Goal: Information Seeking & Learning: Understand process/instructions

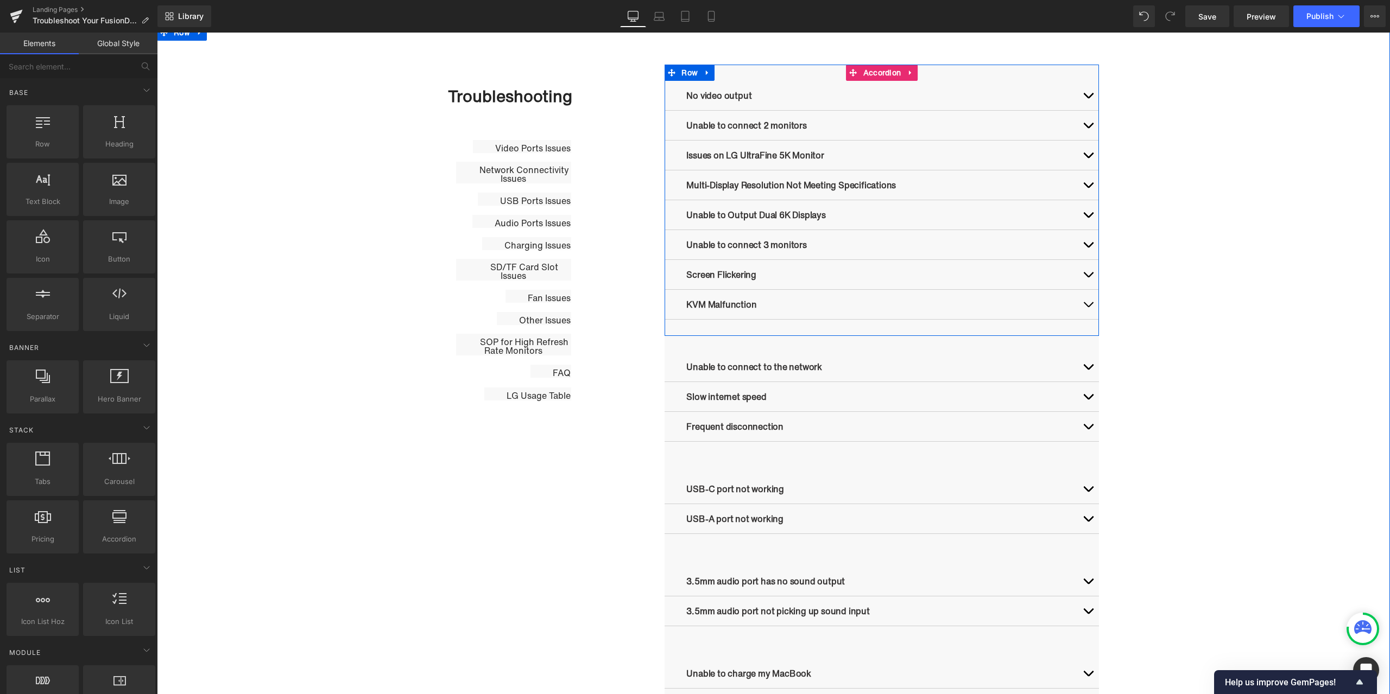
click at [1080, 306] on button "button" at bounding box center [1088, 304] width 22 height 29
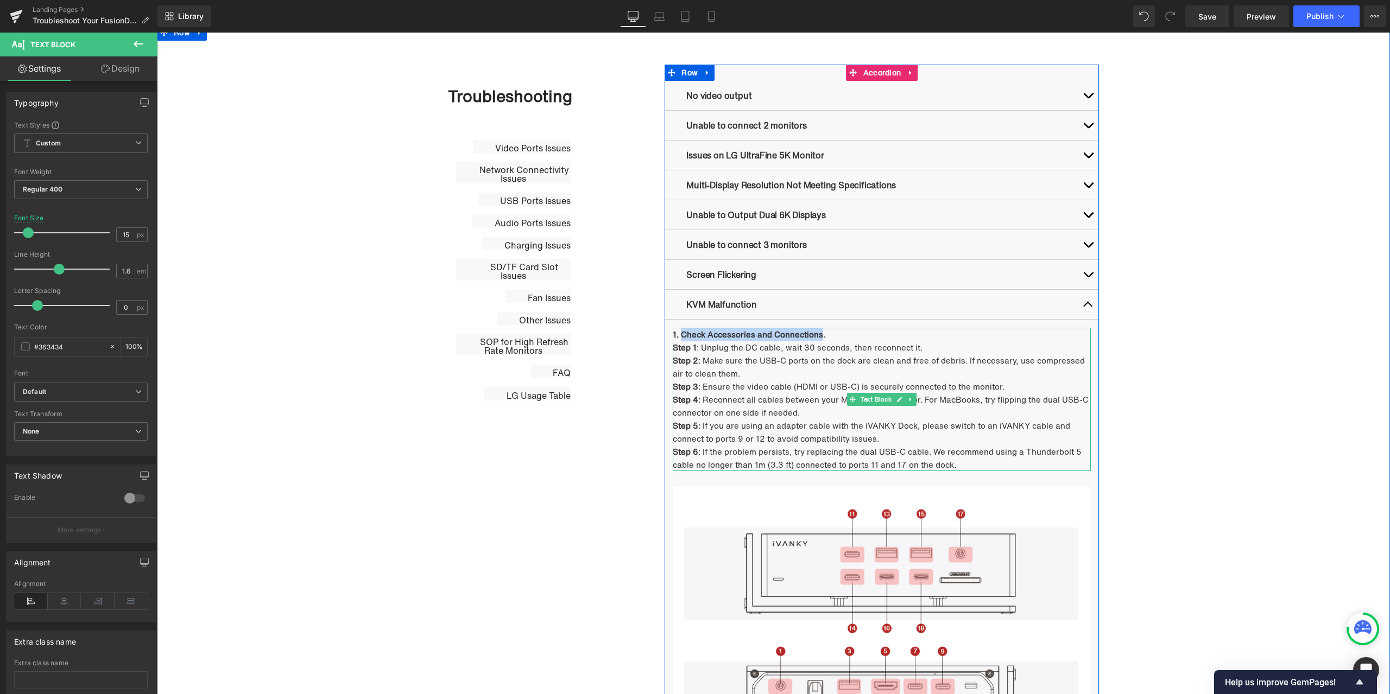
drag, startPoint x: 678, startPoint y: 331, endPoint x: 819, endPoint y: 335, distance: 140.7
click at [819, 335] on strong "1. Check Accessories and Connections." at bounding box center [749, 334] width 153 height 12
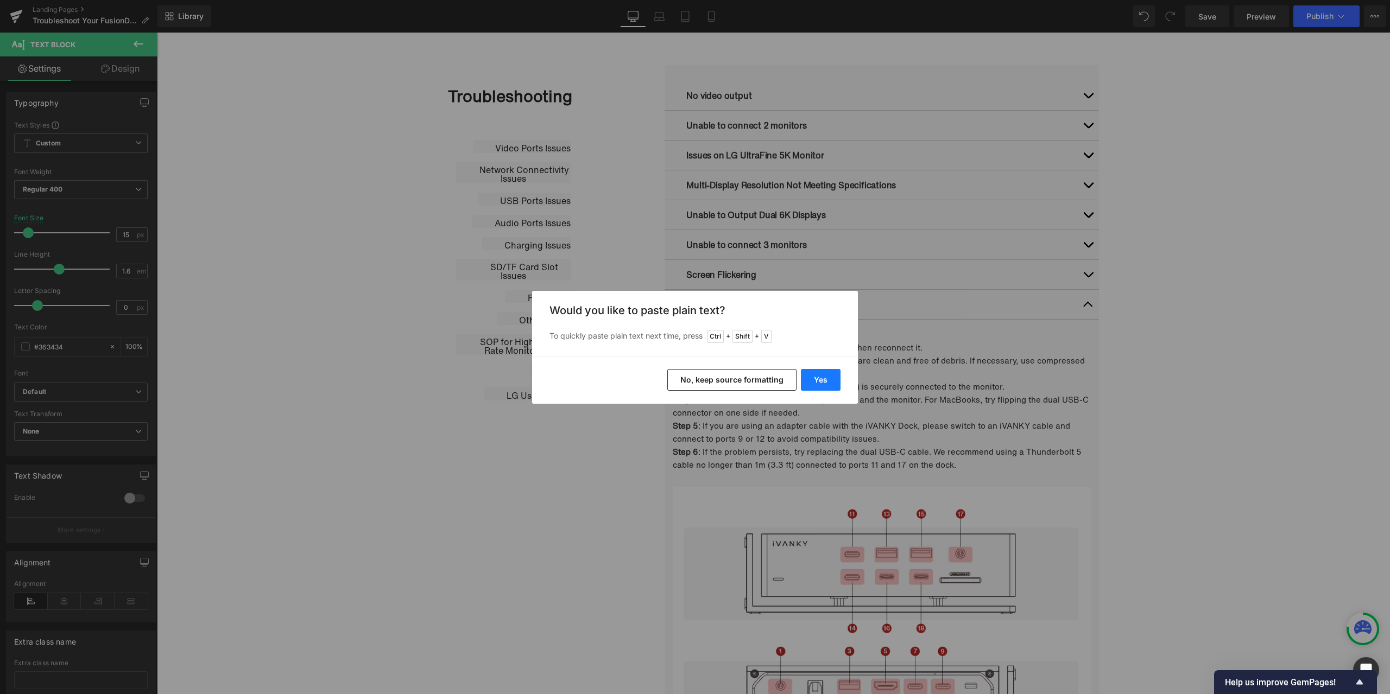
click at [828, 377] on button "Yes" at bounding box center [821, 380] width 40 height 22
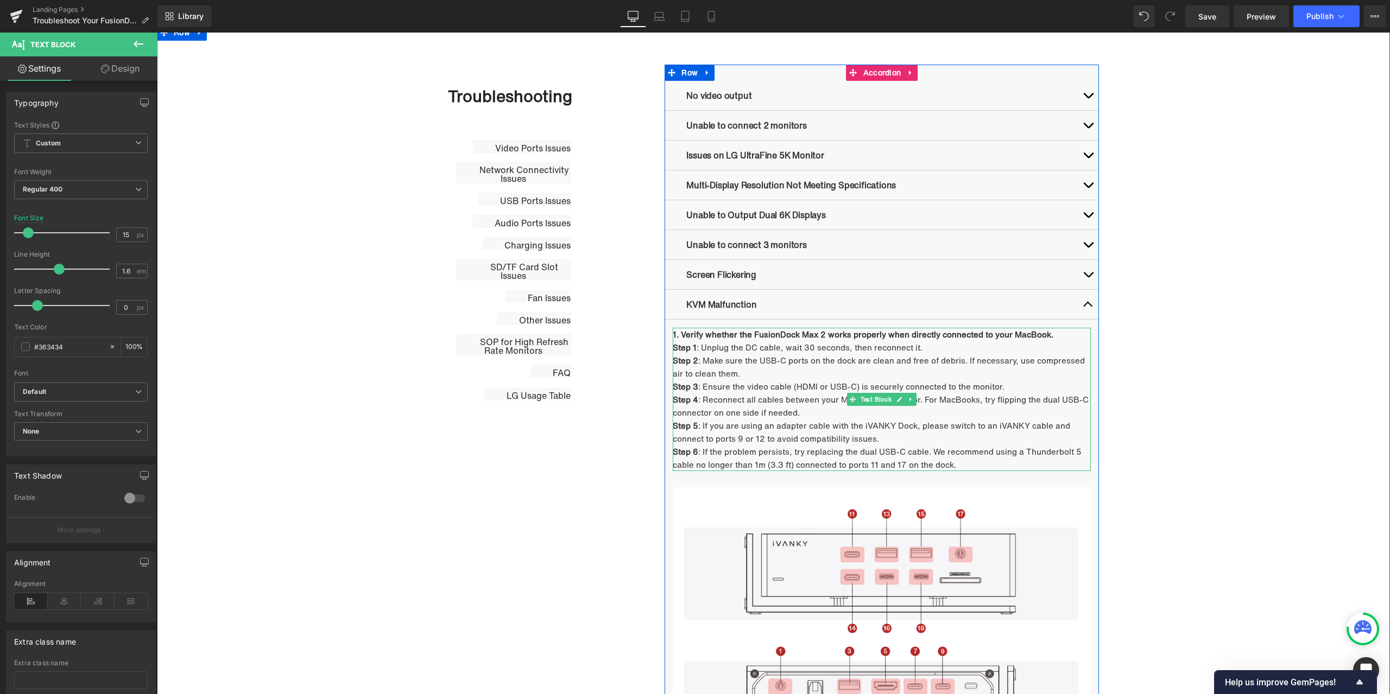
click at [1059, 338] on p "1. Verify whether the FusionDock Max 2 works properly when directly connected t…" at bounding box center [882, 334] width 418 height 13
drag, startPoint x: 699, startPoint y: 348, endPoint x: 918, endPoint y: 348, distance: 219.3
click at [918, 348] on p "Step 1 : Unplug the DC cable, wait 30 seconds, then reconnect it." at bounding box center [882, 347] width 418 height 13
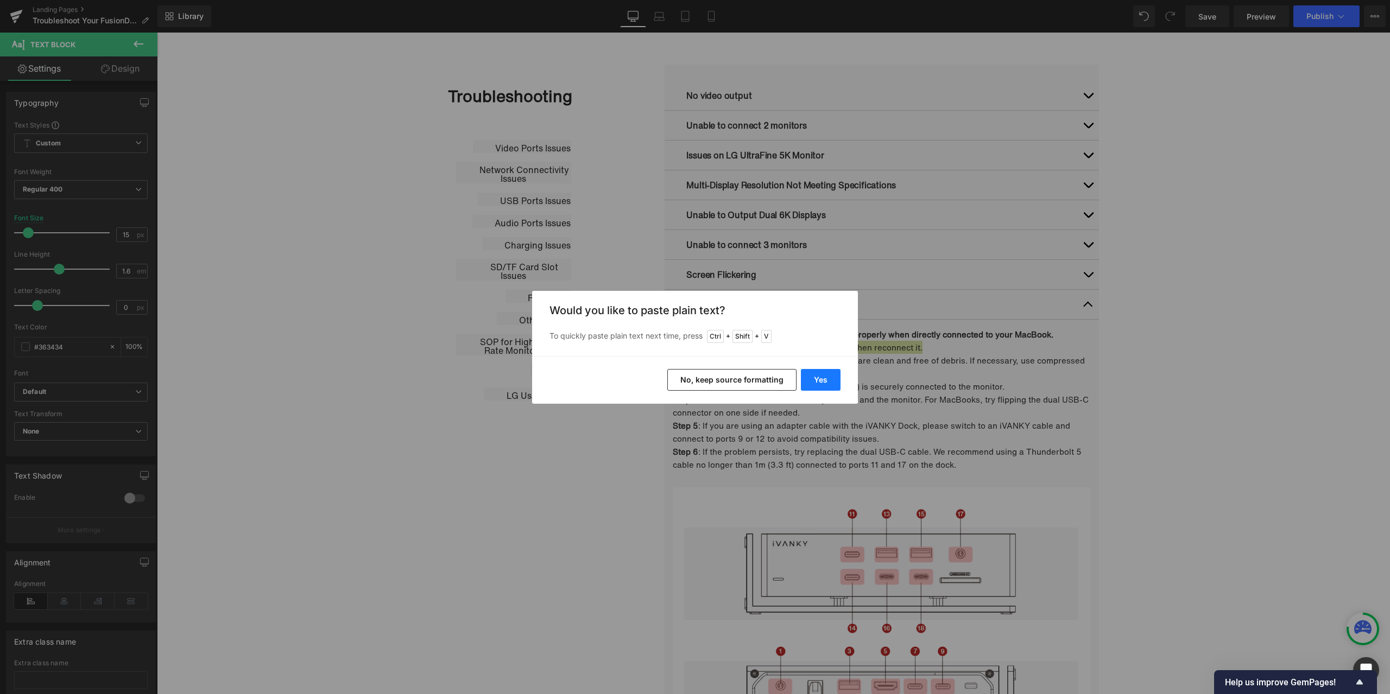
click at [811, 375] on button "Yes" at bounding box center [821, 380] width 40 height 22
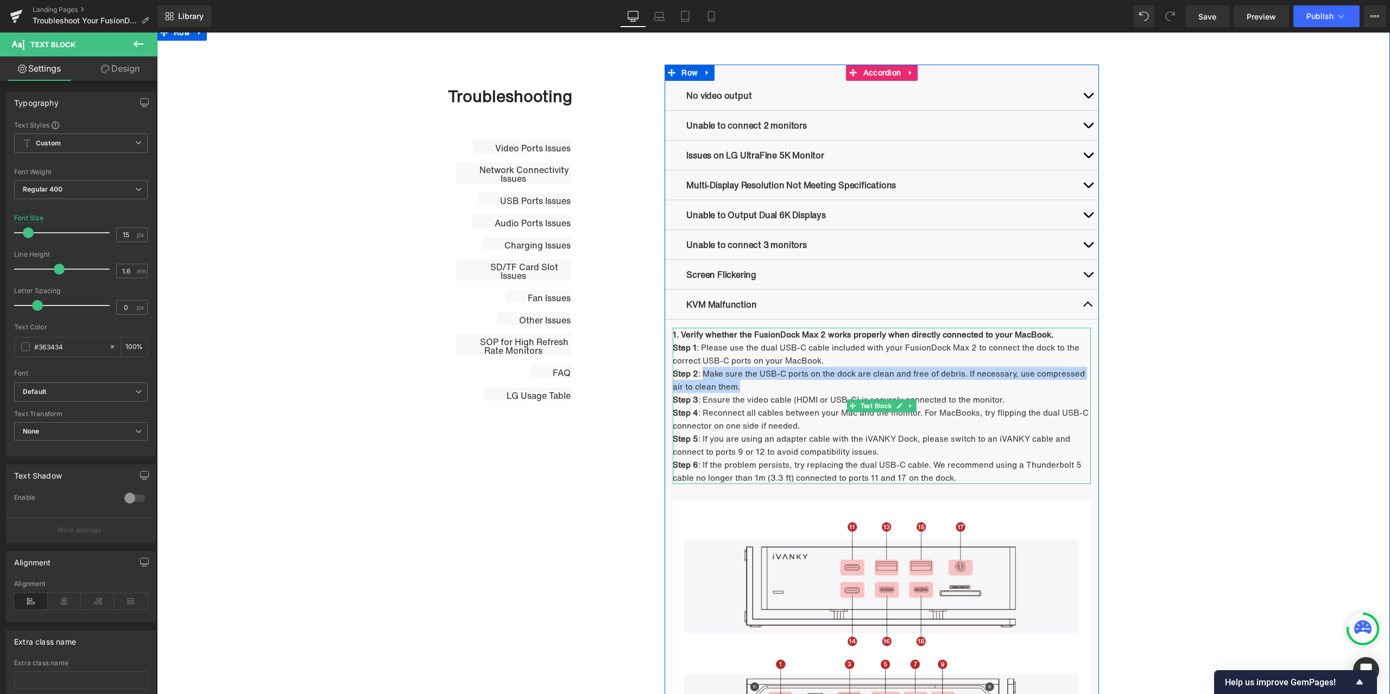
drag, startPoint x: 698, startPoint y: 370, endPoint x: 735, endPoint y: 388, distance: 41.0
click at [735, 388] on p "Step 2 : Make sure the USB-C ports on the dock are clean and free of debris. If…" at bounding box center [882, 380] width 418 height 26
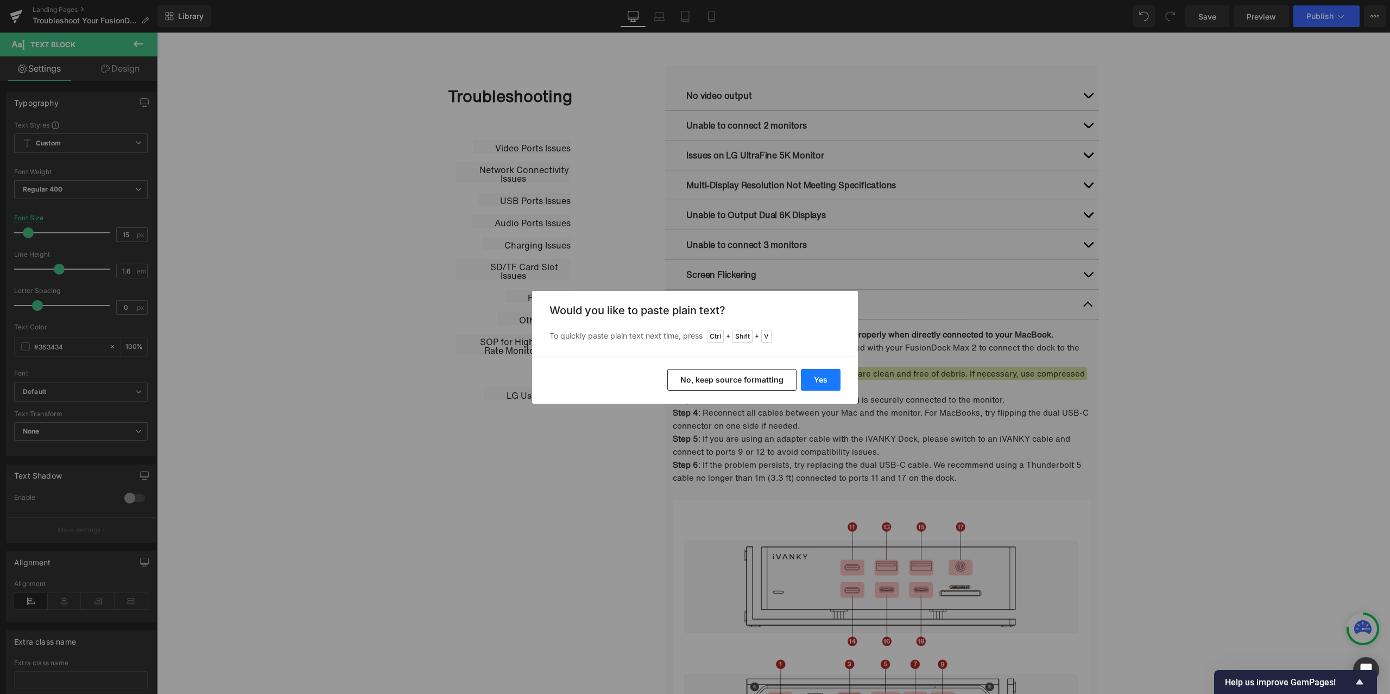
click at [815, 383] on button "Yes" at bounding box center [821, 380] width 40 height 22
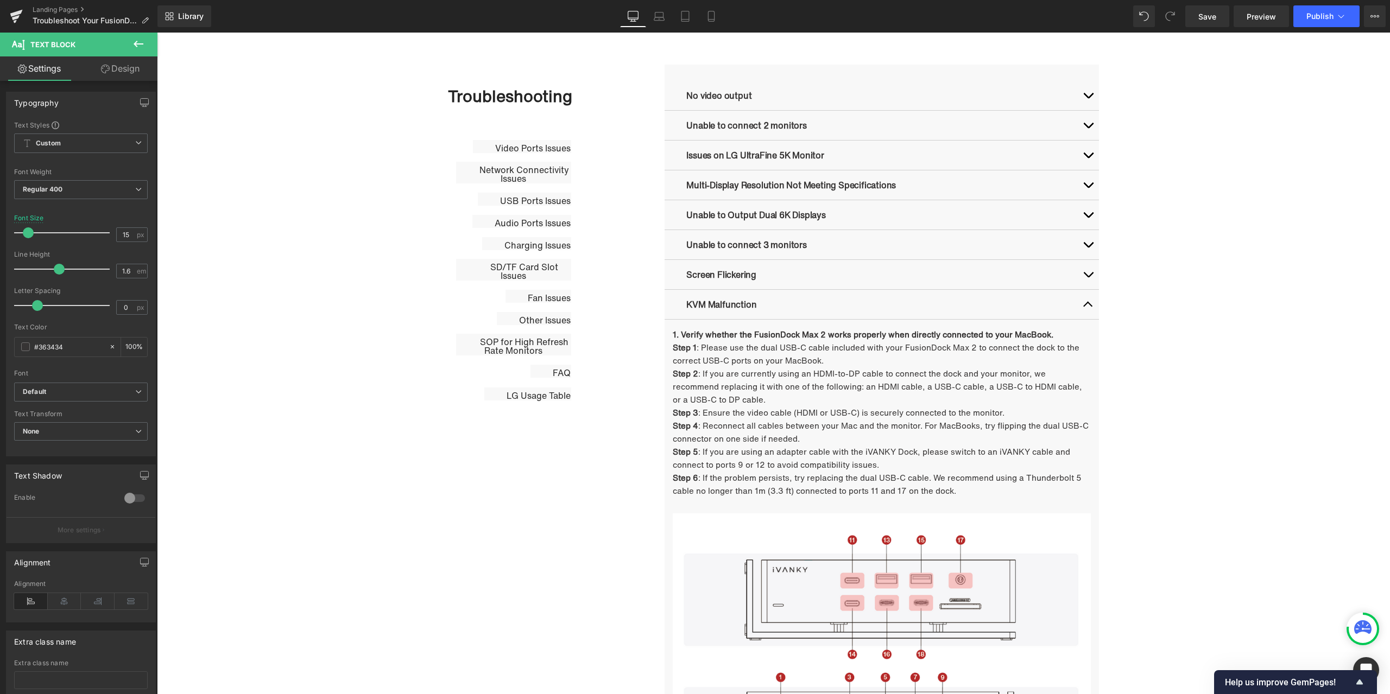
click at [888, 16] on div "Library Desktop Desktop Laptop Tablet Mobile Save Preview Publish Scheduled Vie…" at bounding box center [773, 16] width 1232 height 22
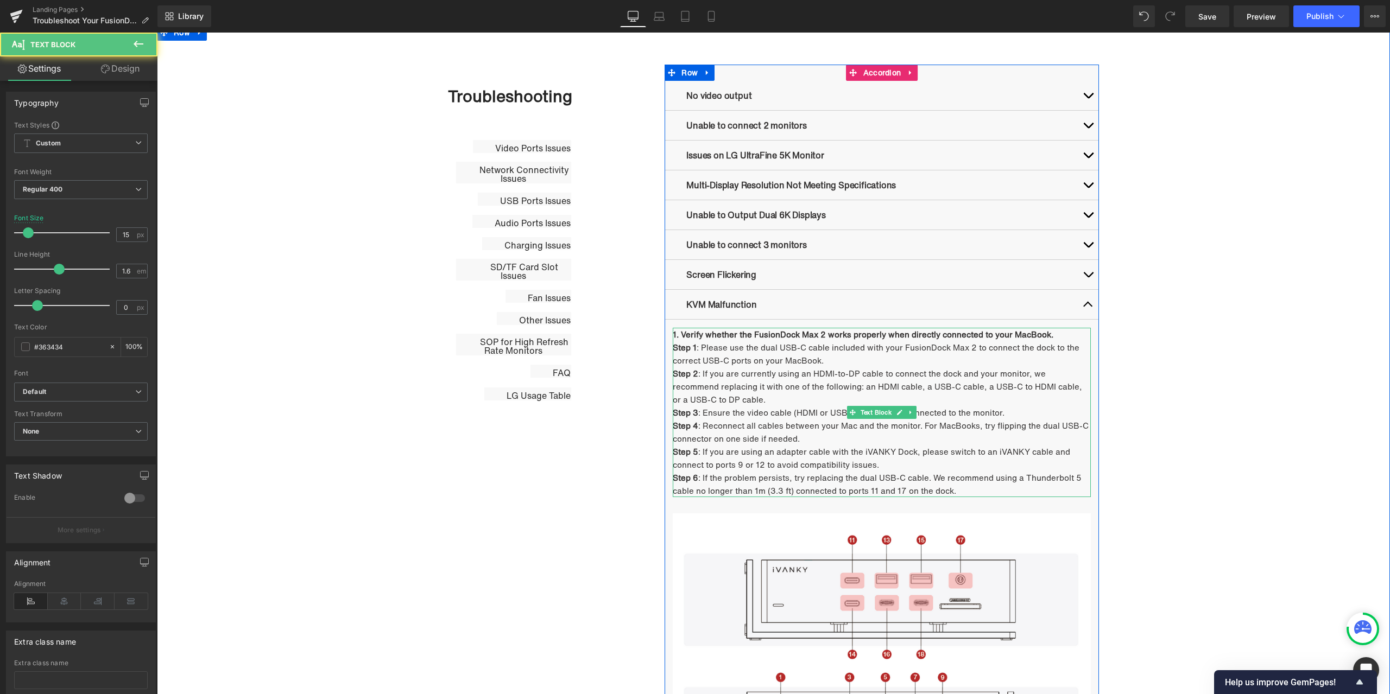
click at [712, 411] on span ": Ensure the video cable (HDMI or USB-C) is securely connected to the monitor." at bounding box center [851, 413] width 306 height 12
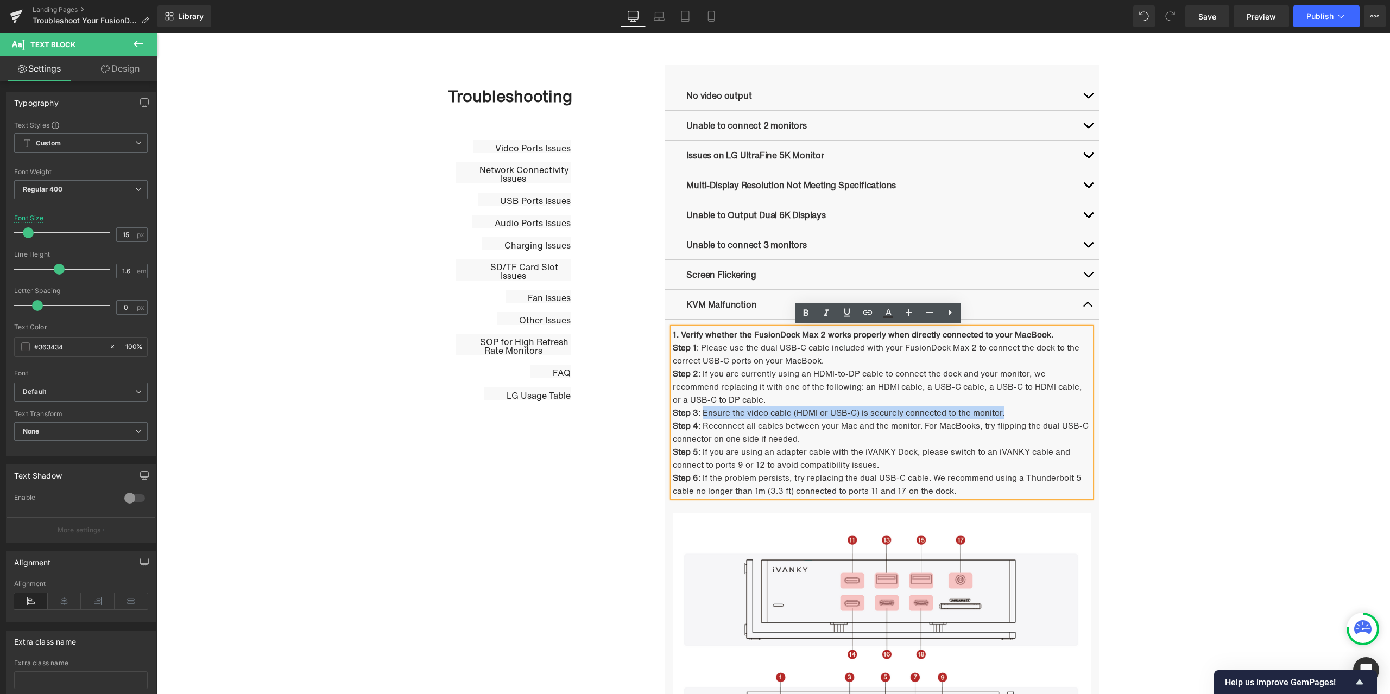
drag, startPoint x: 699, startPoint y: 410, endPoint x: 998, endPoint y: 409, distance: 299.1
click at [998, 409] on span ": Ensure the video cable (HDMI or USB-C) is securely connected to the monitor." at bounding box center [851, 413] width 306 height 12
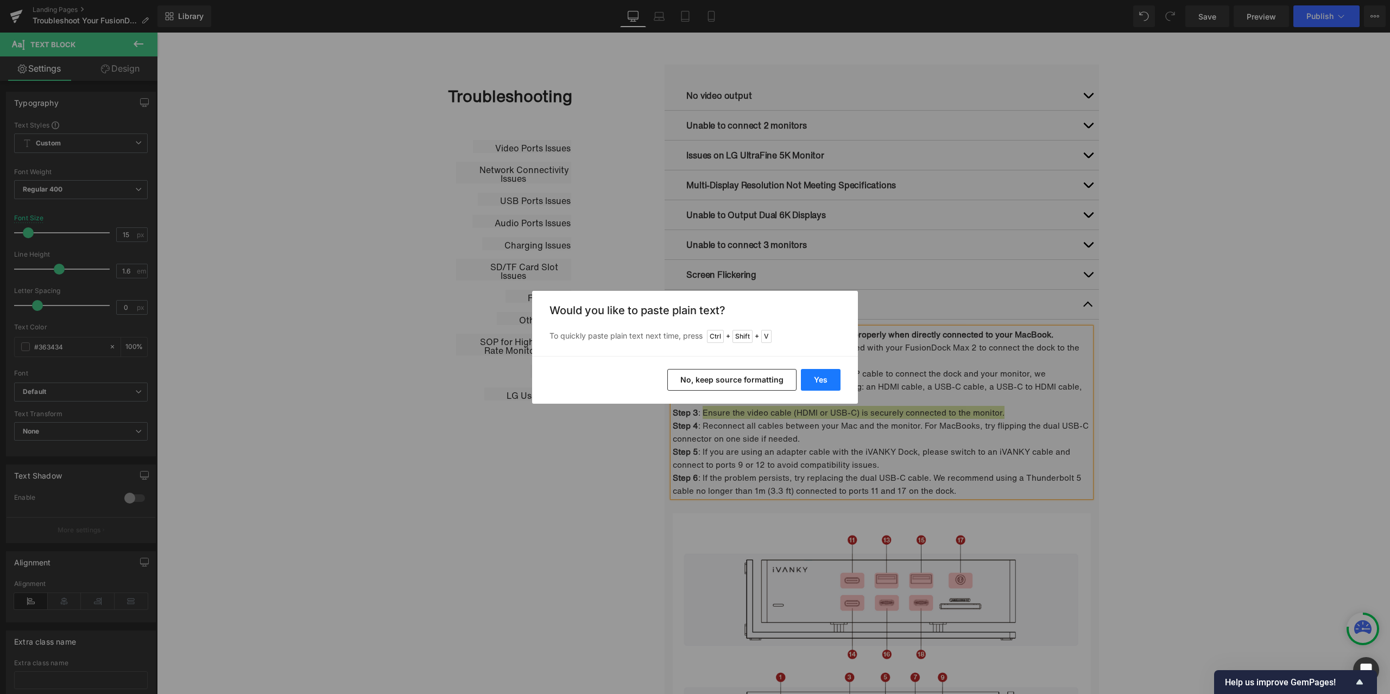
click at [834, 379] on button "Yes" at bounding box center [821, 380] width 40 height 22
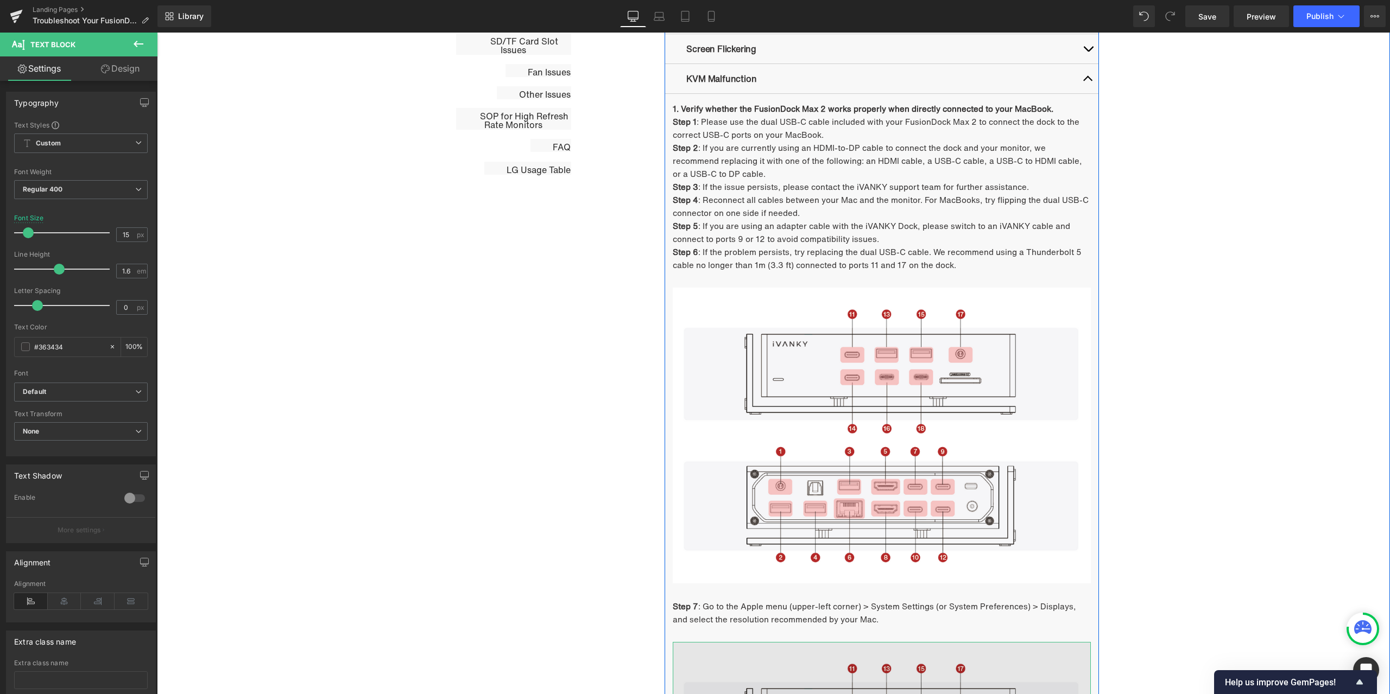
scroll to position [763, 0]
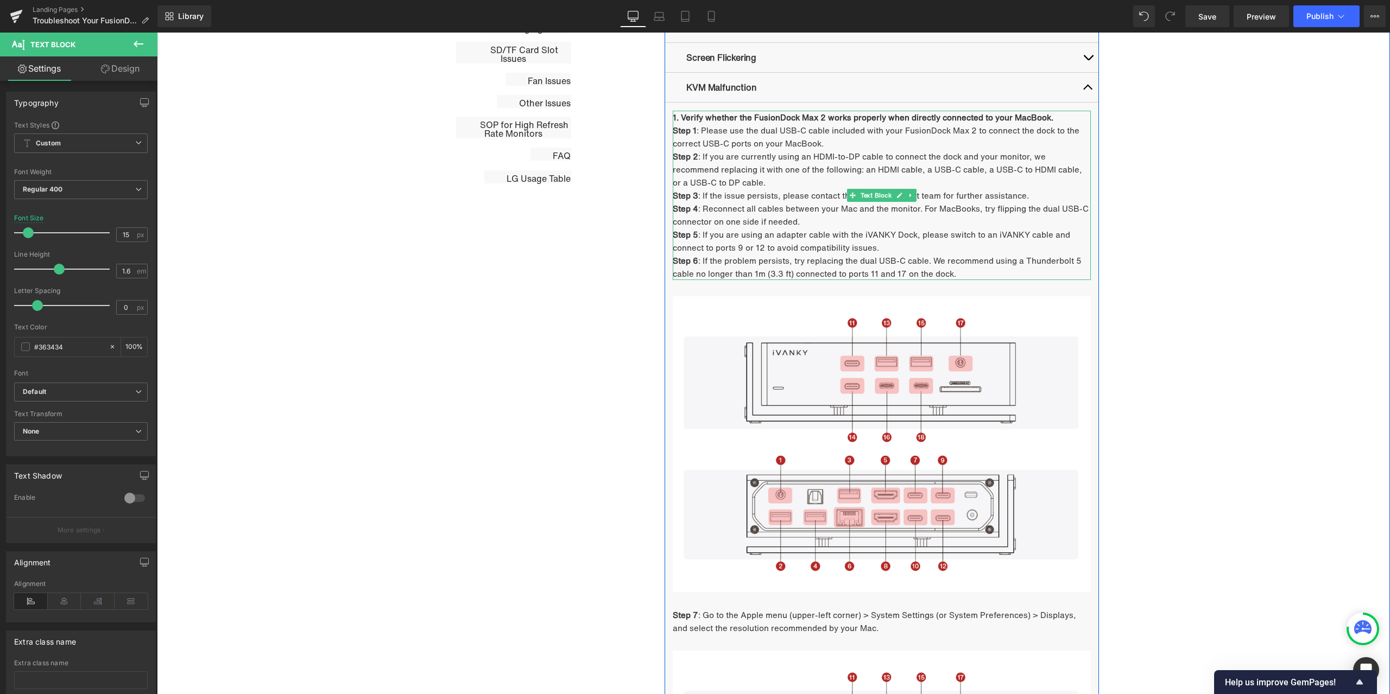
click at [804, 230] on span ": If you are using an adapter cable with the iVANKY Dock, please switch to an i…" at bounding box center [871, 241] width 397 height 25
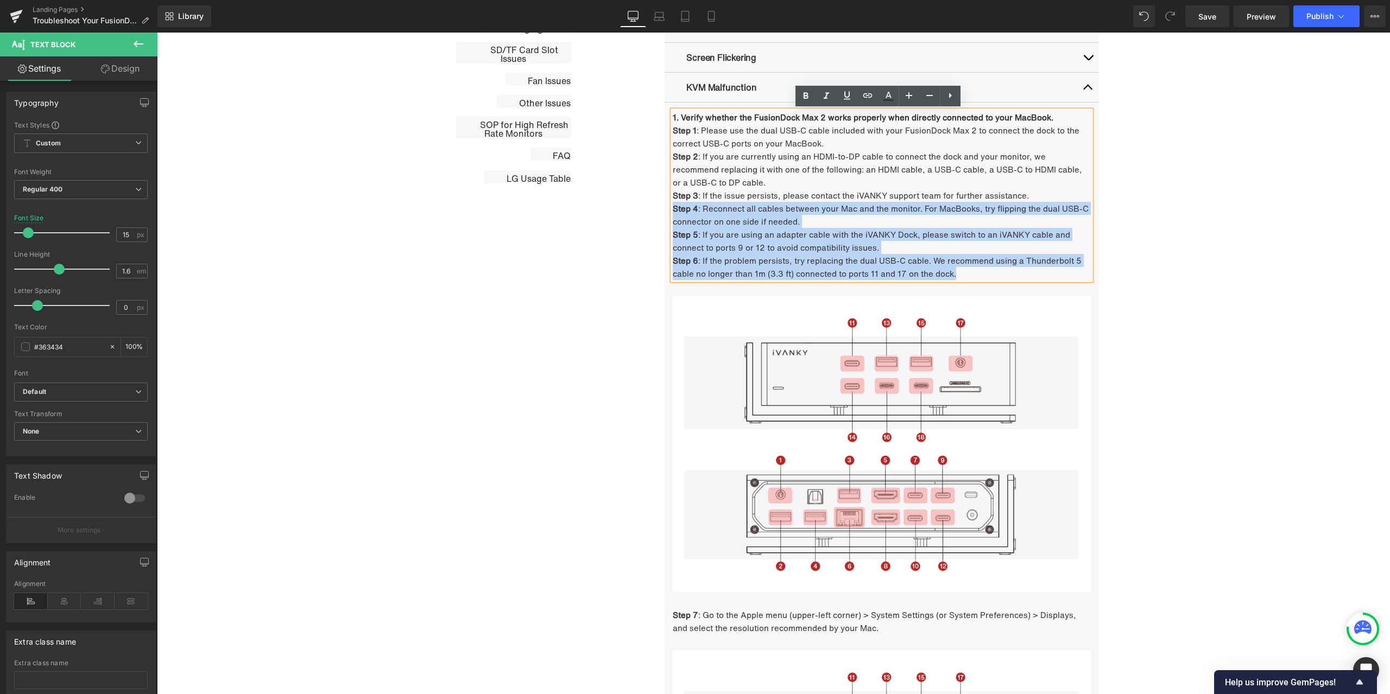
drag, startPoint x: 959, startPoint y: 275, endPoint x: 670, endPoint y: 212, distance: 296.0
click at [673, 212] on div "1. Verify whether the FusionDock Max 2 works properly when directly connected t…" at bounding box center [882, 195] width 418 height 169
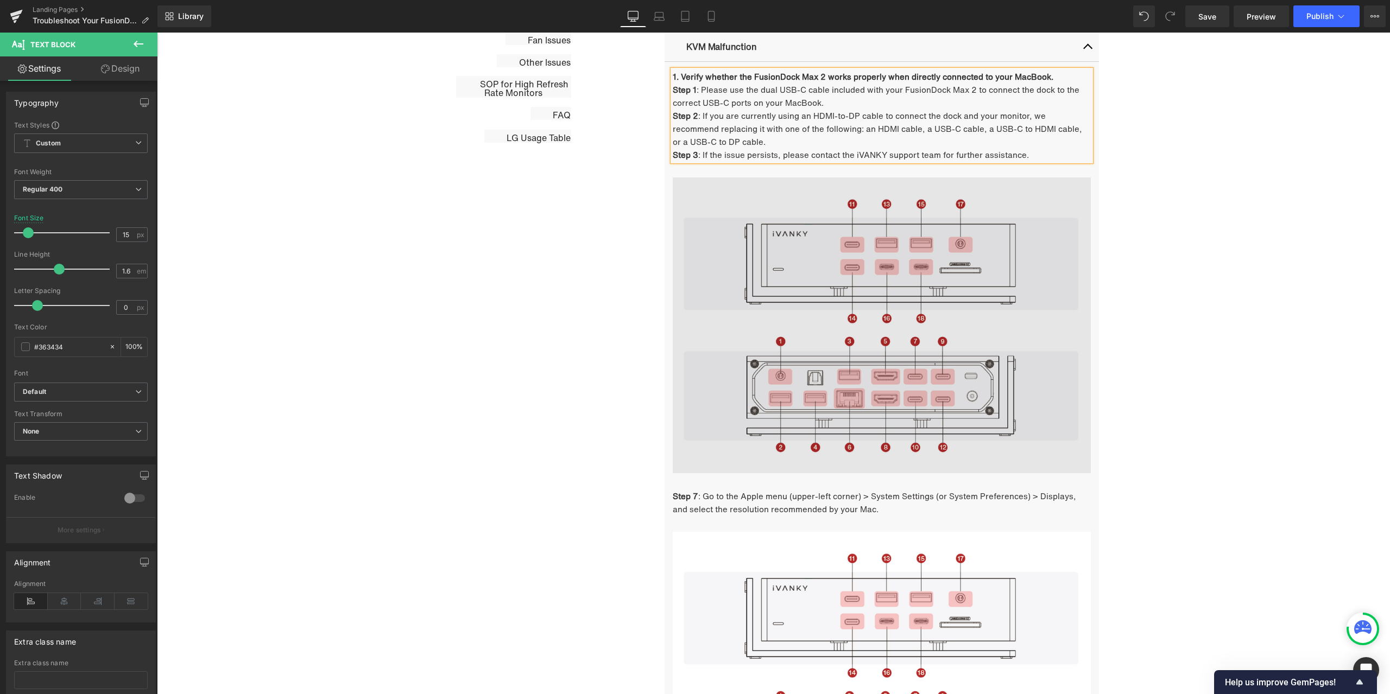
scroll to position [655, 0]
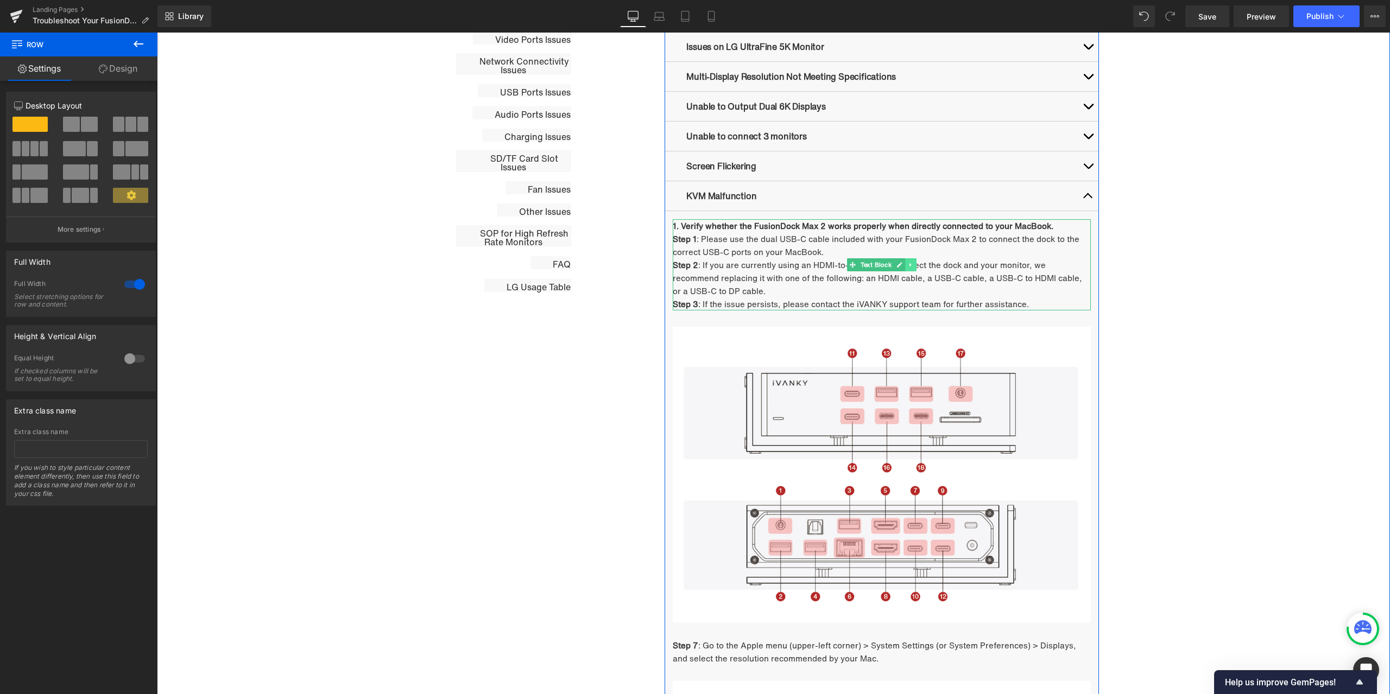
click at [911, 265] on link at bounding box center [910, 264] width 11 height 13
click at [902, 268] on icon at bounding box center [905, 265] width 6 height 7
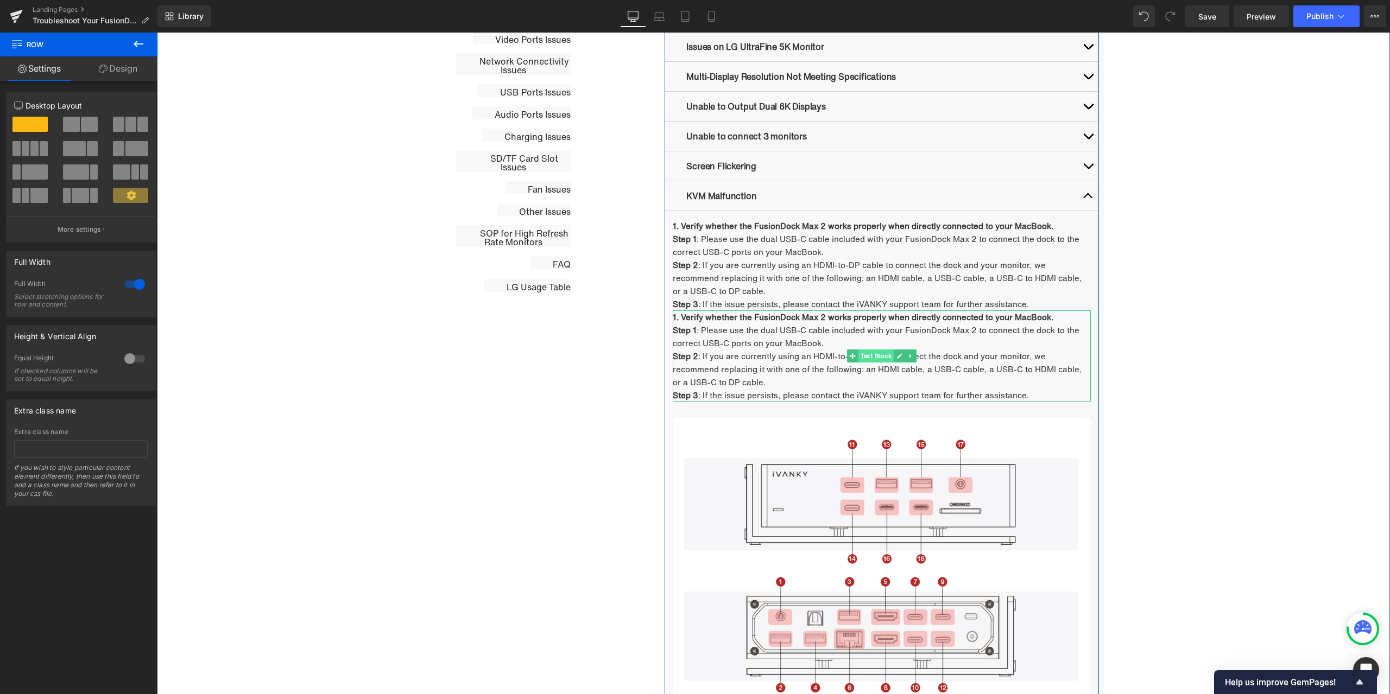
click at [867, 354] on span "Text Block" at bounding box center [876, 356] width 36 height 13
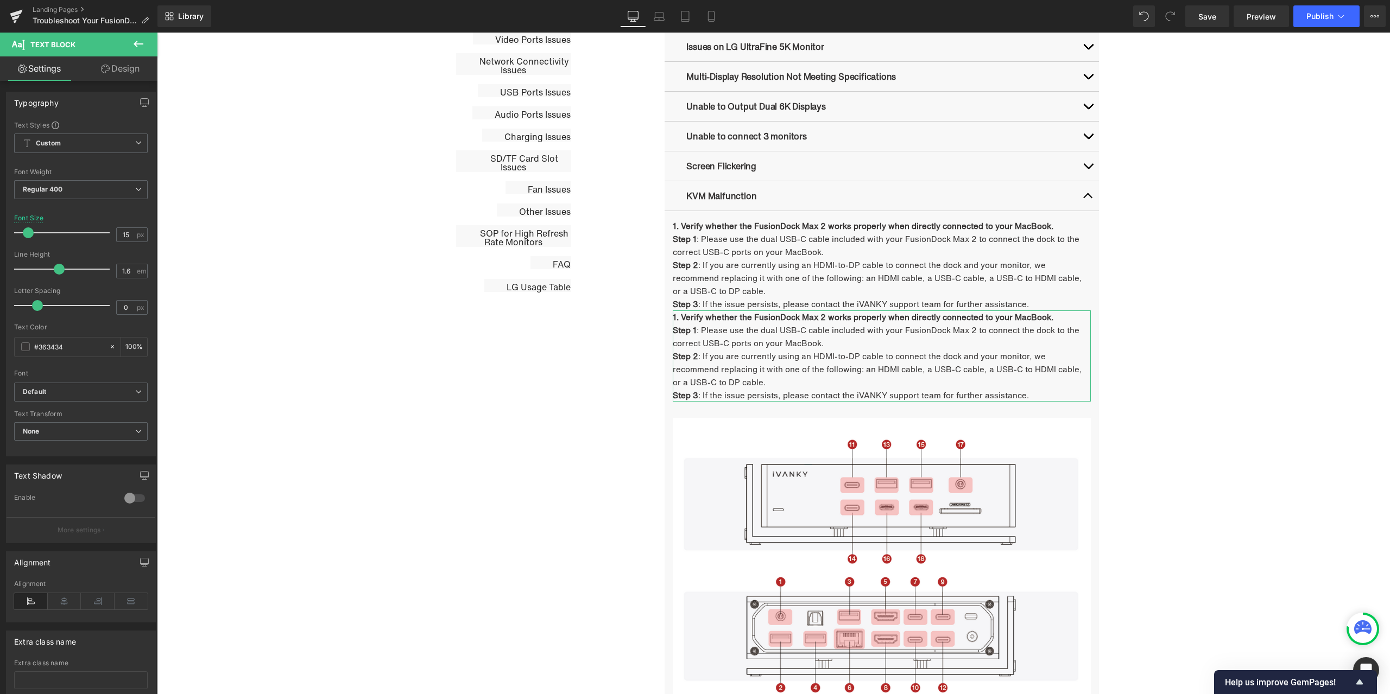
click at [141, 77] on link "Design" at bounding box center [120, 68] width 79 height 24
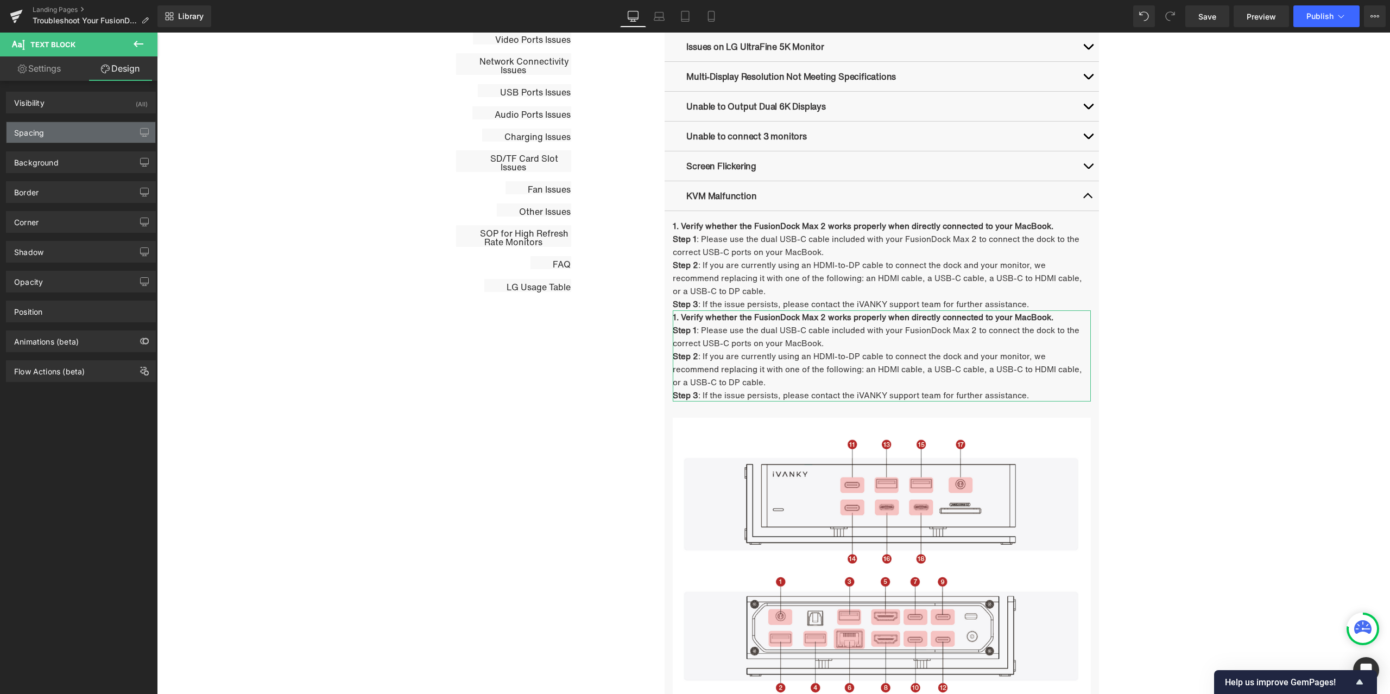
click at [85, 136] on div "Spacing" at bounding box center [81, 132] width 149 height 21
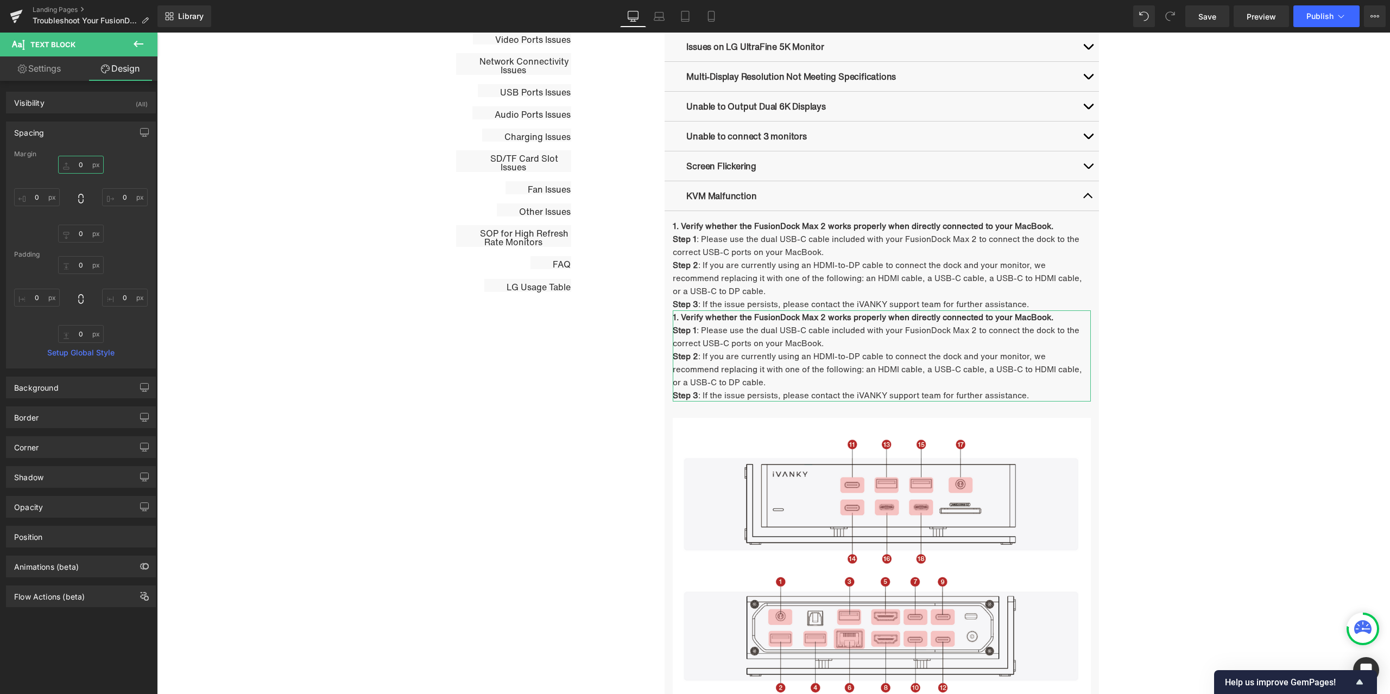
click at [91, 163] on input "0" at bounding box center [81, 165] width 46 height 18
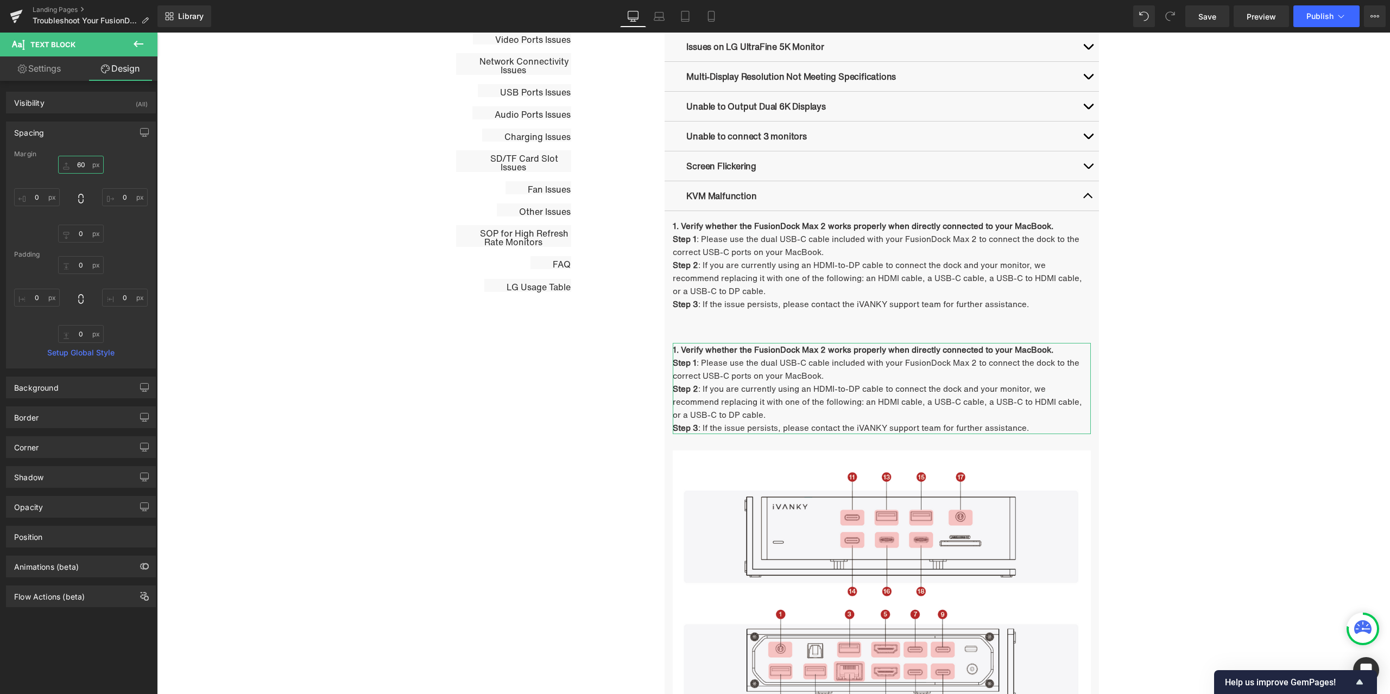
type input "60"
click at [116, 151] on div "Margin" at bounding box center [81, 154] width 134 height 8
click at [695, 349] on strong "1. Verify whether the FusionDock Max 2 works properly when directly connected t…" at bounding box center [863, 350] width 381 height 12
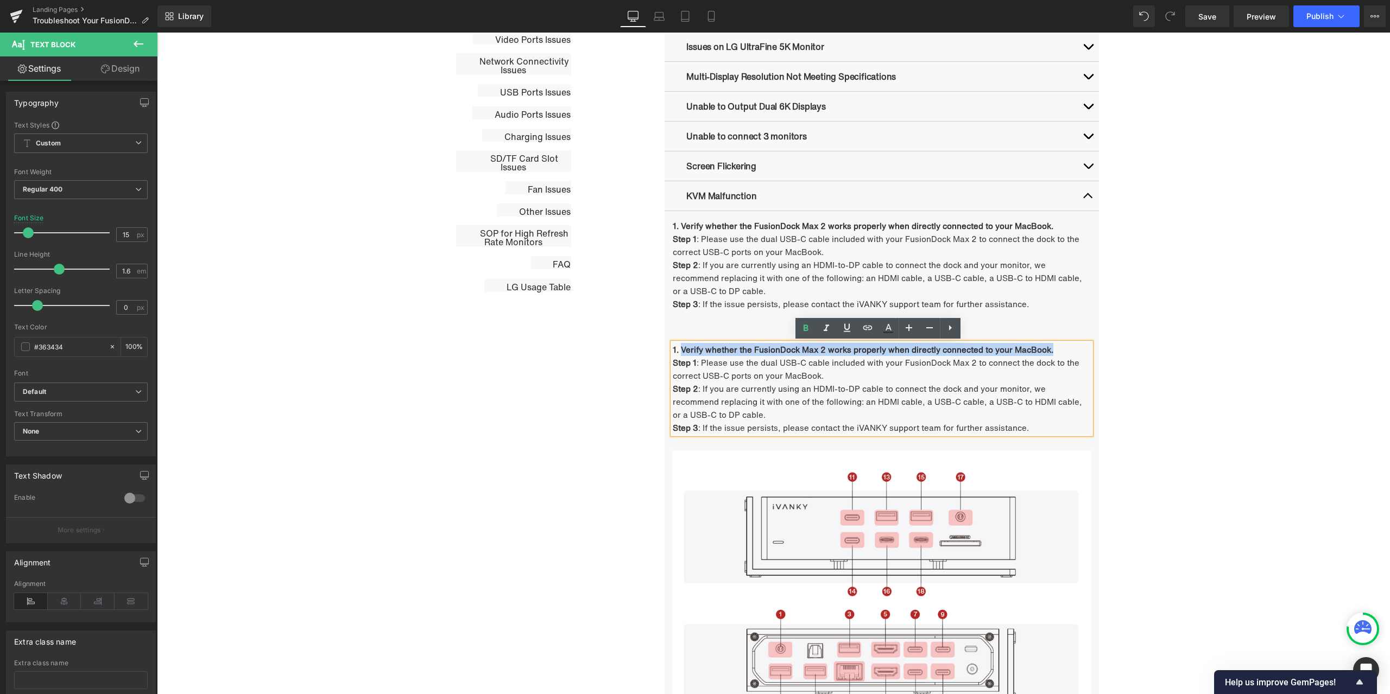
drag, startPoint x: 678, startPoint y: 347, endPoint x: 1048, endPoint y: 347, distance: 370.2
click at [1048, 347] on p "1. Verify whether the FusionDock Max 2 works properly when directly connected t…" at bounding box center [882, 349] width 418 height 13
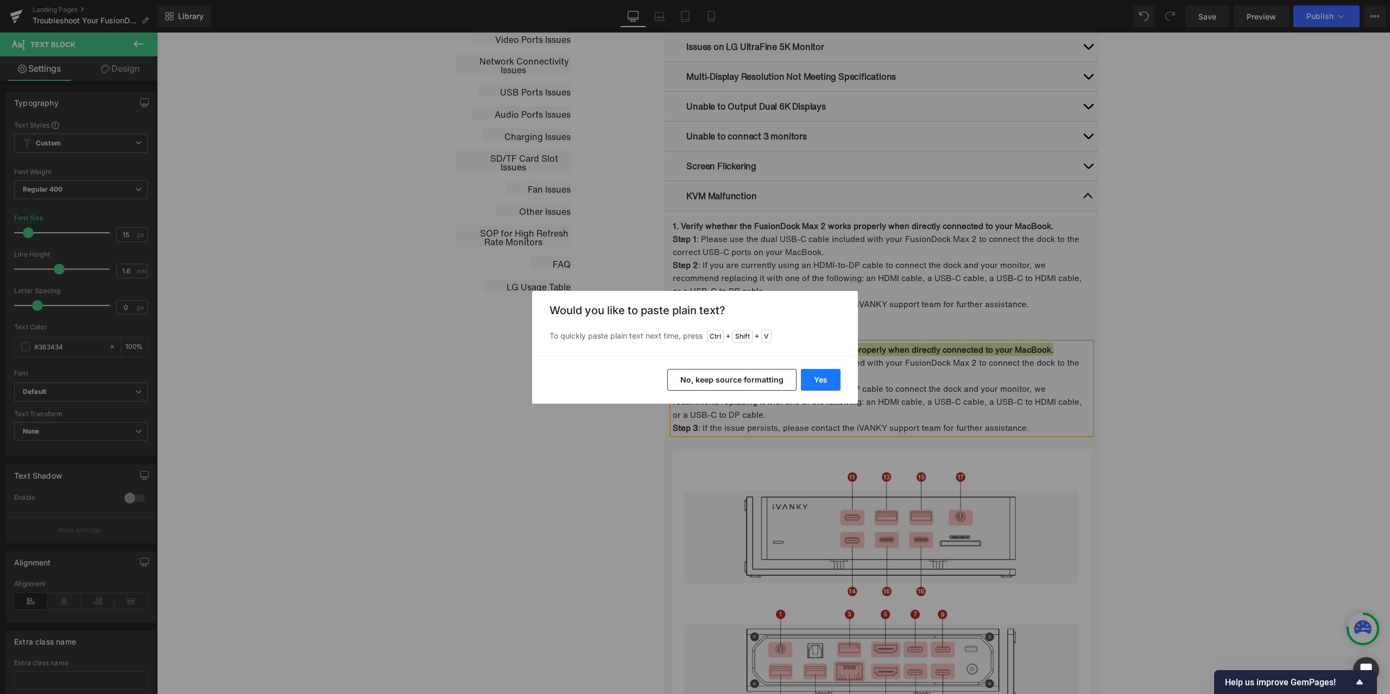
click at [833, 376] on button "Yes" at bounding box center [821, 380] width 40 height 22
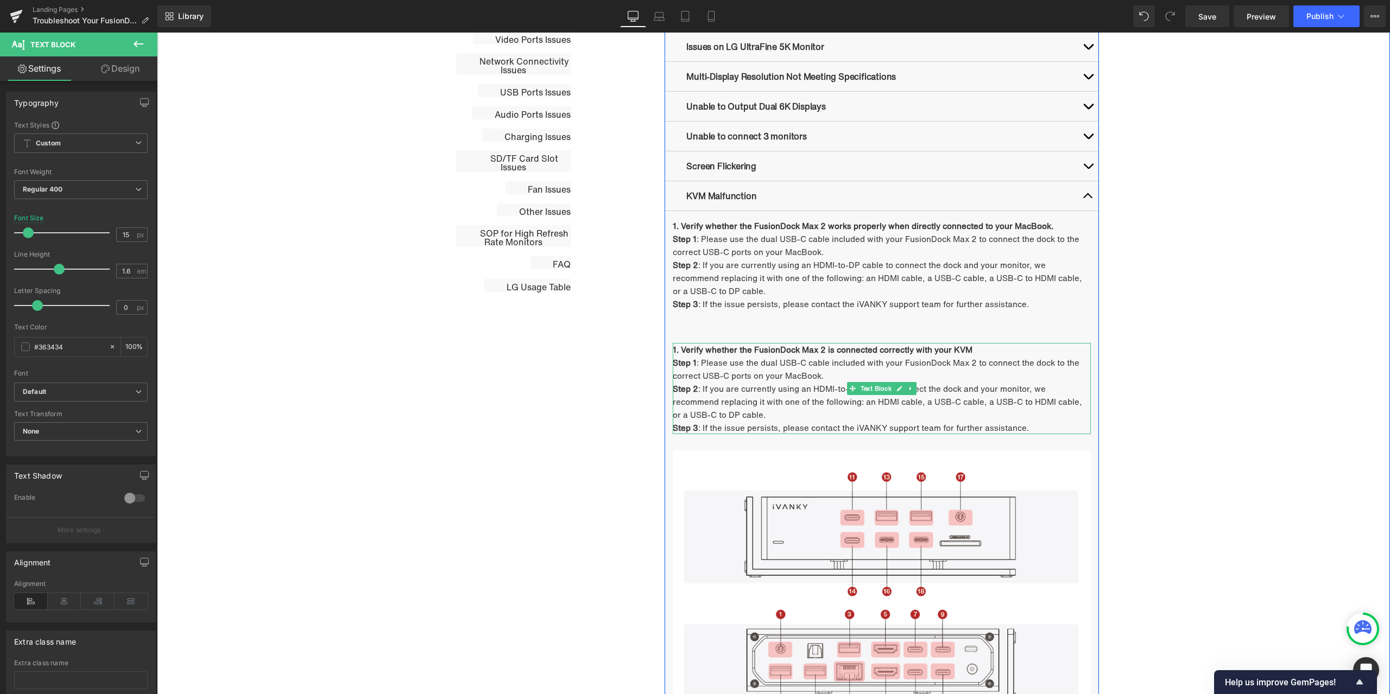
click at [731, 400] on p "Step 2 : If you are currently using an HDMI-to-DP cable to connect the dock and…" at bounding box center [882, 401] width 418 height 39
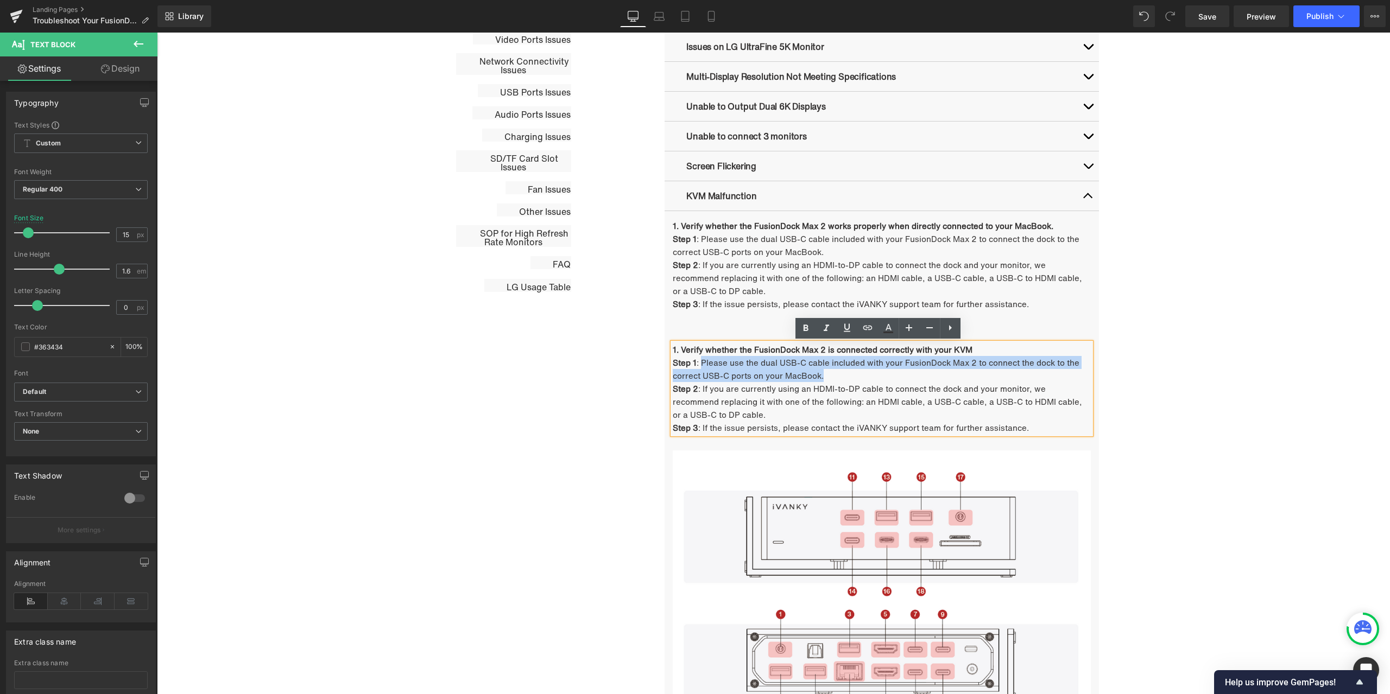
drag, startPoint x: 696, startPoint y: 361, endPoint x: 819, endPoint y: 375, distance: 123.4
click at [819, 375] on p "Step 1 : Please use the dual USB-C cable included with your FusionDock Max 2 to…" at bounding box center [882, 369] width 418 height 26
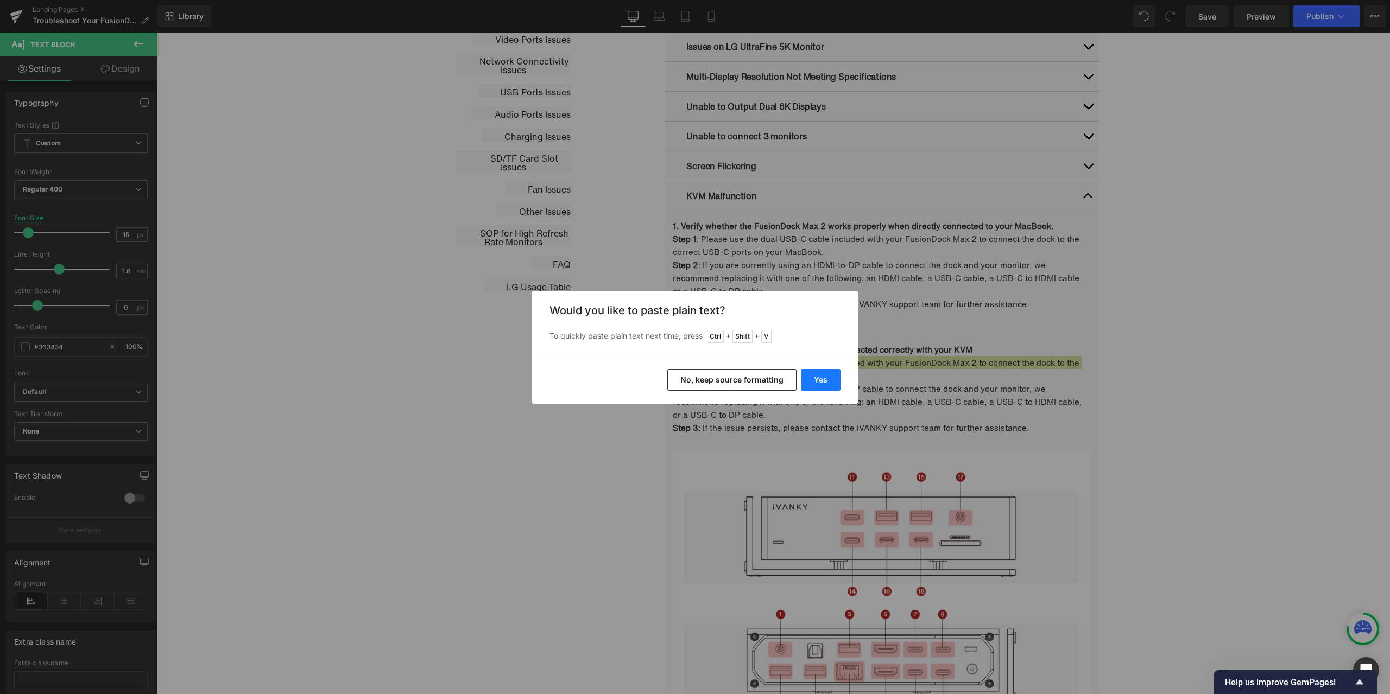
click at [819, 373] on button "Yes" at bounding box center [821, 380] width 40 height 22
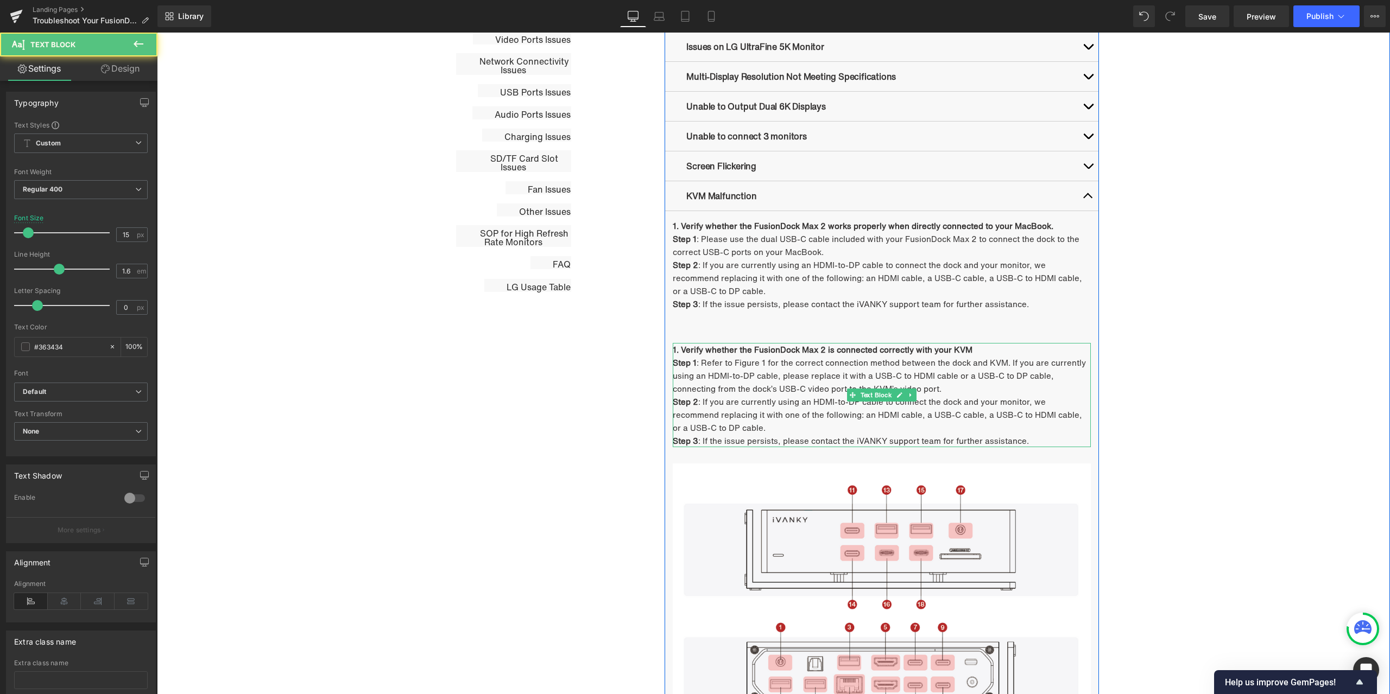
click at [734, 429] on p "Step 2 : If you are currently using an HDMI-to-DP cable to connect the dock and…" at bounding box center [882, 414] width 418 height 39
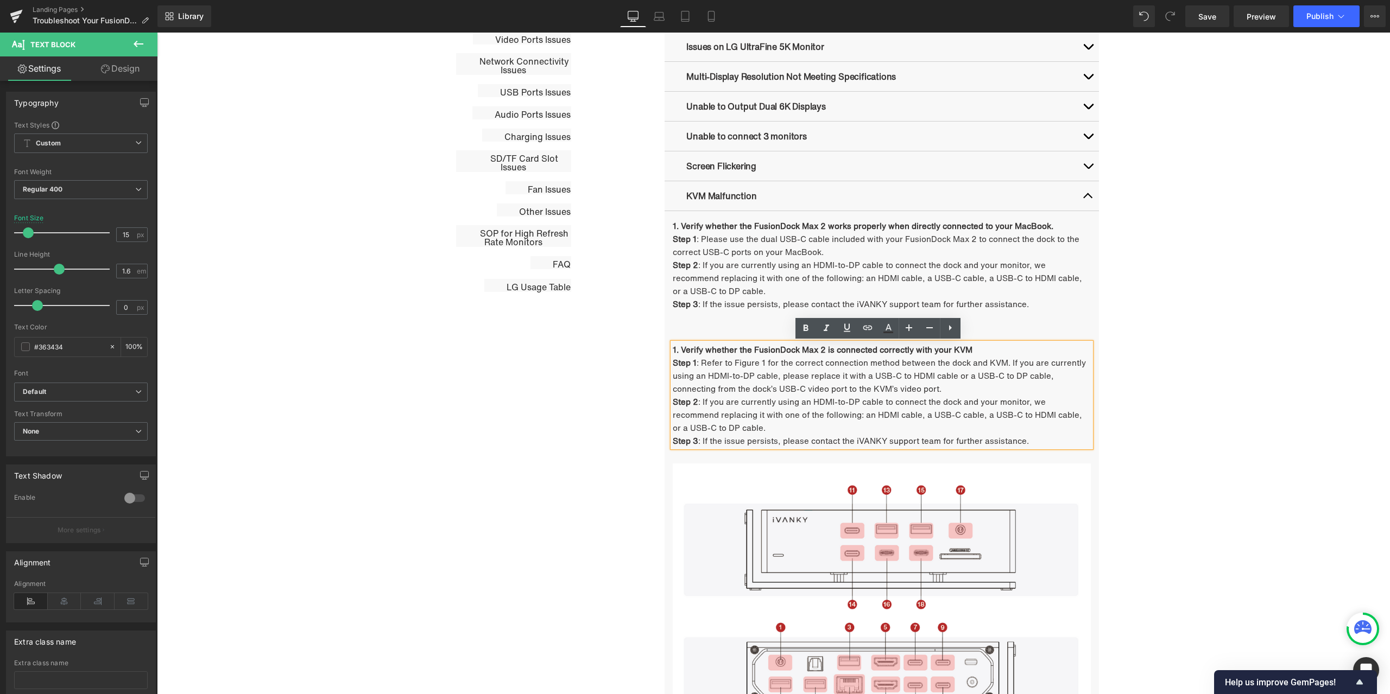
drag, startPoint x: 1042, startPoint y: 440, endPoint x: 670, endPoint y: 403, distance: 374.2
click at [673, 403] on div "1. Verify whether the FusionDock Max 2 is connected correctly with your KVM Ste…" at bounding box center [882, 395] width 418 height 104
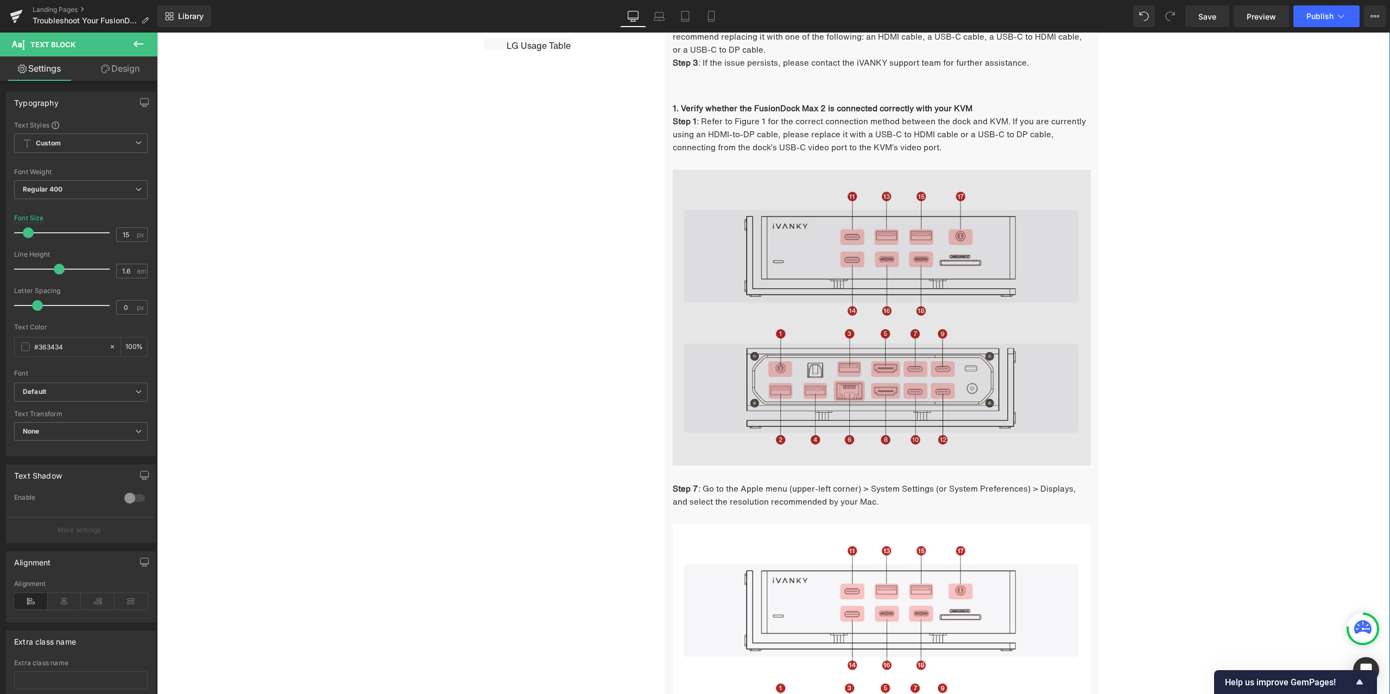
scroll to position [926, 0]
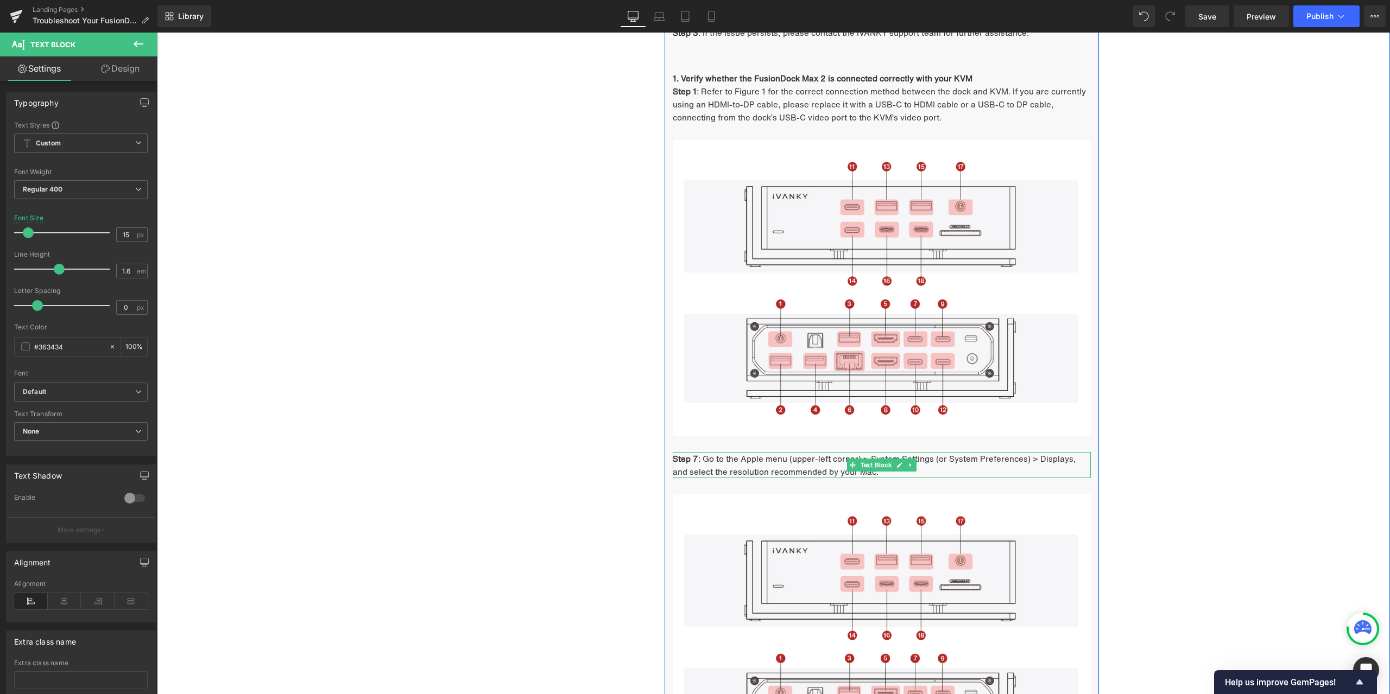
click at [797, 468] on span ": Go to the Apple menu (upper-left corner) > System Settings (or System Prefere…" at bounding box center [874, 465] width 403 height 25
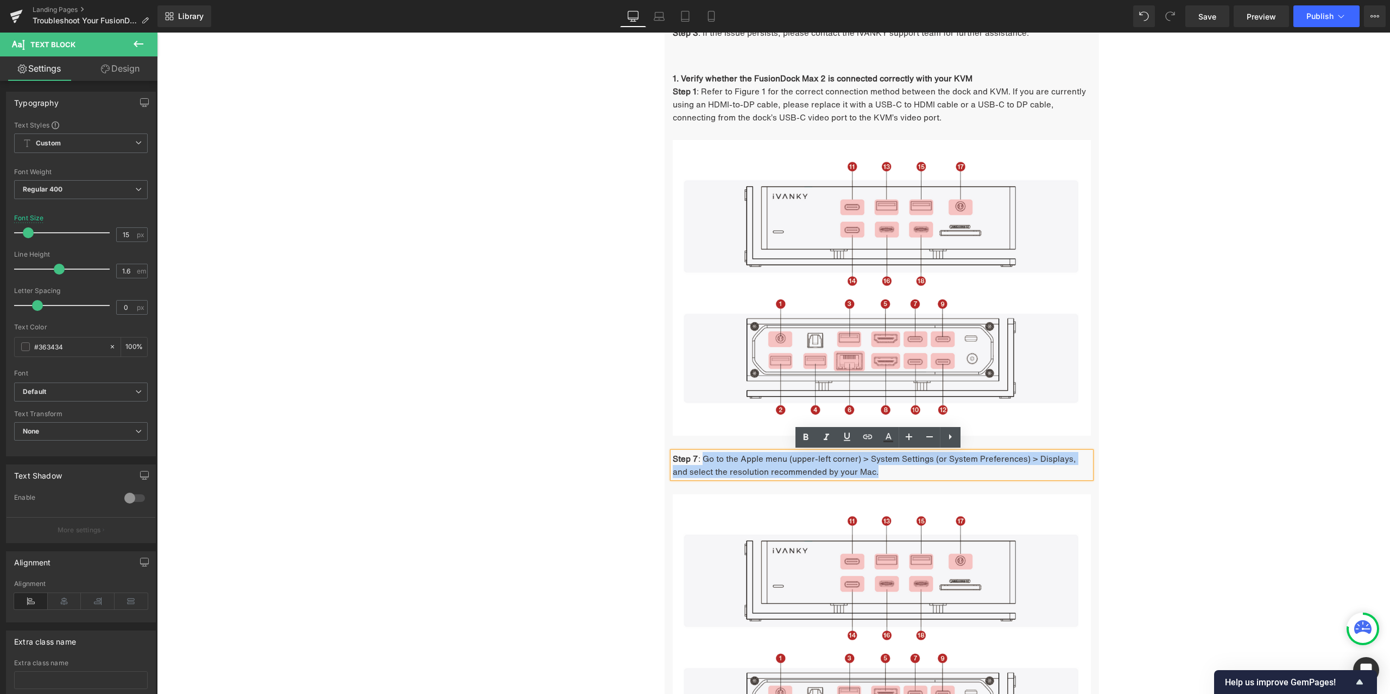
drag, startPoint x: 861, startPoint y: 472, endPoint x: 700, endPoint y: 463, distance: 161.5
click at [700, 463] on p "Step 7 : Go to the Apple menu (upper-left corner) > System Settings (or System …" at bounding box center [882, 465] width 418 height 26
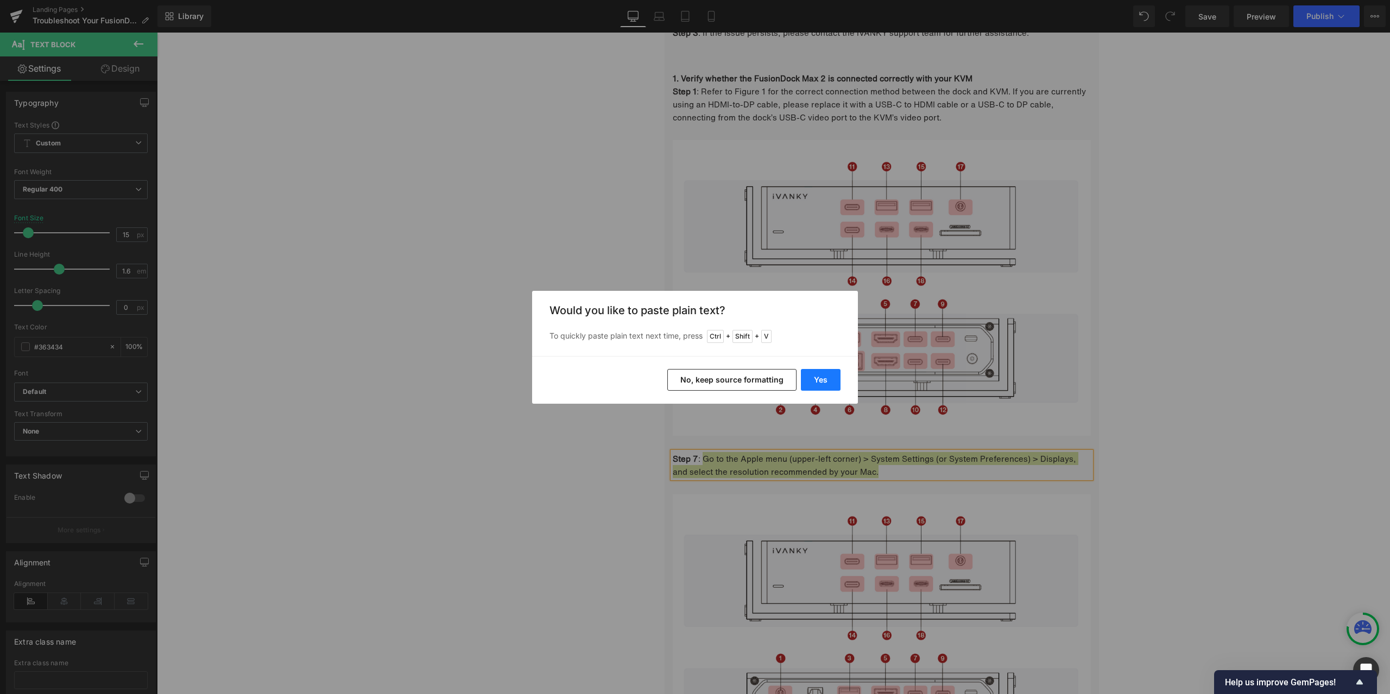
click at [817, 375] on button "Yes" at bounding box center [821, 380] width 40 height 22
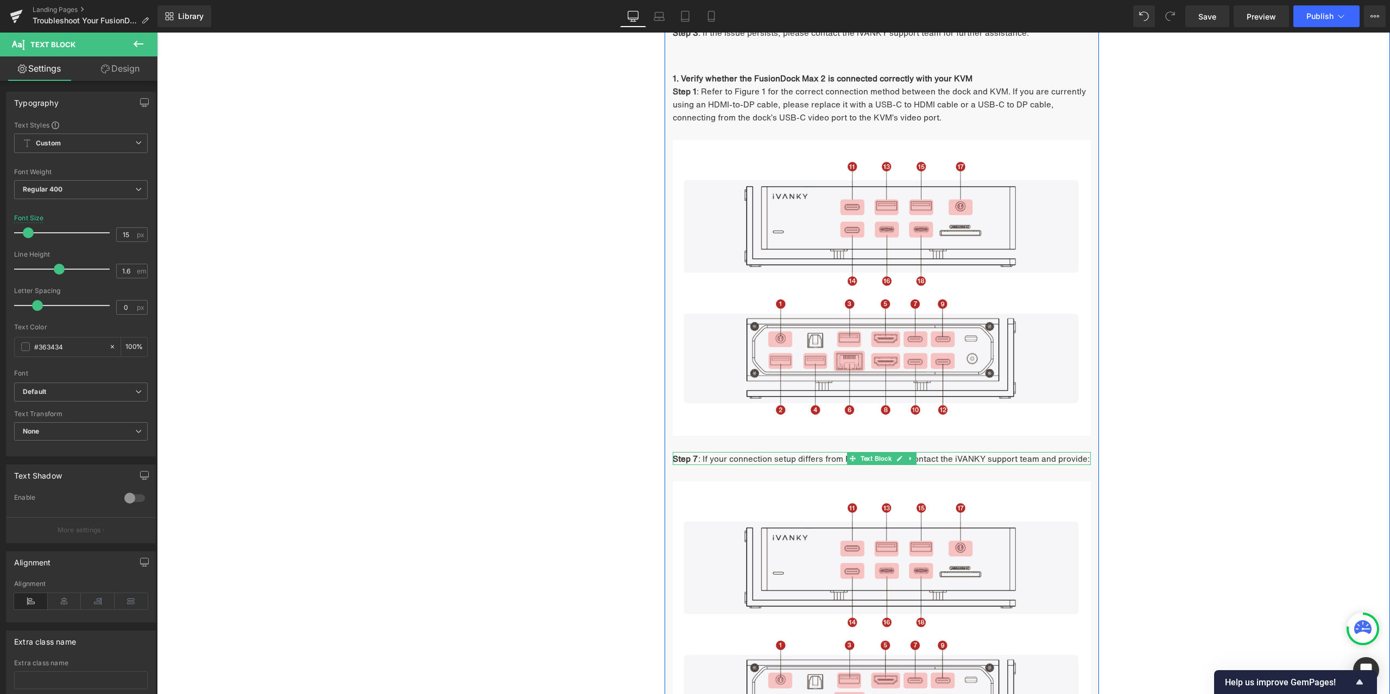
click at [692, 457] on strong "Step 7" at bounding box center [686, 459] width 26 height 12
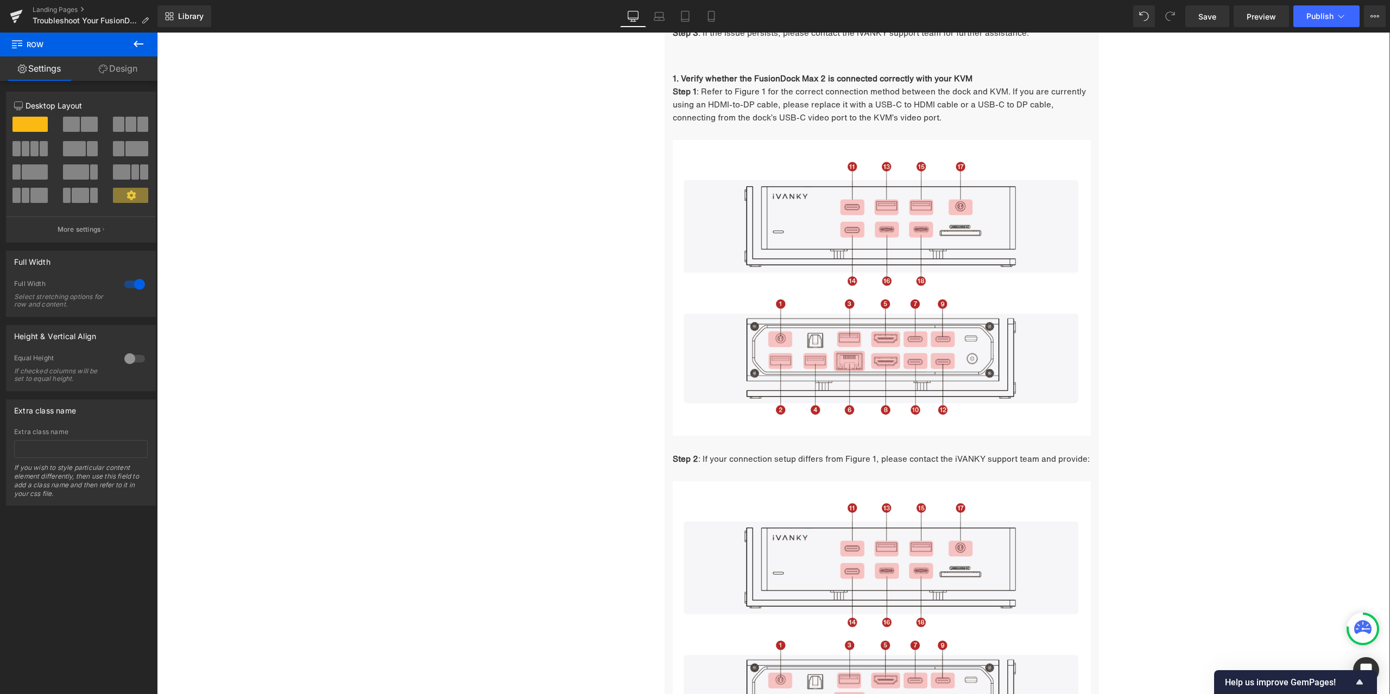
click at [795, 461] on span ": If your connection setup differs from Figure 1, please contact the iVANKY sup…" at bounding box center [893, 459] width 391 height 12
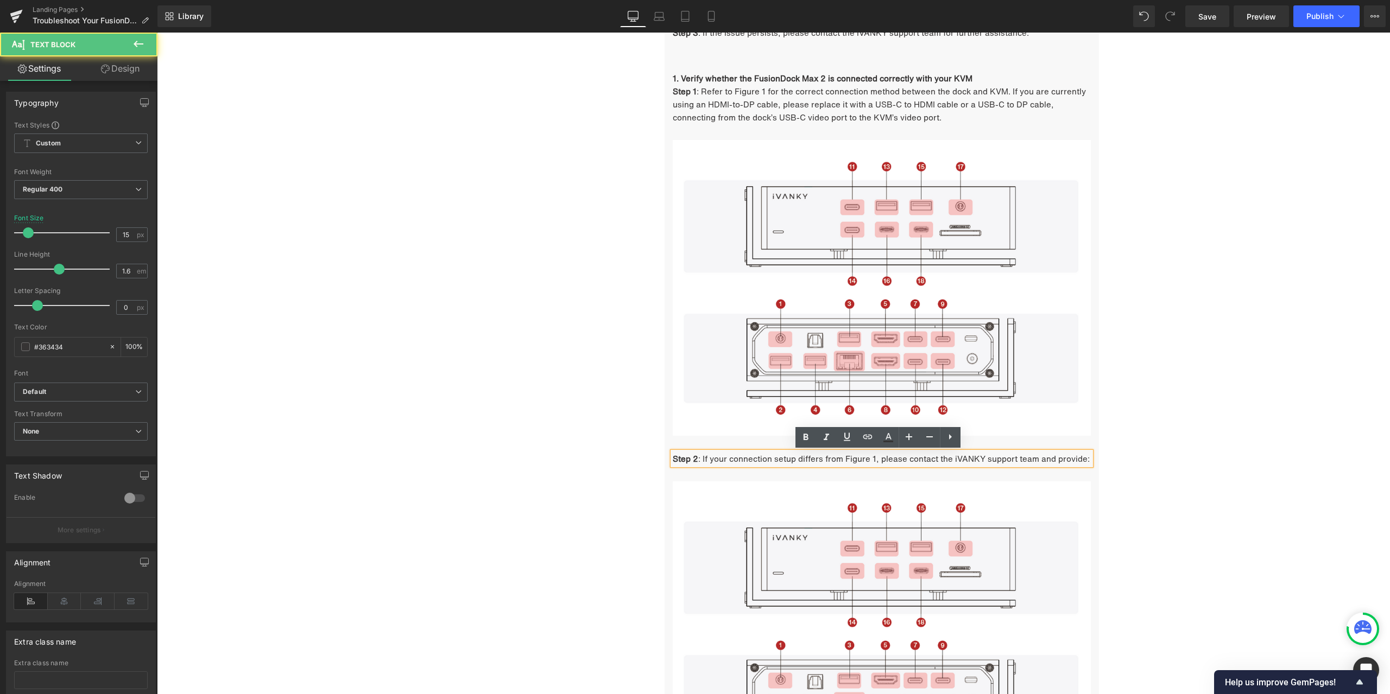
click at [1082, 458] on p "Step 2 : If your connection setup differs from Figure 1, please contact the iVA…" at bounding box center [882, 458] width 418 height 13
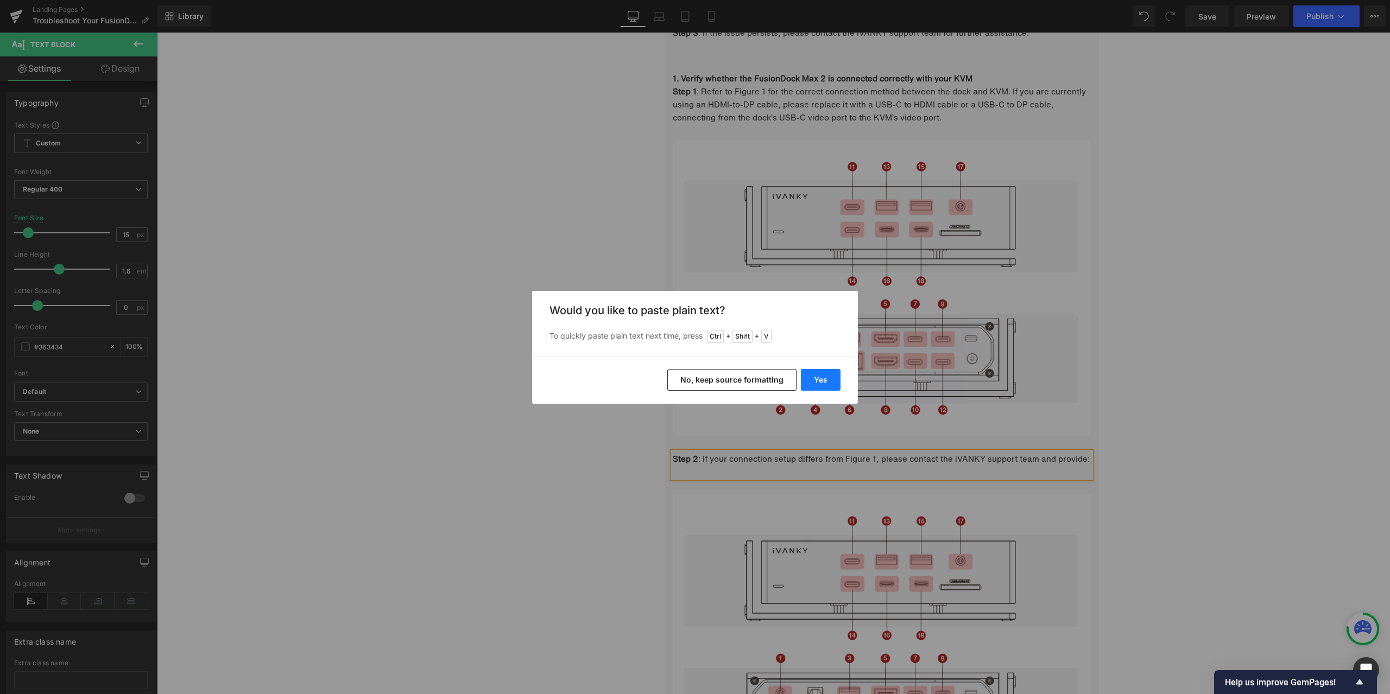
click at [820, 377] on button "Yes" at bounding box center [821, 380] width 40 height 22
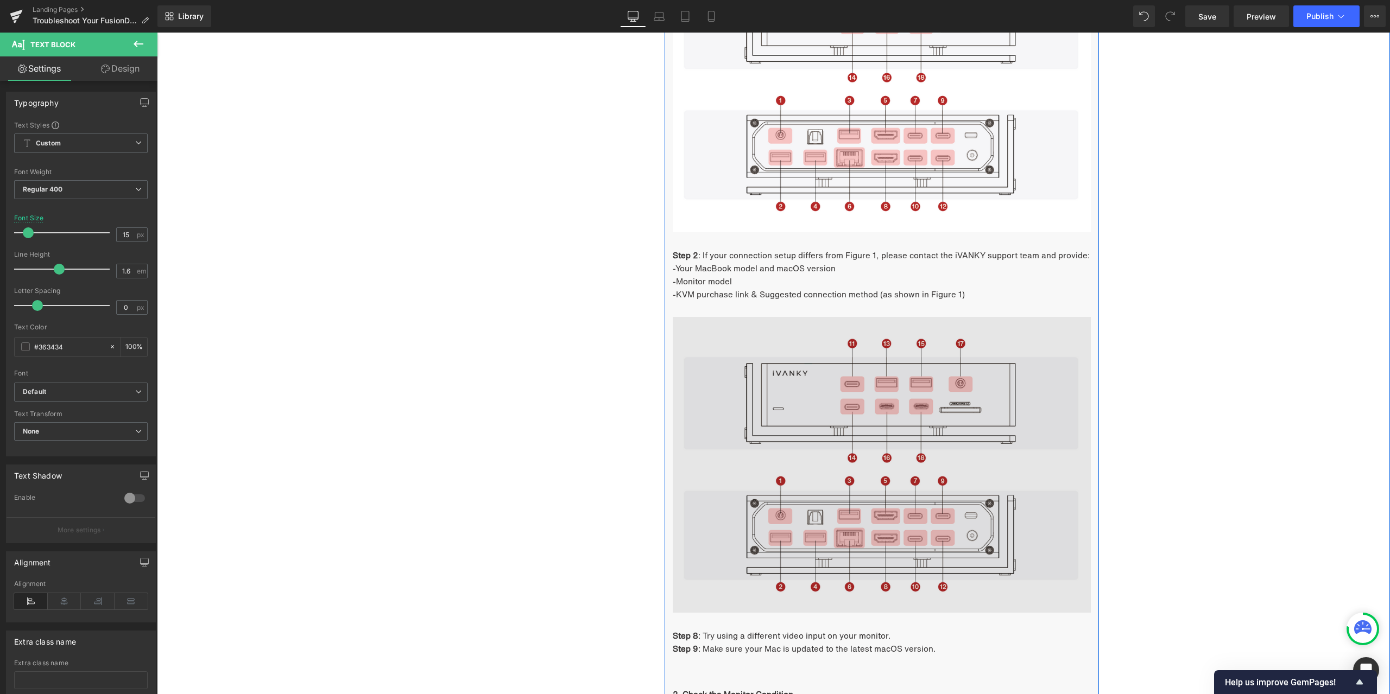
scroll to position [1089, 0]
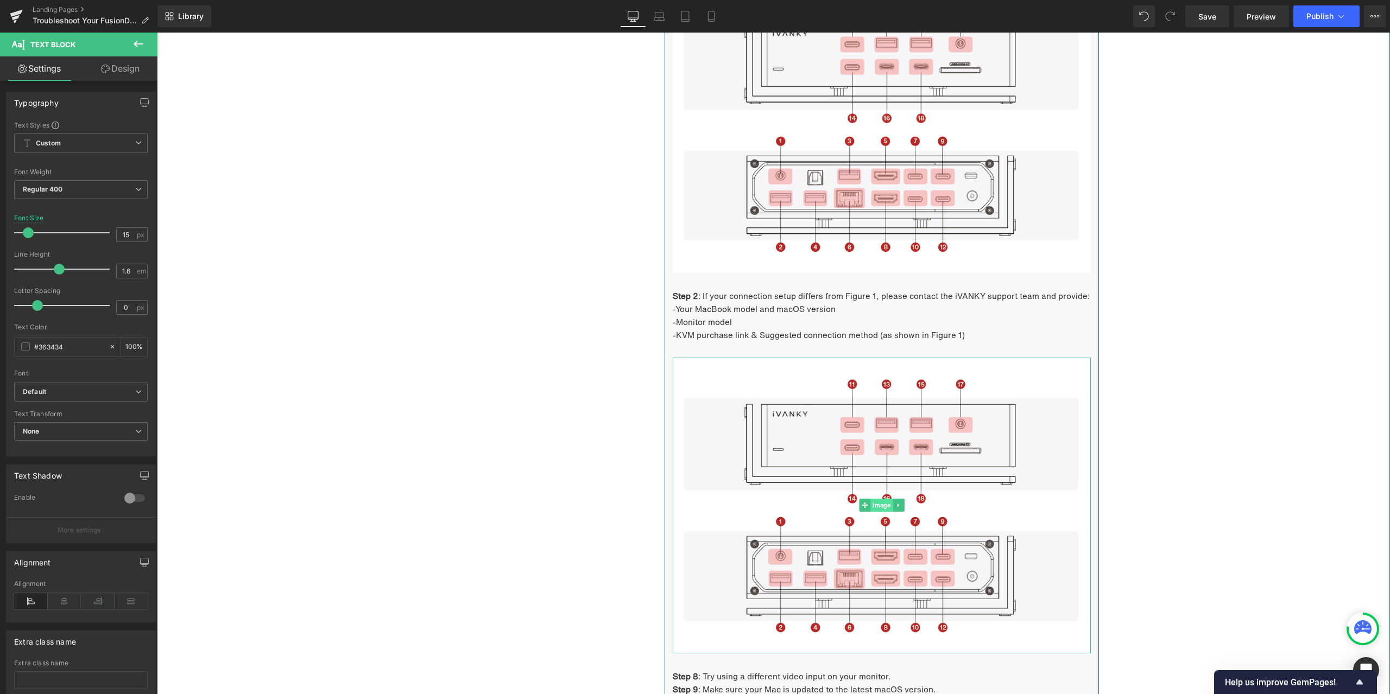
click at [879, 500] on link "Image" at bounding box center [876, 505] width 34 height 13
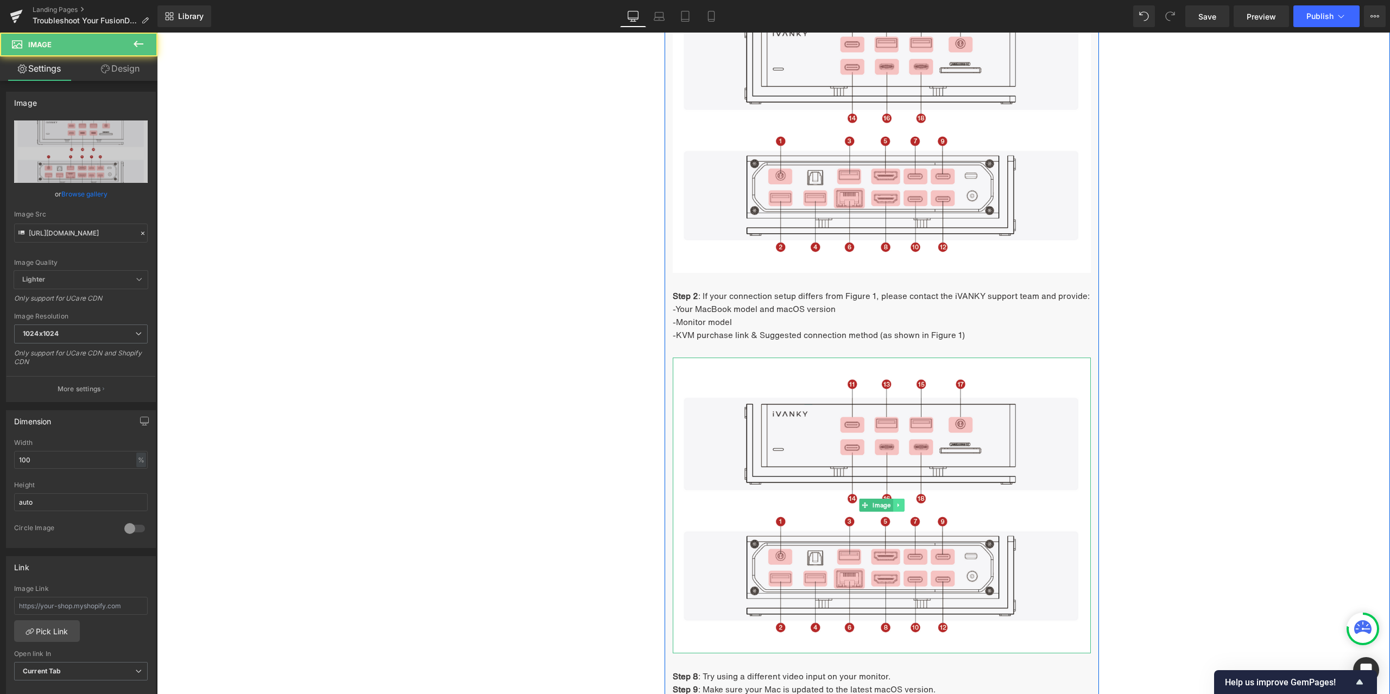
click at [896, 502] on icon at bounding box center [899, 505] width 6 height 7
click at [903, 504] on icon at bounding box center [904, 505] width 6 height 7
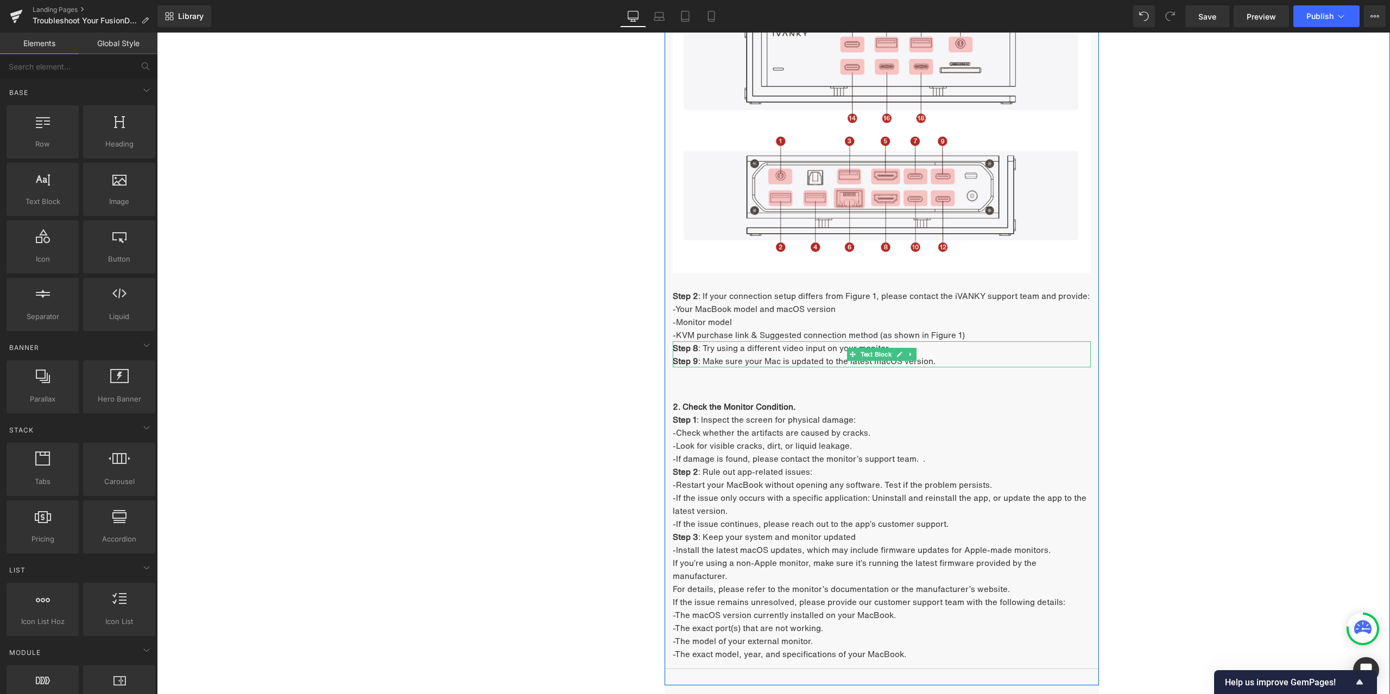
click at [908, 353] on icon at bounding box center [911, 354] width 6 height 7
click at [914, 356] on icon at bounding box center [917, 354] width 6 height 6
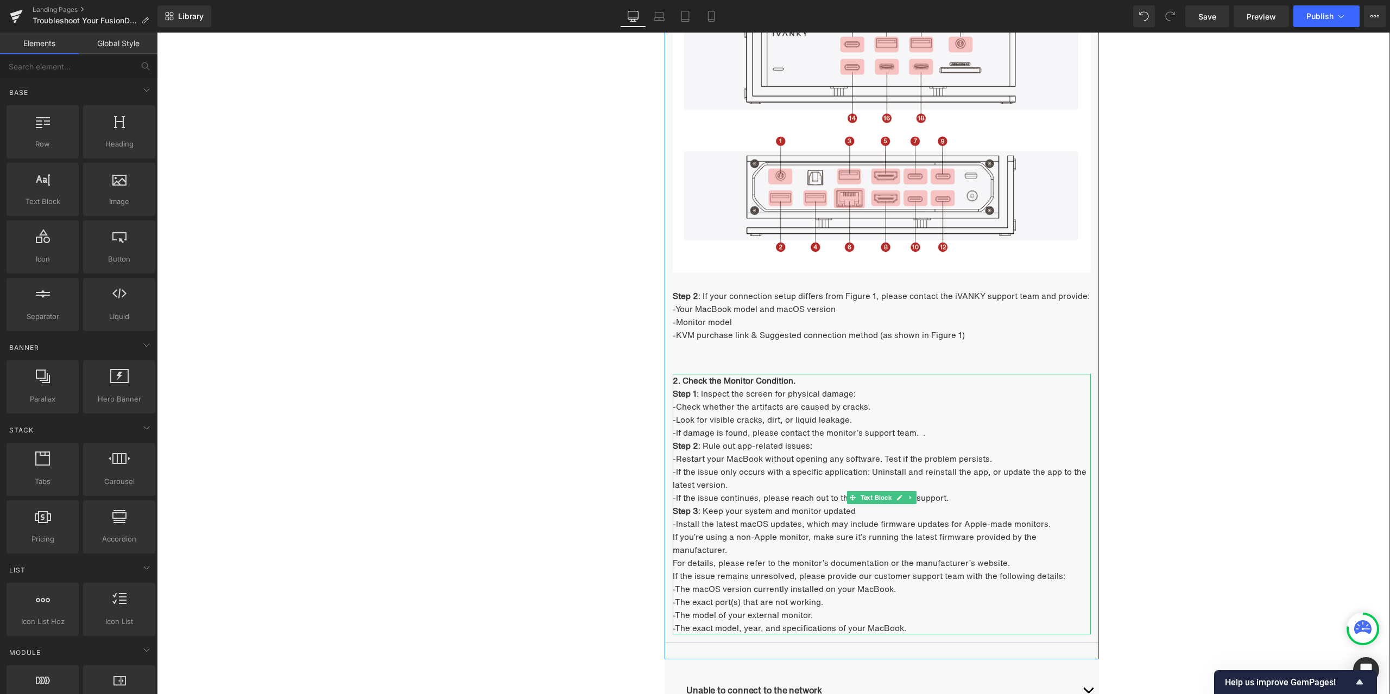
click at [908, 497] on icon at bounding box center [911, 498] width 6 height 7
click at [914, 498] on icon at bounding box center [917, 498] width 6 height 6
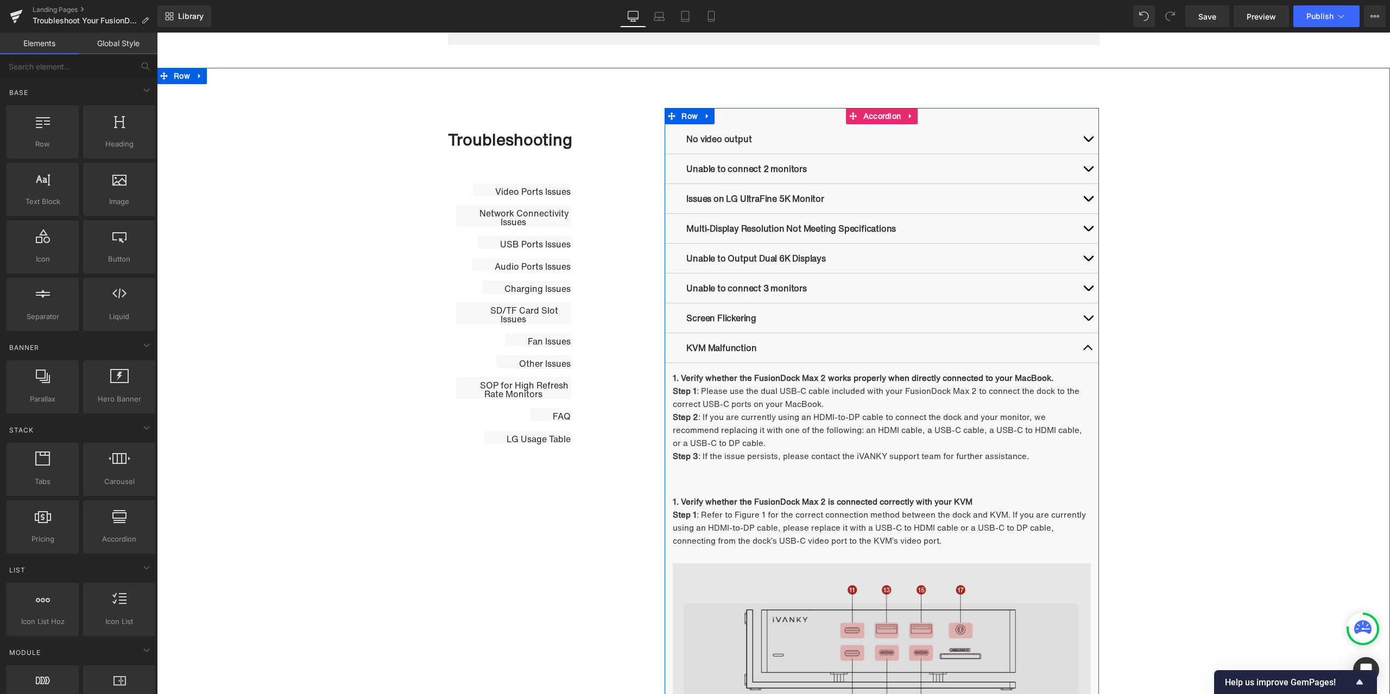
scroll to position [492, 0]
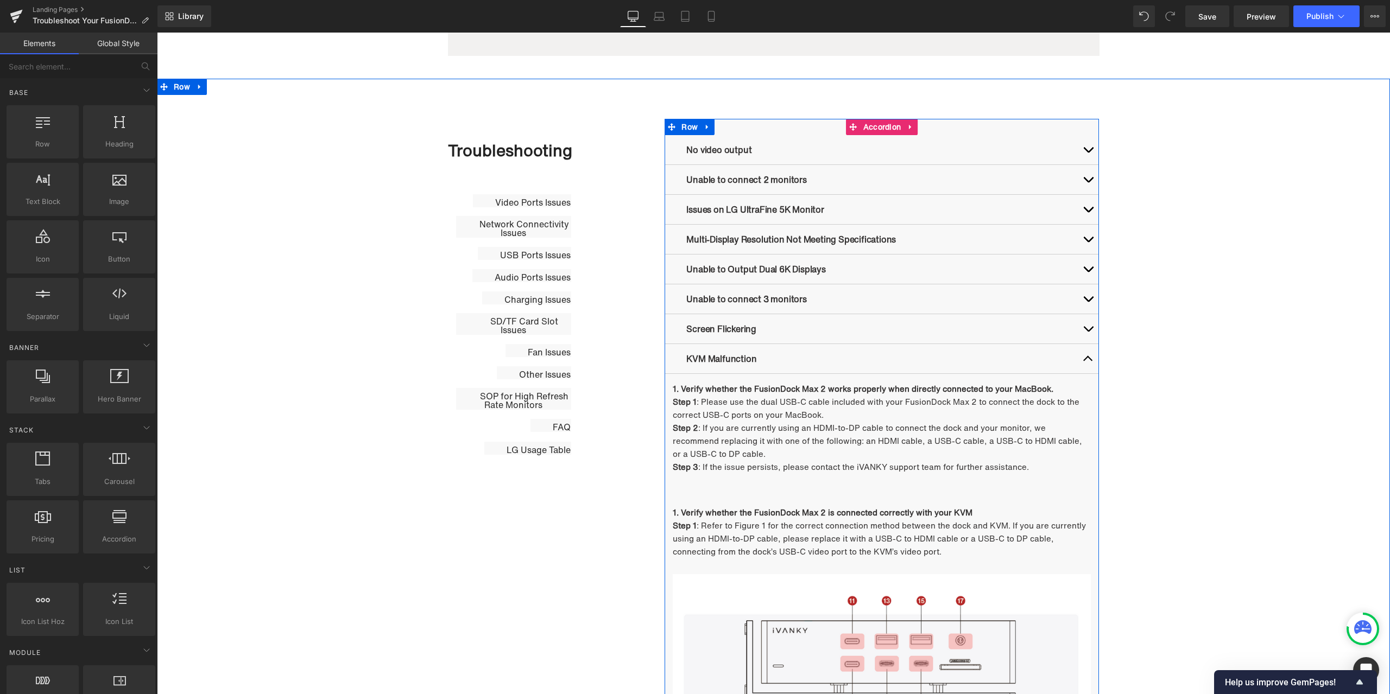
click at [1082, 355] on button "button" at bounding box center [1088, 358] width 22 height 29
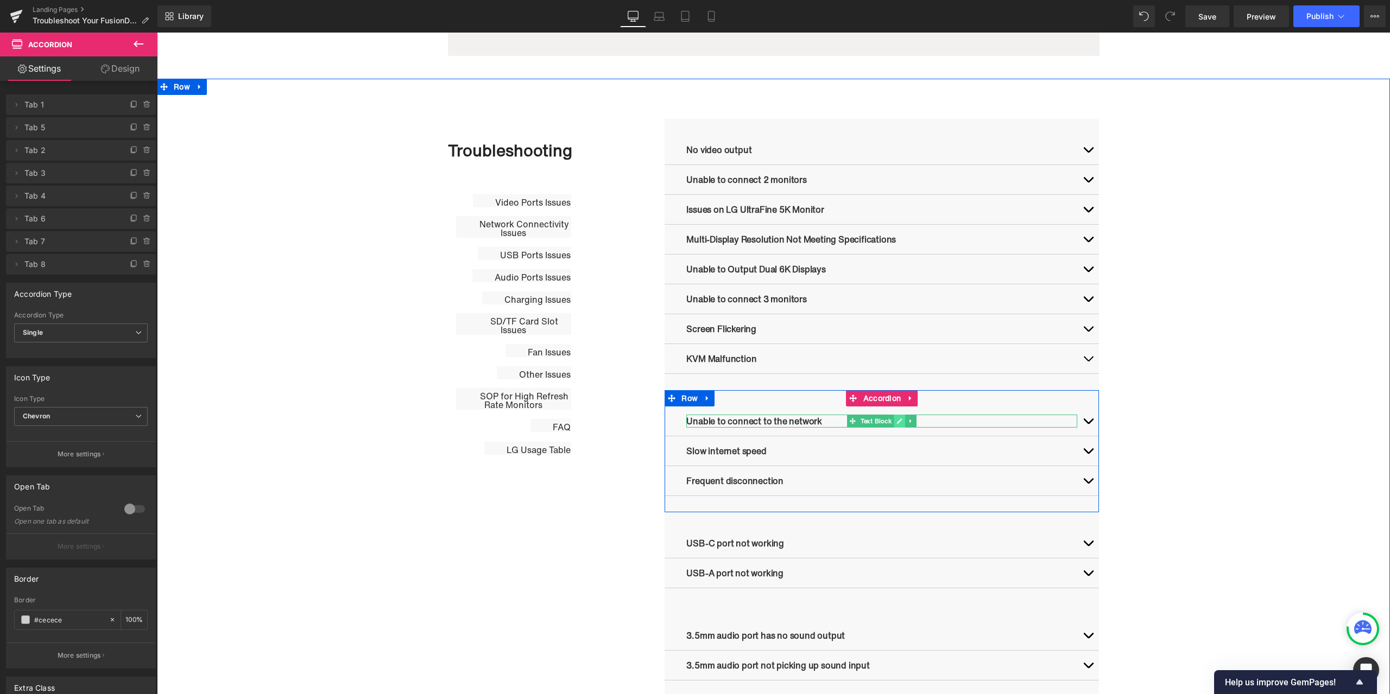
click at [898, 419] on ul "Text Block" at bounding box center [881, 421] width 69 height 13
click at [898, 420] on icon at bounding box center [899, 421] width 5 height 5
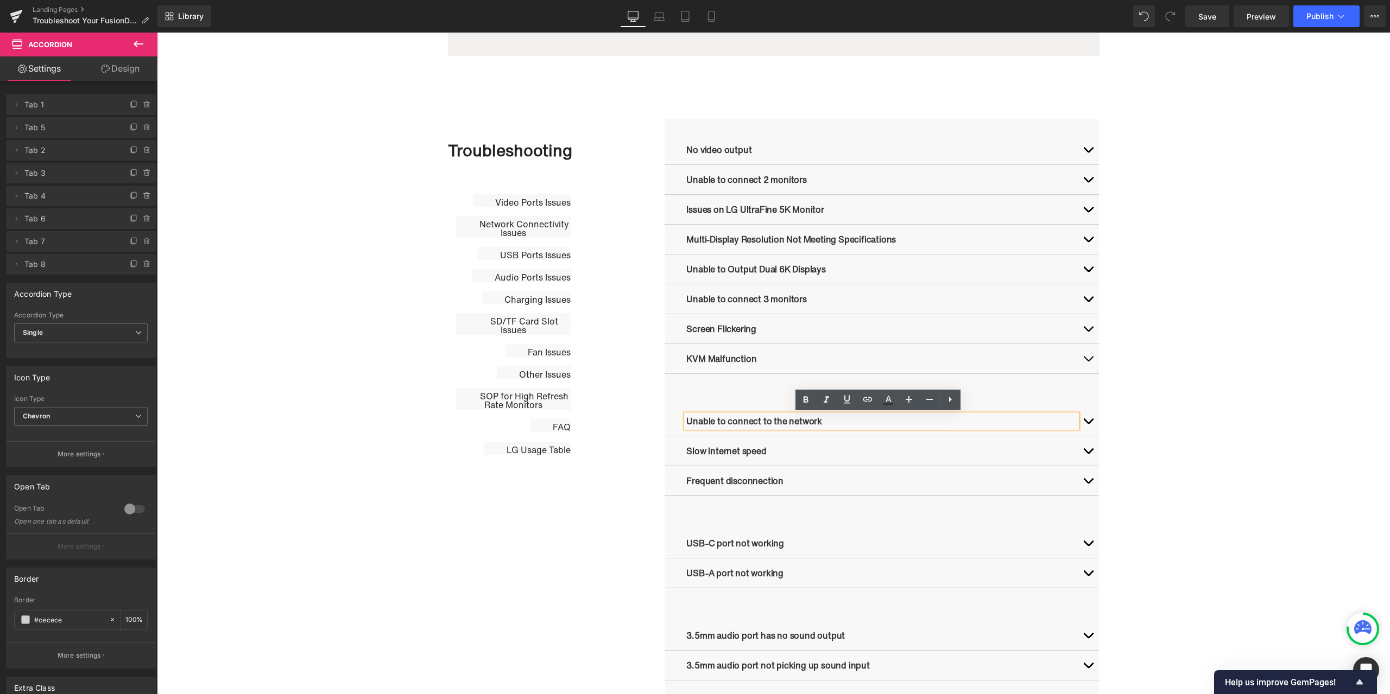
click at [835, 423] on p "Unable to connect to the network" at bounding box center [881, 421] width 391 height 13
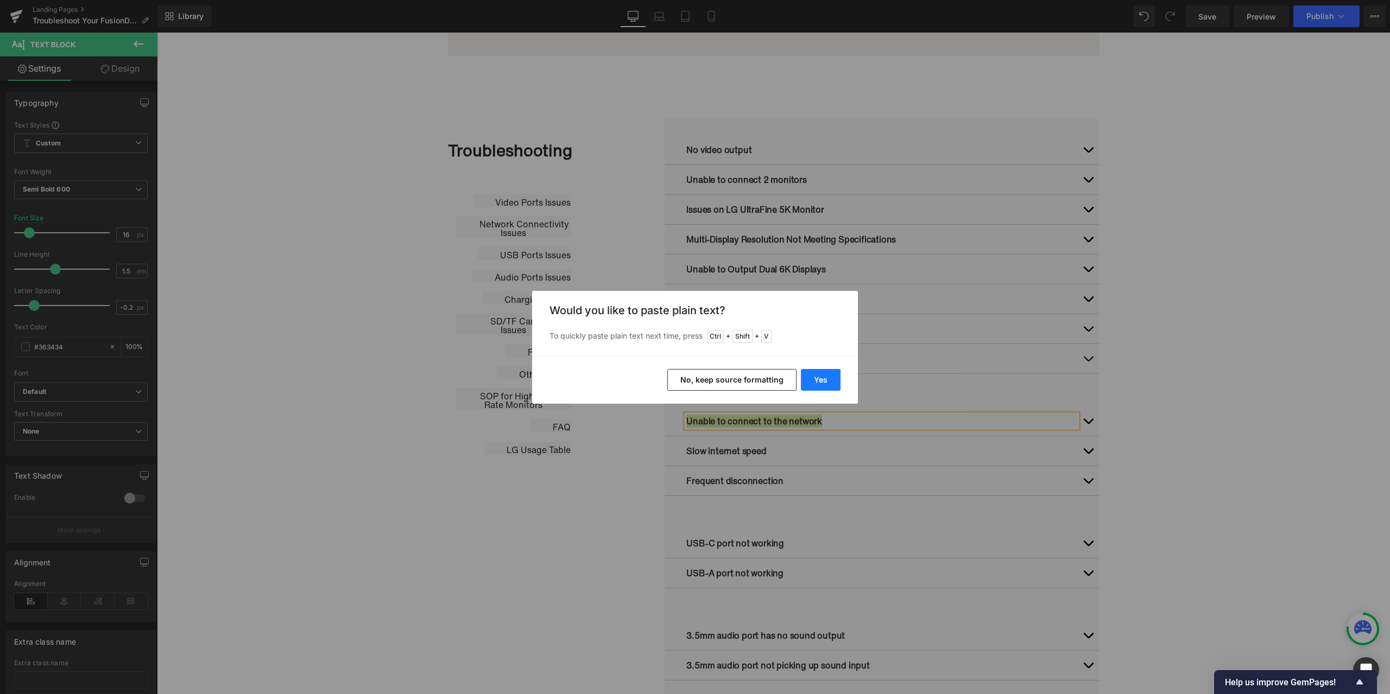
click at [819, 370] on button "Yes" at bounding box center [821, 380] width 40 height 22
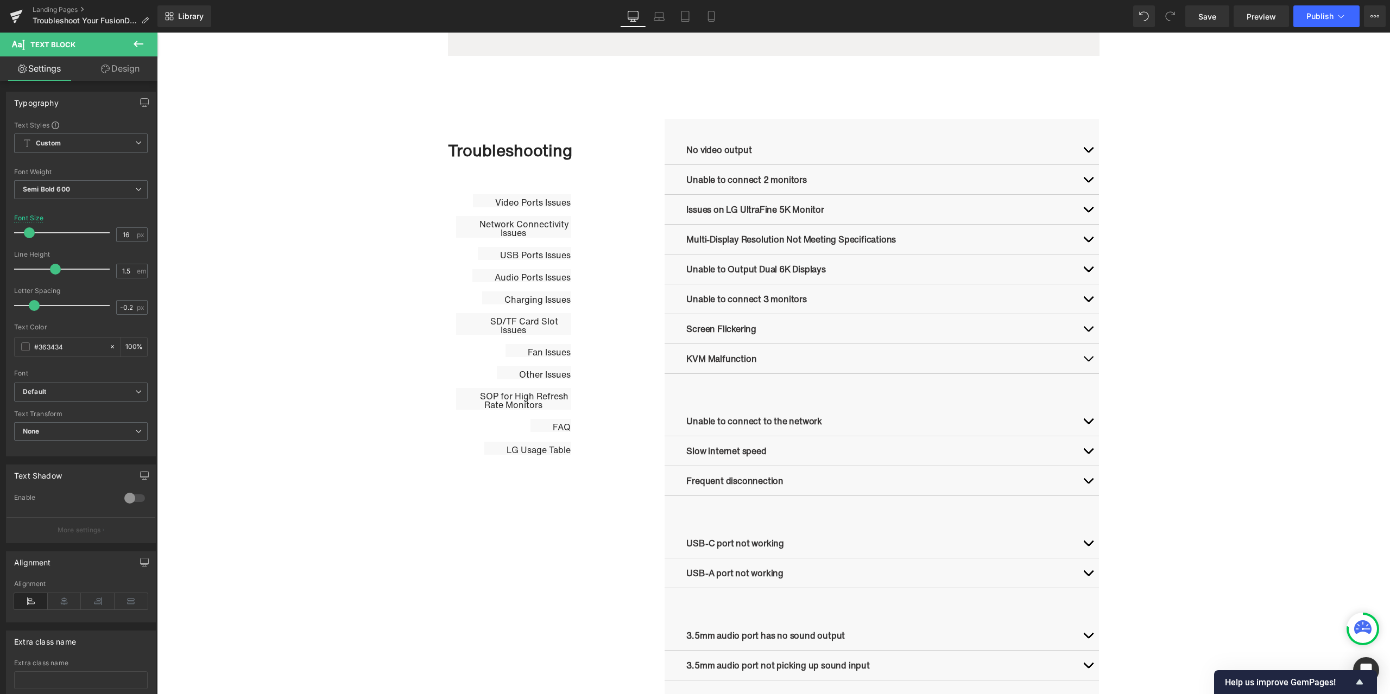
click at [807, 22] on div "Library Desktop Desktop Laptop Tablet Mobile Save Preview Publish Scheduled Vie…" at bounding box center [773, 16] width 1232 height 22
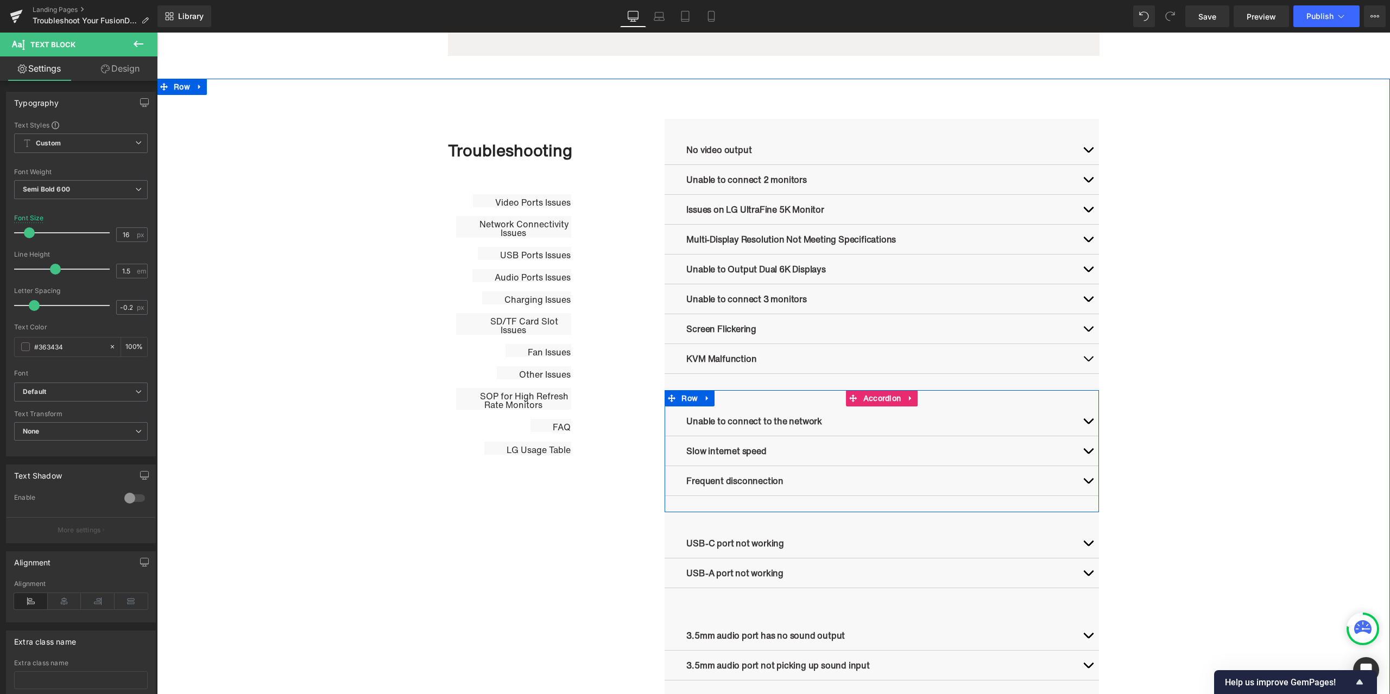
click at [1084, 420] on button "button" at bounding box center [1088, 421] width 22 height 29
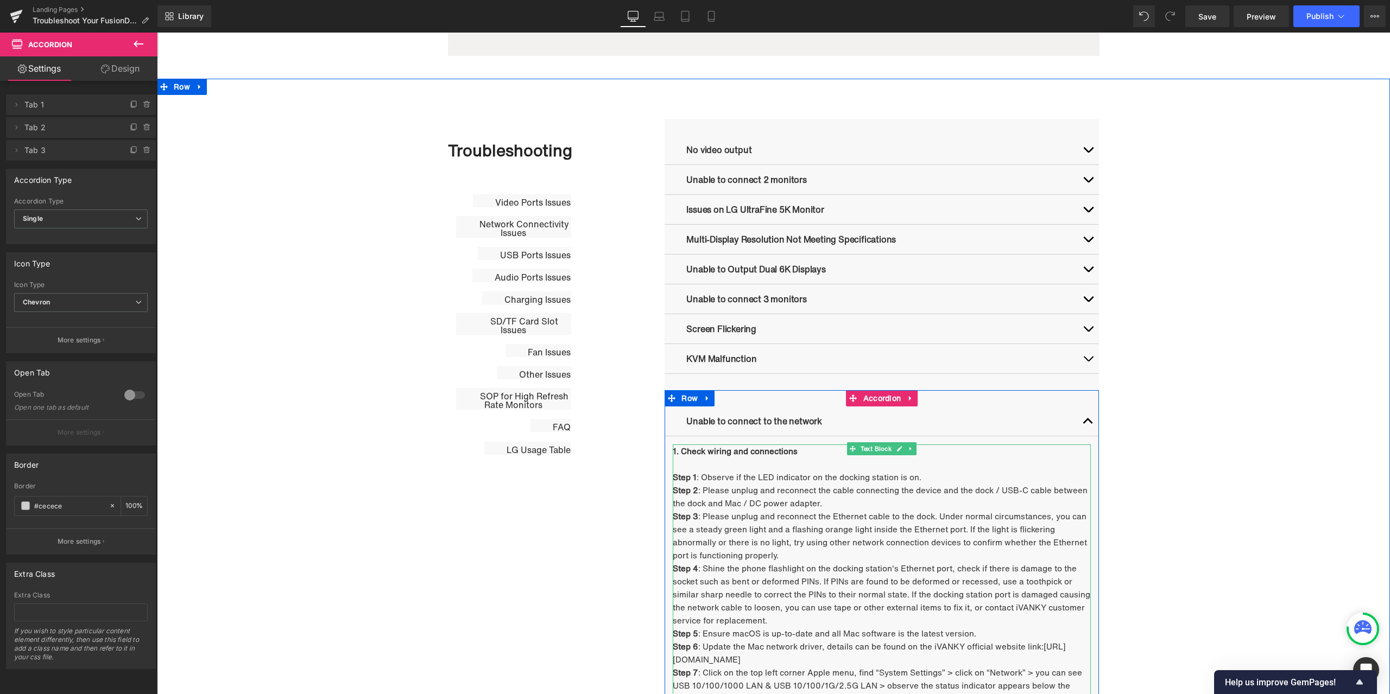
click at [728, 452] on strong "1. Check wiring and connections" at bounding box center [735, 451] width 125 height 12
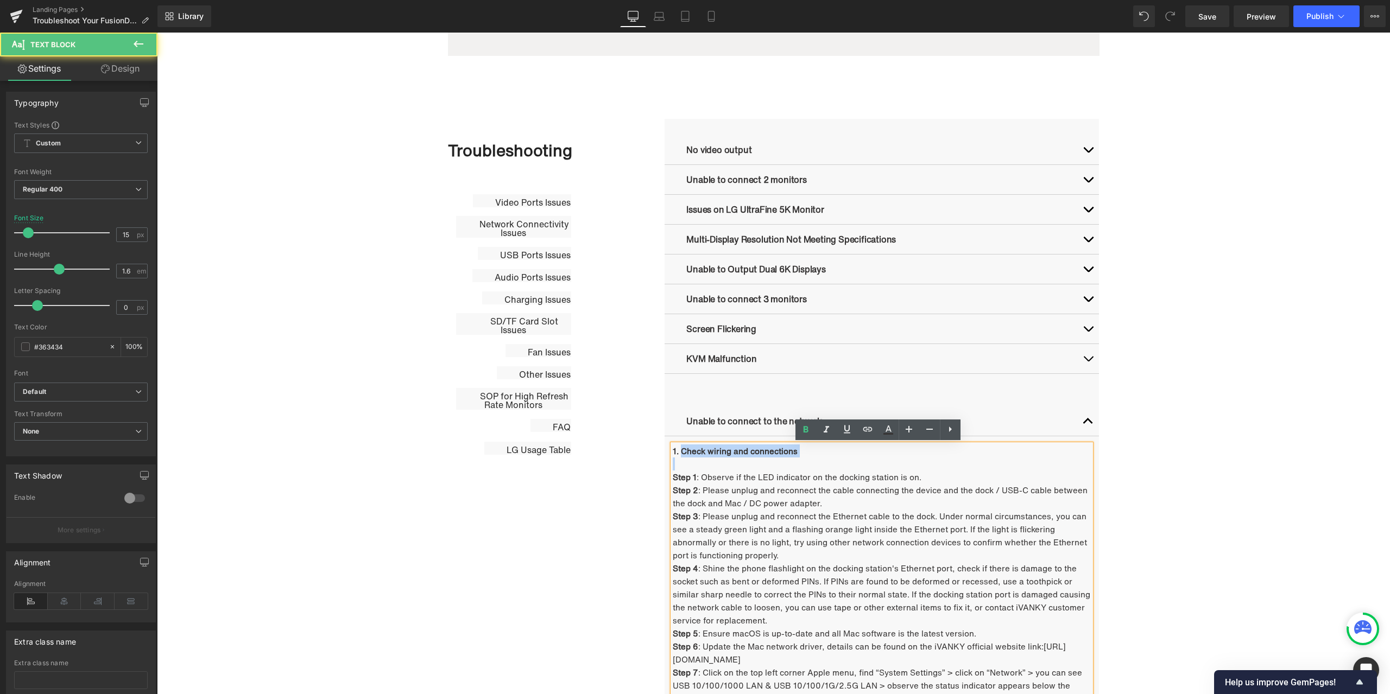
drag, startPoint x: 678, startPoint y: 451, endPoint x: 814, endPoint y: 458, distance: 136.5
click at [814, 458] on div "1. Check wiring and connections Step 1 : Observe if the LED indicator on the do…" at bounding box center [882, 582] width 418 height 274
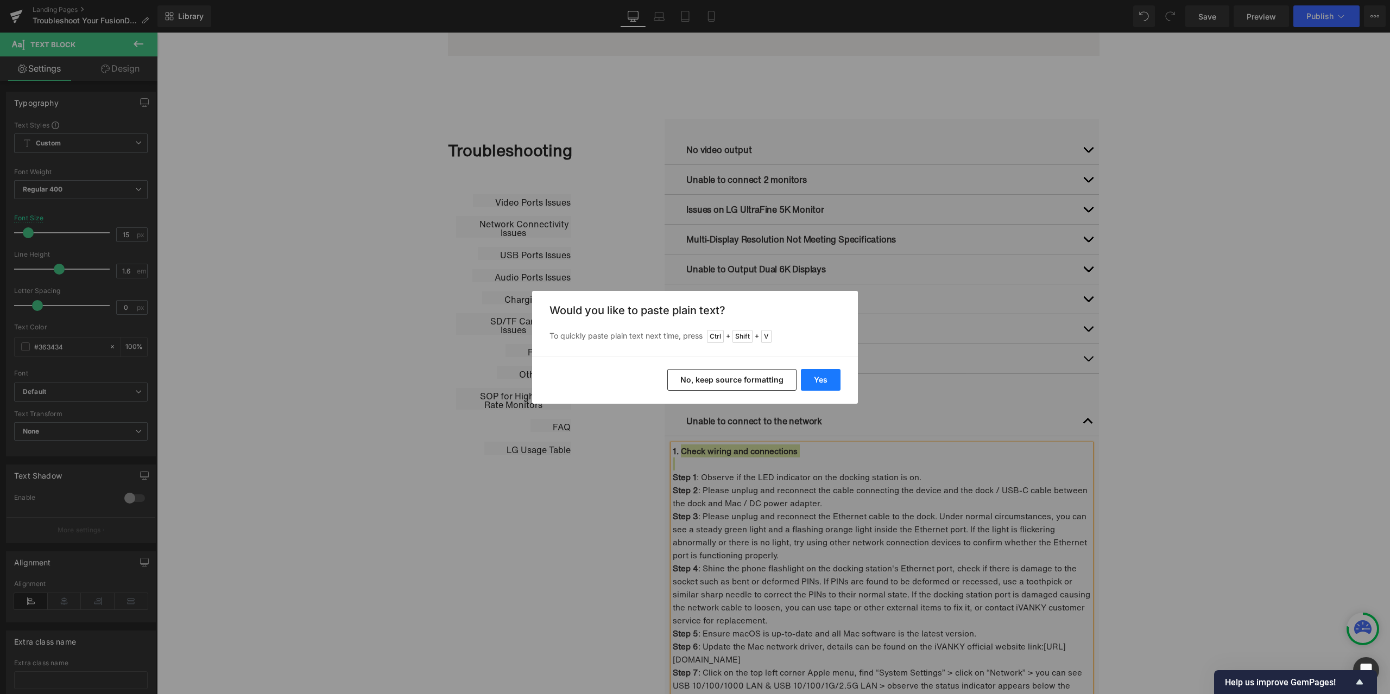
drag, startPoint x: 820, startPoint y: 375, endPoint x: 663, endPoint y: 343, distance: 160.1
click at [820, 375] on button "Yes" at bounding box center [821, 380] width 40 height 22
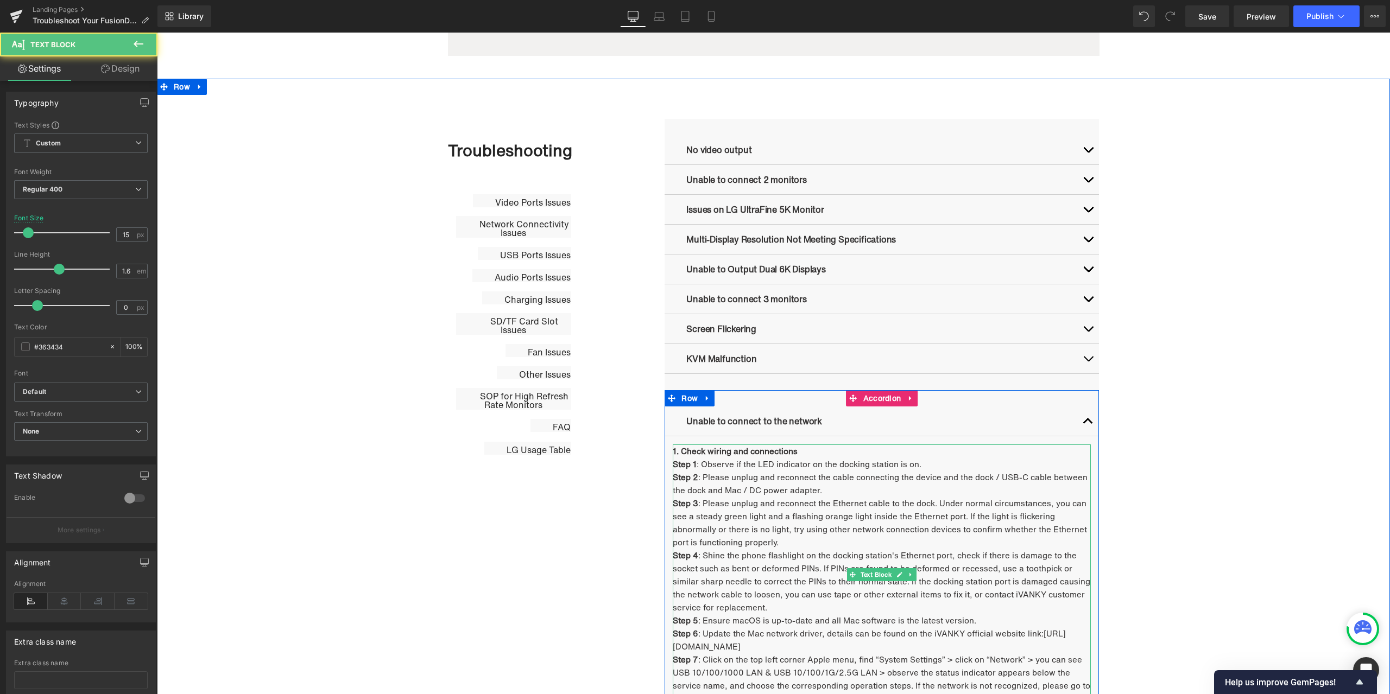
click at [736, 468] on p "Step 1 : Observe if the LED indicator on the docking station is on." at bounding box center [882, 464] width 418 height 13
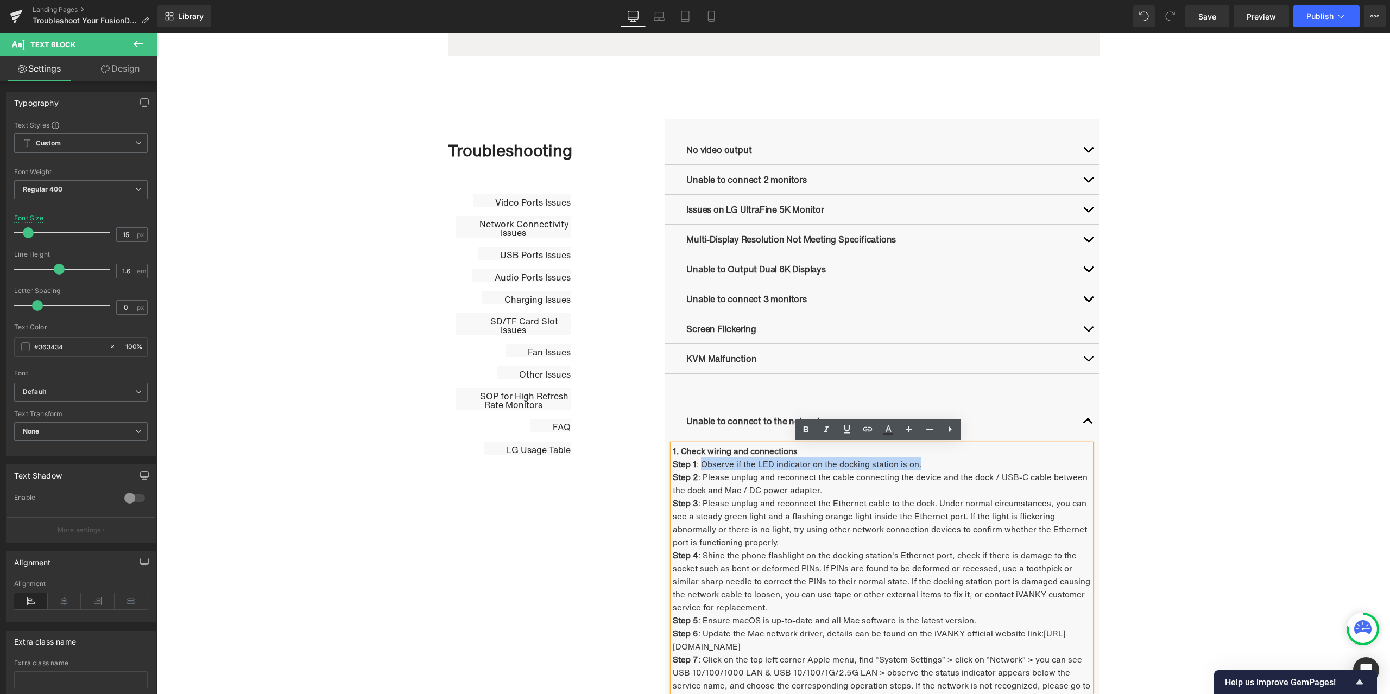
drag, startPoint x: 697, startPoint y: 465, endPoint x: 927, endPoint y: 465, distance: 230.2
click at [927, 465] on p "Step 1 : Observe if the LED indicator on the docking station is on." at bounding box center [882, 464] width 418 height 13
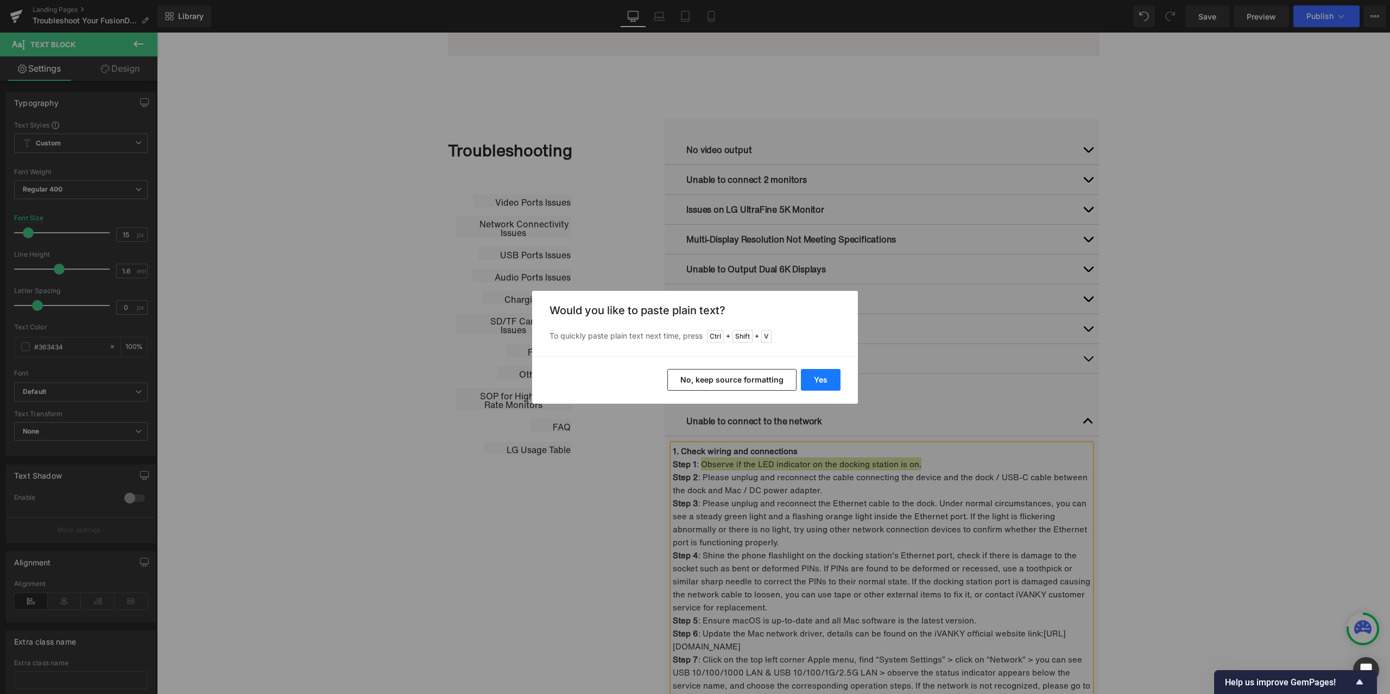
click at [822, 379] on button "Yes" at bounding box center [821, 380] width 40 height 22
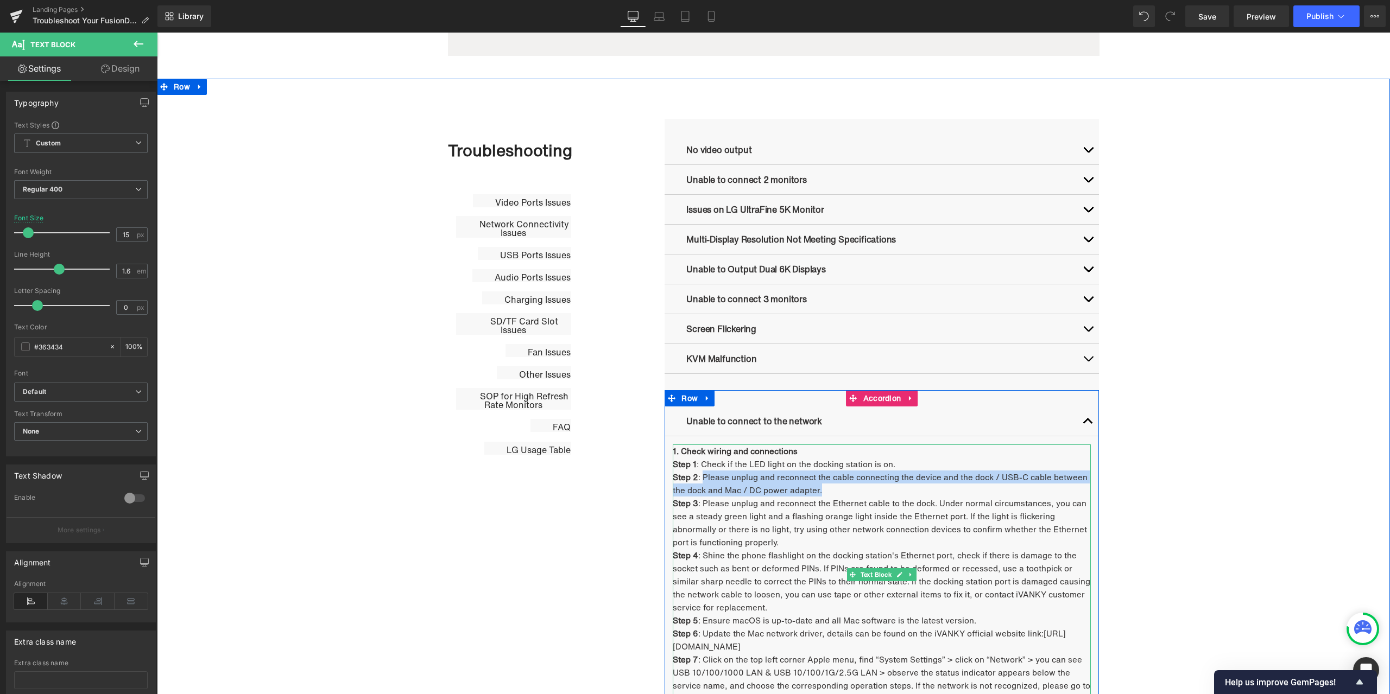
drag, startPoint x: 699, startPoint y: 477, endPoint x: 861, endPoint y: 493, distance: 163.1
click at [861, 493] on p "Step 2 : Please unplug and reconnect the cable connecting the device and the do…" at bounding box center [882, 484] width 418 height 26
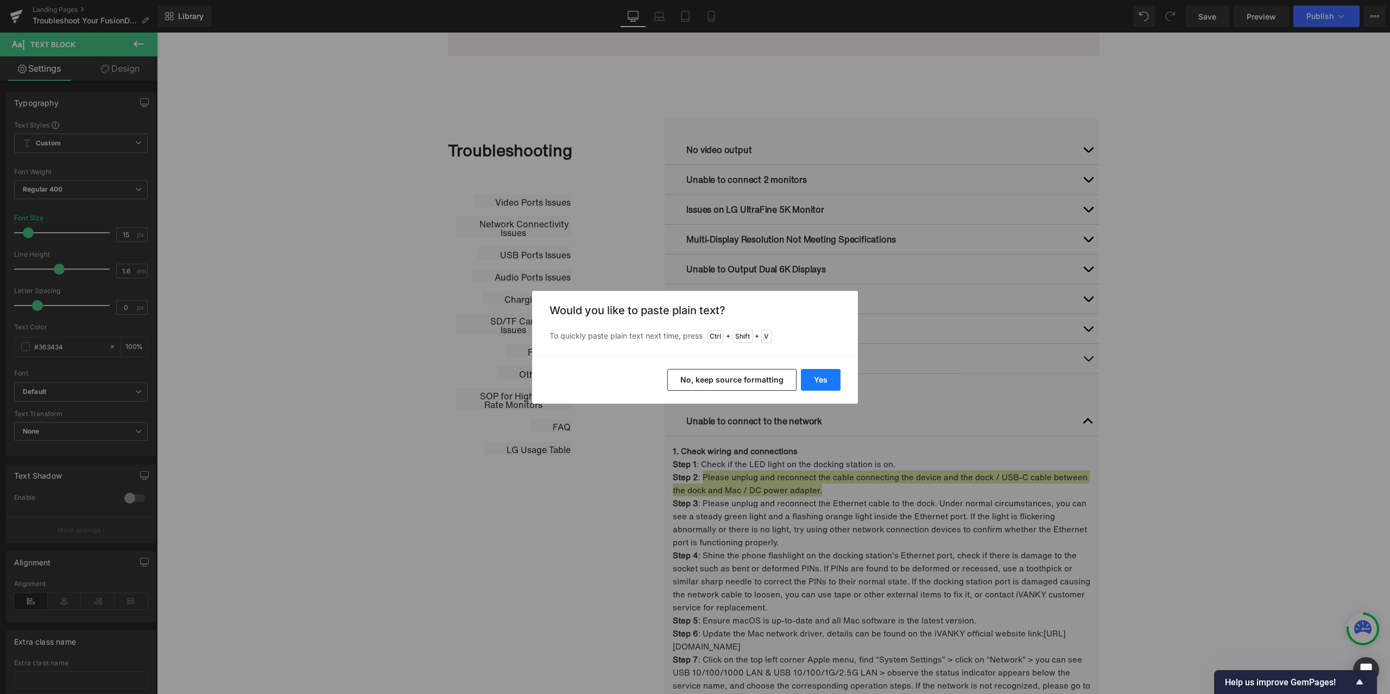
click at [821, 383] on button "Yes" at bounding box center [821, 380] width 40 height 22
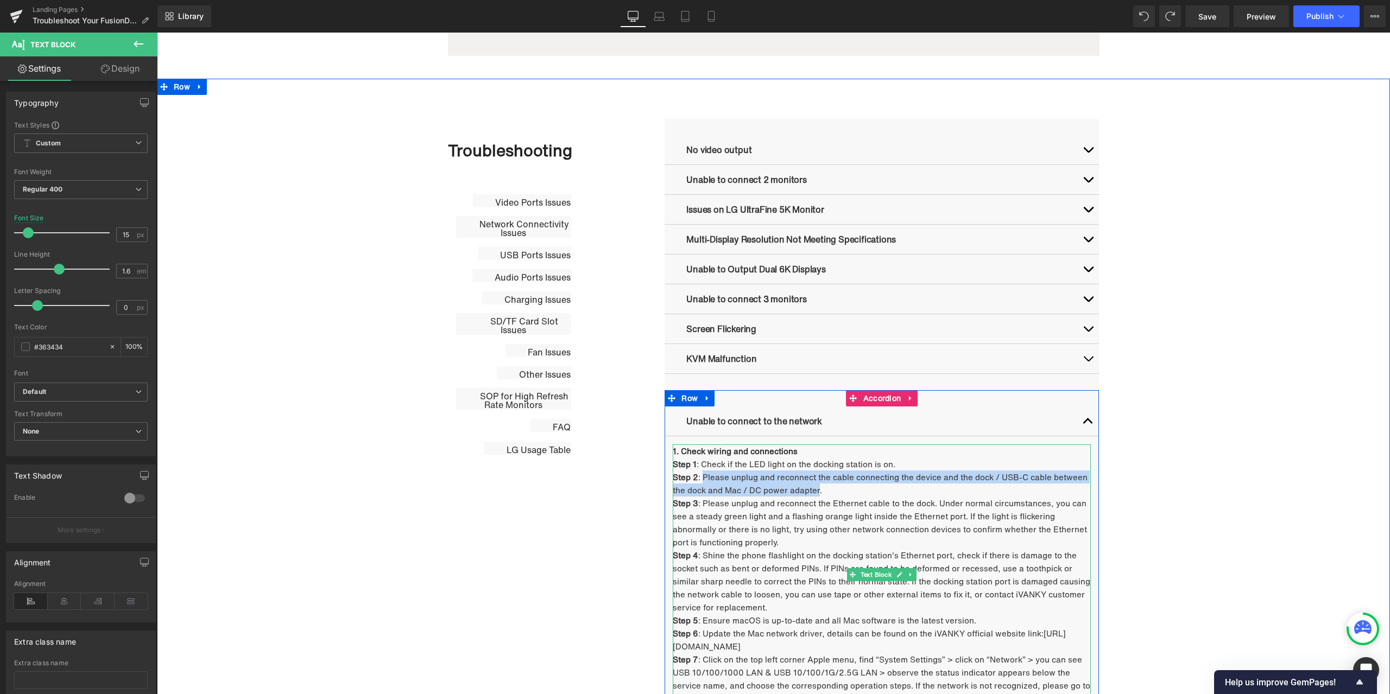
drag, startPoint x: 700, startPoint y: 477, endPoint x: 815, endPoint y: 491, distance: 115.5
click at [815, 491] on p "Step 2 : Please unplug and reconnect the cable connecting the device and the do…" at bounding box center [882, 484] width 418 height 26
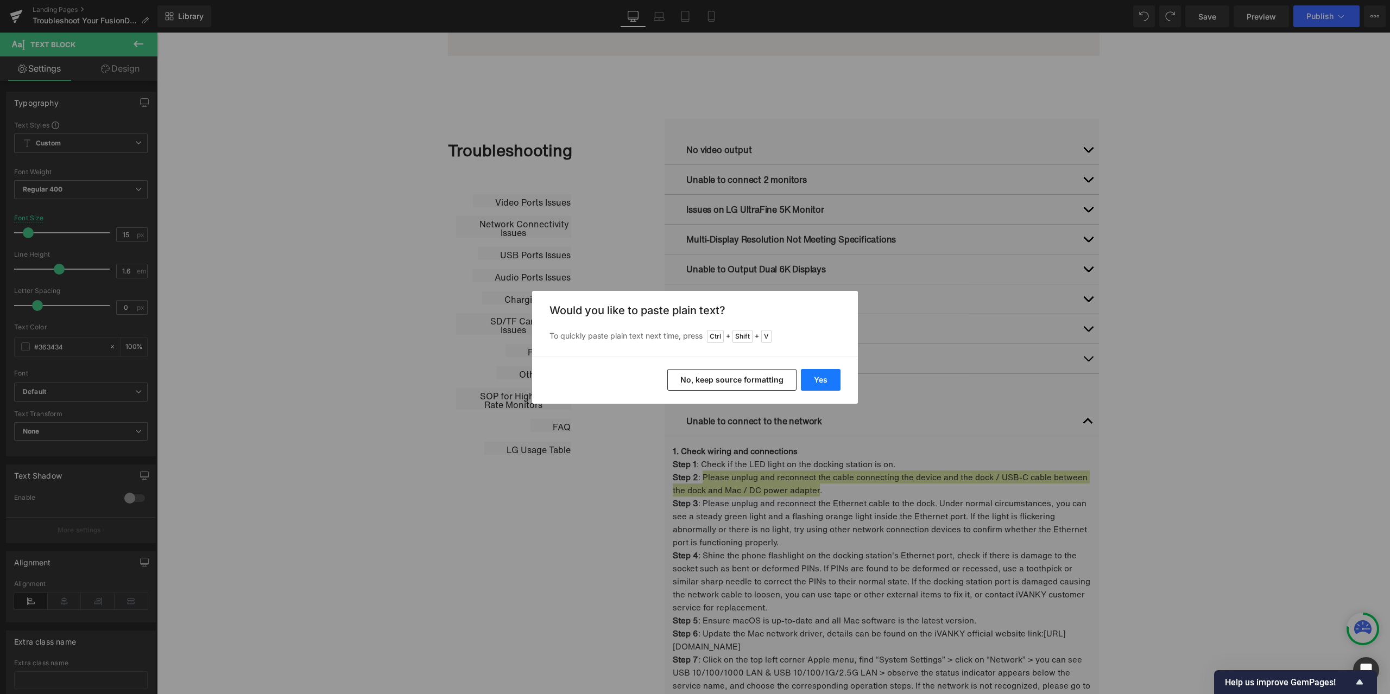
click at [830, 386] on button "Yes" at bounding box center [821, 380] width 40 height 22
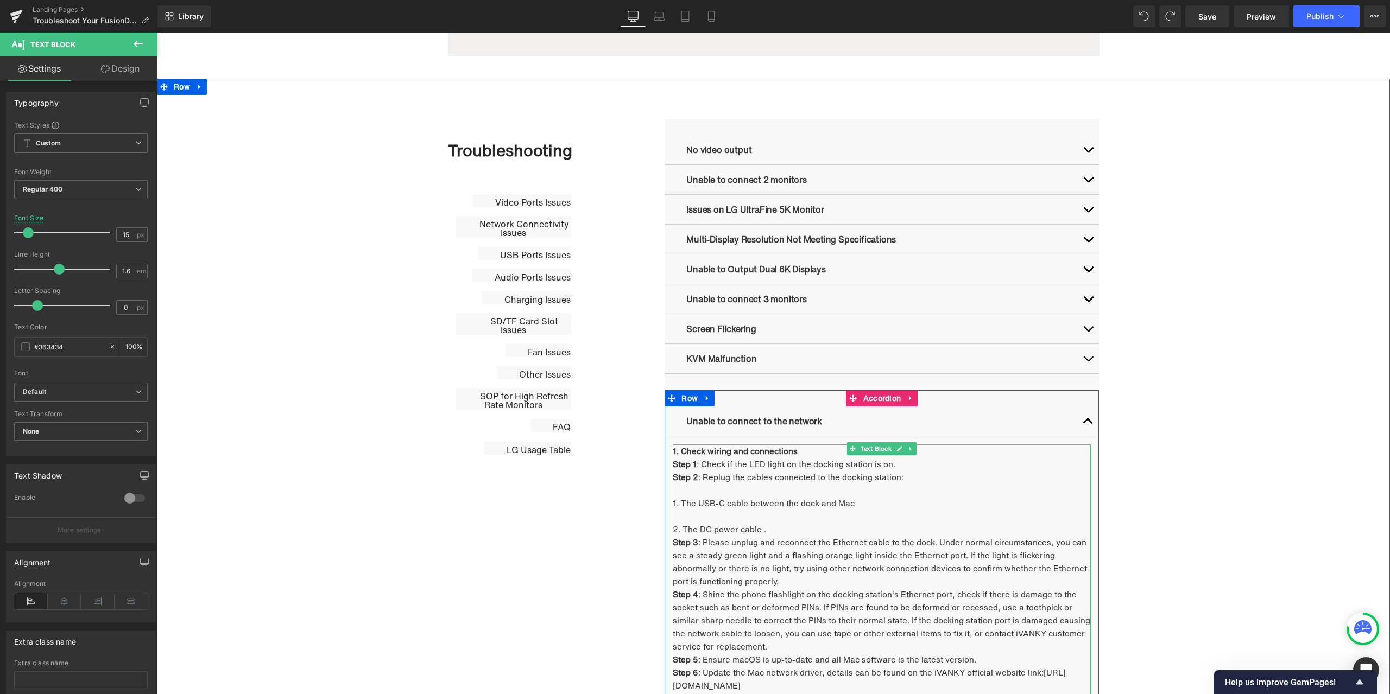
click at [765, 528] on p "2. The DC power cable ." at bounding box center [882, 529] width 418 height 13
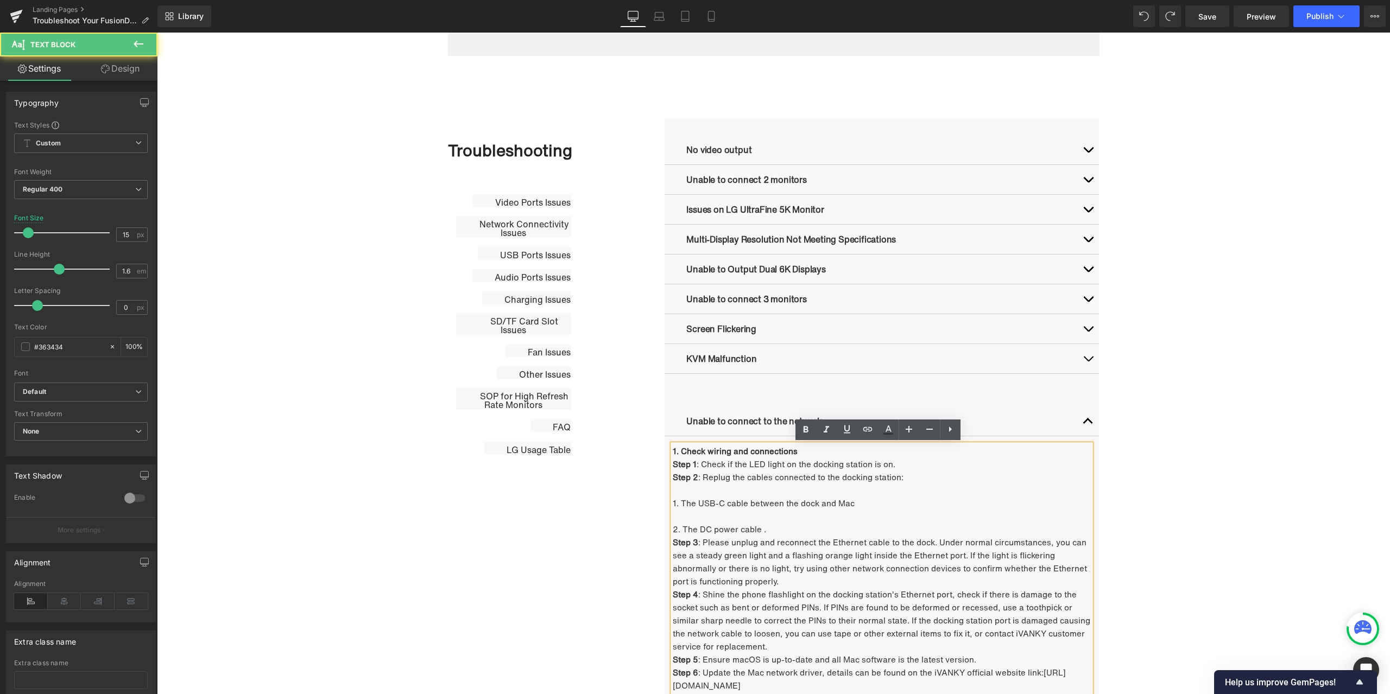
click at [711, 515] on p at bounding box center [882, 516] width 418 height 13
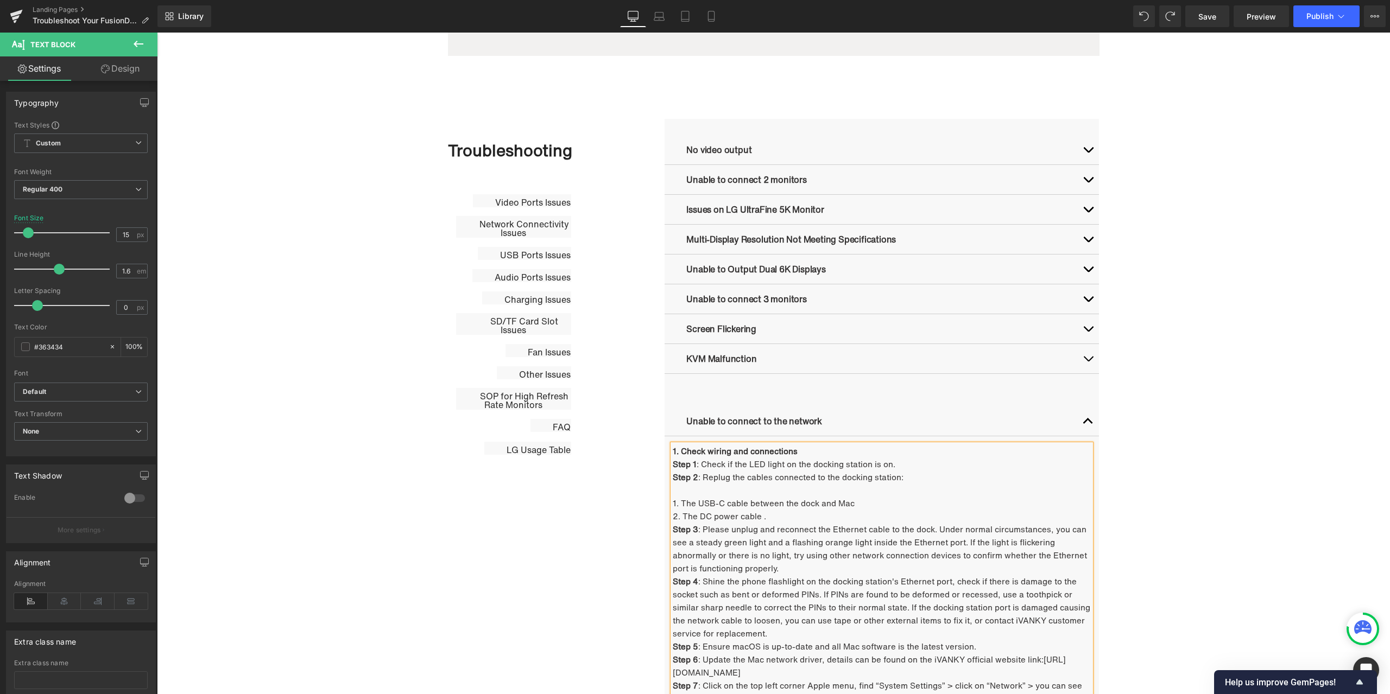
click at [701, 493] on p at bounding box center [882, 490] width 418 height 13
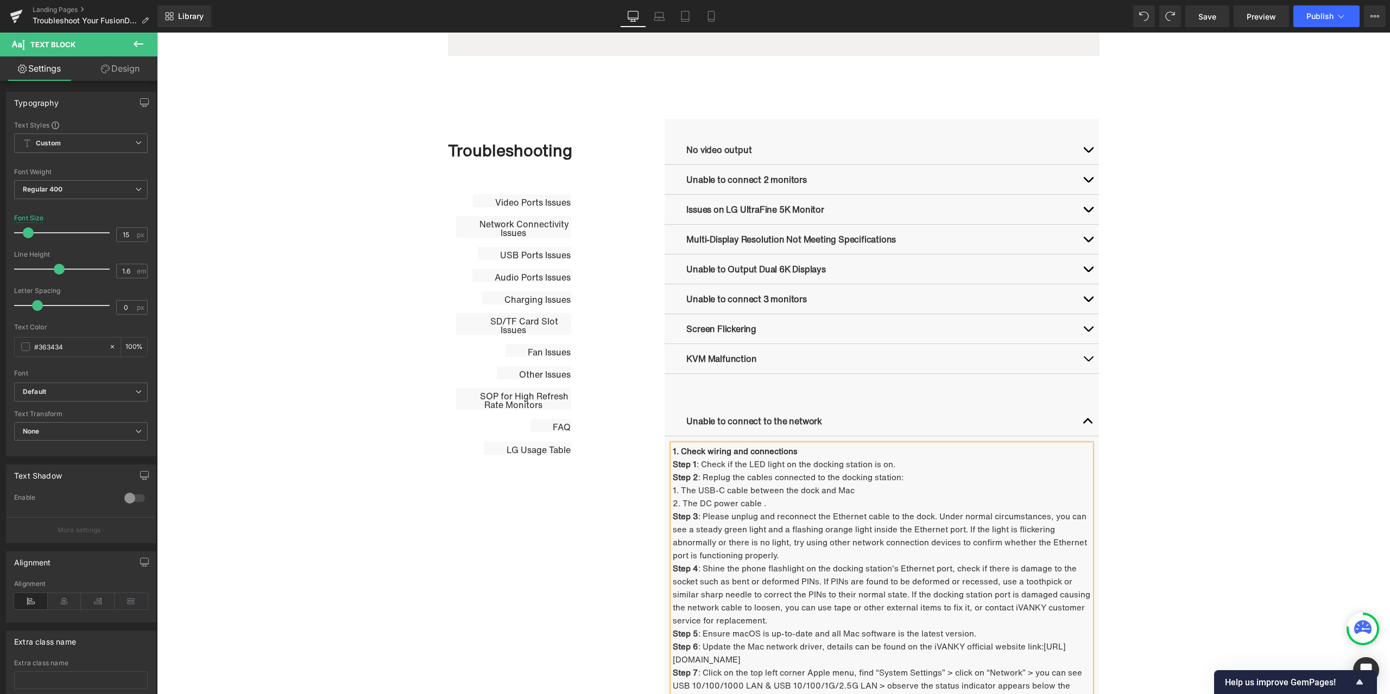
click at [775, 502] on p "2. The DC power cable ." at bounding box center [882, 503] width 418 height 13
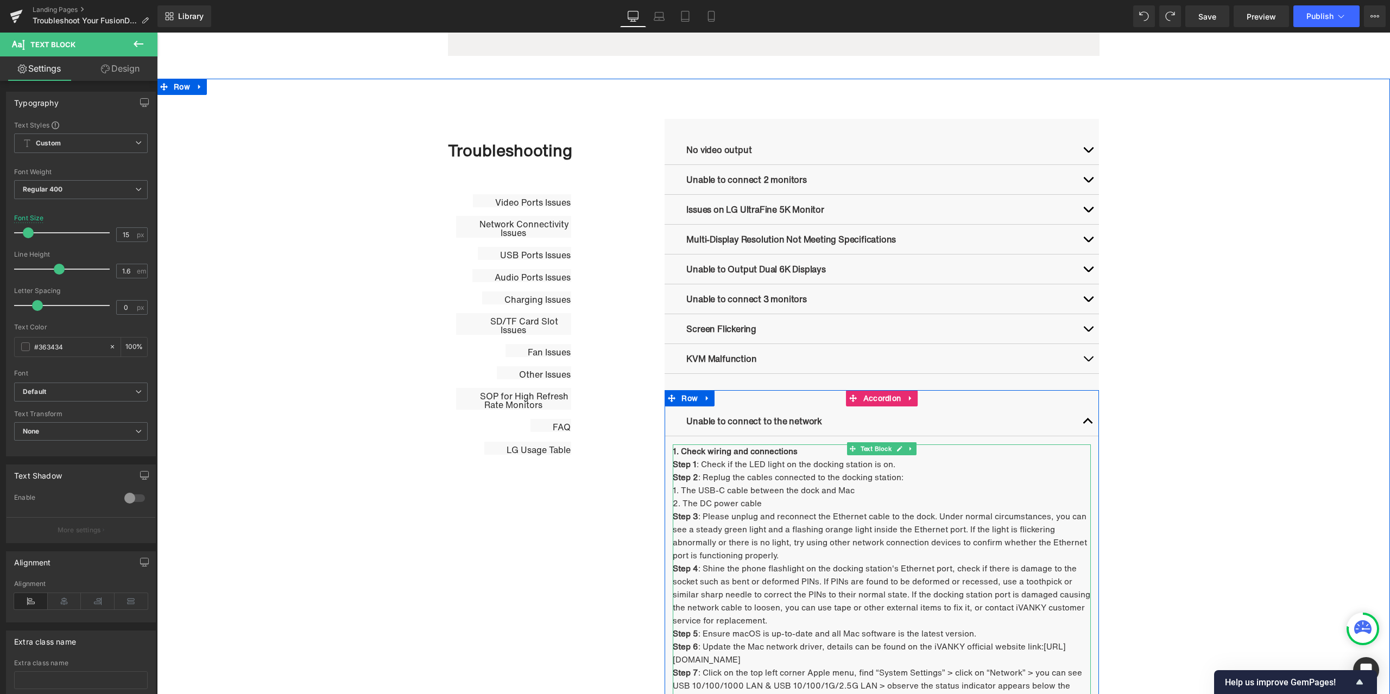
scroll to position [546, 0]
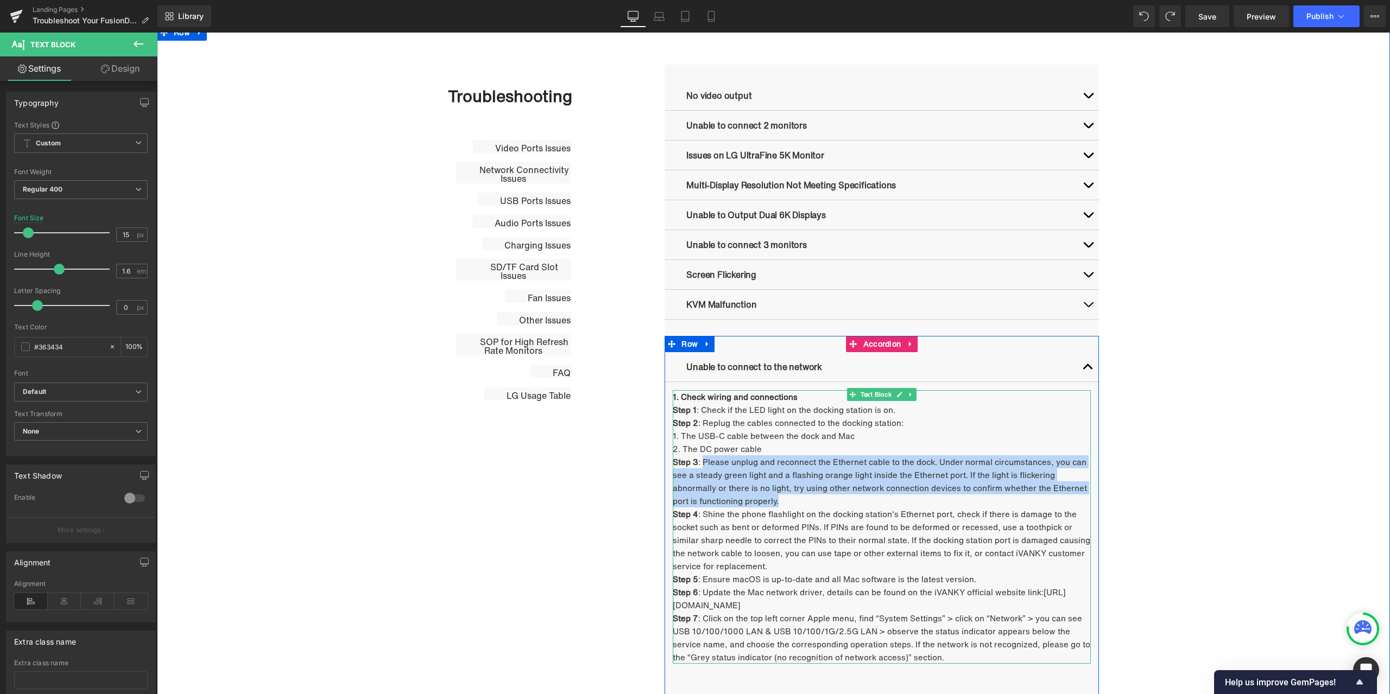
drag, startPoint x: 699, startPoint y: 461, endPoint x: 774, endPoint y: 496, distance: 82.6
click at [774, 496] on p "Step 3 : Please unplug and reconnect the Ethernet cable to the dock. Under norm…" at bounding box center [882, 481] width 418 height 52
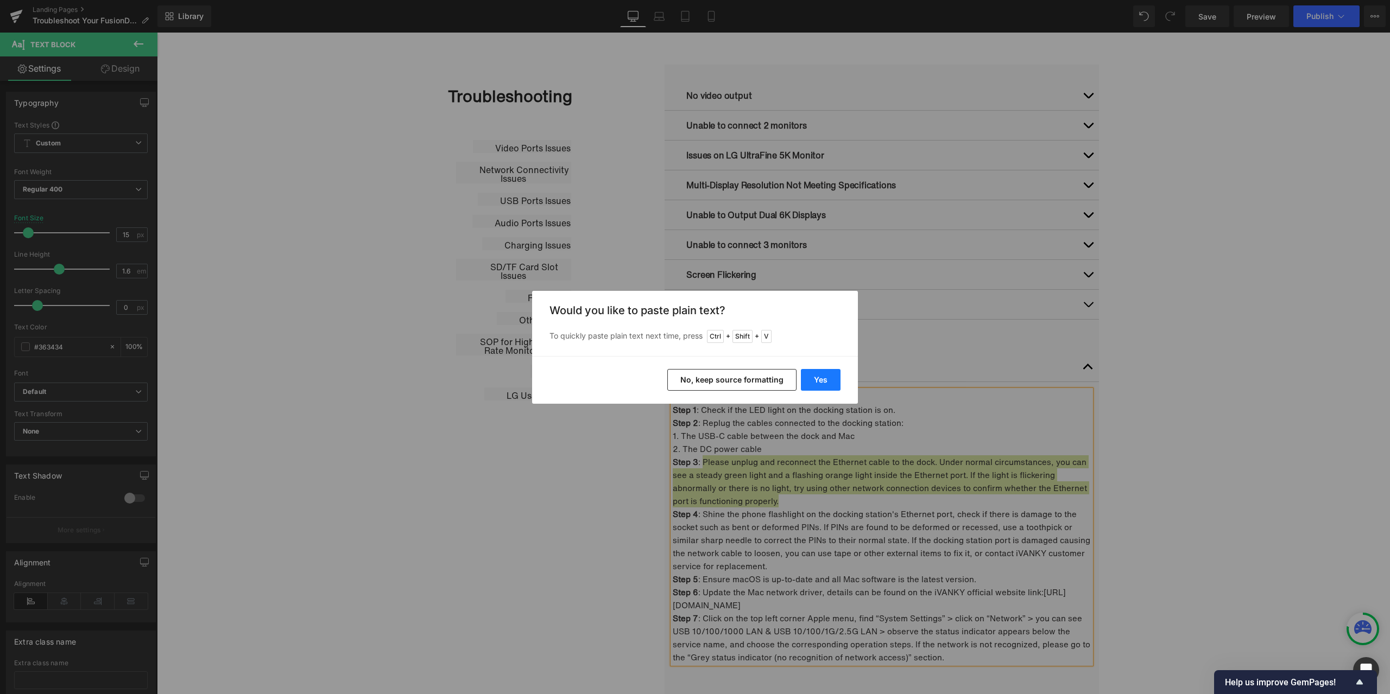
click at [824, 378] on button "Yes" at bounding box center [821, 380] width 40 height 22
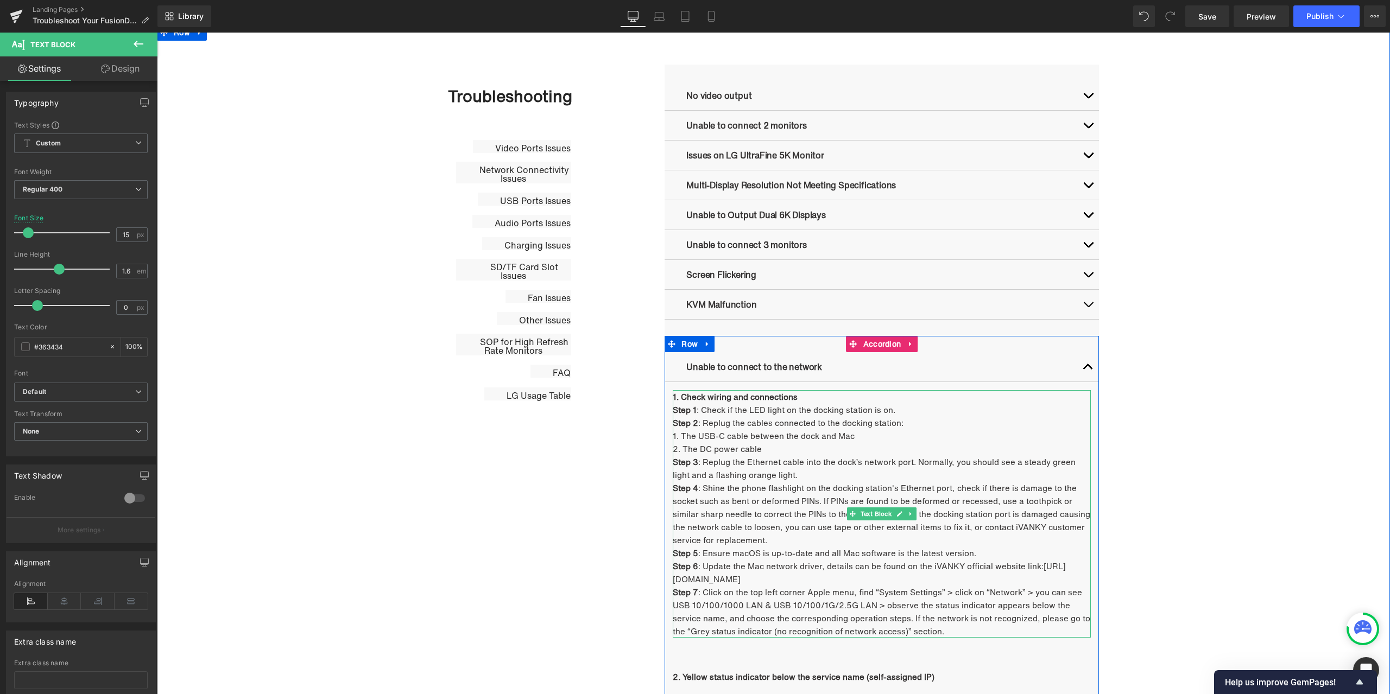
click at [793, 472] on p "Step 3 : Replug the Ethernet cable into the dock’s network port. Normally, you …" at bounding box center [882, 468] width 418 height 26
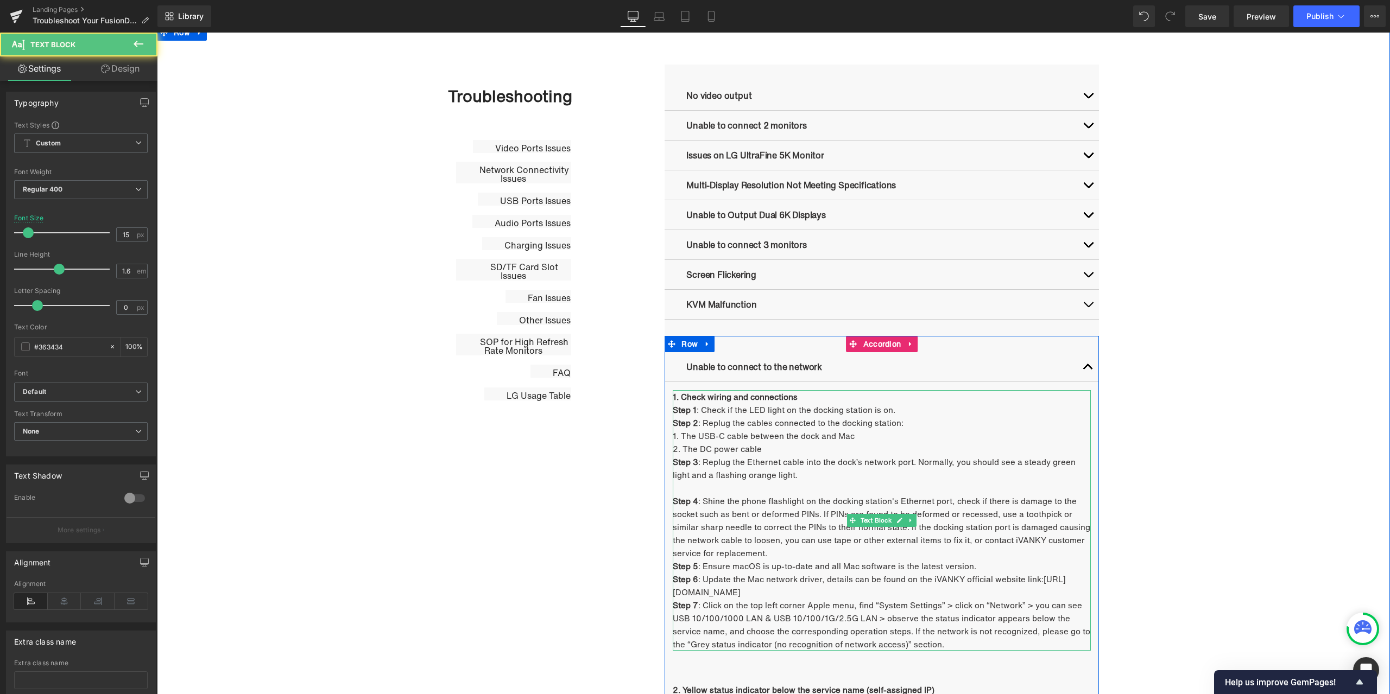
click at [734, 487] on p at bounding box center [882, 487] width 418 height 13
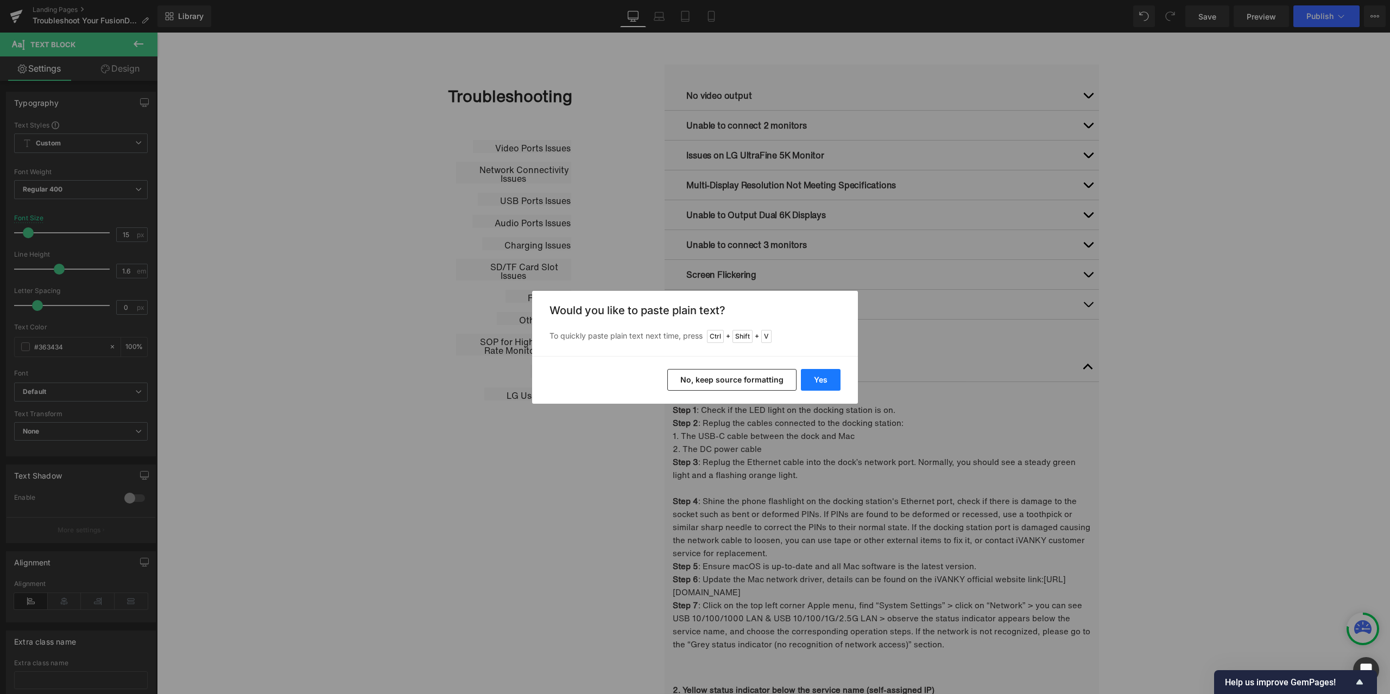
click at [817, 381] on button "Yes" at bounding box center [821, 380] width 40 height 22
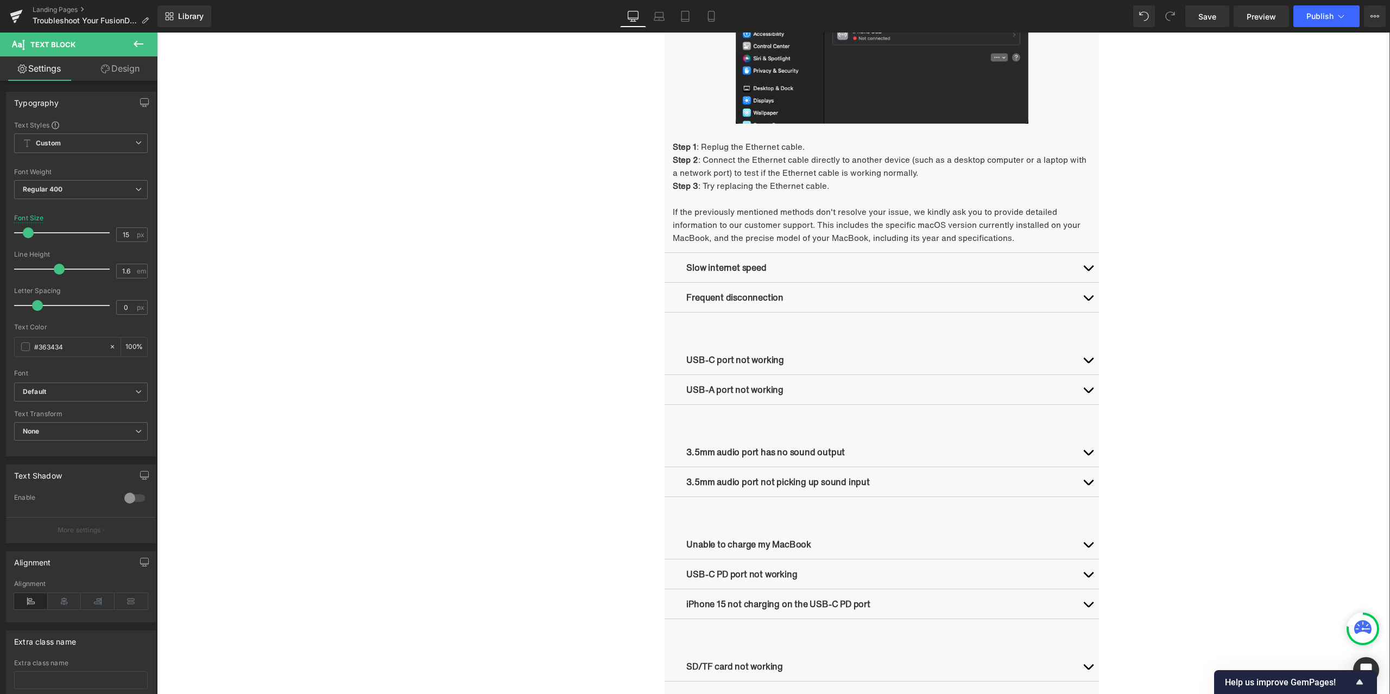
scroll to position [2446, 0]
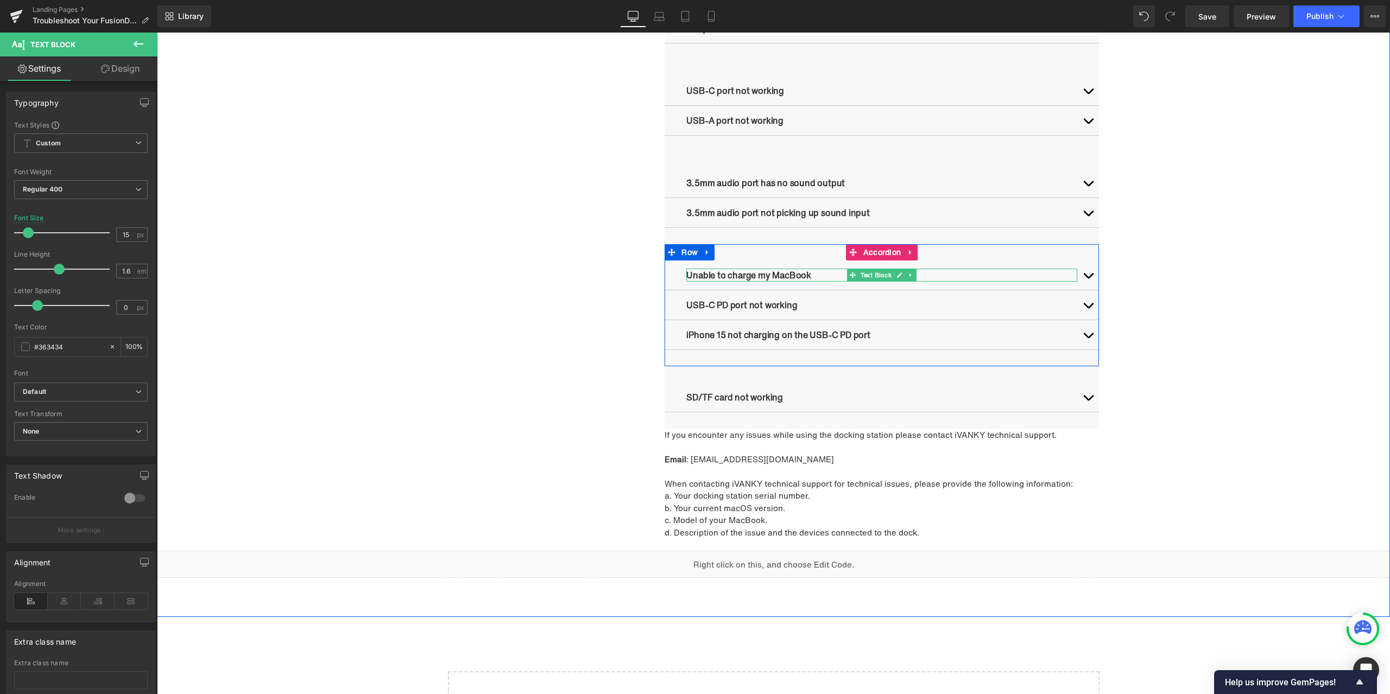
click at [799, 269] on p "Unable to charge my MacBook" at bounding box center [881, 275] width 391 height 13
click at [1085, 262] on button "button" at bounding box center [1088, 275] width 22 height 29
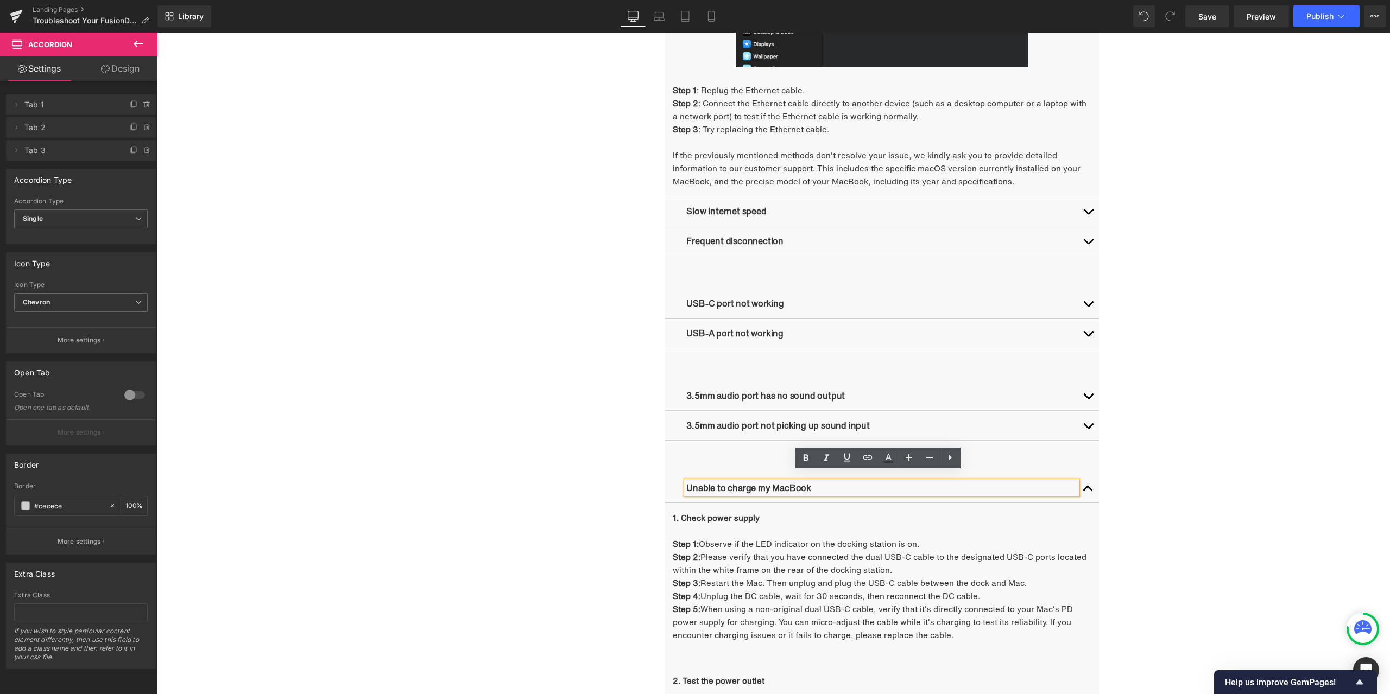
scroll to position [2229, 0]
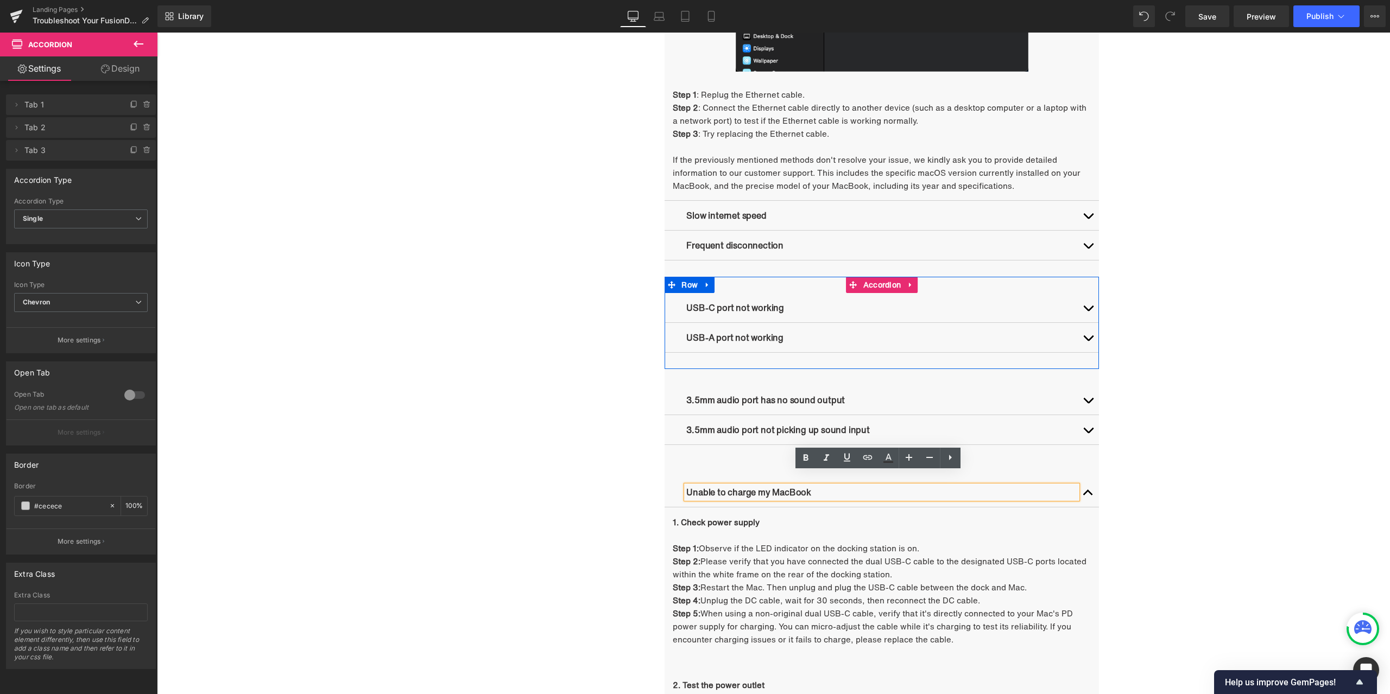
click at [1085, 293] on button "button" at bounding box center [1088, 307] width 22 height 29
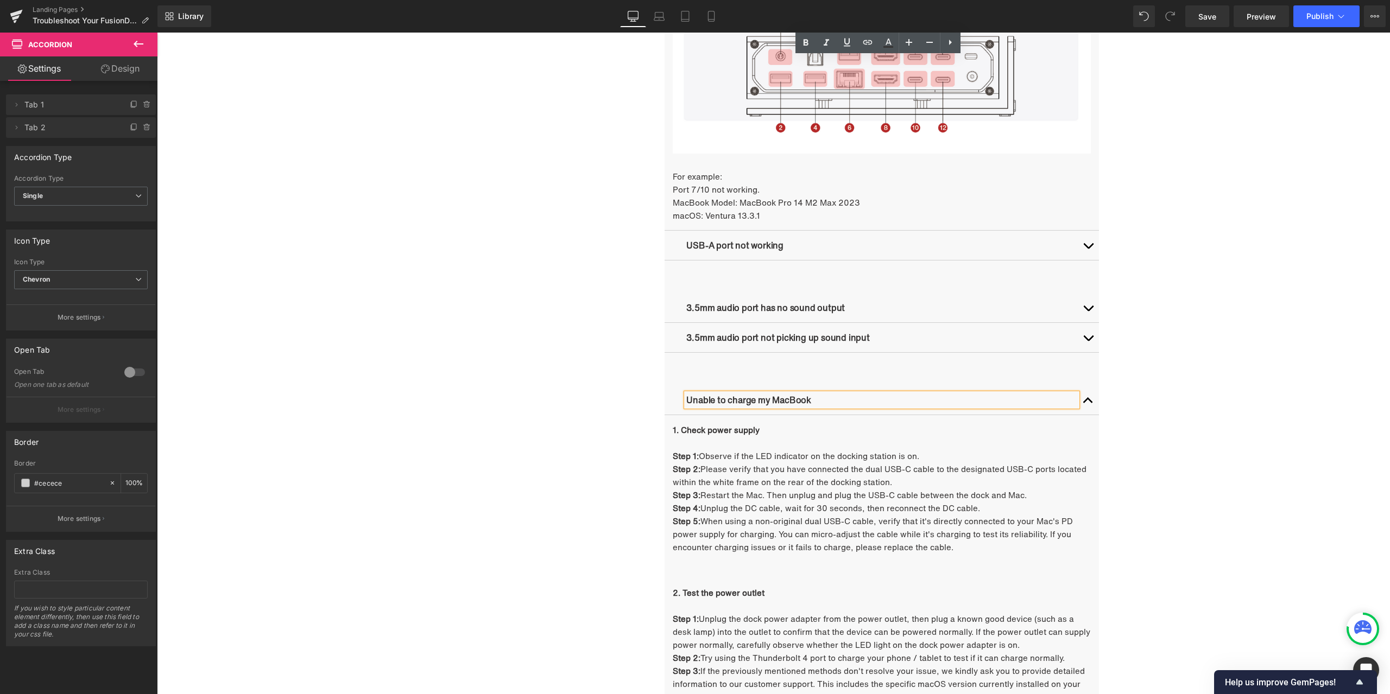
scroll to position [2880, 0]
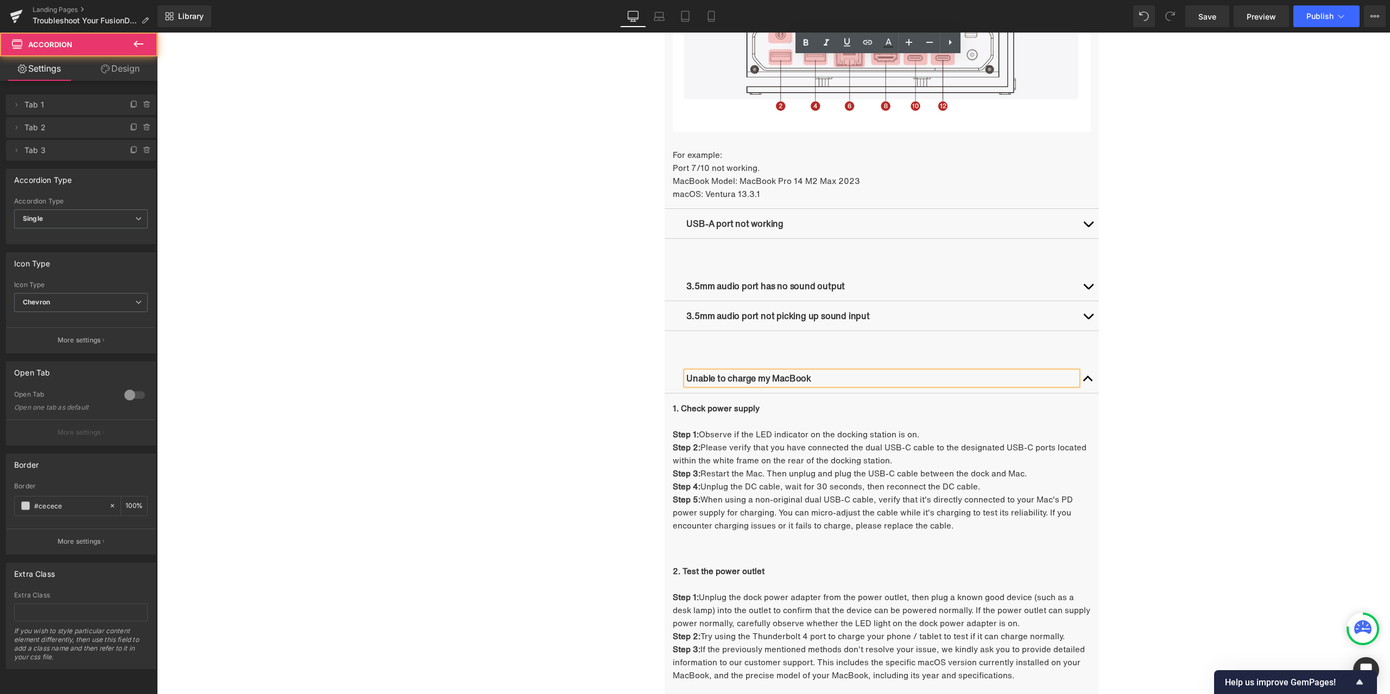
click at [1088, 382] on span "button" at bounding box center [1088, 382] width 0 height 0
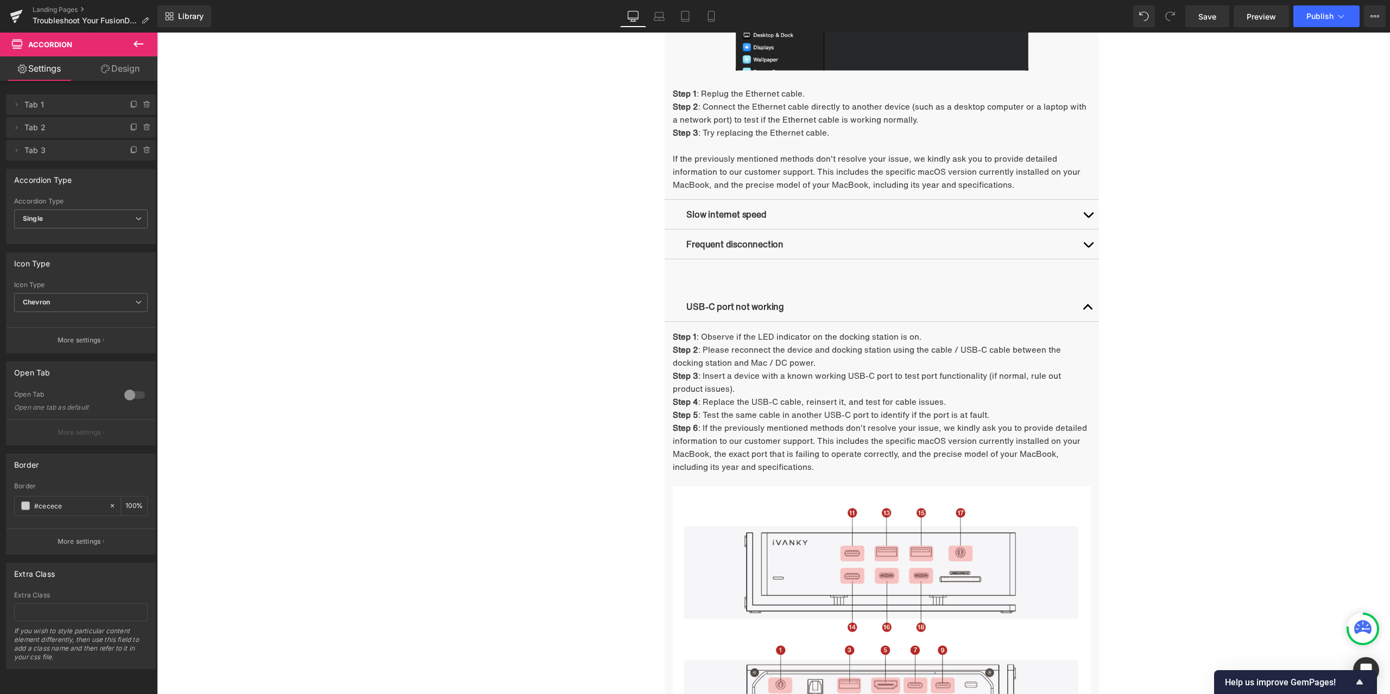
scroll to position [2229, 0]
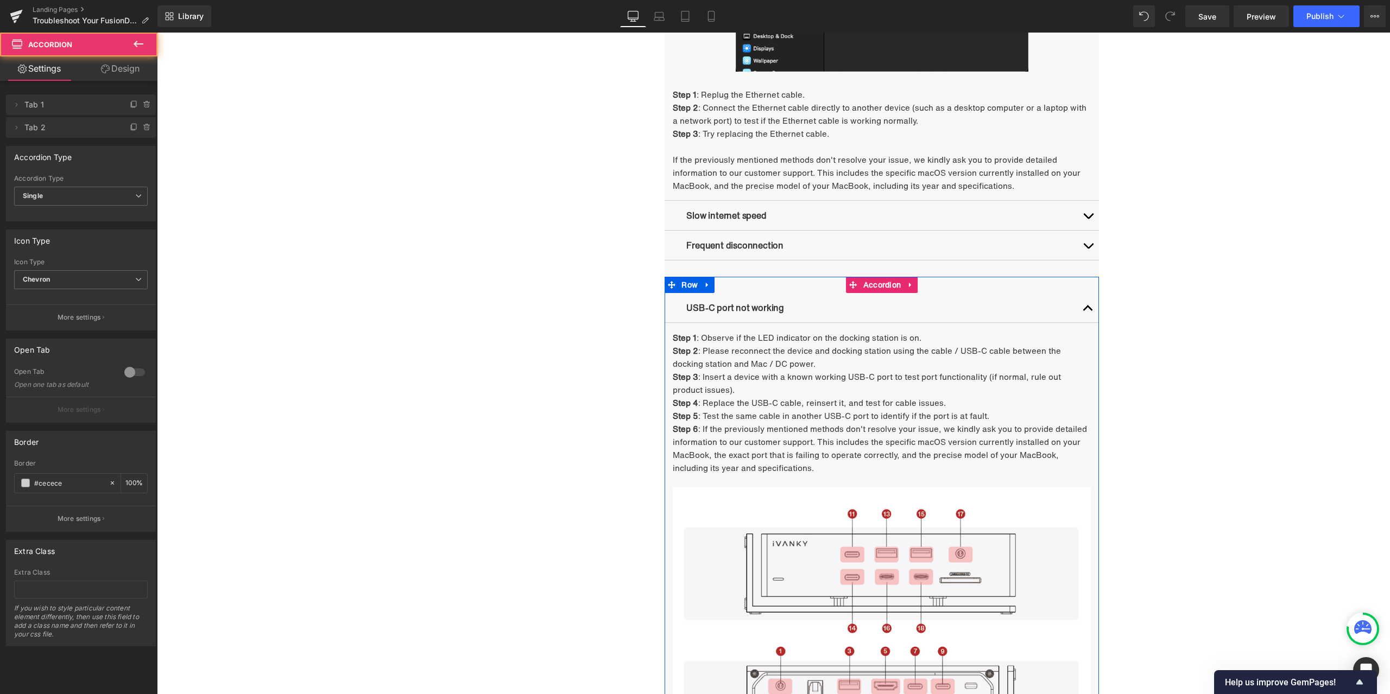
click at [1084, 298] on button "button" at bounding box center [1088, 307] width 22 height 29
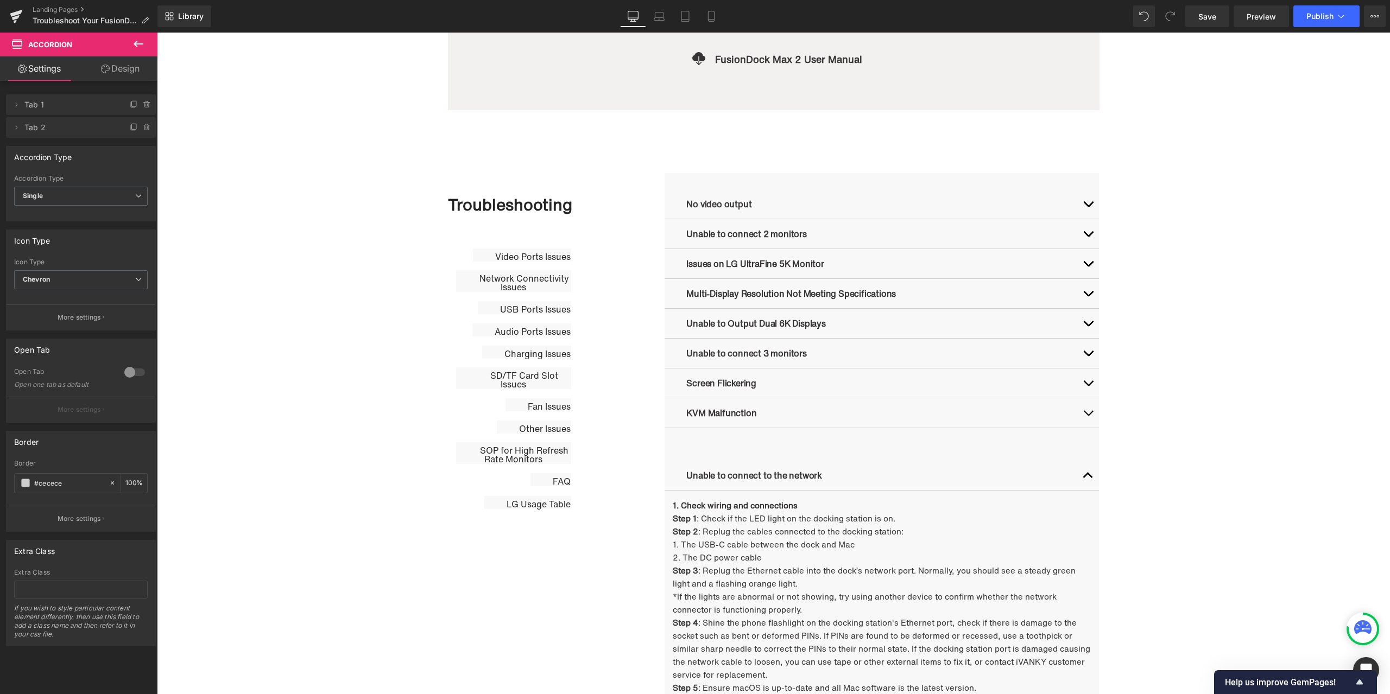
scroll to position [655, 0]
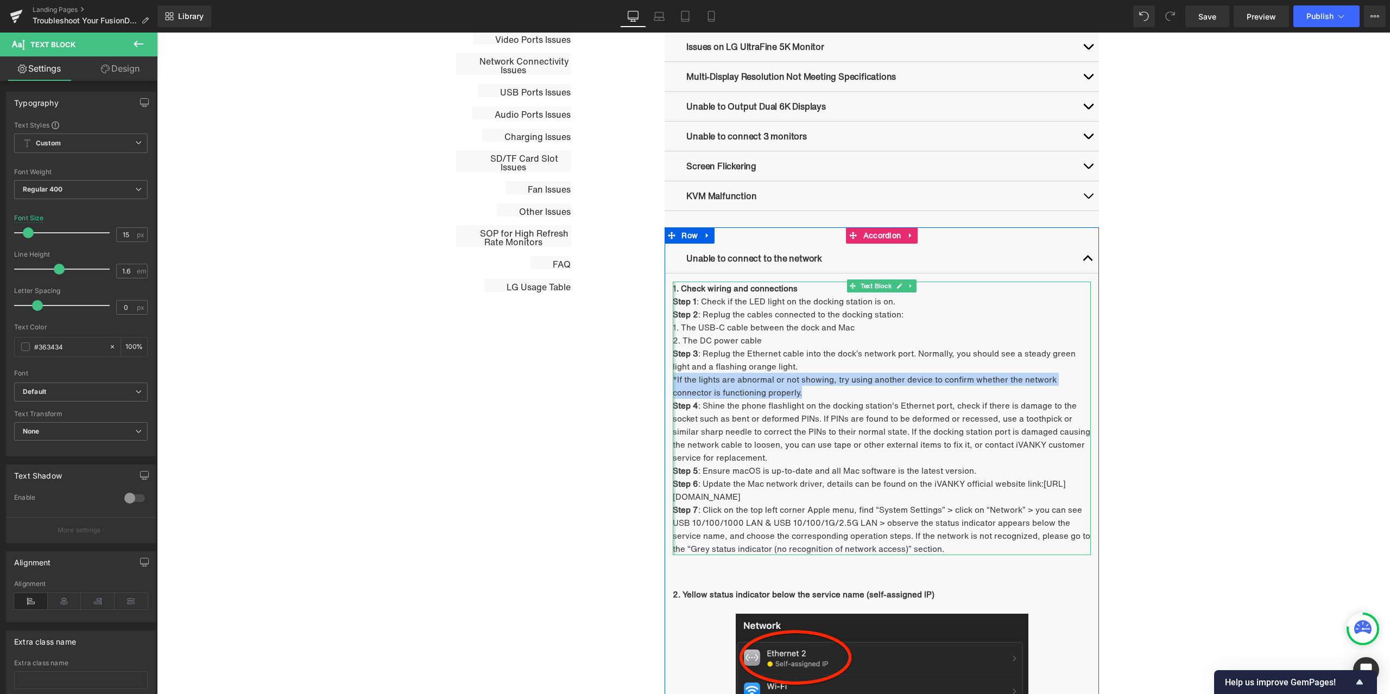
drag, startPoint x: 800, startPoint y: 394, endPoint x: 670, endPoint y: 376, distance: 130.4
click at [673, 376] on div "1. Check wiring and connections Step 1 : Check if the LED light on the docking …" at bounding box center [882, 419] width 418 height 274
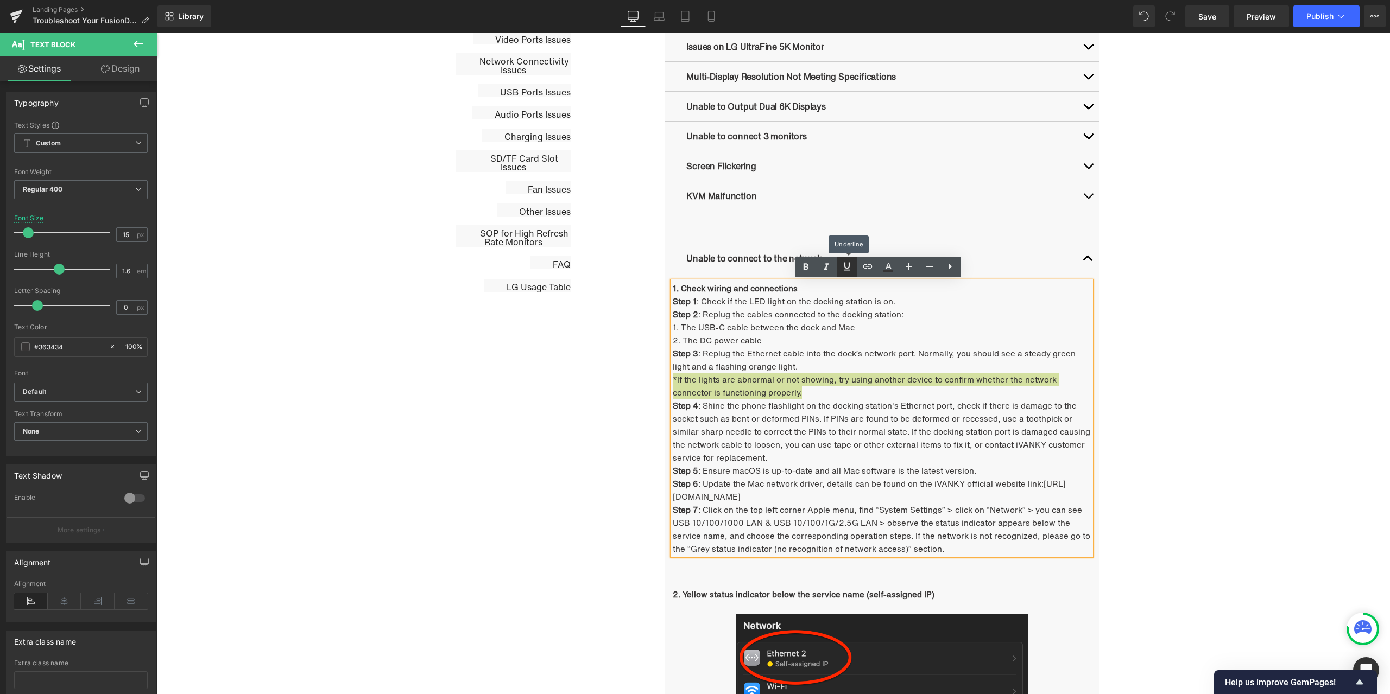
click at [851, 271] on icon at bounding box center [846, 266] width 13 height 13
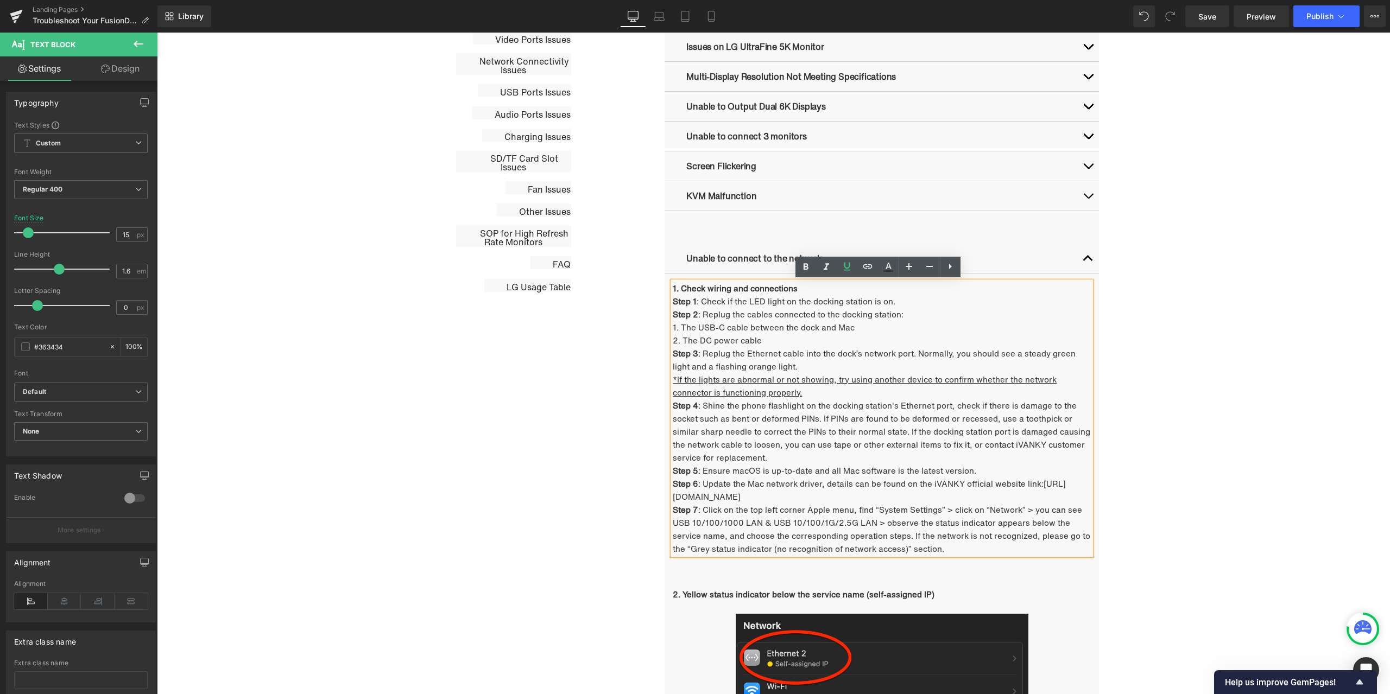
click at [879, 397] on p "*If the lights are abnormal or not showing, try using another device to confirm…" at bounding box center [882, 386] width 418 height 26
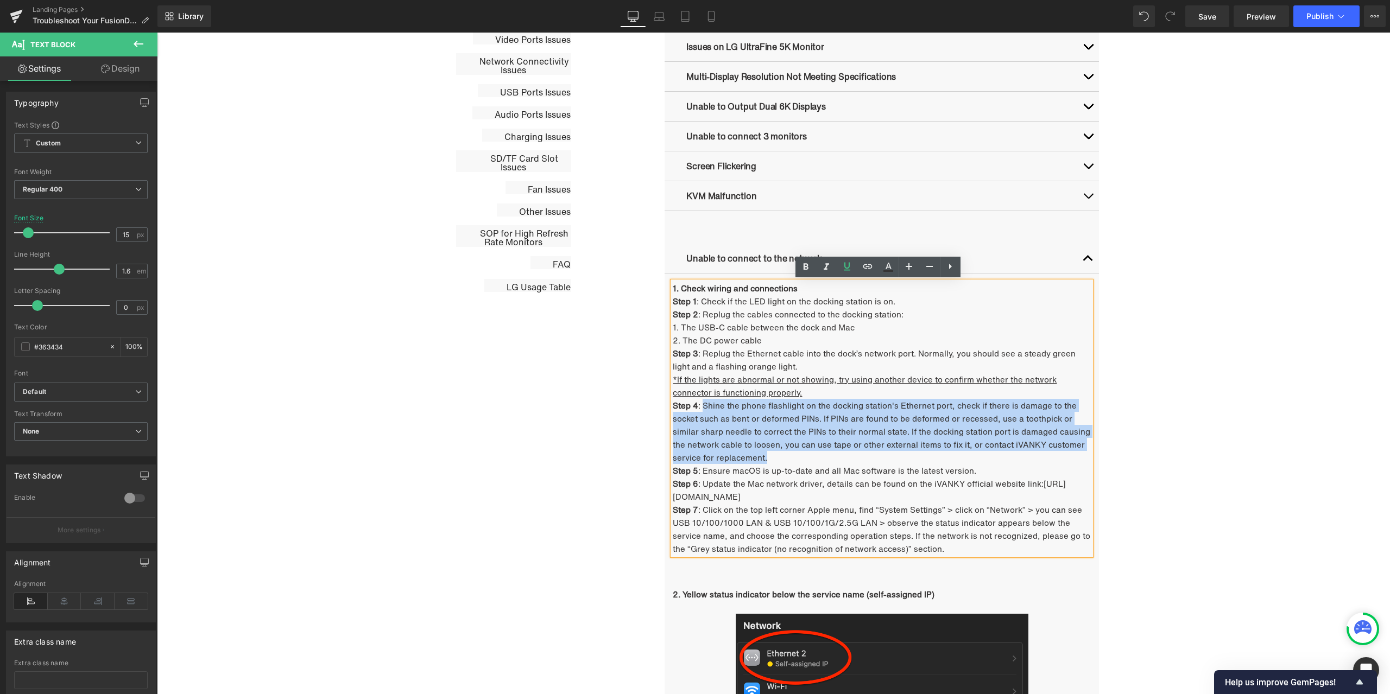
drag, startPoint x: 698, startPoint y: 406, endPoint x: 762, endPoint y: 456, distance: 80.8
click at [762, 456] on p "Step 4 : Shine the phone flashlight on the docking station's Ethernet port, che…" at bounding box center [882, 431] width 418 height 65
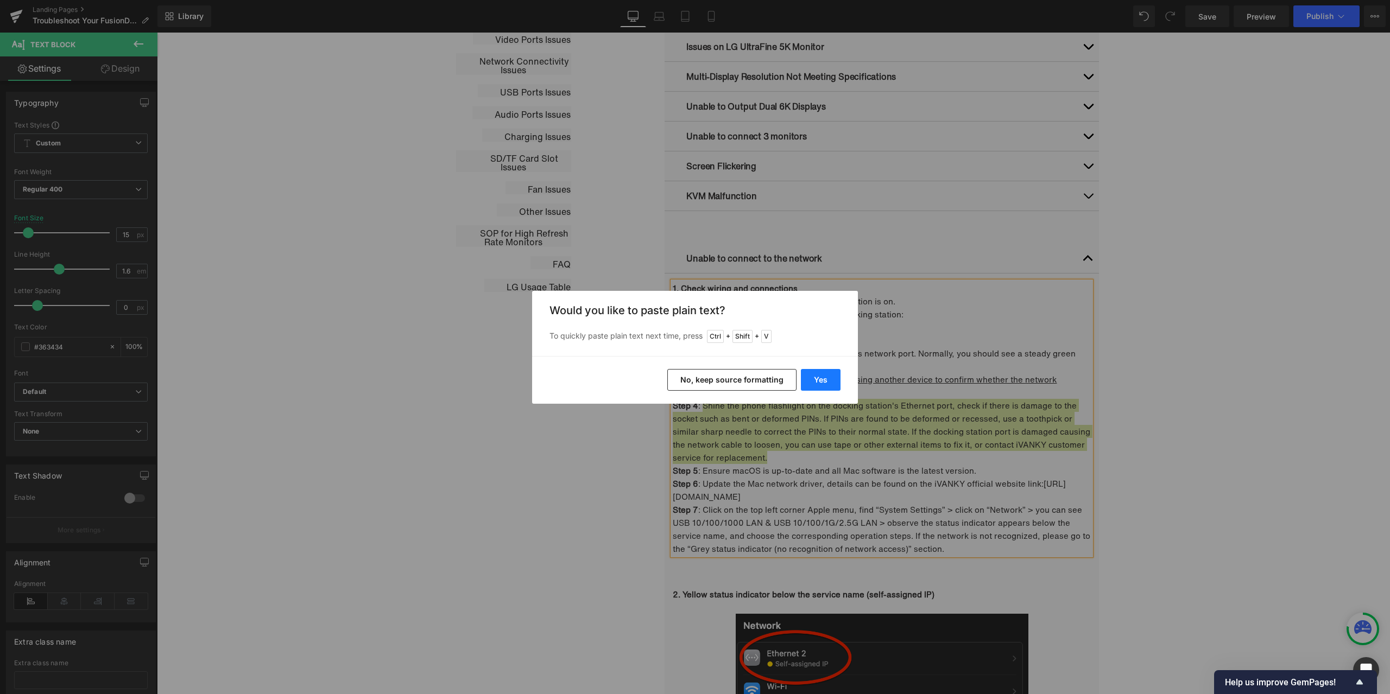
click at [818, 384] on button "Yes" at bounding box center [821, 380] width 40 height 22
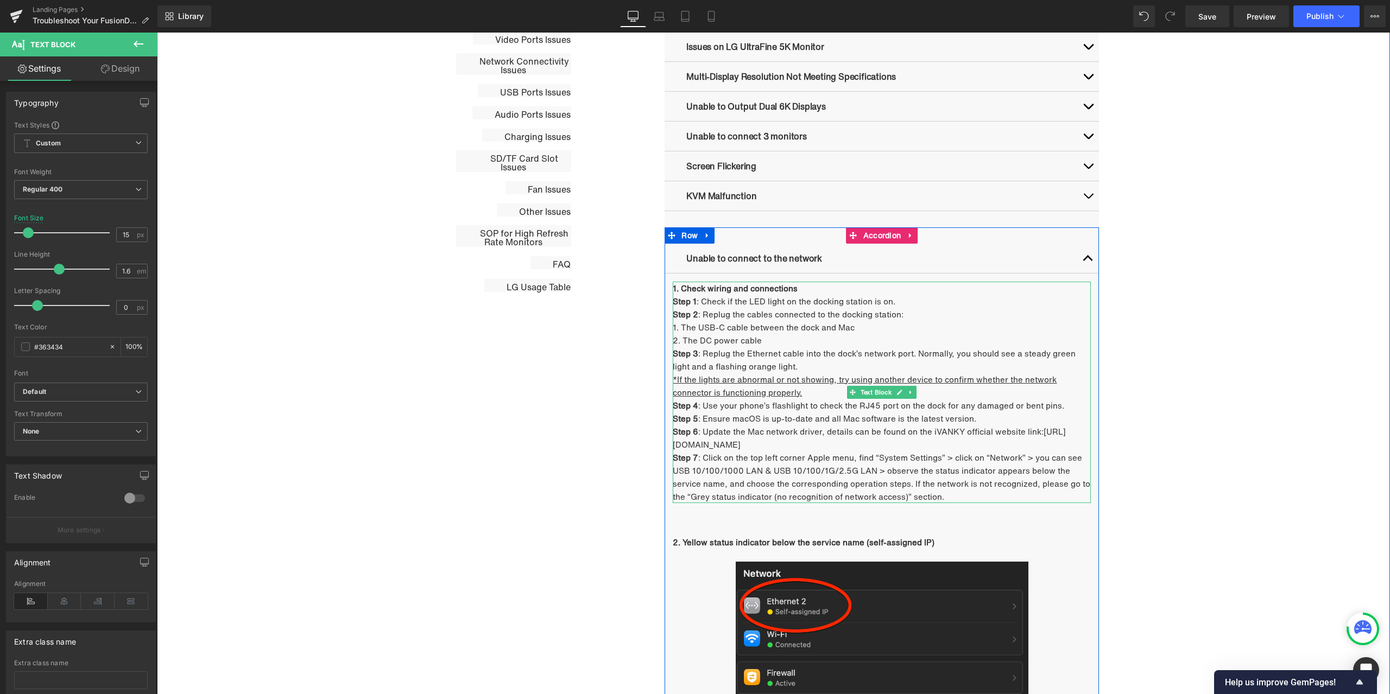
click at [1070, 402] on p "Step 4 : Use your phone’s flashlight to check the RJ45 port on the dock for any…" at bounding box center [882, 405] width 418 height 13
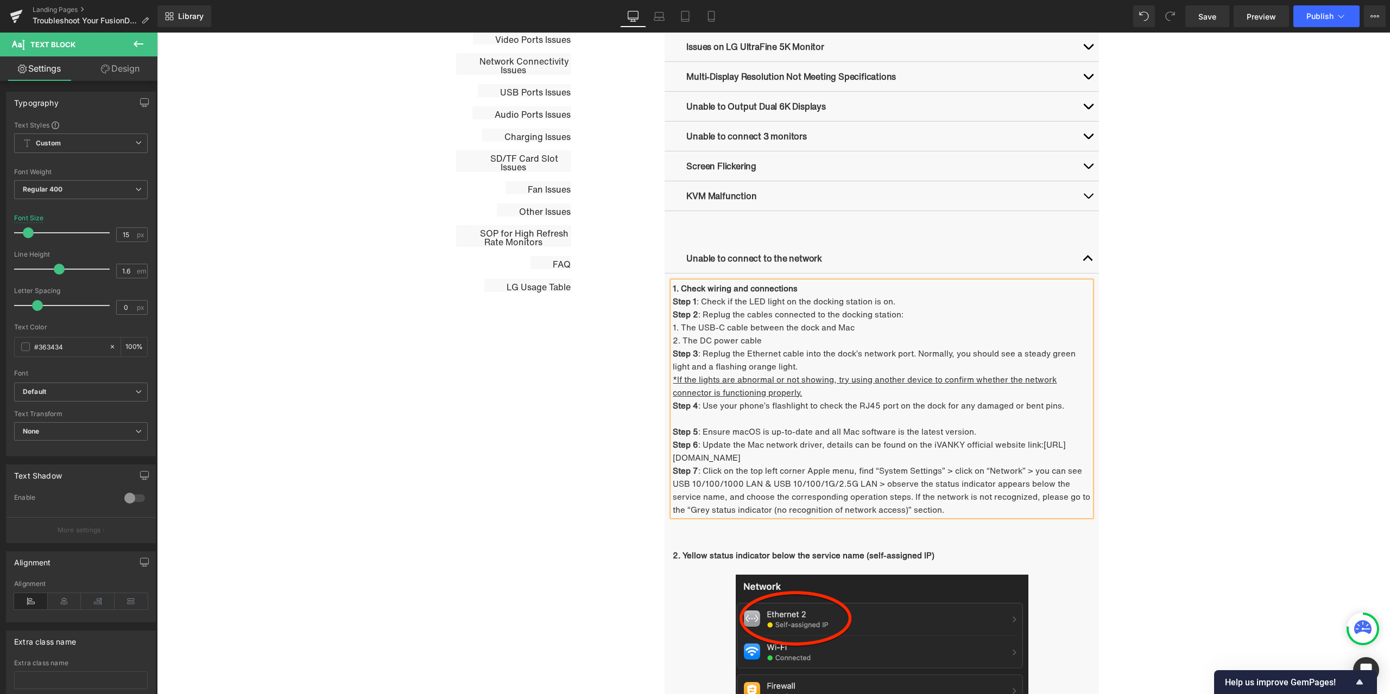
click at [678, 416] on p at bounding box center [882, 418] width 418 height 13
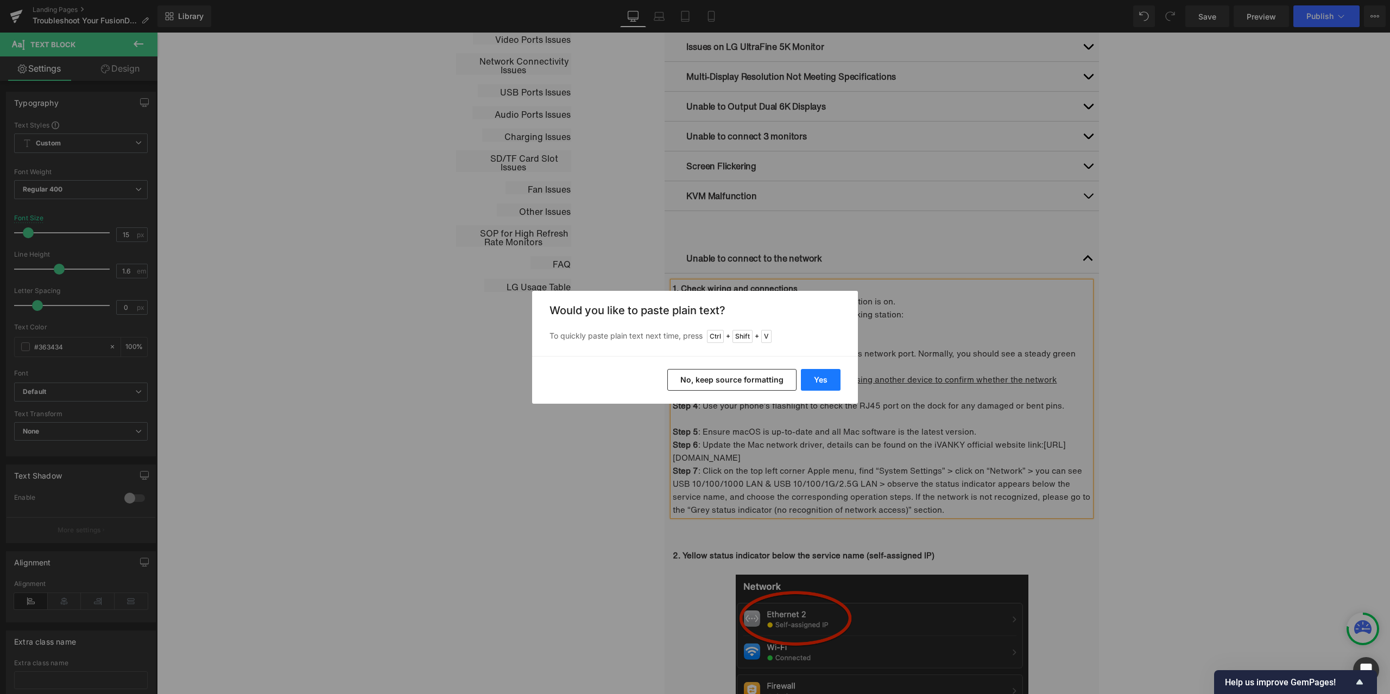
click at [814, 375] on button "Yes" at bounding box center [821, 380] width 40 height 22
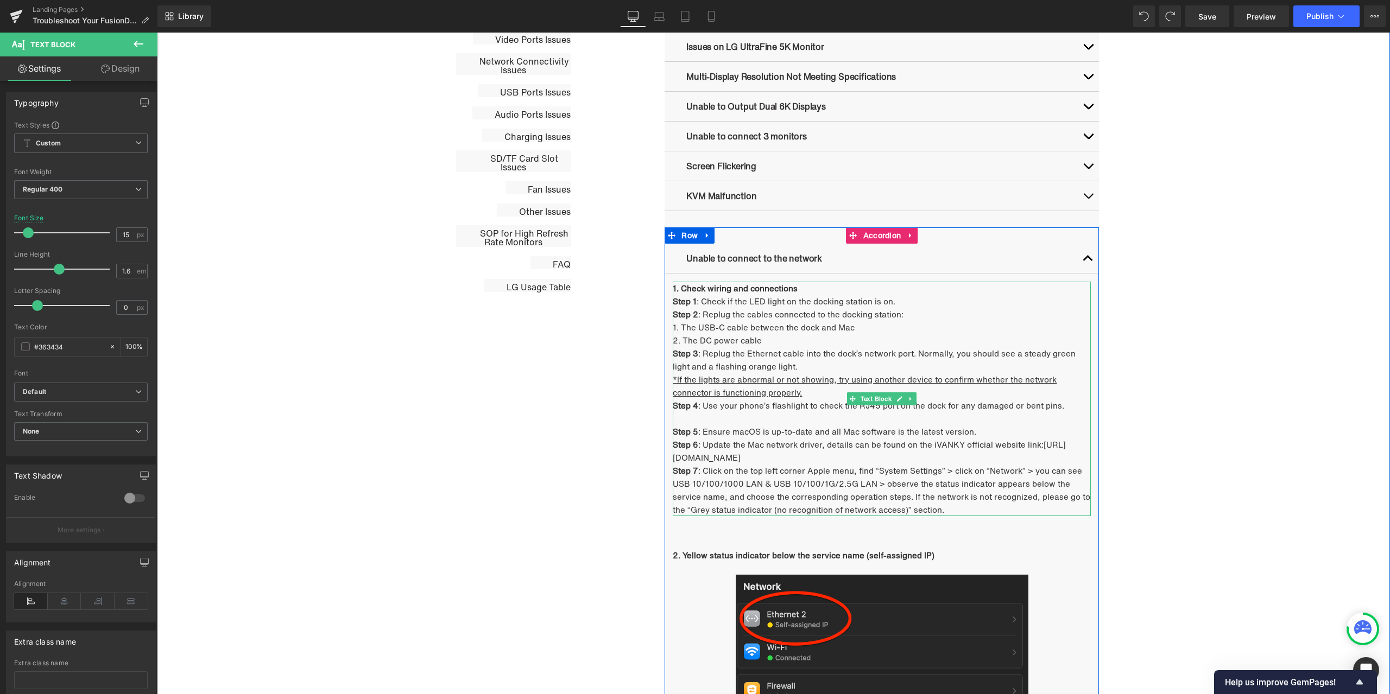
click at [706, 414] on p at bounding box center [882, 418] width 418 height 13
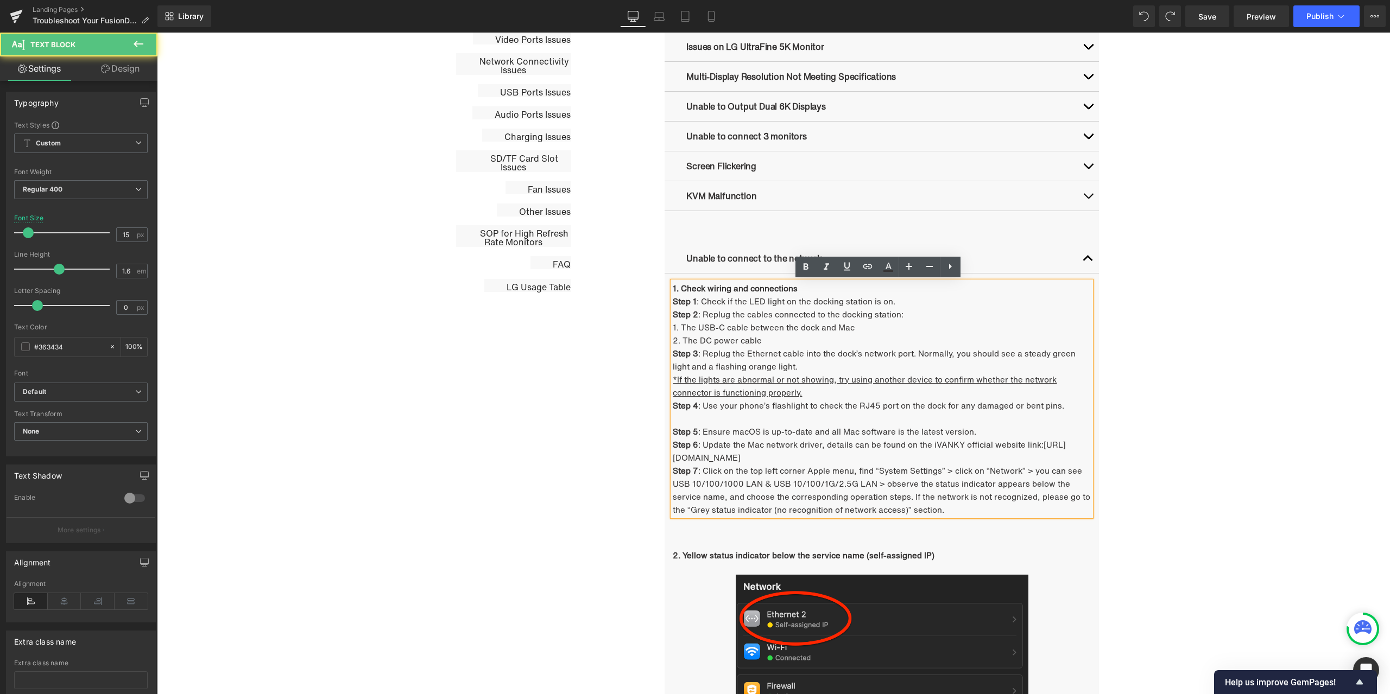
click at [1055, 405] on p "Step 4 : Use your phone’s flashlight to check the RJ45 port on the dock for any…" at bounding box center [882, 405] width 418 height 13
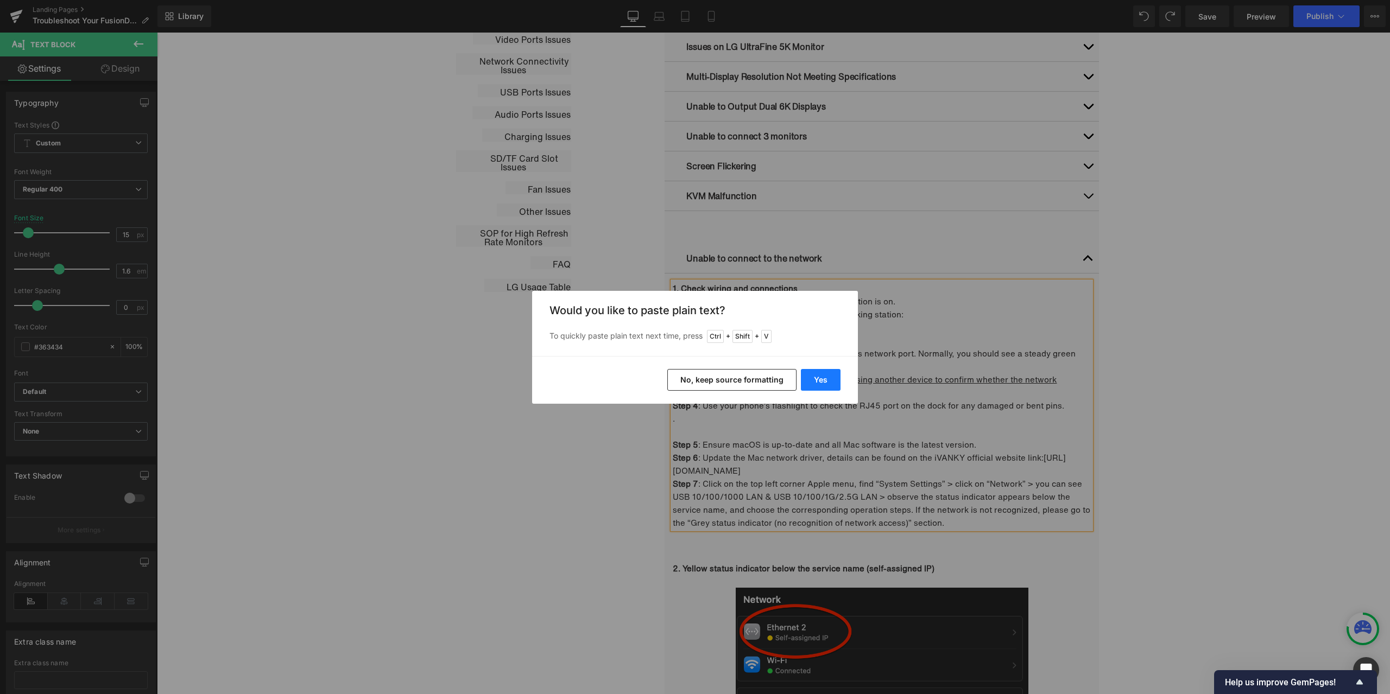
click at [827, 387] on button "Yes" at bounding box center [821, 380] width 40 height 22
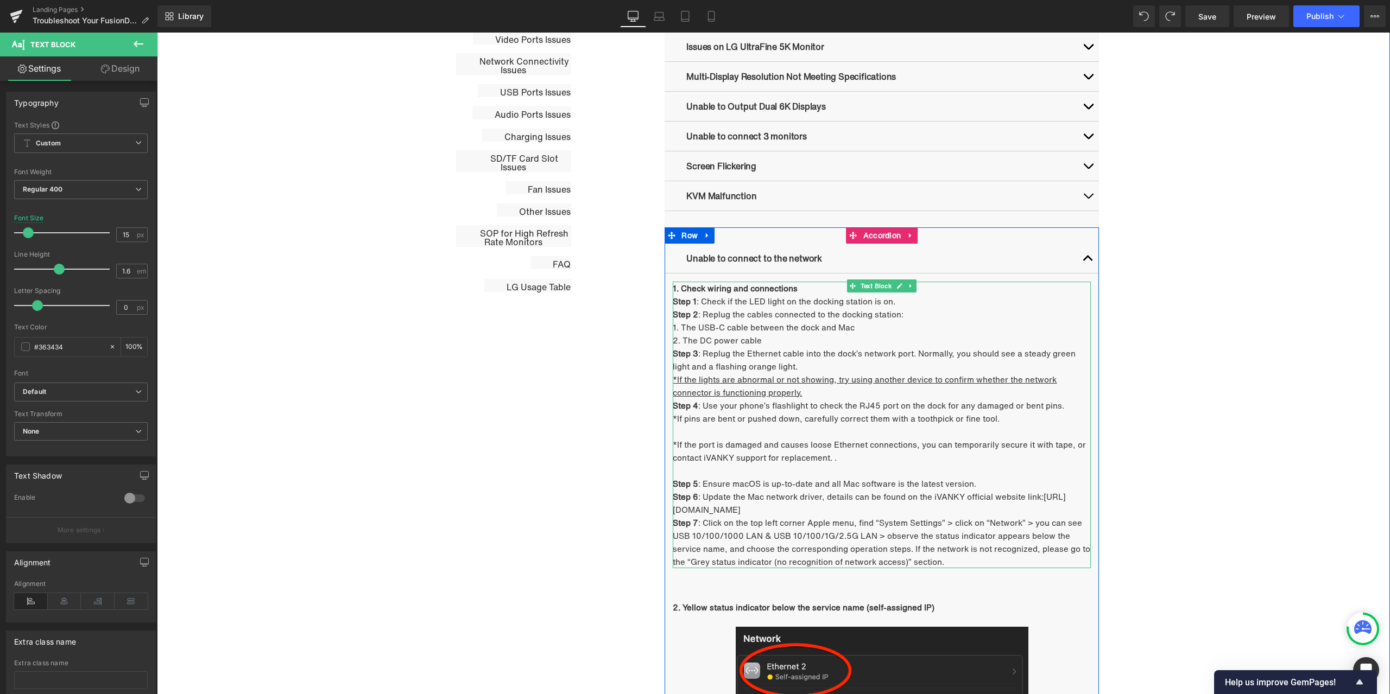
click at [858, 457] on p "*If the port is damaged and causes loose Ethernet connections, you can temporar…" at bounding box center [882, 451] width 418 height 26
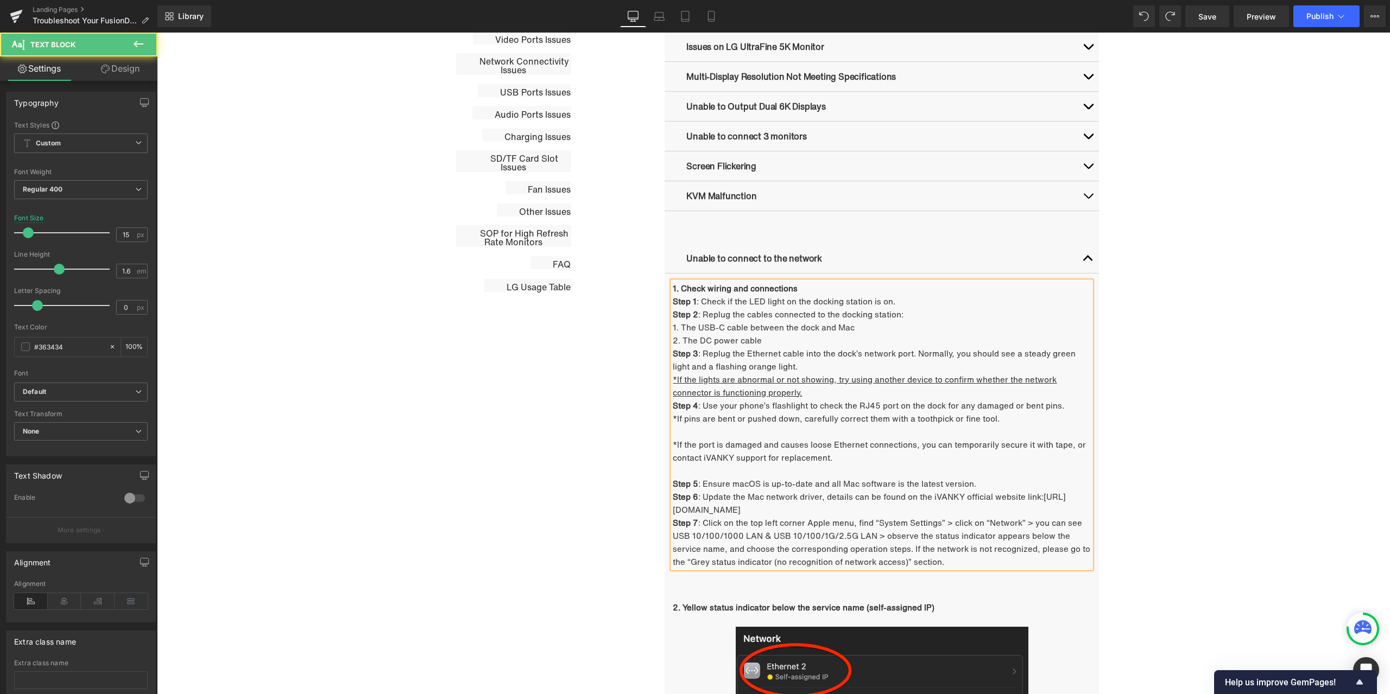
click at [673, 472] on p at bounding box center [882, 470] width 418 height 13
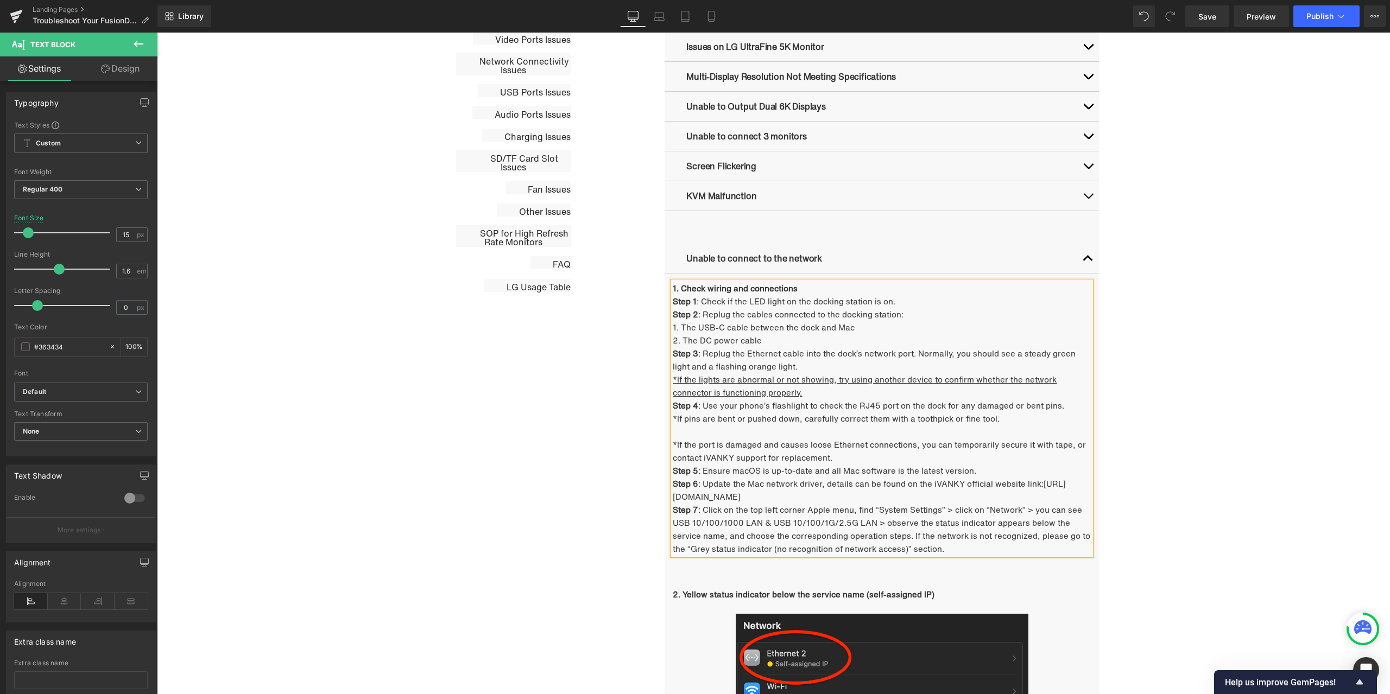
click at [683, 433] on p at bounding box center [882, 431] width 418 height 13
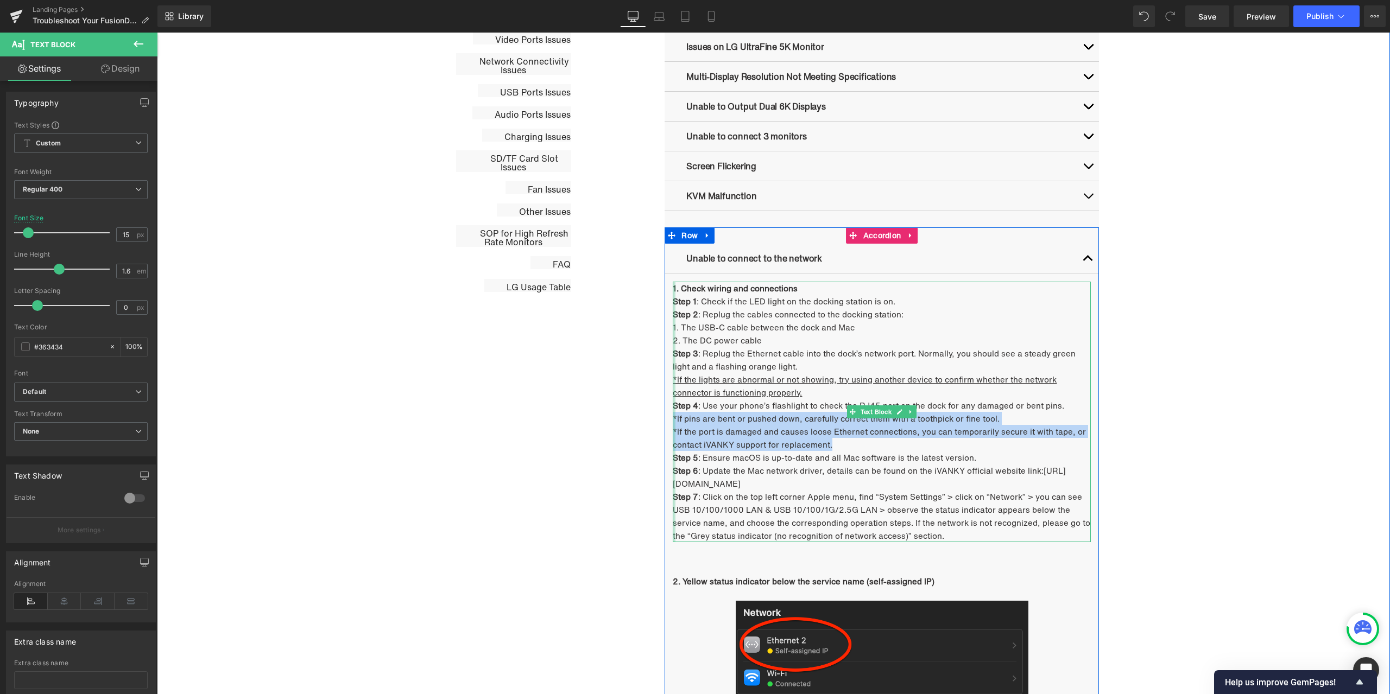
drag, startPoint x: 828, startPoint y: 443, endPoint x: 670, endPoint y: 417, distance: 160.6
click at [673, 417] on div "1. Check wiring and connections Step 1 : Check if the LED light on the docking …" at bounding box center [882, 412] width 418 height 261
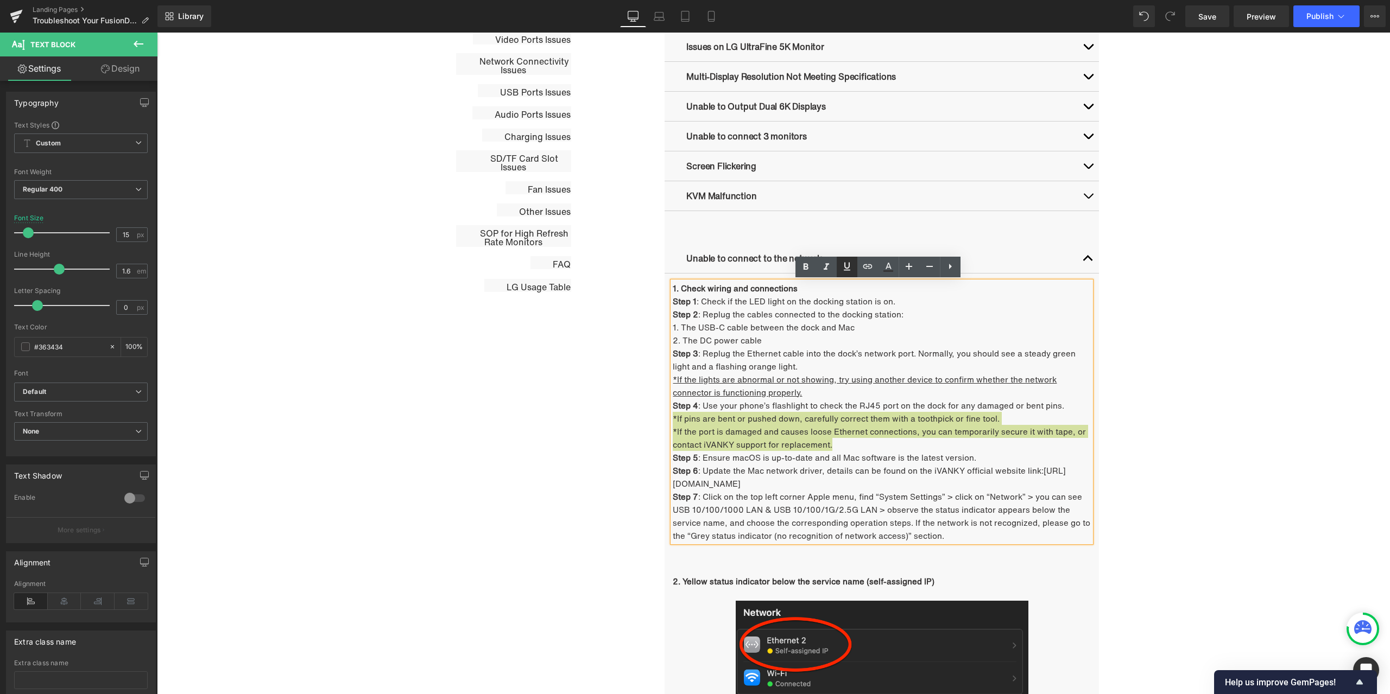
click at [848, 270] on icon at bounding box center [847, 266] width 7 height 8
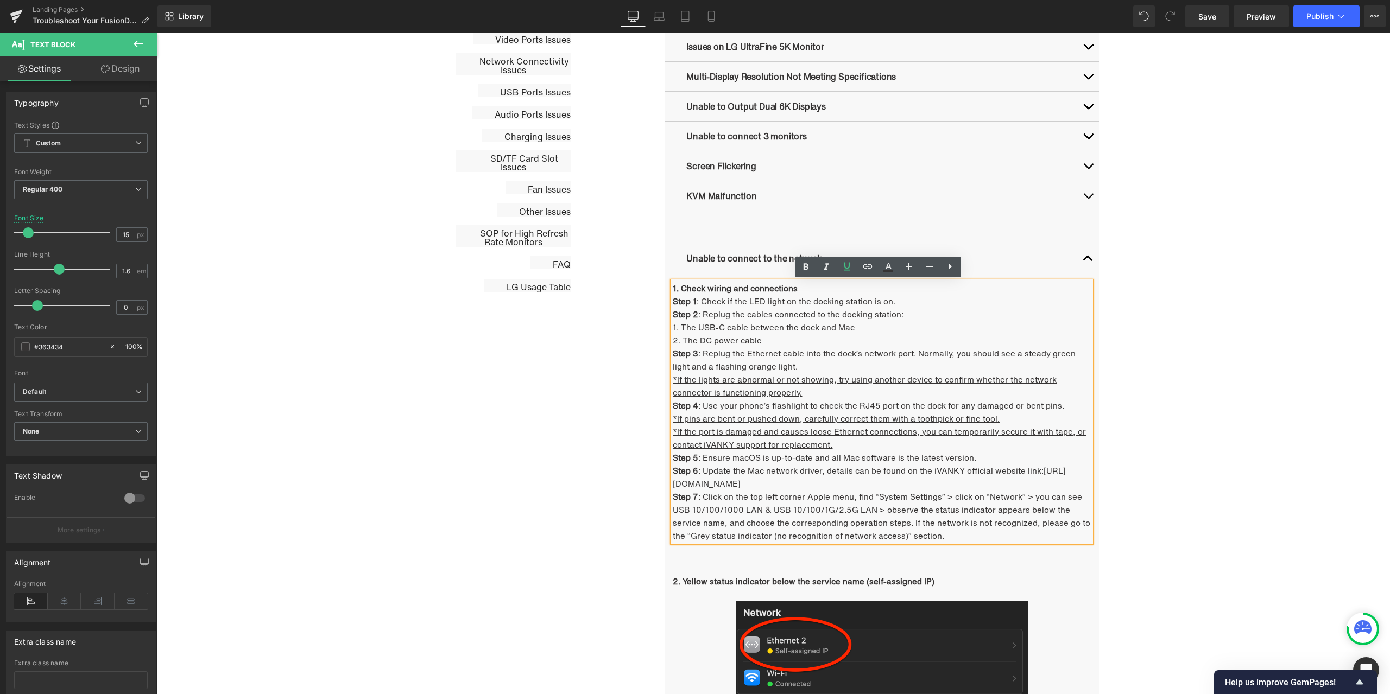
click at [837, 452] on p "Step 5 : Ensure macOS is up-to-date and all Mac software is the latest version." at bounding box center [882, 457] width 418 height 13
drag, startPoint x: 699, startPoint y: 458, endPoint x: 969, endPoint y: 451, distance: 269.9
click at [969, 451] on p "Step 5 : Ensure macOS is up-to-date and all Mac software is the latest version." at bounding box center [882, 457] width 418 height 13
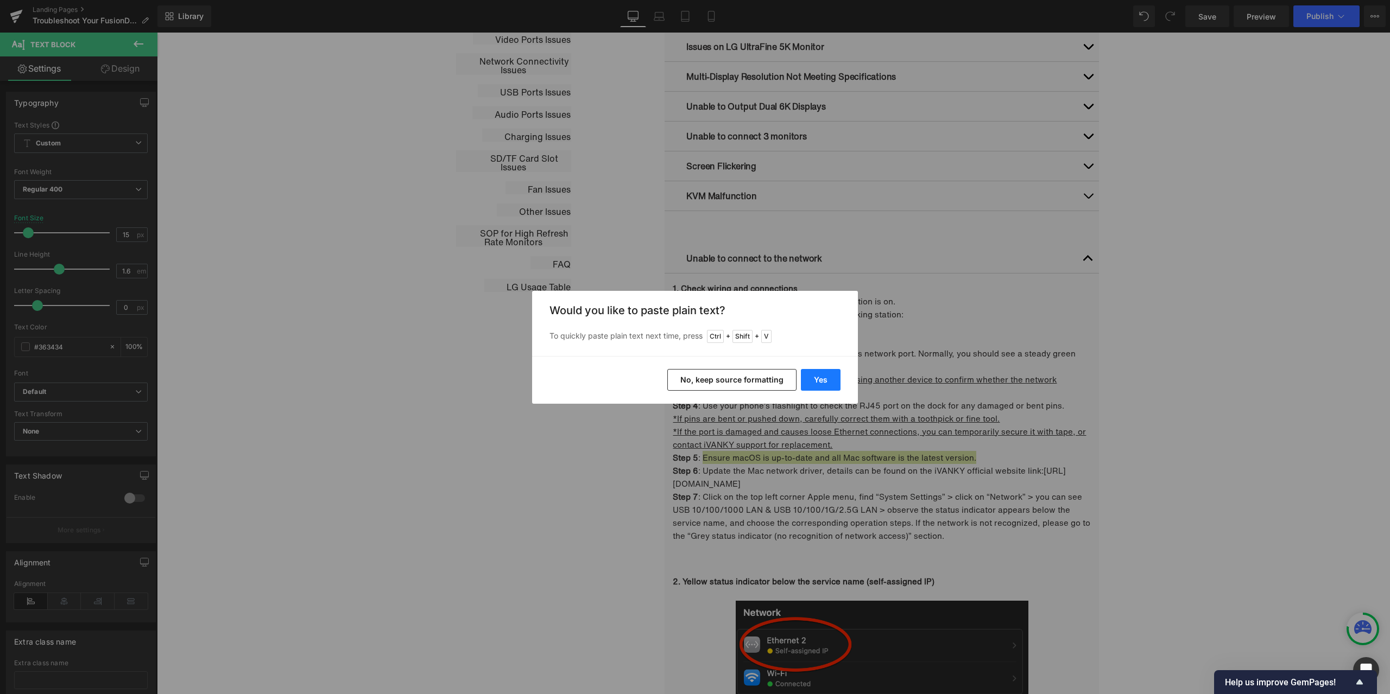
click at [828, 374] on button "Yes" at bounding box center [821, 380] width 40 height 22
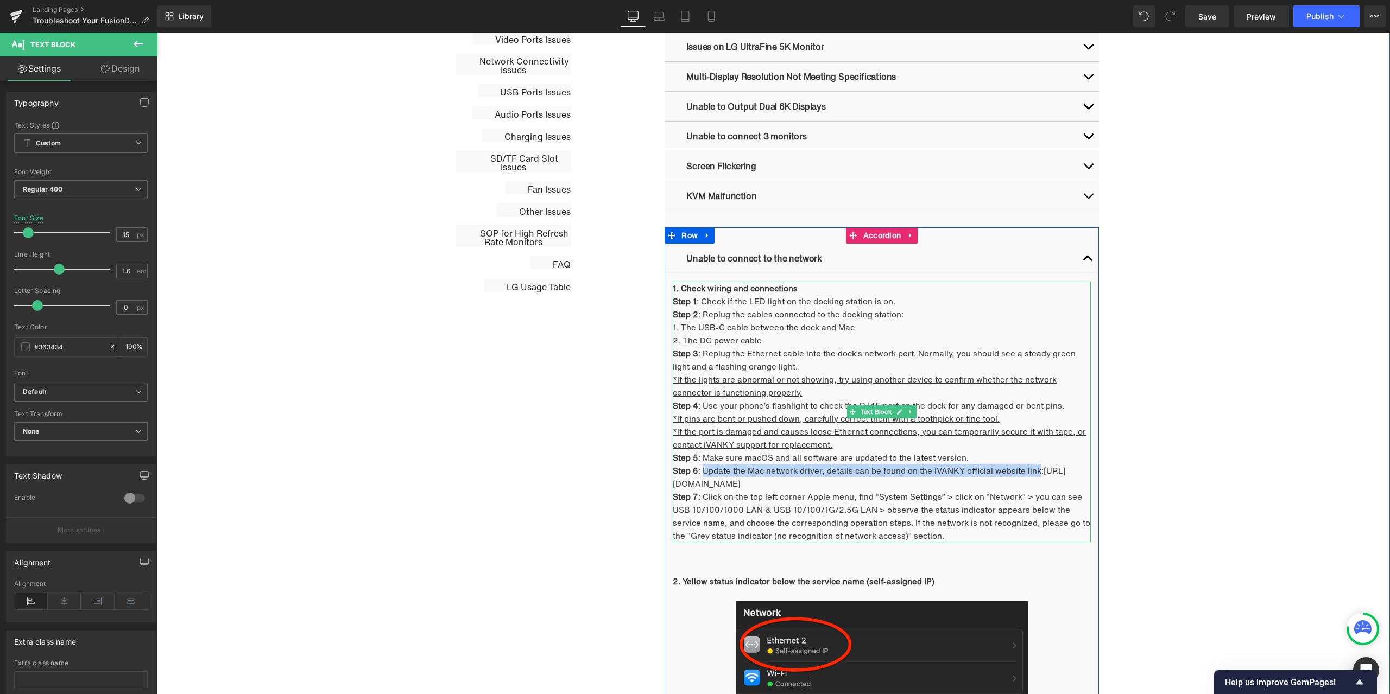
drag, startPoint x: 699, startPoint y: 471, endPoint x: 1041, endPoint y: 470, distance: 341.4
click at [1033, 467] on p "Step 6 : Update the Mac network driver, details can be found on the iVANKY offi…" at bounding box center [882, 477] width 418 height 26
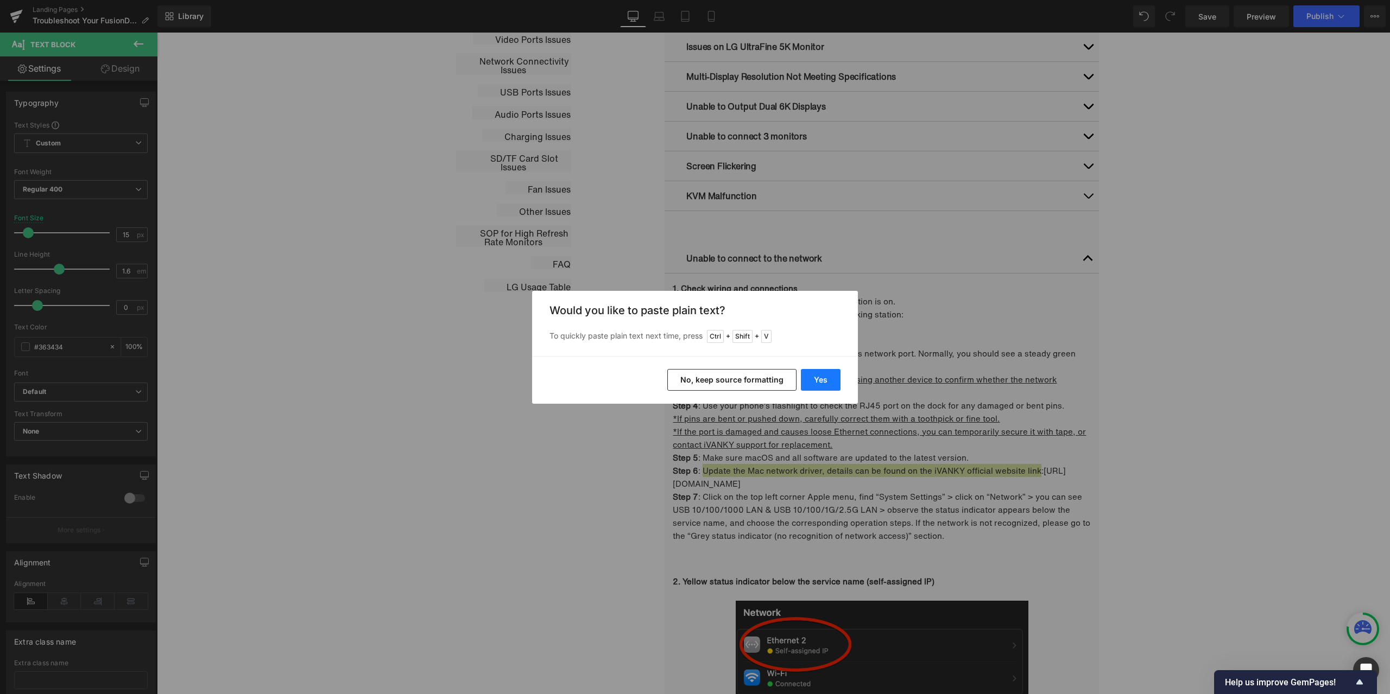
click at [825, 381] on button "Yes" at bounding box center [821, 380] width 40 height 22
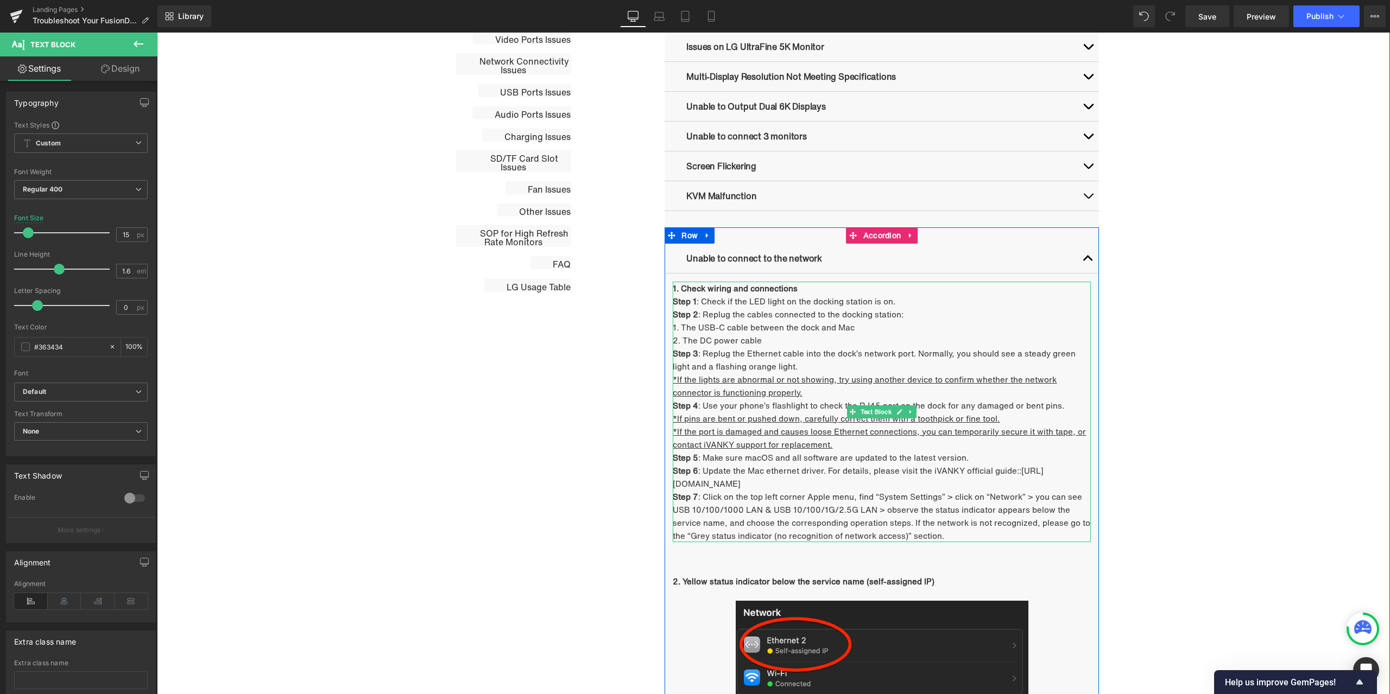
click at [1020, 470] on p "Step 6 : Update the Mac ethernet driver. For details, please visit the iVANKY o…" at bounding box center [882, 477] width 418 height 26
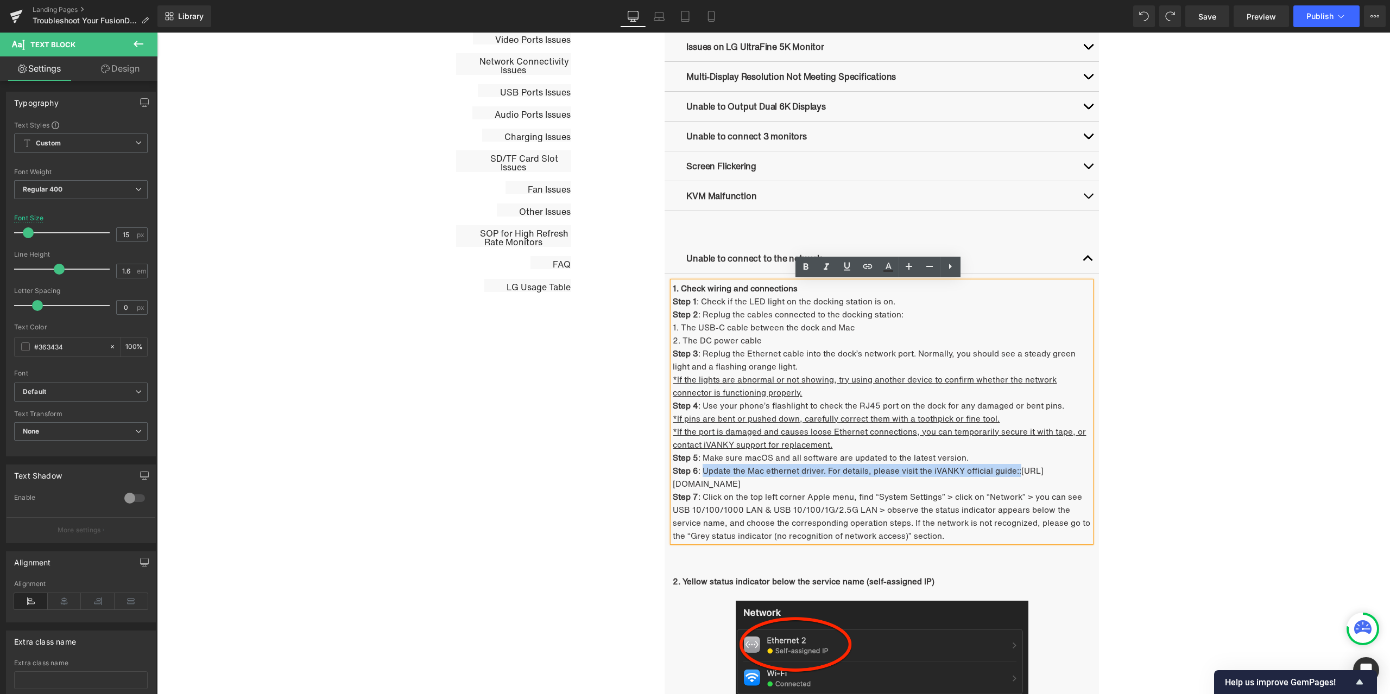
drag, startPoint x: 1015, startPoint y: 470, endPoint x: 701, endPoint y: 469, distance: 313.8
click at [701, 469] on p "Step 6 : Update the Mac ethernet driver. For details, please visit the iVANKY o…" at bounding box center [882, 477] width 418 height 26
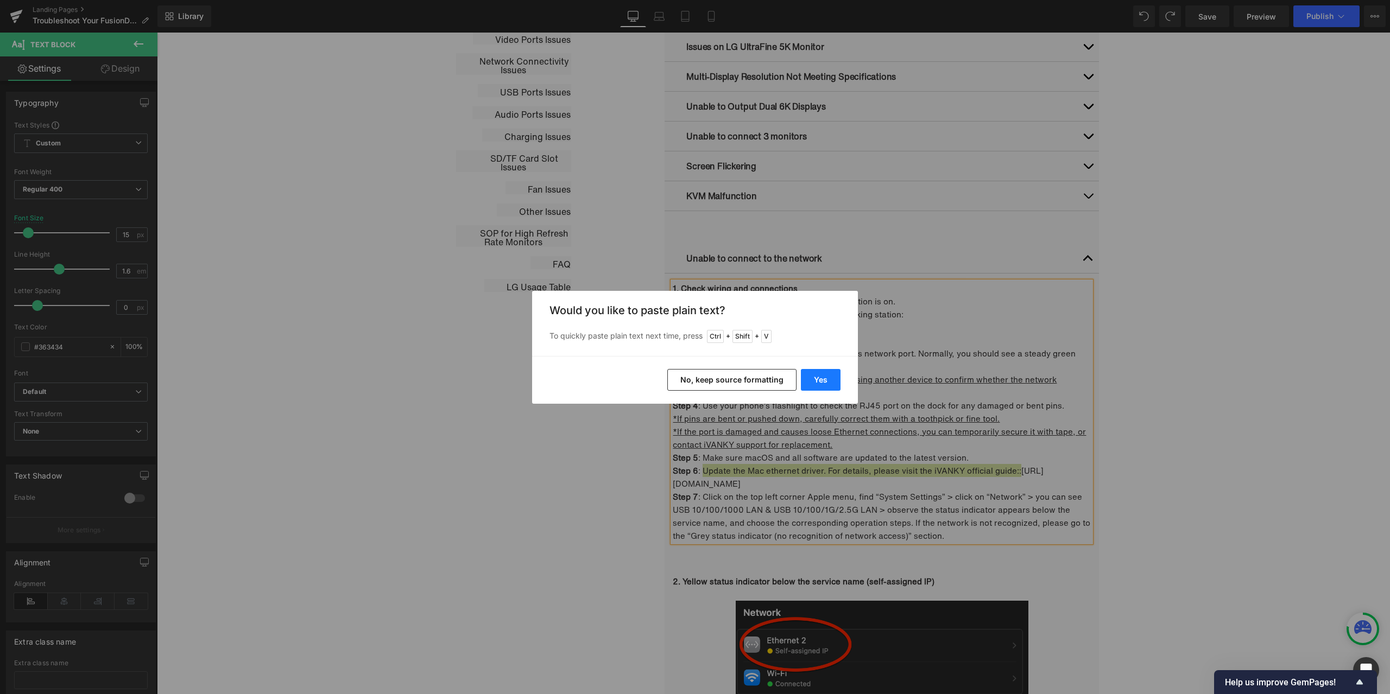
click at [823, 375] on button "Yes" at bounding box center [821, 380] width 40 height 22
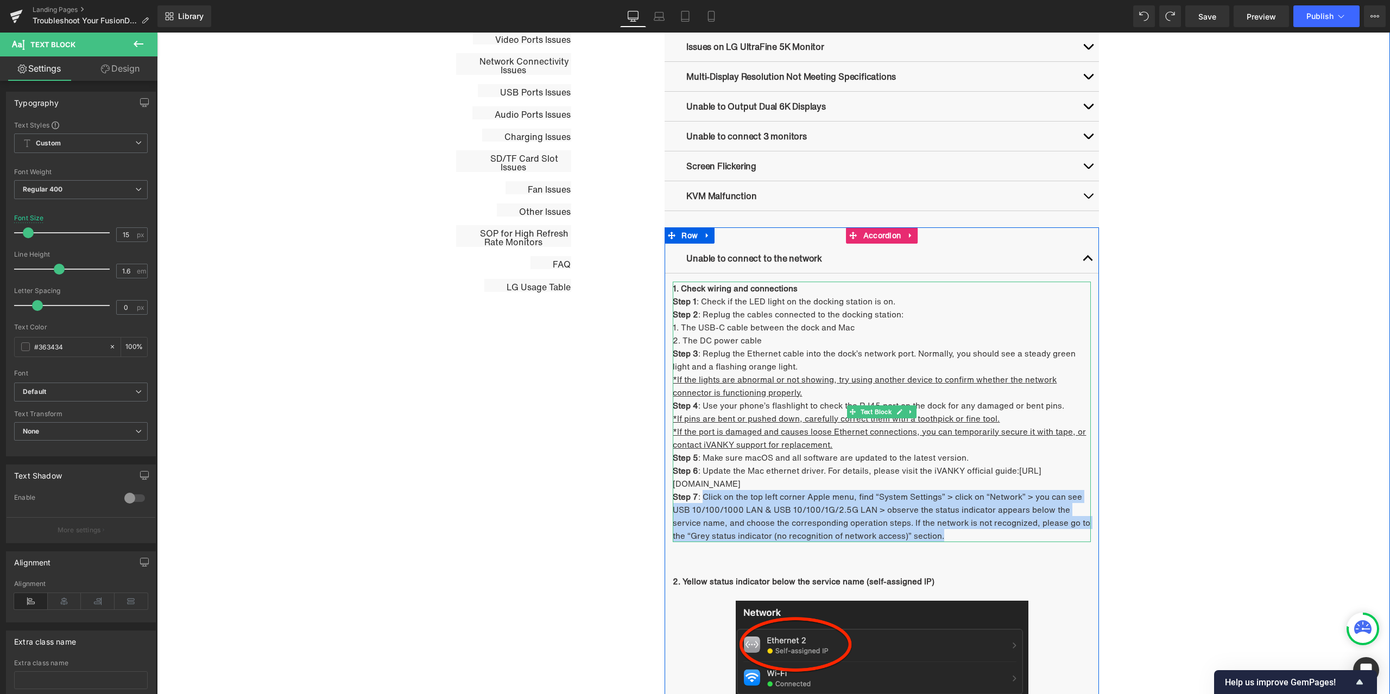
drag, startPoint x: 699, startPoint y: 497, endPoint x: 1000, endPoint y: 534, distance: 303.6
click at [1000, 534] on p "Step 7 : Click on the top left corner Apple menu, find “System Settings” > clic…" at bounding box center [882, 516] width 418 height 52
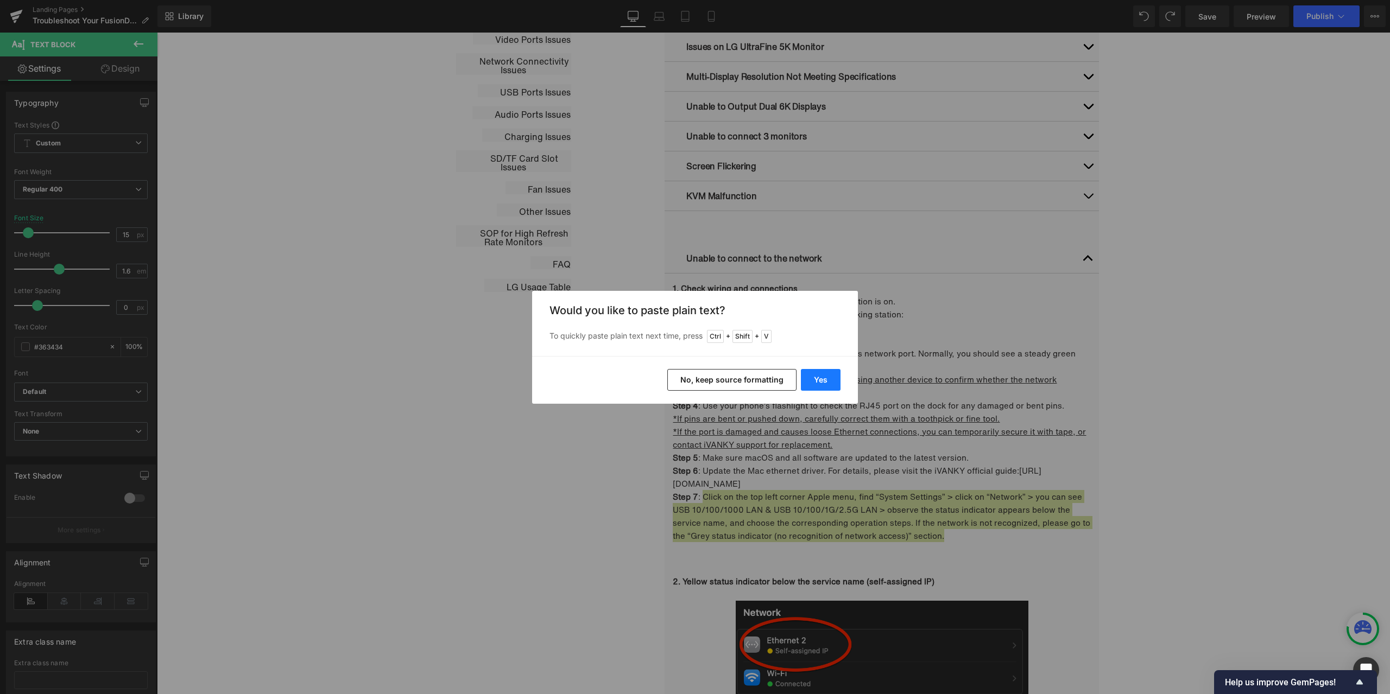
click at [821, 380] on button "Yes" at bounding box center [821, 380] width 40 height 22
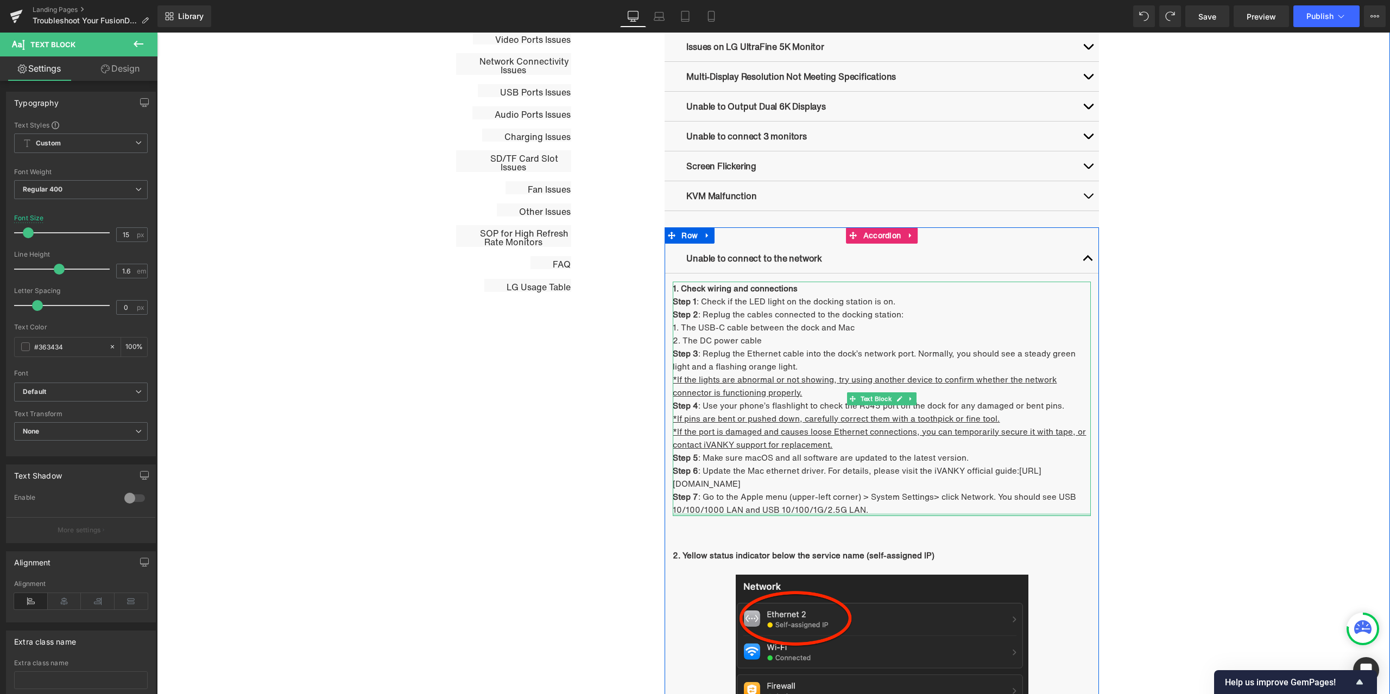
click at [886, 513] on div "1. Check wiring and connections Step 1 : Check if the LED light on the docking …" at bounding box center [882, 399] width 418 height 235
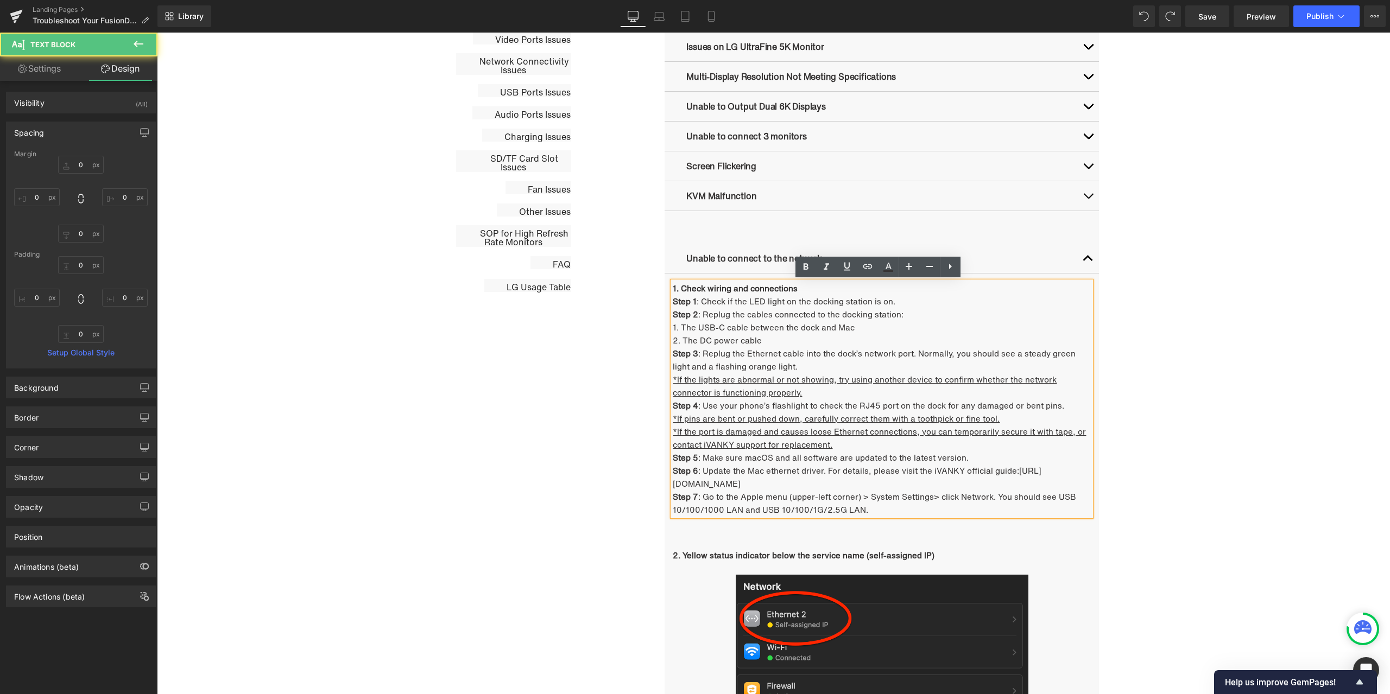
click at [878, 507] on p "Step 7 : Go to the Apple menu (upper-left corner) > System Settings> click Netw…" at bounding box center [882, 503] width 418 height 26
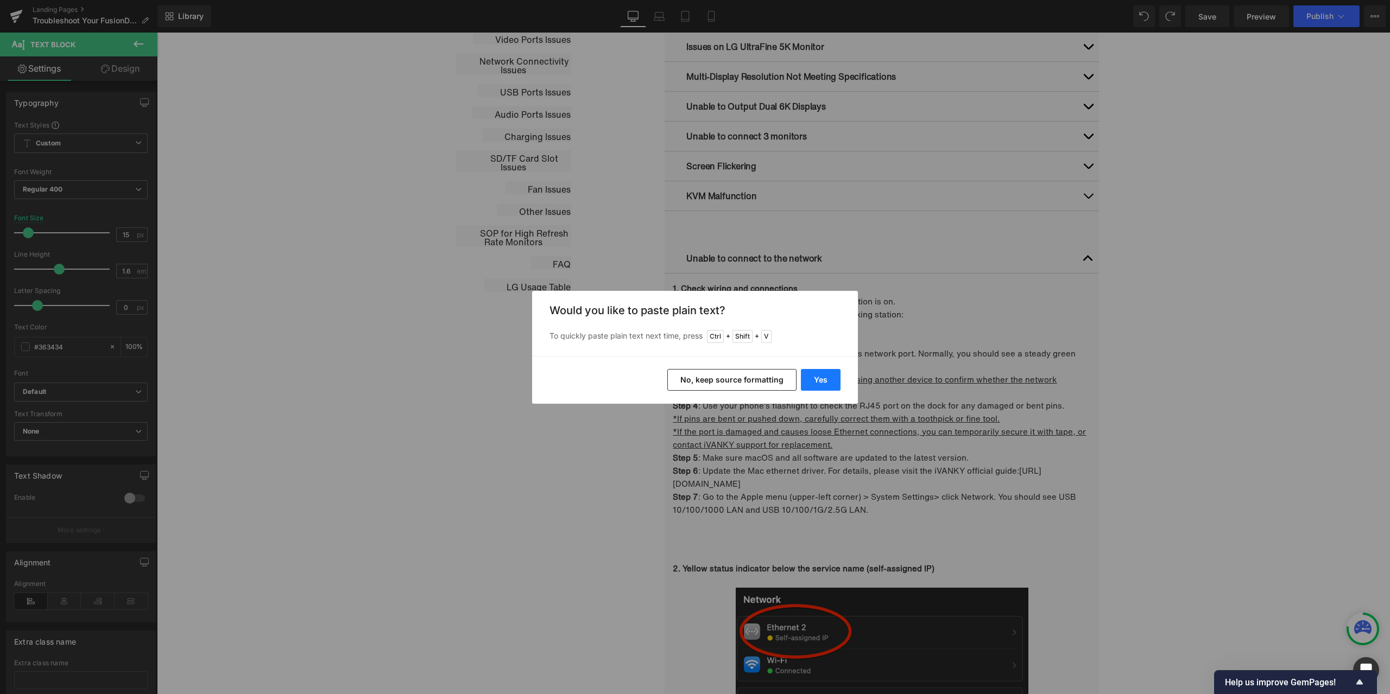
click at [813, 375] on button "Yes" at bounding box center [821, 380] width 40 height 22
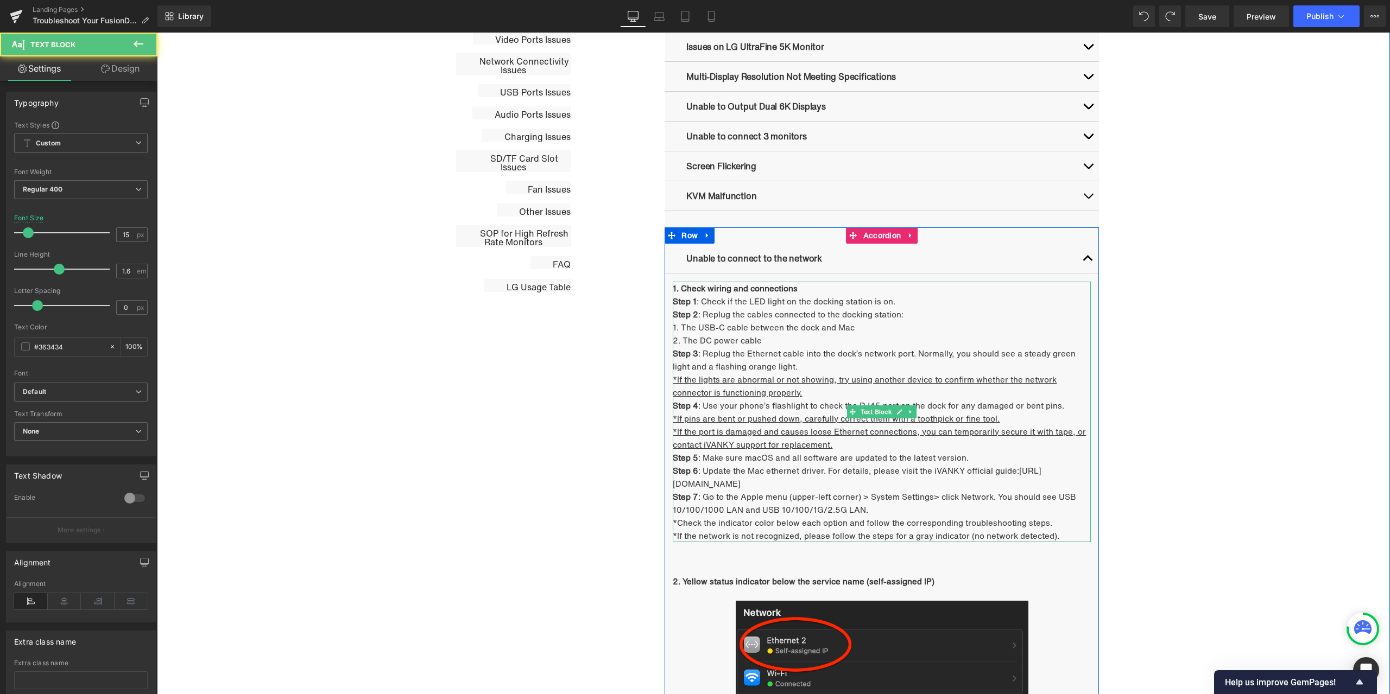
click at [684, 519] on p "*Check the indicator color below each option and follow the corresponding troub…" at bounding box center [882, 522] width 418 height 13
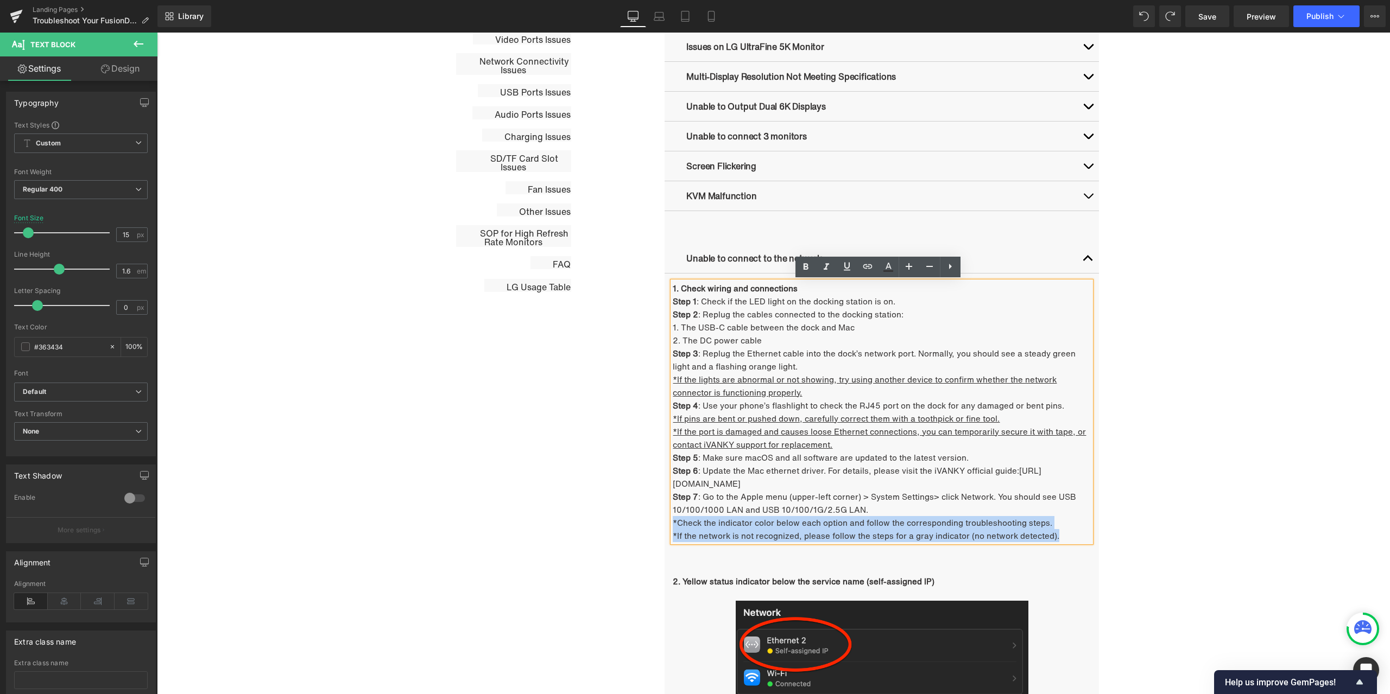
drag, startPoint x: 669, startPoint y: 521, endPoint x: 1050, endPoint y: 536, distance: 380.8
click at [1050, 536] on div "1. Check wiring and connections Step 1 : Check if the LED light on the docking …" at bounding box center [882, 412] width 418 height 261
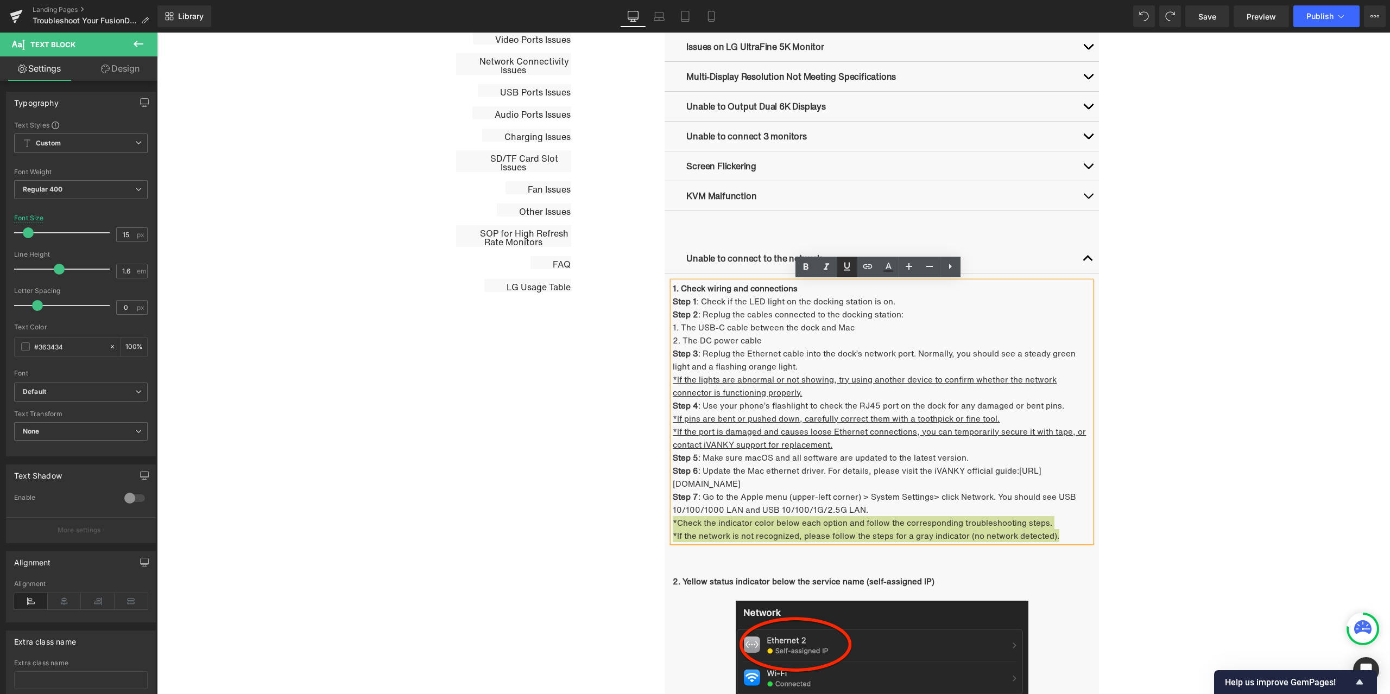
click at [852, 270] on icon at bounding box center [846, 266] width 13 height 13
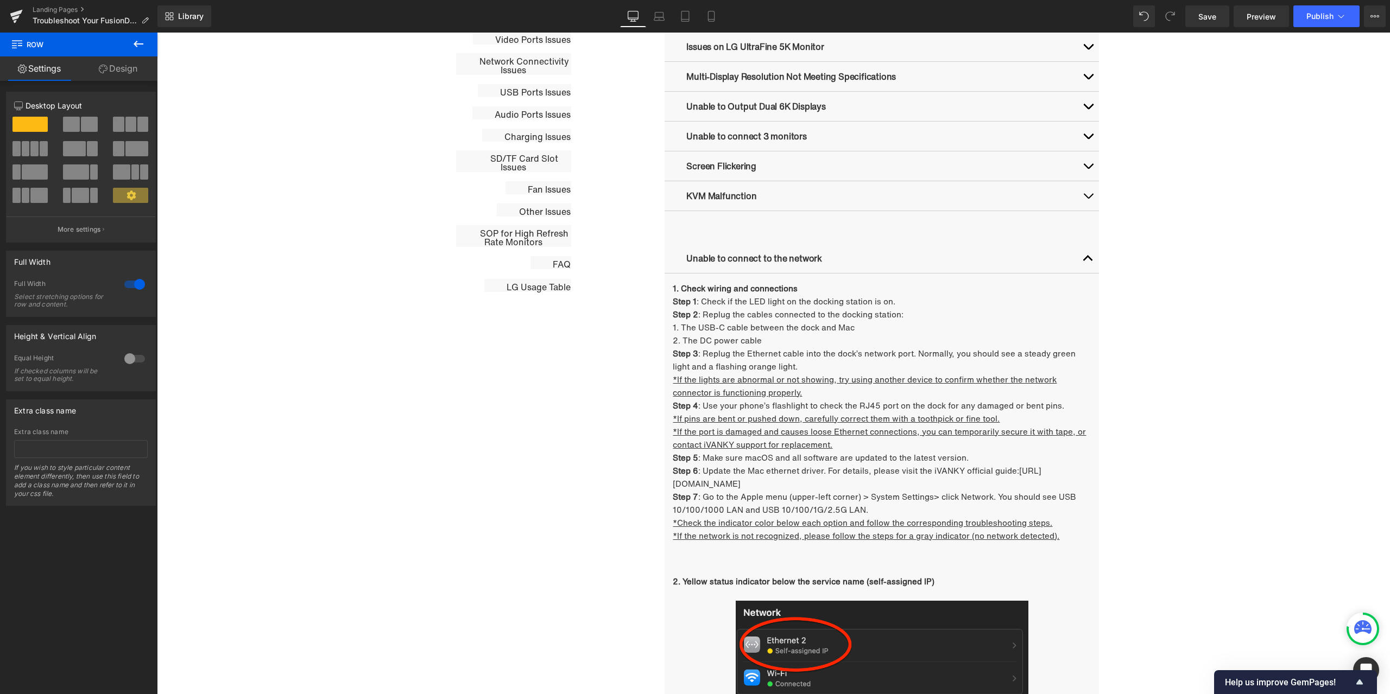
click at [935, 11] on div "Library Desktop Desktop Laptop Tablet Mobile Save Preview Publish Scheduled Vie…" at bounding box center [773, 16] width 1232 height 22
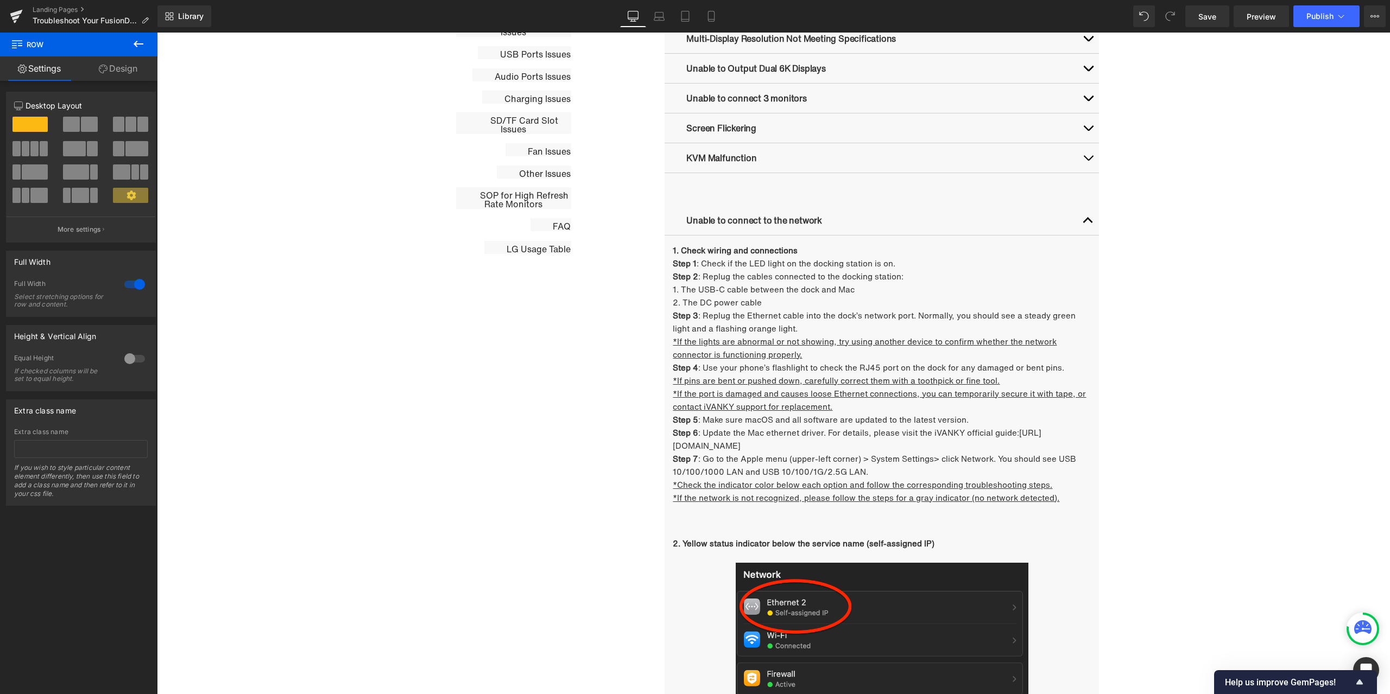
scroll to position [818, 0]
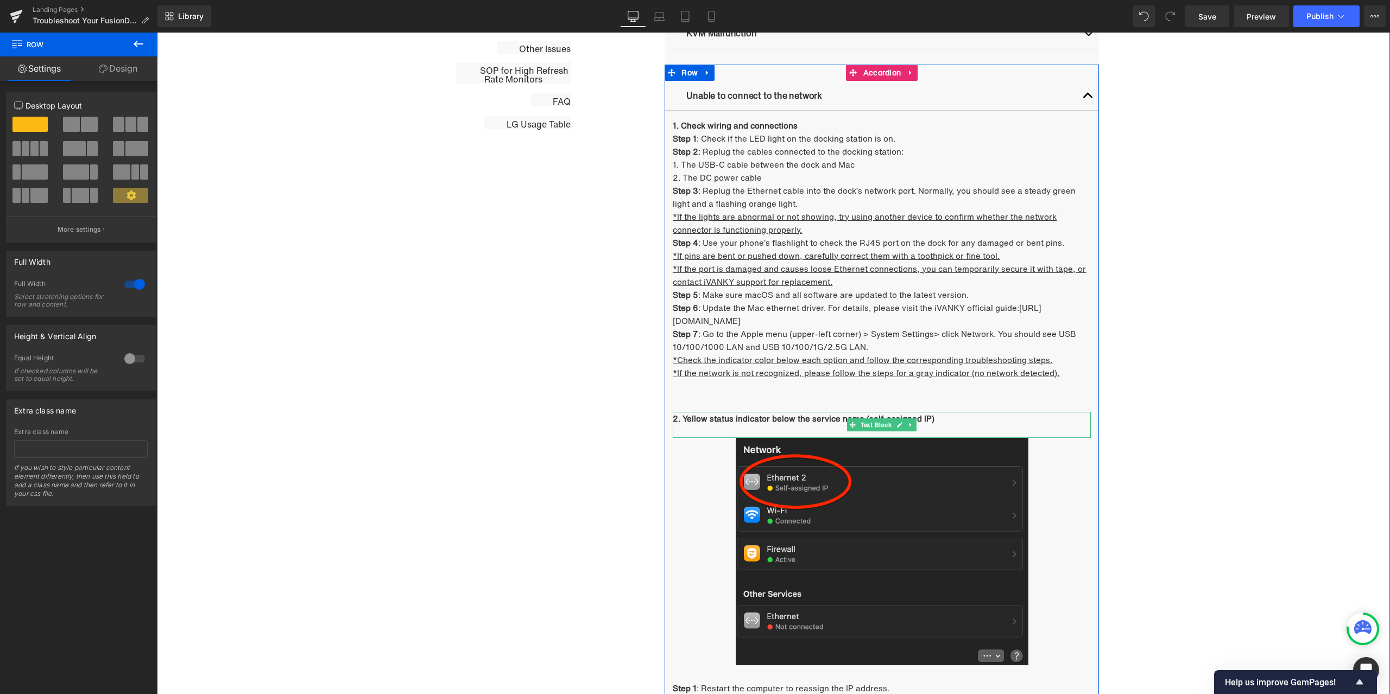
drag, startPoint x: 737, startPoint y: 422, endPoint x: 718, endPoint y: 424, distance: 18.6
click at [737, 422] on strong "2. Yellow status indicator below the service name (self-assigned IP)" at bounding box center [804, 419] width 262 height 12
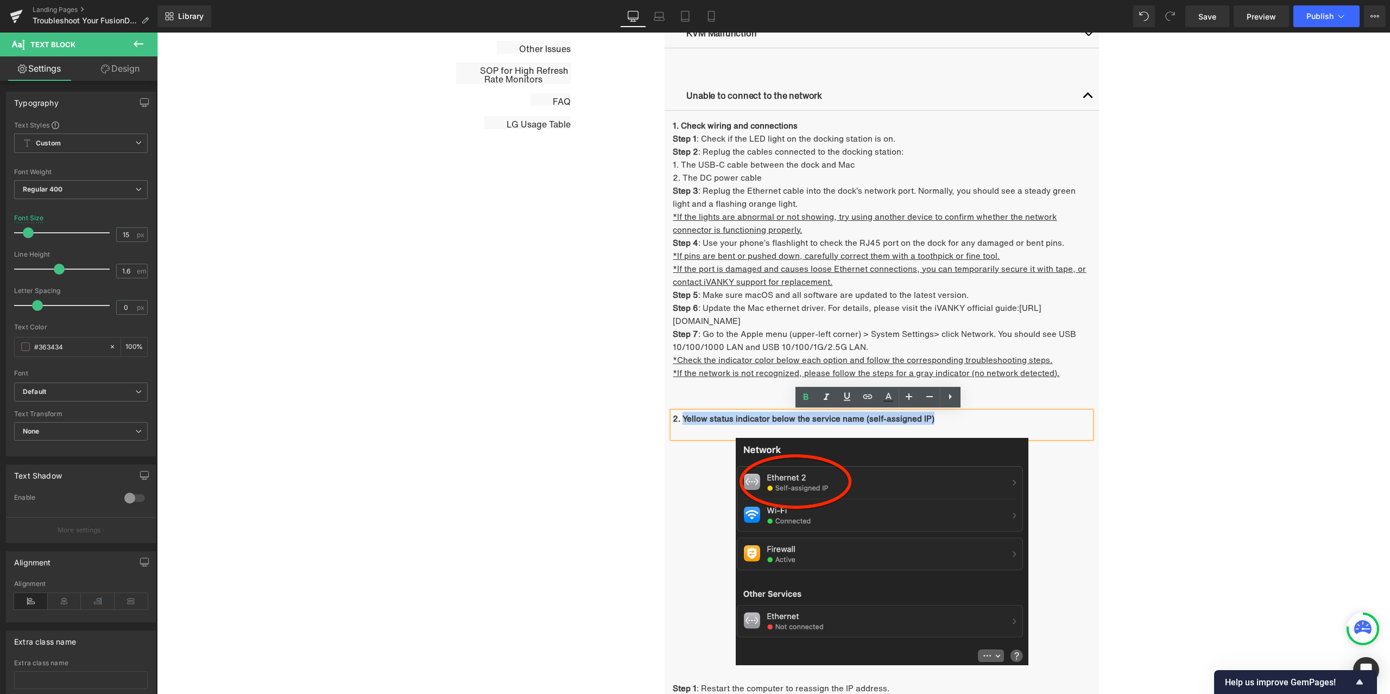
drag, startPoint x: 680, startPoint y: 420, endPoint x: 926, endPoint y: 417, distance: 245.4
click at [926, 417] on strong "2. Yellow status indicator below the service name (self-assigned IP)" at bounding box center [804, 419] width 262 height 12
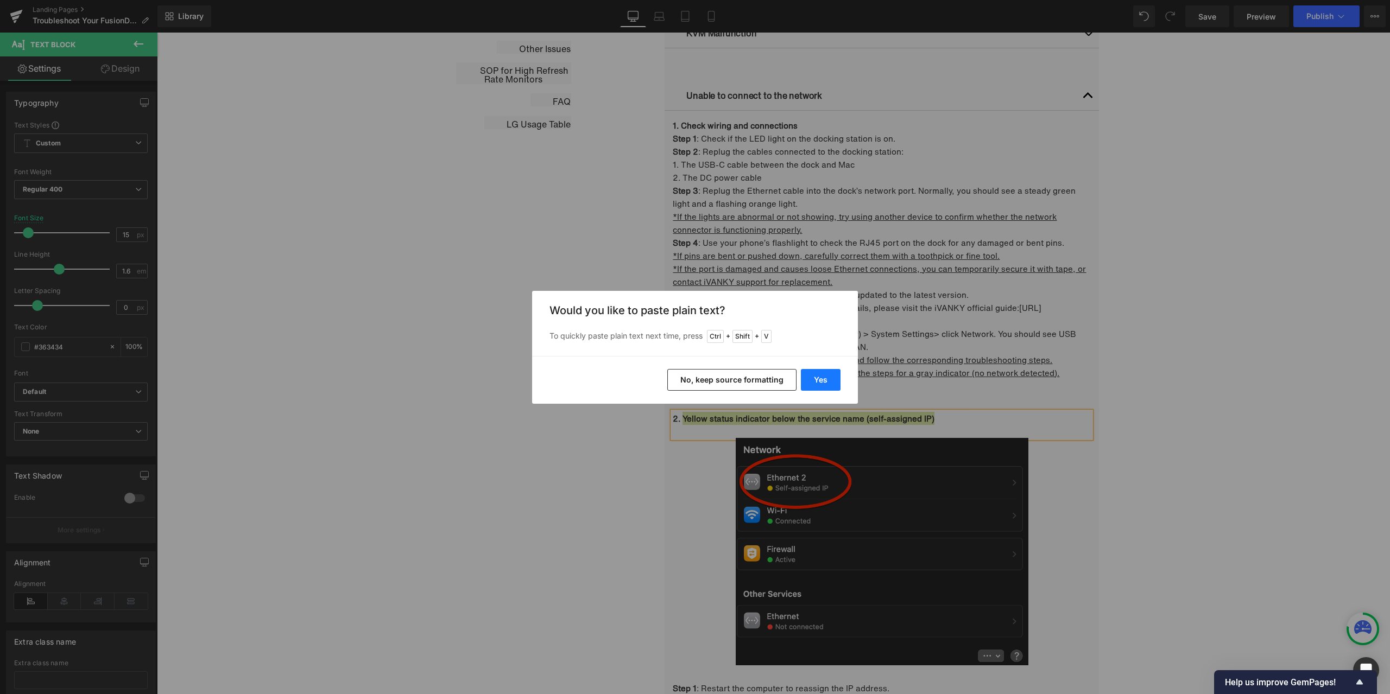
click at [827, 384] on button "Yes" at bounding box center [821, 380] width 40 height 22
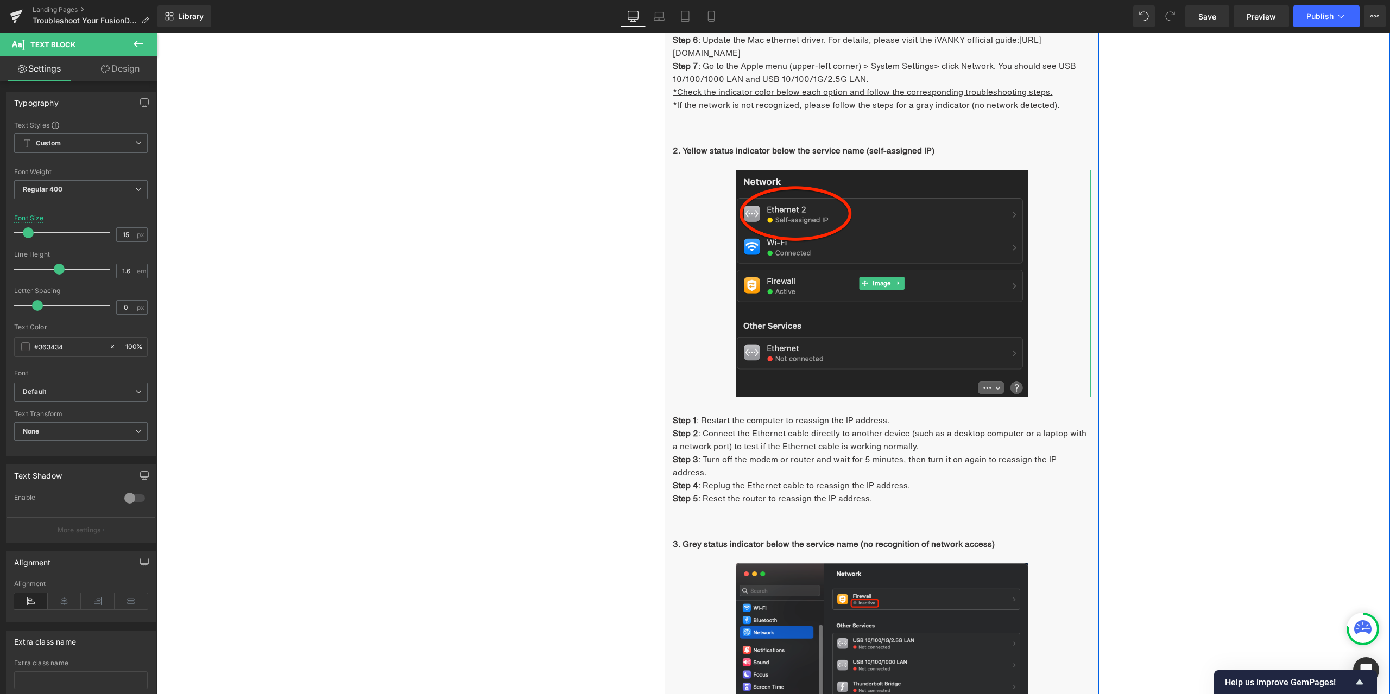
scroll to position [1089, 0]
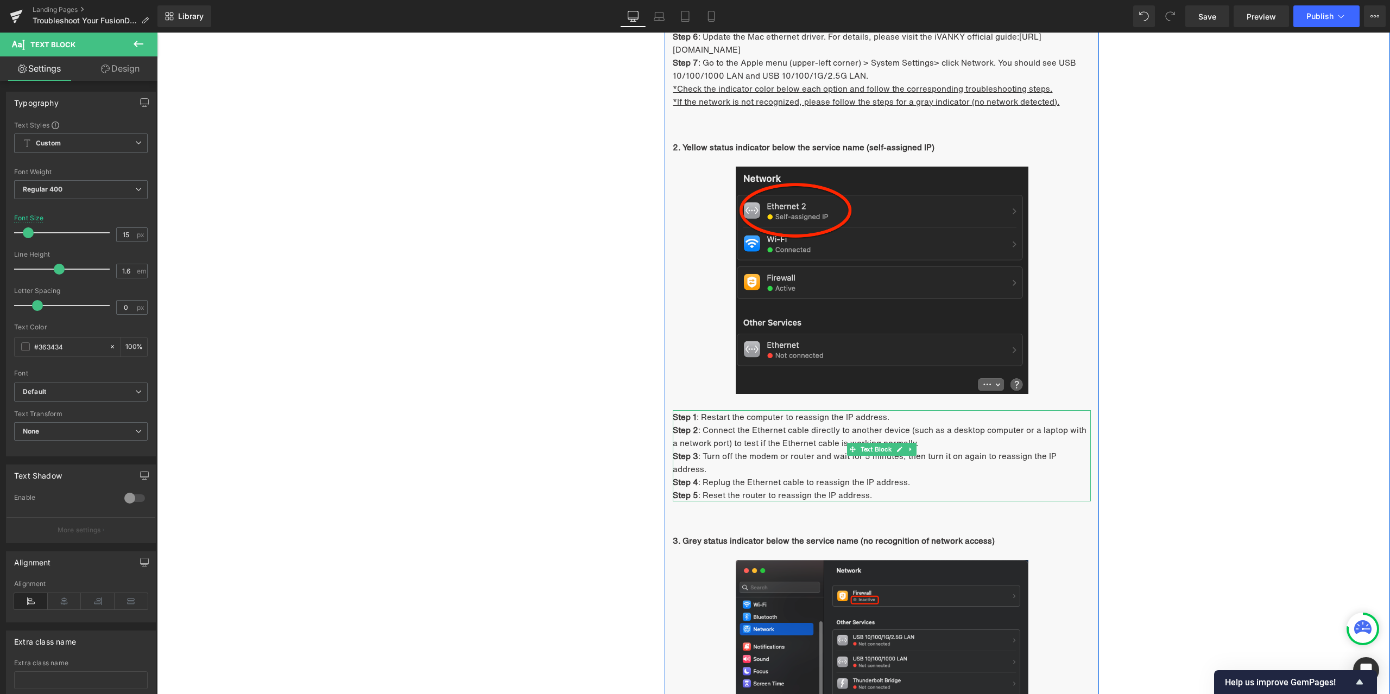
click at [766, 421] on span ": Restart the computer to reassign the IP address." at bounding box center [792, 417] width 193 height 12
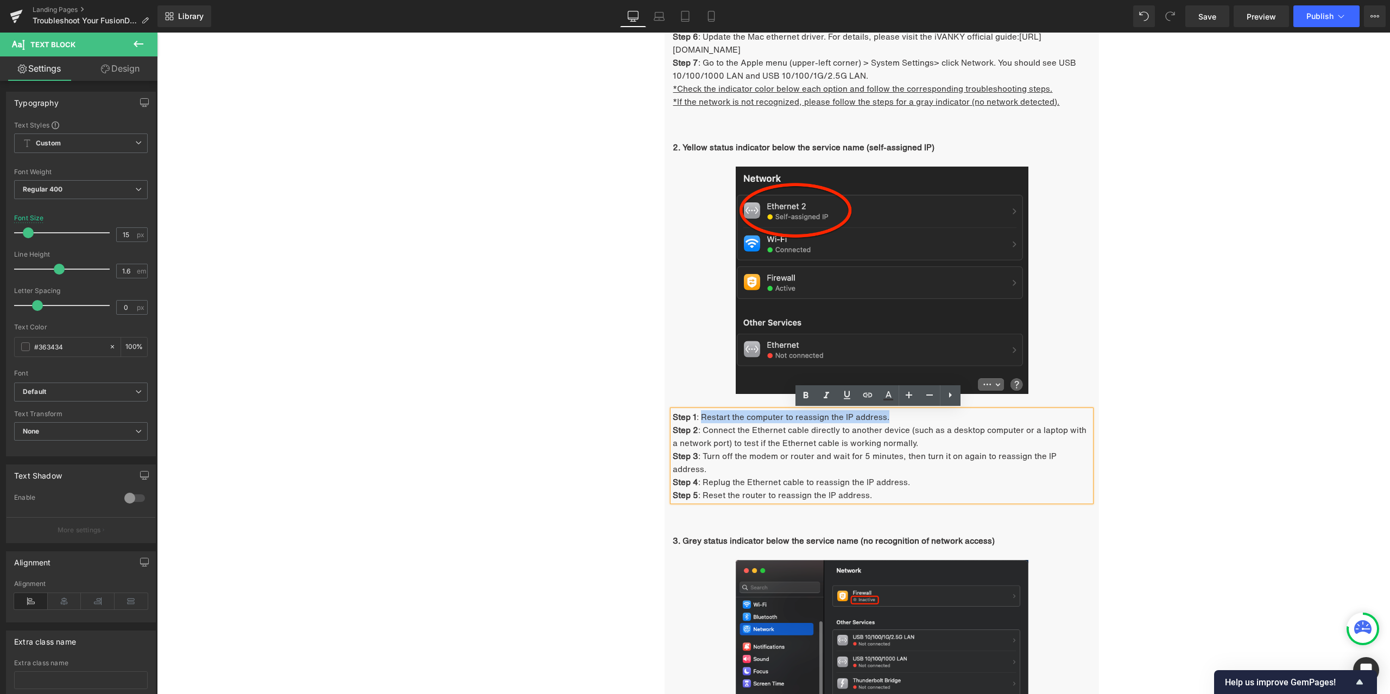
drag, startPoint x: 698, startPoint y: 415, endPoint x: 892, endPoint y: 422, distance: 193.9
click at [892, 422] on p "Step 1 : Restart the computer to reassign the IP address." at bounding box center [882, 416] width 418 height 13
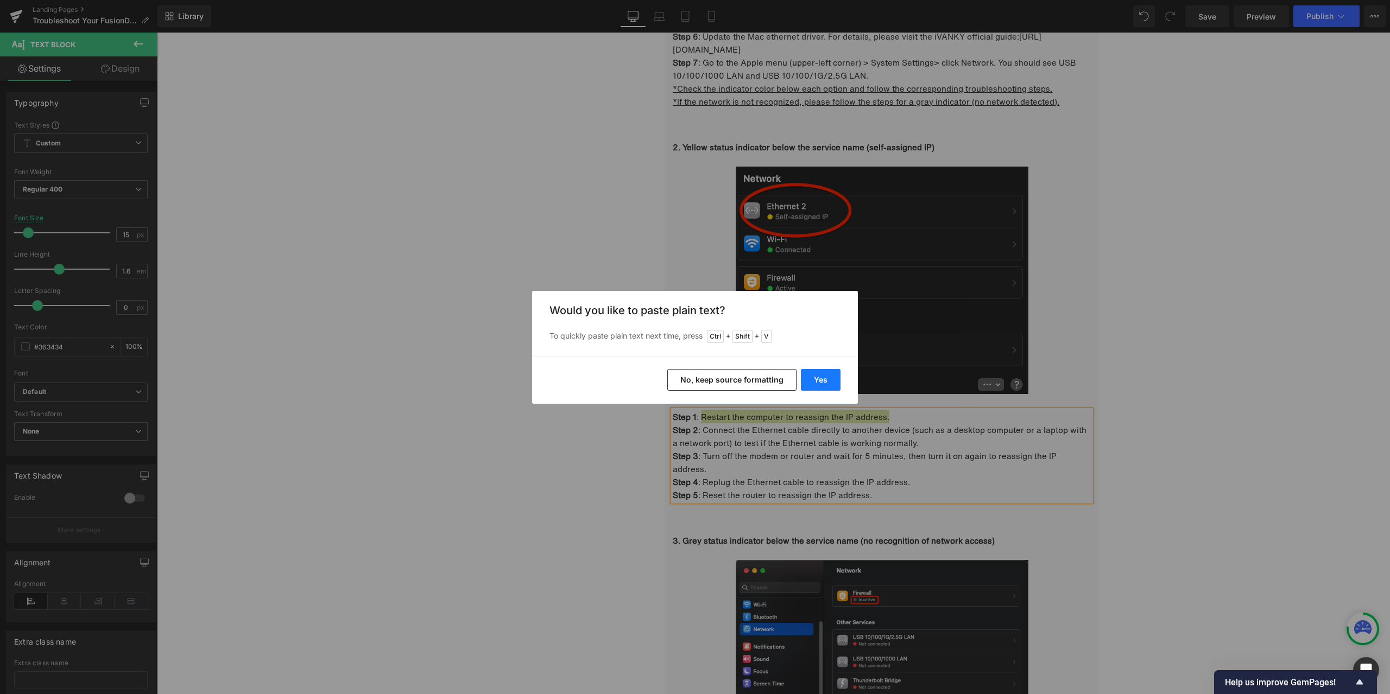
click at [822, 378] on button "Yes" at bounding box center [821, 380] width 40 height 22
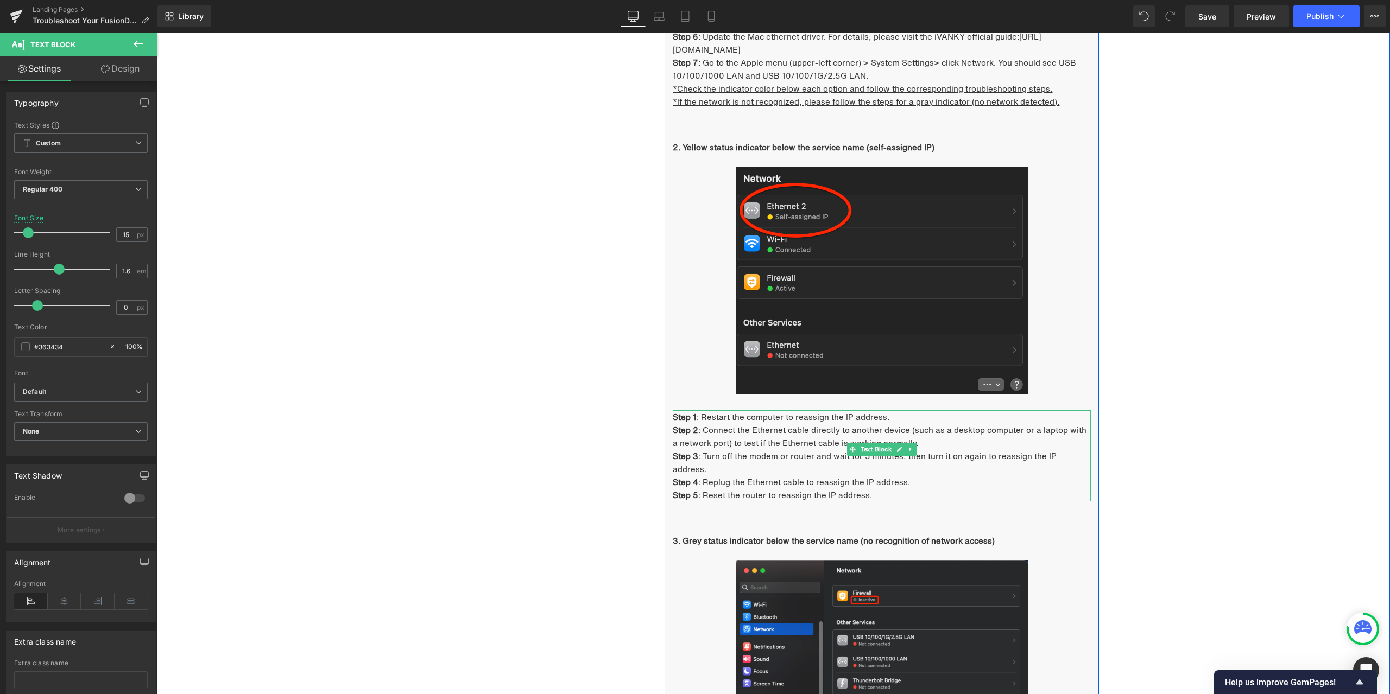
click at [727, 433] on p "Step 2 : Connect the Ethernet cable directly to another device (such as a deskt…" at bounding box center [882, 436] width 418 height 26
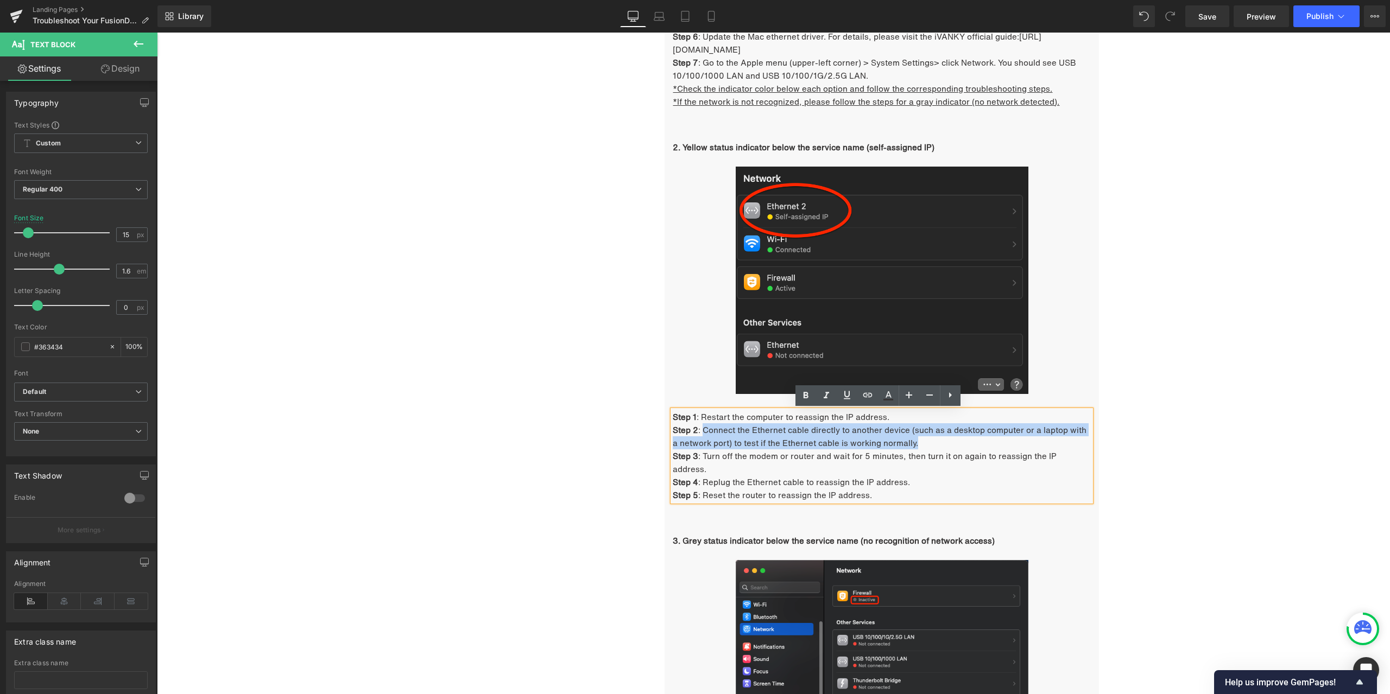
drag, startPoint x: 699, startPoint y: 429, endPoint x: 919, endPoint y: 441, distance: 220.7
click at [919, 441] on p "Step 2 : Connect the Ethernet cable directly to another device (such as a deskt…" at bounding box center [882, 436] width 418 height 26
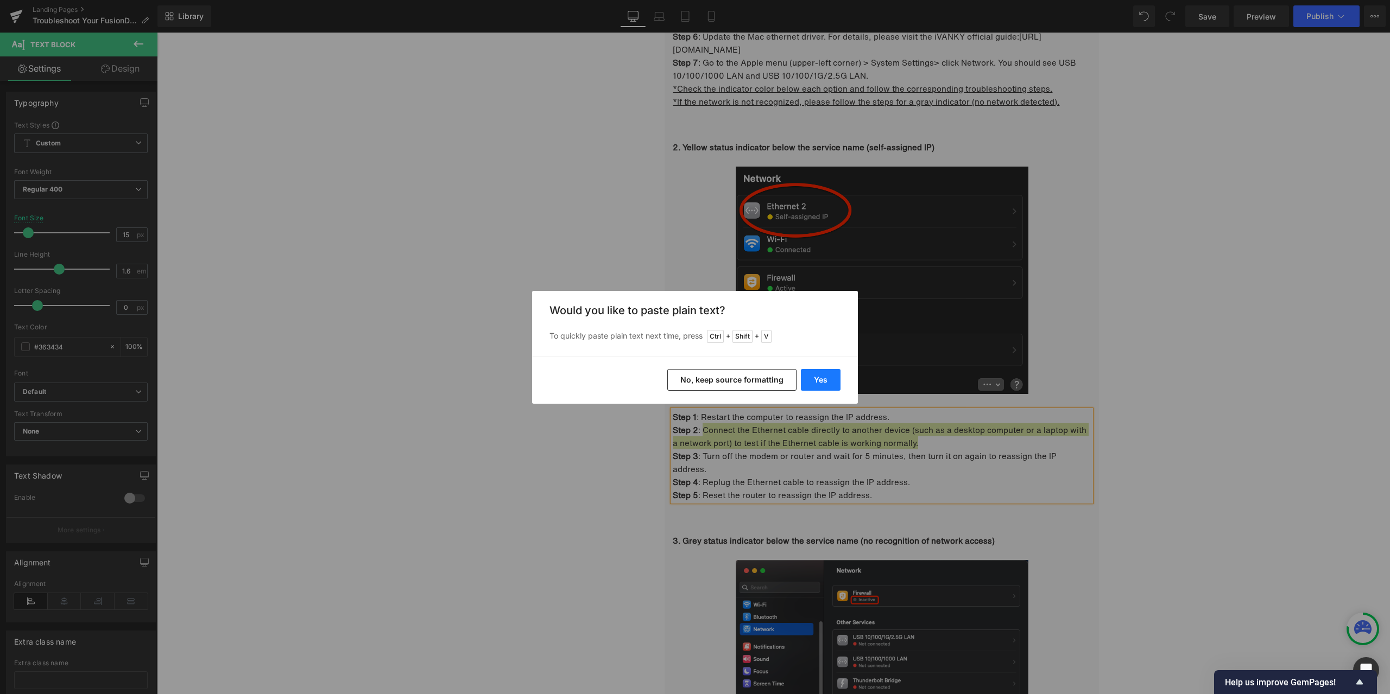
click at [829, 379] on button "Yes" at bounding box center [821, 380] width 40 height 22
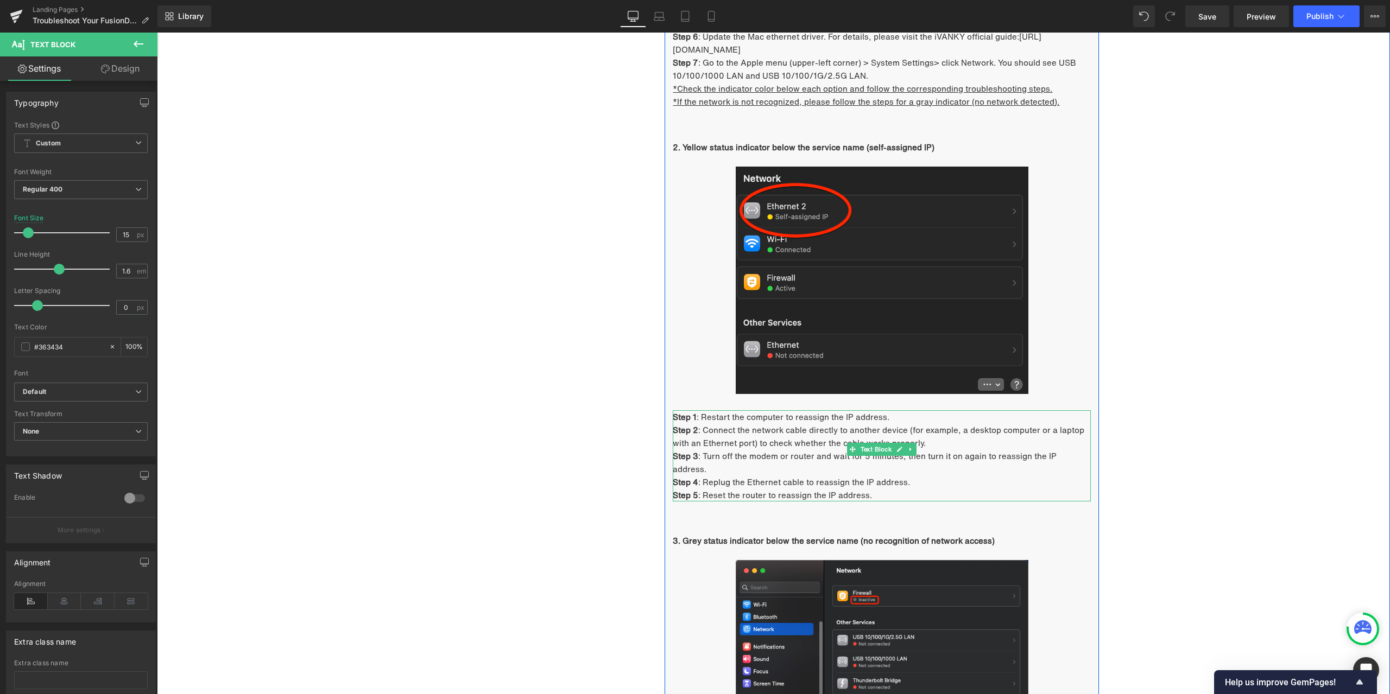
click at [714, 454] on p "Step 3 : Turn off the modem or router and wait for 5 minutes, then turn it on a…" at bounding box center [882, 462] width 418 height 26
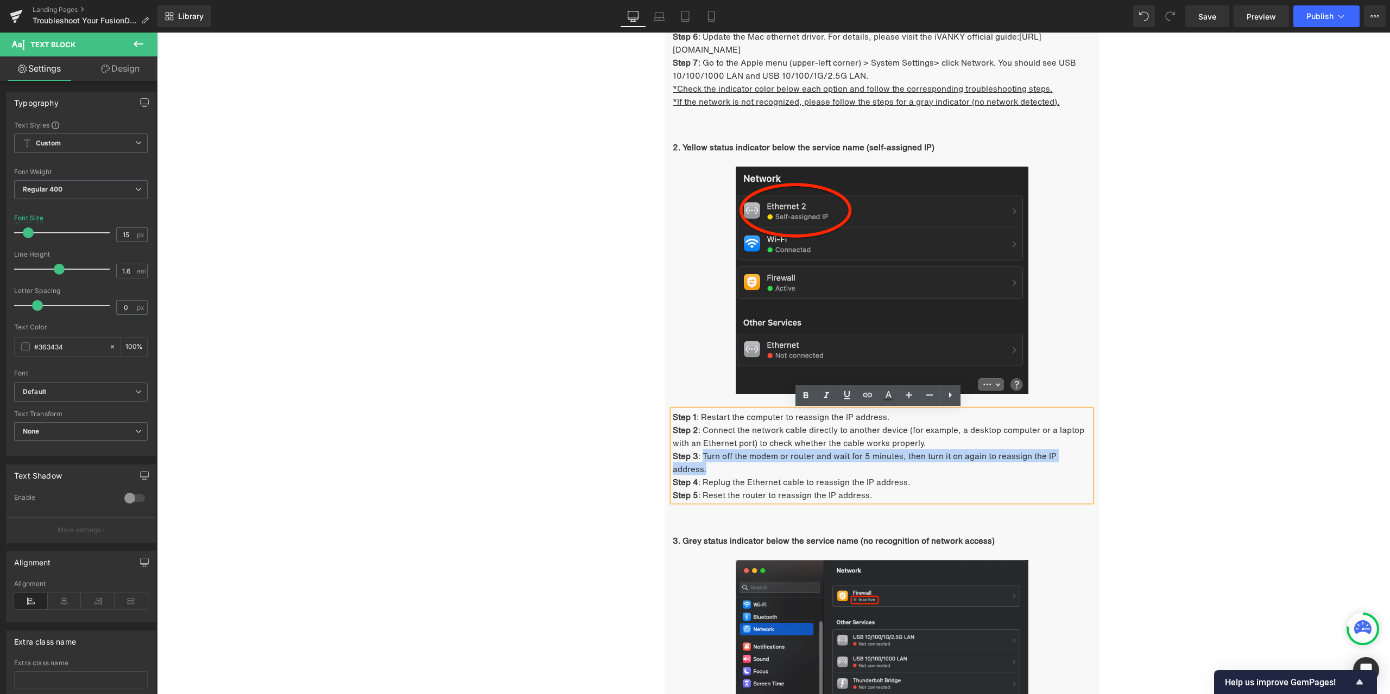
drag, startPoint x: 699, startPoint y: 455, endPoint x: 1083, endPoint y: 453, distance: 383.8
click at [1083, 453] on p "Step 3 : Turn off the modem or router and wait for 5 minutes, then turn it on a…" at bounding box center [882, 462] width 418 height 26
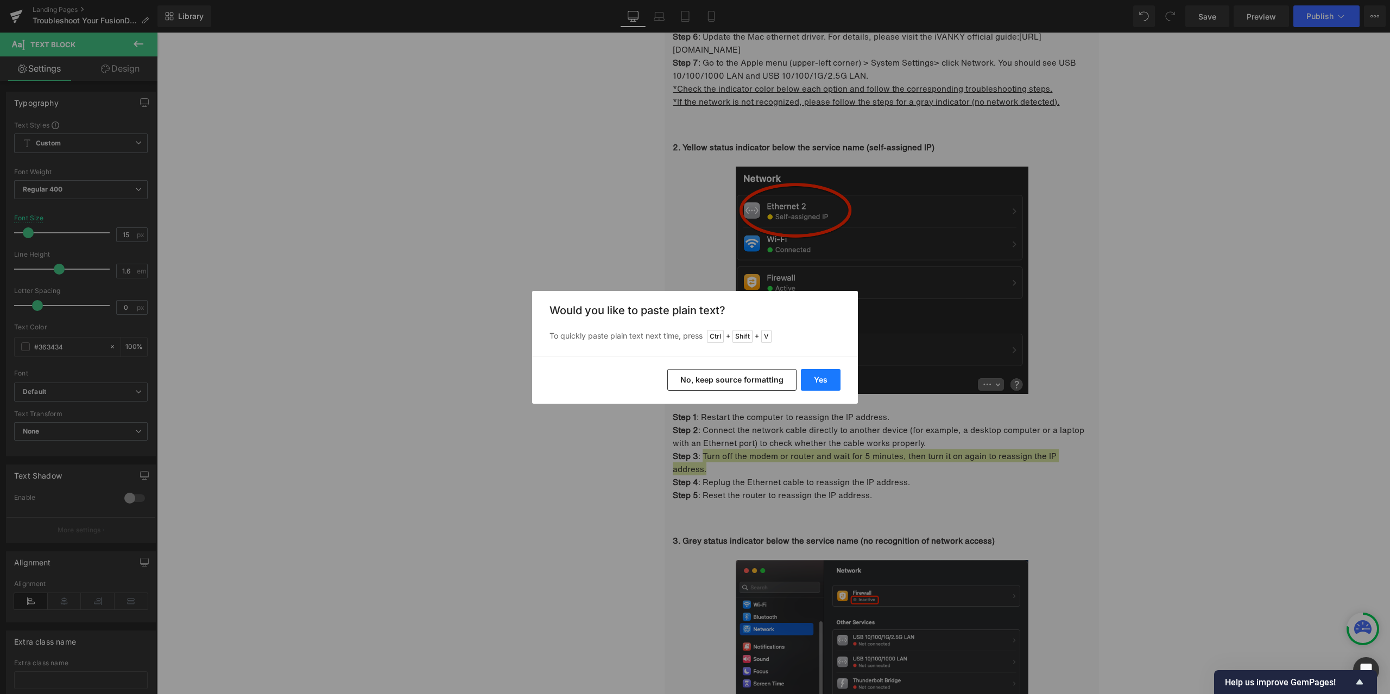
click at [826, 379] on button "Yes" at bounding box center [821, 380] width 40 height 22
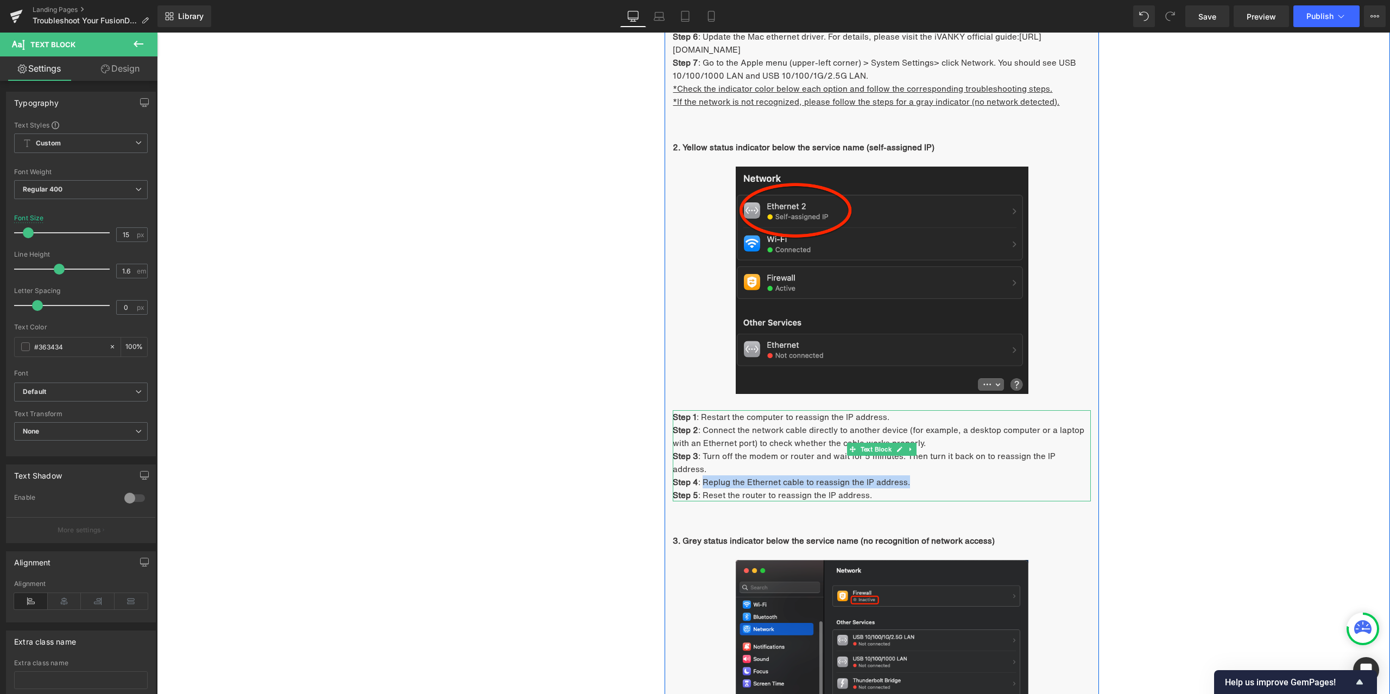
drag, startPoint x: 701, startPoint y: 470, endPoint x: 902, endPoint y: 470, distance: 200.8
click at [902, 476] on p "Step 4 : Replug the Ethernet cable to reassign the IP address." at bounding box center [882, 482] width 418 height 13
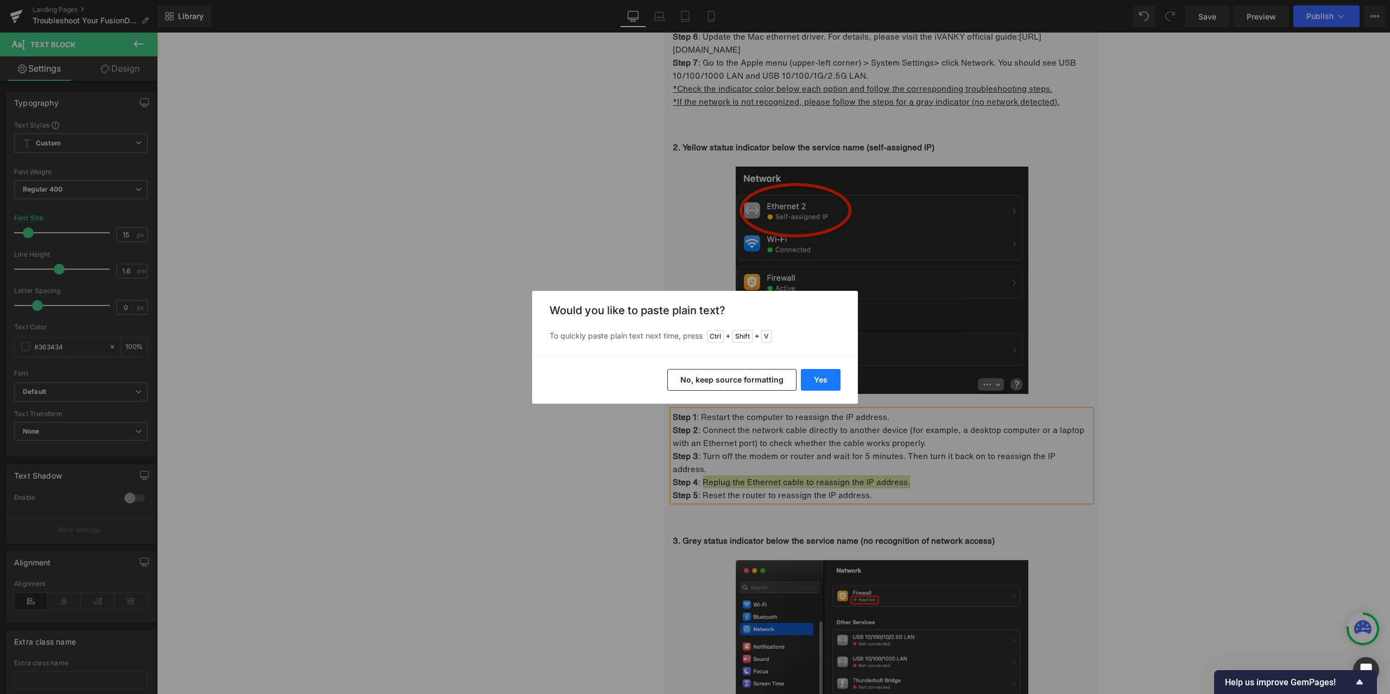
click at [816, 382] on button "Yes" at bounding box center [821, 380] width 40 height 22
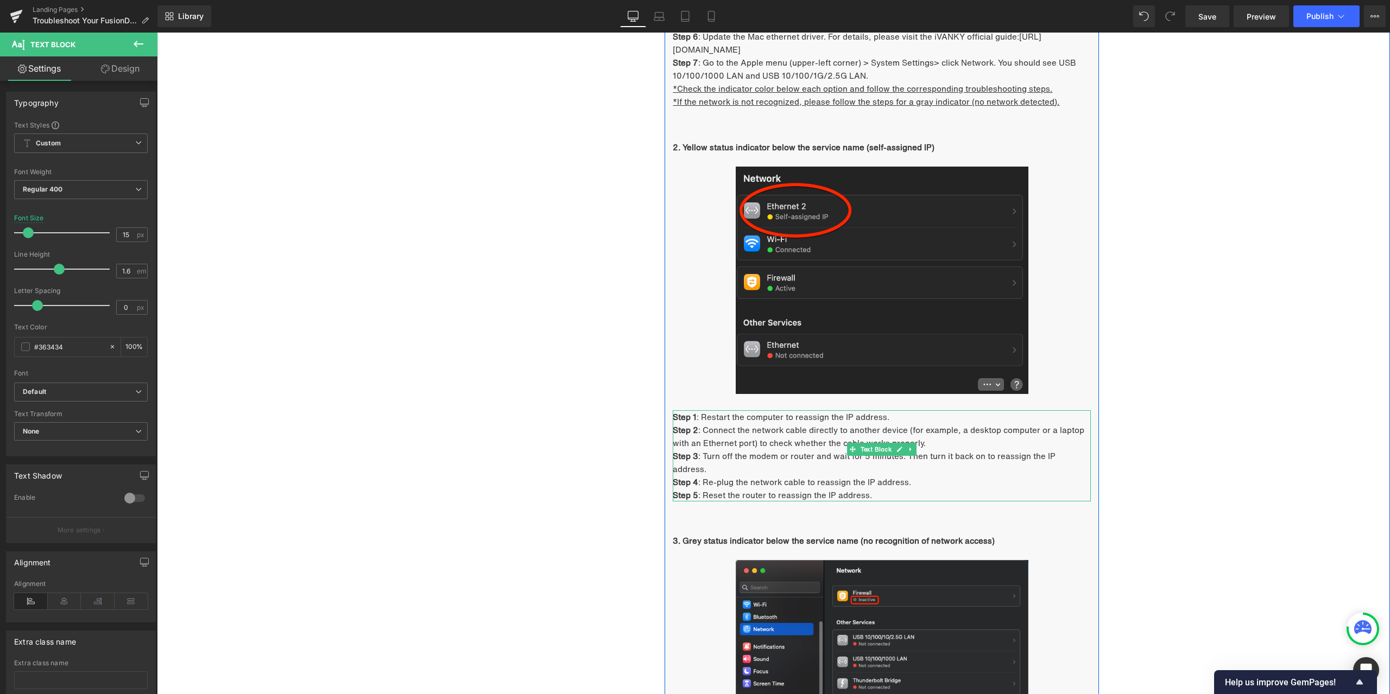
click at [723, 489] on p "Step 5 : Reset the router to reassign the IP address." at bounding box center [882, 495] width 418 height 13
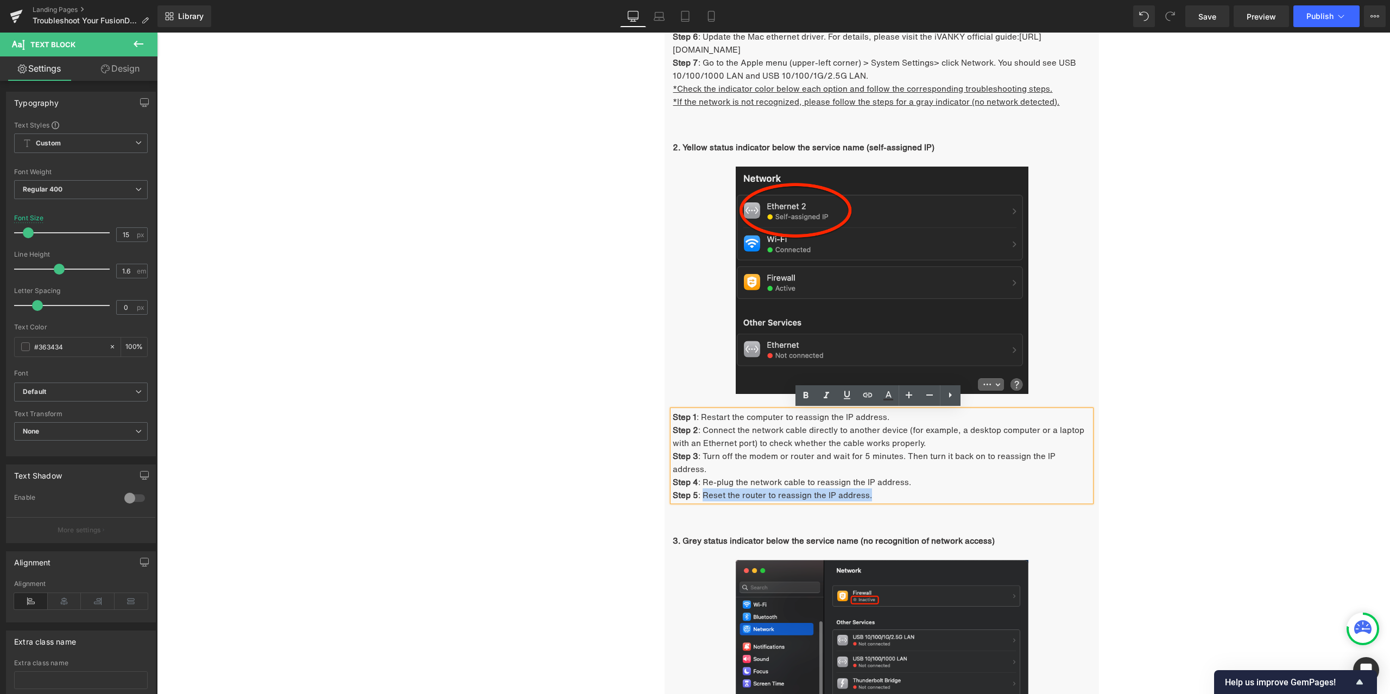
drag, startPoint x: 701, startPoint y: 483, endPoint x: 867, endPoint y: 481, distance: 166.1
click at [867, 489] on p "Step 5 : Reset the router to reassign the IP address." at bounding box center [882, 495] width 418 height 13
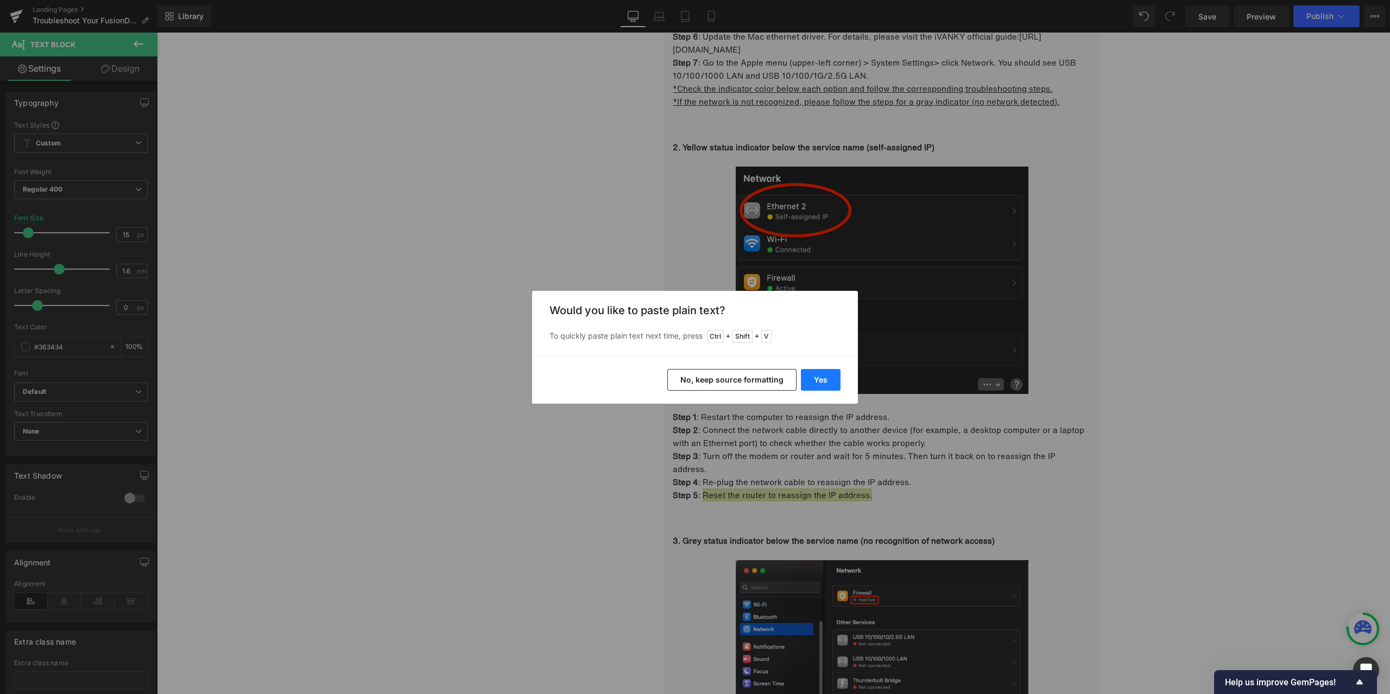
click at [822, 381] on button "Yes" at bounding box center [821, 380] width 40 height 22
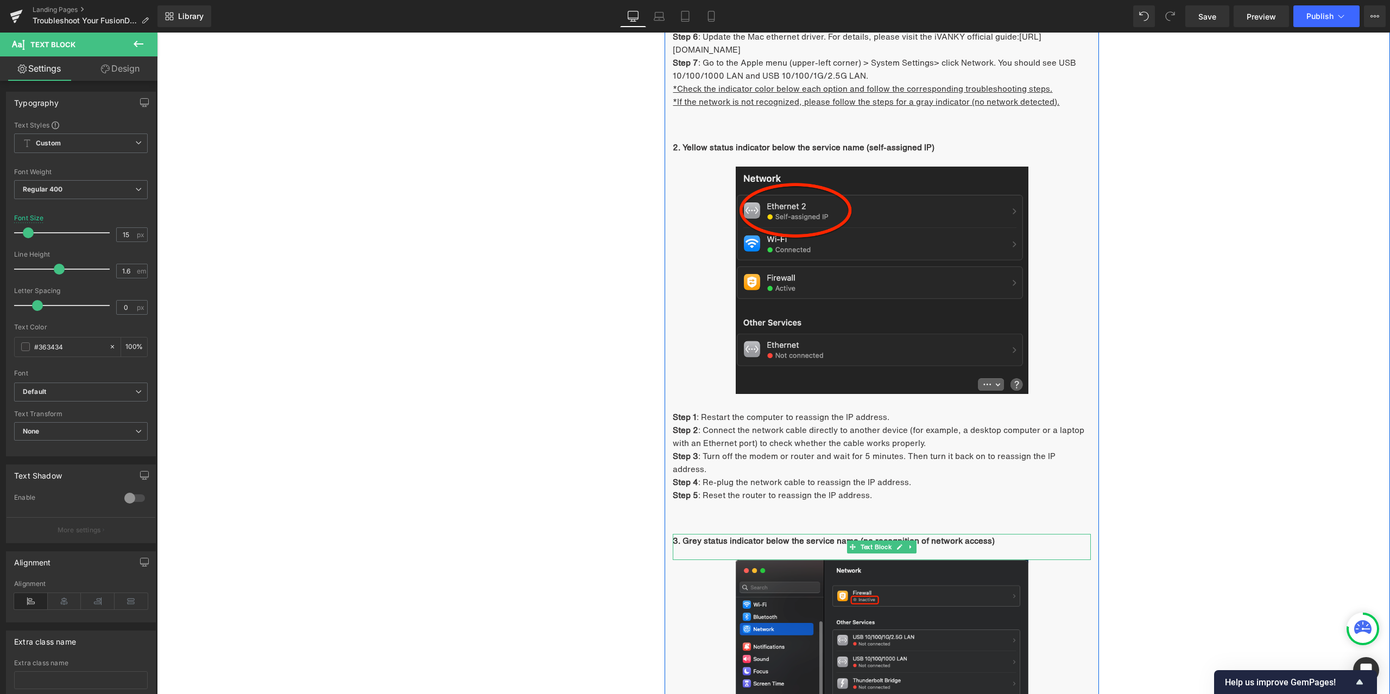
click at [708, 535] on strong "3. Grey status indicator below the service name (no recognition of network acce…" at bounding box center [834, 541] width 322 height 12
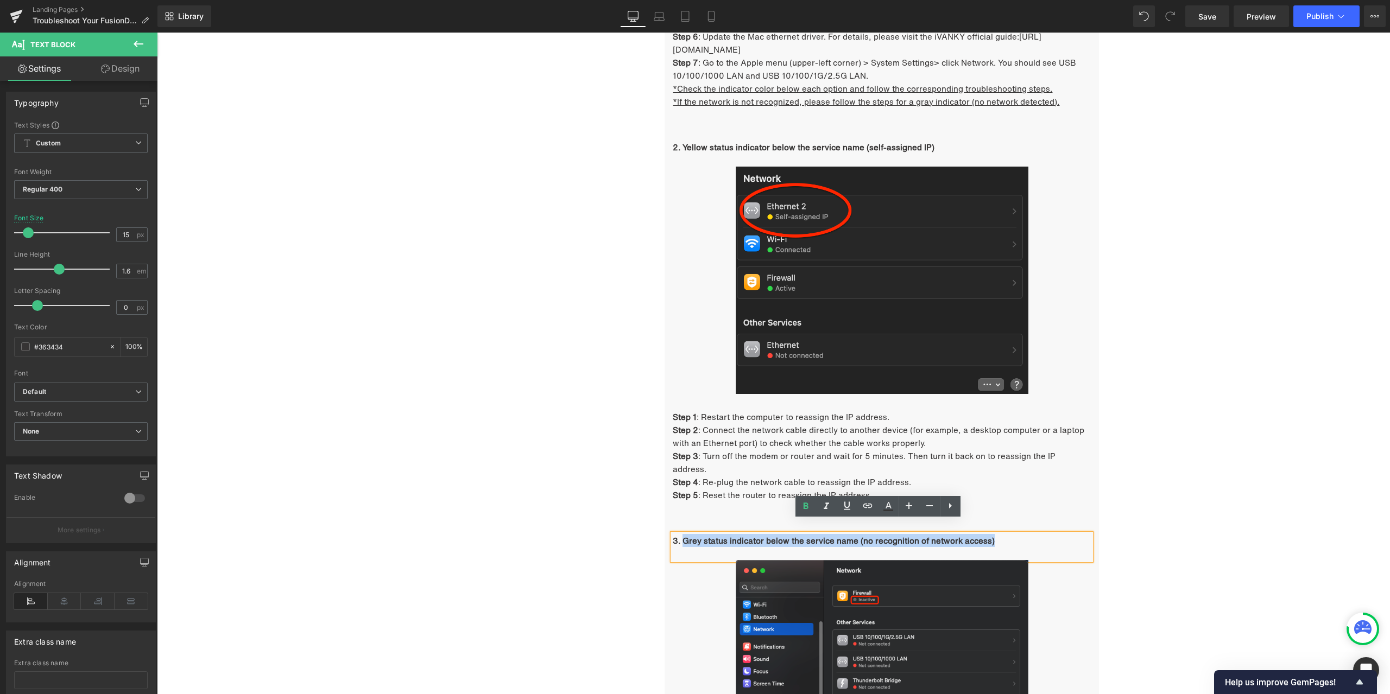
drag, startPoint x: 681, startPoint y: 528, endPoint x: 999, endPoint y: 531, distance: 318.7
click at [999, 534] on p "3. Grey status indicator below the service name (no recognition of network acce…" at bounding box center [882, 540] width 418 height 13
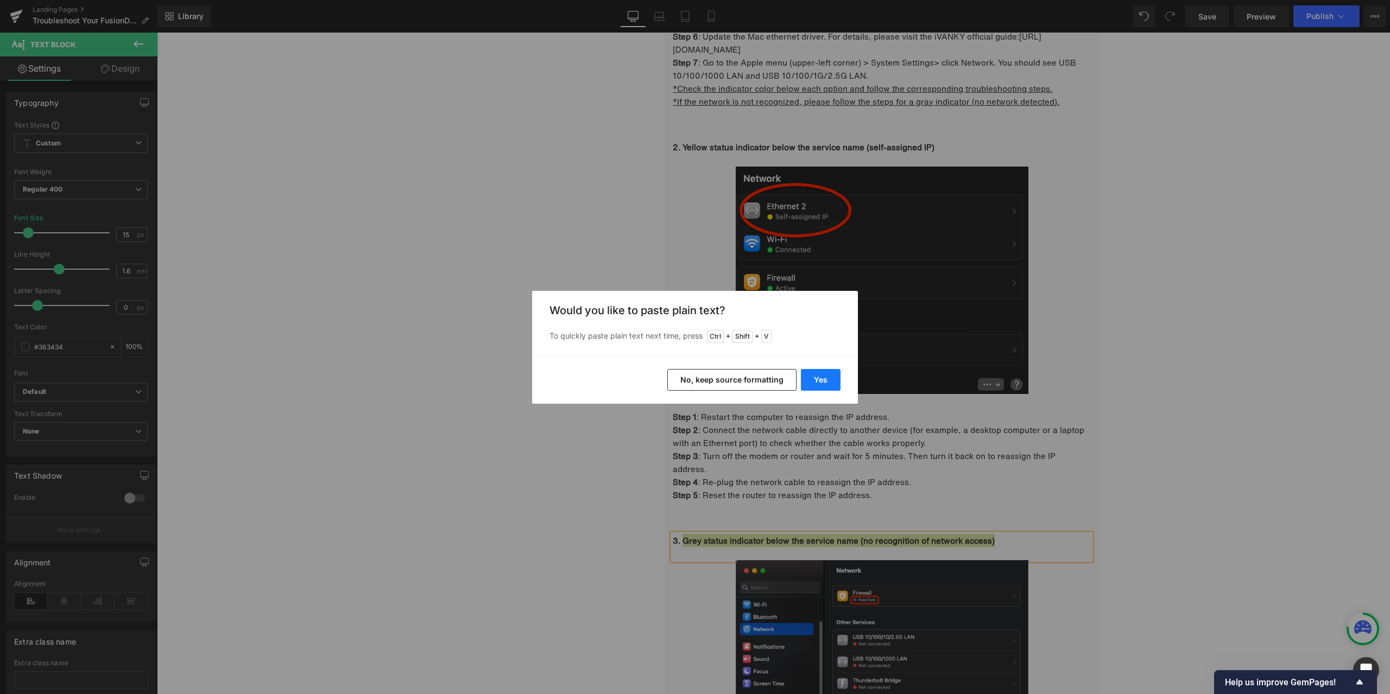
click at [827, 376] on button "Yes" at bounding box center [821, 380] width 40 height 22
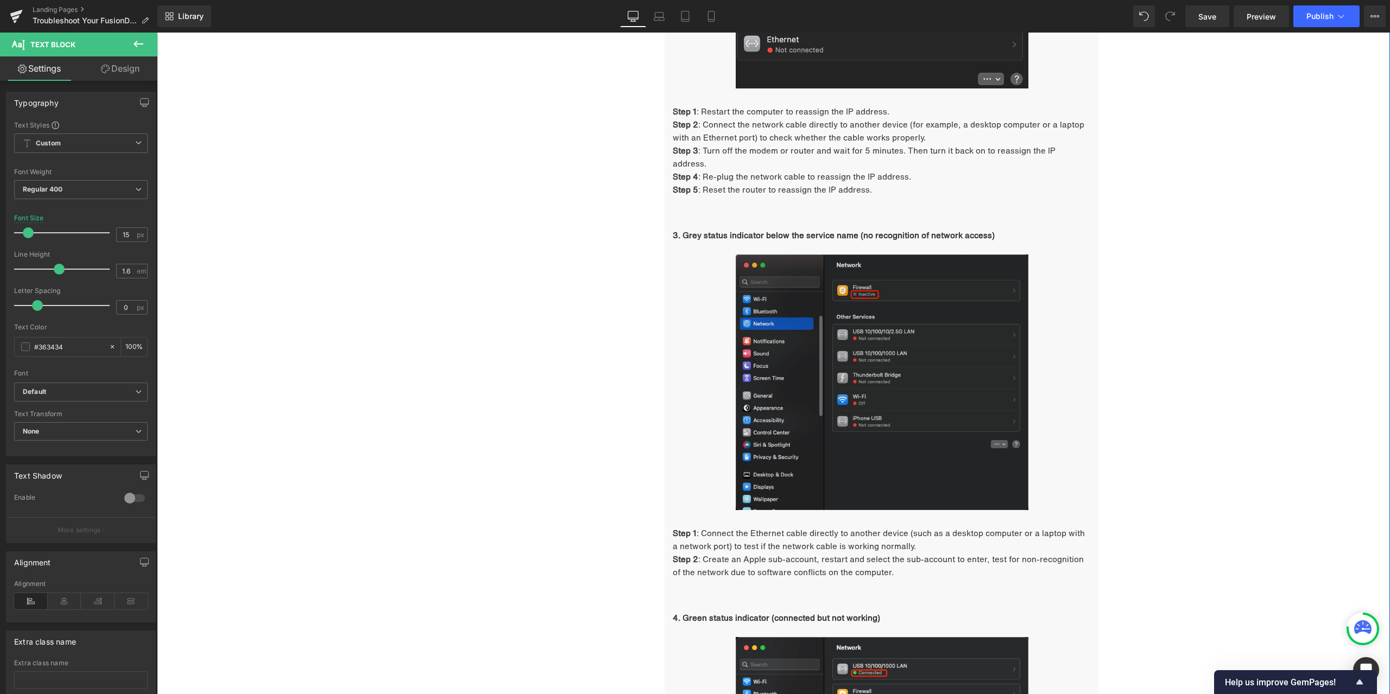
scroll to position [1469, 0]
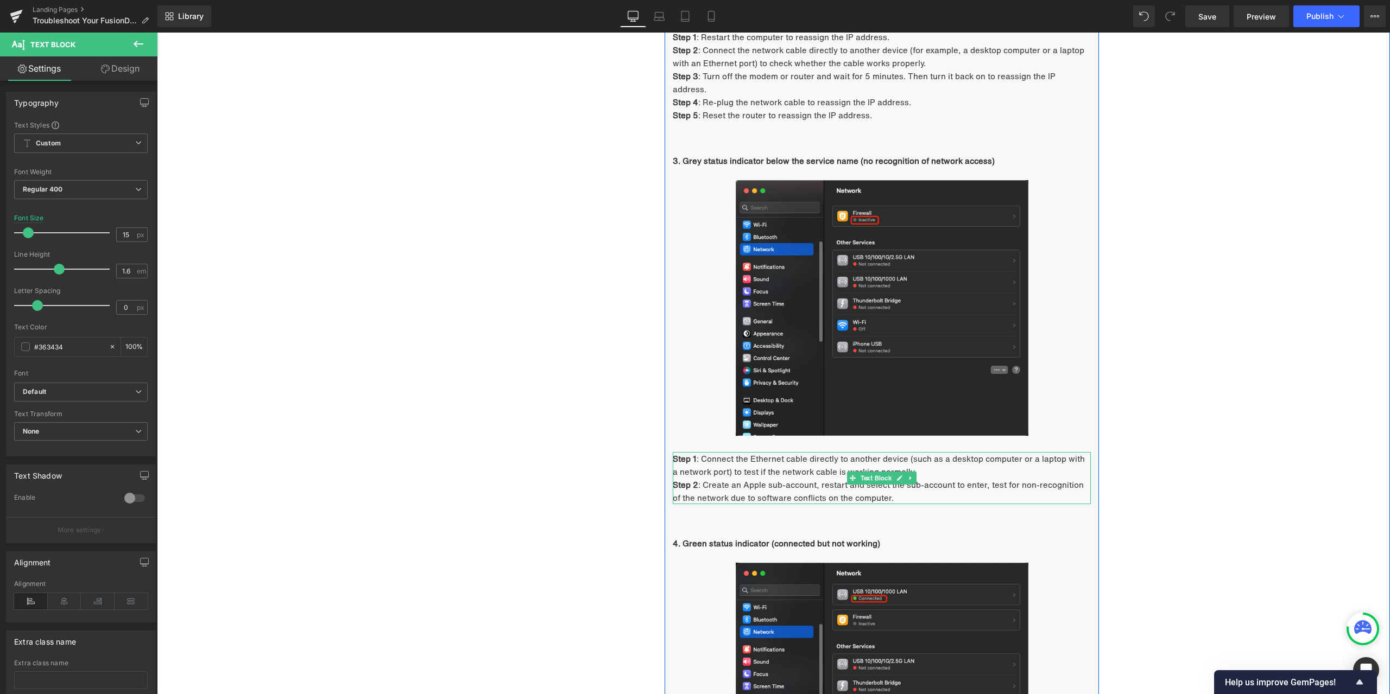
click at [705, 453] on span ": Connect the Ethernet cable directly to another device (such as a desktop comp…" at bounding box center [879, 465] width 412 height 25
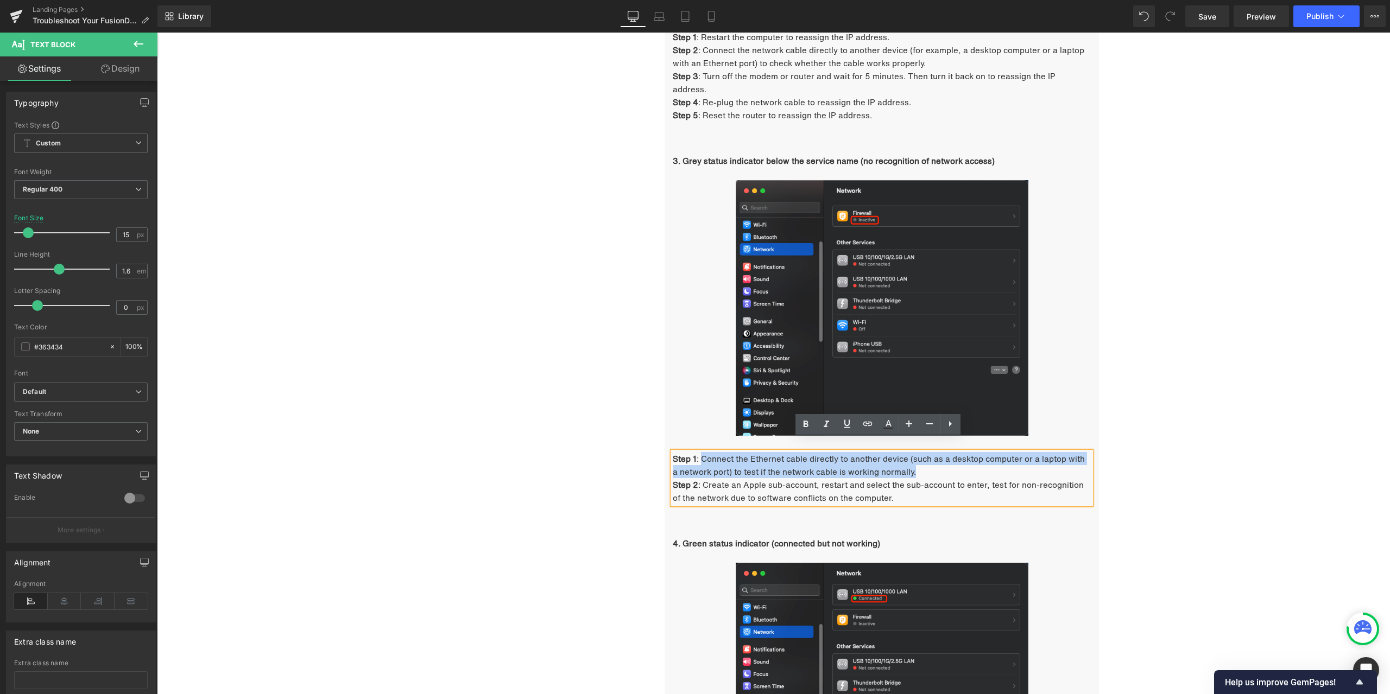
drag, startPoint x: 697, startPoint y: 445, endPoint x: 907, endPoint y: 457, distance: 209.9
click at [907, 457] on p "Step 1 : Connect the Ethernet cable directly to another device (such as a deskt…" at bounding box center [882, 465] width 418 height 26
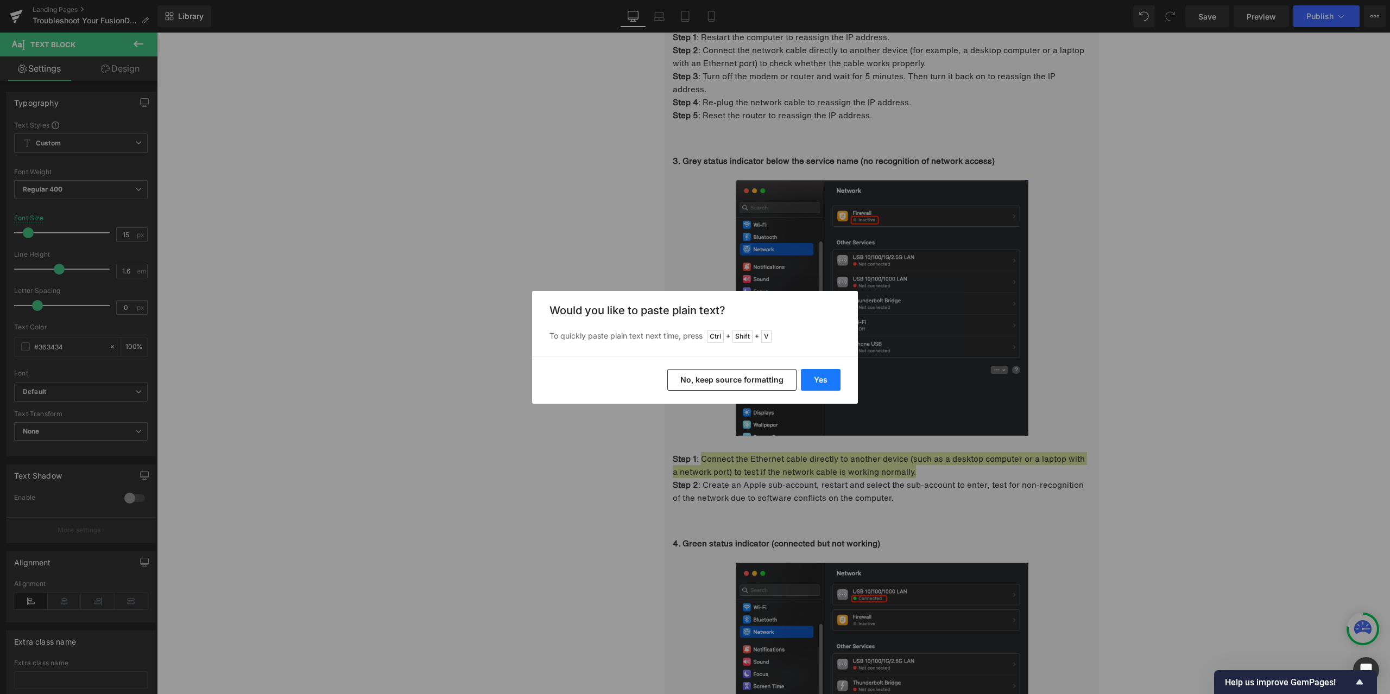
click at [810, 381] on button "Yes" at bounding box center [821, 380] width 40 height 22
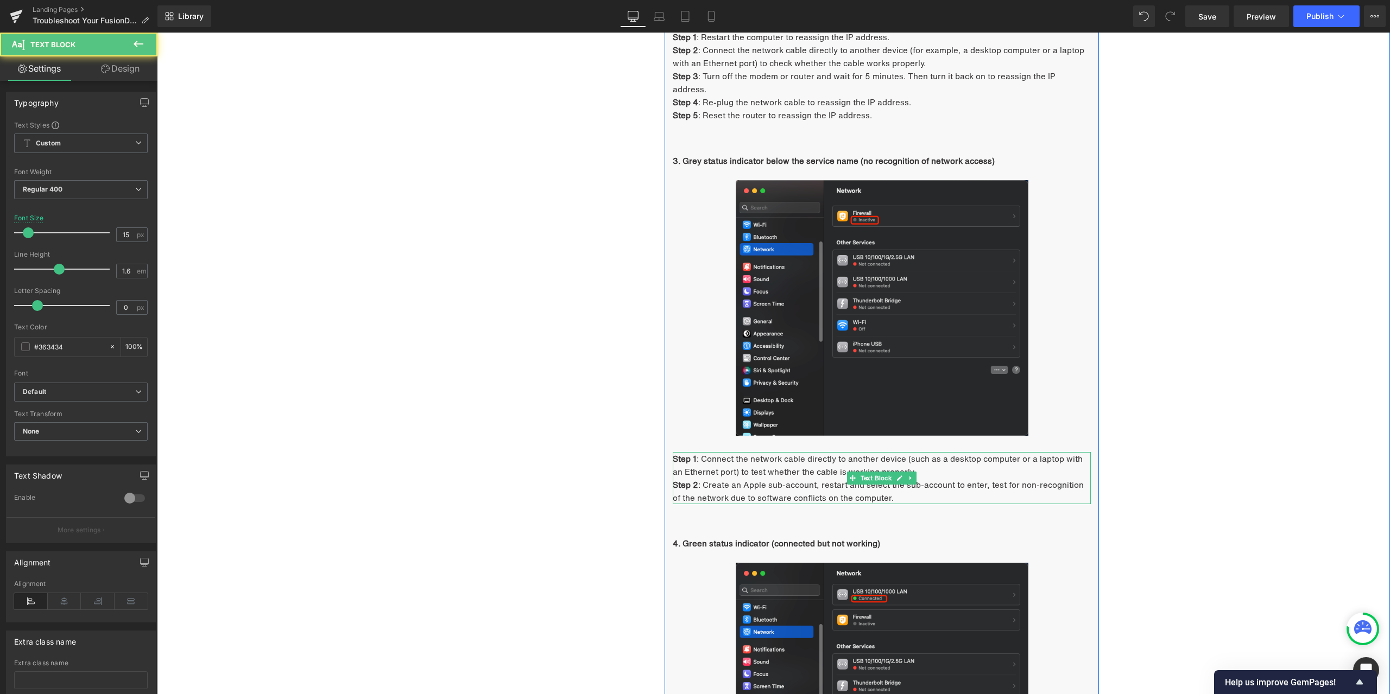
click at [714, 478] on p "Step 2 : Create an Apple sub-account, restart and select the sub-account to ent…" at bounding box center [882, 491] width 418 height 26
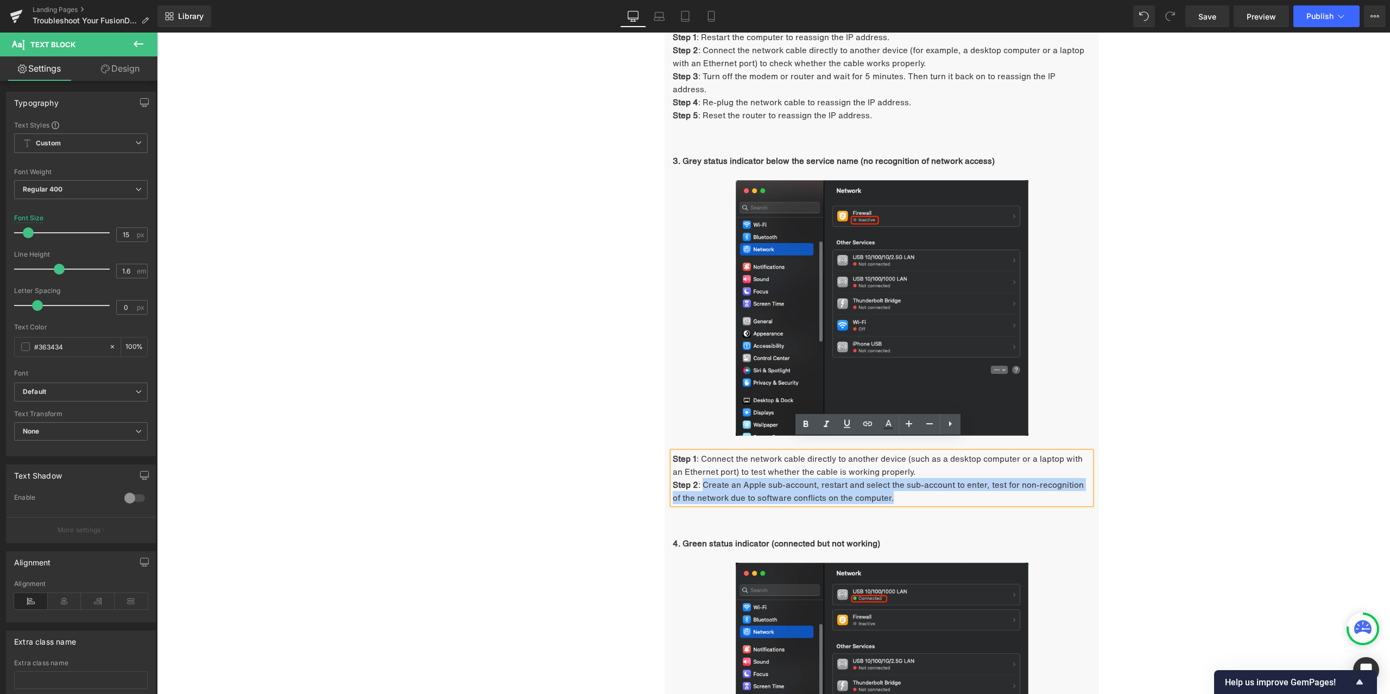
drag, startPoint x: 700, startPoint y: 472, endPoint x: 878, endPoint y: 488, distance: 178.2
click at [878, 488] on p "Step 2 : Create an Apple sub-account, restart and select the sub-account to ent…" at bounding box center [882, 491] width 418 height 26
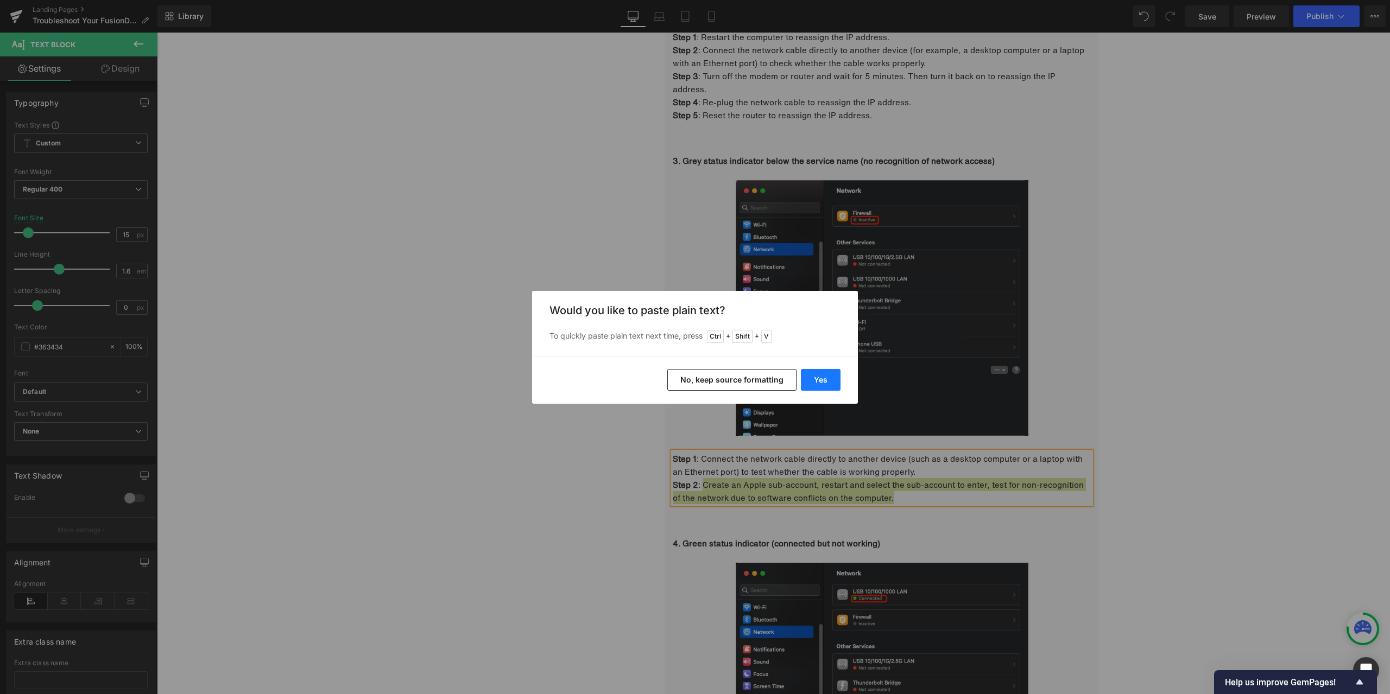
click at [815, 373] on button "Yes" at bounding box center [821, 380] width 40 height 22
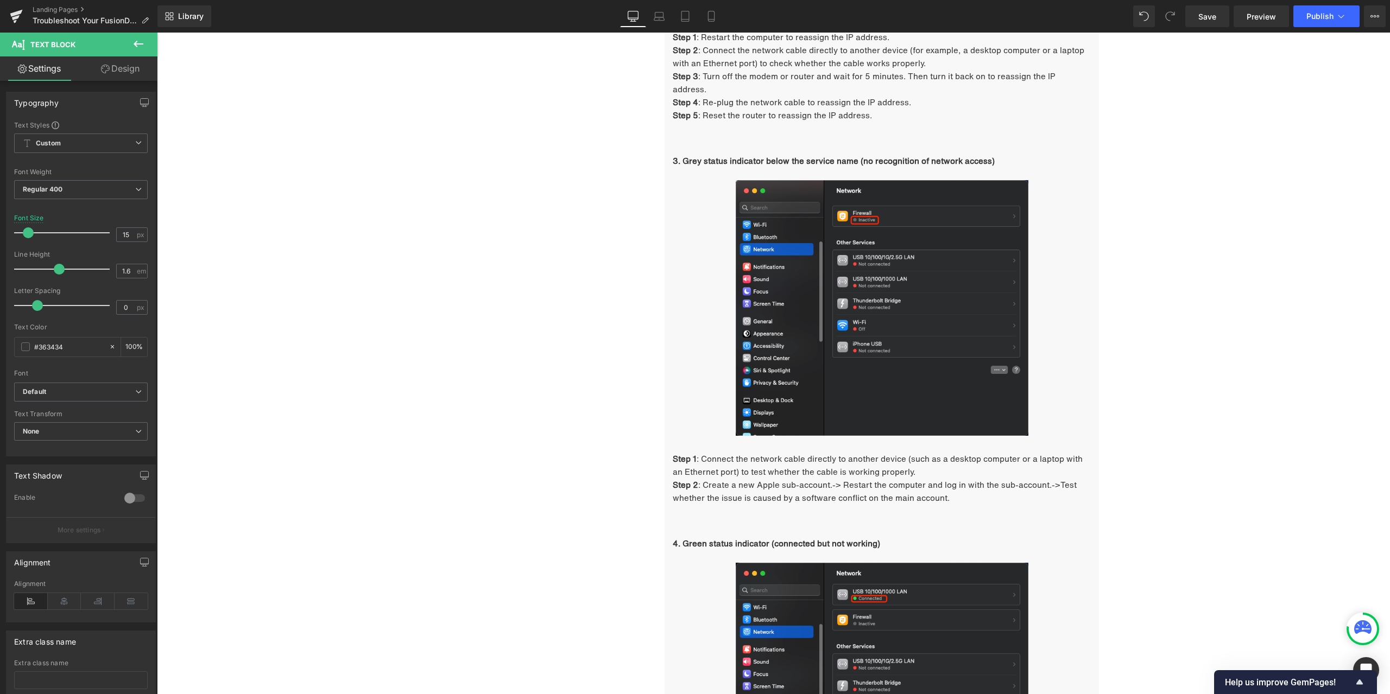
click at [1034, 13] on div "Library Desktop Desktop Laptop Tablet Mobile Save Preview Publish Scheduled Vie…" at bounding box center [773, 16] width 1232 height 22
click at [751, 537] on strong "4. Green status indicator (connected but not working)" at bounding box center [776, 543] width 207 height 12
drag, startPoint x: 679, startPoint y: 530, endPoint x: 875, endPoint y: 532, distance: 195.4
click at [875, 537] on p "4. Green status indicator (connected but not working)" at bounding box center [882, 543] width 418 height 13
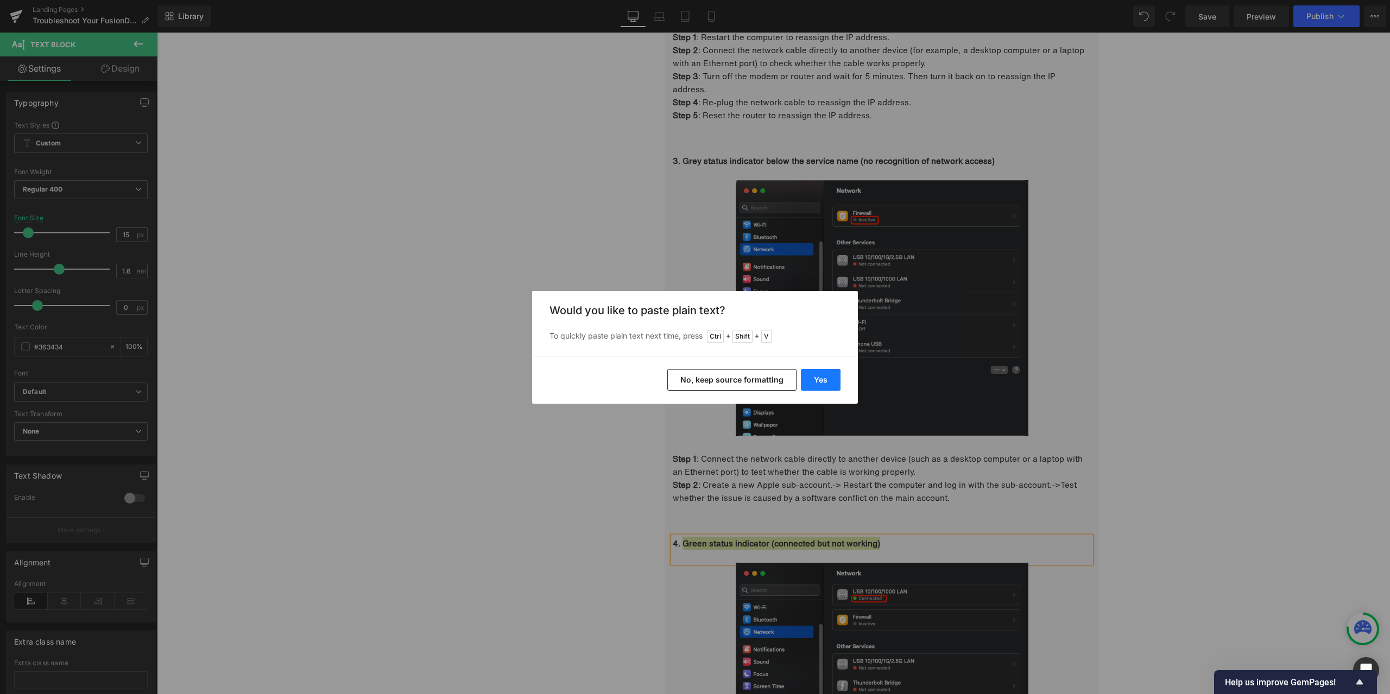
click at [831, 382] on button "Yes" at bounding box center [821, 380] width 40 height 22
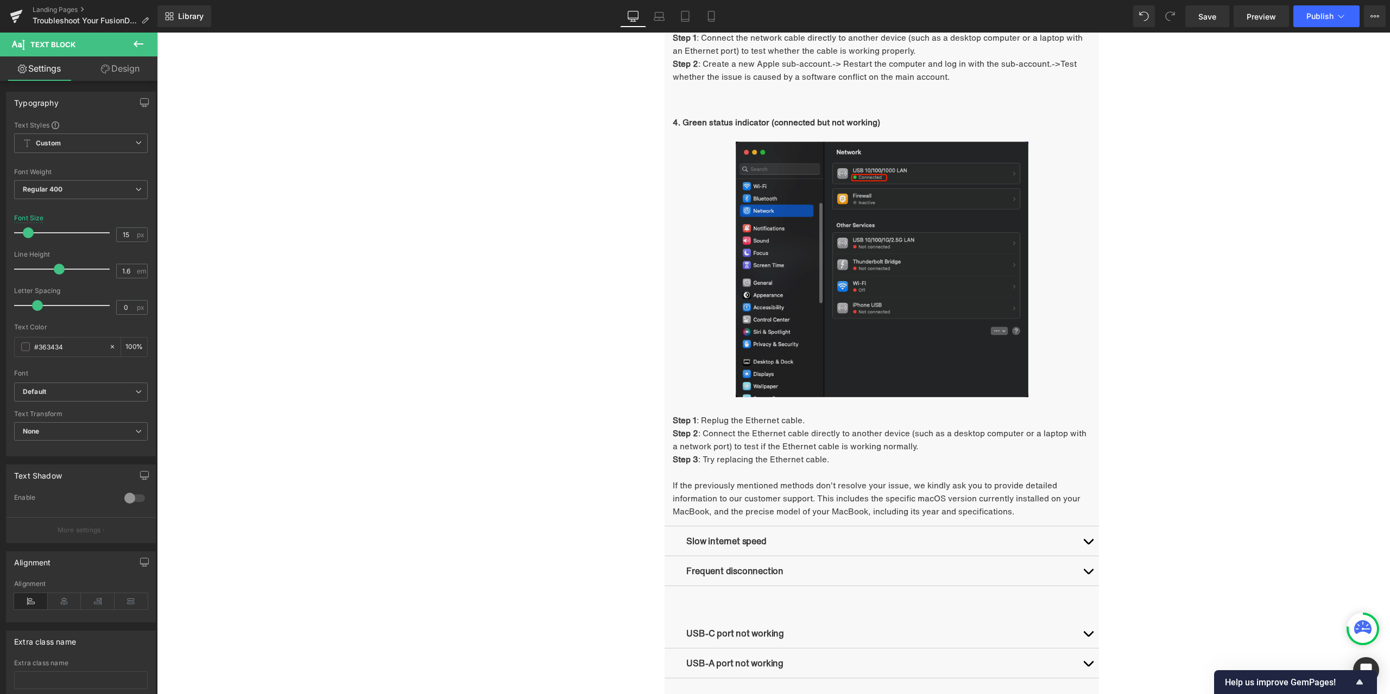
scroll to position [1903, 0]
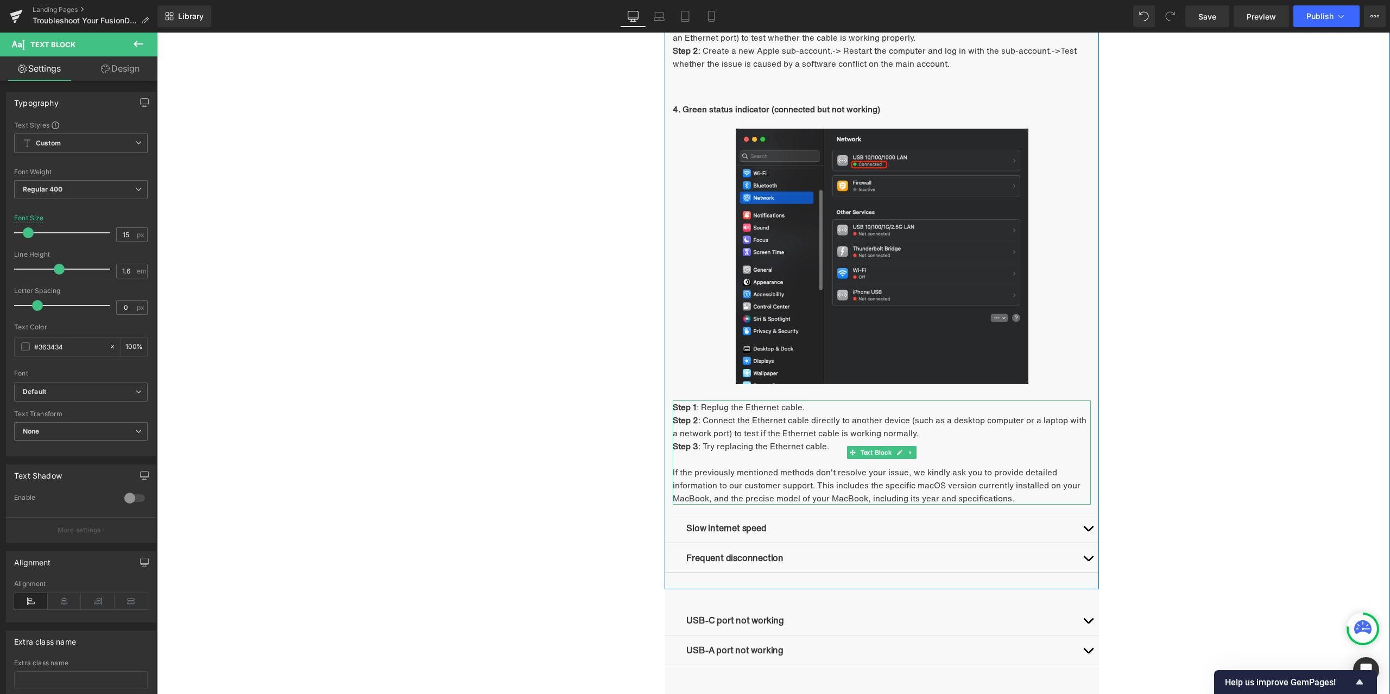
click at [770, 401] on span ": Replug the Ethernet cable." at bounding box center [750, 407] width 108 height 12
drag, startPoint x: 697, startPoint y: 394, endPoint x: 800, endPoint y: 398, distance: 102.7
click at [800, 401] on span ": Replug the Ethernet cable." at bounding box center [750, 407] width 108 height 12
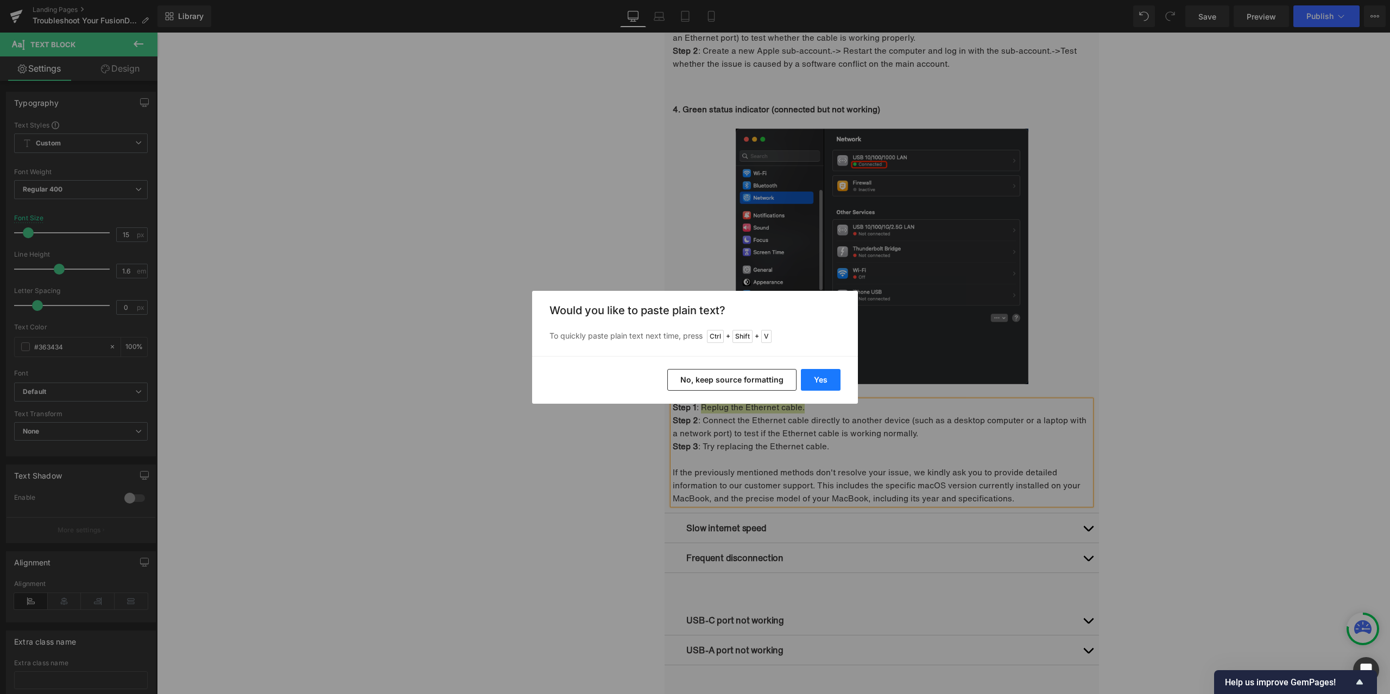
click at [819, 379] on button "Yes" at bounding box center [821, 380] width 40 height 22
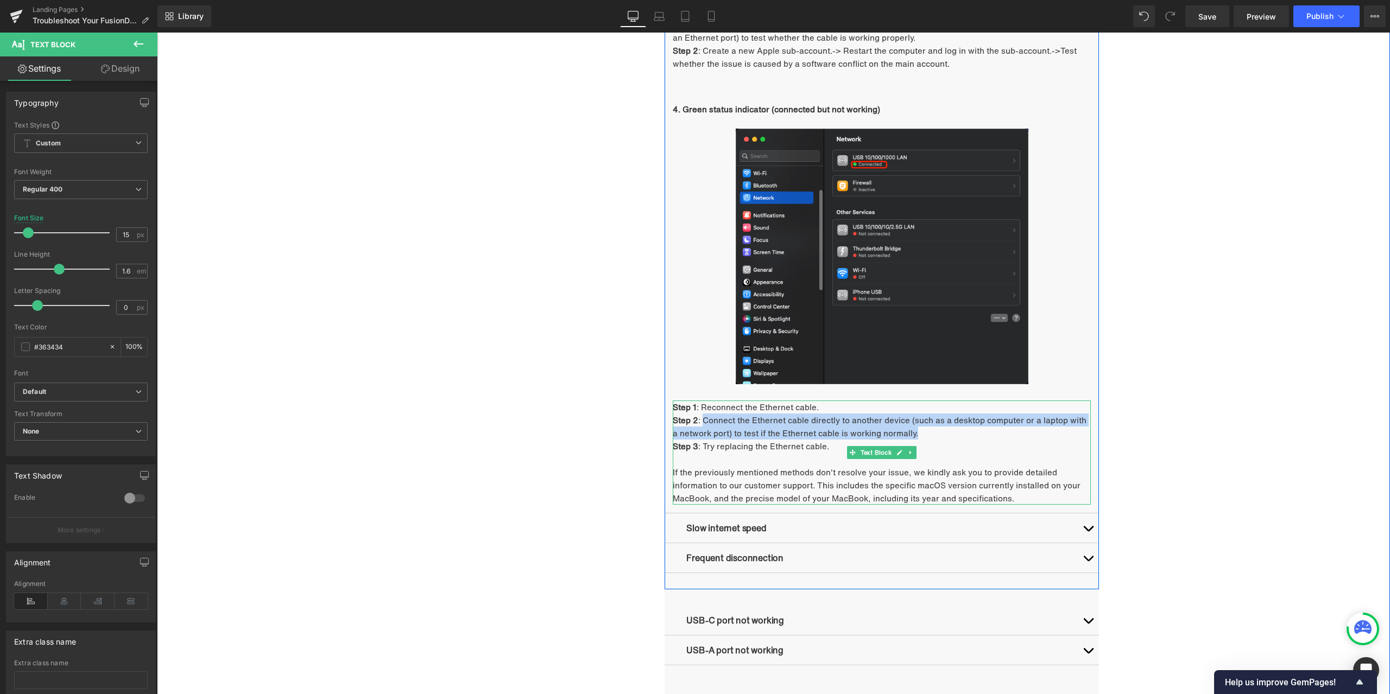
drag, startPoint x: 700, startPoint y: 407, endPoint x: 904, endPoint y: 417, distance: 204.9
click at [904, 417] on p "Step 2 : Connect the Ethernet cable directly to another device (such as a deskt…" at bounding box center [882, 427] width 418 height 26
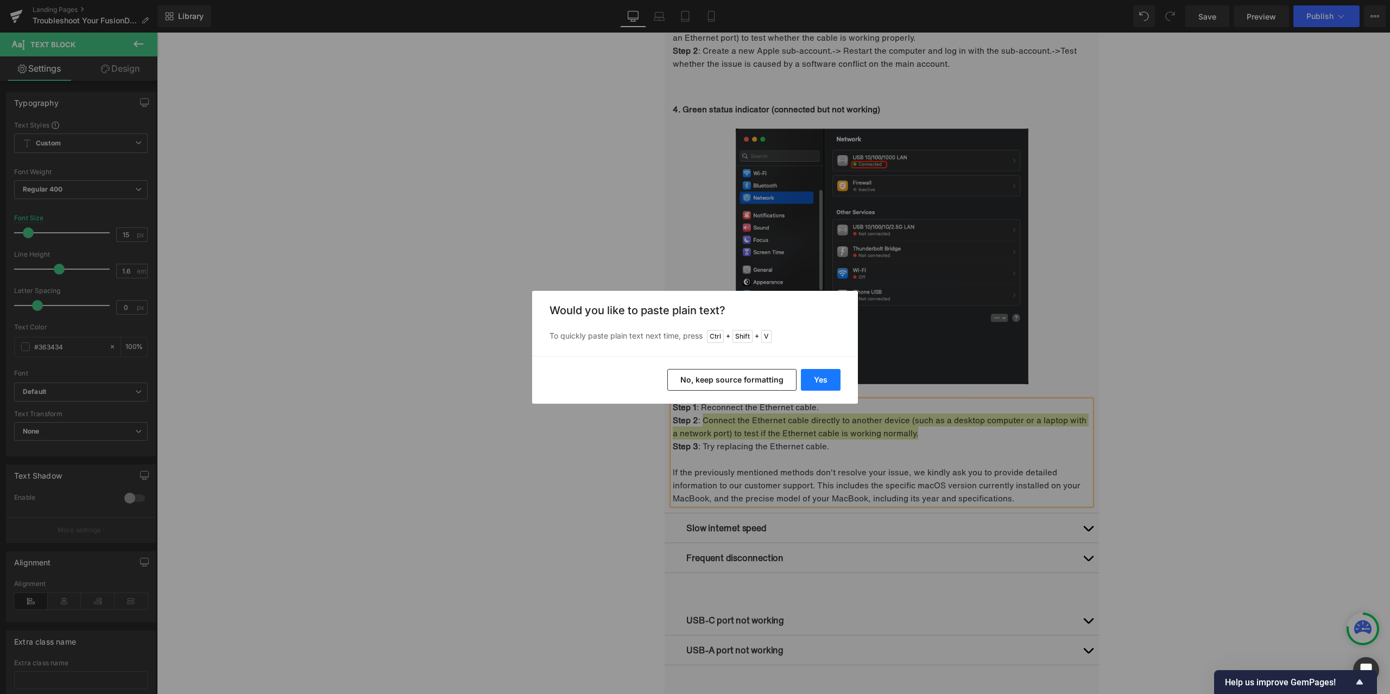
click at [834, 381] on button "Yes" at bounding box center [821, 380] width 40 height 22
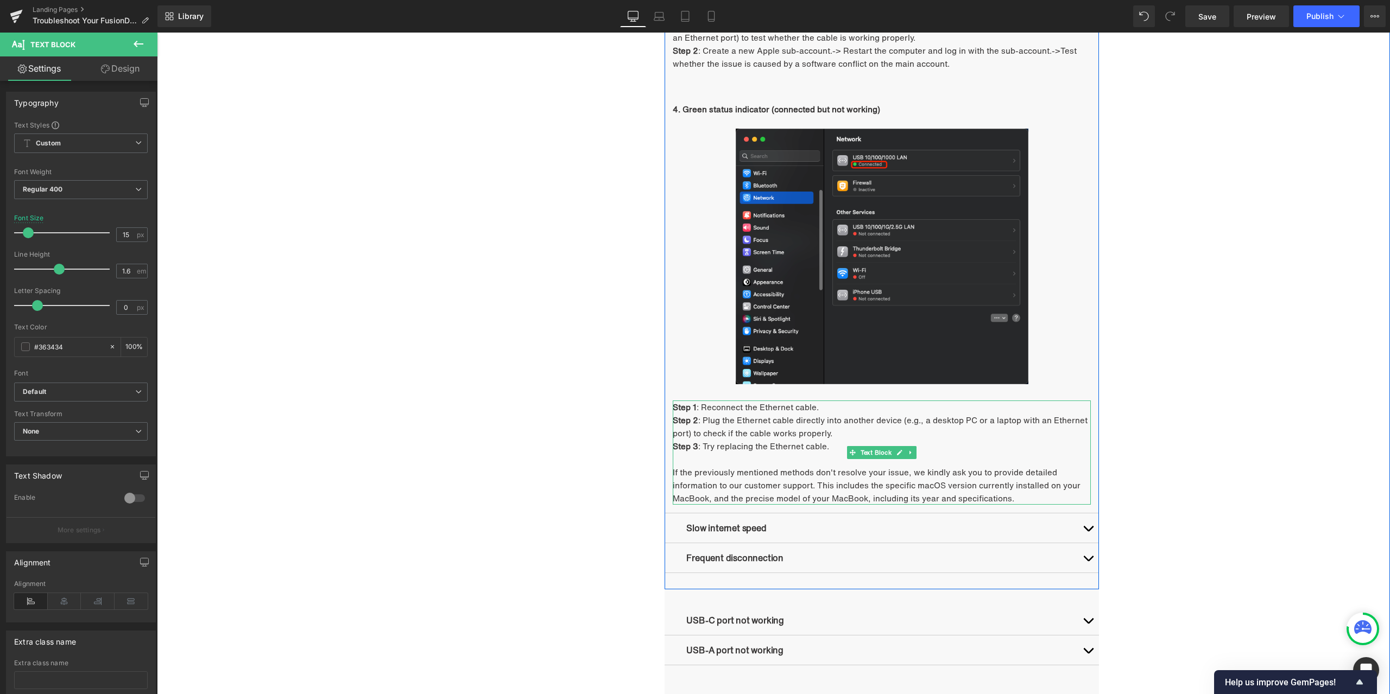
click at [708, 440] on p "Step 3 : Try replacing the Ethernet cable." at bounding box center [882, 446] width 418 height 13
drag, startPoint x: 699, startPoint y: 432, endPoint x: 1008, endPoint y: 480, distance: 313.2
click at [1008, 480] on div "Step 1 : Reconnect the Ethernet cable. Step 2 : Plug the Ethernet cable directl…" at bounding box center [882, 453] width 418 height 104
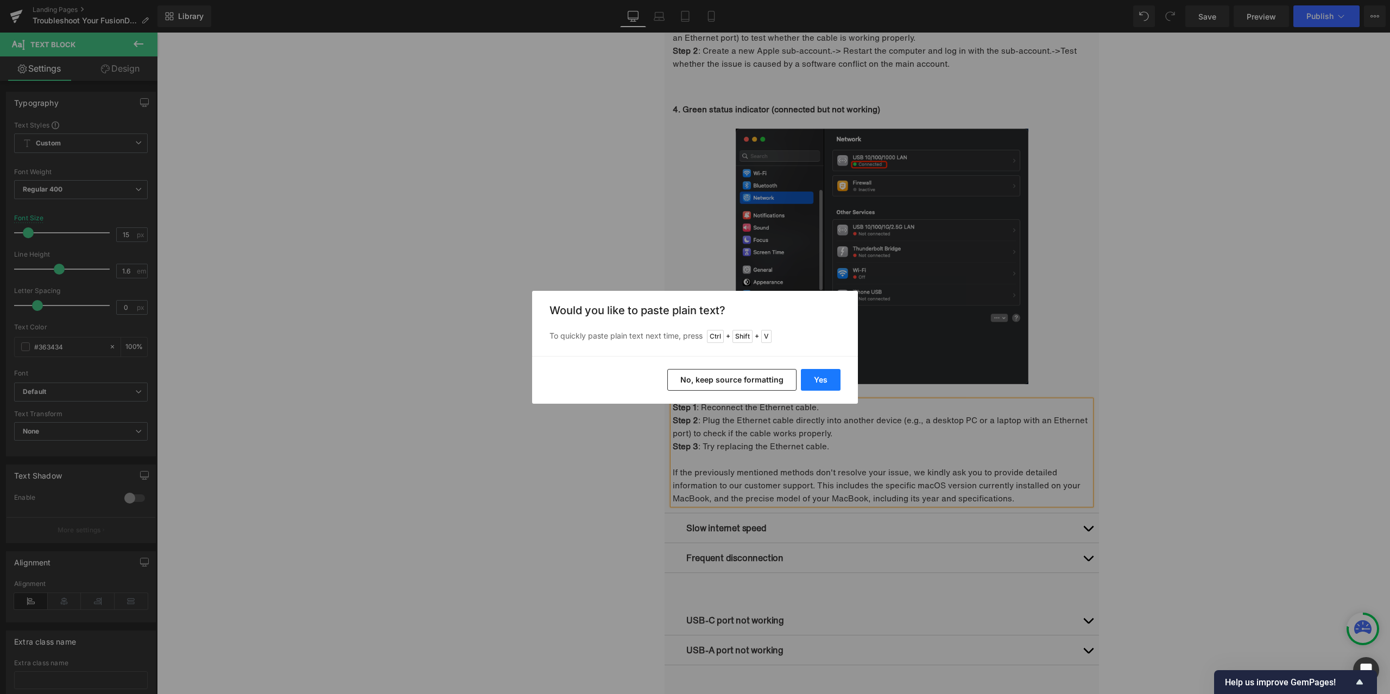
click at [819, 377] on button "Yes" at bounding box center [821, 380] width 40 height 22
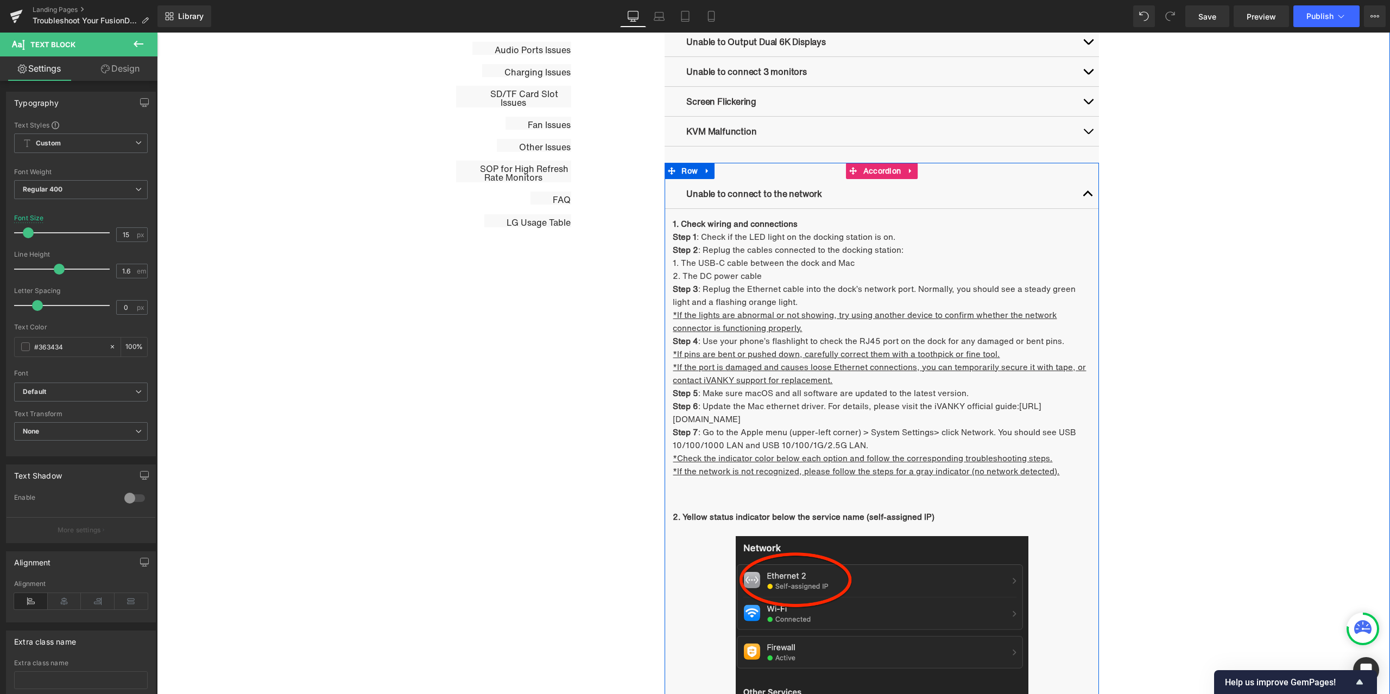
scroll to position [655, 0]
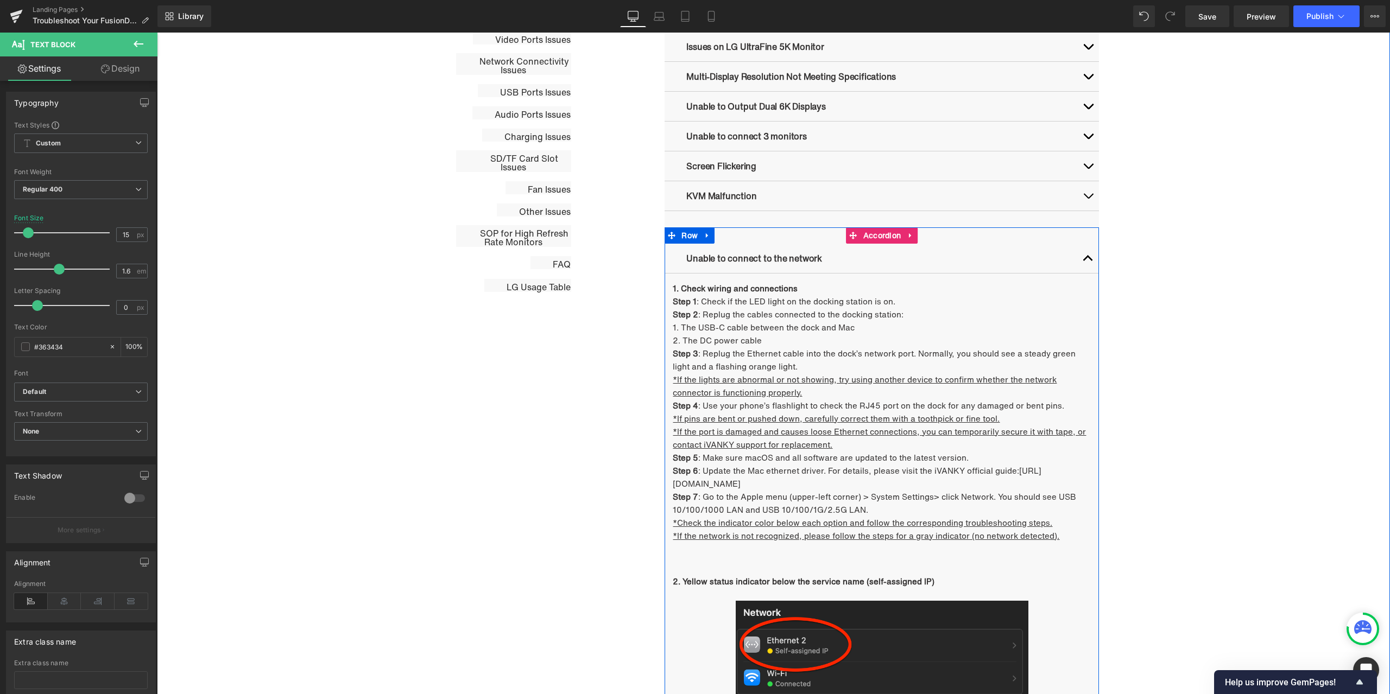
click at [1087, 256] on button "button" at bounding box center [1088, 258] width 22 height 29
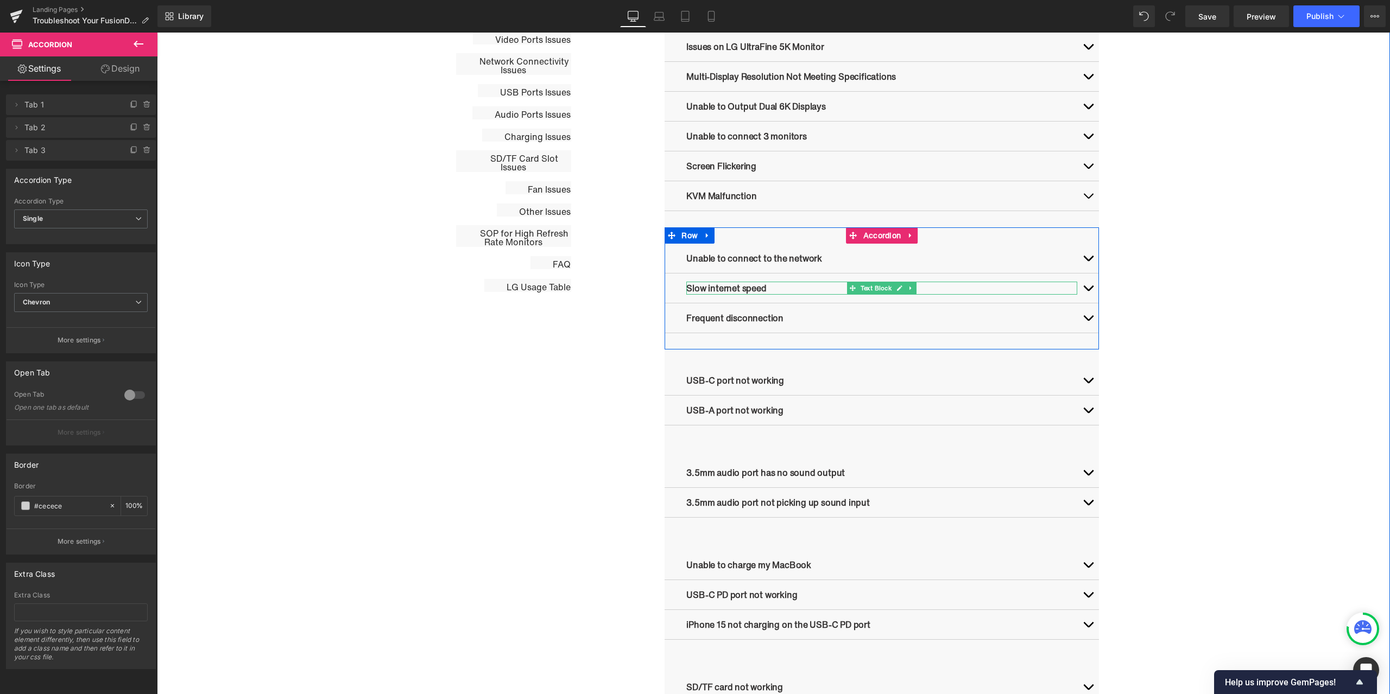
click at [901, 288] on link at bounding box center [899, 288] width 11 height 13
click at [774, 287] on p "Slow internet speed" at bounding box center [881, 288] width 391 height 13
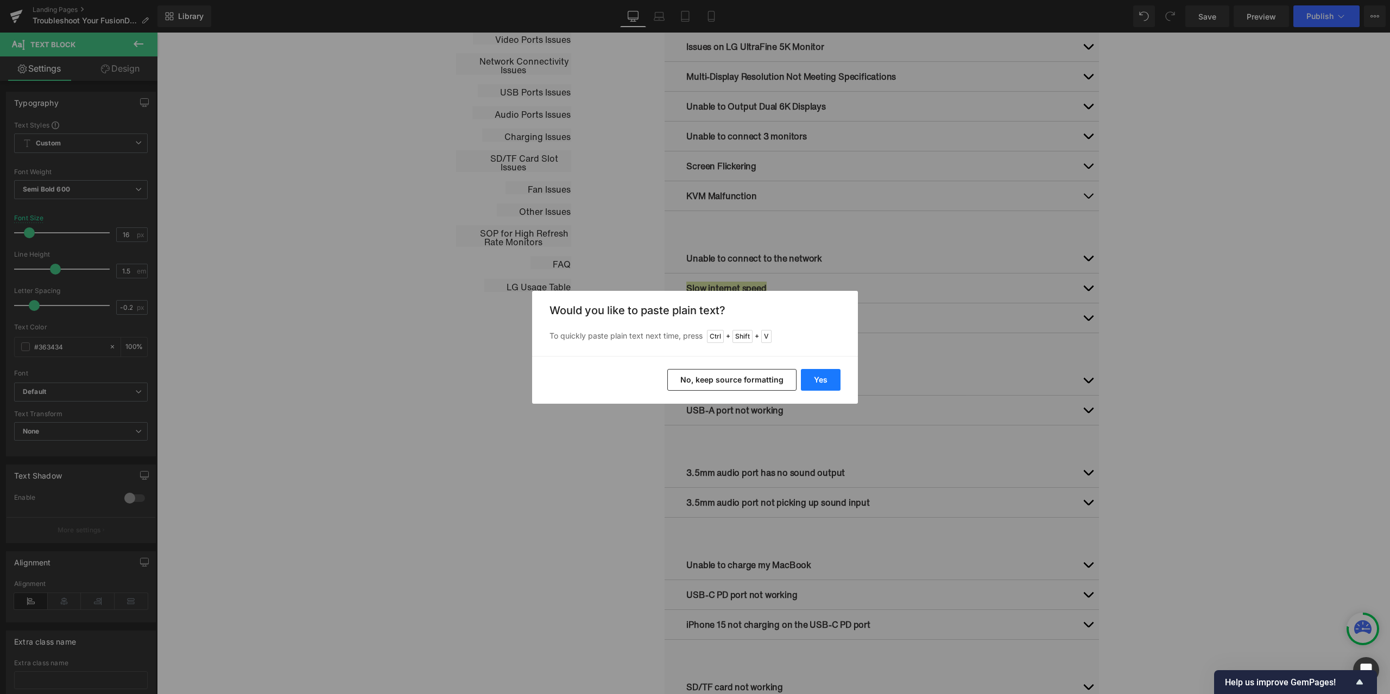
click at [822, 378] on button "Yes" at bounding box center [821, 380] width 40 height 22
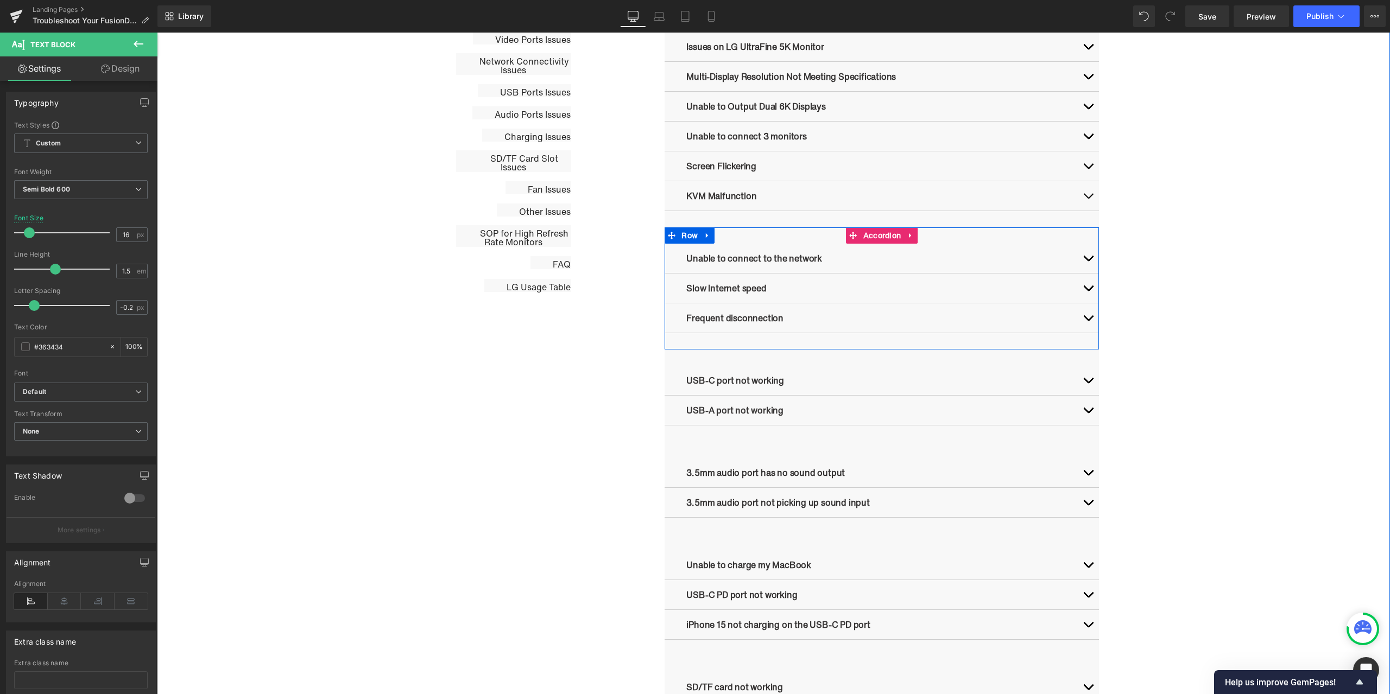
click at [1088, 291] on span "button" at bounding box center [1088, 291] width 0 height 0
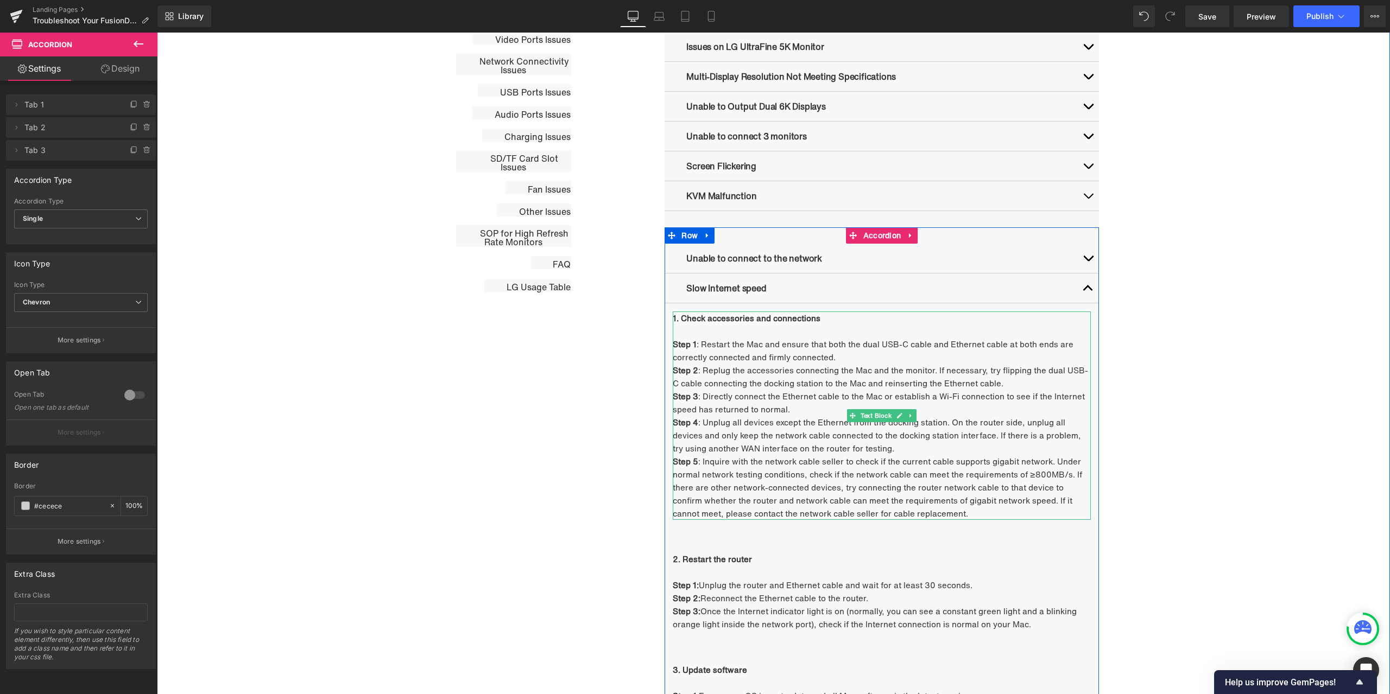
click at [816, 322] on p "1. Check accessories and connections" at bounding box center [882, 318] width 418 height 13
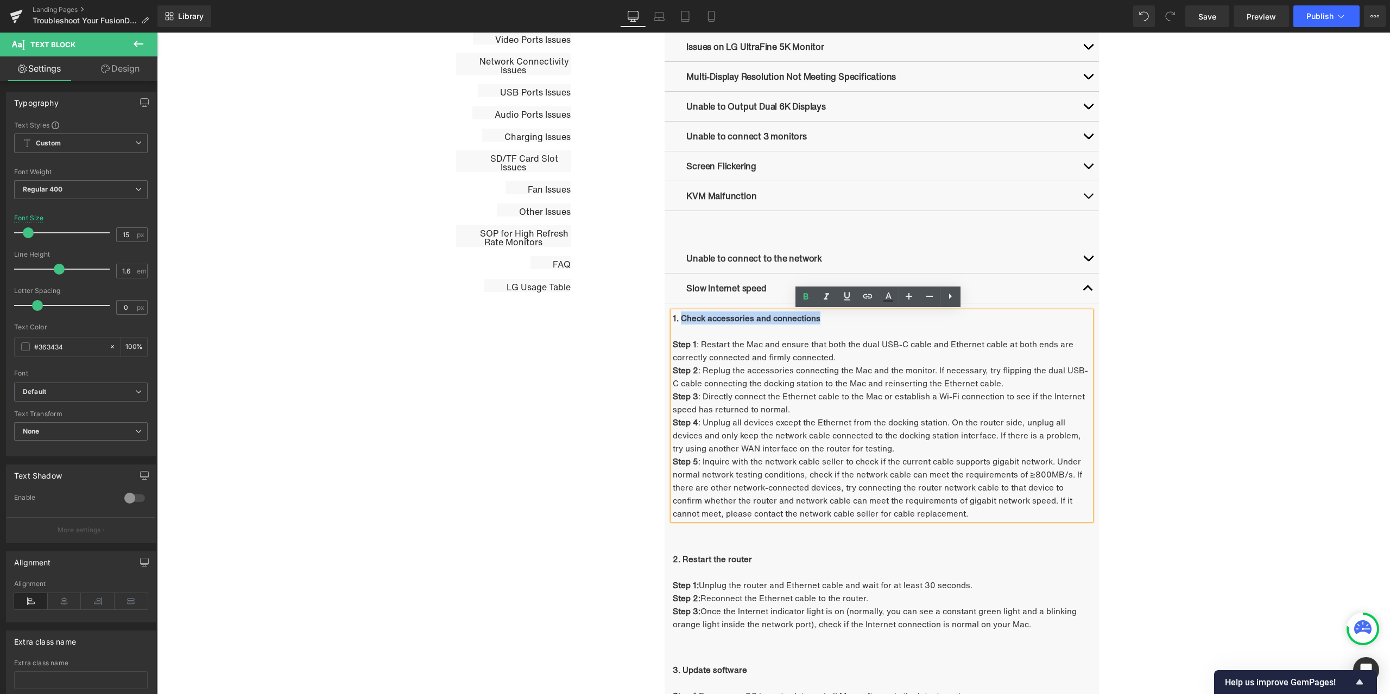
drag, startPoint x: 812, startPoint y: 320, endPoint x: 678, endPoint y: 320, distance: 133.5
click at [678, 320] on p "1. Check accessories and connections" at bounding box center [882, 318] width 418 height 13
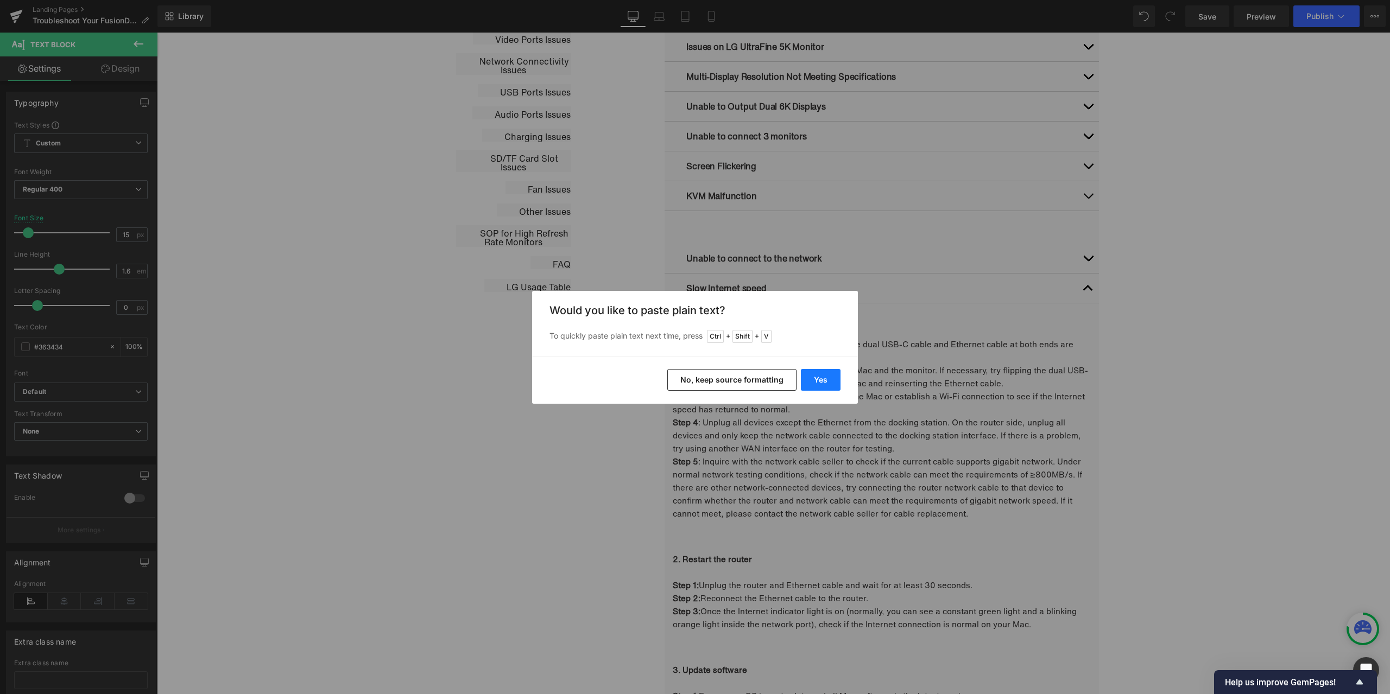
click at [822, 378] on button "Yes" at bounding box center [821, 380] width 40 height 22
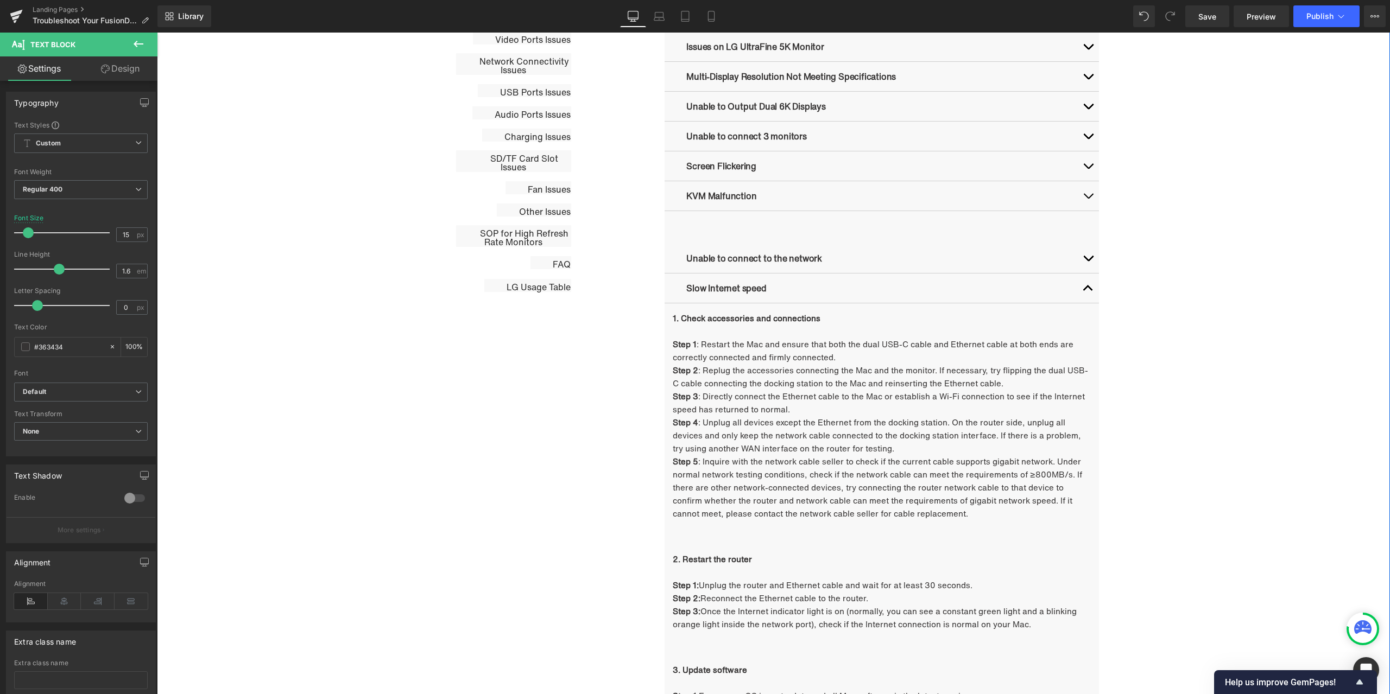
click at [1267, 422] on div "Troubleshooting Heading Video Ports Issues Button Network Connectivity Issues B…" at bounding box center [773, 687] width 1233 height 1464
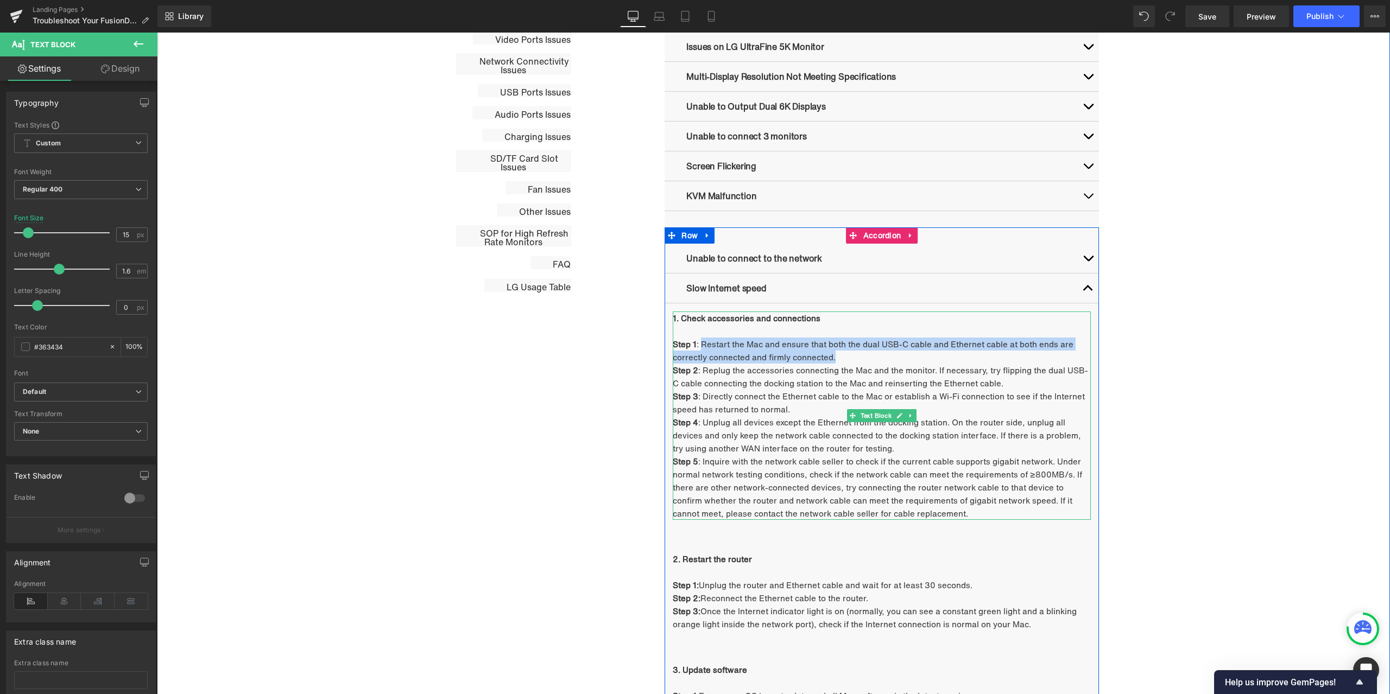
drag, startPoint x: 697, startPoint y: 340, endPoint x: 832, endPoint y: 356, distance: 136.1
click at [832, 356] on p "Step 1 : Restart the Mac and ensure that both the dual USB-C cable and Ethernet…" at bounding box center [882, 351] width 418 height 26
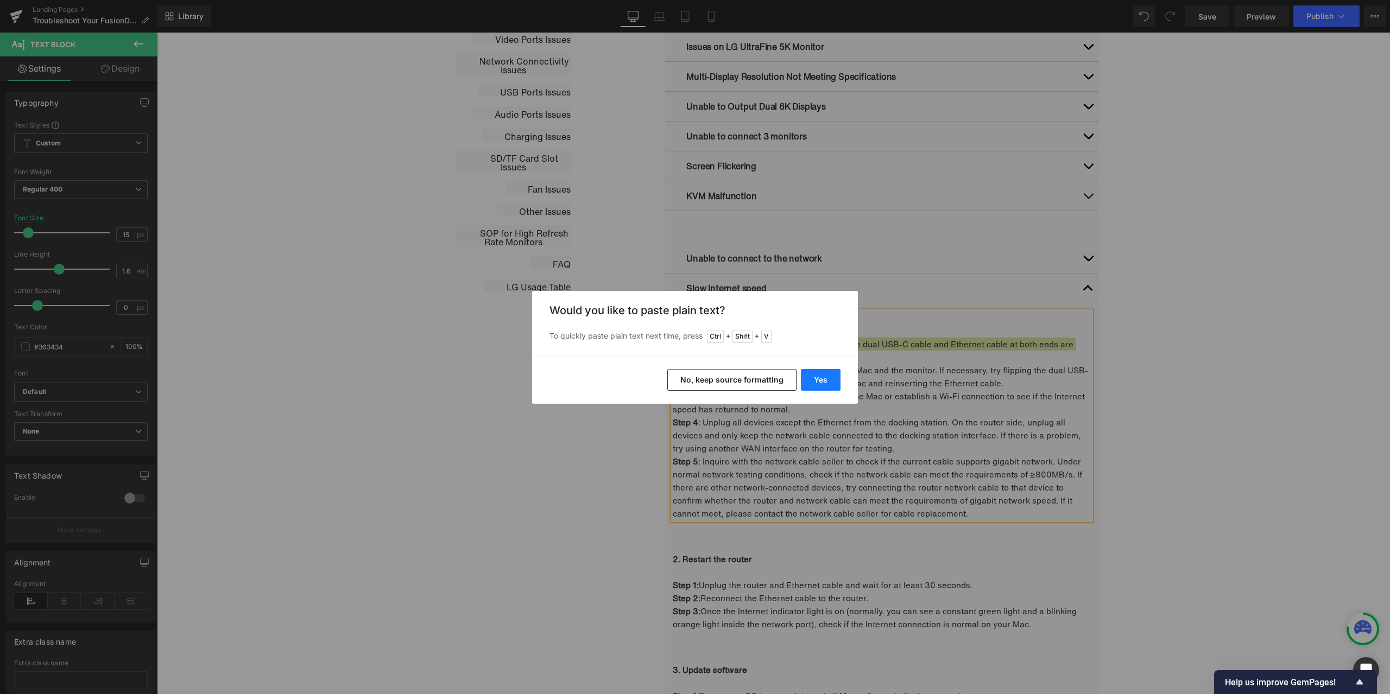
click at [823, 382] on button "Yes" at bounding box center [821, 380] width 40 height 22
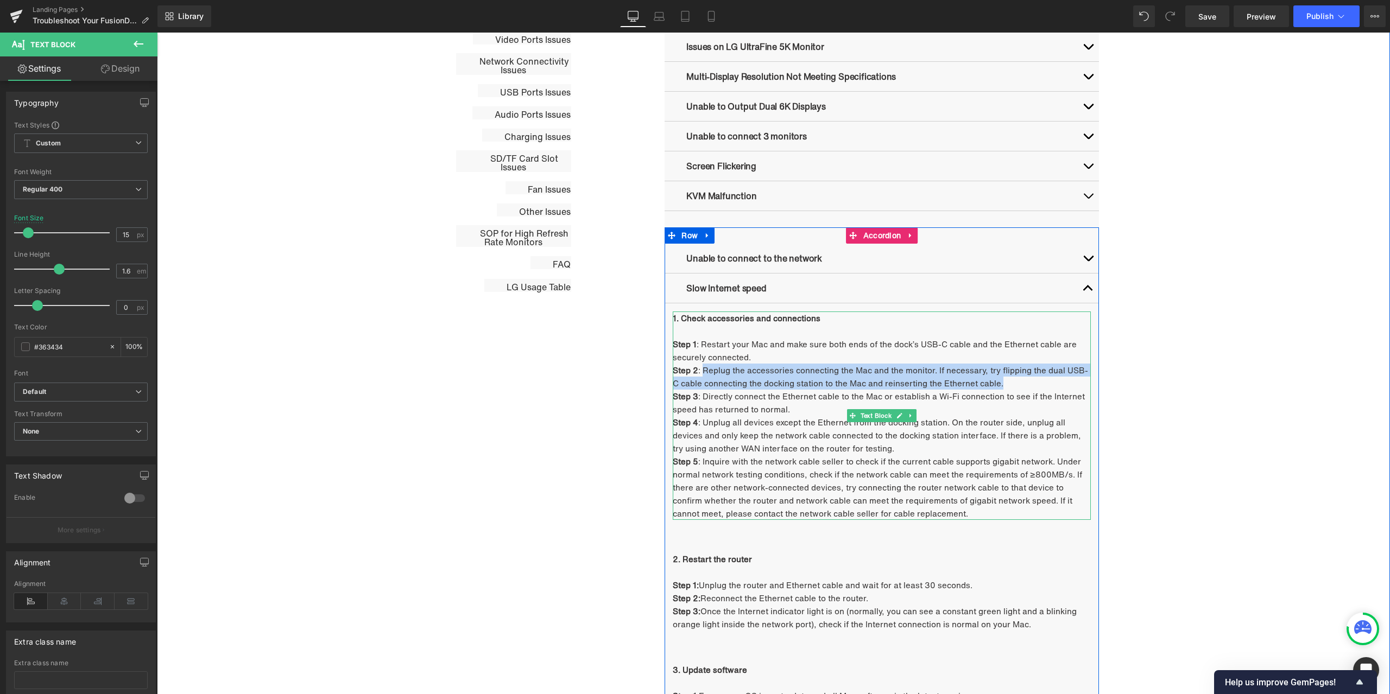
drag, startPoint x: 699, startPoint y: 371, endPoint x: 990, endPoint y: 385, distance: 291.3
click at [990, 385] on p "Step 2 : Replug the accessories connecting the Mac and the monitor. If necessar…" at bounding box center [882, 377] width 418 height 26
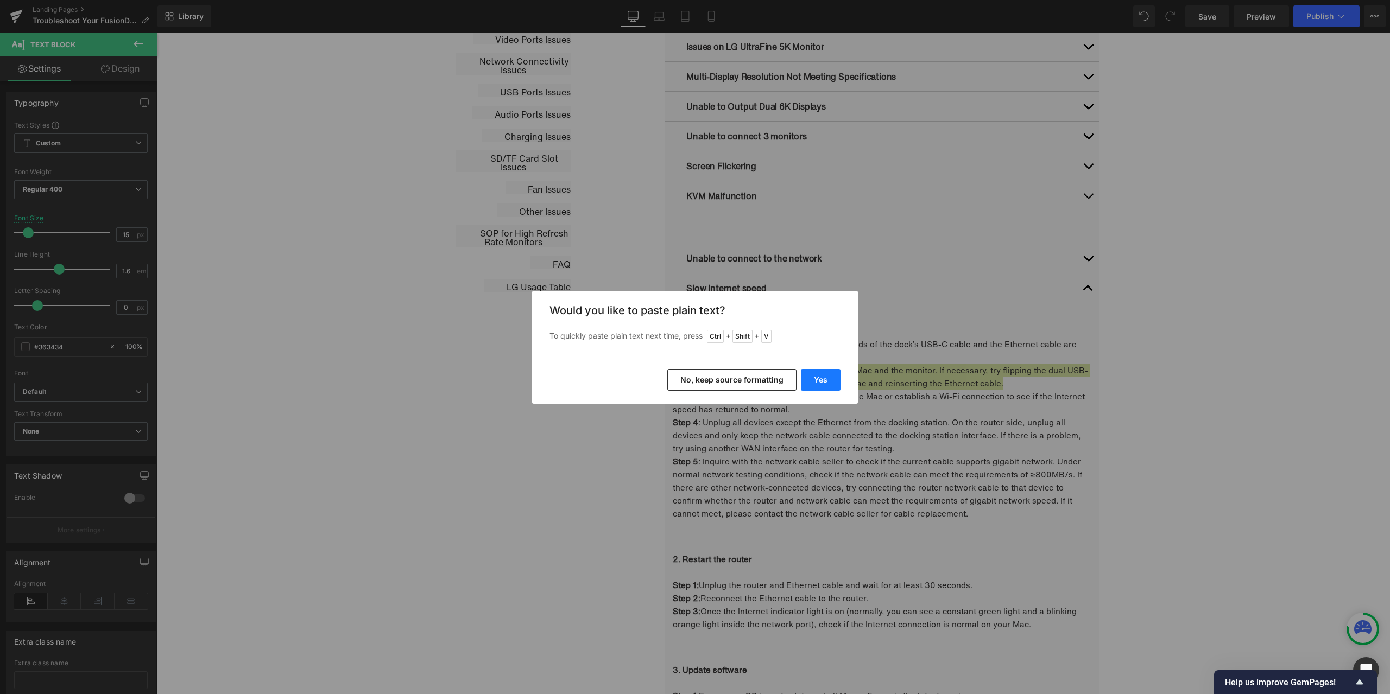
click at [818, 377] on button "Yes" at bounding box center [821, 380] width 40 height 22
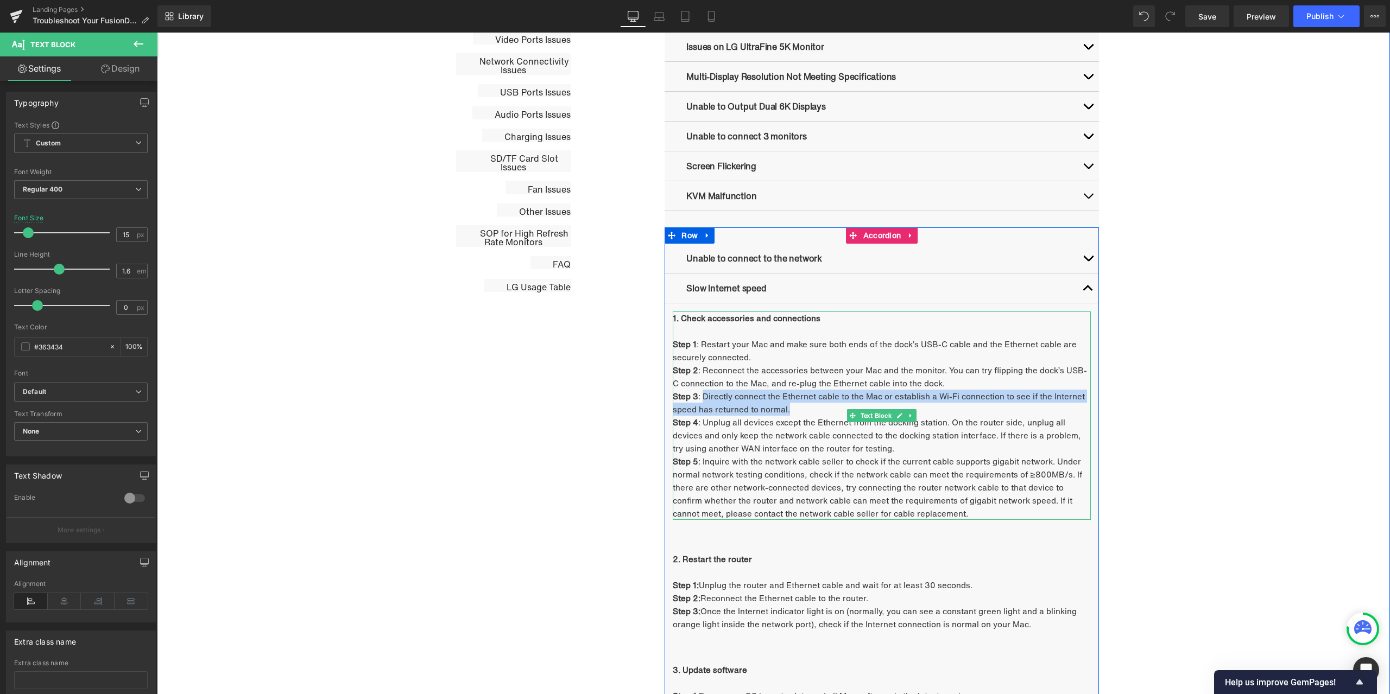
drag, startPoint x: 700, startPoint y: 398, endPoint x: 791, endPoint y: 410, distance: 92.6
click at [791, 410] on p "Step 3 : Directly connect the Ethernet cable to the Mac or establish a Wi-Fi co…" at bounding box center [882, 403] width 418 height 26
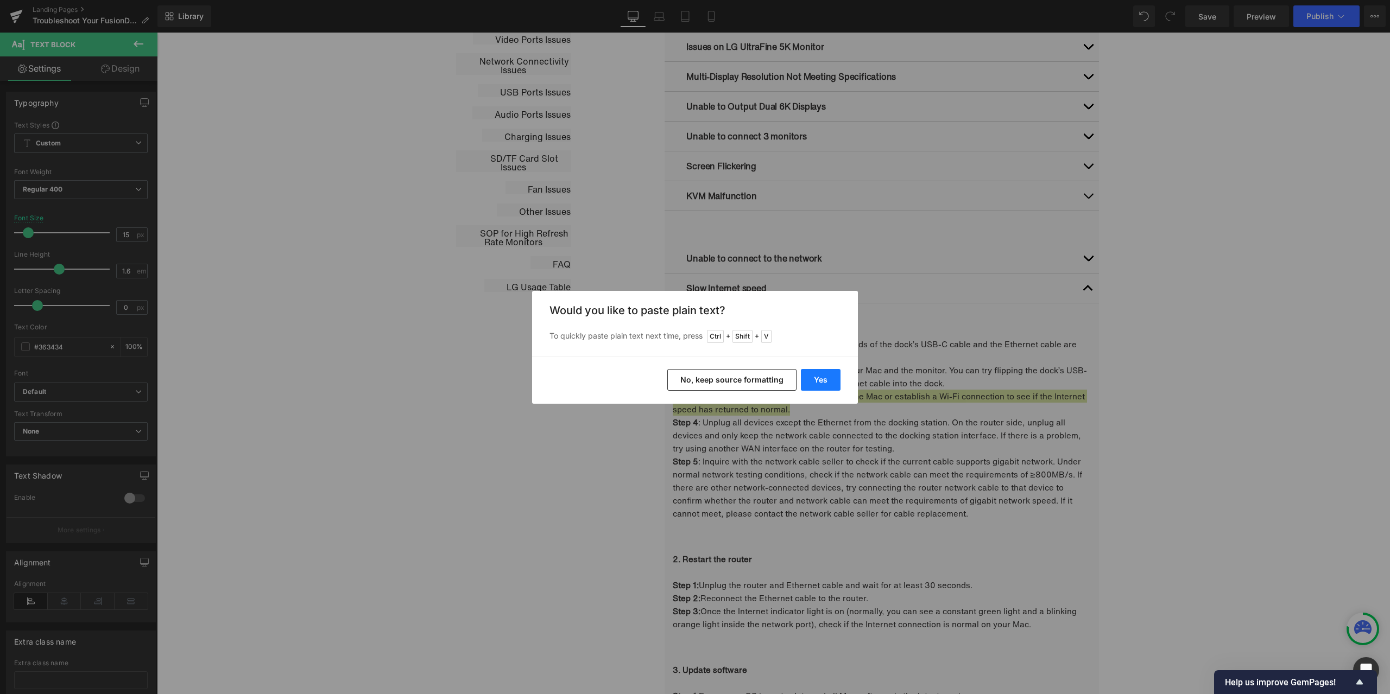
click at [824, 375] on button "Yes" at bounding box center [821, 380] width 40 height 22
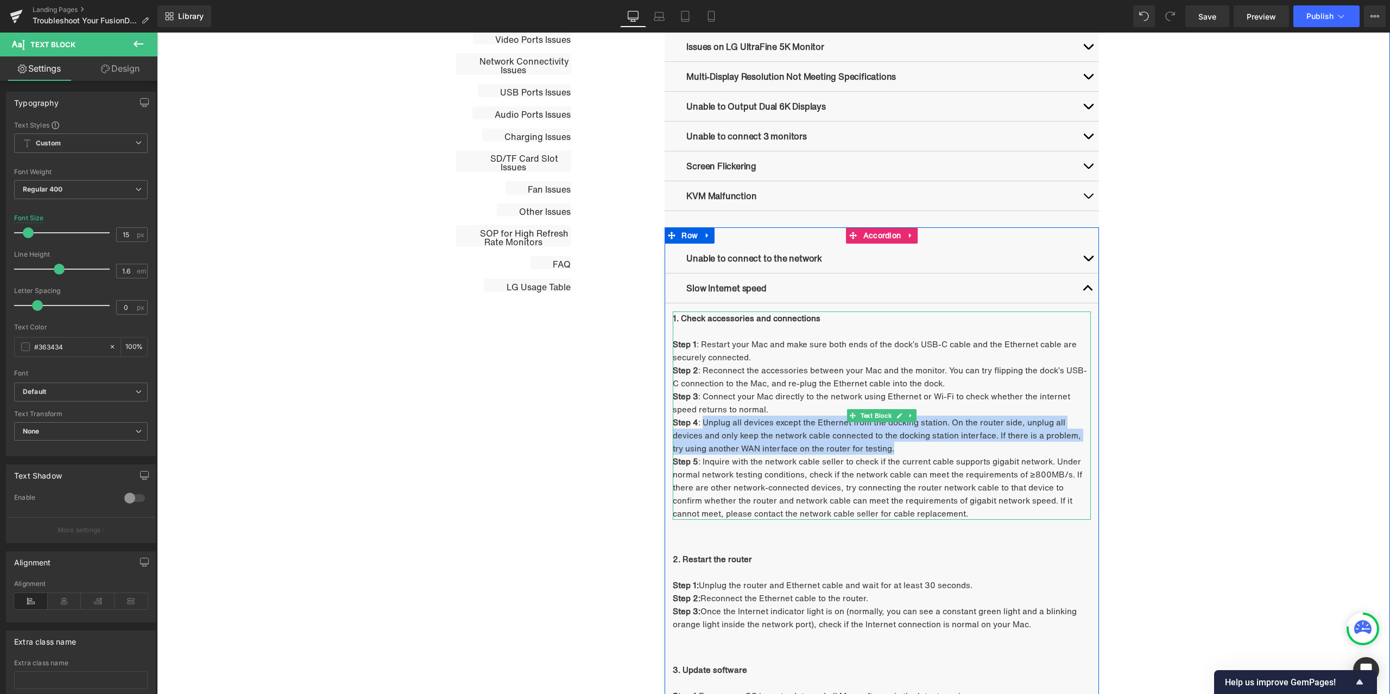
drag, startPoint x: 700, startPoint y: 421, endPoint x: 875, endPoint y: 447, distance: 177.2
click at [875, 447] on p "Step 4 : Unplug all devices except the Ethernet from the docking station. On th…" at bounding box center [882, 435] width 418 height 39
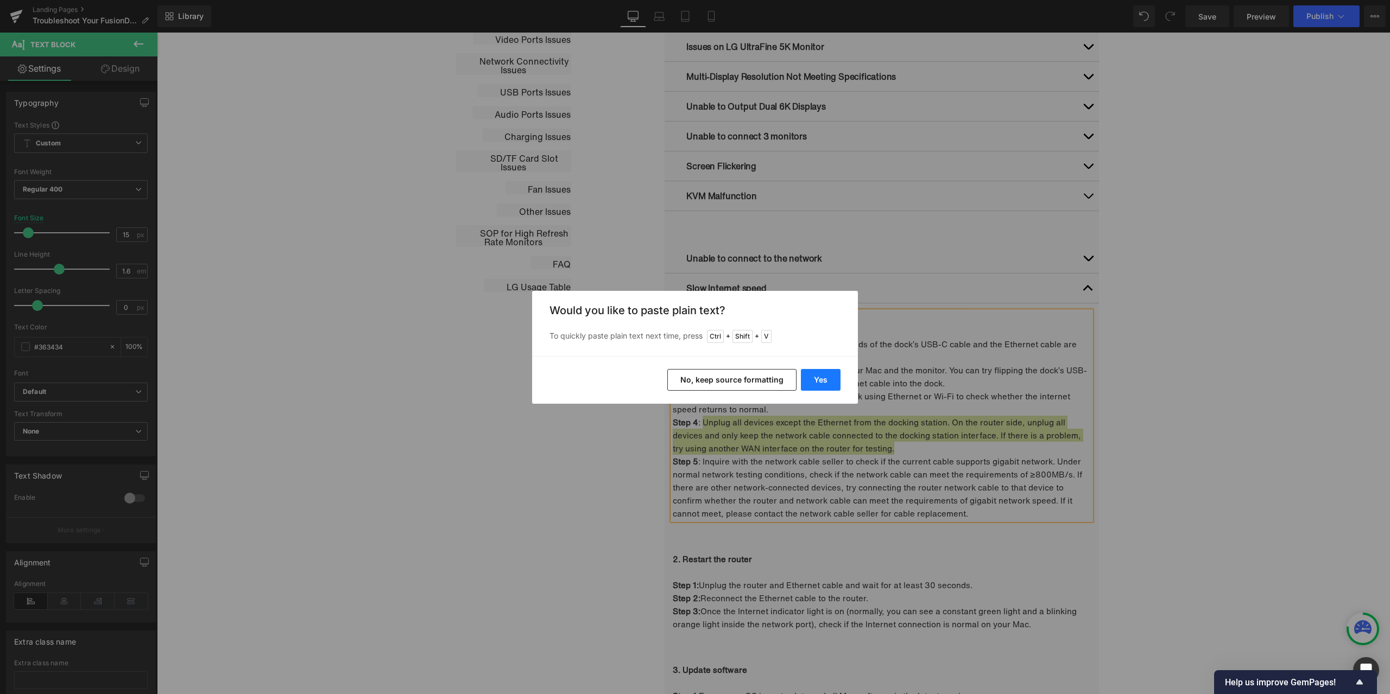
click at [833, 382] on button "Yes" at bounding box center [821, 380] width 40 height 22
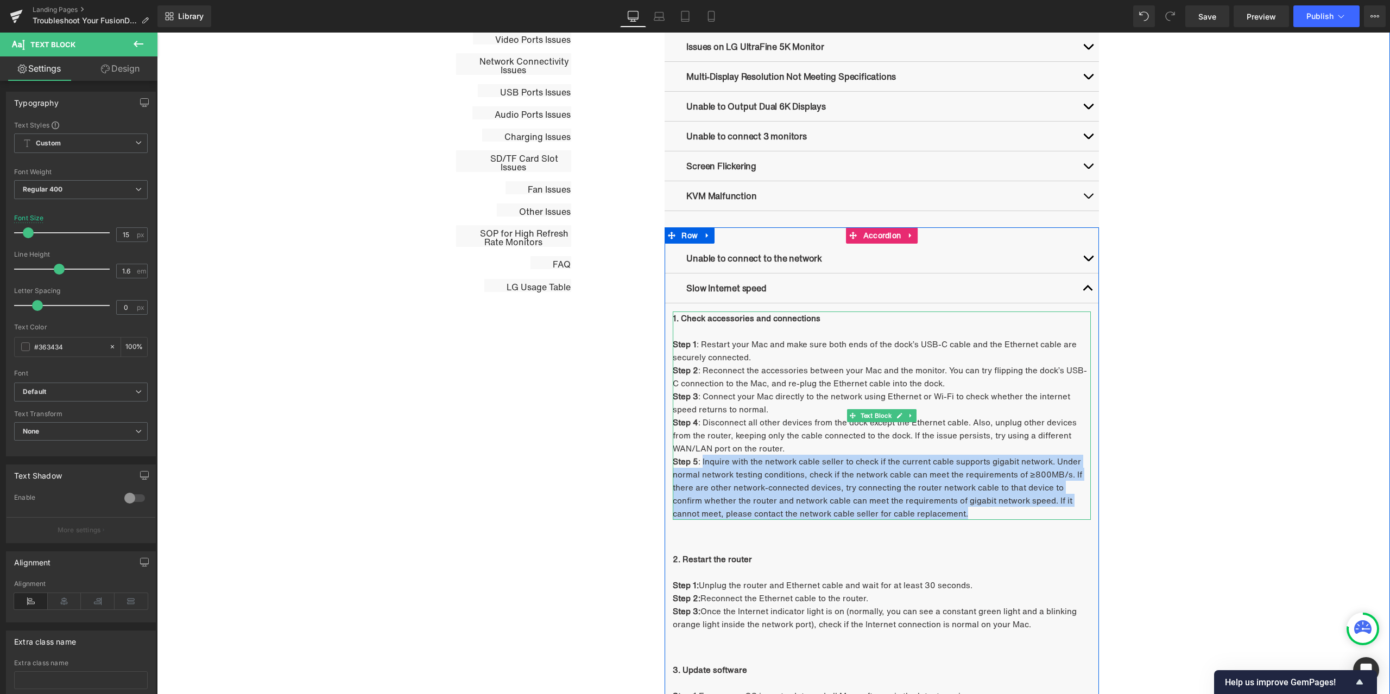
drag, startPoint x: 699, startPoint y: 462, endPoint x: 908, endPoint y: 509, distance: 214.1
click at [908, 509] on p "Step 5 : Inquire with the network cable seller to check if the current cable su…" at bounding box center [882, 487] width 418 height 65
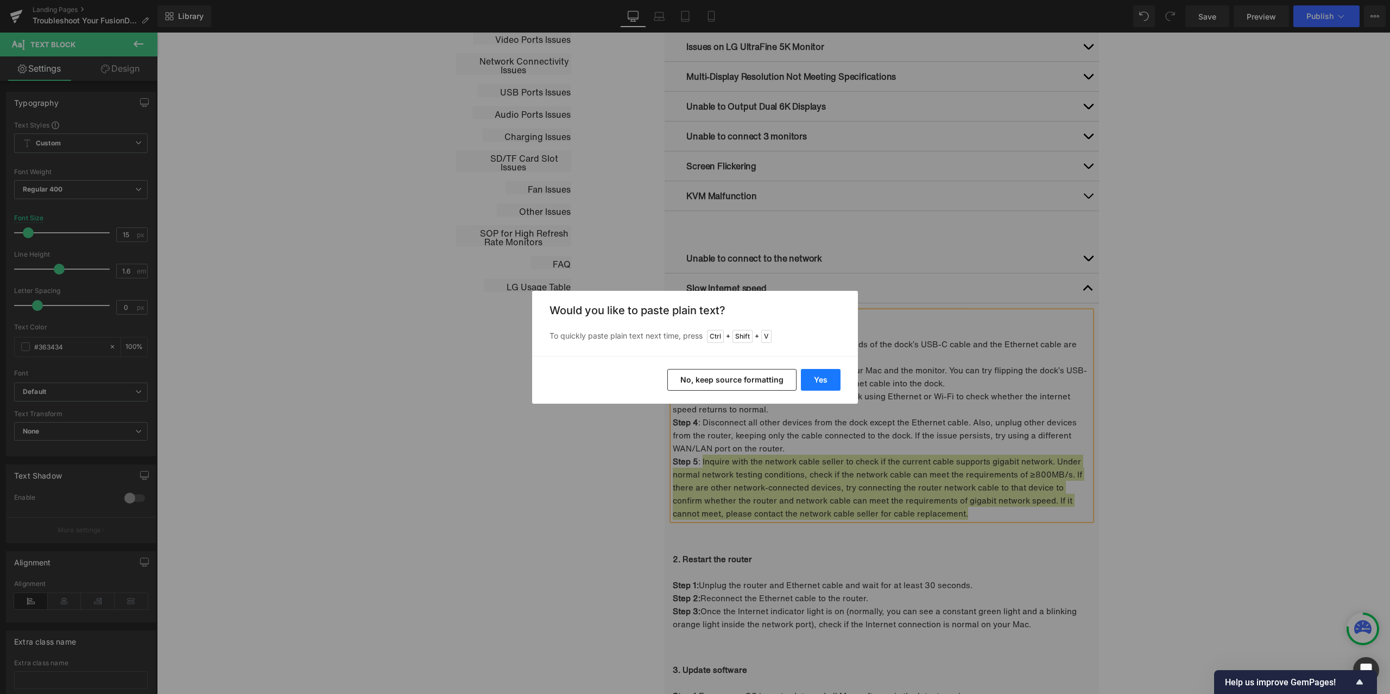
click at [831, 384] on button "Yes" at bounding box center [821, 380] width 40 height 22
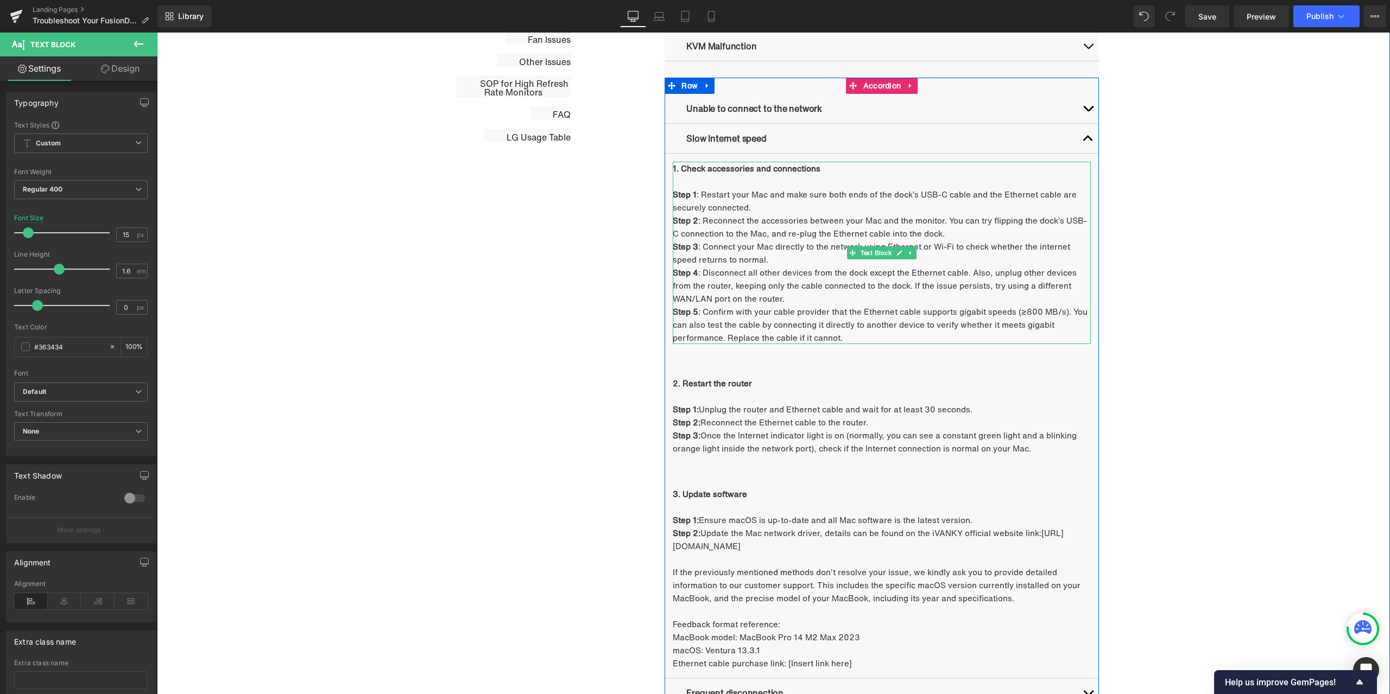
scroll to position [818, 0]
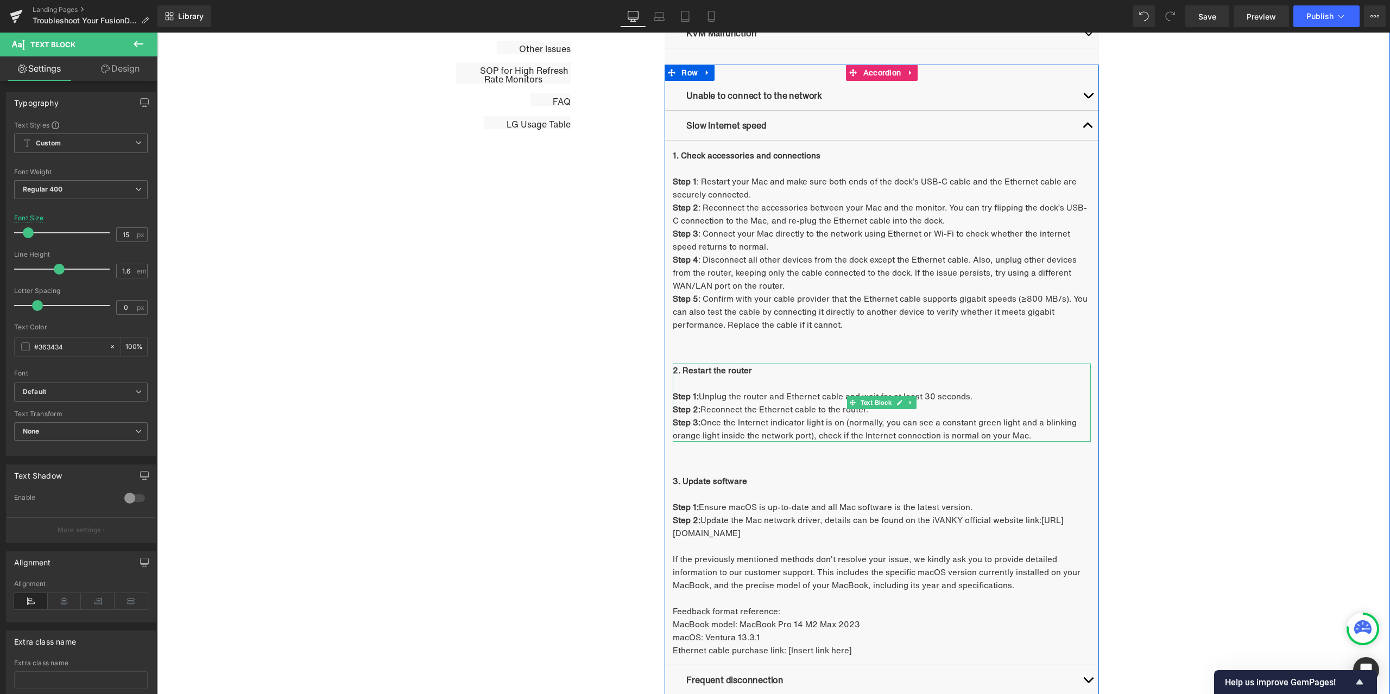
click at [743, 372] on b "2. Restart the router" at bounding box center [712, 370] width 79 height 12
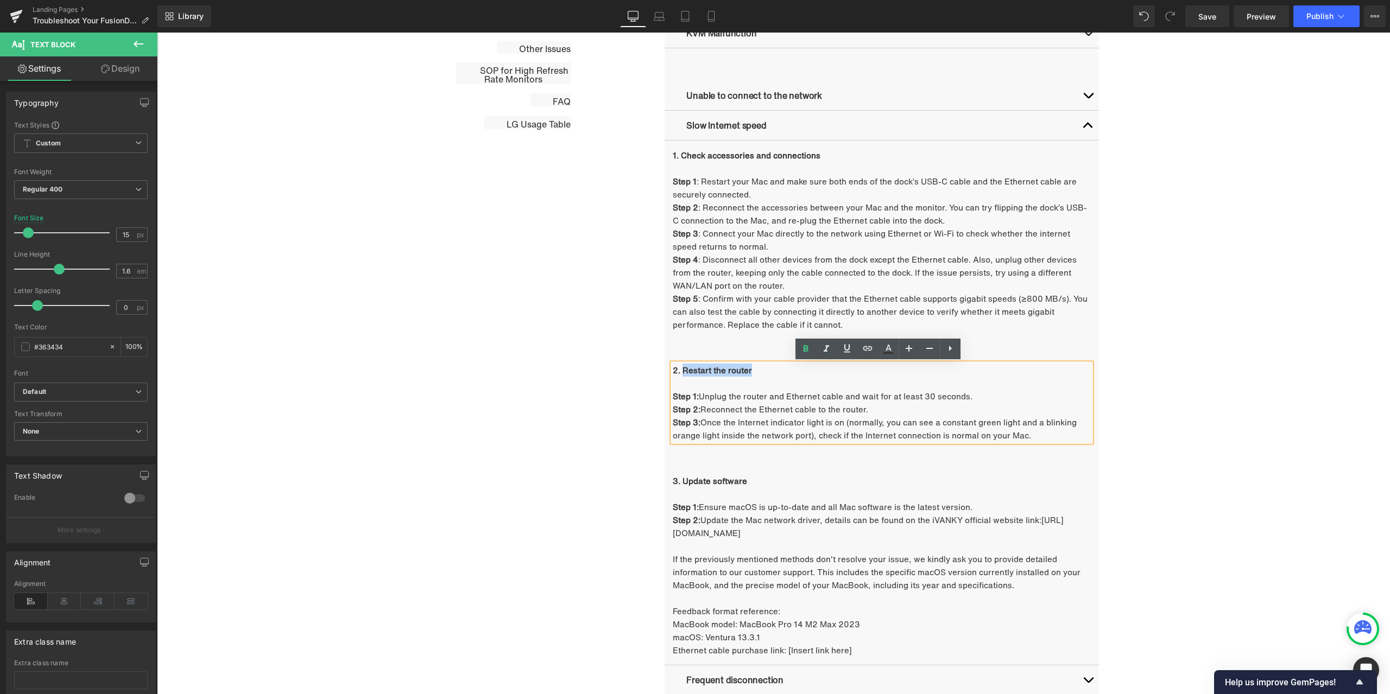
drag, startPoint x: 750, startPoint y: 372, endPoint x: 680, endPoint y: 372, distance: 69.5
click at [680, 372] on p "2. Restart the router" at bounding box center [882, 370] width 418 height 13
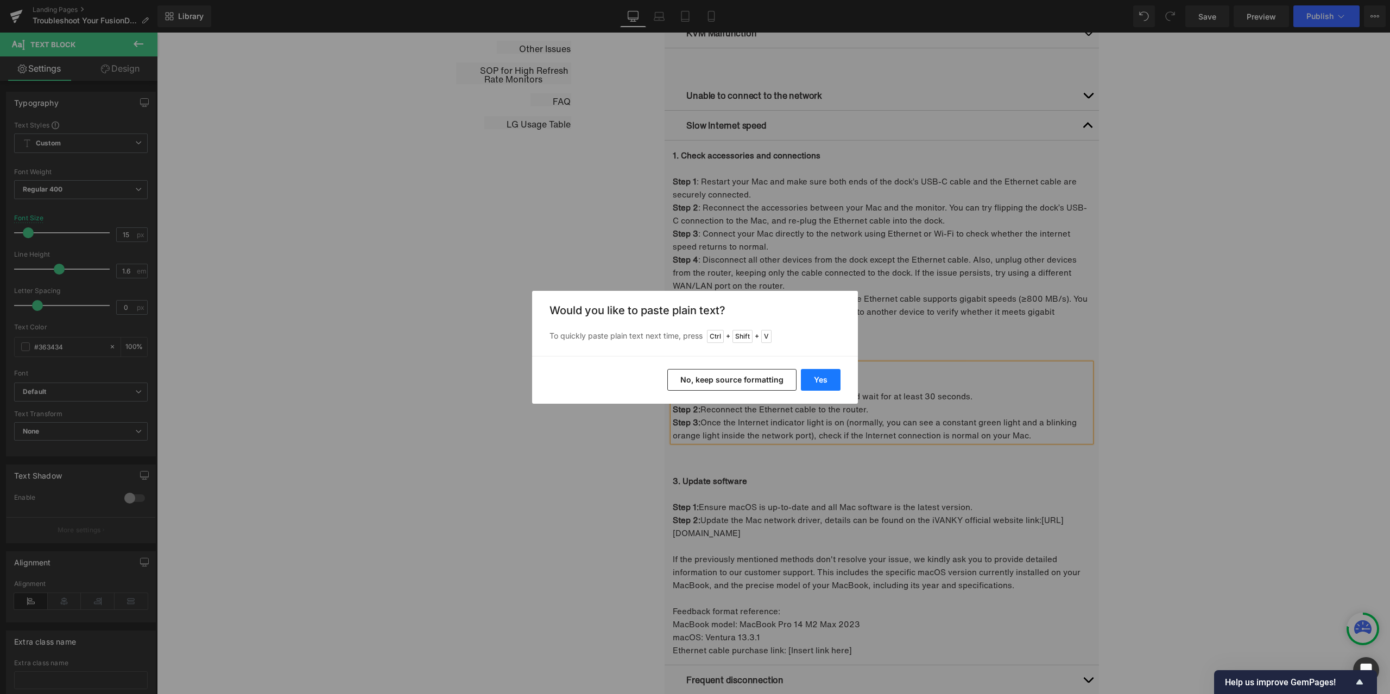
click at [819, 377] on button "Yes" at bounding box center [821, 380] width 40 height 22
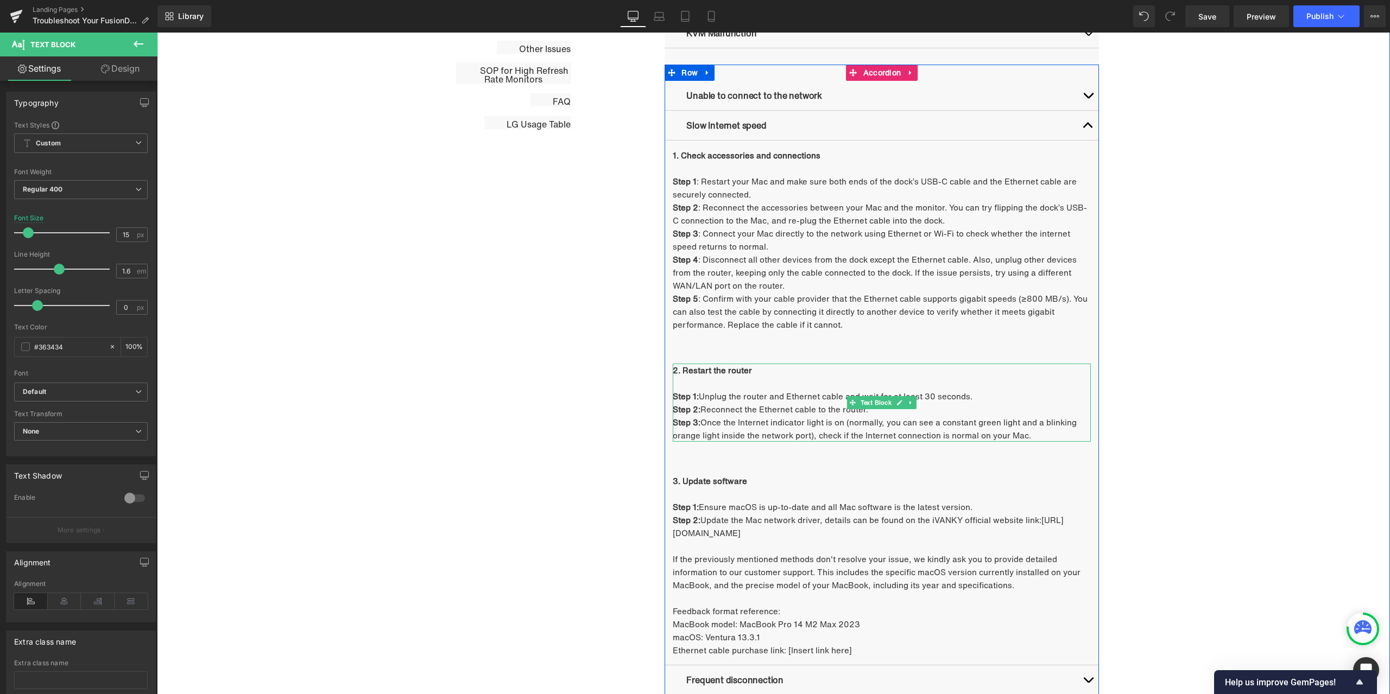
click at [725, 391] on p "Step 1: Unplug the router and Ethernet cable and wait for at least 30 seconds." at bounding box center [882, 396] width 418 height 13
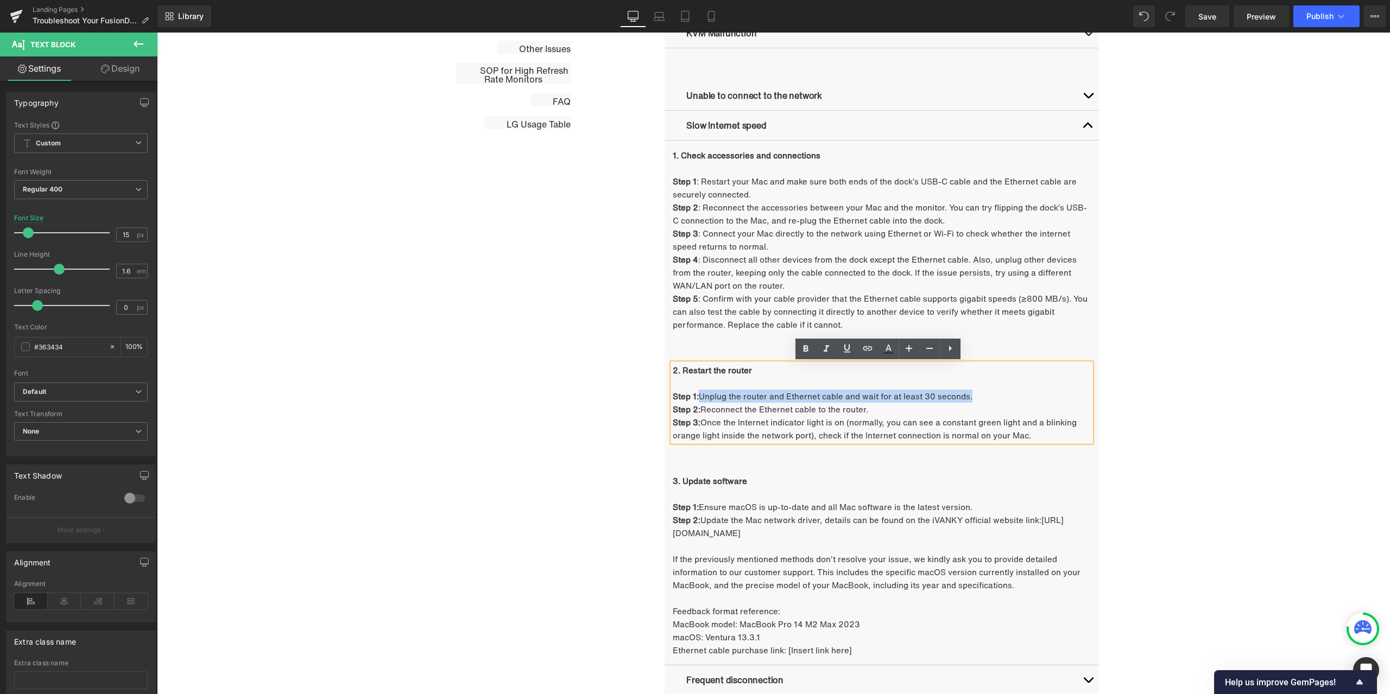
drag, startPoint x: 698, startPoint y: 395, endPoint x: 974, endPoint y: 397, distance: 276.9
click at [974, 397] on p "Step 1: Unplug the router and Ethernet cable and wait for at least 30 seconds." at bounding box center [882, 396] width 418 height 13
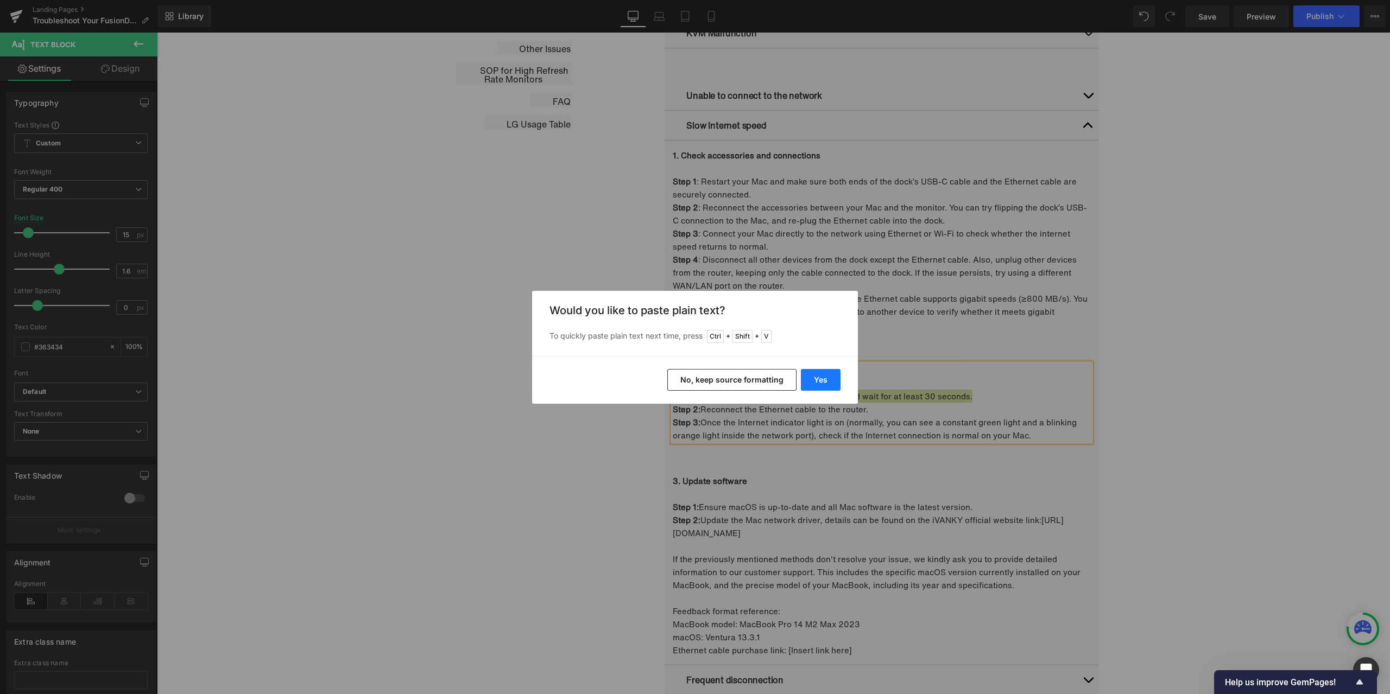
click at [825, 376] on button "Yes" at bounding box center [821, 380] width 40 height 22
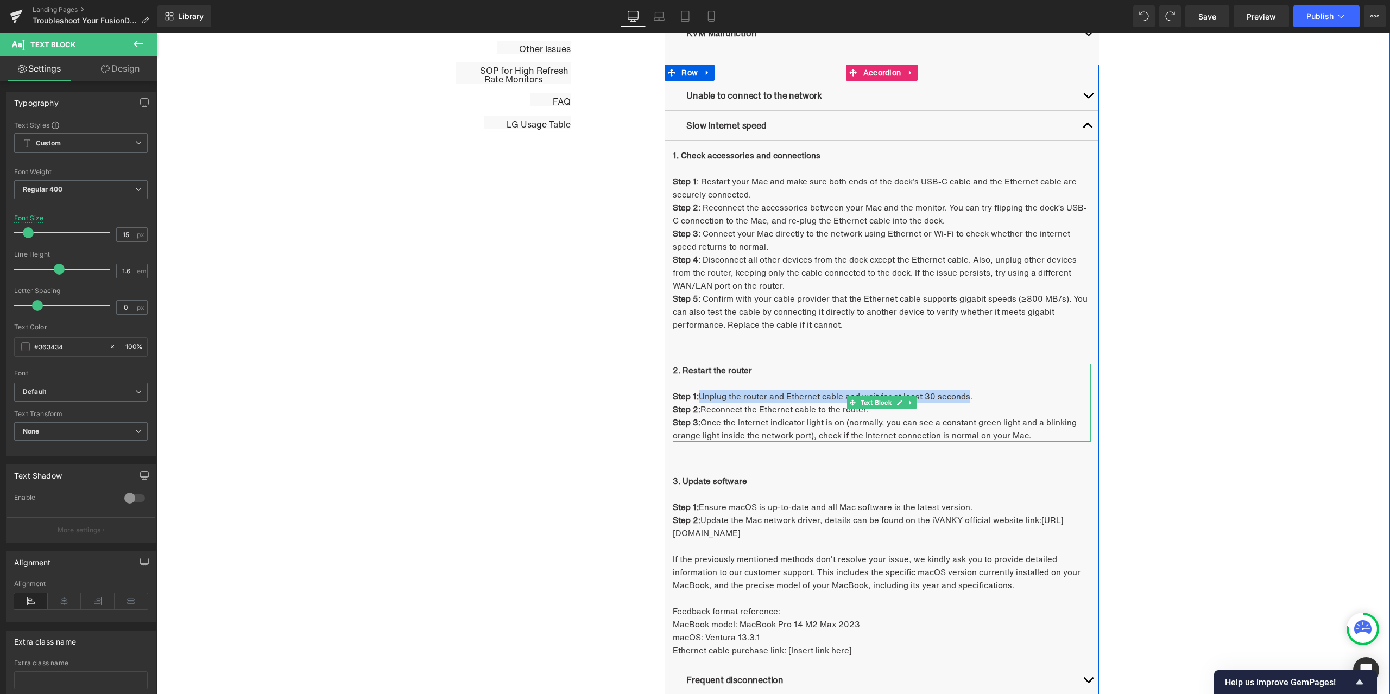
drag, startPoint x: 697, startPoint y: 396, endPoint x: 963, endPoint y: 400, distance: 266.0
click at [963, 400] on p "Step 1: Unplug the router and Ethernet cable and wait for at least 30 seconds." at bounding box center [882, 396] width 418 height 13
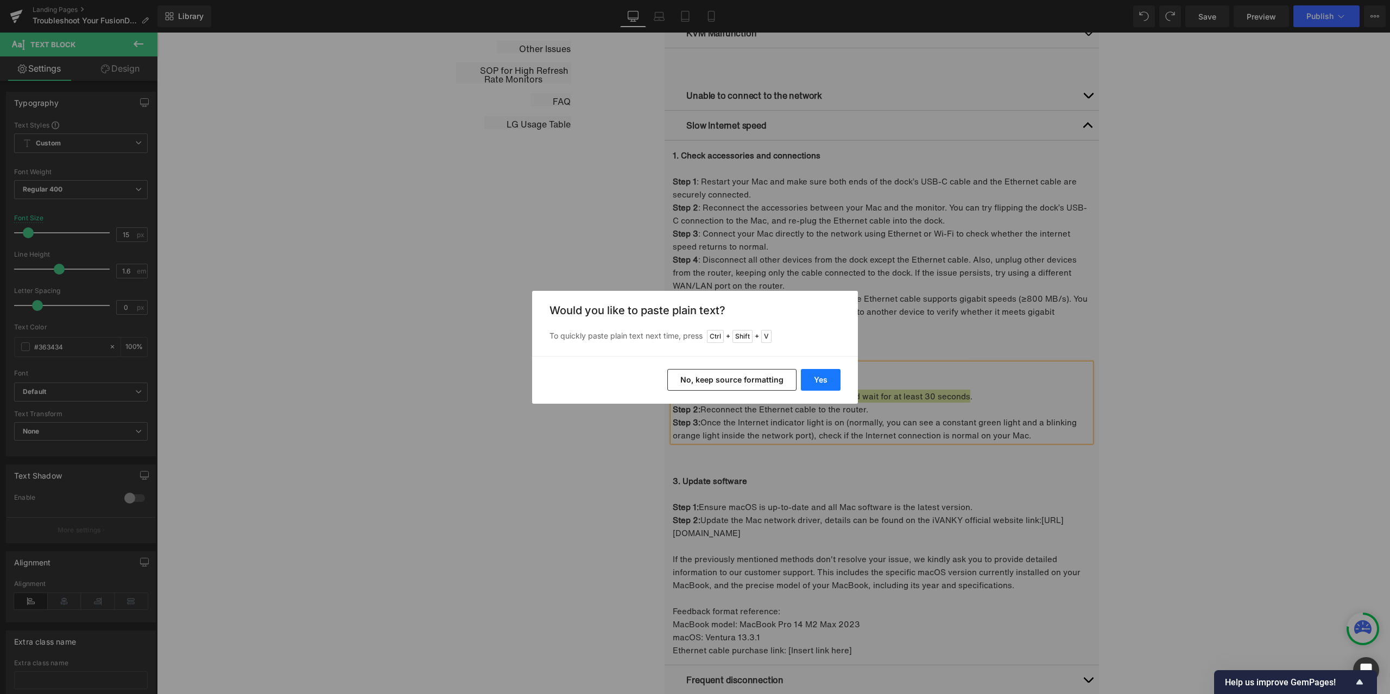
click at [813, 377] on button "Yes" at bounding box center [821, 380] width 40 height 22
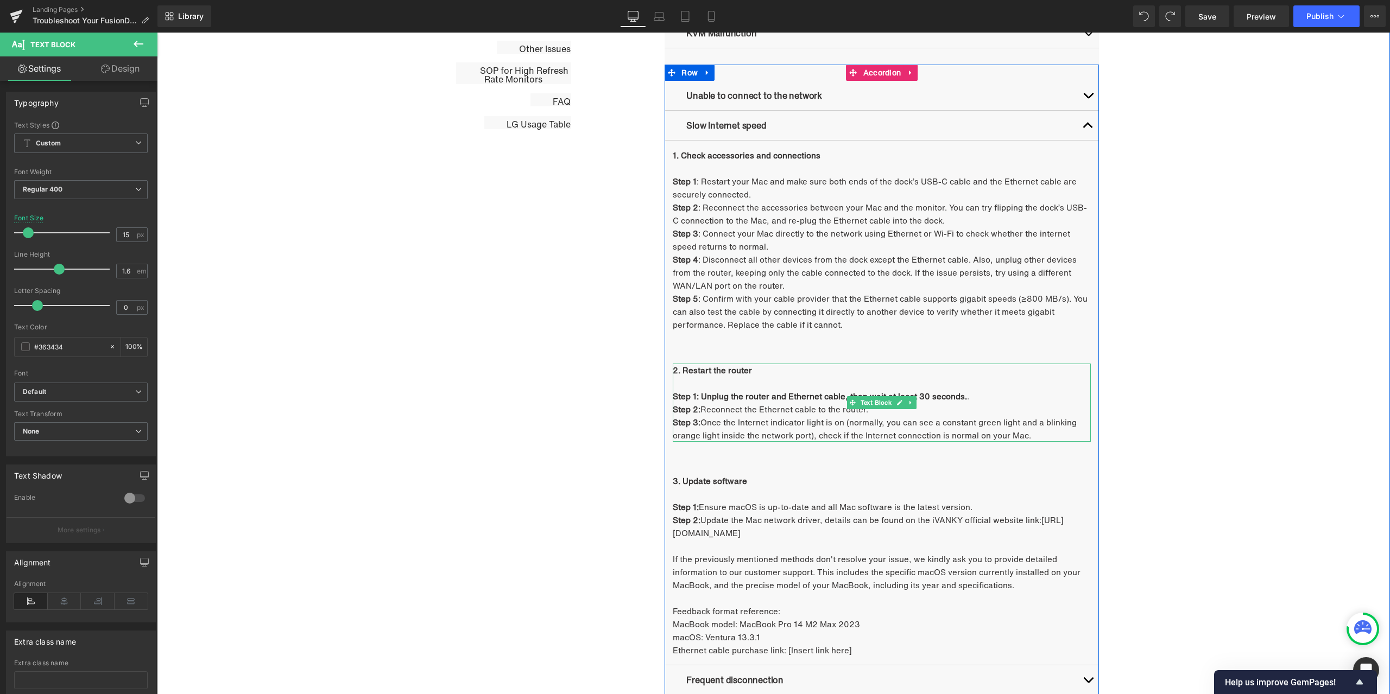
click at [1018, 397] on p "Step 1: Unplug the router and Ethernet cable, then wait at least 30 seconds. ." at bounding box center [882, 396] width 418 height 13
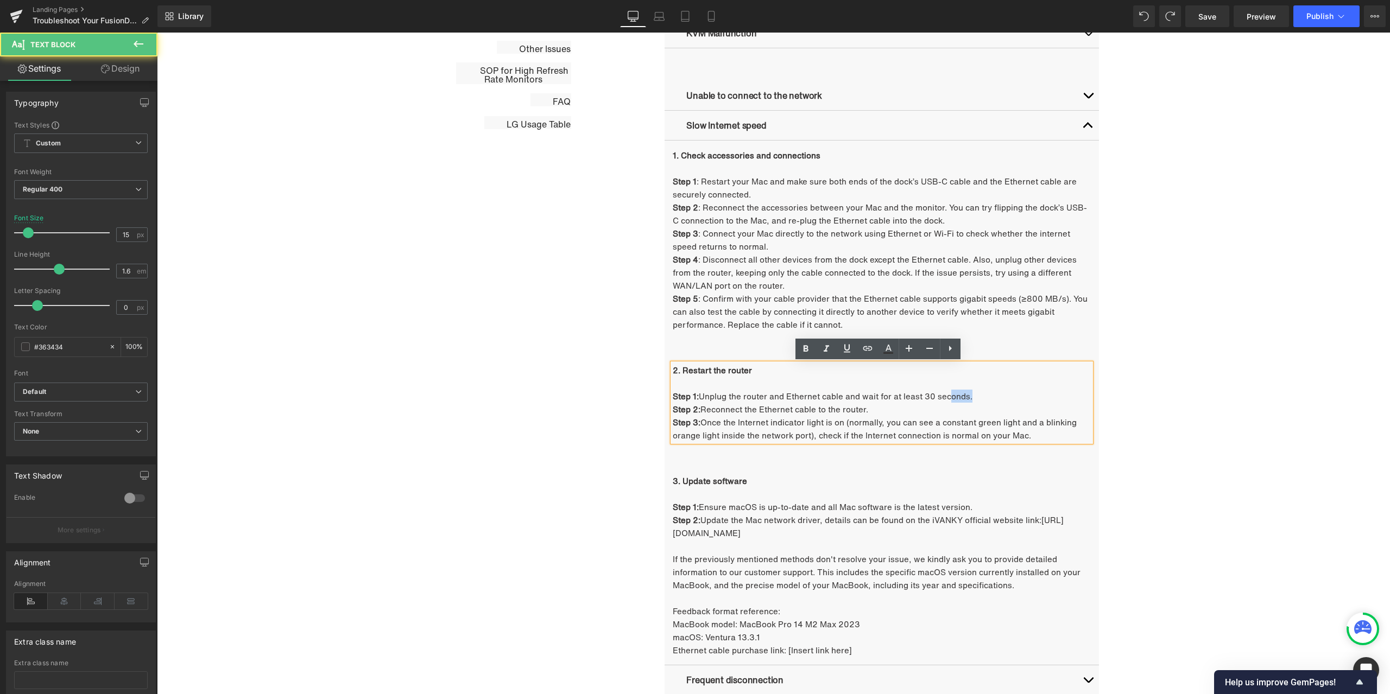
drag, startPoint x: 966, startPoint y: 396, endPoint x: 947, endPoint y: 397, distance: 19.0
click at [947, 397] on p "Step 1: Unplug the router and Ethernet cable and wait for at least 30 seconds." at bounding box center [882, 396] width 418 height 13
click at [948, 397] on p "Step 1: Unplug the router and Ethernet cable and wait for at least 30 seconds." at bounding box center [882, 396] width 418 height 13
drag, startPoint x: 962, startPoint y: 395, endPoint x: 702, endPoint y: 397, distance: 260.6
click at [702, 397] on p "Step 1: Unplug the router and Ethernet cable and wait for at least 30 seconds." at bounding box center [882, 396] width 418 height 13
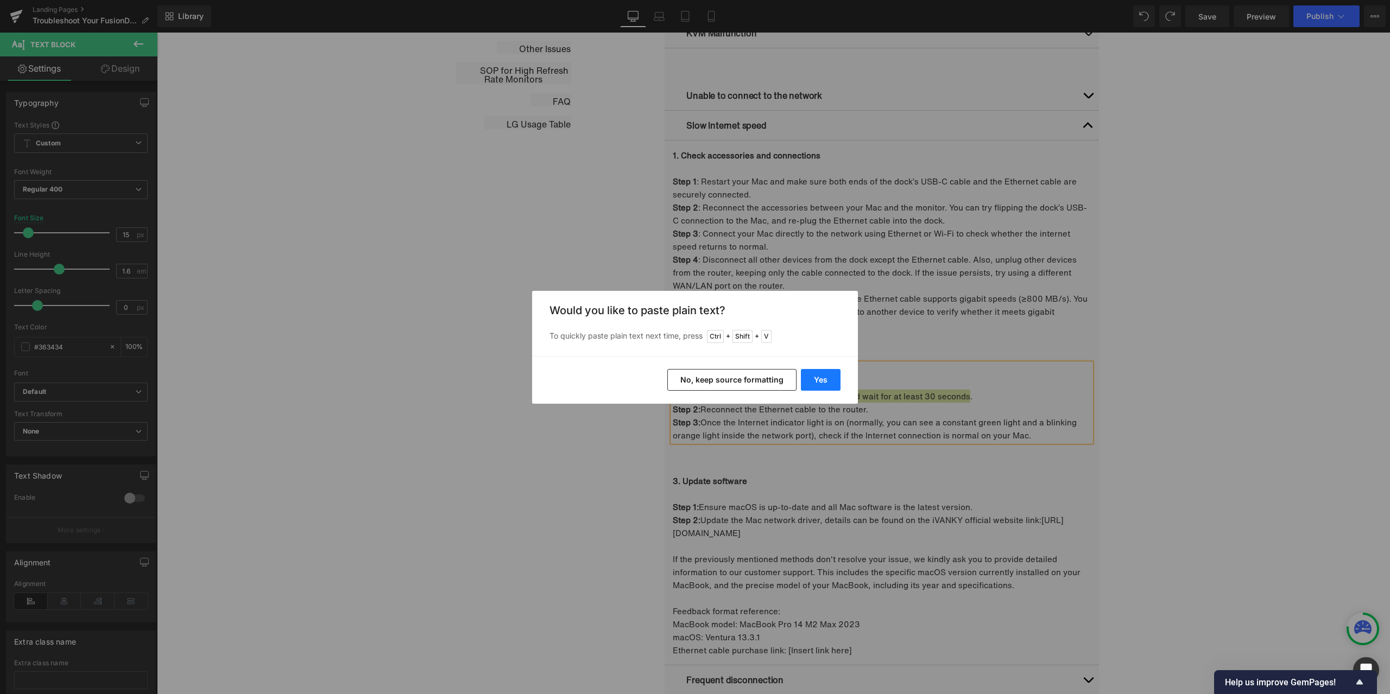
click at [823, 379] on button "Yes" at bounding box center [821, 380] width 40 height 22
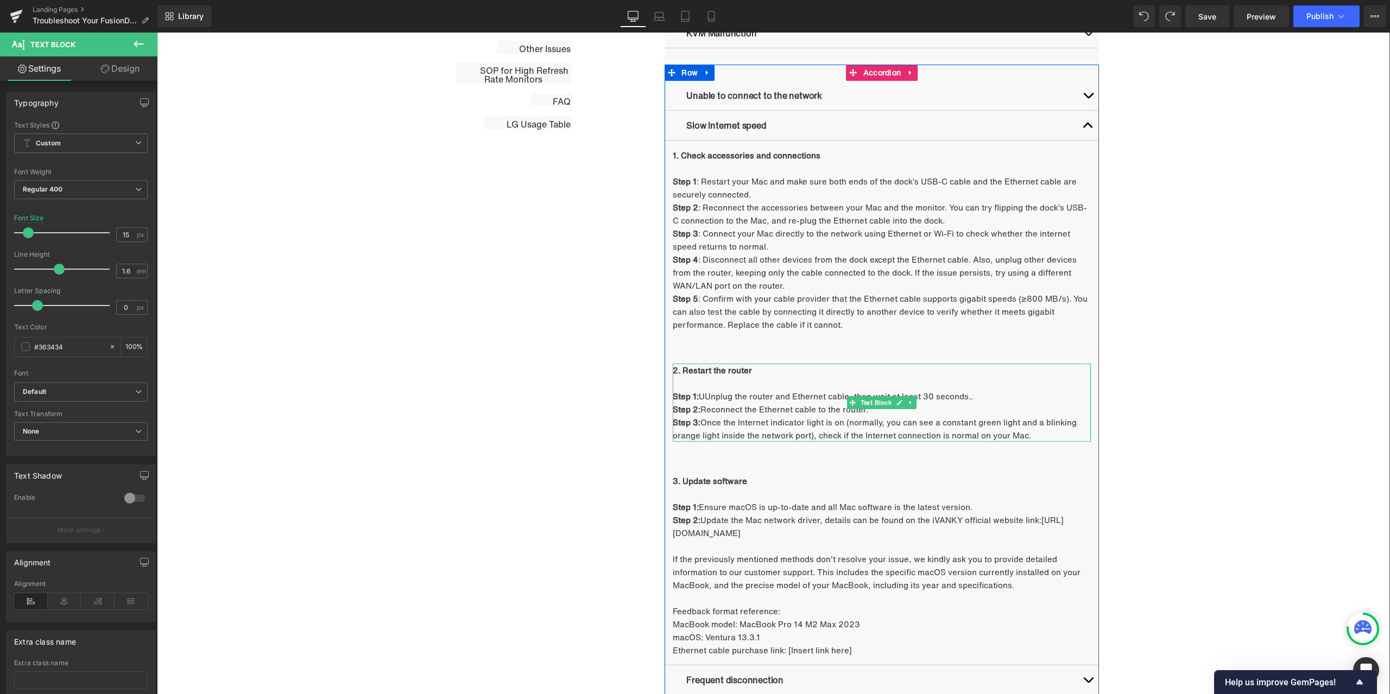
drag, startPoint x: 705, startPoint y: 396, endPoint x: 712, endPoint y: 396, distance: 7.6
click at [705, 396] on p "Step 1: UUnplug the router and Ethernet cable, then wait at least 30 seconds.." at bounding box center [882, 396] width 418 height 13
click at [973, 392] on p "Step 1: Unplug the router and Ethernet cable, then wait at least 30 seconds.." at bounding box center [882, 396] width 418 height 13
drag, startPoint x: 747, startPoint y: 411, endPoint x: 711, endPoint y: 411, distance: 36.9
click at [747, 411] on p "Step 2: Reconnect the Ethernet cable to the router." at bounding box center [882, 409] width 418 height 13
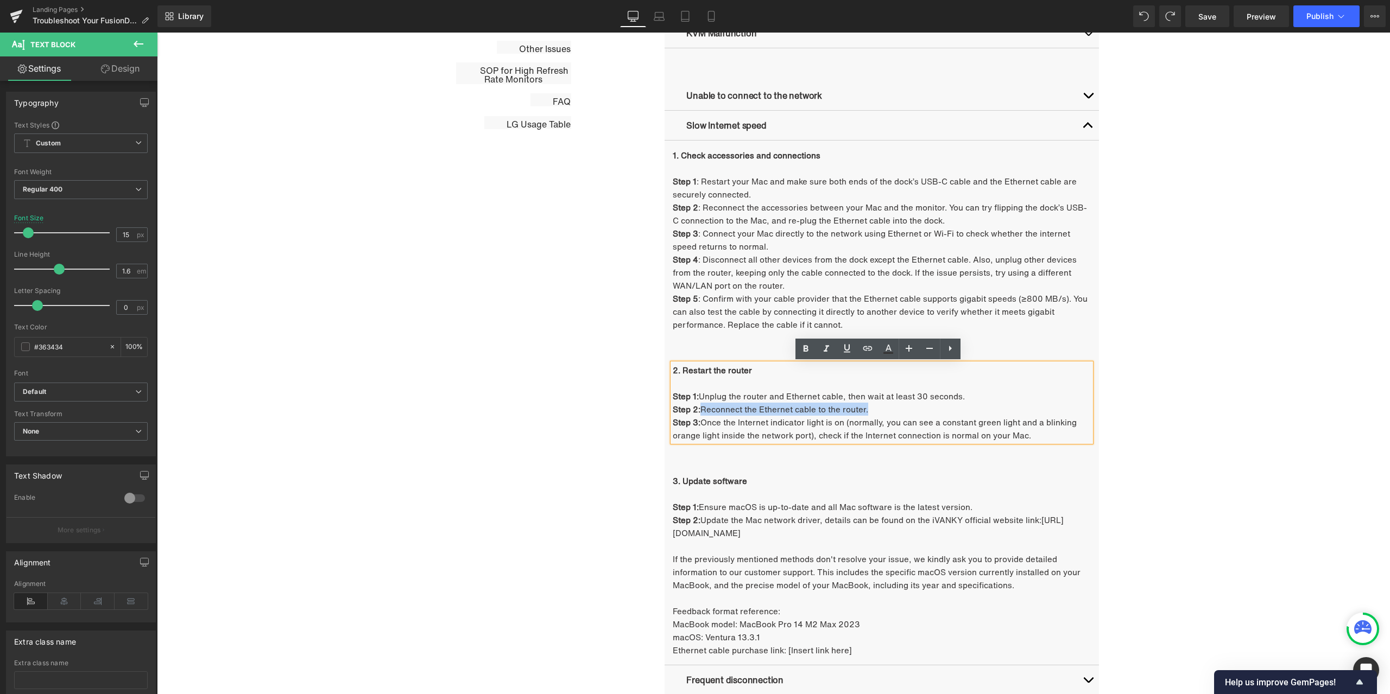
drag, startPoint x: 699, startPoint y: 409, endPoint x: 865, endPoint y: 409, distance: 166.7
click at [865, 409] on p "Step 2: Reconnect the Ethernet cable to the router." at bounding box center [882, 409] width 418 height 13
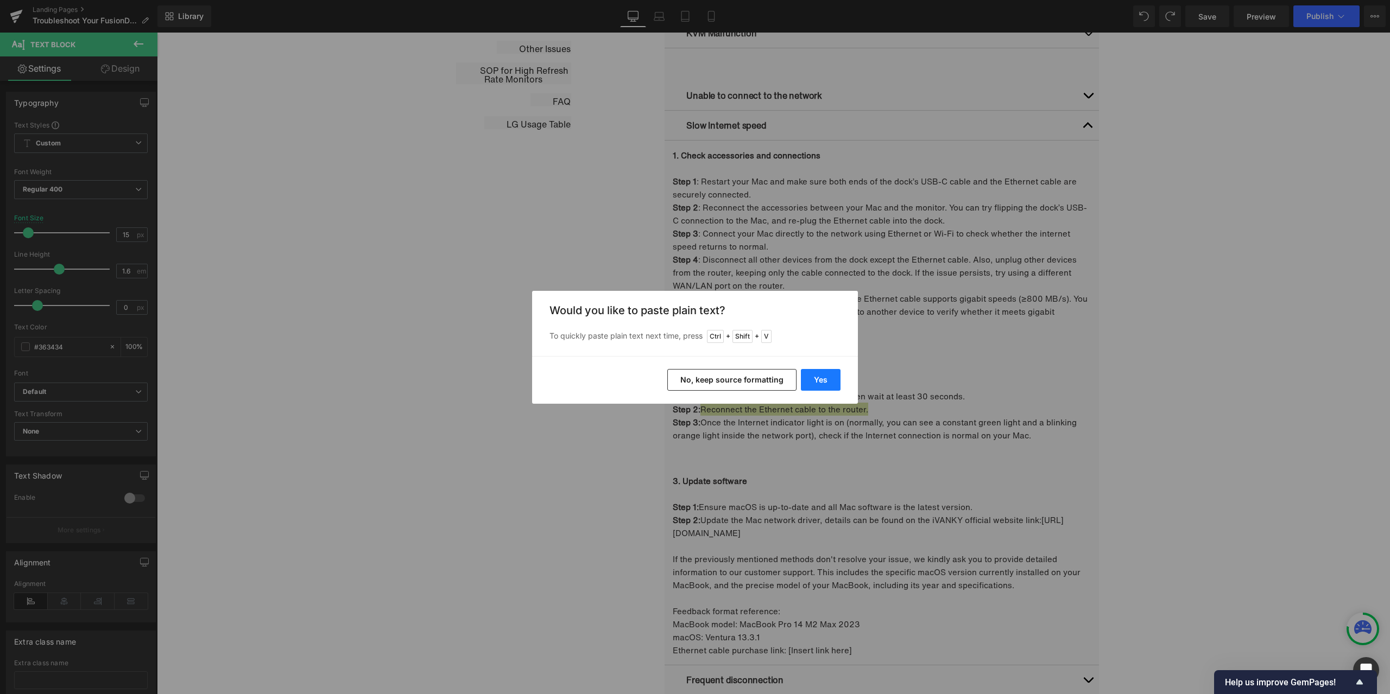
click at [816, 378] on button "Yes" at bounding box center [821, 380] width 40 height 22
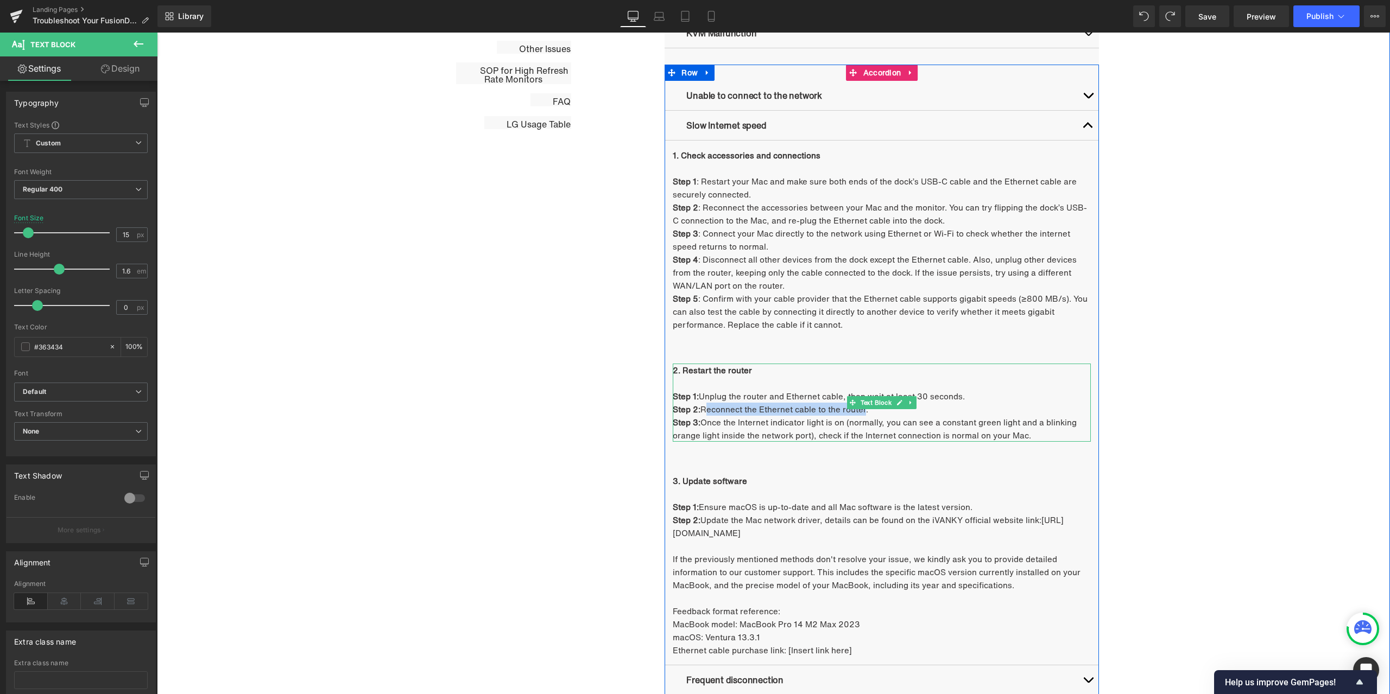
drag, startPoint x: 705, startPoint y: 408, endPoint x: 863, endPoint y: 410, distance: 158.5
click at [863, 410] on p "Step 2: Reconnect the Ethernet cable to the router." at bounding box center [882, 409] width 418 height 13
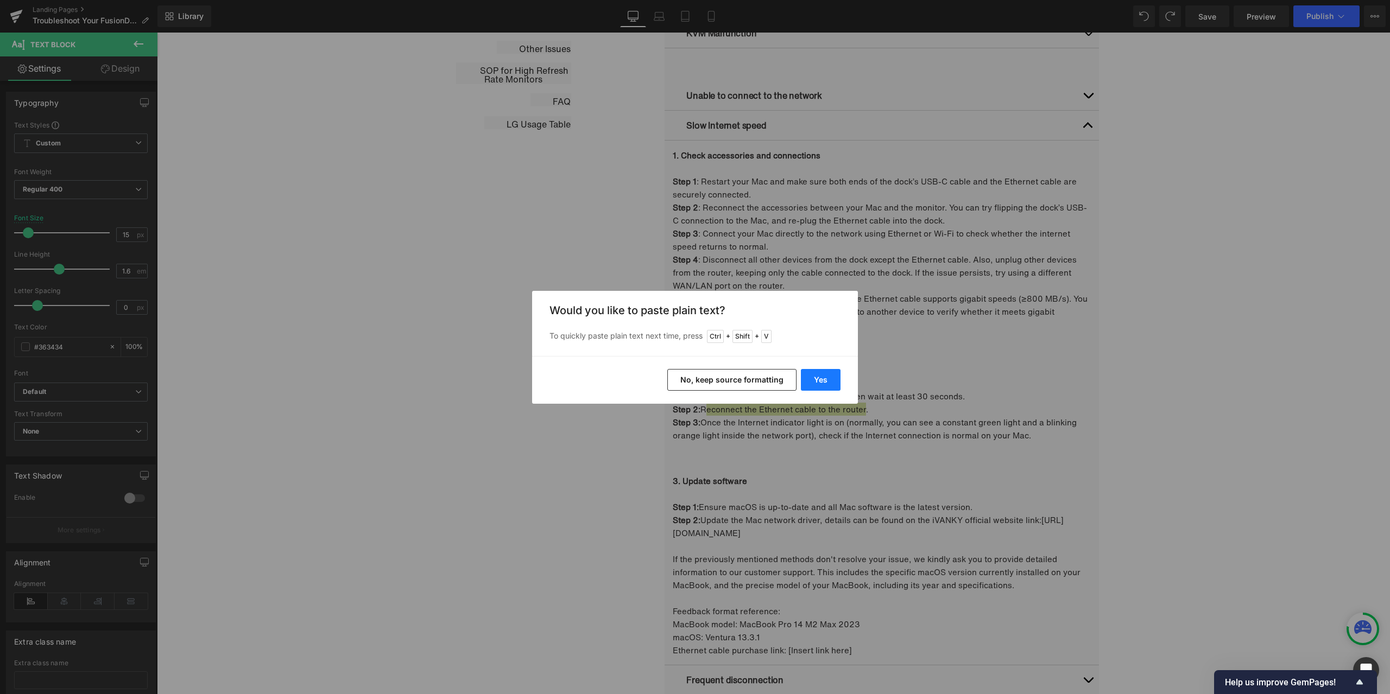
click at [821, 384] on button "Yes" at bounding box center [821, 380] width 40 height 22
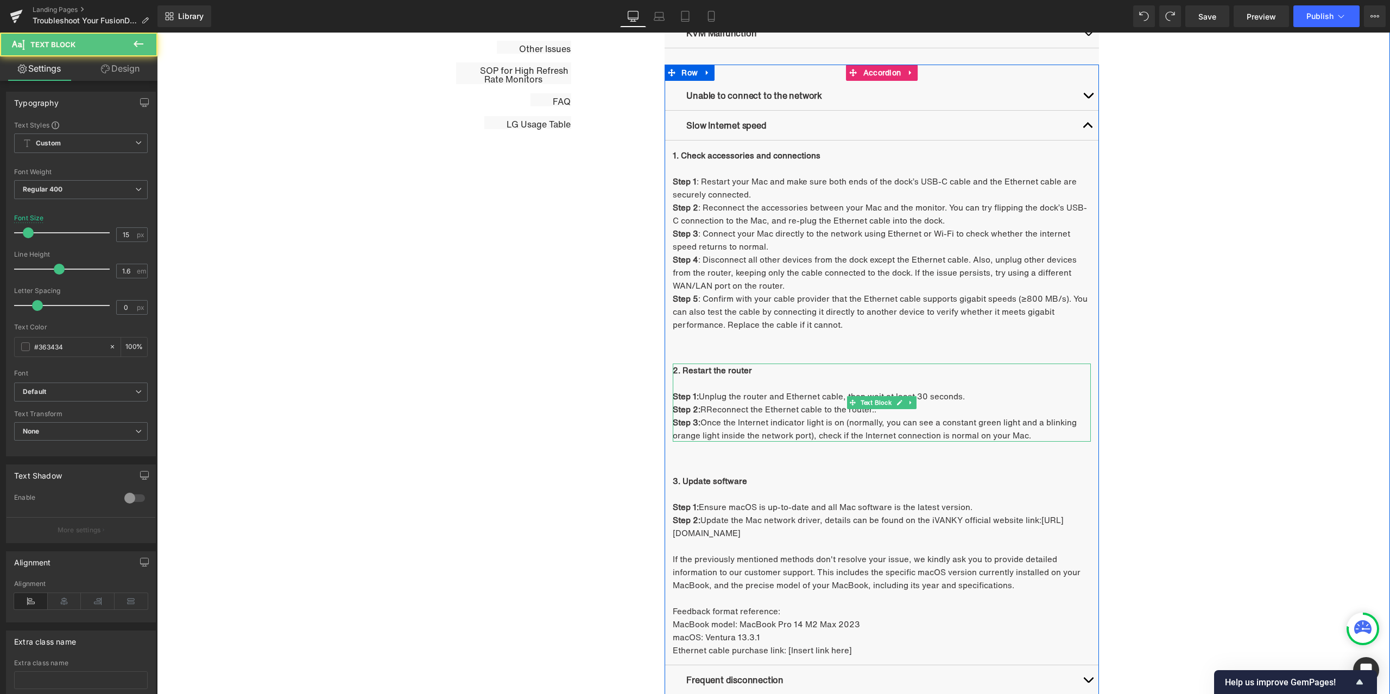
click at [705, 408] on p "Step 2: RReconnect the Ethernet cable to the router.." at bounding box center [882, 409] width 418 height 13
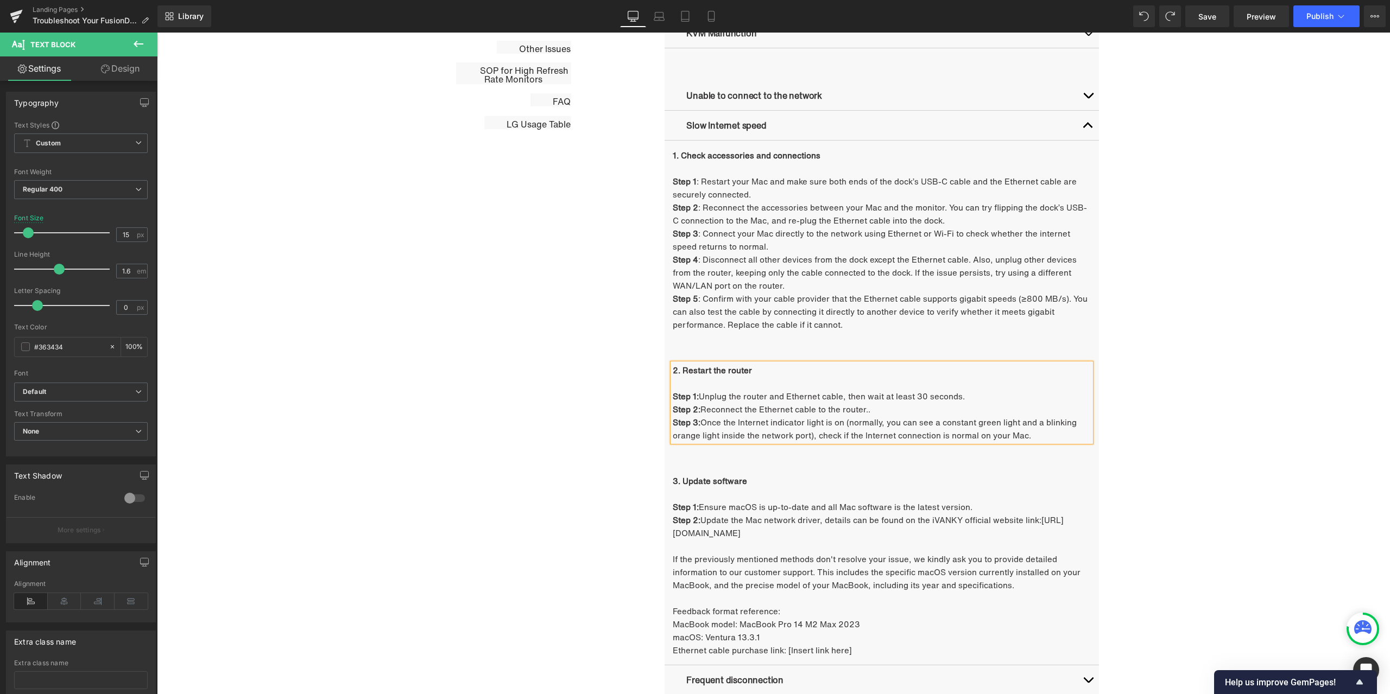
click at [890, 409] on p "Step 2: Reconnect the Ethernet cable to the router.." at bounding box center [882, 409] width 418 height 13
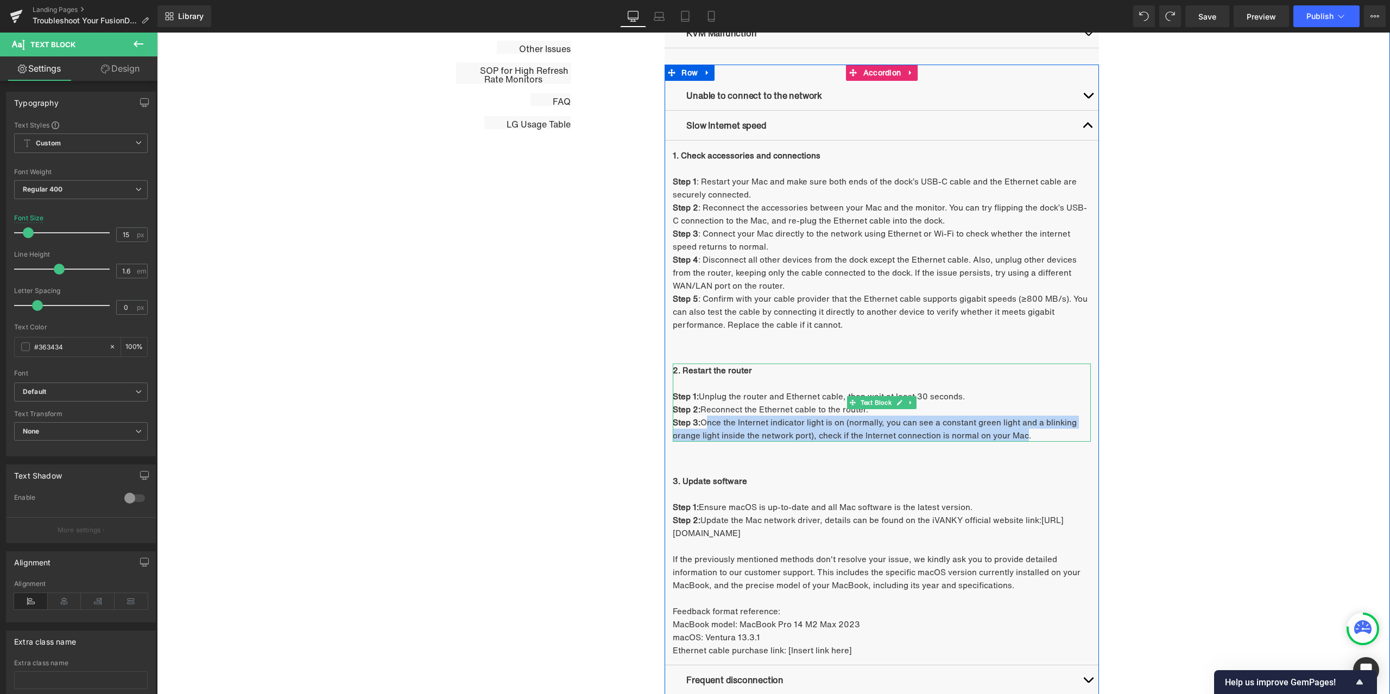
drag, startPoint x: 705, startPoint y: 423, endPoint x: 1019, endPoint y: 436, distance: 314.6
click at [1019, 436] on p "Step 3: Once the Internet indicator light is on (normally, you can see a consta…" at bounding box center [882, 429] width 418 height 26
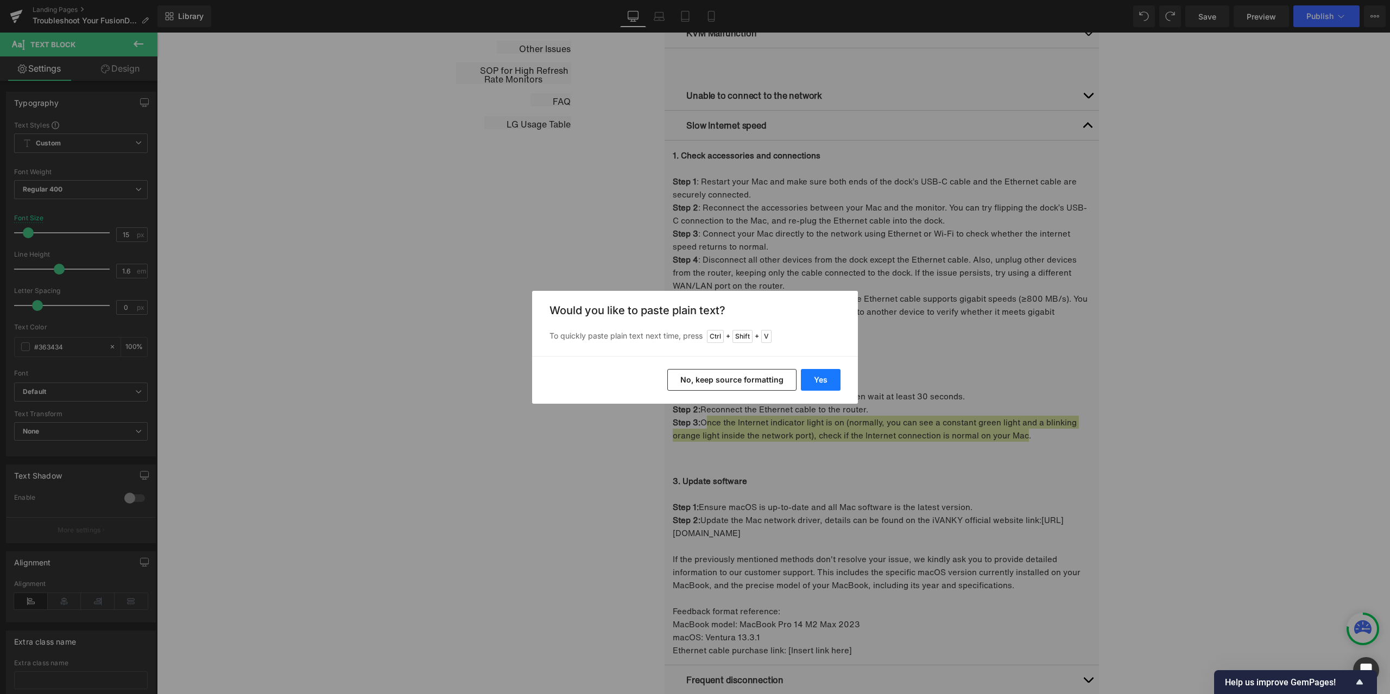
click at [820, 377] on button "Yes" at bounding box center [821, 380] width 40 height 22
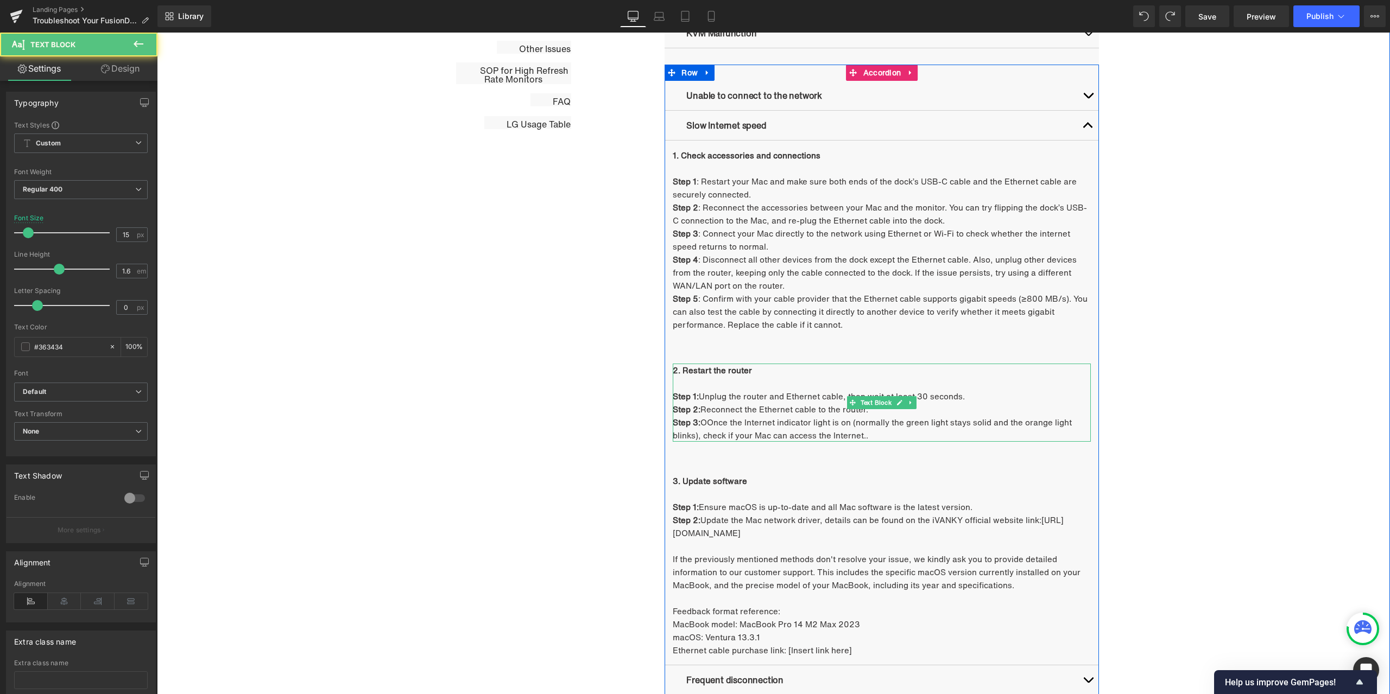
click at [709, 423] on p "Step 3: OOnce the Internet indicator light is on (normally the green light stay…" at bounding box center [882, 429] width 418 height 26
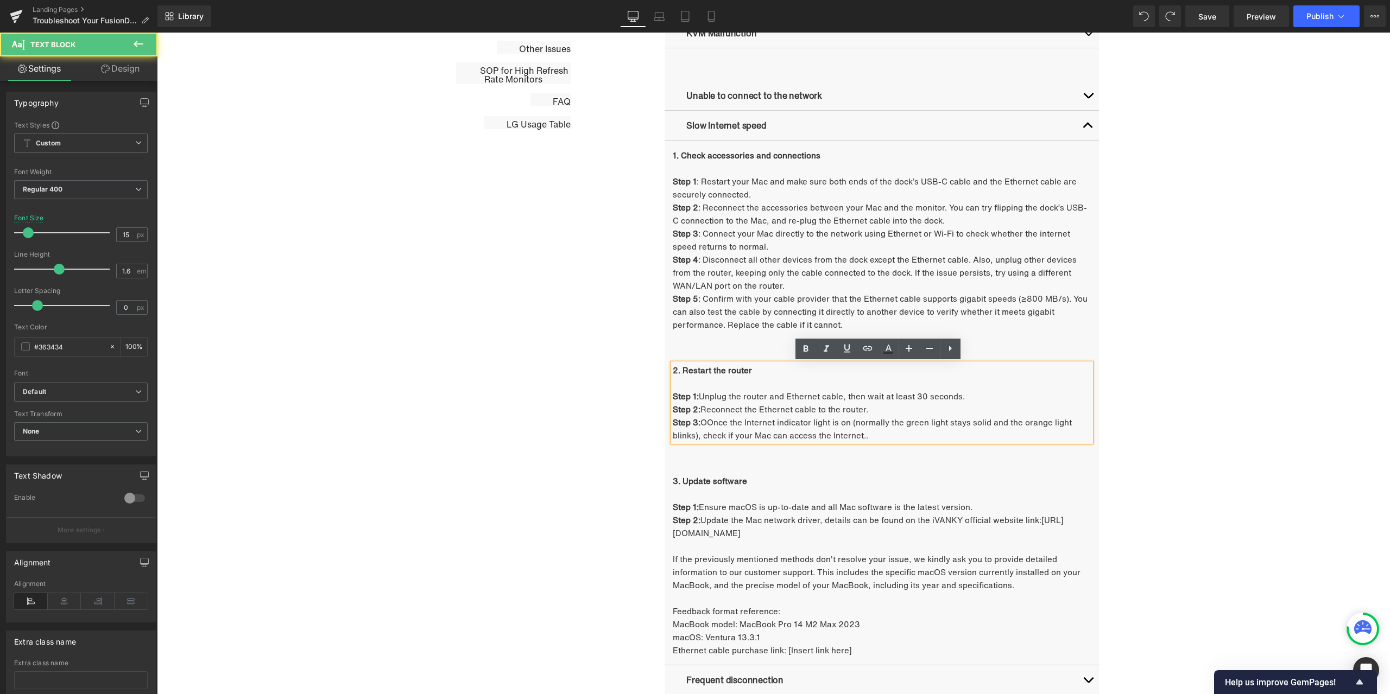
click at [706, 421] on p "Step 3: OOnce the Internet indicator light is on (normally the green light stay…" at bounding box center [882, 429] width 418 height 26
click at [888, 439] on p "Step 3: Once the Internet indicator light is on (normally the green light stays…" at bounding box center [882, 429] width 418 height 26
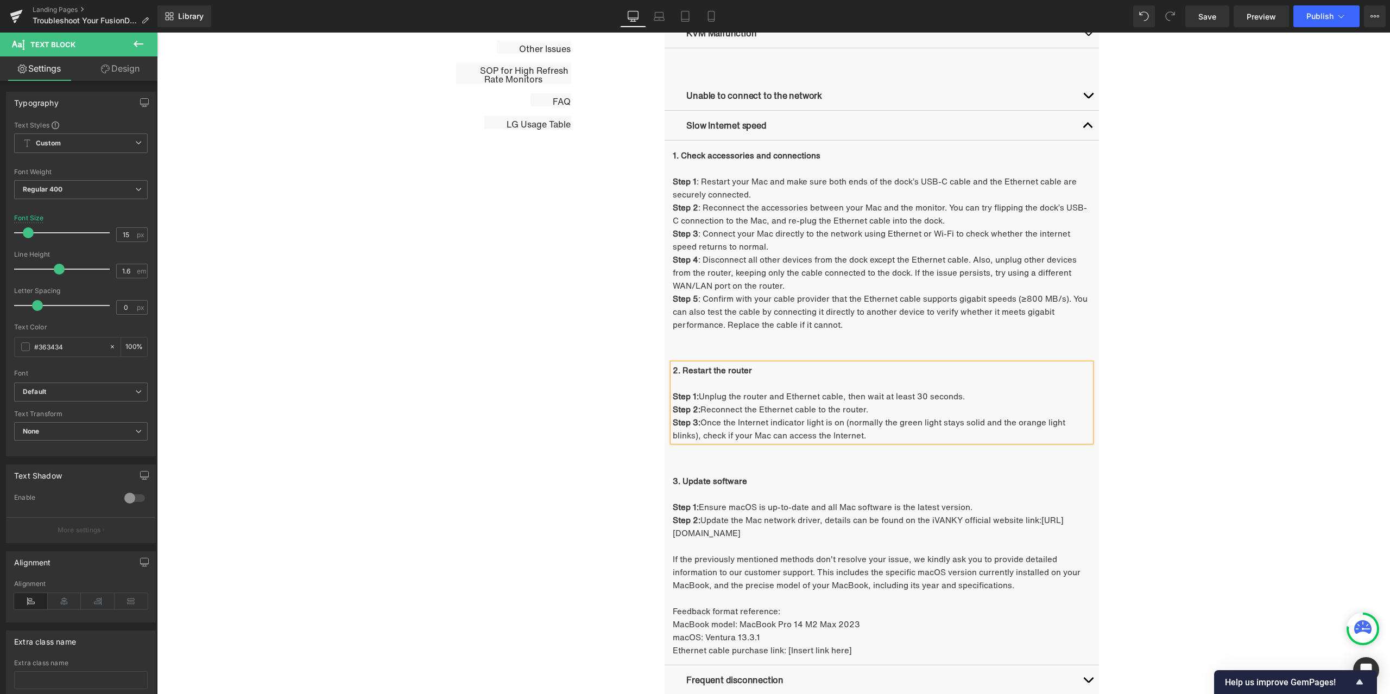
click at [813, 473] on article "1. Check accessories and connections Step 1 : Restart your Mac and make sure bo…" at bounding box center [881, 403] width 434 height 525
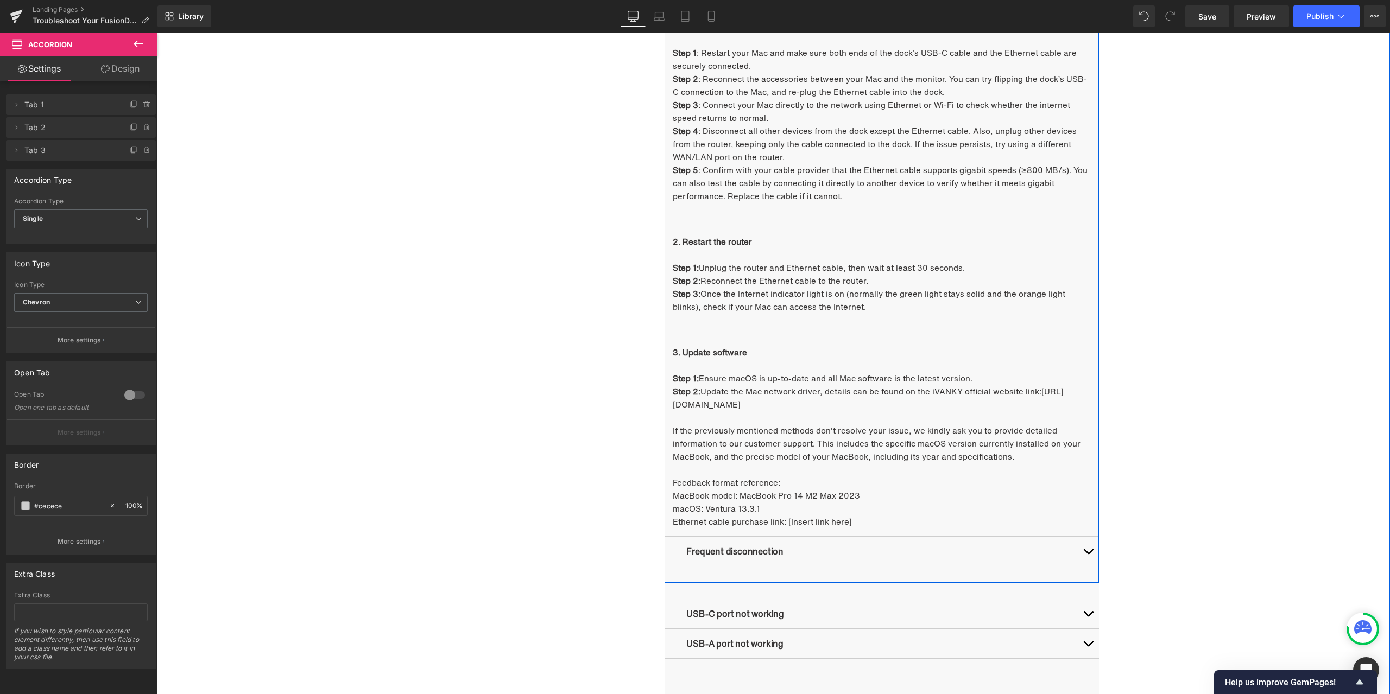
scroll to position [980, 0]
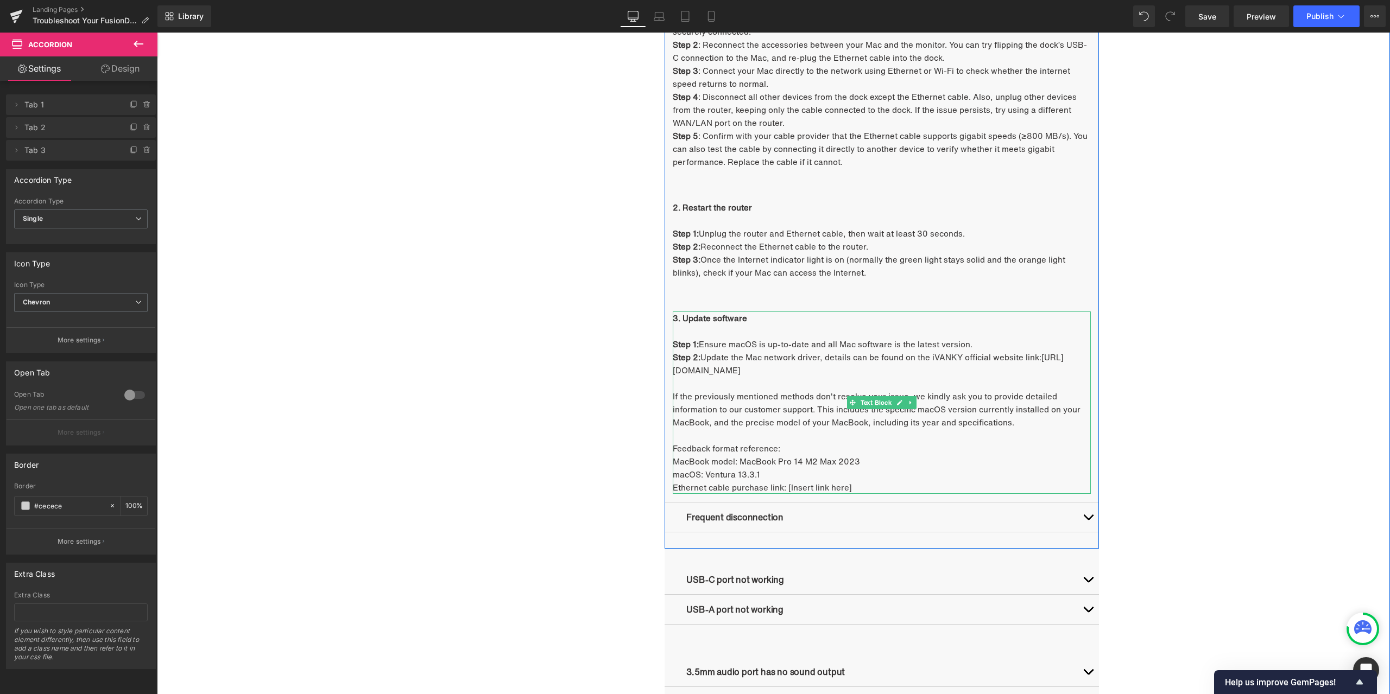
click at [680, 318] on b "3. Update software" at bounding box center [710, 318] width 74 height 12
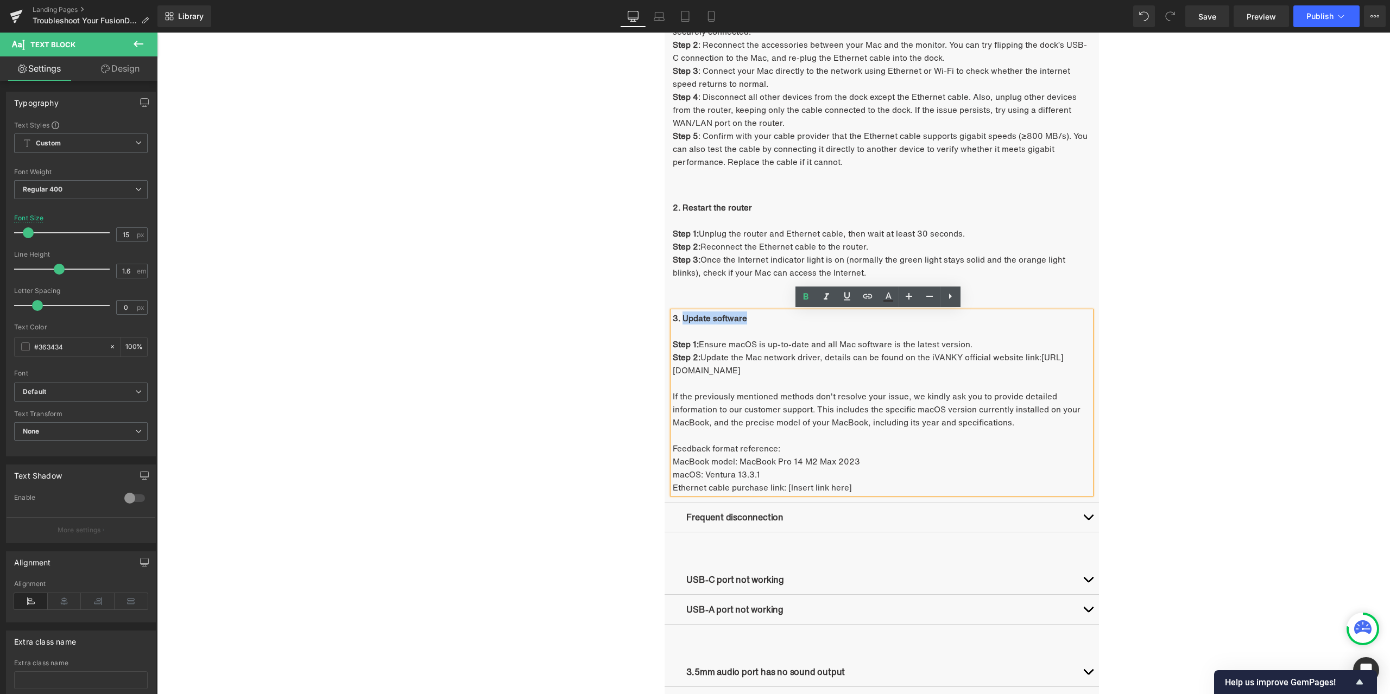
drag, startPoint x: 680, startPoint y: 318, endPoint x: 744, endPoint y: 318, distance: 63.5
click at [744, 318] on p "3. Update software" at bounding box center [882, 318] width 418 height 13
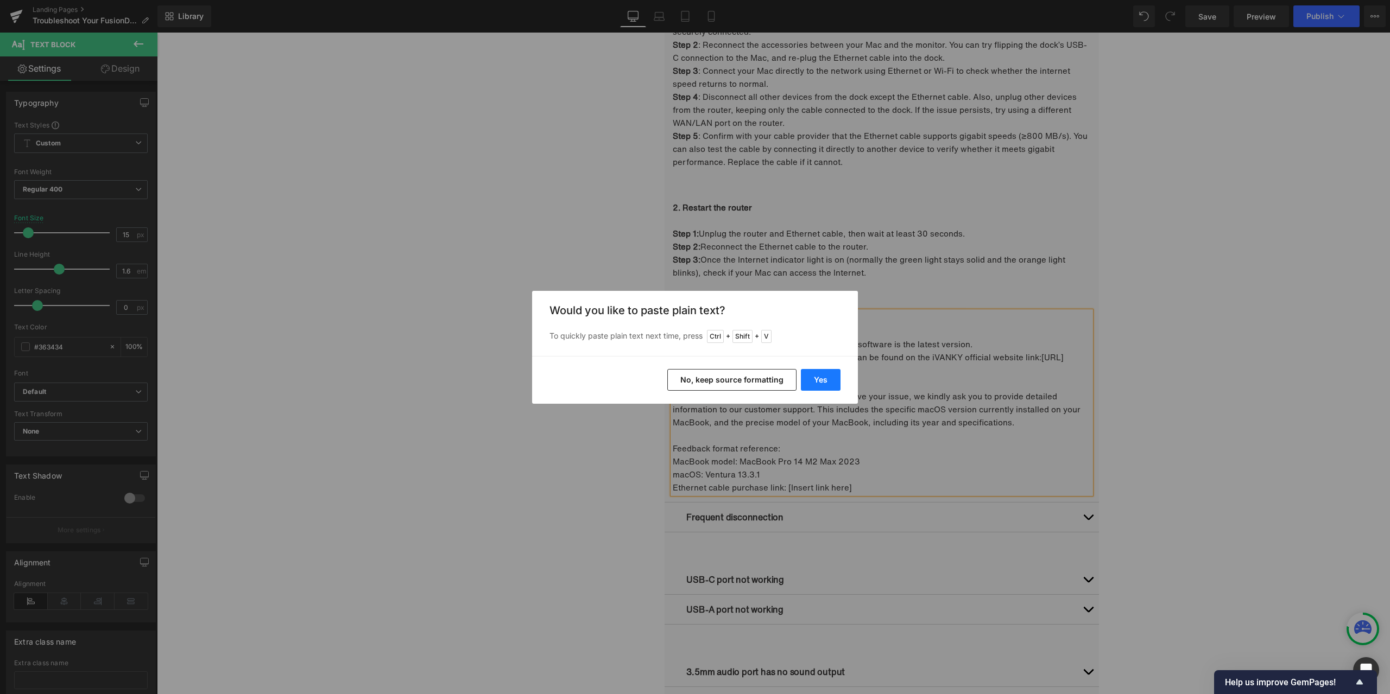
click at [825, 380] on button "Yes" at bounding box center [821, 380] width 40 height 22
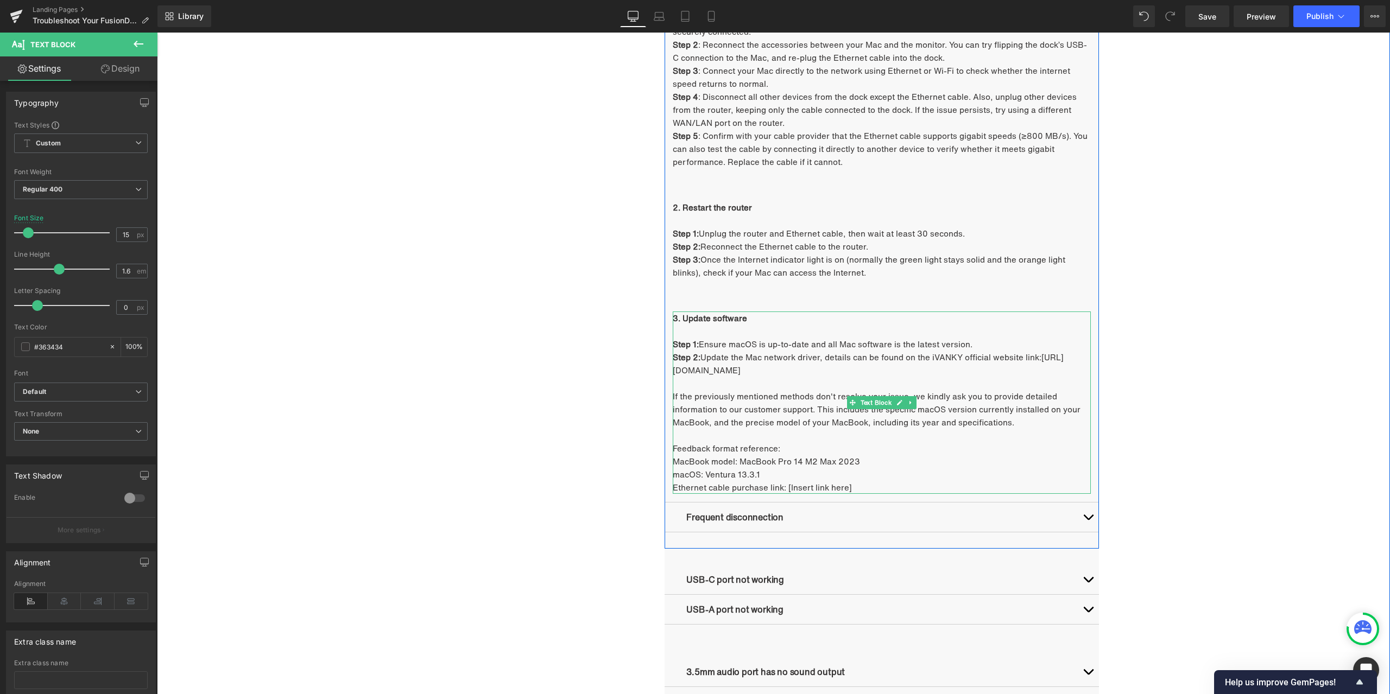
click at [724, 351] on p "Step 2: Update the Mac network driver, details can be found on the iVANKY offic…" at bounding box center [882, 364] width 418 height 26
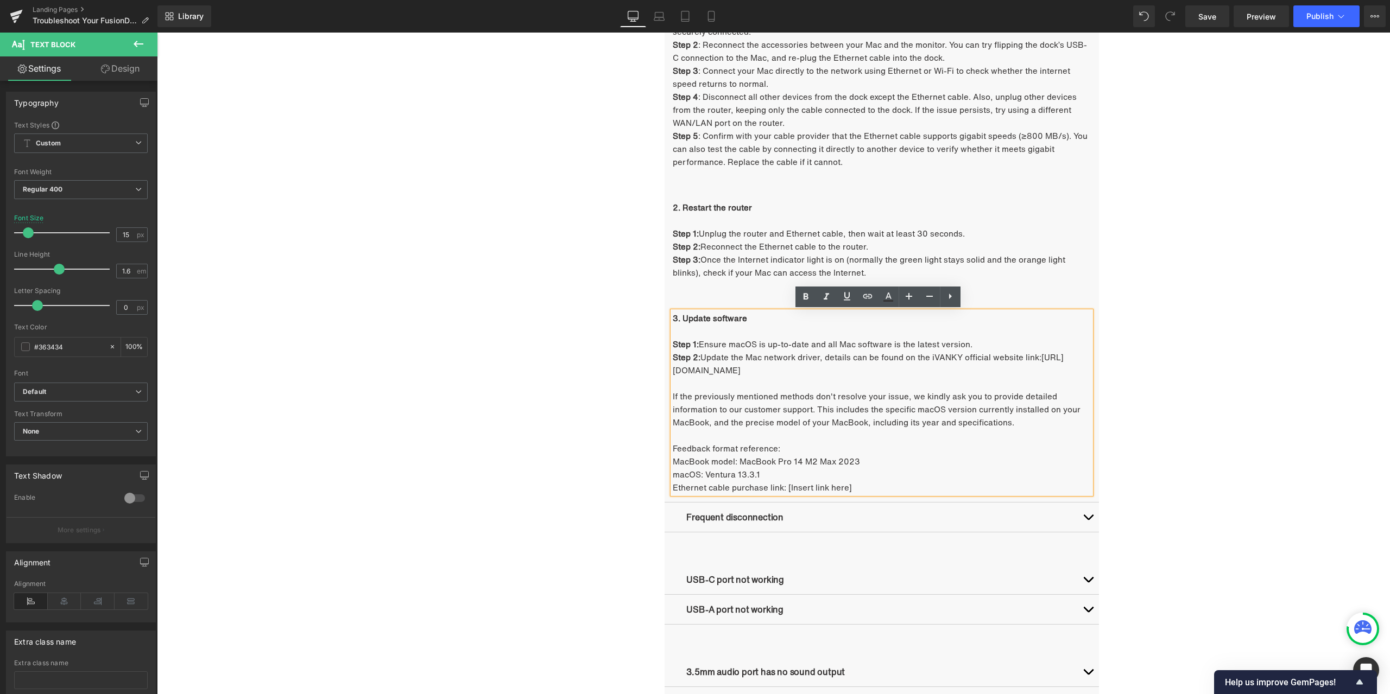
click at [698, 342] on p "Step 1: Ensure macOS is up-to-date and all Mac software is the latest version." at bounding box center [882, 344] width 418 height 13
drag, startPoint x: 701, startPoint y: 342, endPoint x: 969, endPoint y: 345, distance: 268.2
click at [962, 343] on p "Step 1: Ensure macOS is up-to-date and all Mac software is the latest version." at bounding box center [882, 344] width 418 height 13
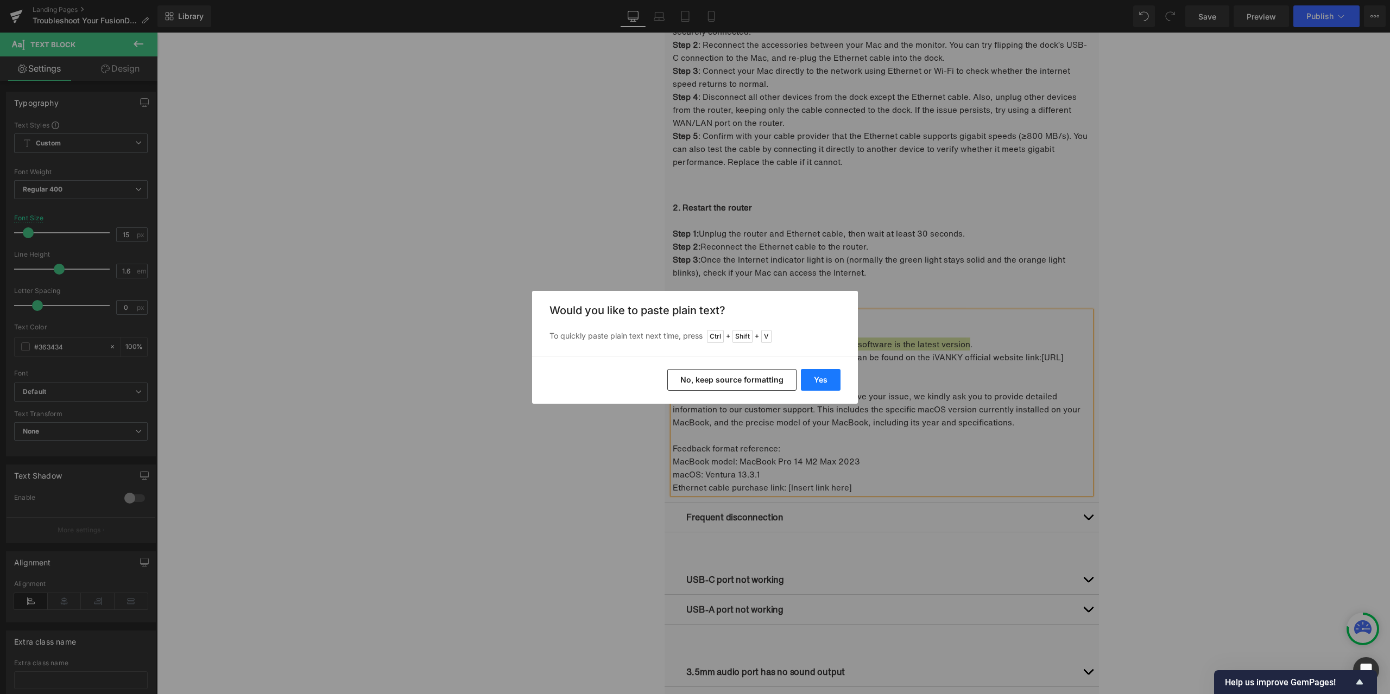
click at [823, 374] on button "Yes" at bounding box center [821, 380] width 40 height 22
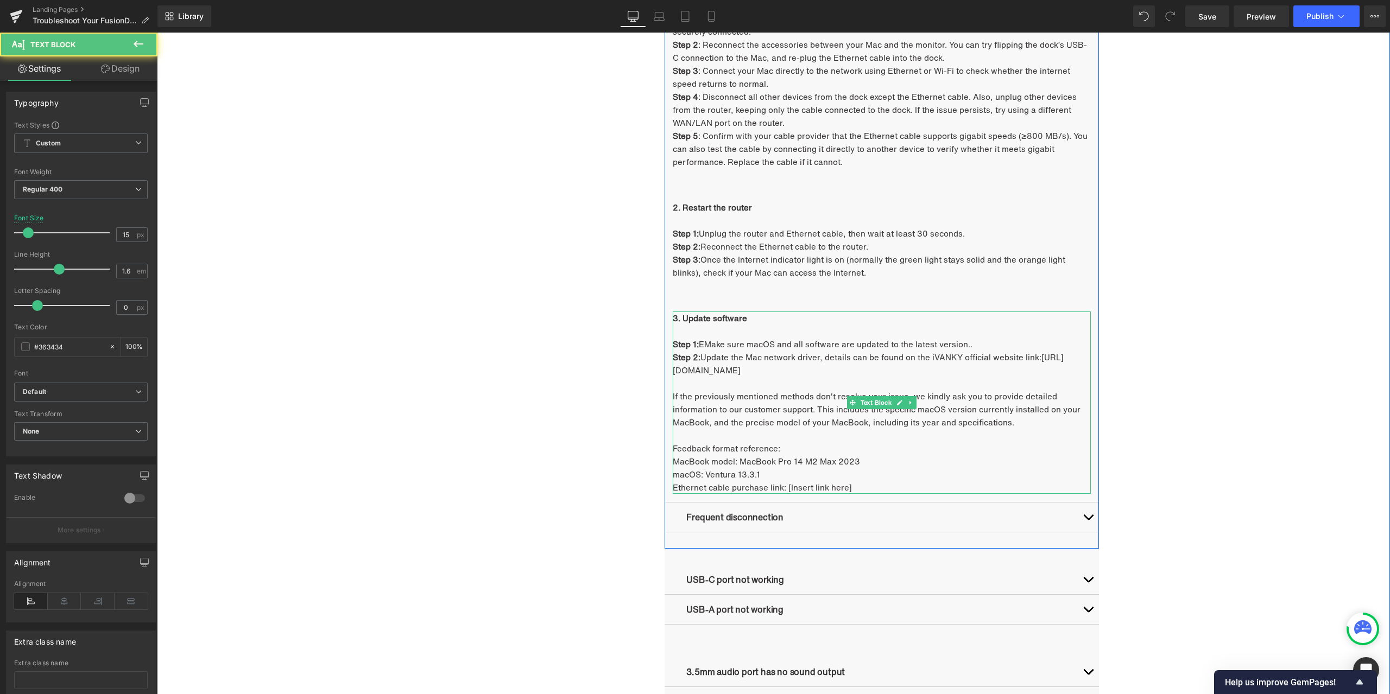
click at [1009, 339] on p "Step 1: EMake sure macOS and all software are updated to the latest version.." at bounding box center [882, 344] width 418 height 13
click at [702, 344] on p "Step 1: EMake sure macOS and all software are updated to the latest version." at bounding box center [882, 344] width 418 height 13
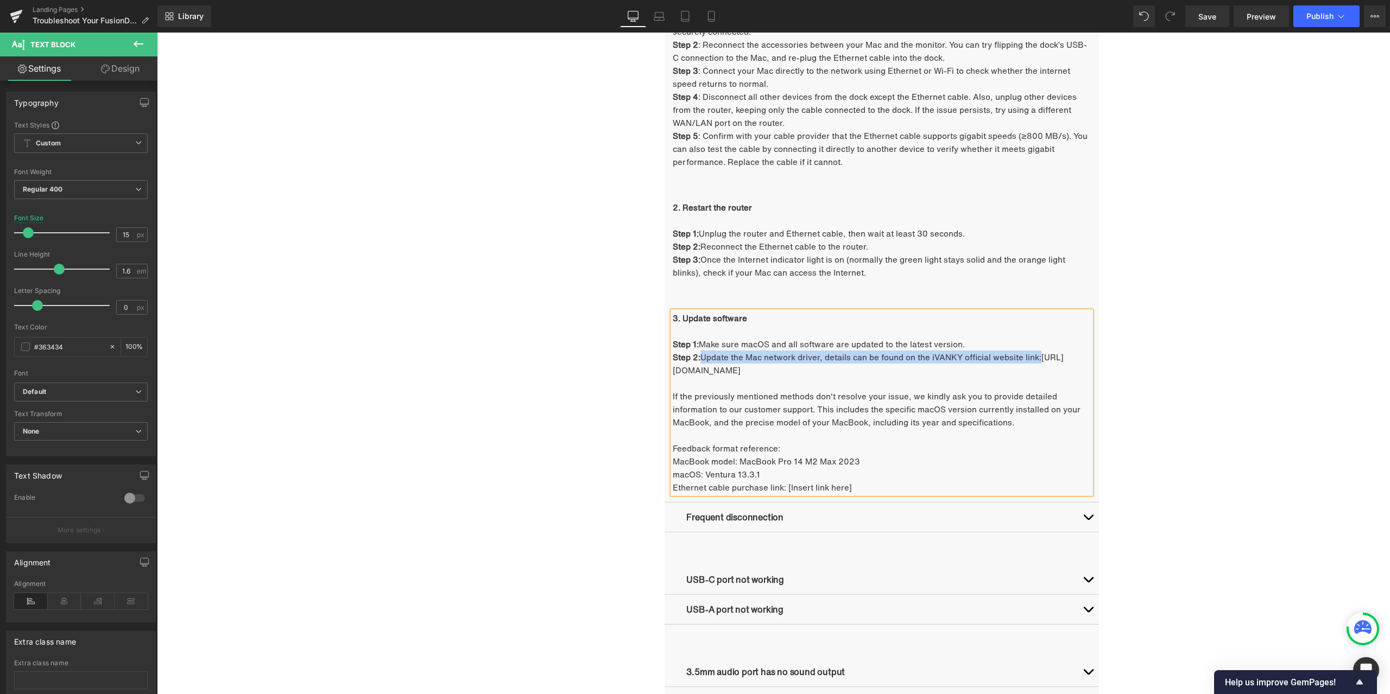
drag, startPoint x: 700, startPoint y: 357, endPoint x: 1037, endPoint y: 355, distance: 337.7
click at [1037, 355] on p "Step 2: Update the Mac network driver, details can be found on the iVANKY offic…" at bounding box center [882, 364] width 418 height 26
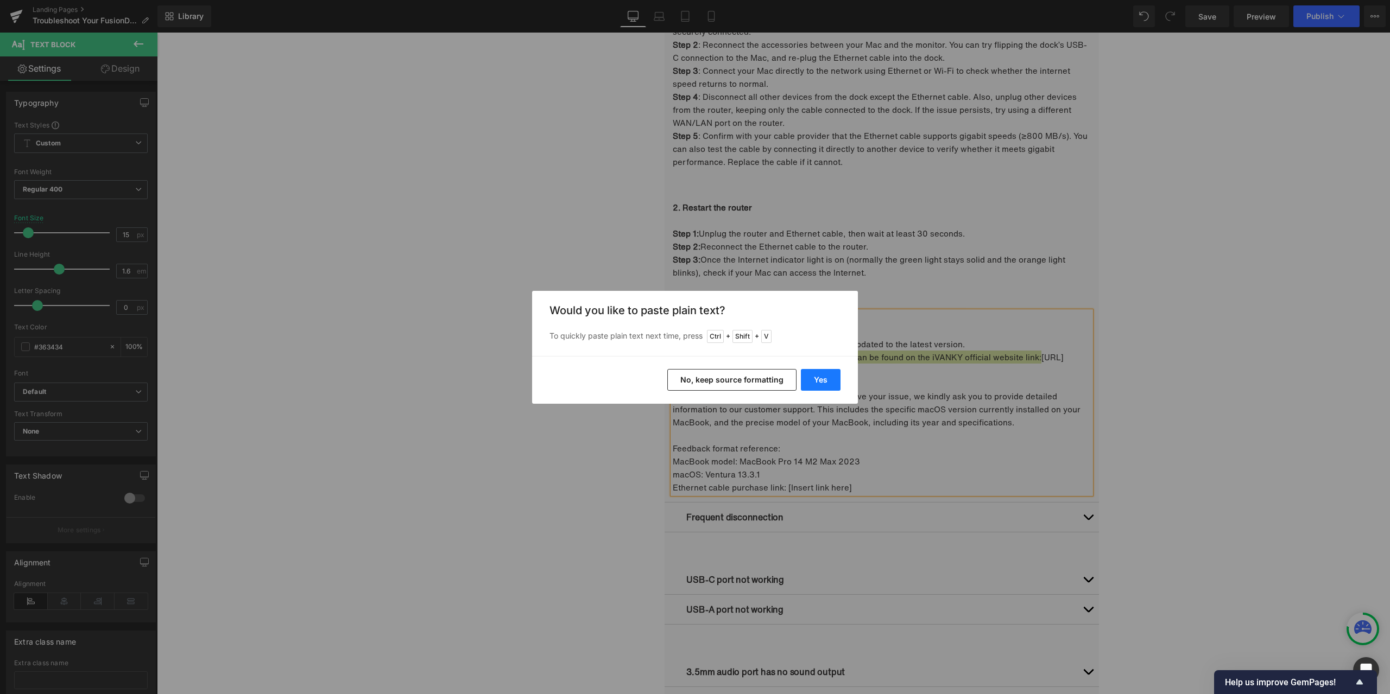
click at [824, 375] on button "Yes" at bounding box center [821, 380] width 40 height 22
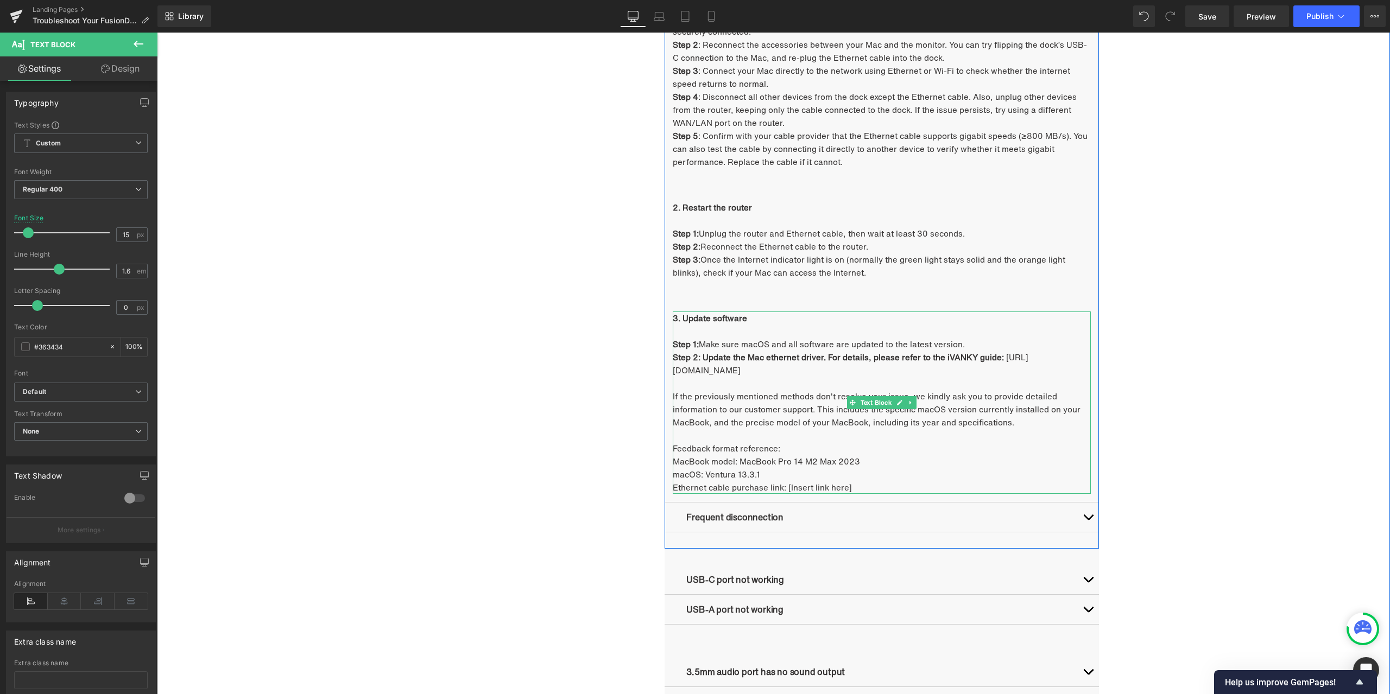
click at [720, 353] on strong "Step 2: Update the Mac ethernet driver. For details, please refer to the iVANKY…" at bounding box center [838, 357] width 331 height 12
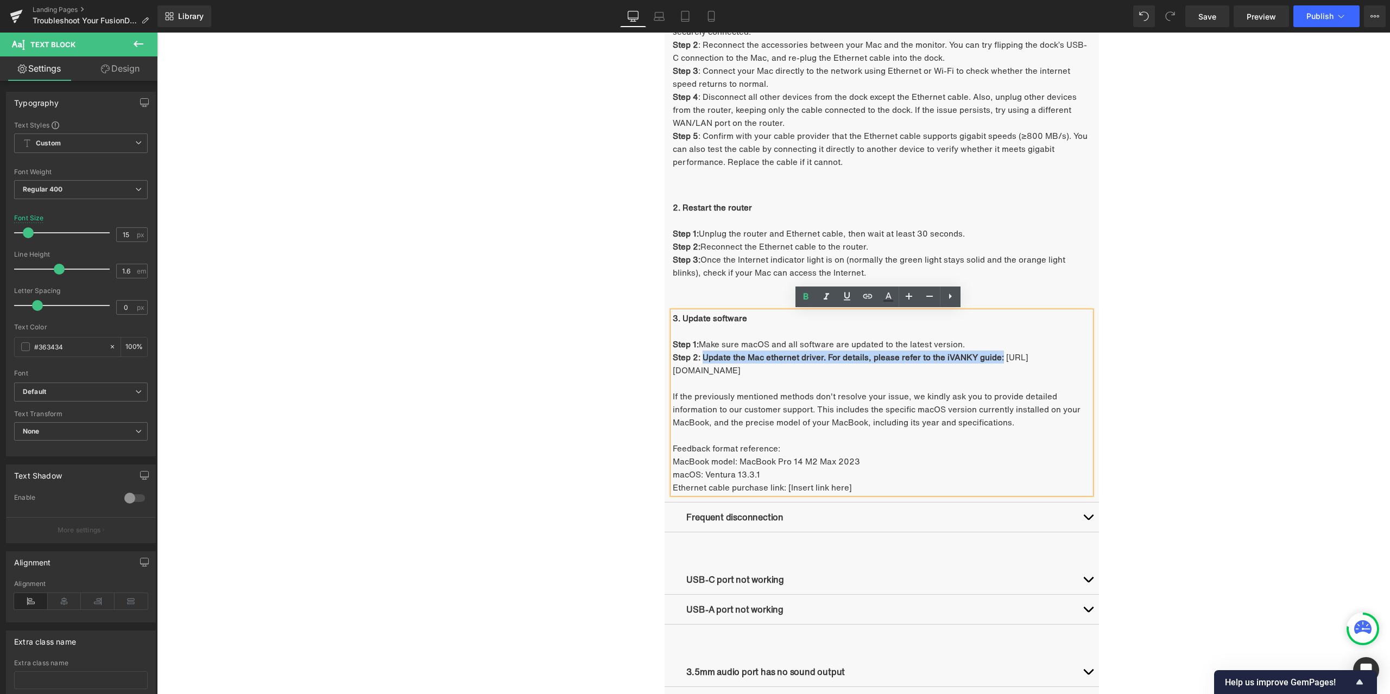
drag, startPoint x: 699, startPoint y: 357, endPoint x: 692, endPoint y: 368, distance: 13.7
click at [692, 363] on strong "Step 2: Update the Mac ethernet driver. For details, please refer to the iVANKY…" at bounding box center [838, 357] width 331 height 12
click at [808, 298] on icon at bounding box center [805, 296] width 13 height 13
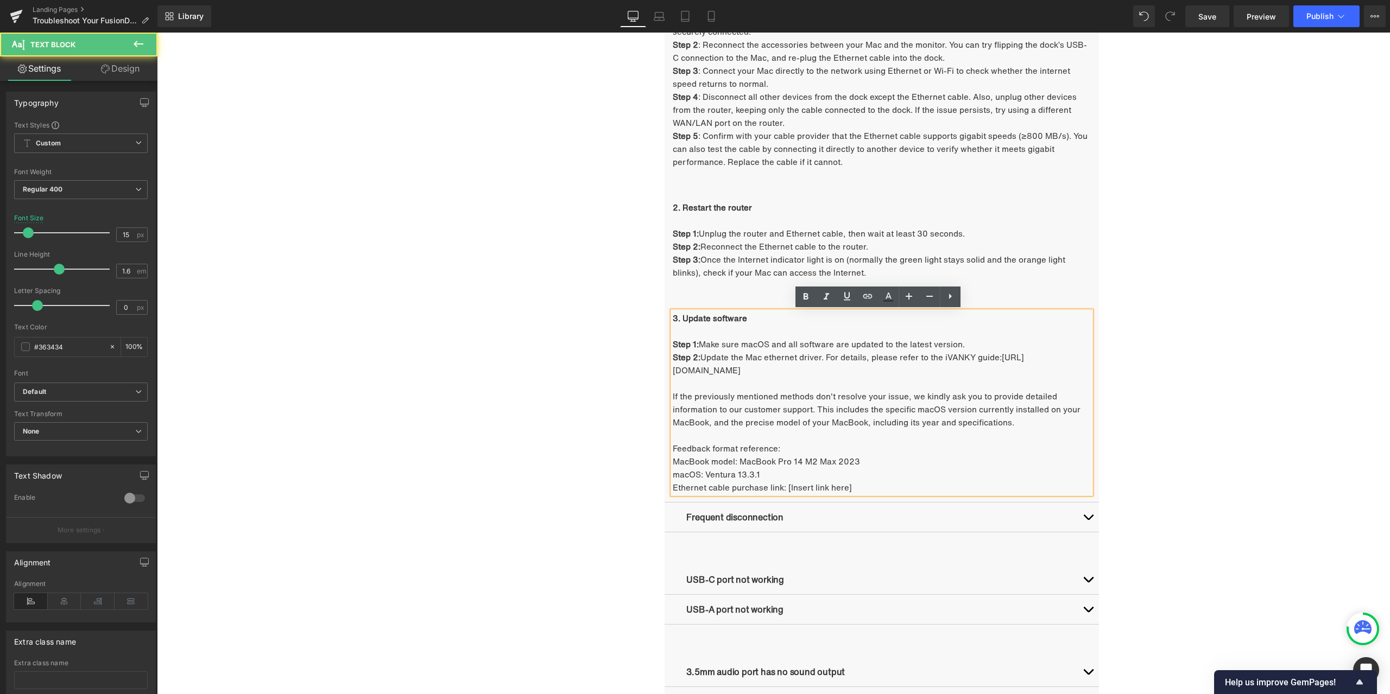
click at [769, 411] on p "If the previously mentioned methods don't resolve your issue, we kindly ask you…" at bounding box center [882, 409] width 418 height 39
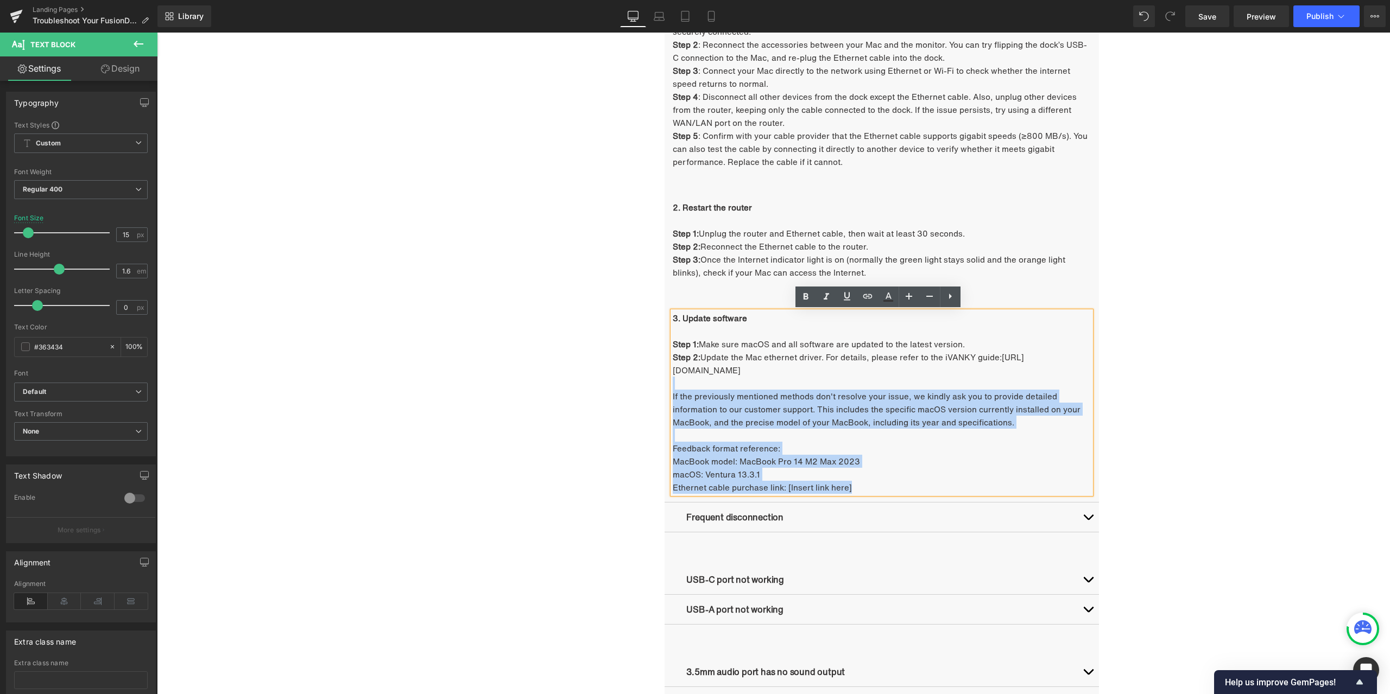
drag, startPoint x: 860, startPoint y: 487, endPoint x: 672, endPoint y: 386, distance: 213.5
click at [673, 386] on div "3. Update software Step 1: Make sure macOS and all software are updated to the …" at bounding box center [882, 403] width 418 height 182
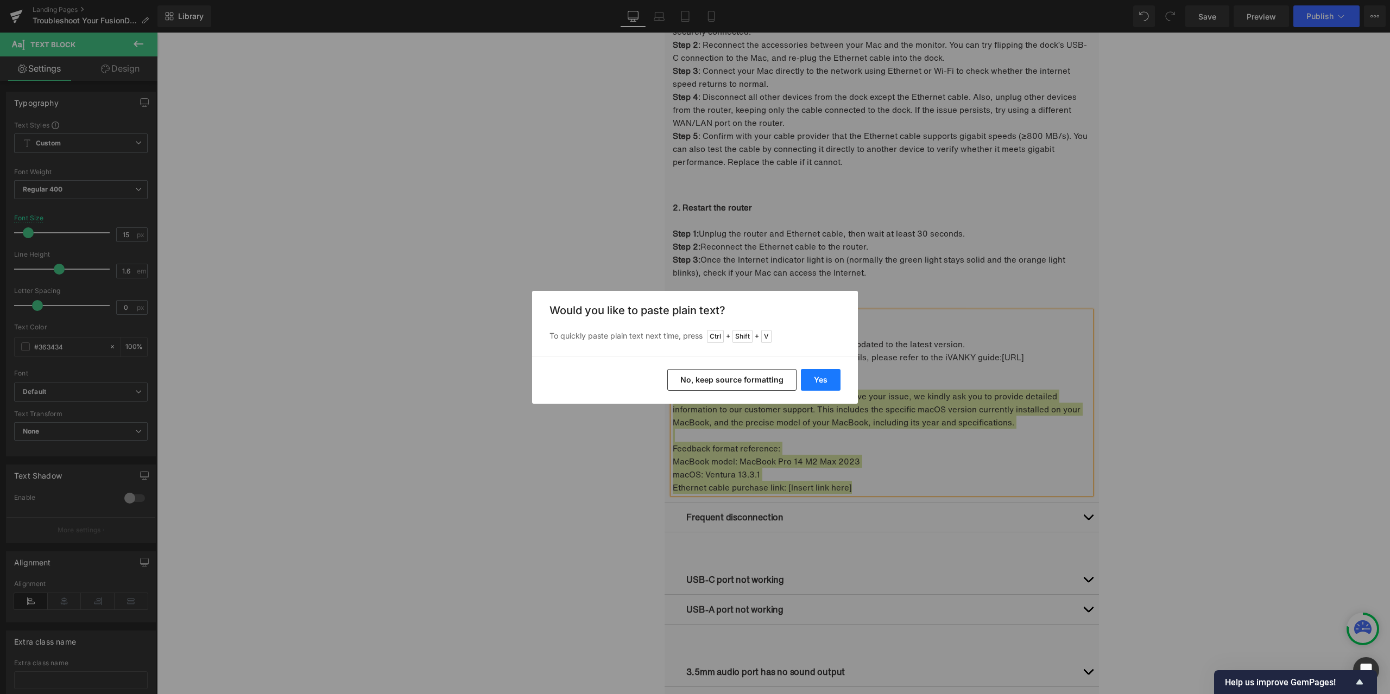
click at [827, 388] on button "Yes" at bounding box center [821, 380] width 40 height 22
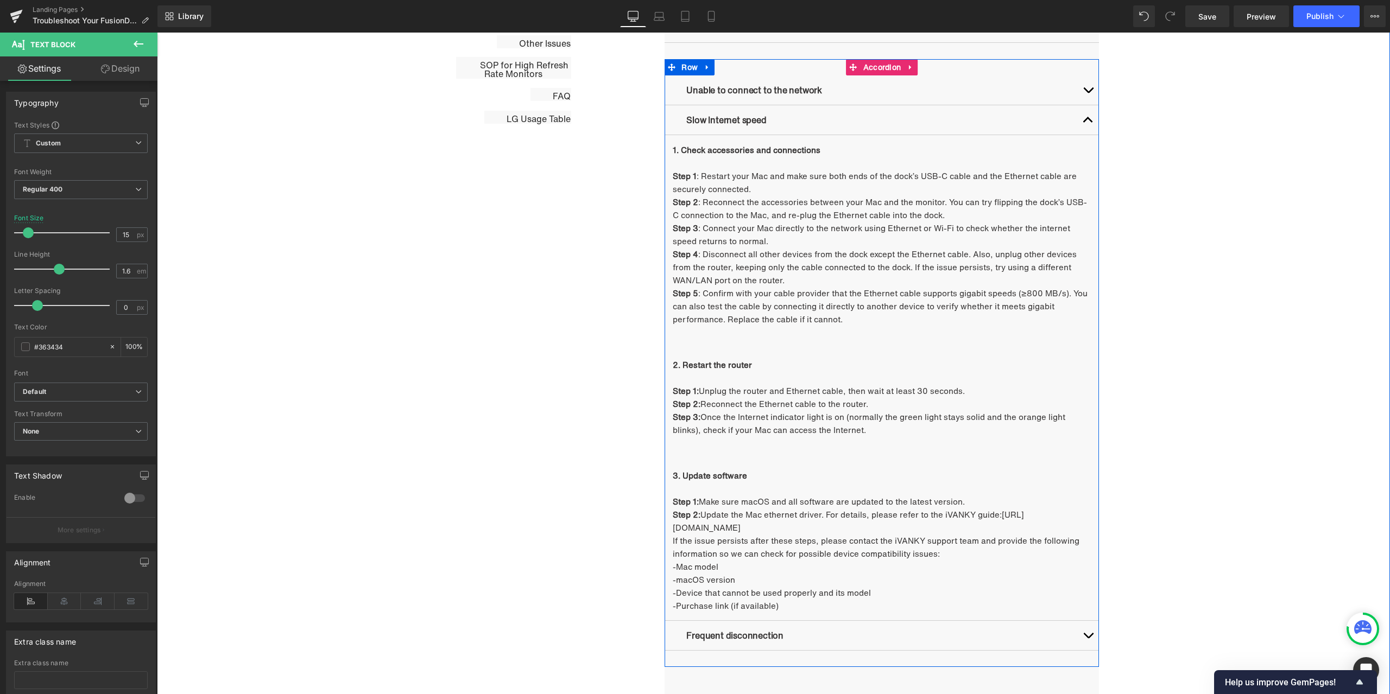
scroll to position [818, 0]
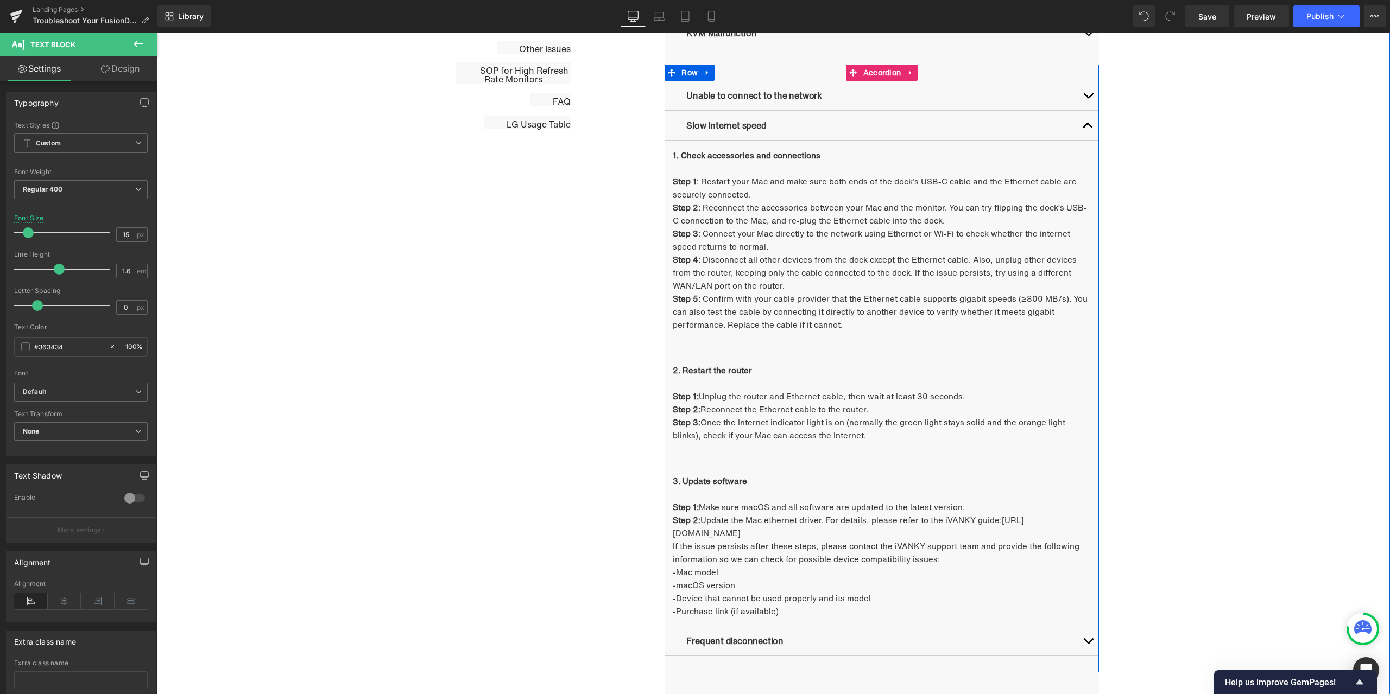
click at [1084, 121] on button "button" at bounding box center [1088, 125] width 22 height 29
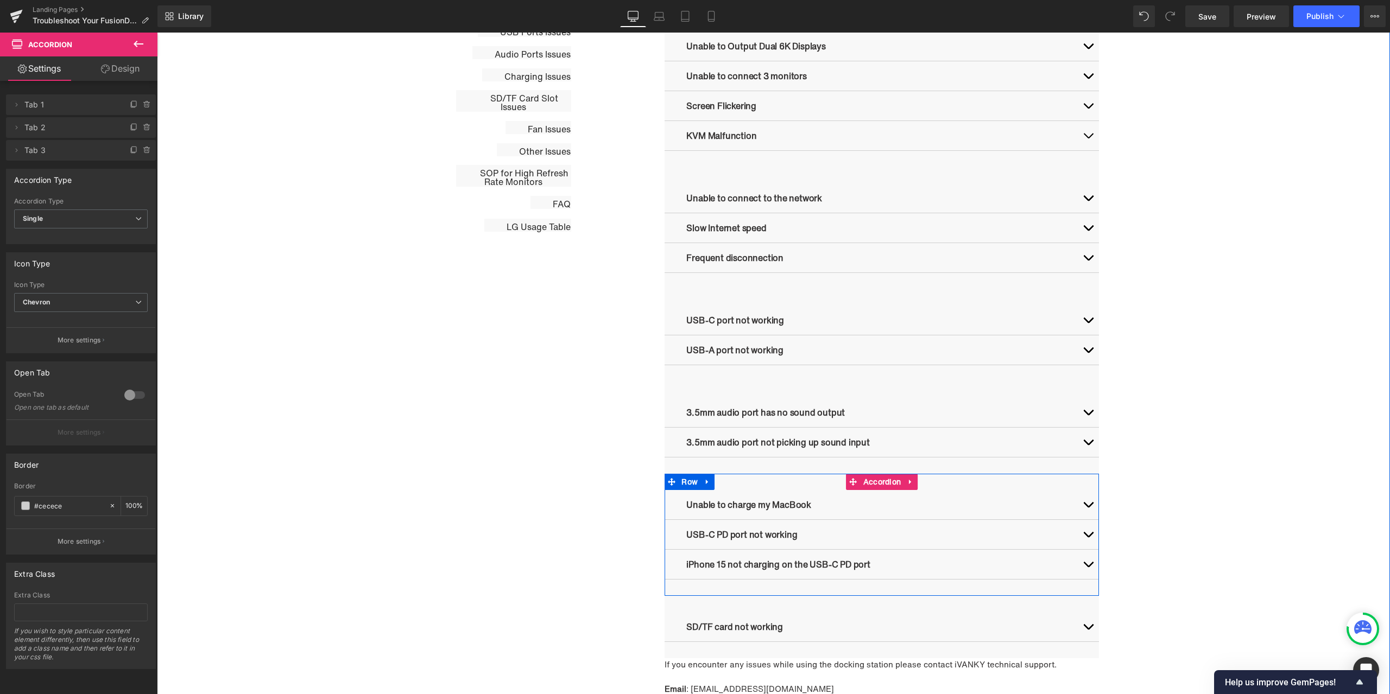
scroll to position [709, 0]
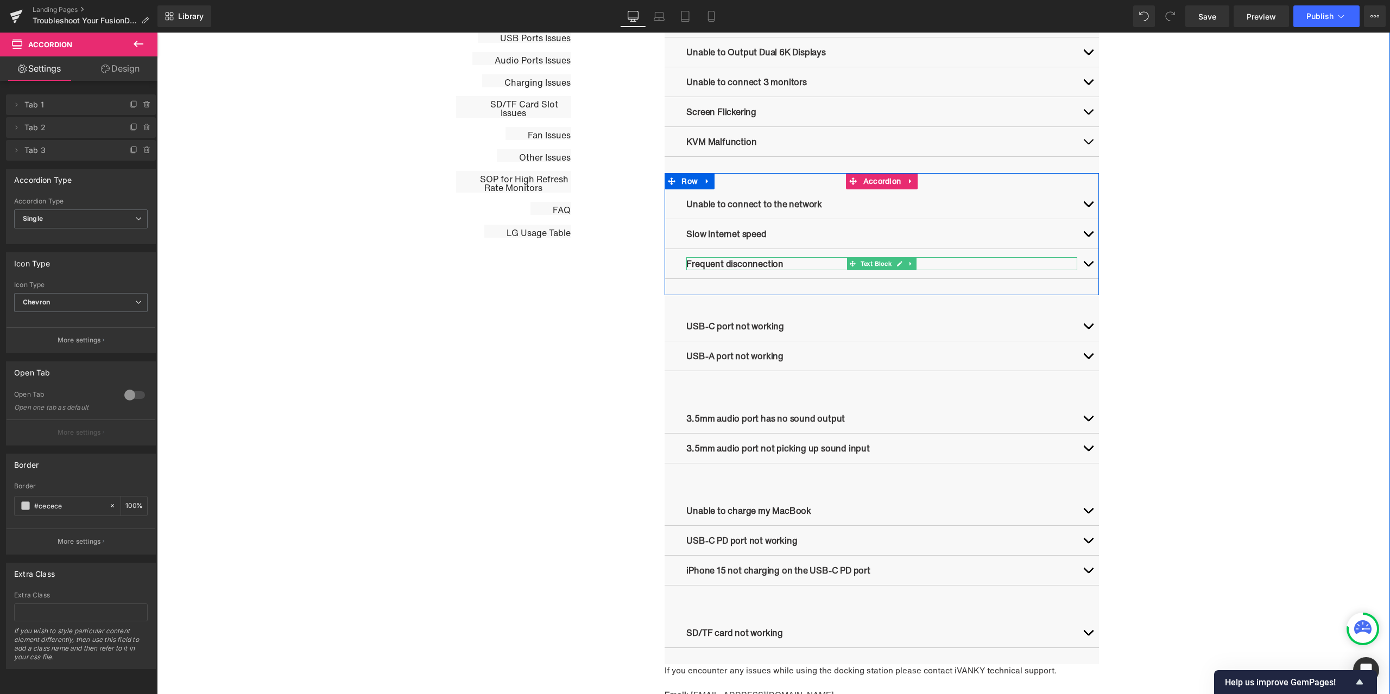
drag, startPoint x: 897, startPoint y: 262, endPoint x: 889, endPoint y: 263, distance: 8.2
click at [897, 262] on icon at bounding box center [899, 263] width 5 height 5
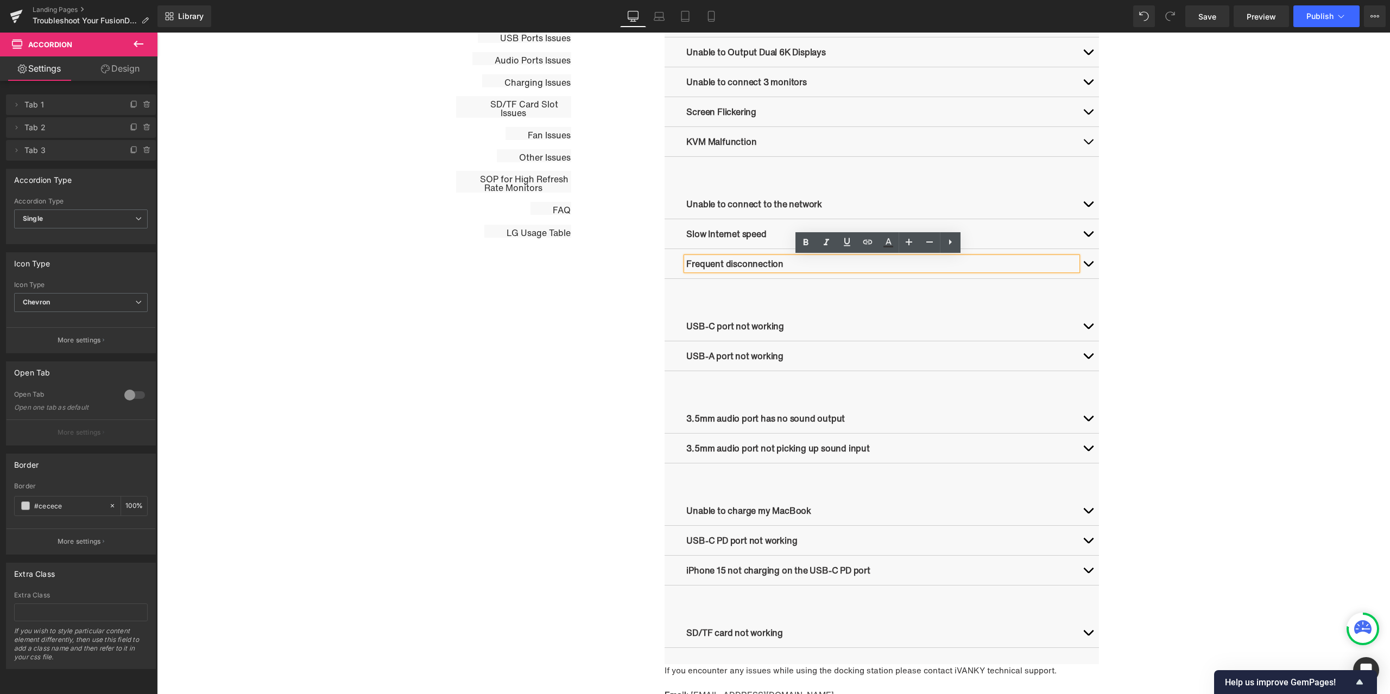
click at [825, 263] on p "Frequent disconnection" at bounding box center [881, 263] width 391 height 13
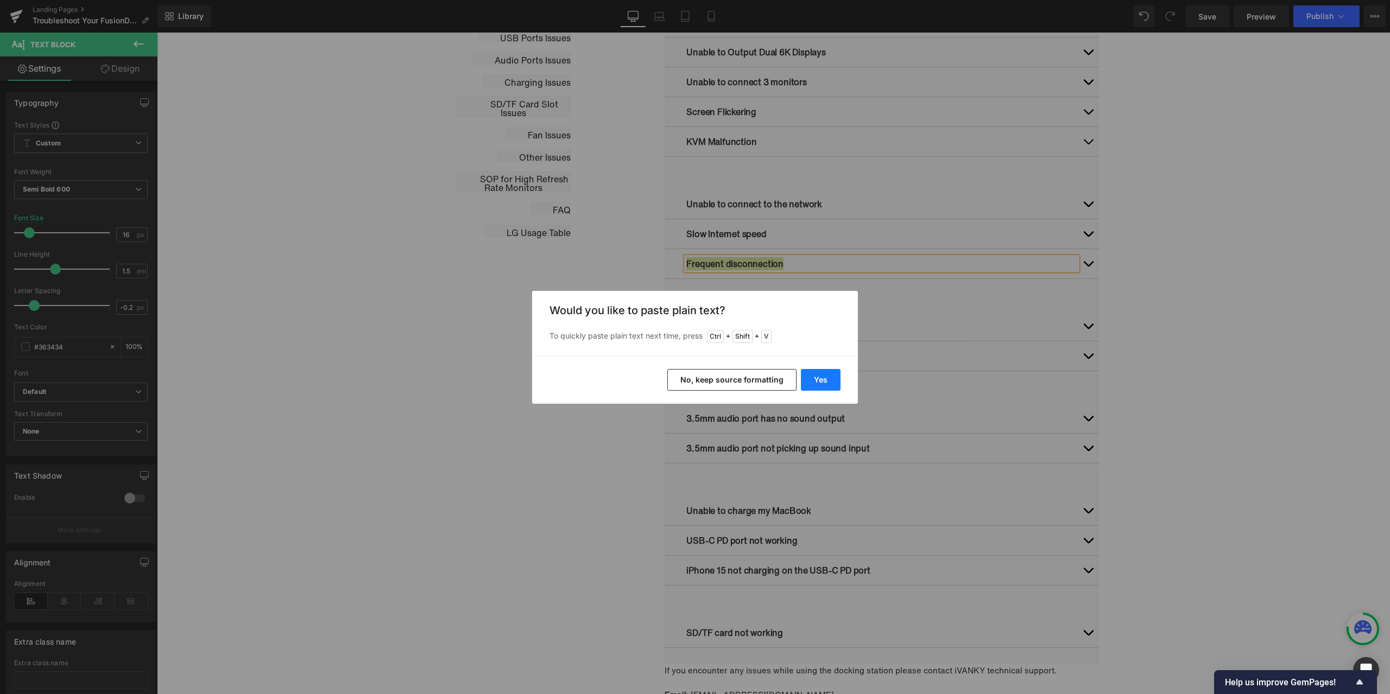
click at [818, 376] on button "Yes" at bounding box center [821, 380] width 40 height 22
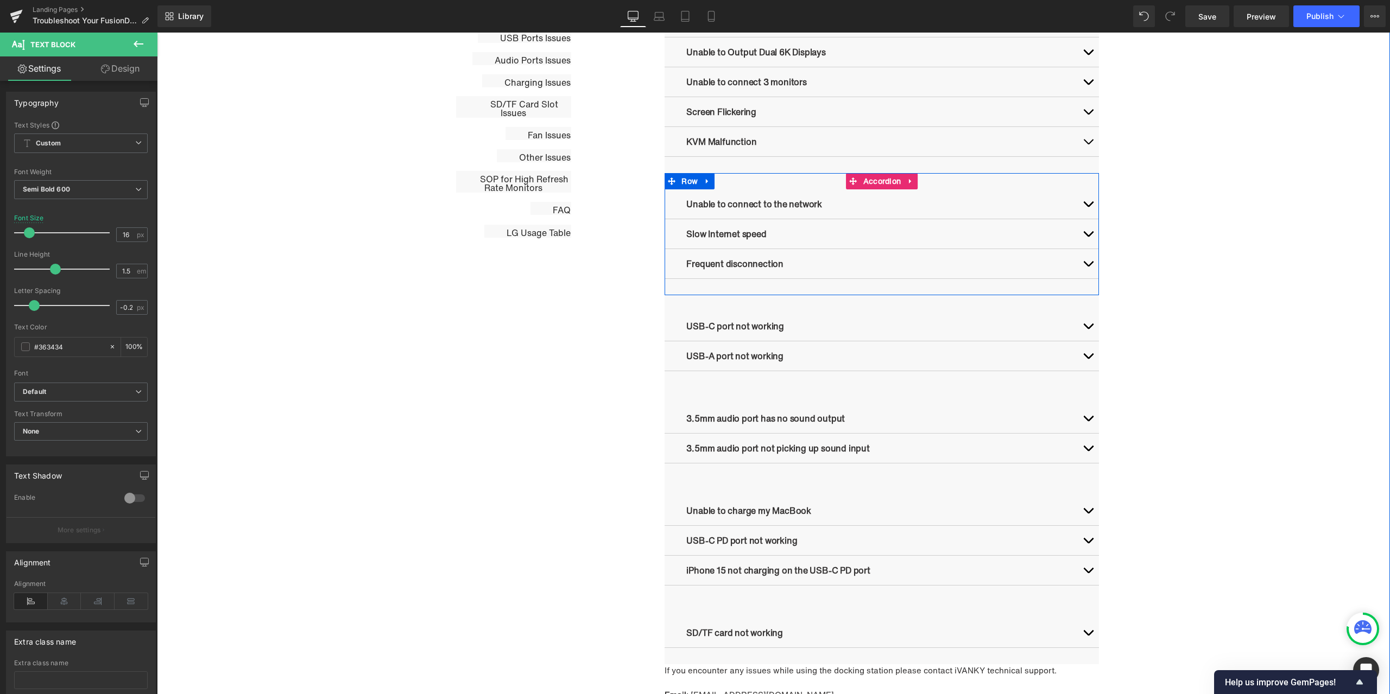
click at [1085, 264] on button "button" at bounding box center [1088, 263] width 22 height 29
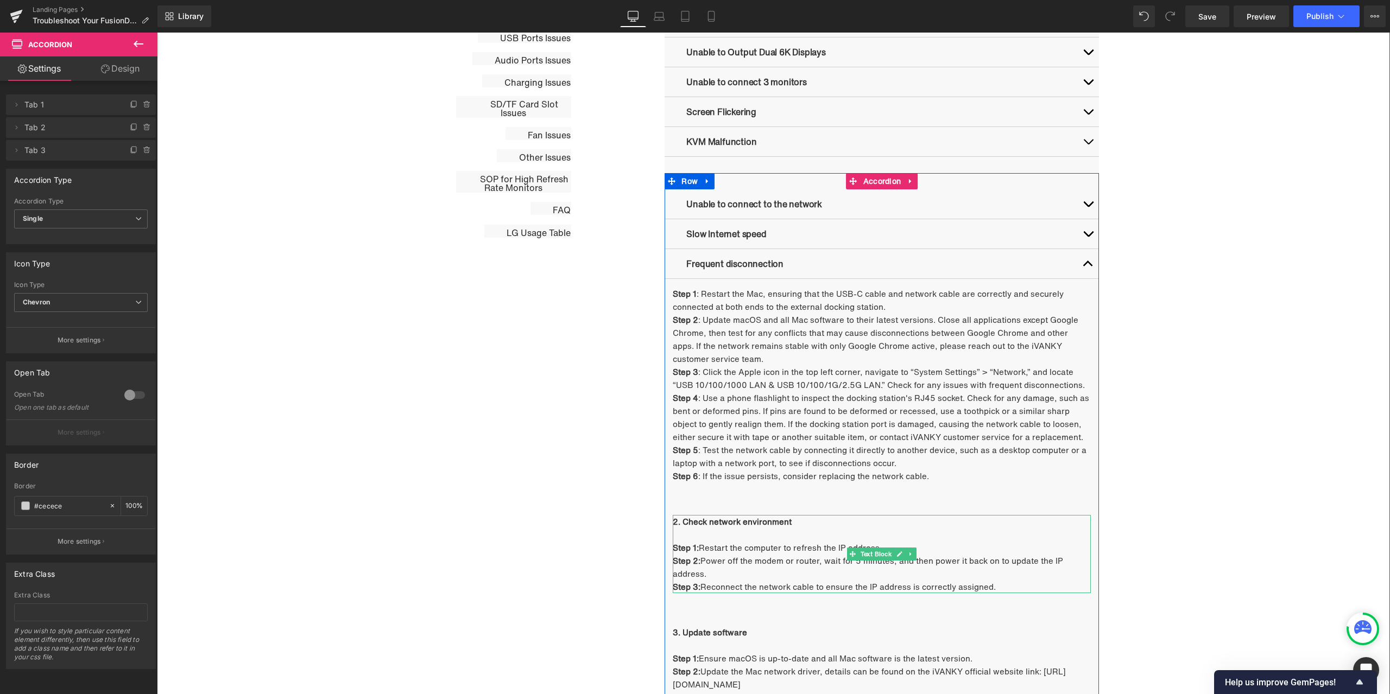
click at [797, 523] on p "2. Check network environment" at bounding box center [882, 521] width 418 height 13
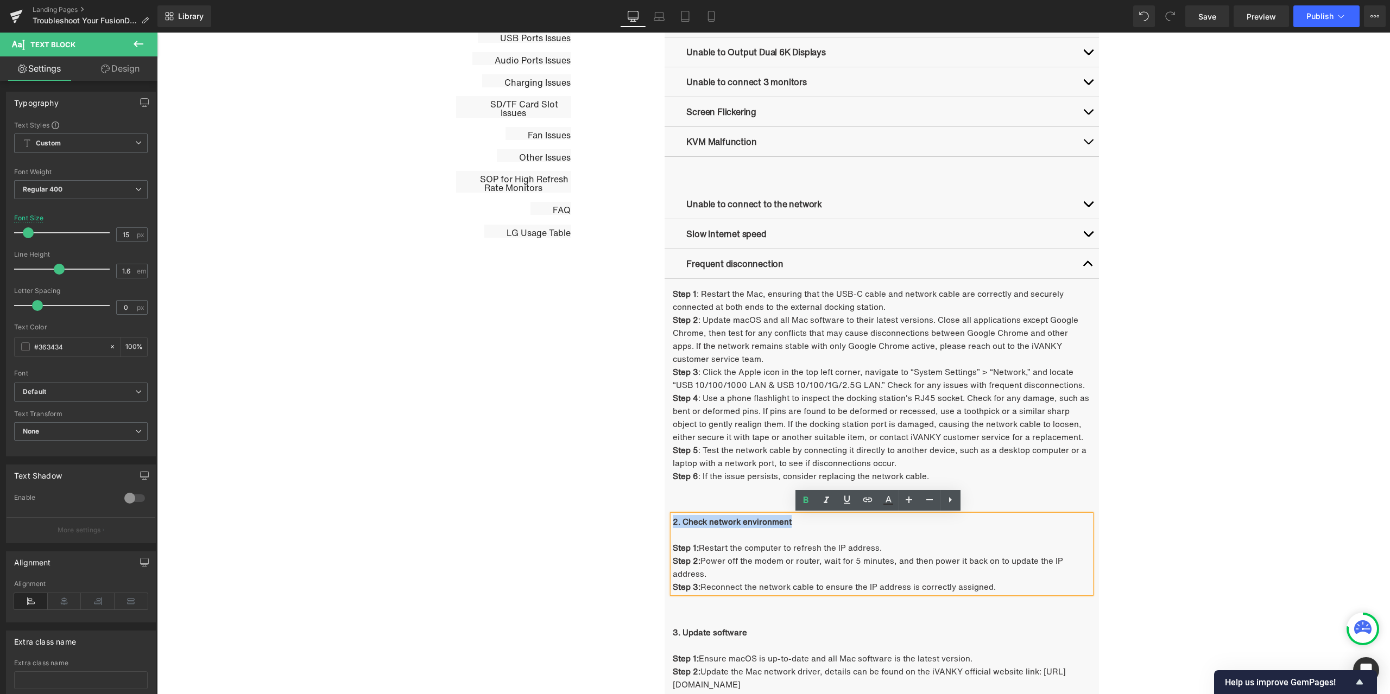
drag, startPoint x: 775, startPoint y: 522, endPoint x: 671, endPoint y: 518, distance: 103.7
click at [673, 518] on p "2. Check network environment" at bounding box center [882, 521] width 418 height 13
copy b "2. Check network environment"
click at [751, 322] on span "Step 2 : Update macOS and all Mac software to their latest versions. Close all …" at bounding box center [875, 339] width 405 height 51
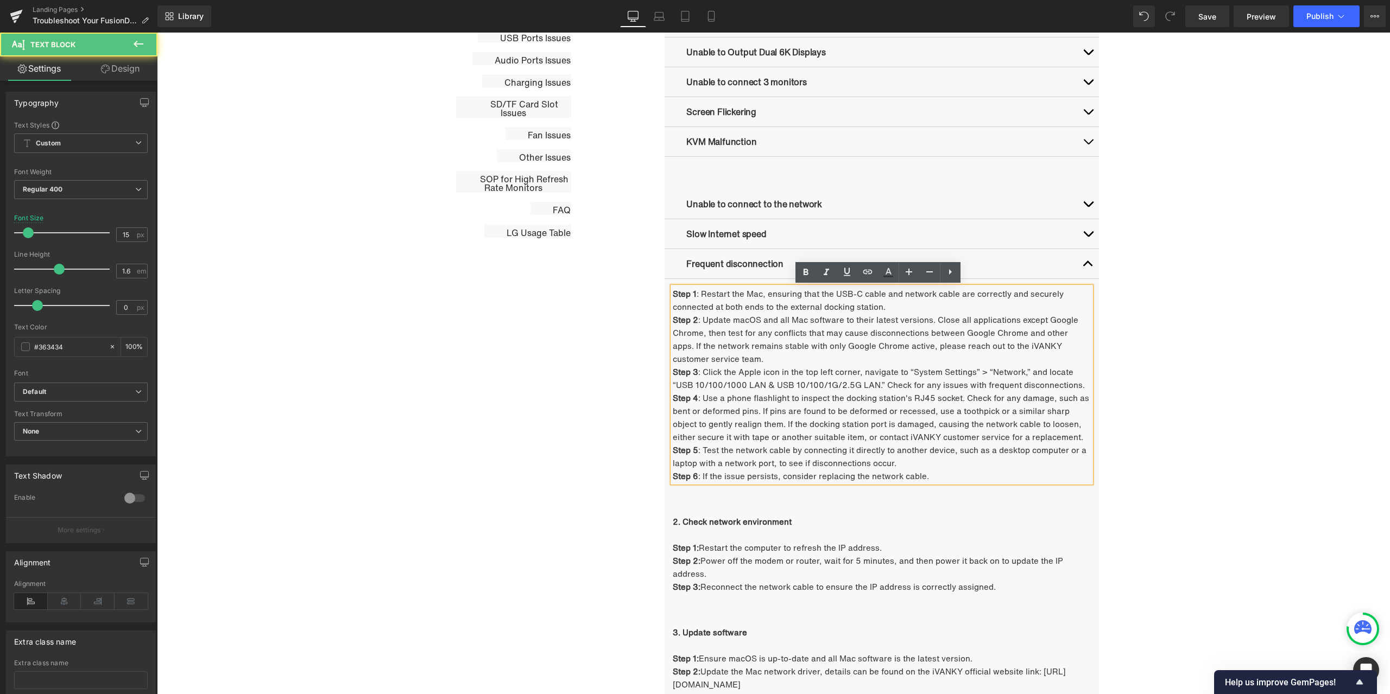
click at [673, 293] on strong "Step 1" at bounding box center [685, 294] width 24 height 12
click at [673, 294] on strong "Step 1" at bounding box center [685, 294] width 24 height 12
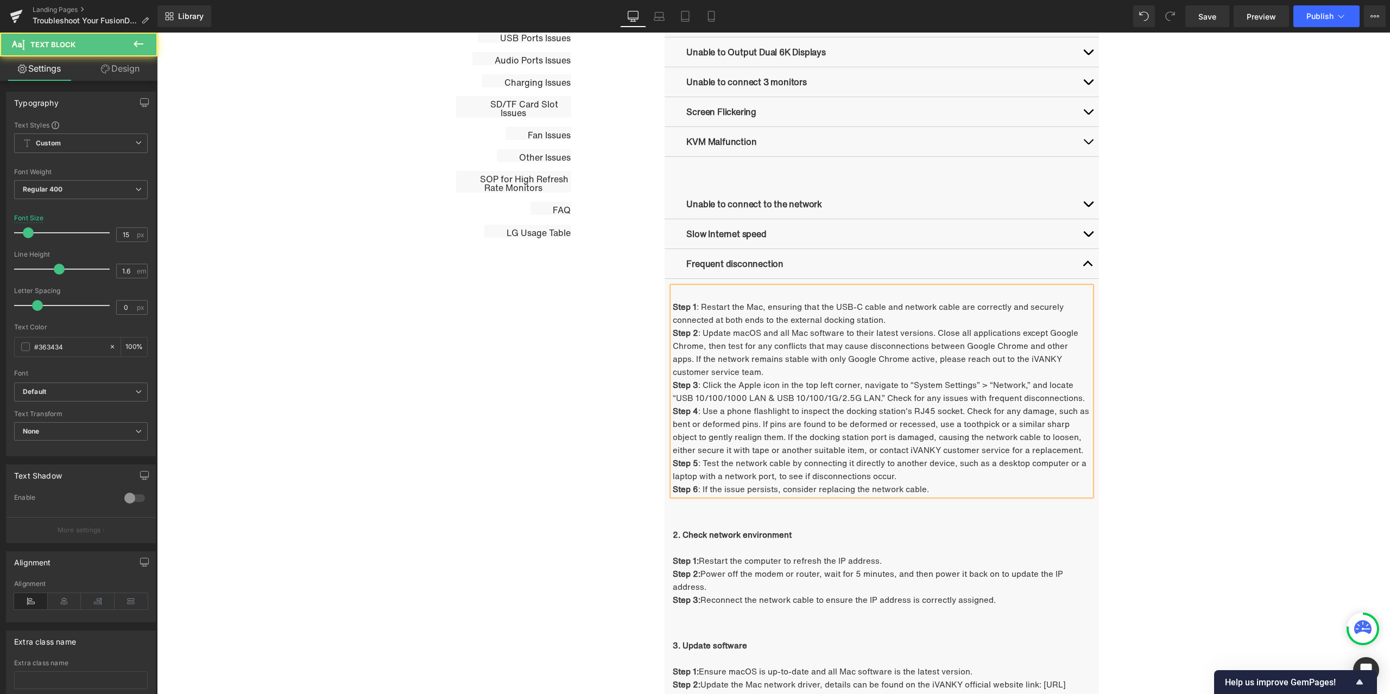
click at [686, 292] on p at bounding box center [882, 293] width 418 height 13
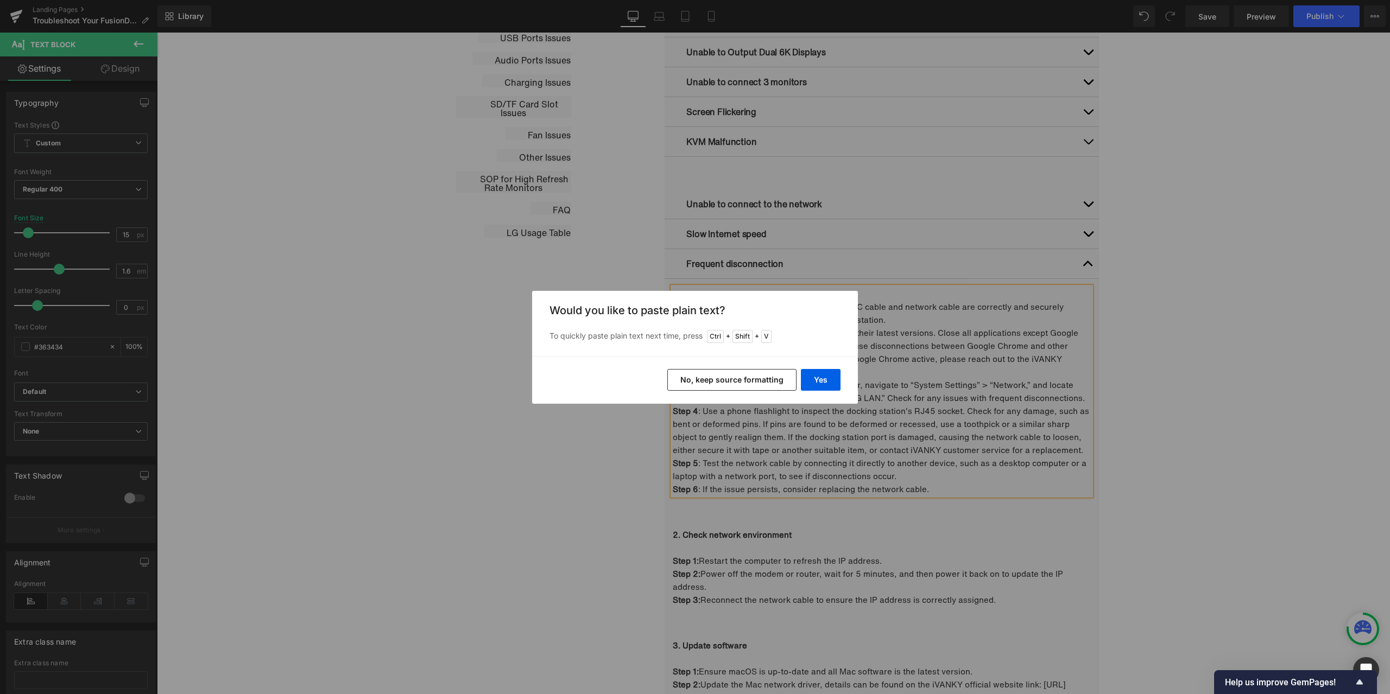
drag, startPoint x: 771, startPoint y: 366, endPoint x: 768, endPoint y: 371, distance: 6.2
click at [771, 366] on div "Yes No, keep source formatting" at bounding box center [695, 380] width 326 height 48
click at [763, 375] on button "No, keep source formatting" at bounding box center [731, 380] width 129 height 22
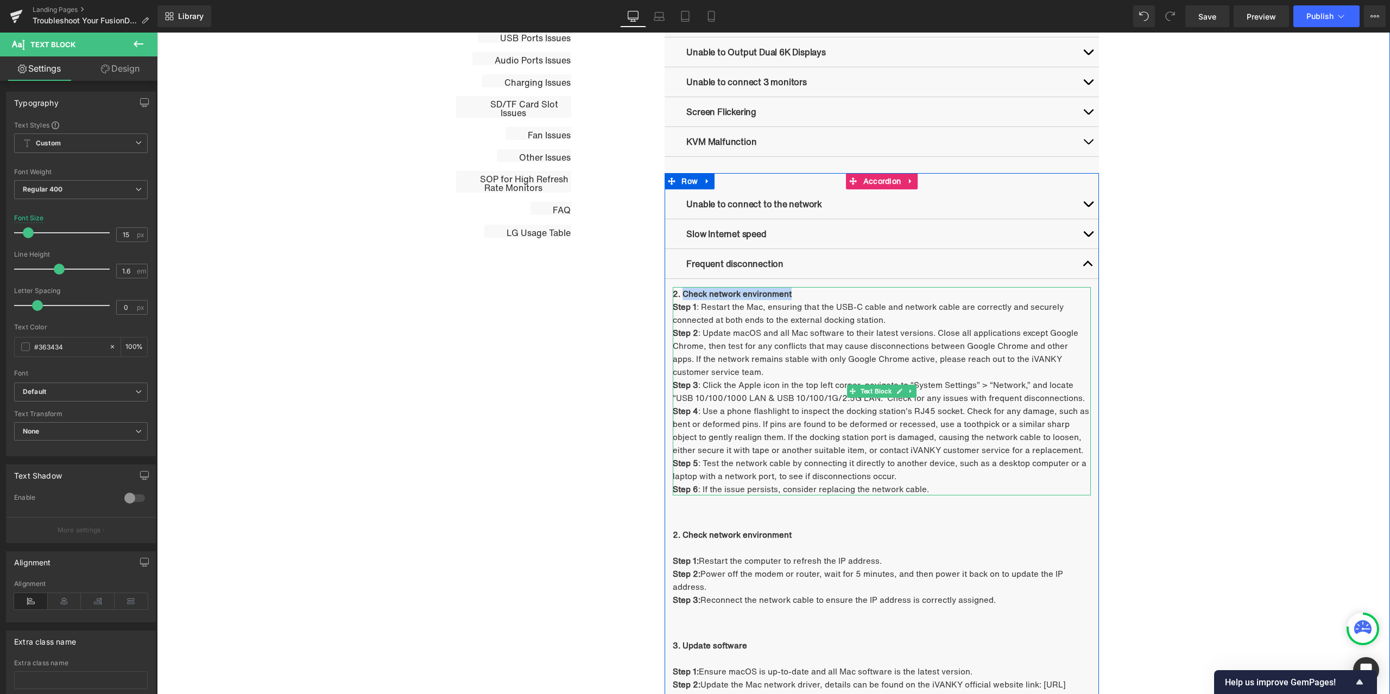
drag, startPoint x: 680, startPoint y: 297, endPoint x: 786, endPoint y: 293, distance: 106.5
click at [786, 293] on span "2. Check network environment" at bounding box center [732, 294] width 119 height 12
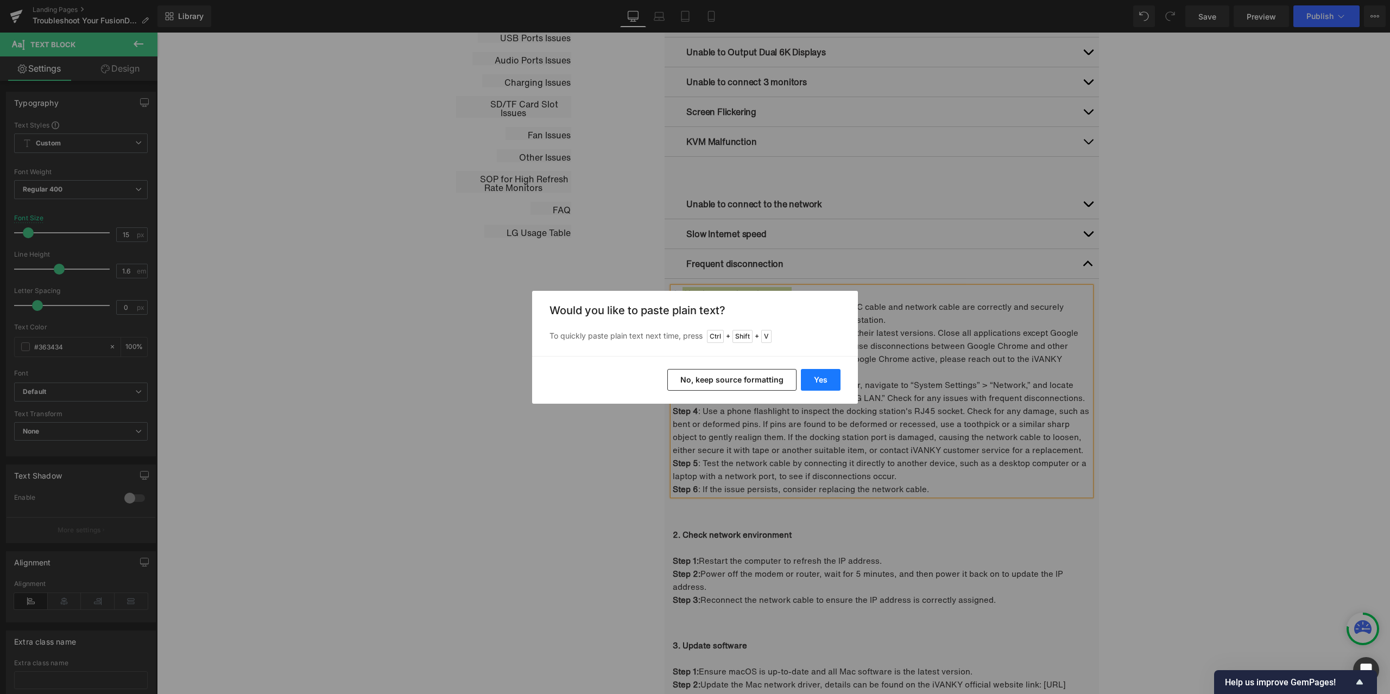
click at [820, 378] on button "Yes" at bounding box center [821, 380] width 40 height 22
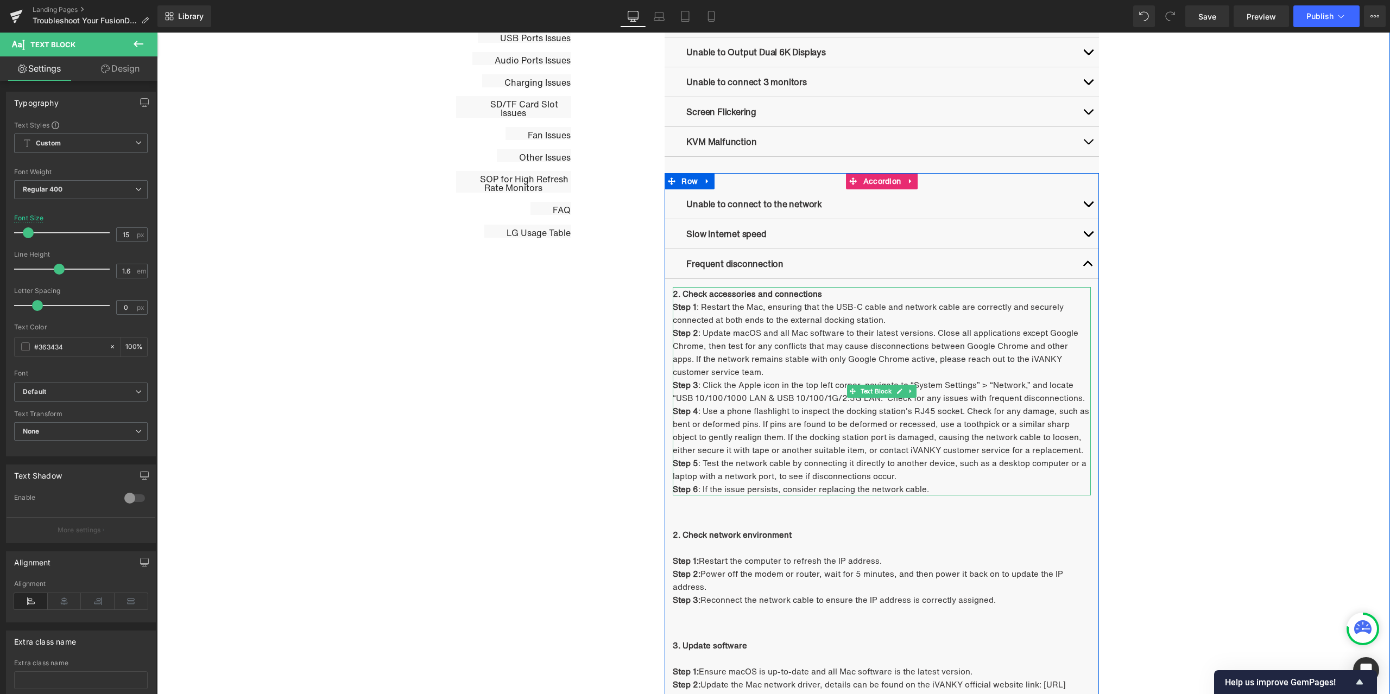
click at [673, 293] on span "2. Check accessories and connections" at bounding box center [747, 294] width 149 height 12
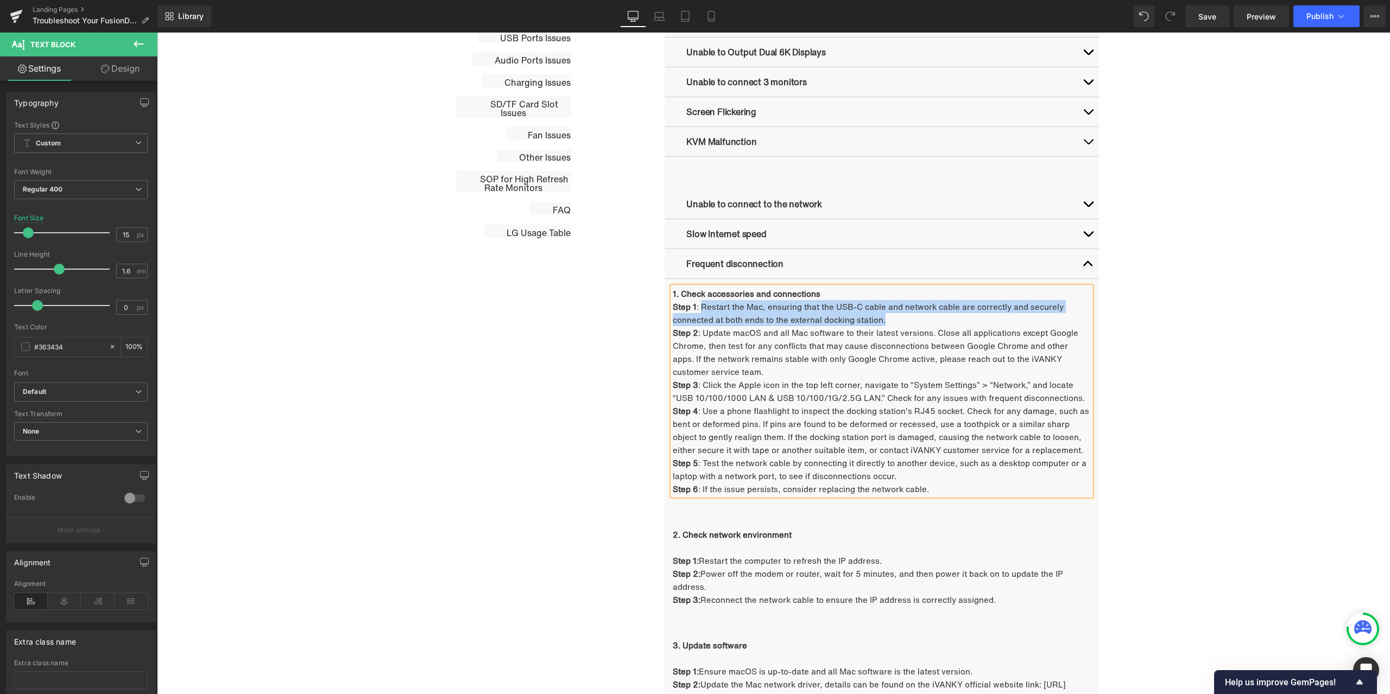
drag, startPoint x: 698, startPoint y: 307, endPoint x: 885, endPoint y: 320, distance: 187.8
click at [885, 320] on p "Step 1 : Restart the Mac, ensuring that the USB-C cable and network cable are c…" at bounding box center [882, 313] width 418 height 26
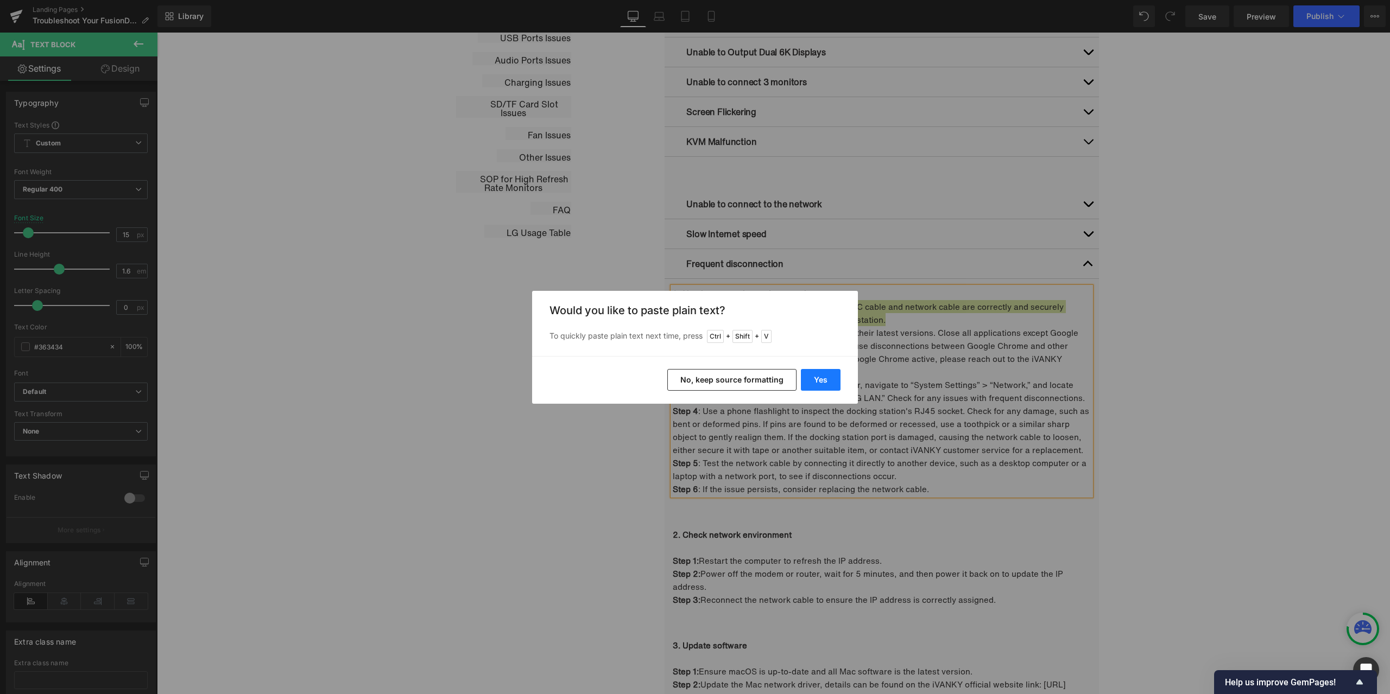
click at [821, 384] on button "Yes" at bounding box center [821, 380] width 40 height 22
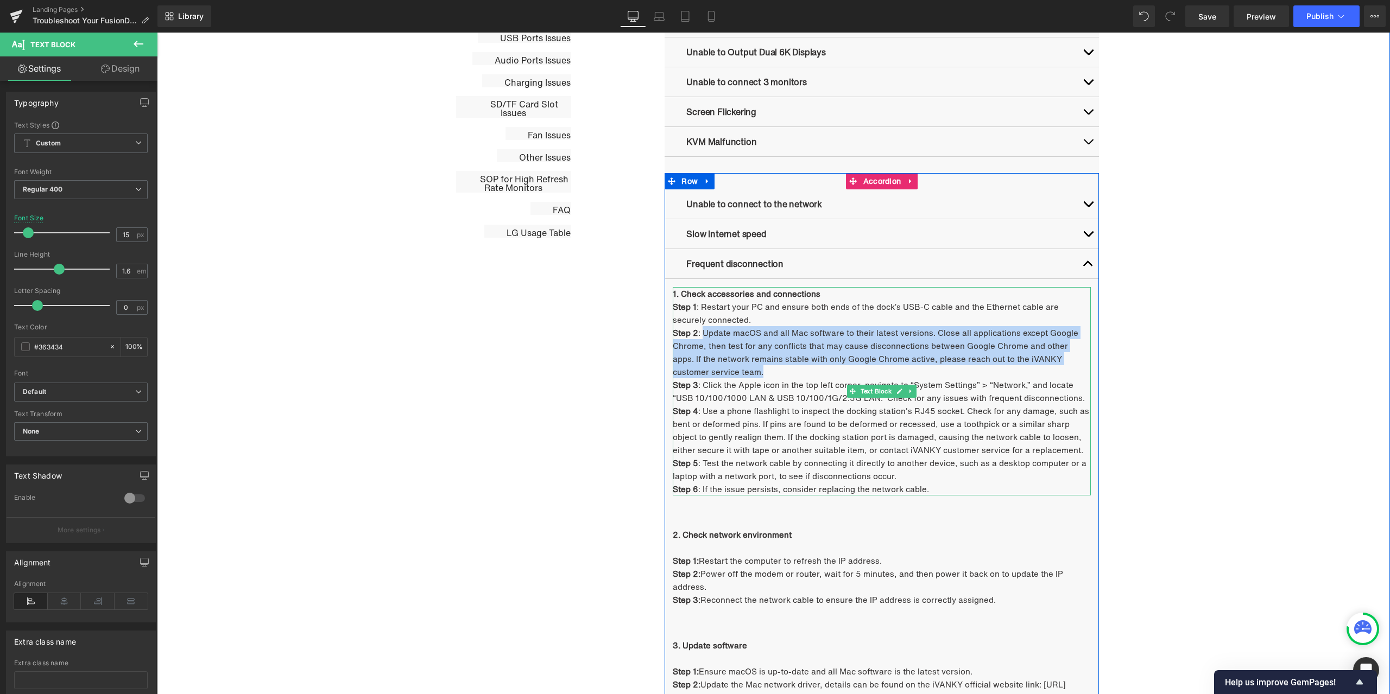
drag, startPoint x: 700, startPoint y: 333, endPoint x: 726, endPoint y: 370, distance: 45.2
click at [726, 370] on p "Step 2 : Update macOS and all Mac software to their latest versions. Close all …" at bounding box center [882, 352] width 418 height 52
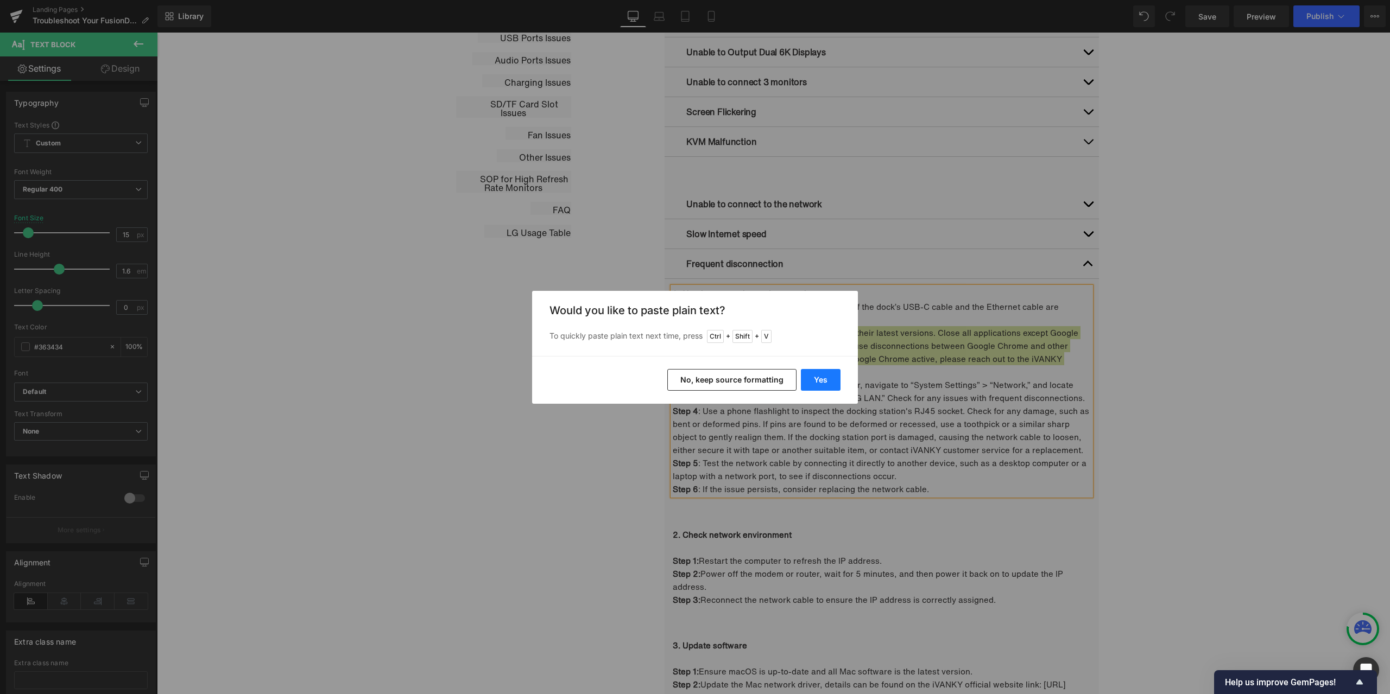
click at [817, 376] on button "Yes" at bounding box center [821, 380] width 40 height 22
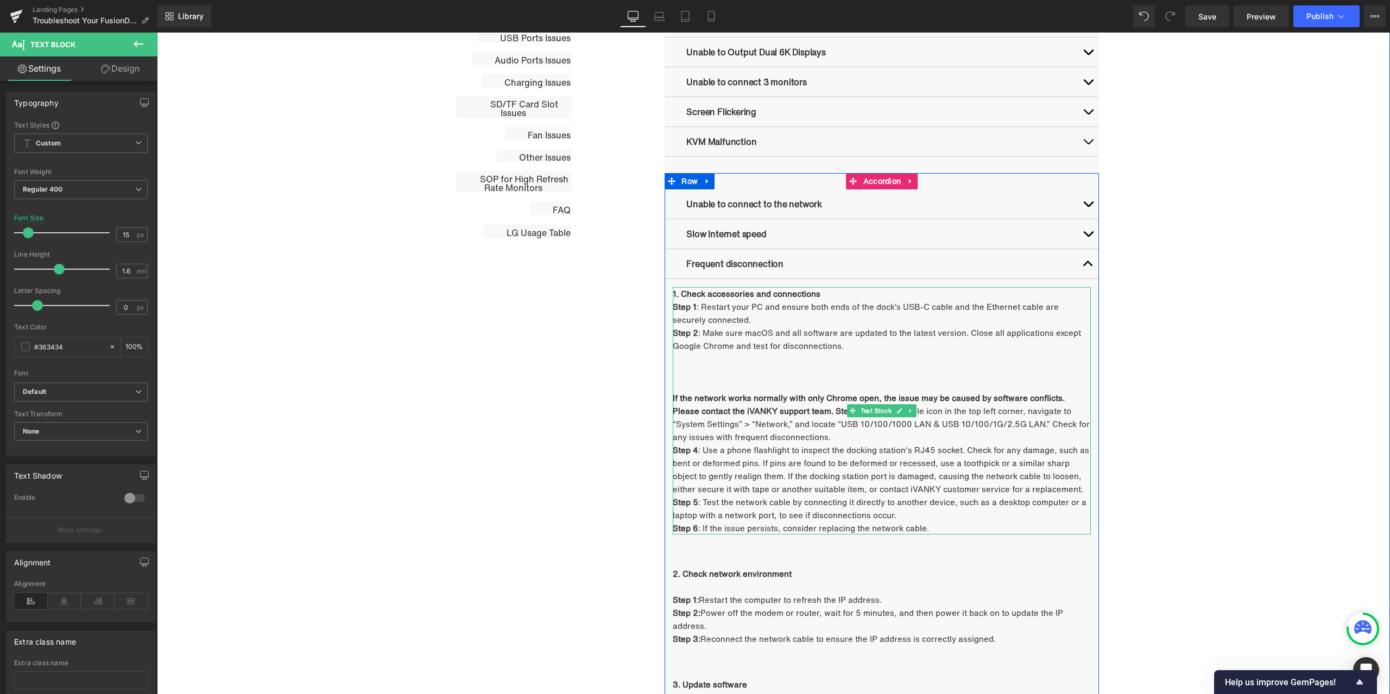
click at [771, 376] on p at bounding box center [882, 371] width 418 height 13
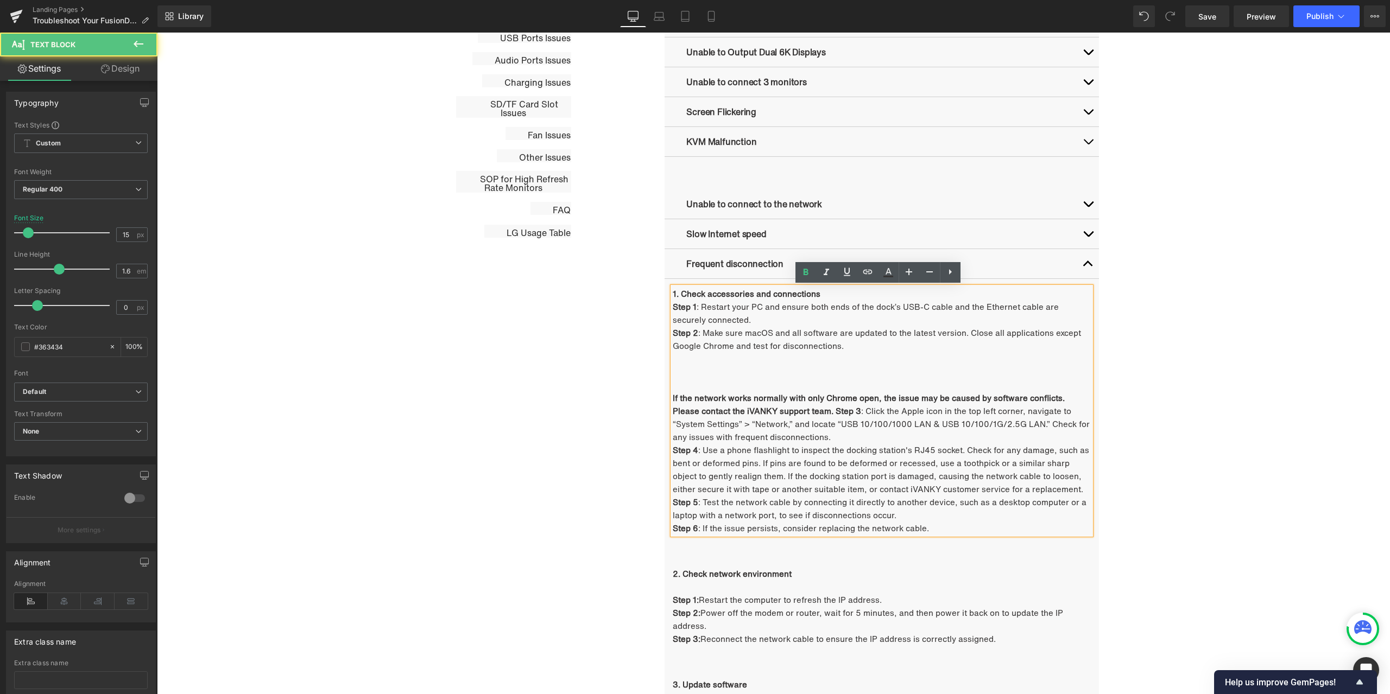
click at [694, 378] on p at bounding box center [882, 384] width 418 height 13
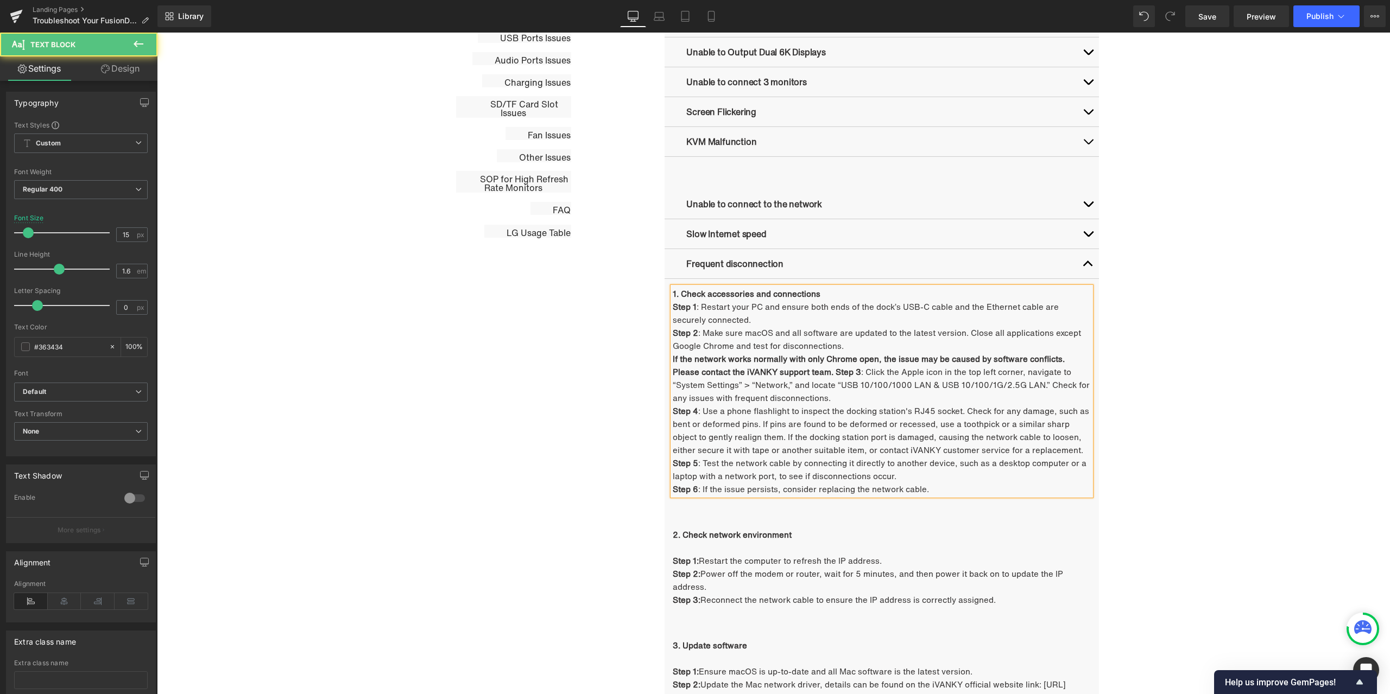
click at [802, 369] on strong "If the network works normally with only Chrome open, the issue may be caused by…" at bounding box center [869, 365] width 392 height 25
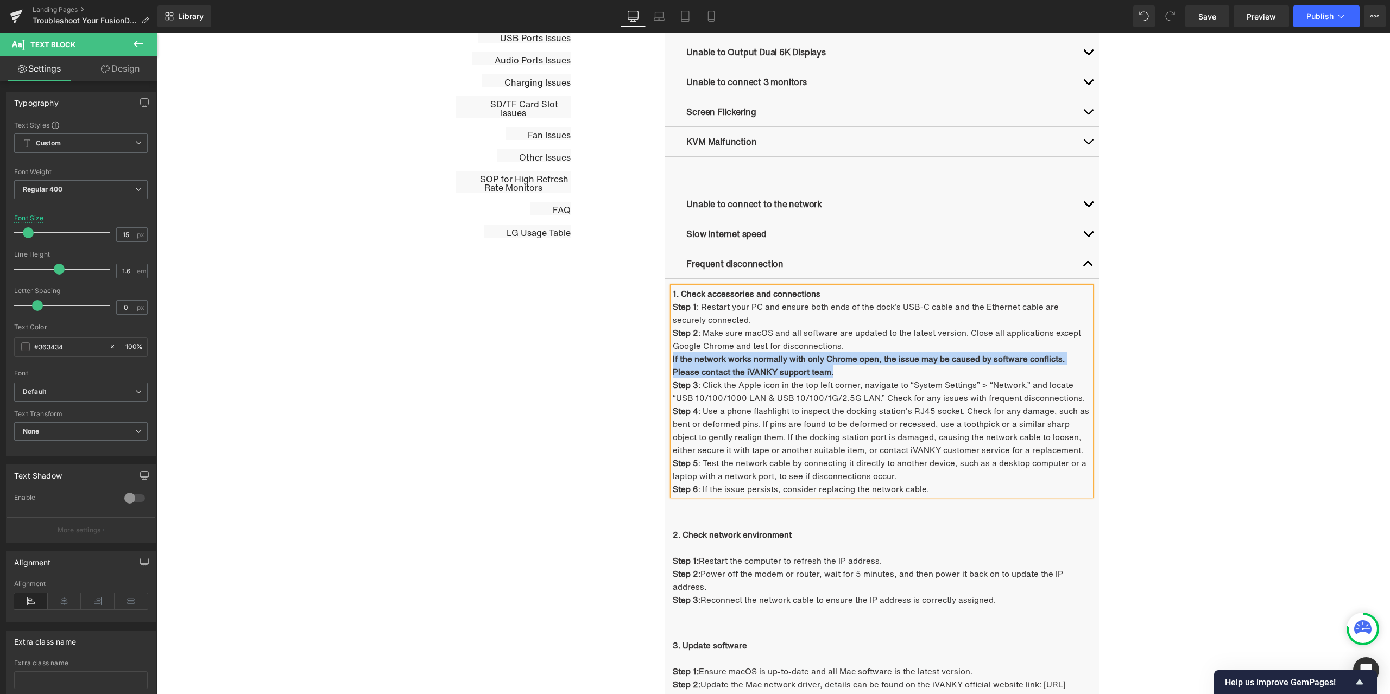
drag, startPoint x: 801, startPoint y: 372, endPoint x: 668, endPoint y: 358, distance: 133.2
click at [673, 358] on strong "If the network works normally with only Chrome open, the issue may be caused by…" at bounding box center [869, 365] width 392 height 25
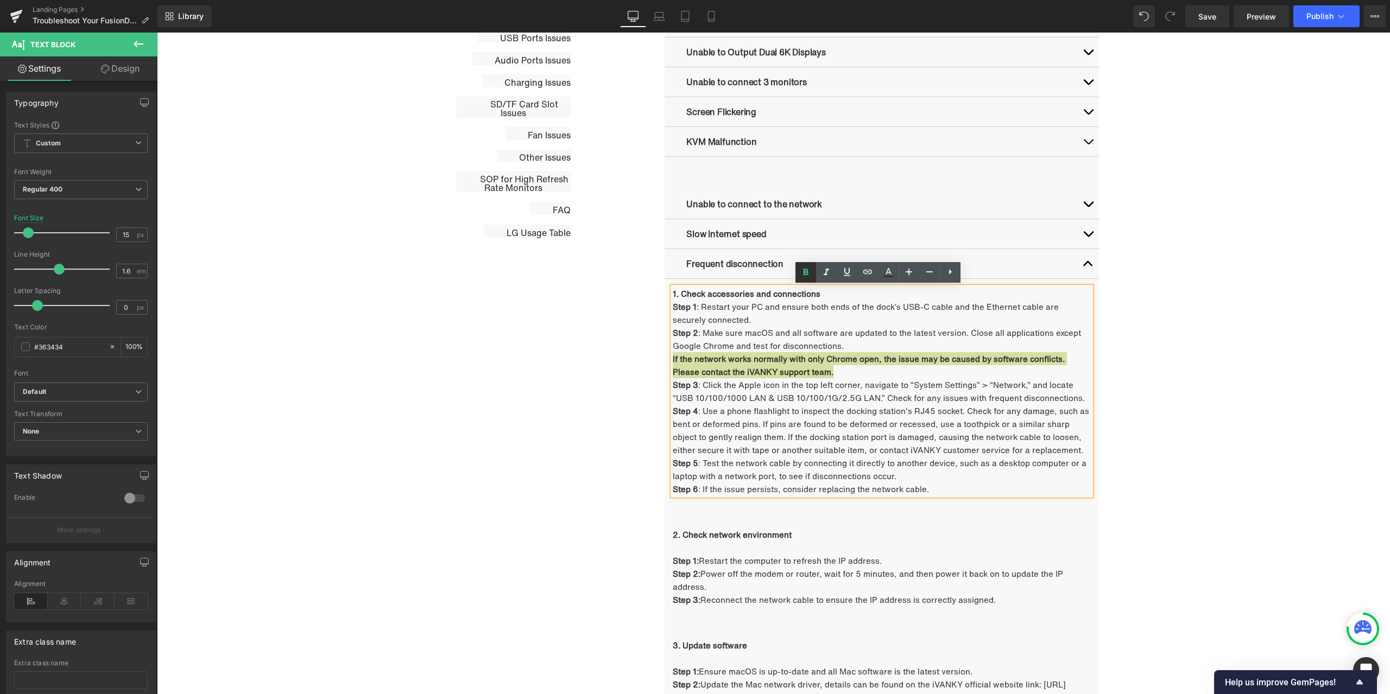
click at [808, 275] on icon at bounding box center [805, 272] width 13 height 13
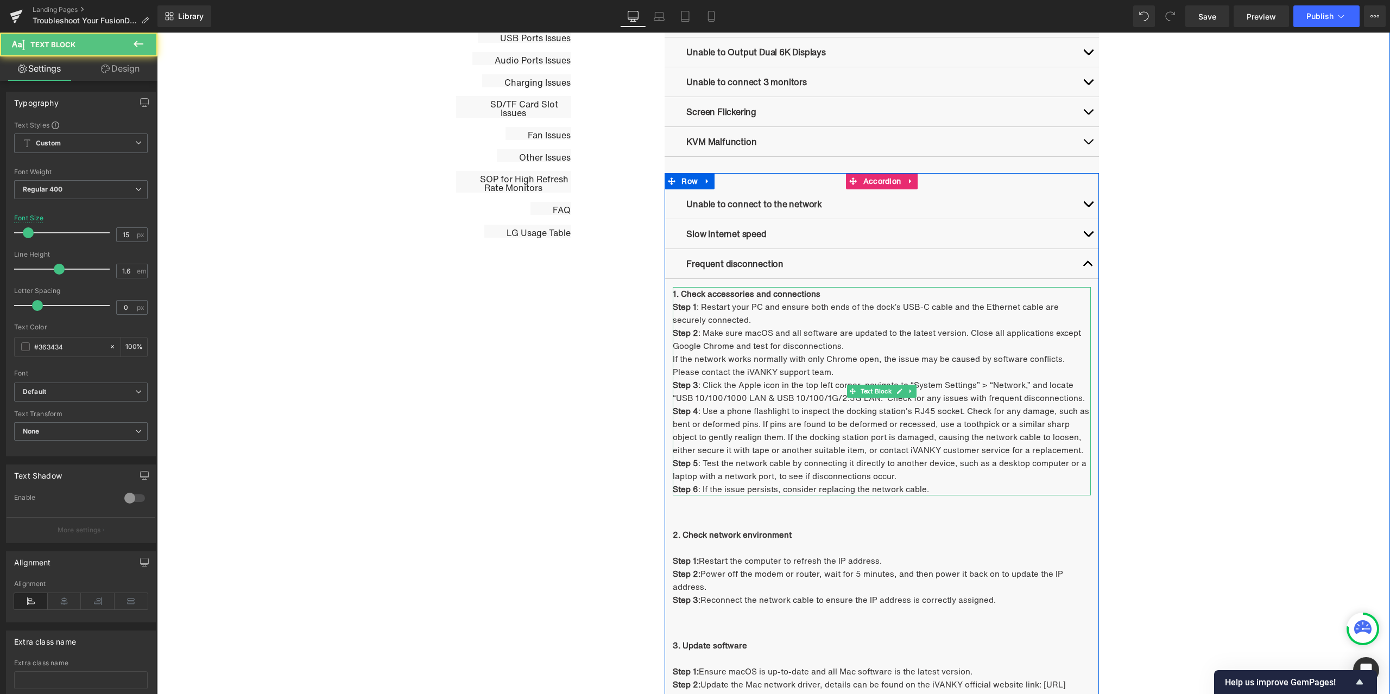
click at [709, 397] on span "Step 3 : Click the Apple icon in the top left corner, navigate to “System Setti…" at bounding box center [879, 391] width 412 height 25
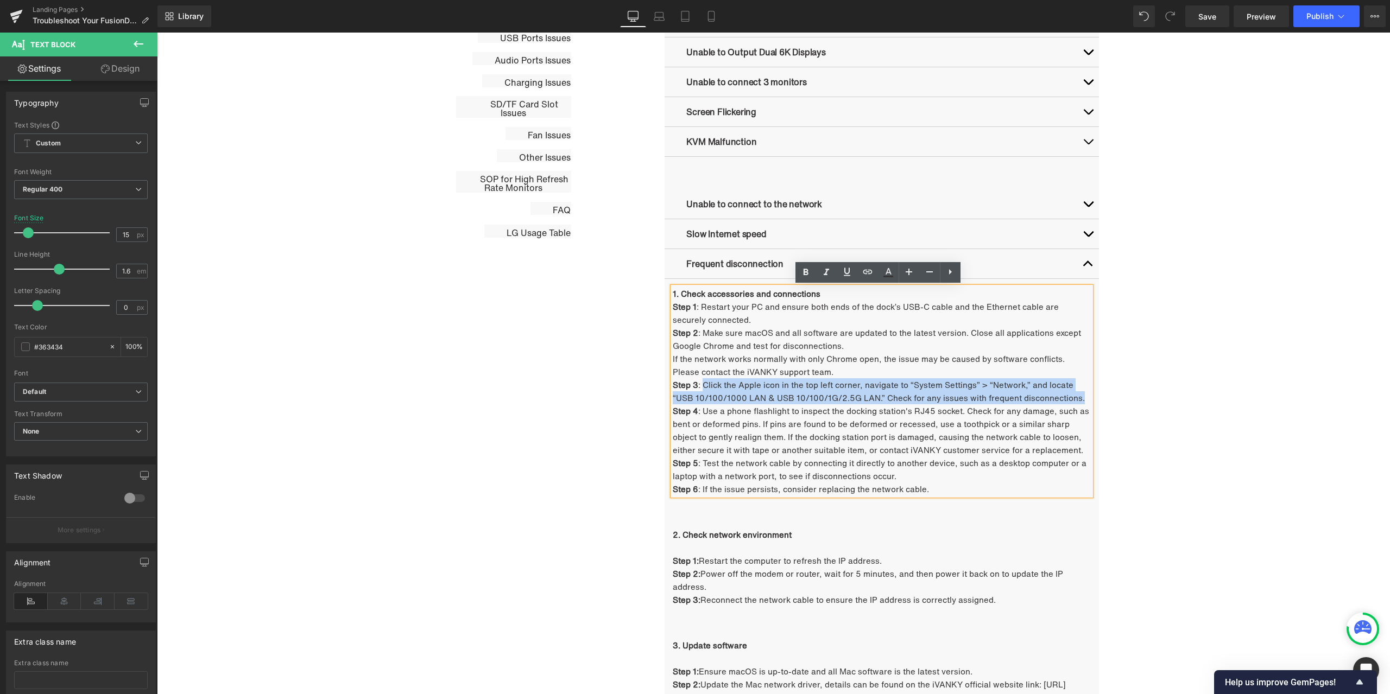
drag, startPoint x: 701, startPoint y: 384, endPoint x: 1074, endPoint y: 396, distance: 372.6
click at [1074, 396] on span "Step 3 : Click the Apple icon in the top left corner, navigate to “System Setti…" at bounding box center [879, 391] width 412 height 25
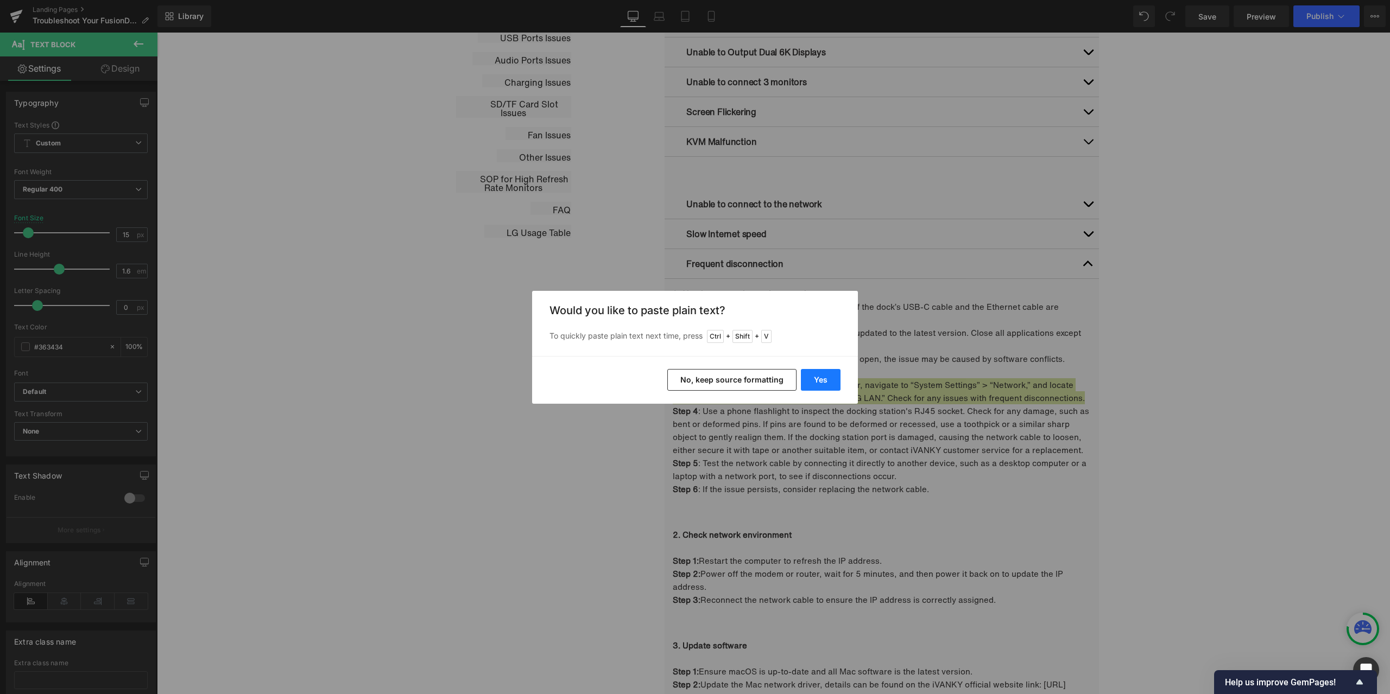
click at [816, 379] on button "Yes" at bounding box center [821, 380] width 40 height 22
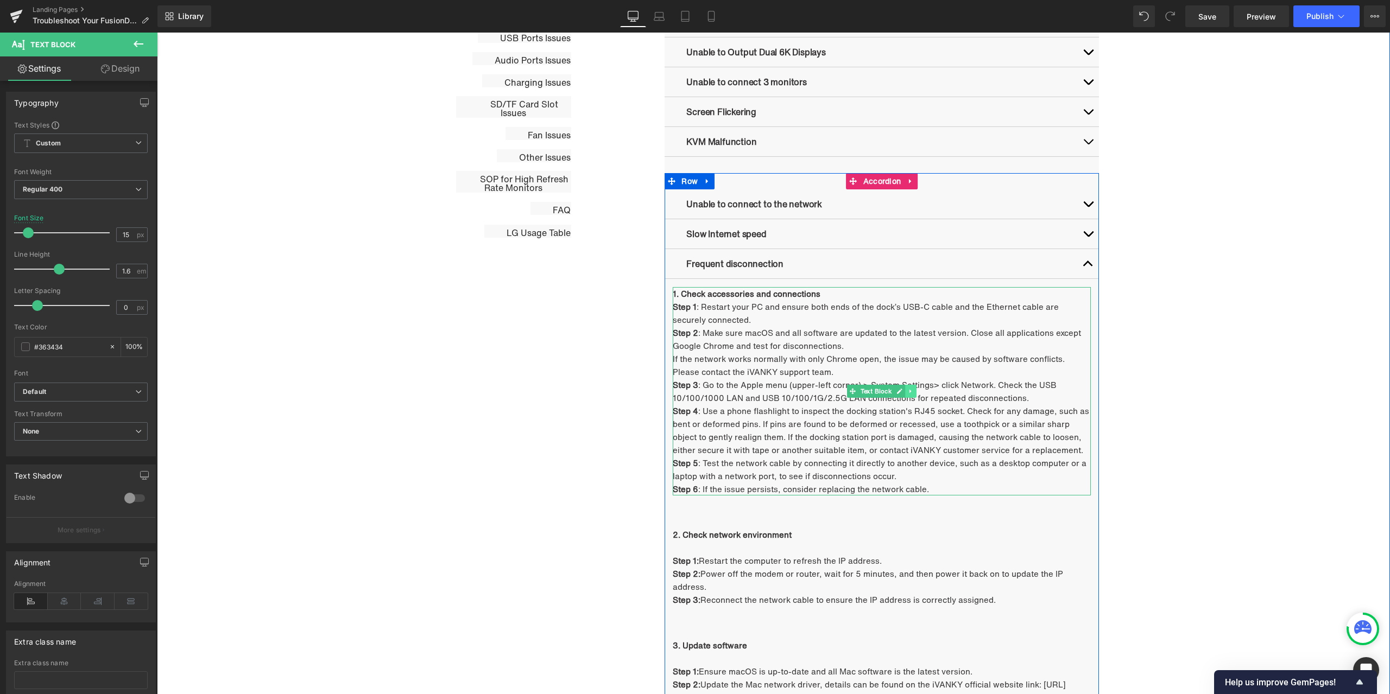
click at [908, 389] on icon at bounding box center [911, 391] width 6 height 7
click at [903, 391] on icon at bounding box center [905, 391] width 6 height 6
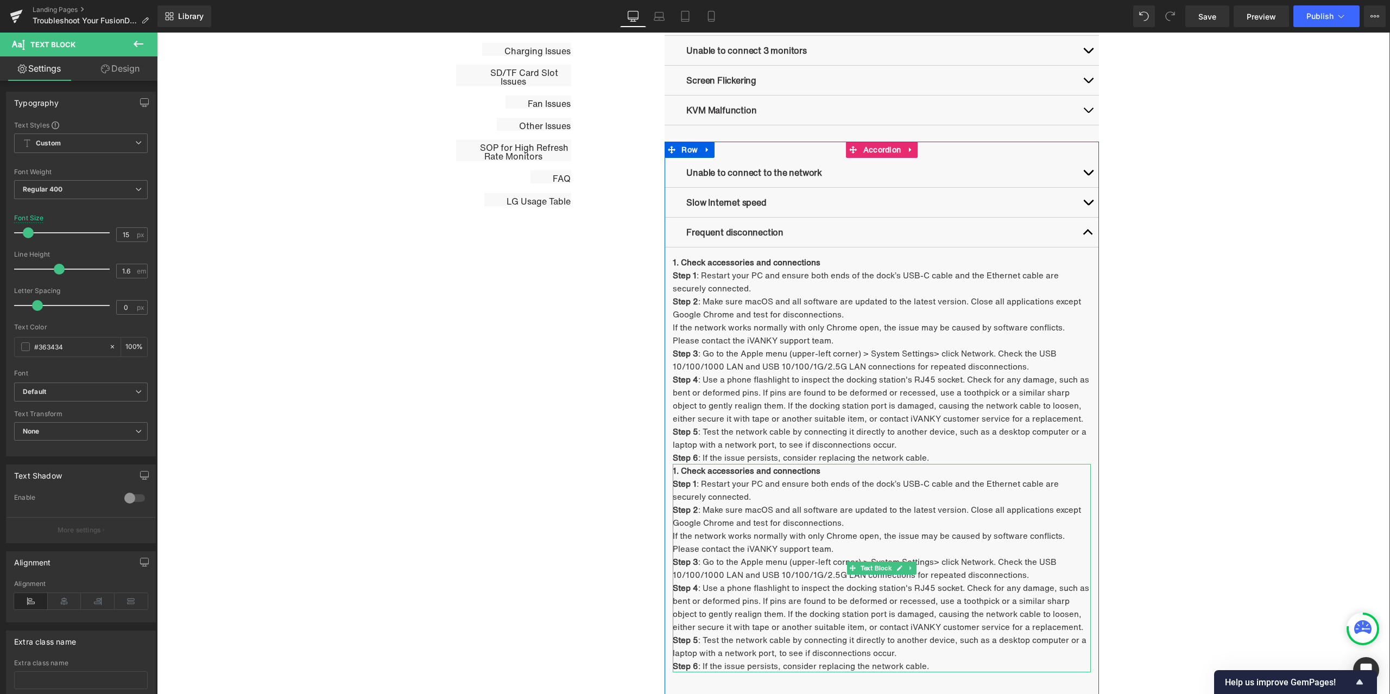
scroll to position [763, 0]
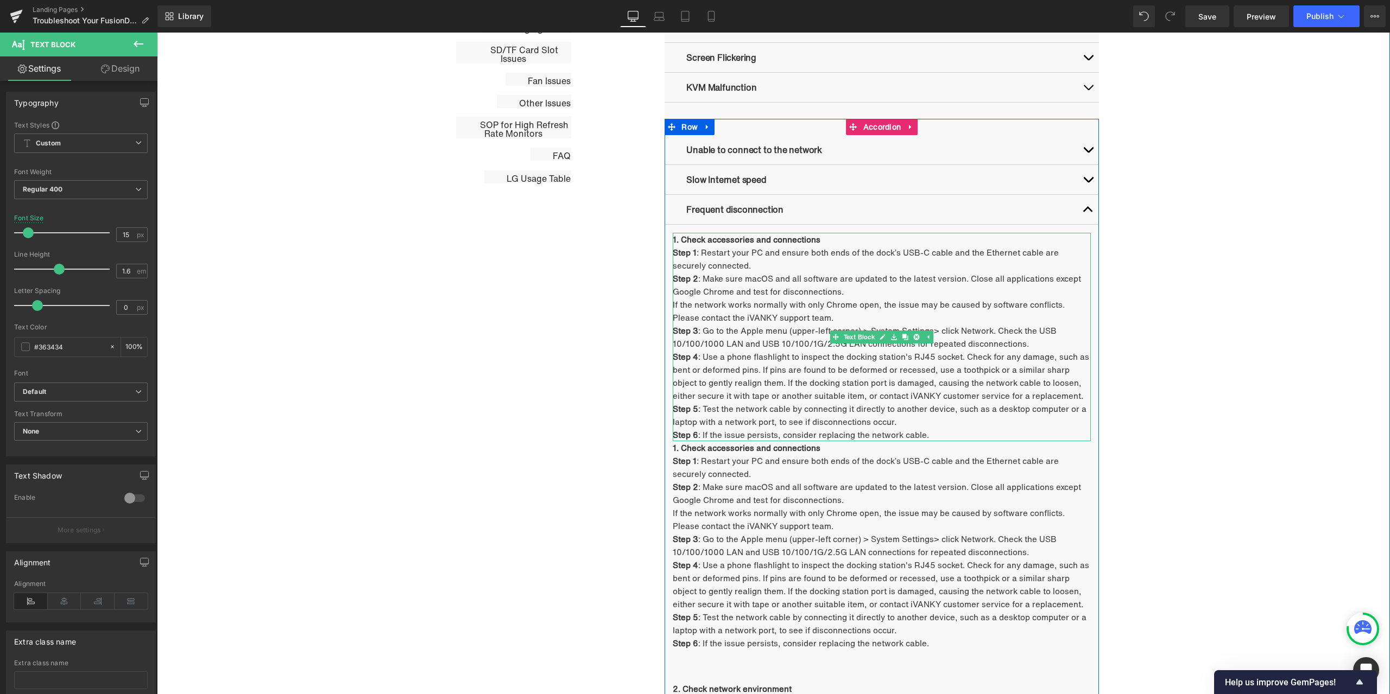
click at [952, 429] on p "Step 6 : If the issue persists, consider replacing the network cable." at bounding box center [882, 434] width 418 height 13
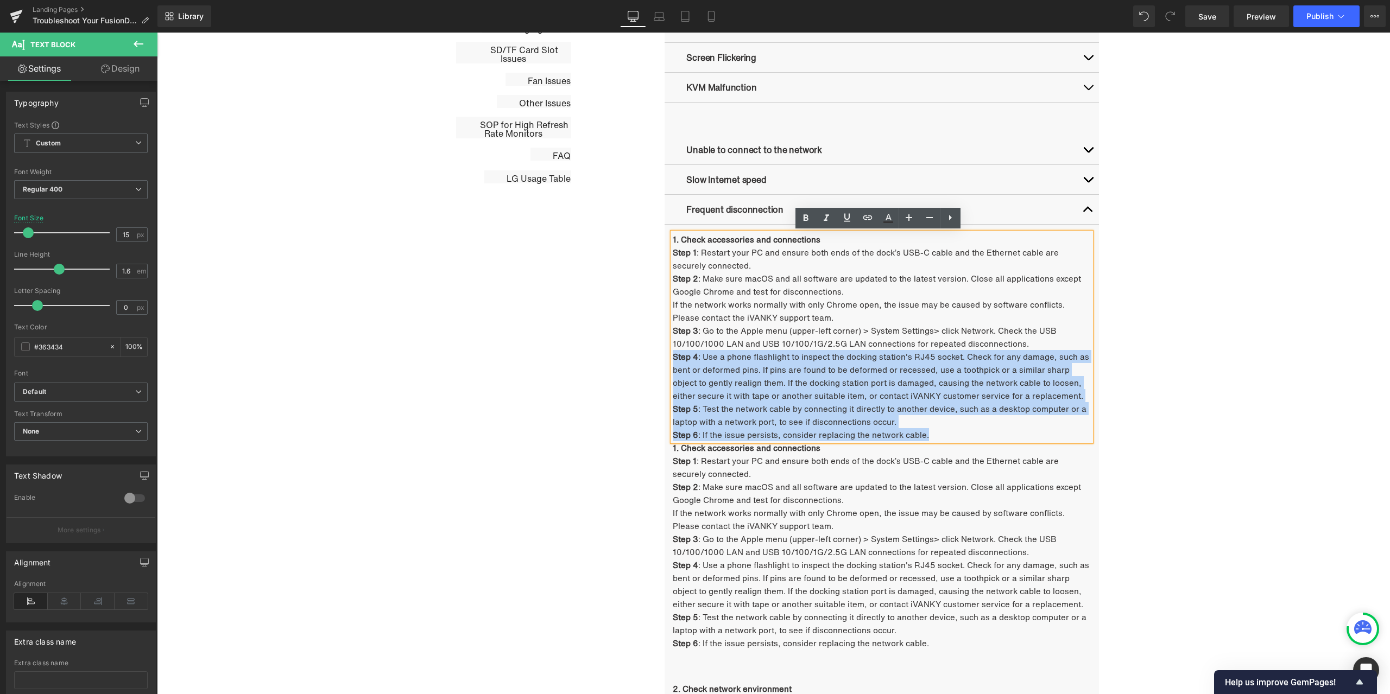
drag, startPoint x: 944, startPoint y: 433, endPoint x: 670, endPoint y: 355, distance: 284.9
click at [673, 355] on div "1. Check accessories and connections Step 1 : Restart your PC and ensure both e…" at bounding box center [882, 337] width 418 height 208
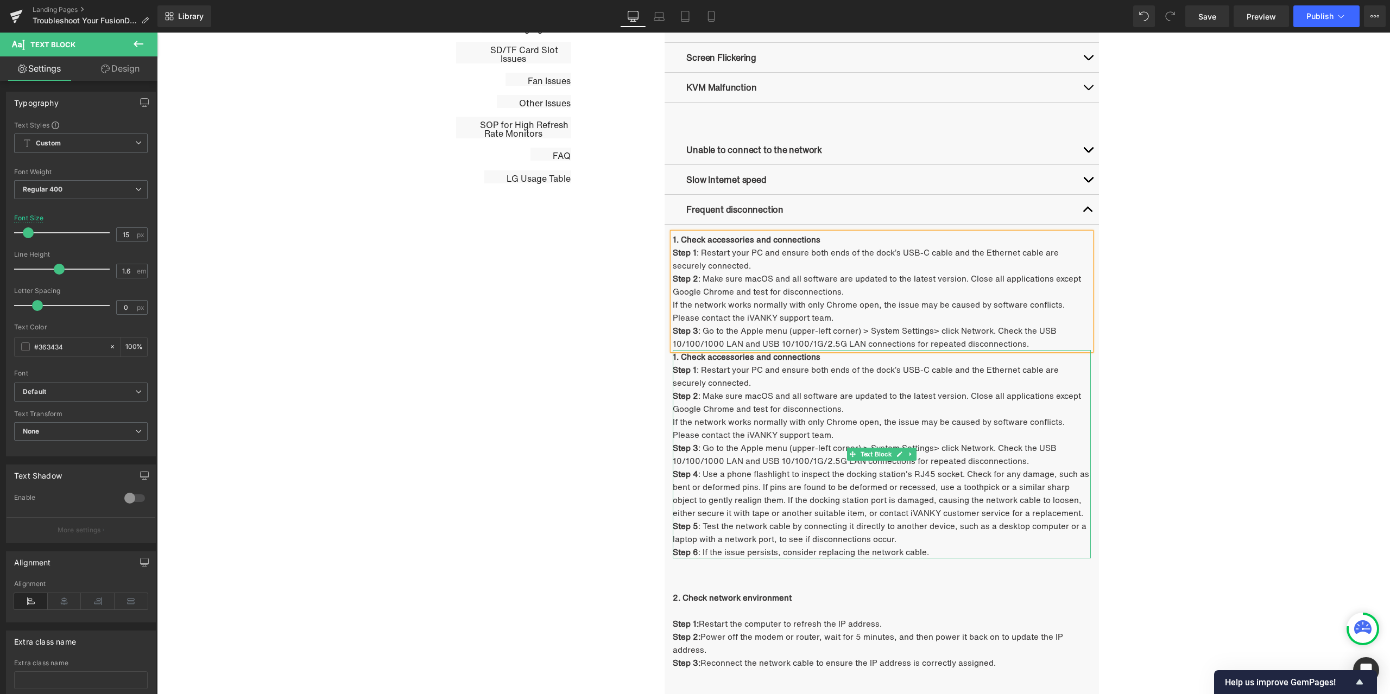
click at [752, 466] on span "Step 3 : Go to the Apple menu (upper-left corner) > System Settings> click Netw…" at bounding box center [865, 454] width 384 height 25
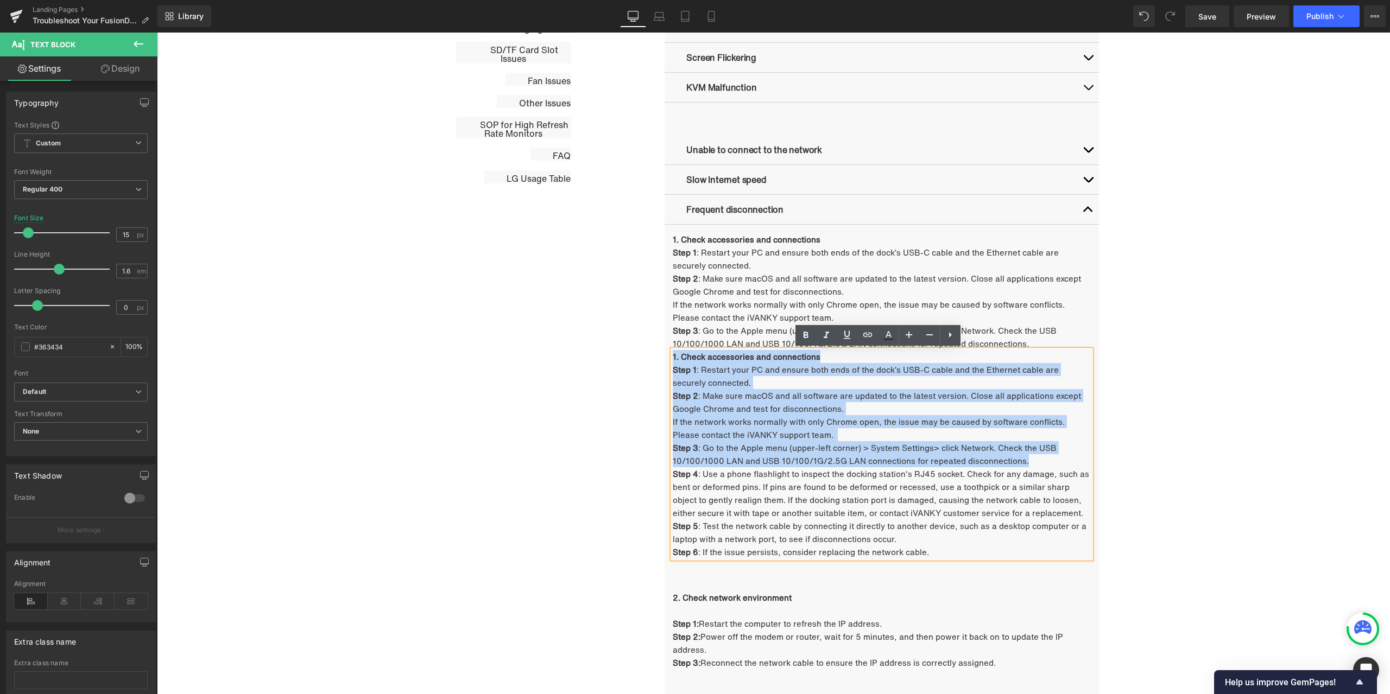
drag, startPoint x: 1030, startPoint y: 461, endPoint x: 670, endPoint y: 352, distance: 375.9
click at [673, 352] on div "1. Check accessories and connections Step 1 : Restart your PC and ensure both e…" at bounding box center [882, 454] width 418 height 208
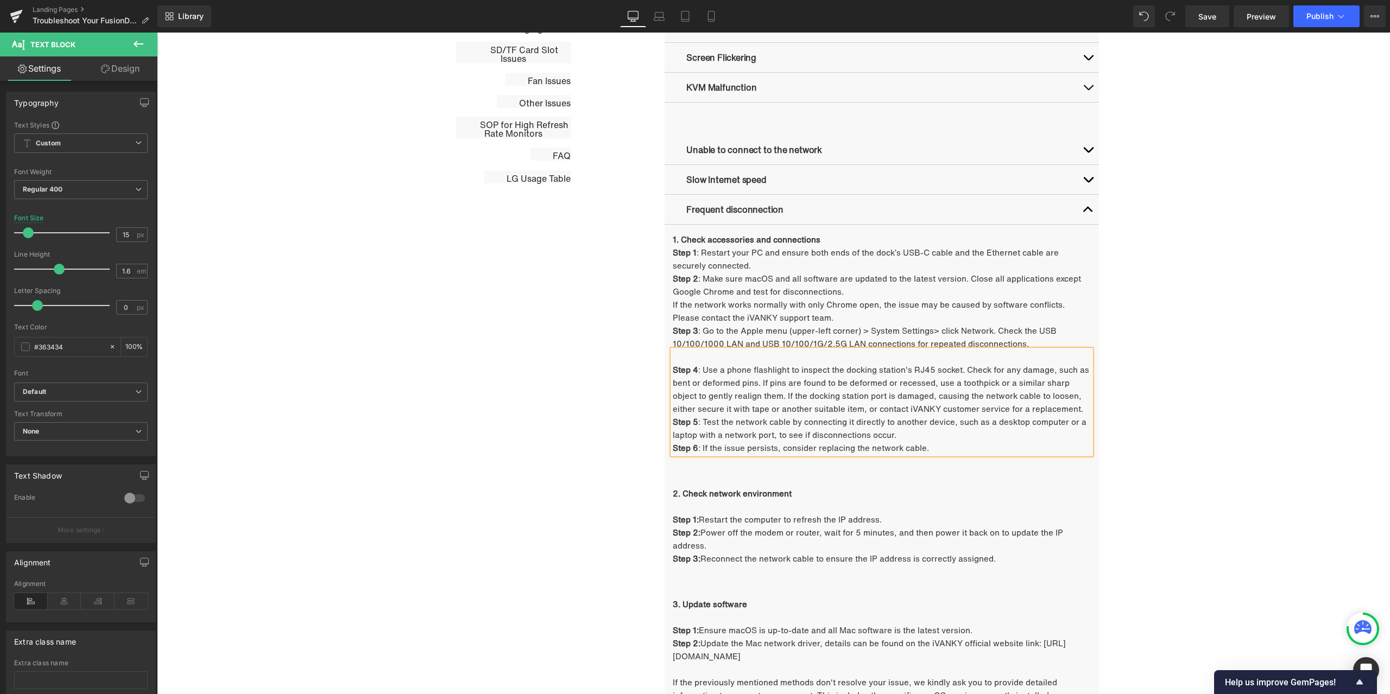
click at [673, 367] on strong "Step 4" at bounding box center [686, 370] width 26 height 12
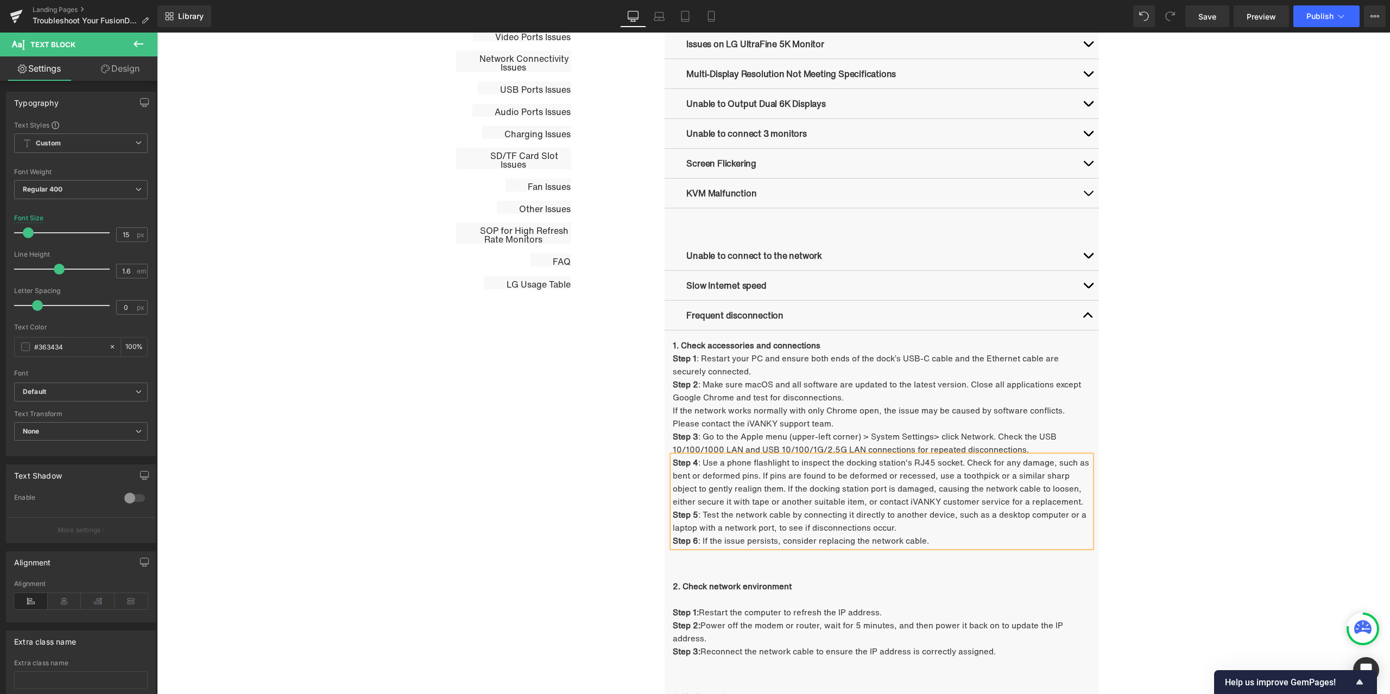
scroll to position [655, 0]
click at [1084, 292] on button "button" at bounding box center [1088, 288] width 22 height 29
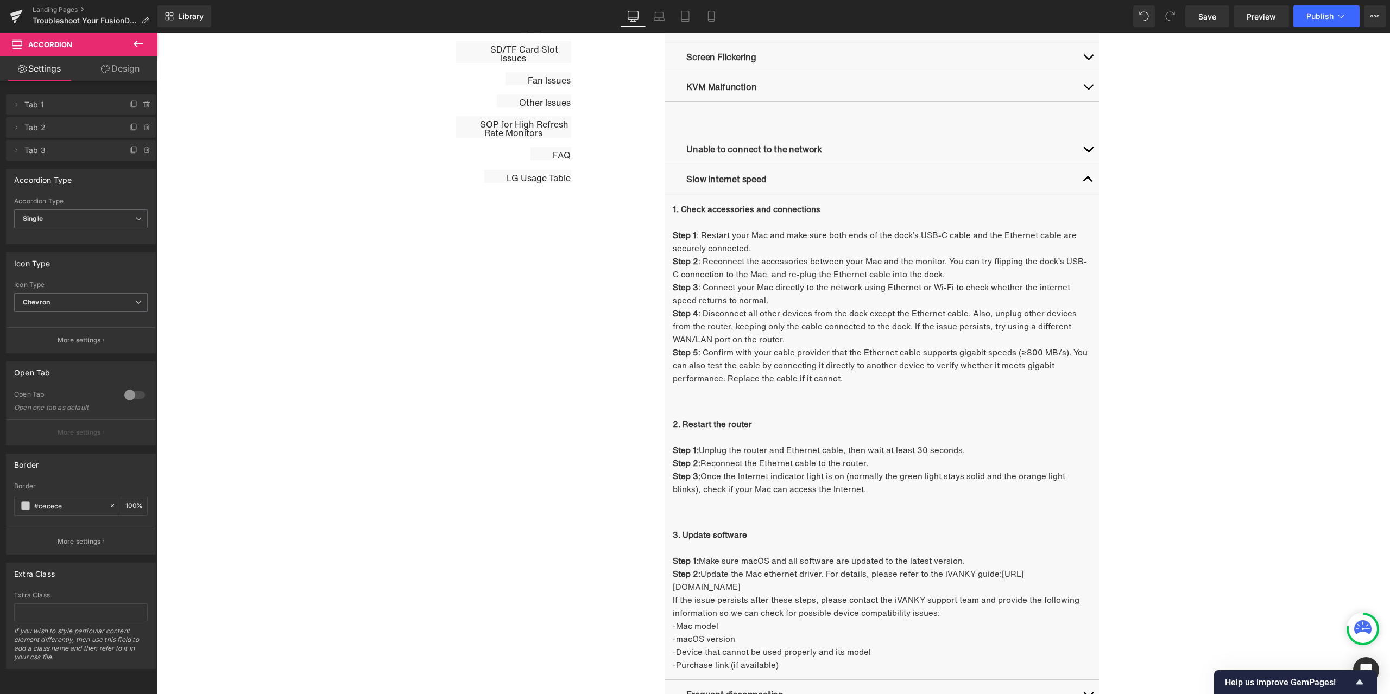
scroll to position [763, 0]
click at [1086, 175] on button "button" at bounding box center [1088, 179] width 22 height 29
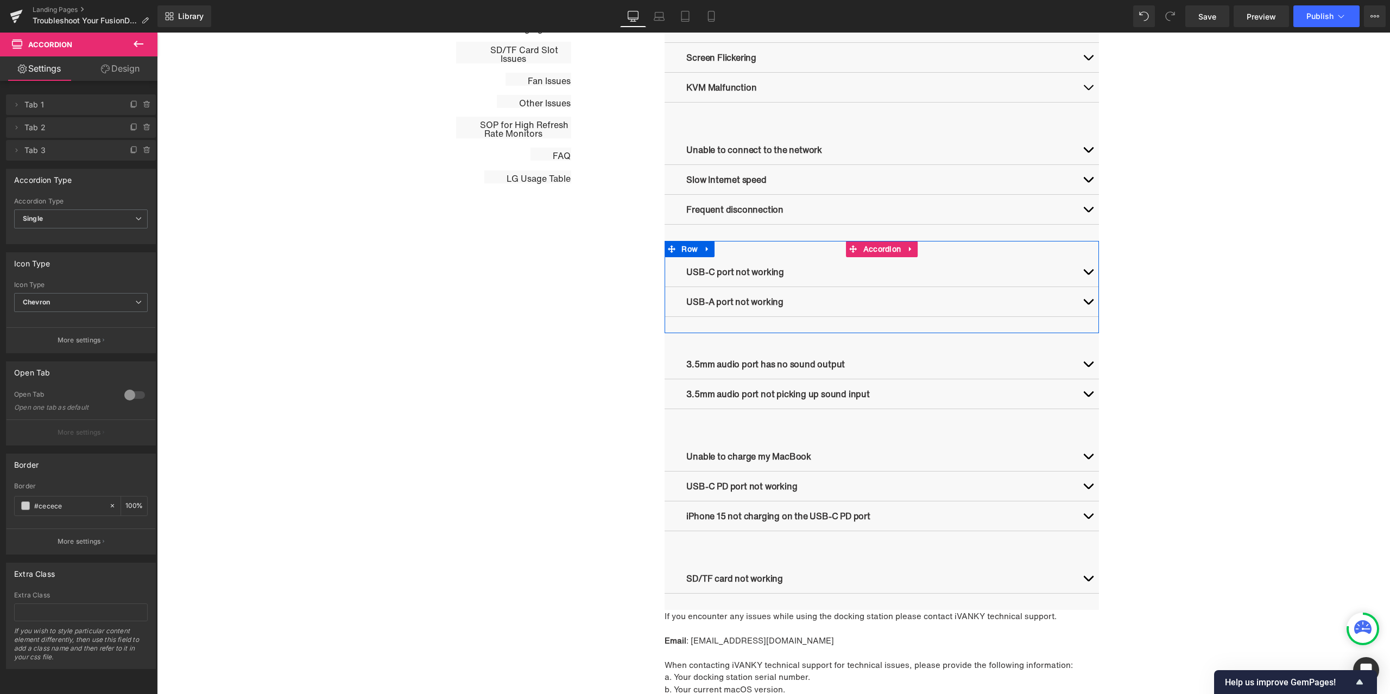
click at [1086, 268] on button "button" at bounding box center [1088, 271] width 22 height 29
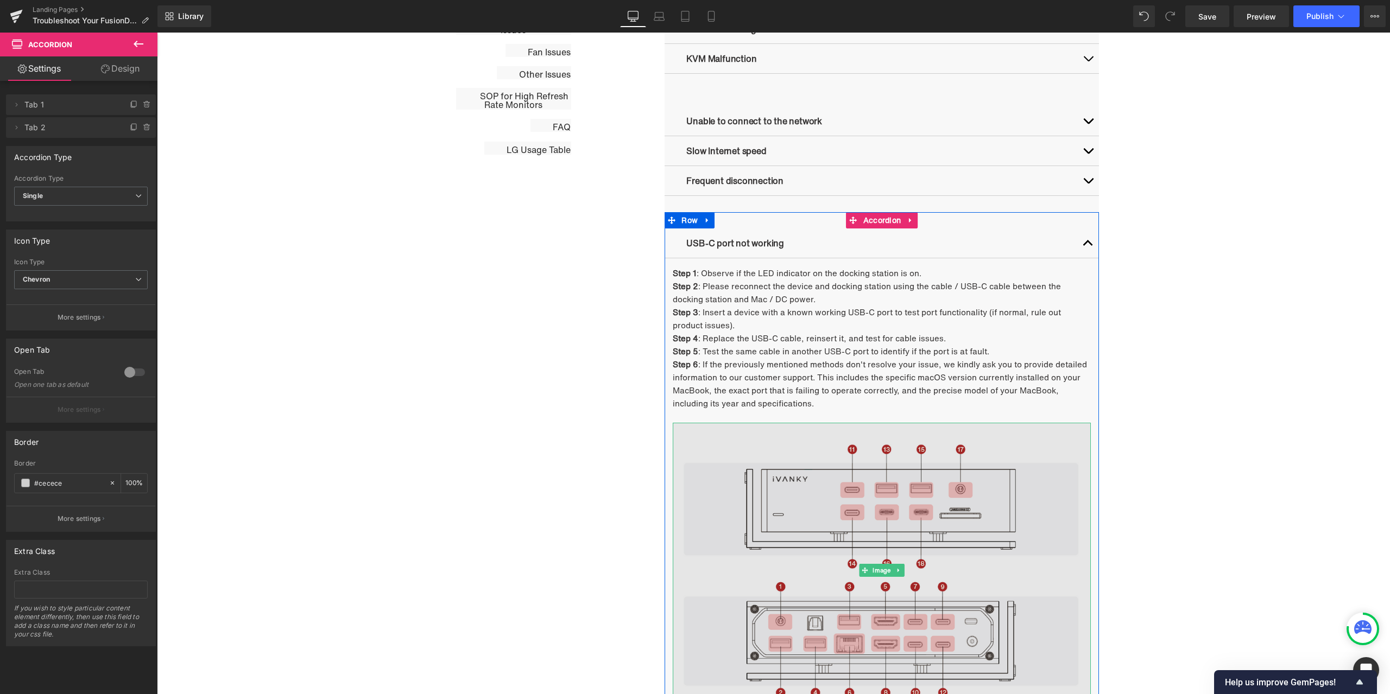
scroll to position [926, 0]
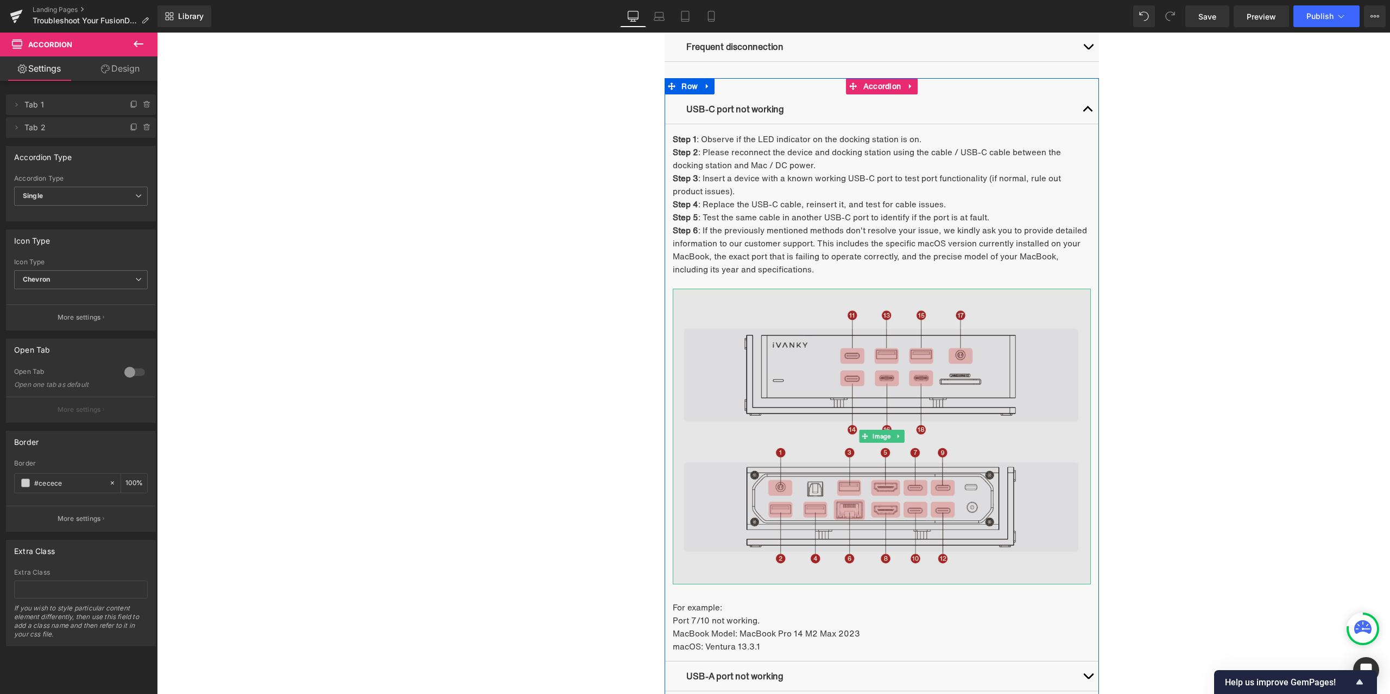
click at [873, 443] on img at bounding box center [882, 437] width 418 height 296
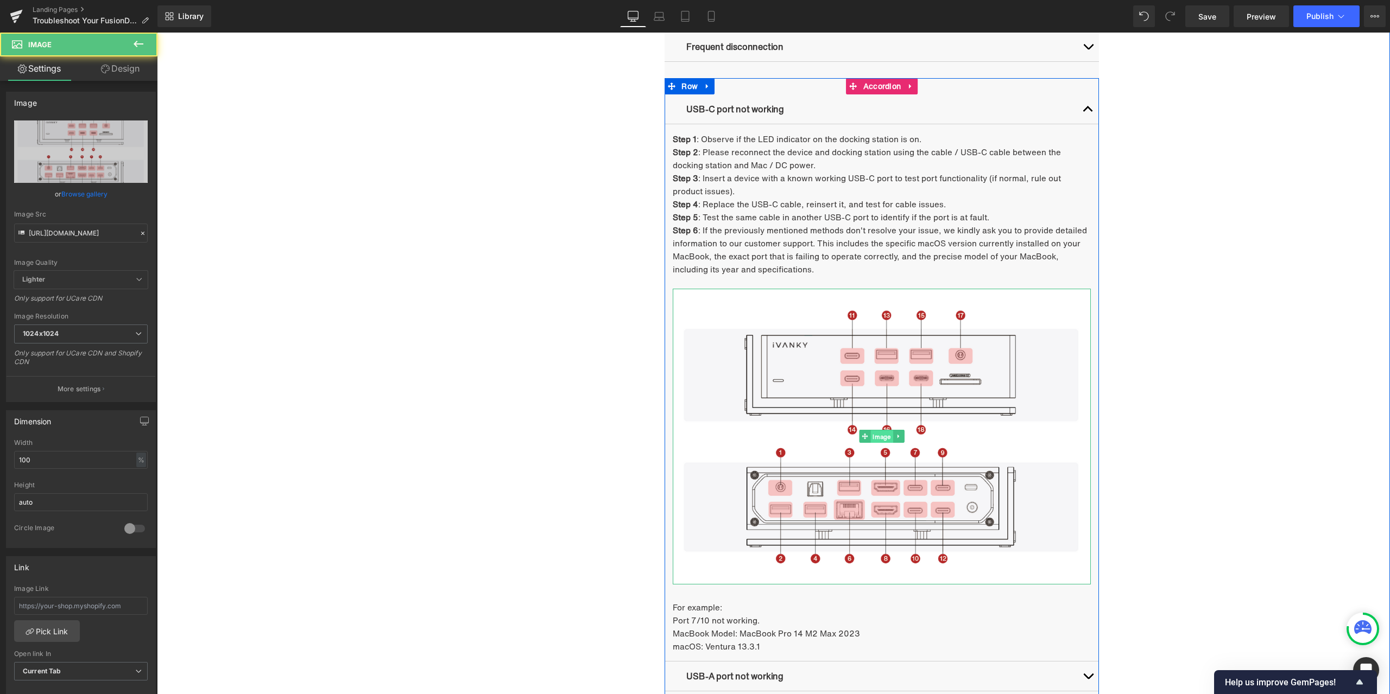
click at [874, 437] on span "Image" at bounding box center [882, 436] width 22 height 13
click at [126, 69] on link "Design" at bounding box center [120, 68] width 79 height 24
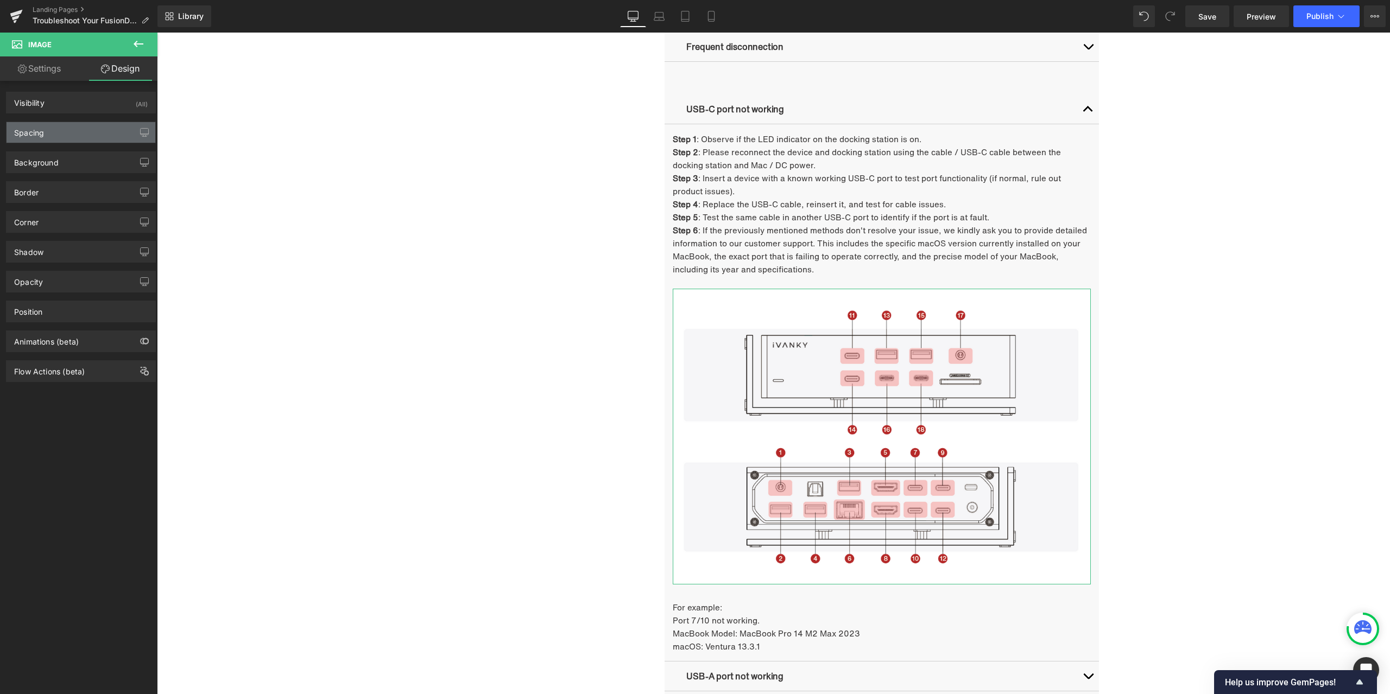
click at [74, 125] on div "Spacing" at bounding box center [81, 132] width 149 height 21
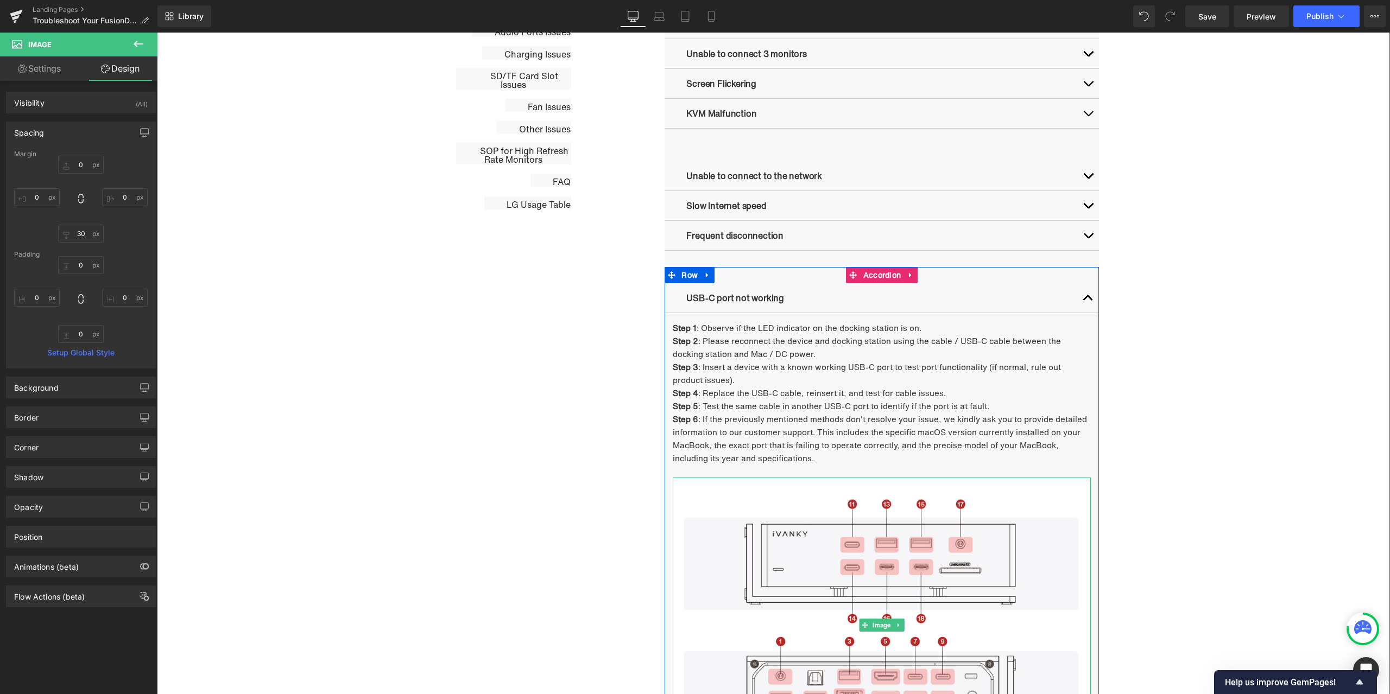
scroll to position [709, 0]
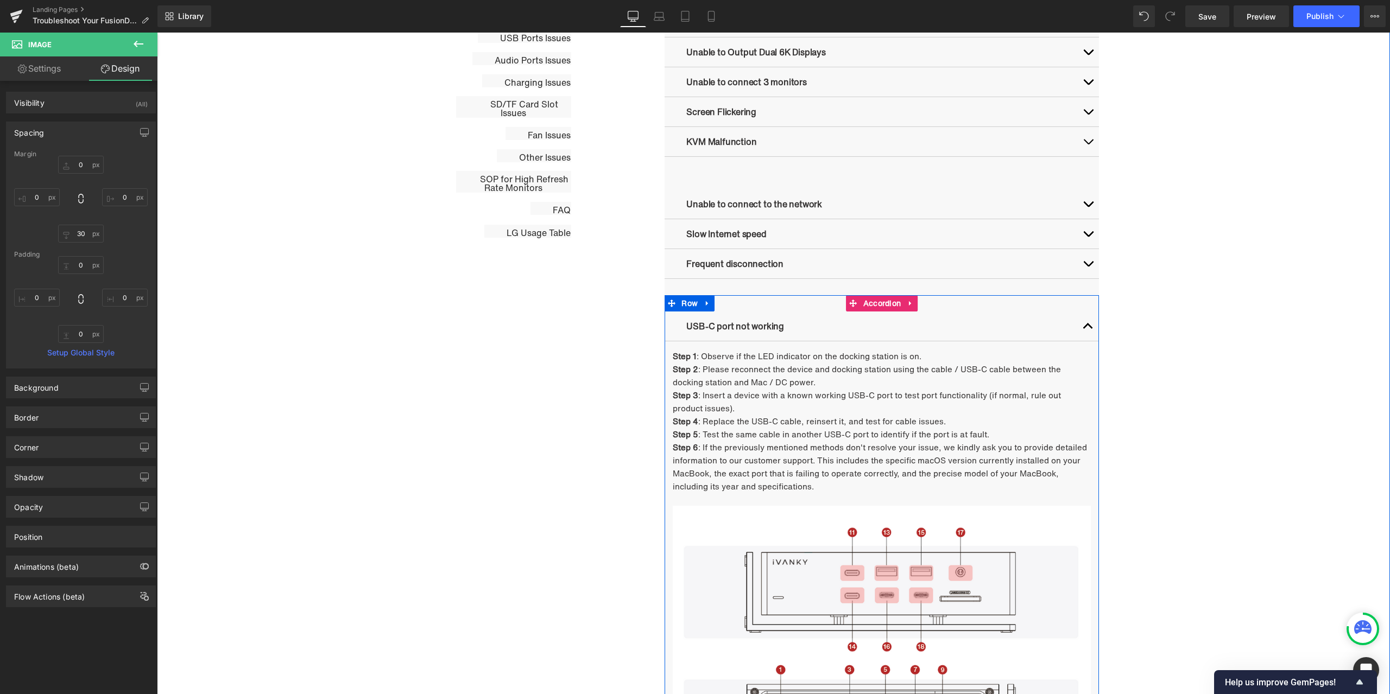
click at [1084, 326] on button "button" at bounding box center [1088, 326] width 22 height 29
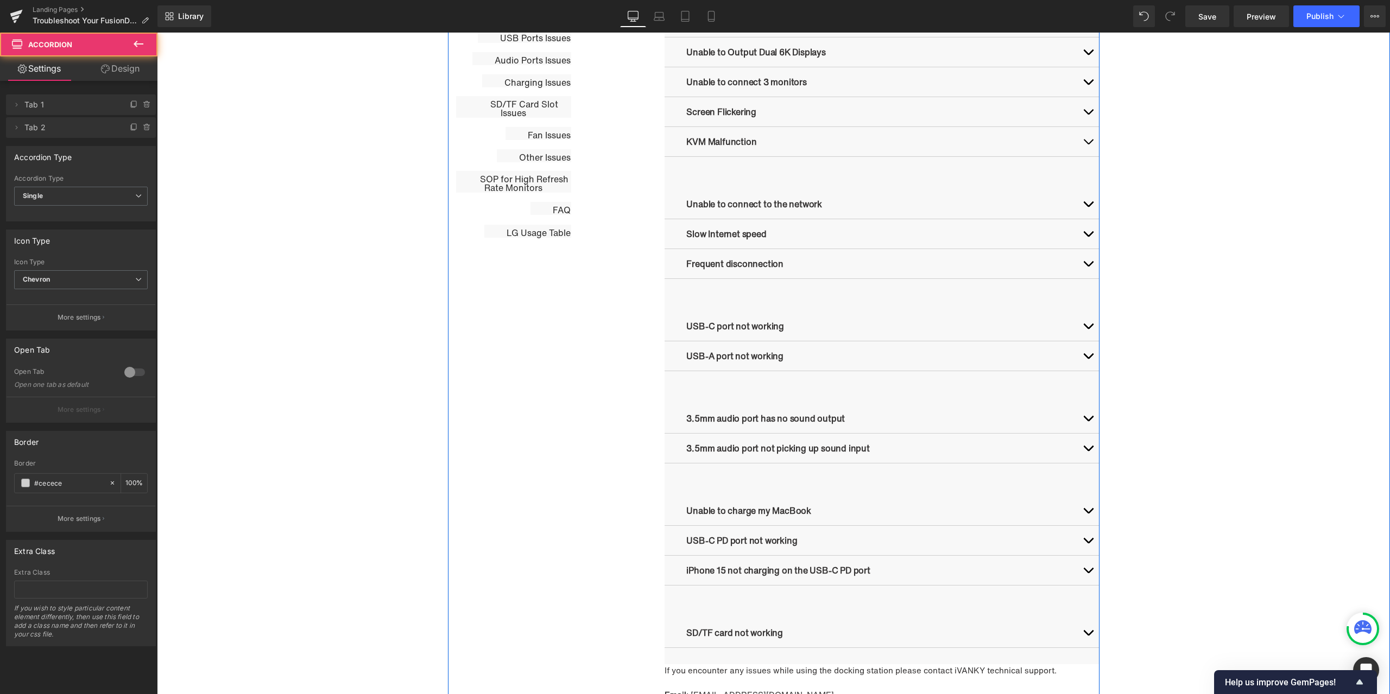
click at [1088, 267] on span "button" at bounding box center [1088, 267] width 0 height 0
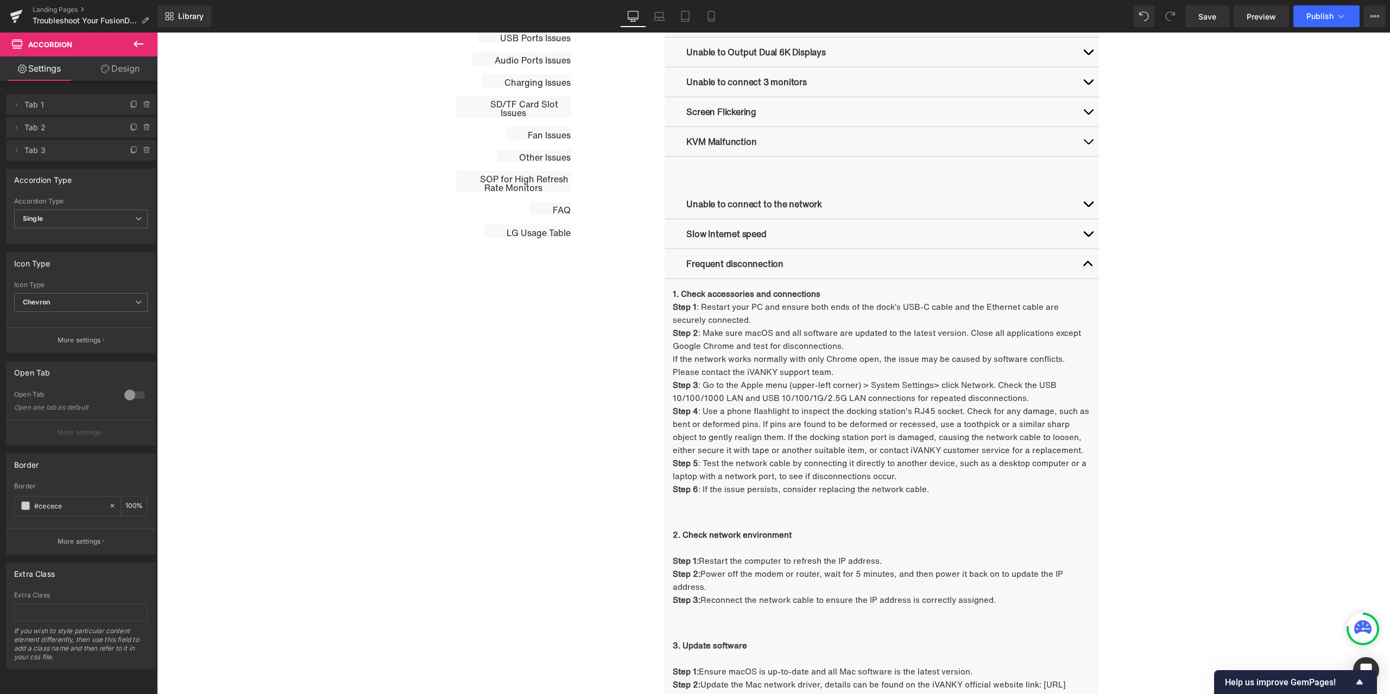
click at [135, 36] on button at bounding box center [138, 45] width 38 height 24
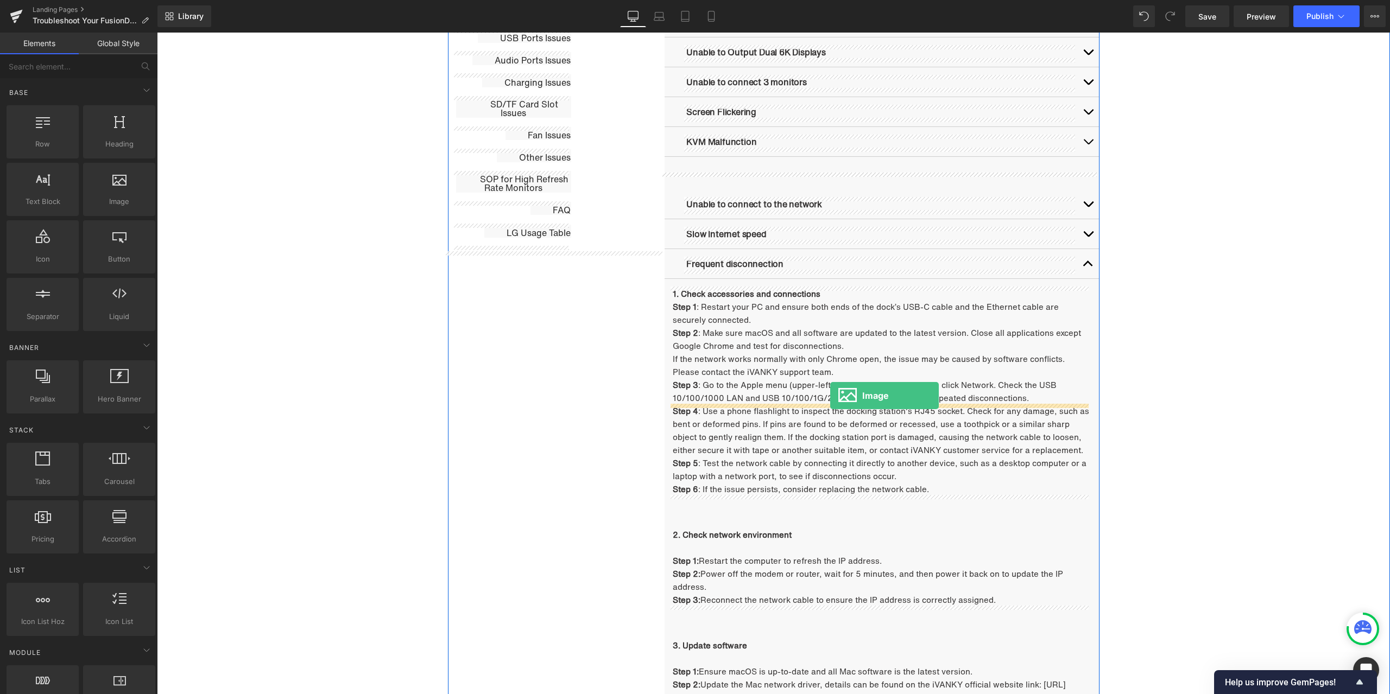
drag, startPoint x: 276, startPoint y: 217, endPoint x: 830, endPoint y: 396, distance: 581.9
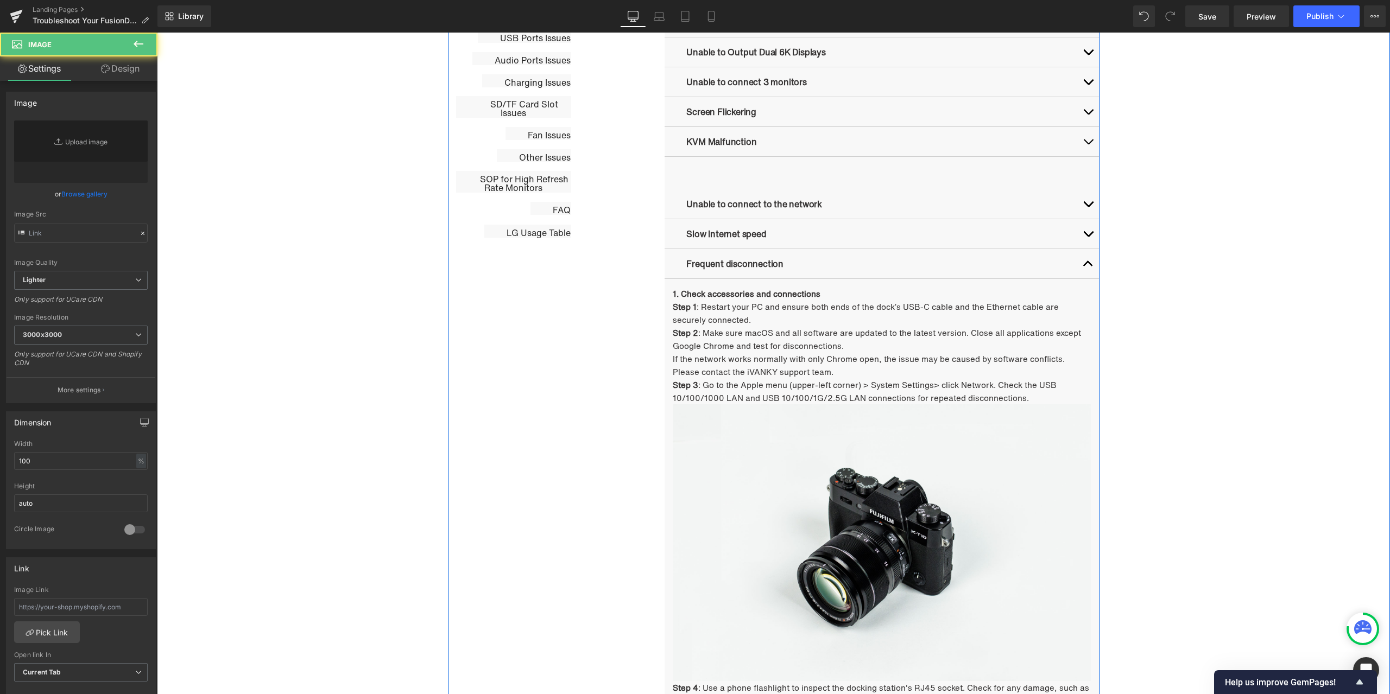
type input "//[DOMAIN_NAME][URL]"
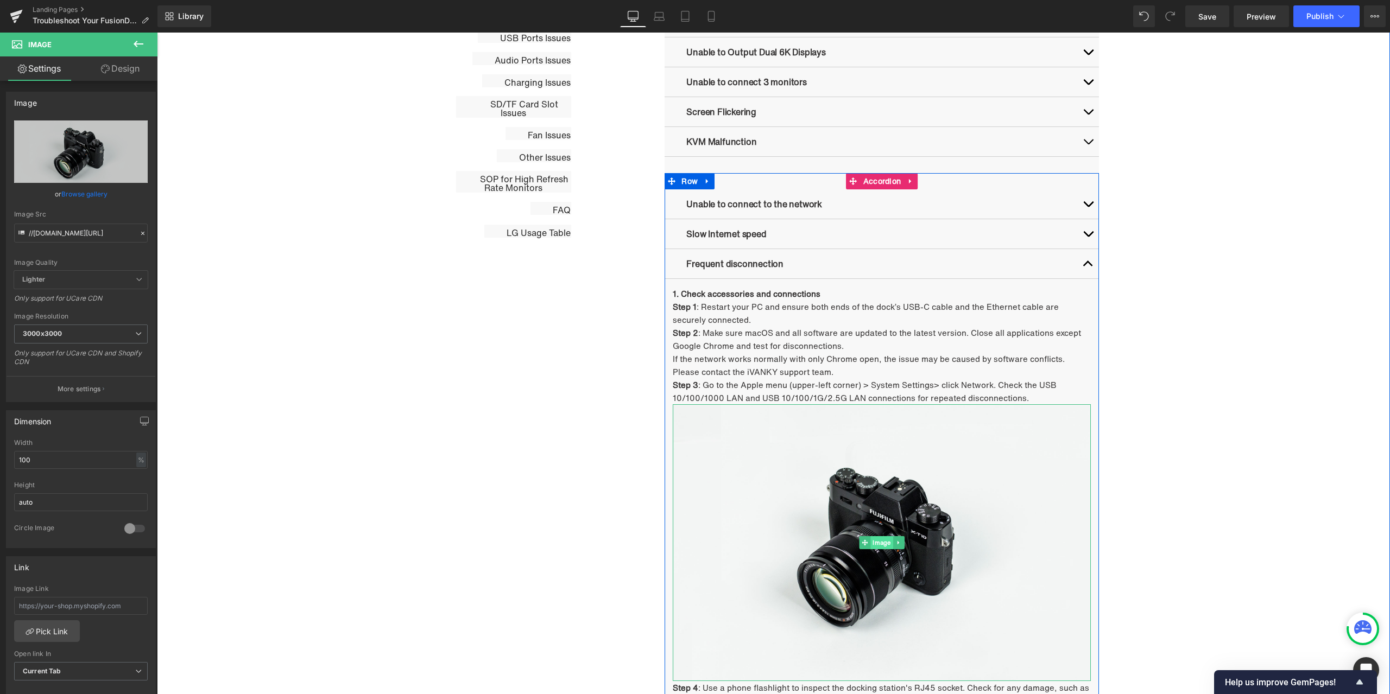
click at [874, 542] on span "Image" at bounding box center [882, 542] width 22 height 13
click at [125, 73] on link "Design" at bounding box center [120, 68] width 79 height 24
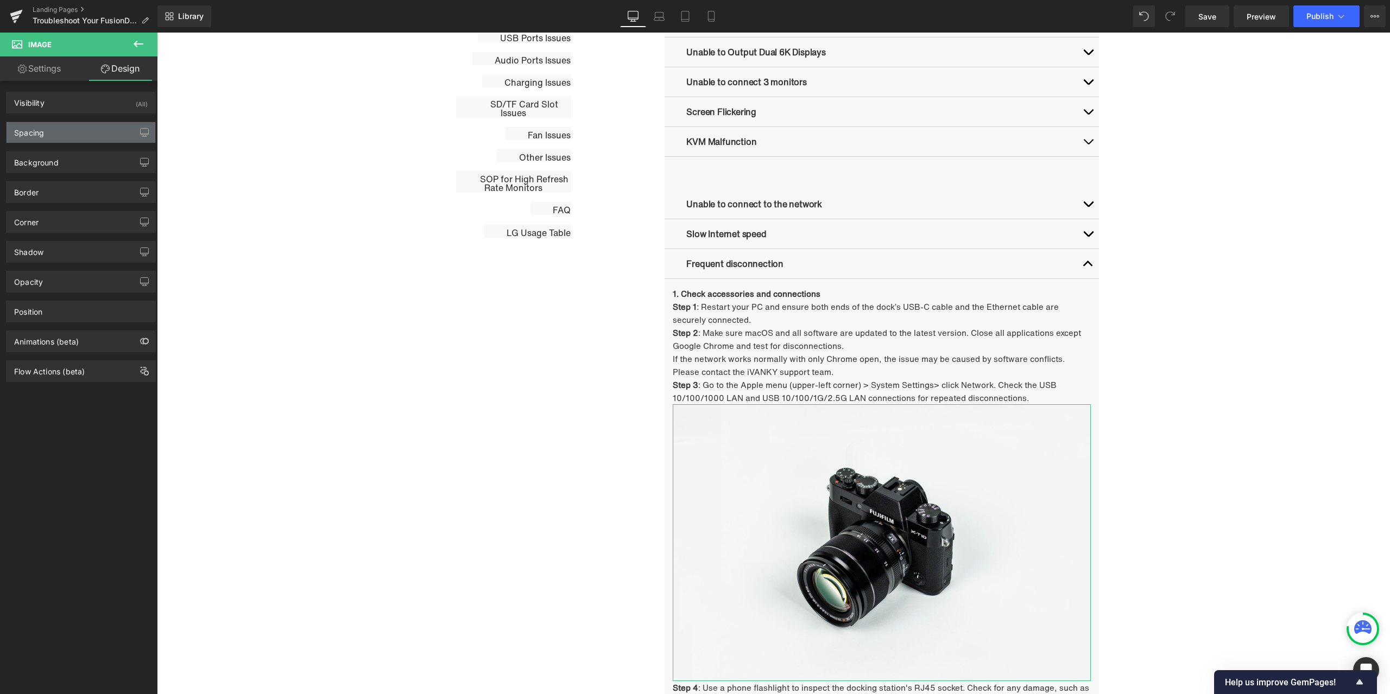
click at [67, 127] on div "Spacing" at bounding box center [81, 132] width 149 height 21
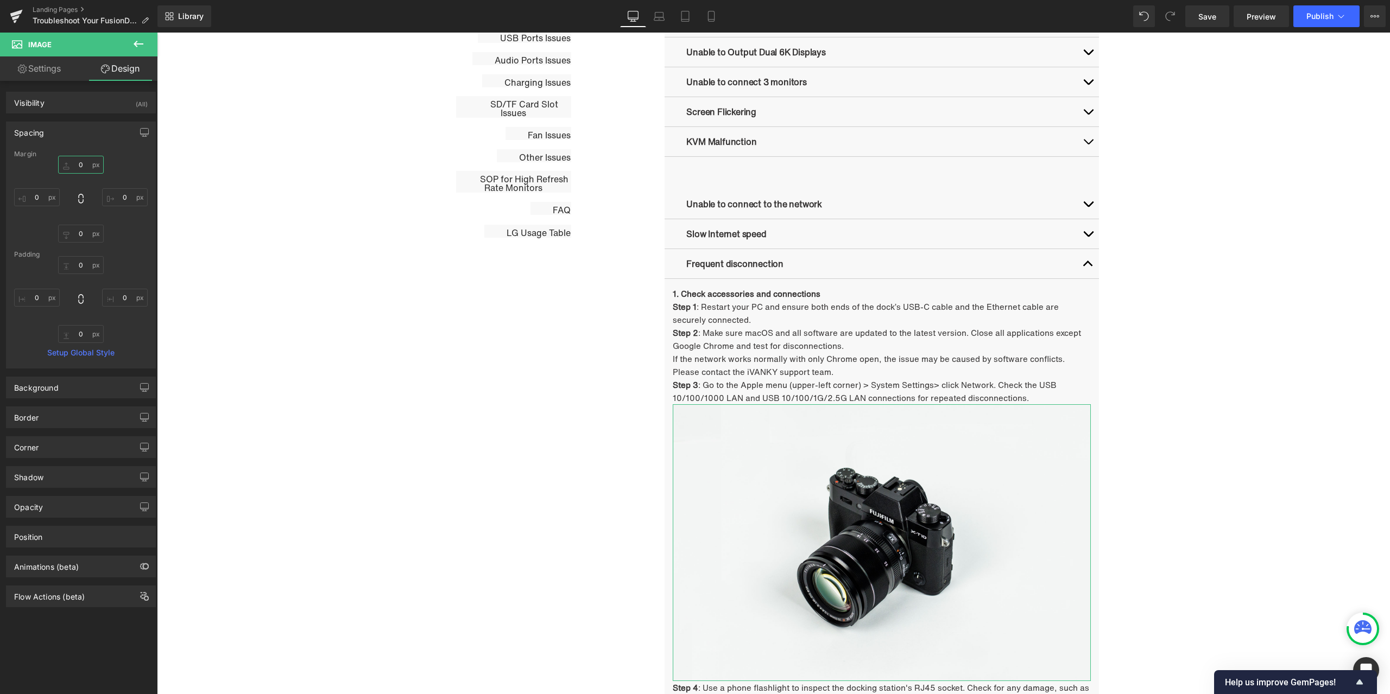
click at [87, 173] on input "0" at bounding box center [81, 165] width 46 height 18
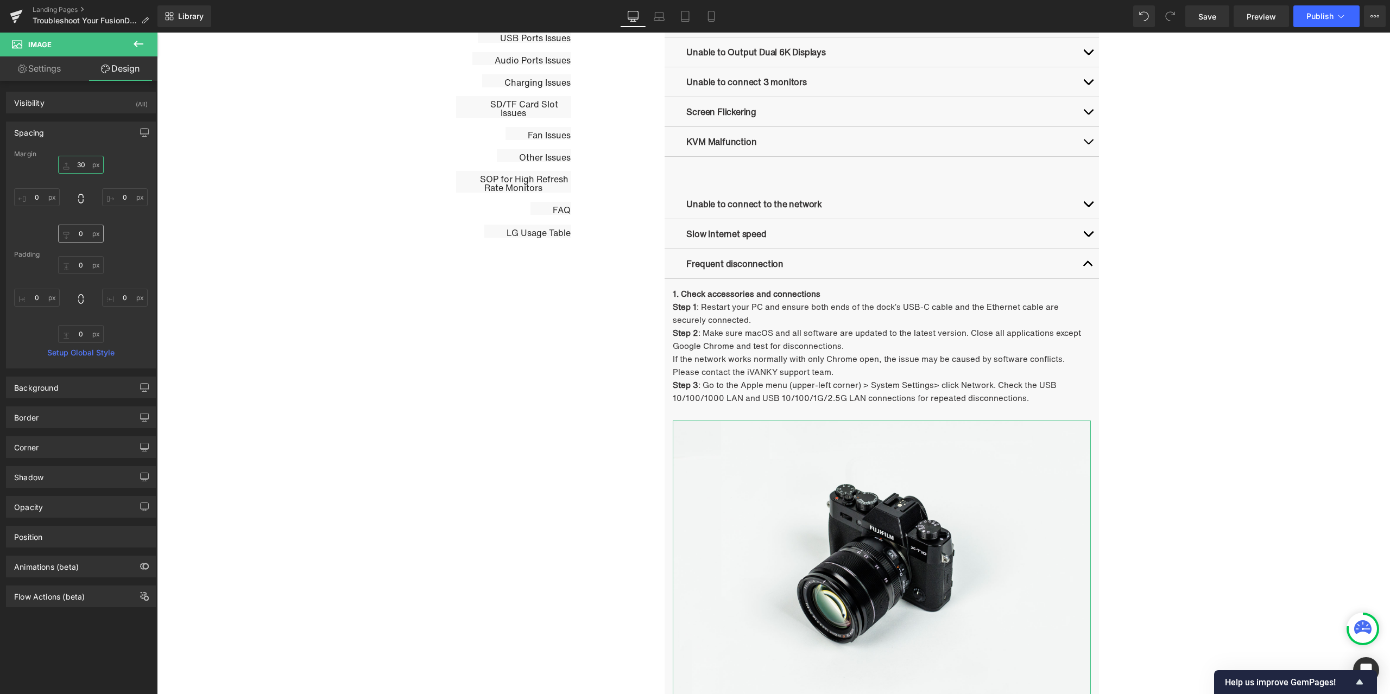
type input "30"
click at [88, 231] on input "0" at bounding box center [81, 234] width 46 height 18
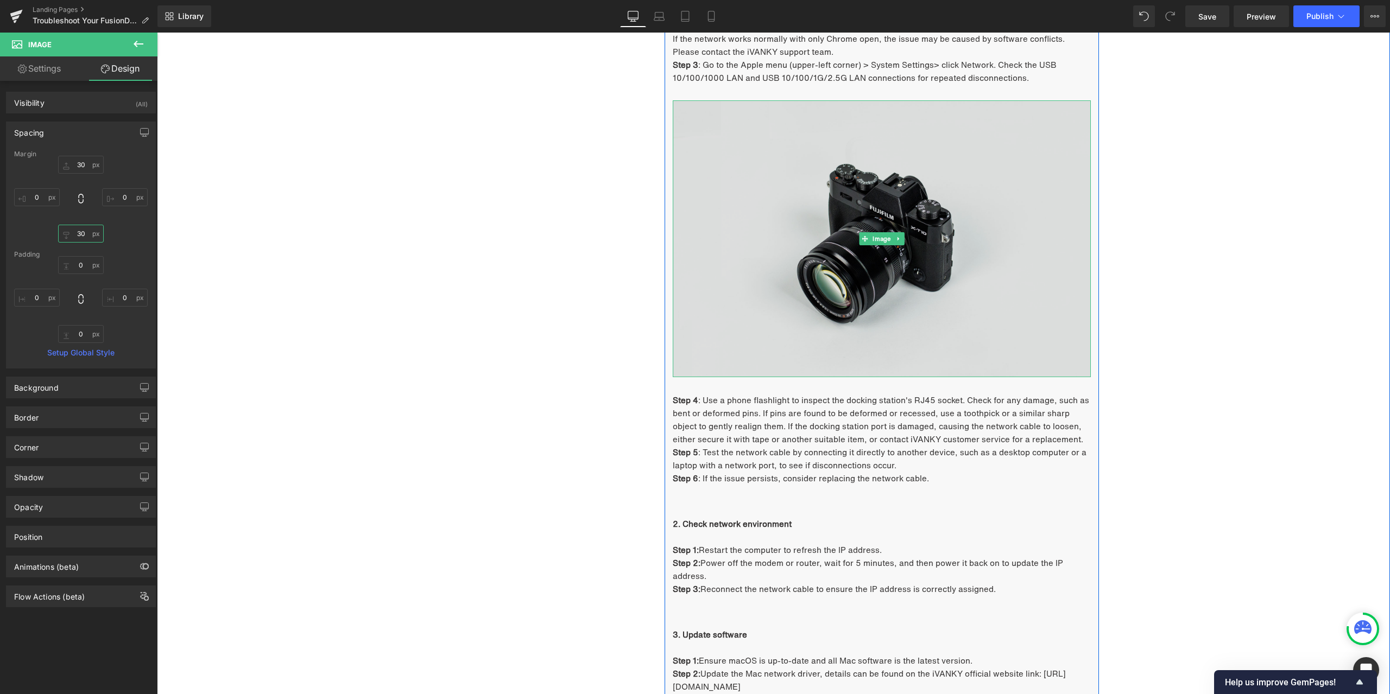
scroll to position [1035, 0]
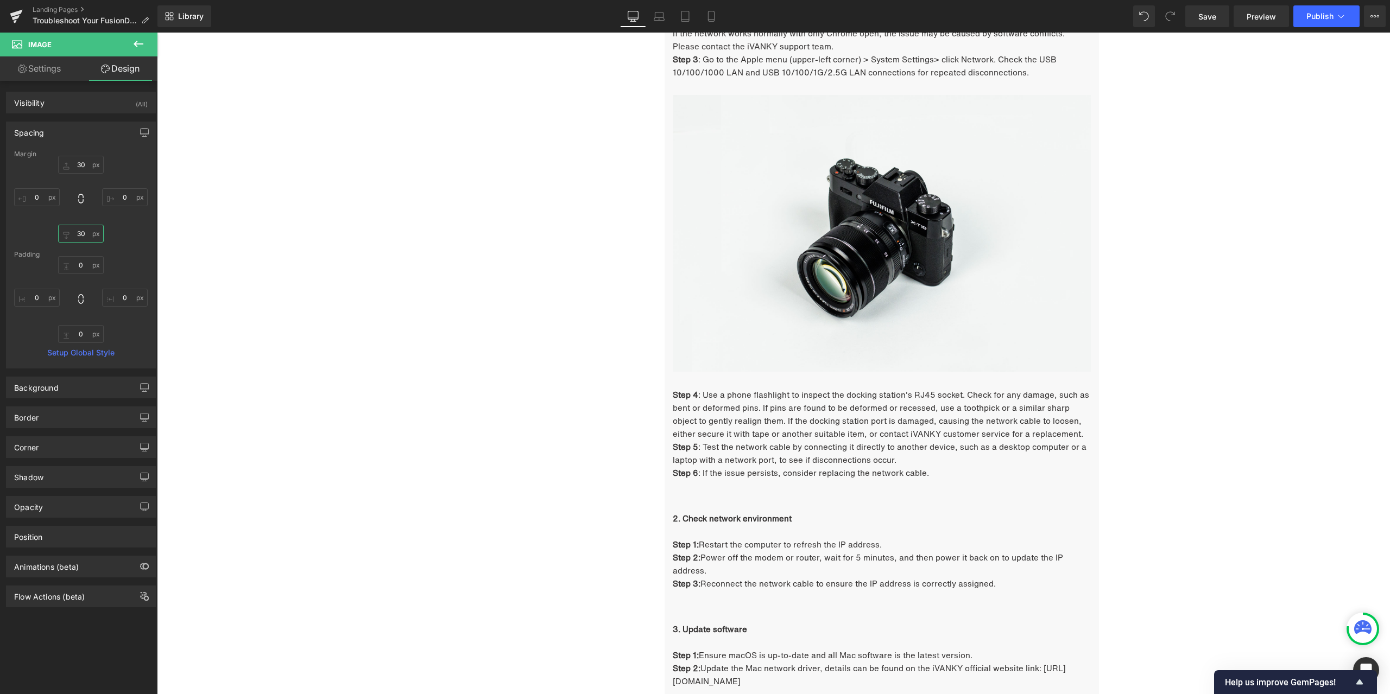
type input "30"
click at [704, 399] on span ": Use a phone flashlight to inspect the docking station's RJ45 socket. Check fo…" at bounding box center [881, 414] width 416 height 51
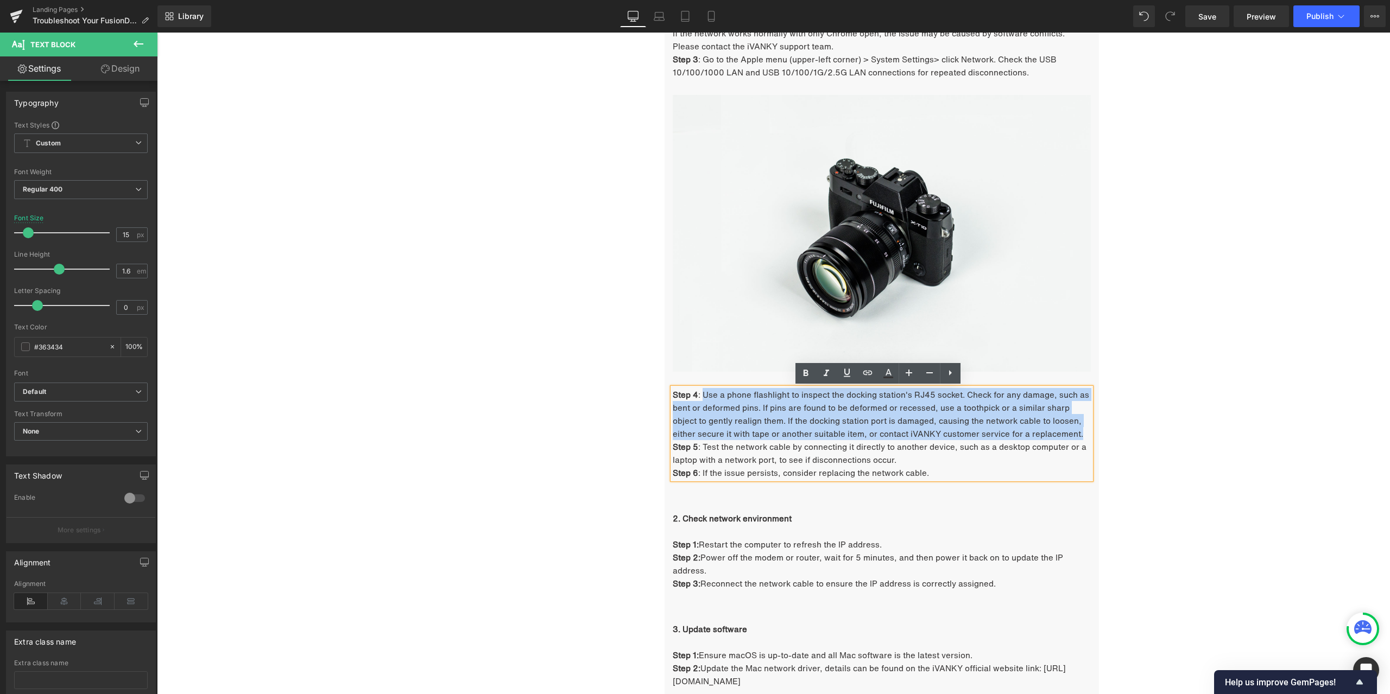
drag, startPoint x: 700, startPoint y: 395, endPoint x: 1059, endPoint y: 431, distance: 360.6
click at [1059, 431] on p "Step 4 : Use a phone flashlight to inspect the docking station's RJ45 socket. C…" at bounding box center [882, 414] width 418 height 52
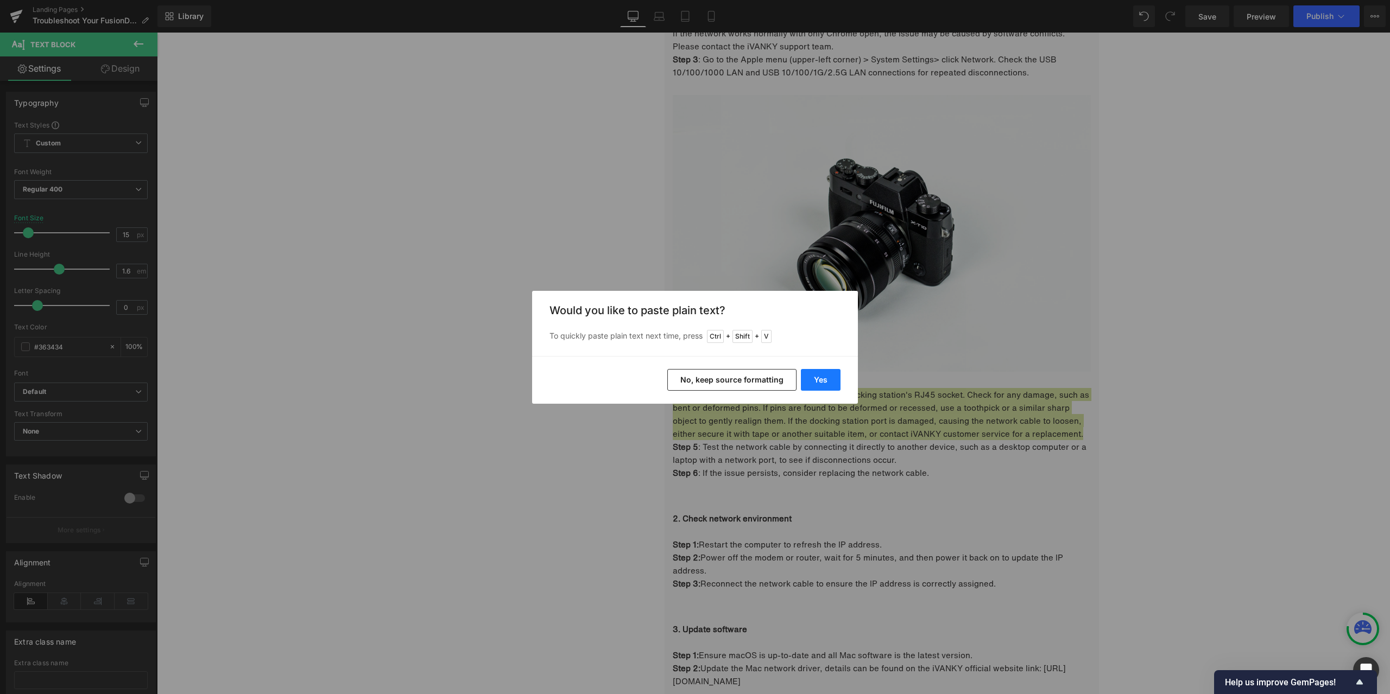
click at [820, 384] on button "Yes" at bounding box center [821, 380] width 40 height 22
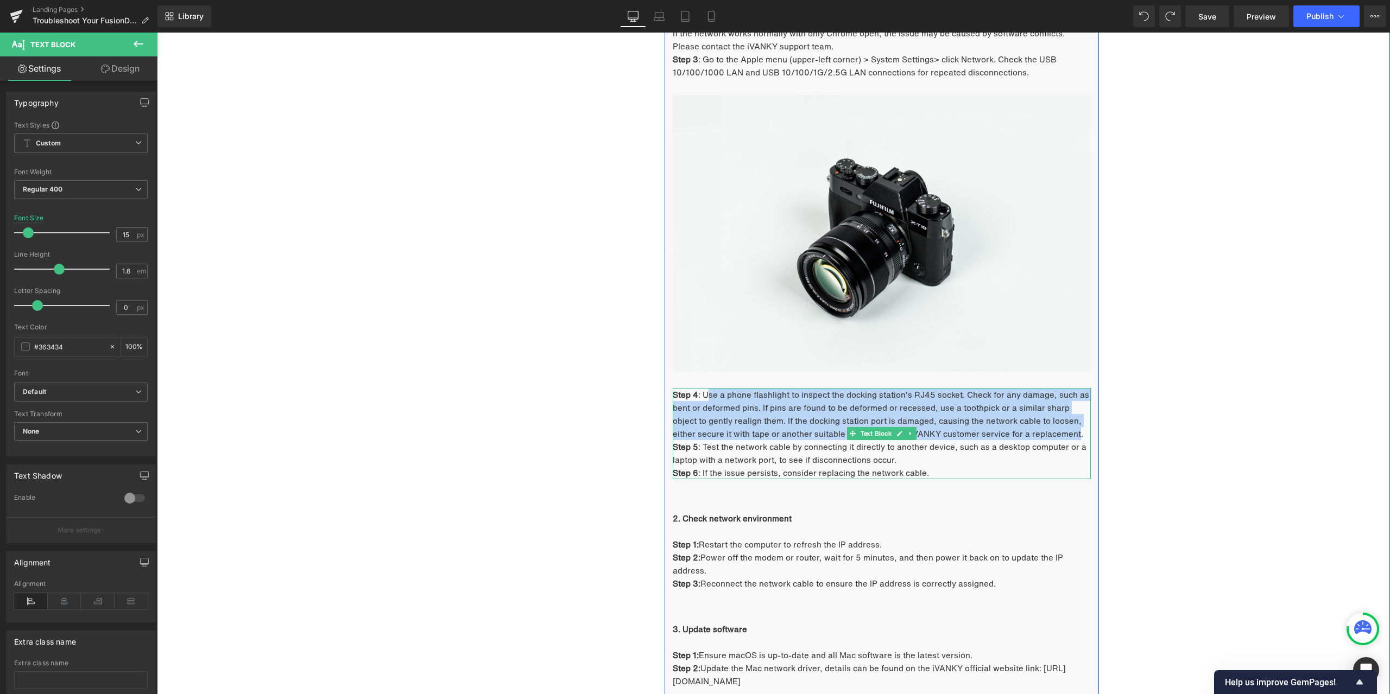
drag, startPoint x: 705, startPoint y: 394, endPoint x: 1046, endPoint y: 433, distance: 343.7
click at [1046, 433] on span ": Use a phone flashlight to inspect the docking station's RJ45 socket. Check fo…" at bounding box center [881, 414] width 416 height 51
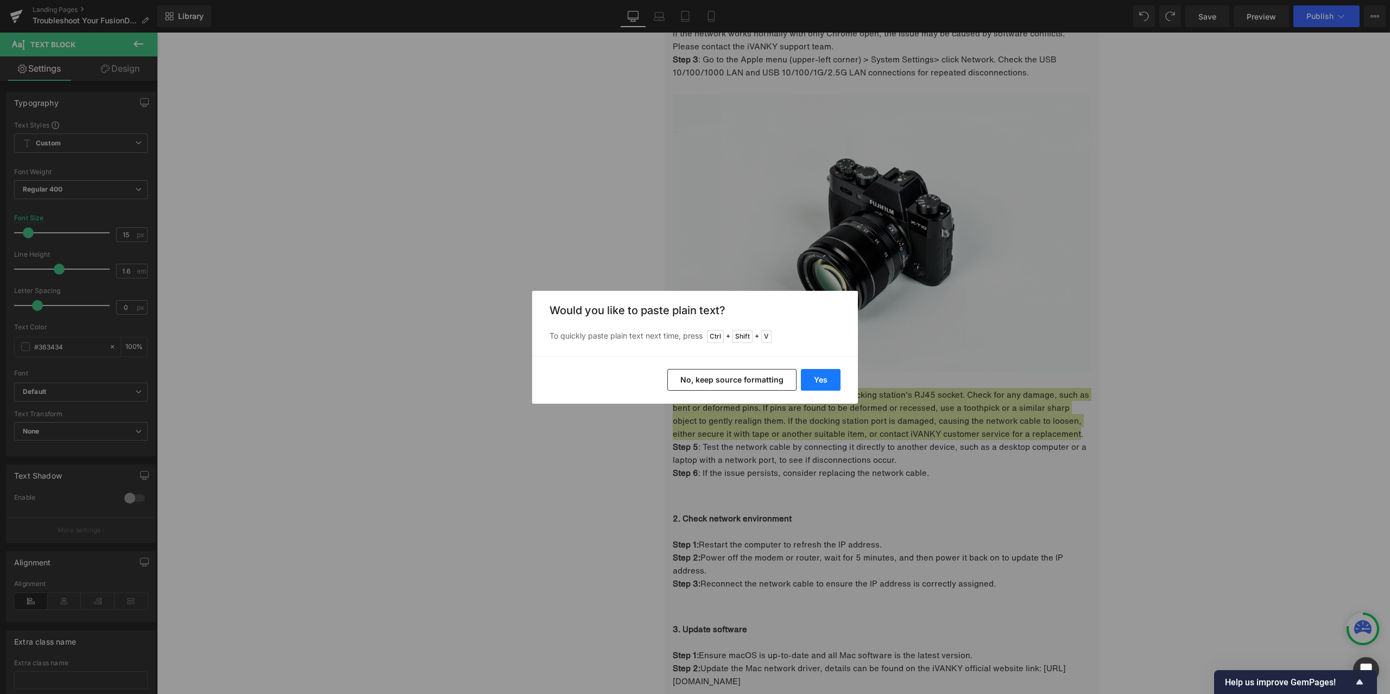
click at [821, 381] on button "Yes" at bounding box center [821, 380] width 40 height 22
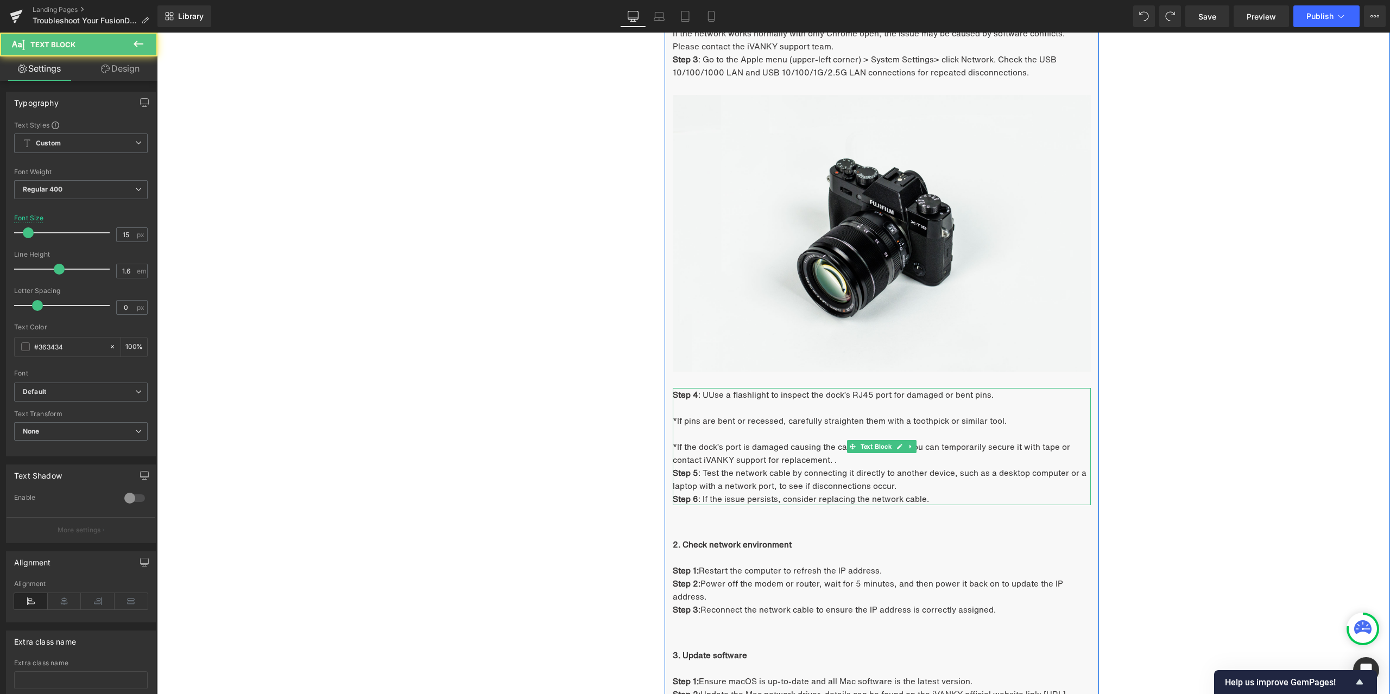
drag, startPoint x: 705, startPoint y: 395, endPoint x: 711, endPoint y: 394, distance: 6.1
click at [705, 395] on span ": UUse a flashlight to inspect the dock’s RJ45 port for damaged or bent pins." at bounding box center [845, 395] width 295 height 12
click at [837, 461] on p "*If the dock’s port is damaged causing the cable to be loose, you can temporari…" at bounding box center [882, 453] width 418 height 26
click at [677, 428] on p at bounding box center [882, 433] width 418 height 13
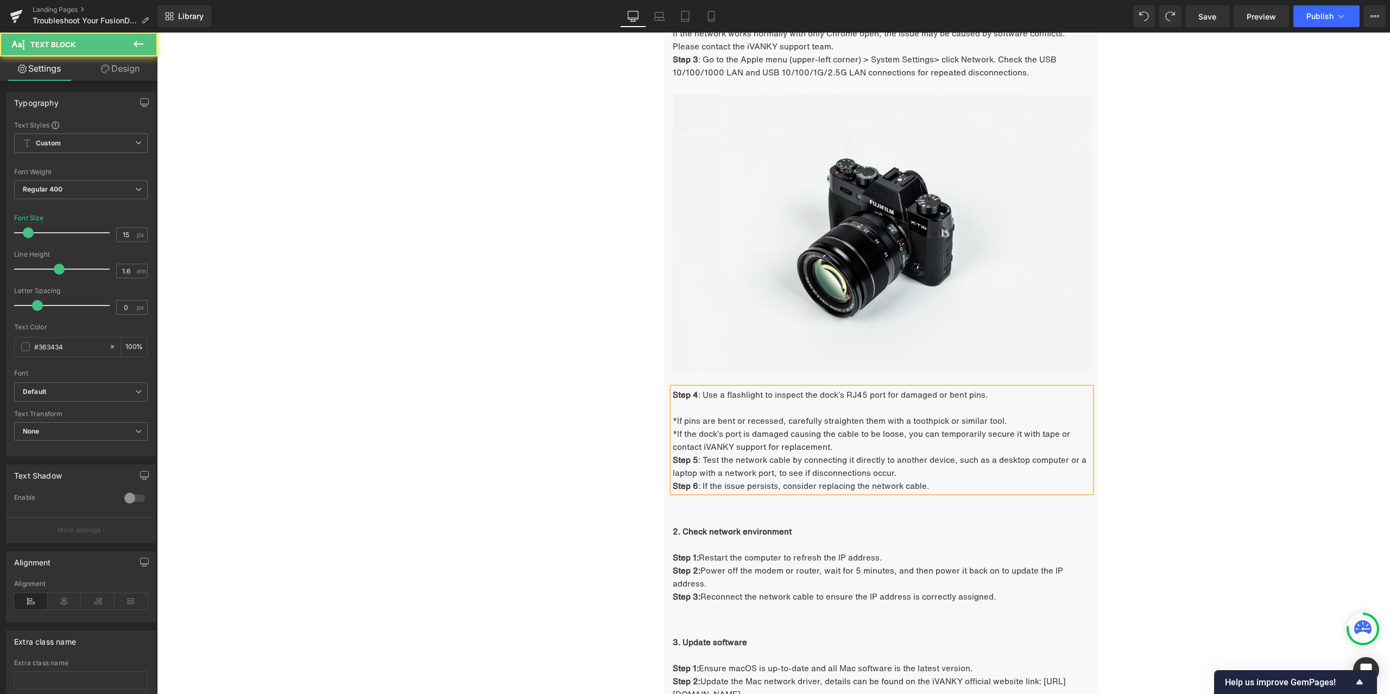
click at [681, 409] on p at bounding box center [882, 407] width 418 height 13
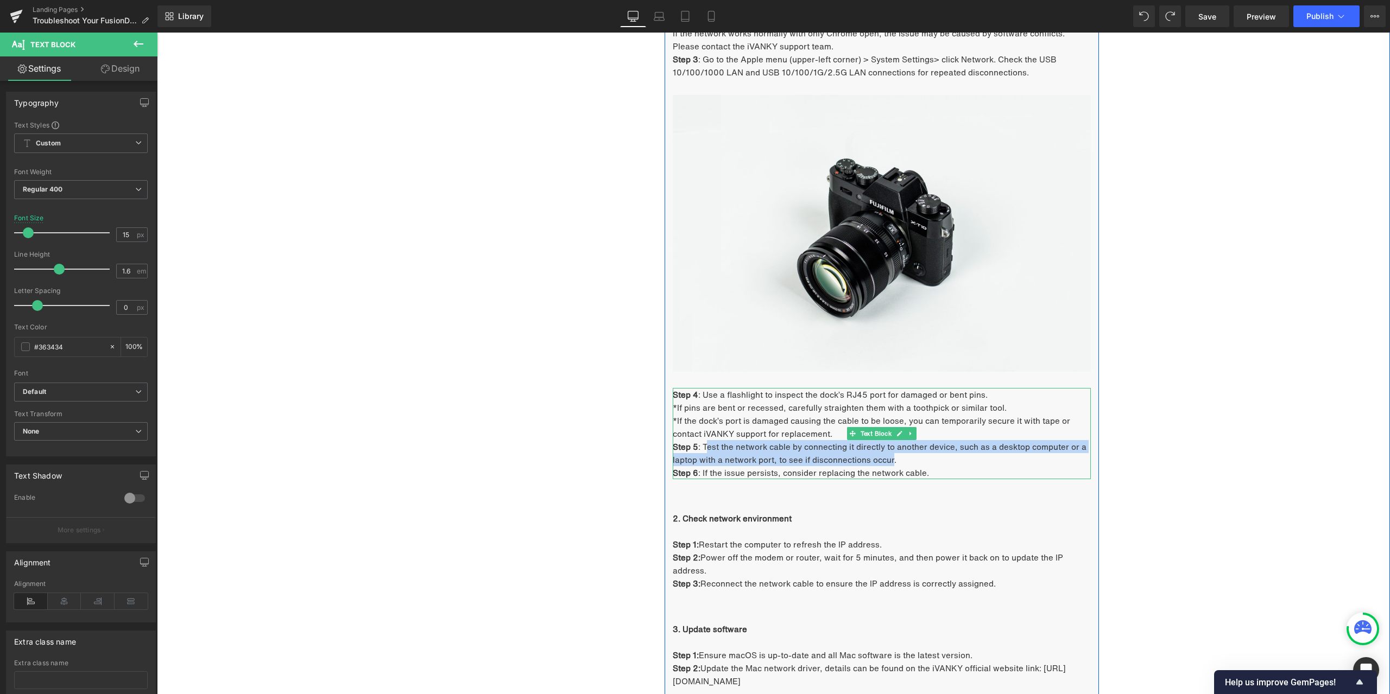
drag, startPoint x: 701, startPoint y: 444, endPoint x: 888, endPoint y: 459, distance: 187.9
click at [888, 459] on span "Step 5 : Test the network cable by connecting it directly to another device, su…" at bounding box center [880, 453] width 414 height 25
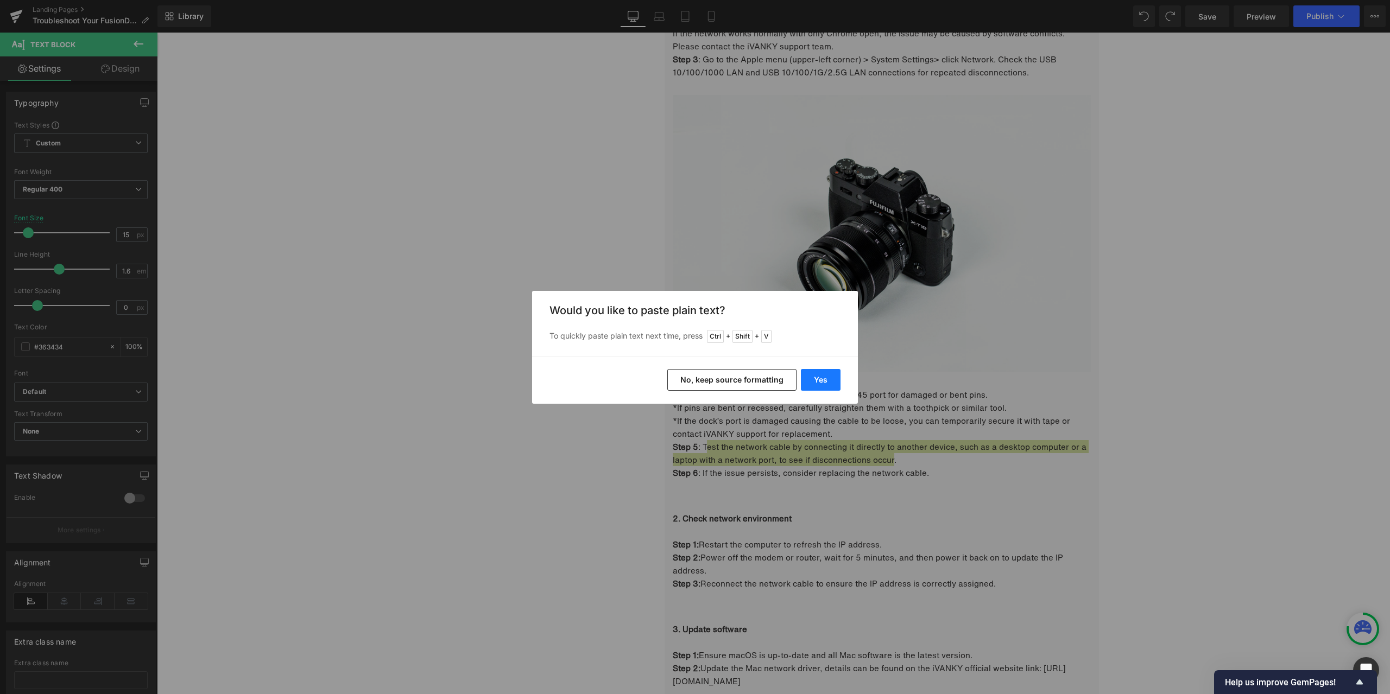
click at [828, 378] on button "Yes" at bounding box center [821, 380] width 40 height 22
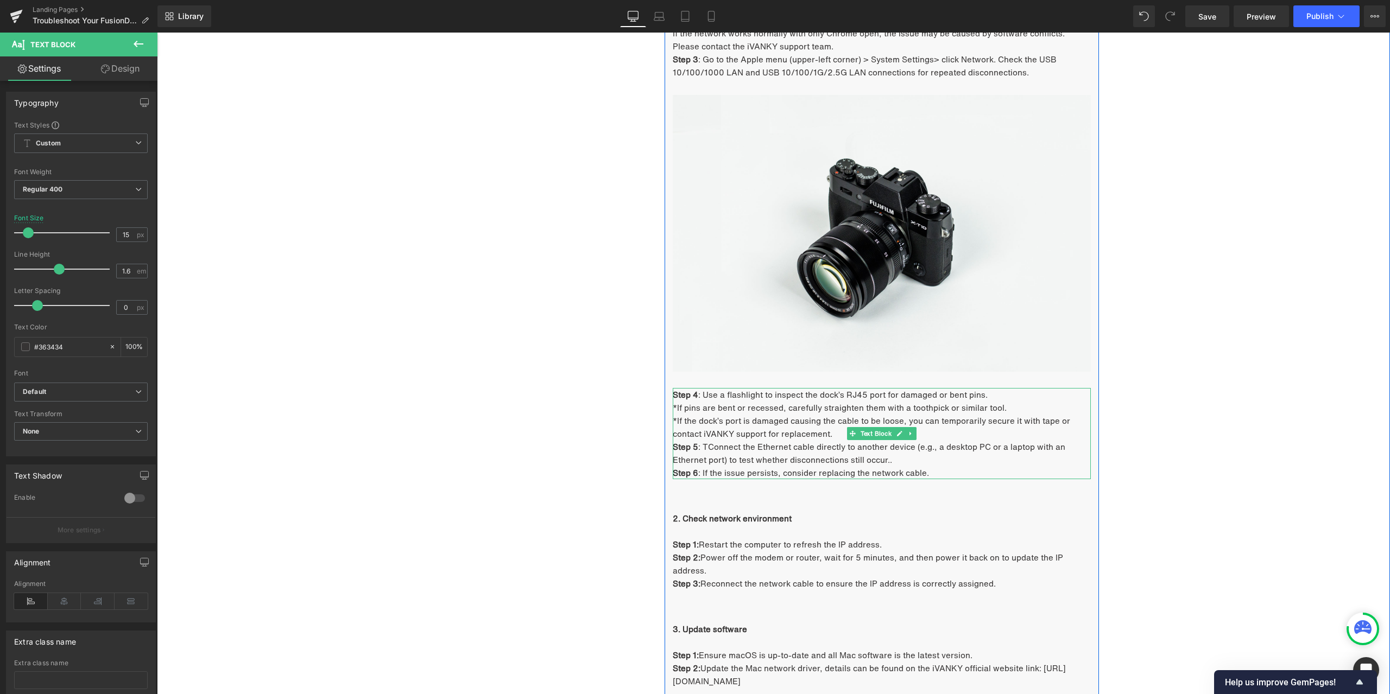
click at [911, 461] on p "Step 5 : TConnect the Ethernet cable directly to another device (e.g., a deskto…" at bounding box center [882, 453] width 418 height 26
click at [705, 447] on span "Step 5 : TConnect the Ethernet cable directly to another device (e.g., a deskto…" at bounding box center [869, 453] width 392 height 25
click at [715, 476] on div "Step 4 : Use a flashlight to inspect the dock’s RJ45 port for damaged or bent p…" at bounding box center [882, 433] width 418 height 91
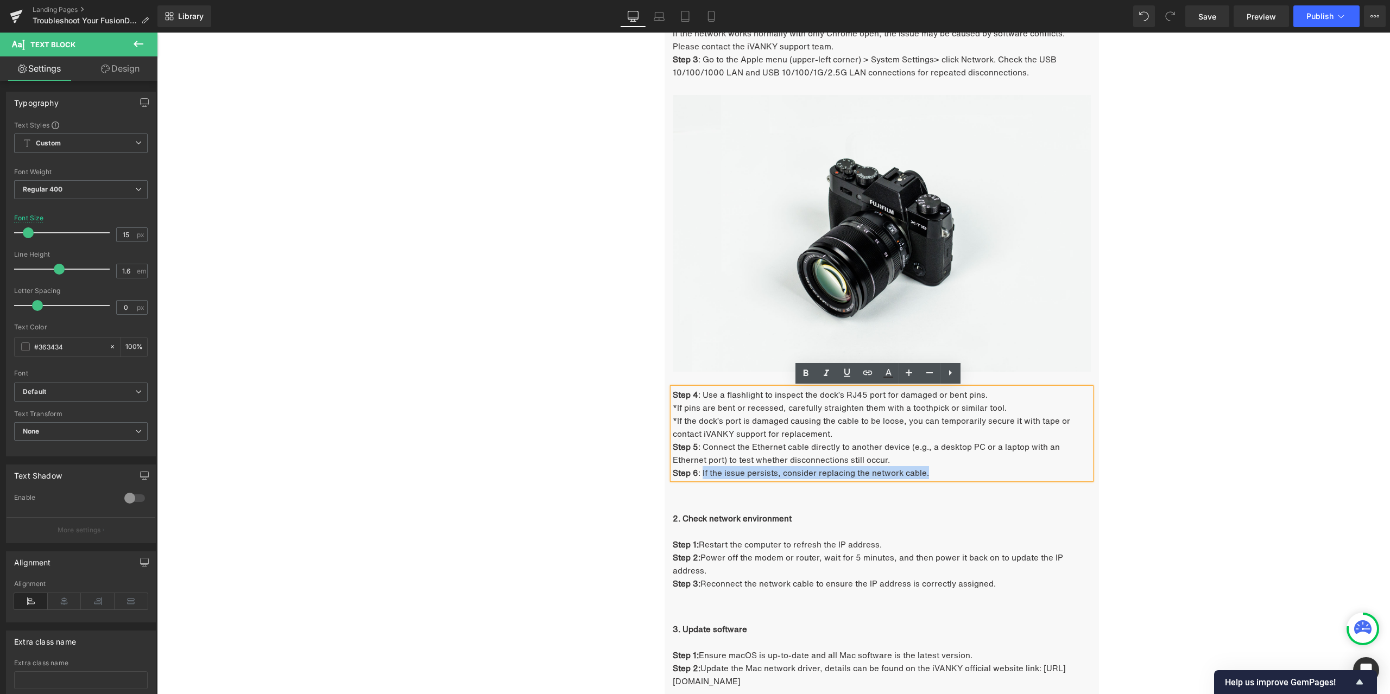
drag, startPoint x: 705, startPoint y: 470, endPoint x: 922, endPoint y: 474, distance: 217.2
click at [922, 474] on p "Step 6 : If the issue persists, consider replacing the network cable." at bounding box center [882, 472] width 418 height 13
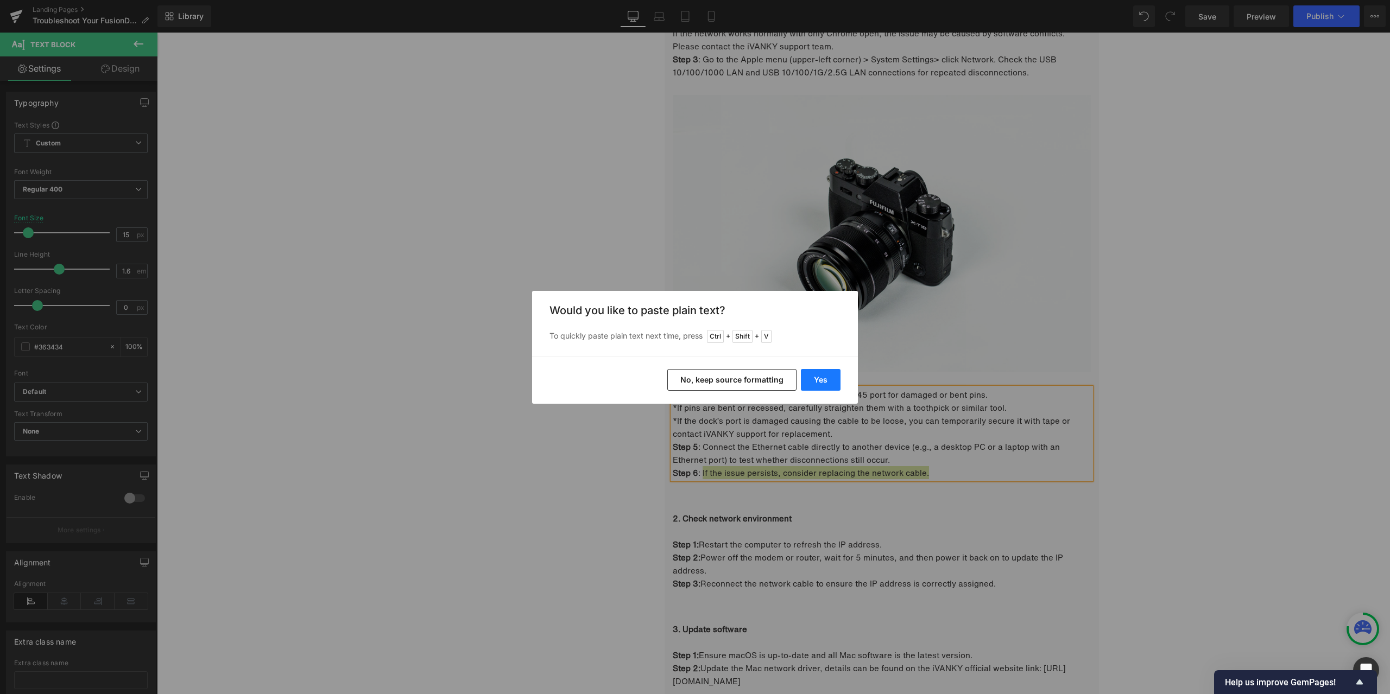
click at [825, 378] on button "Yes" at bounding box center [821, 380] width 40 height 22
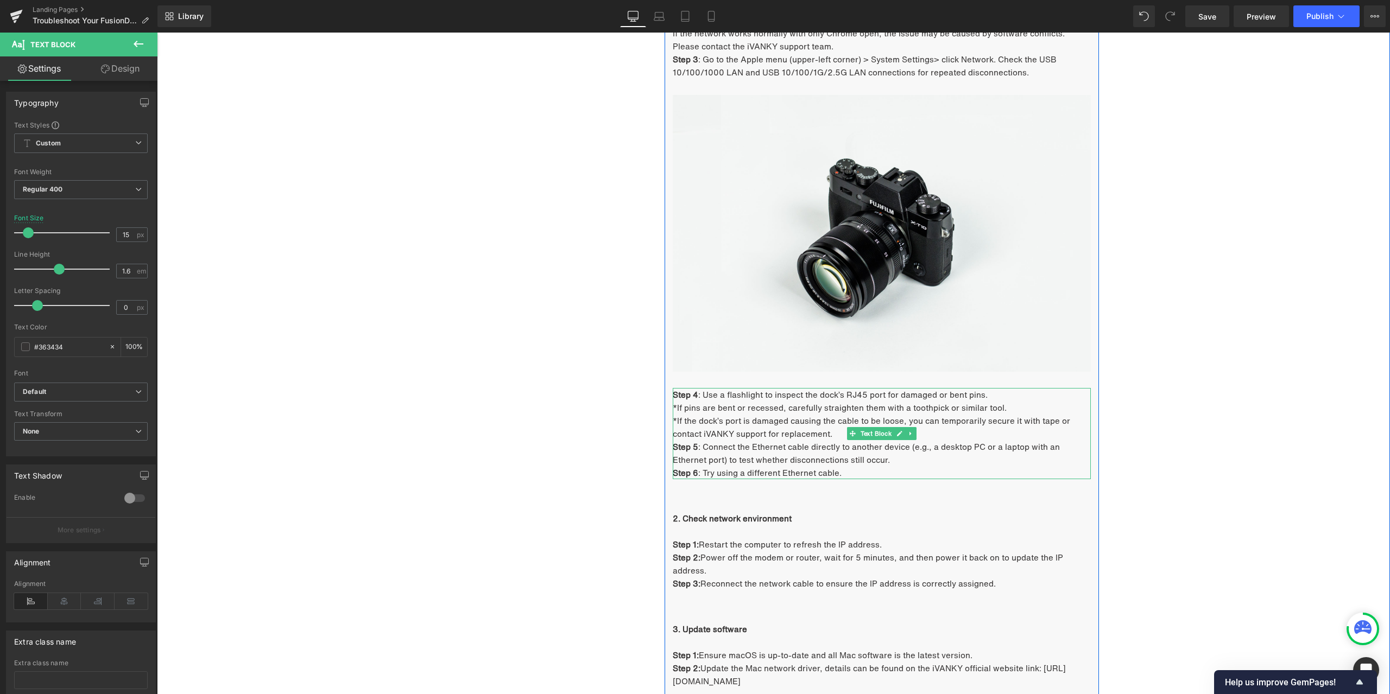
click at [872, 470] on p "Step 6 : Try using a different Ethernet cable." at bounding box center [882, 472] width 418 height 13
click at [739, 519] on b "2. Check network environment" at bounding box center [732, 518] width 119 height 12
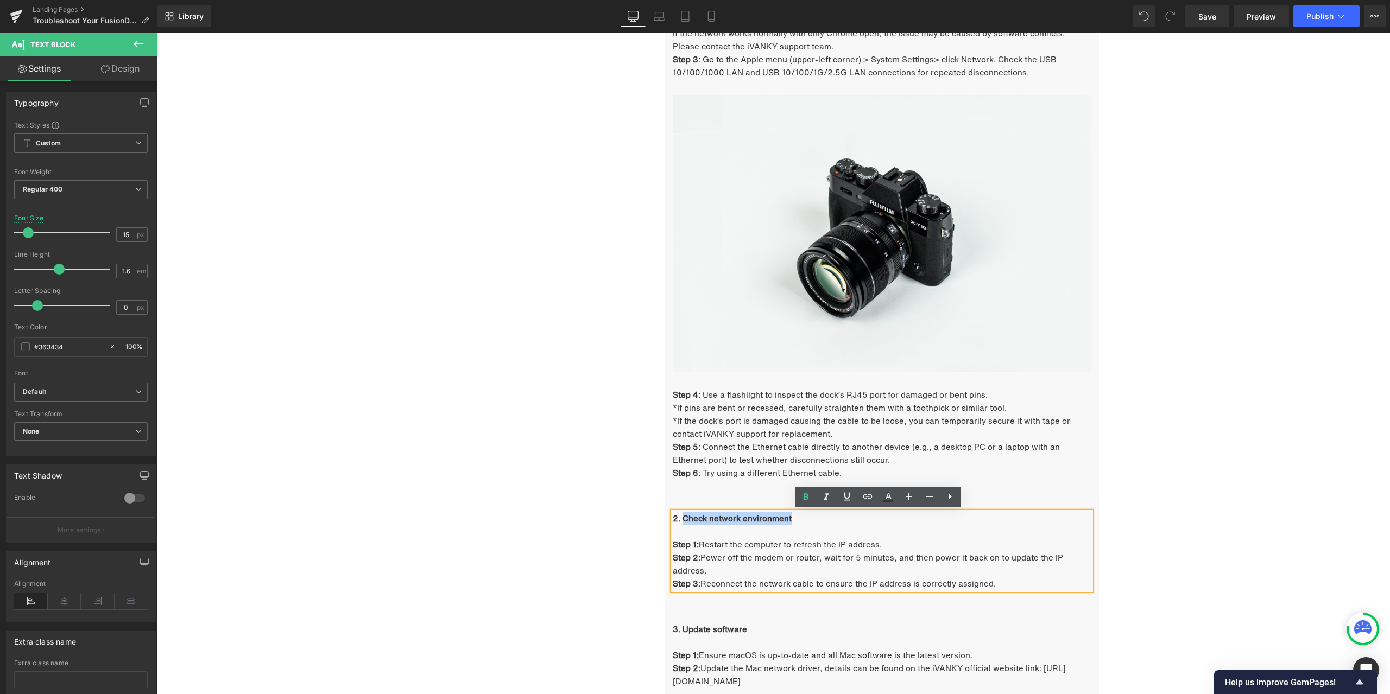
drag, startPoint x: 679, startPoint y: 518, endPoint x: 787, endPoint y: 520, distance: 107.5
click at [787, 519] on p "2. Check network environment" at bounding box center [882, 518] width 418 height 13
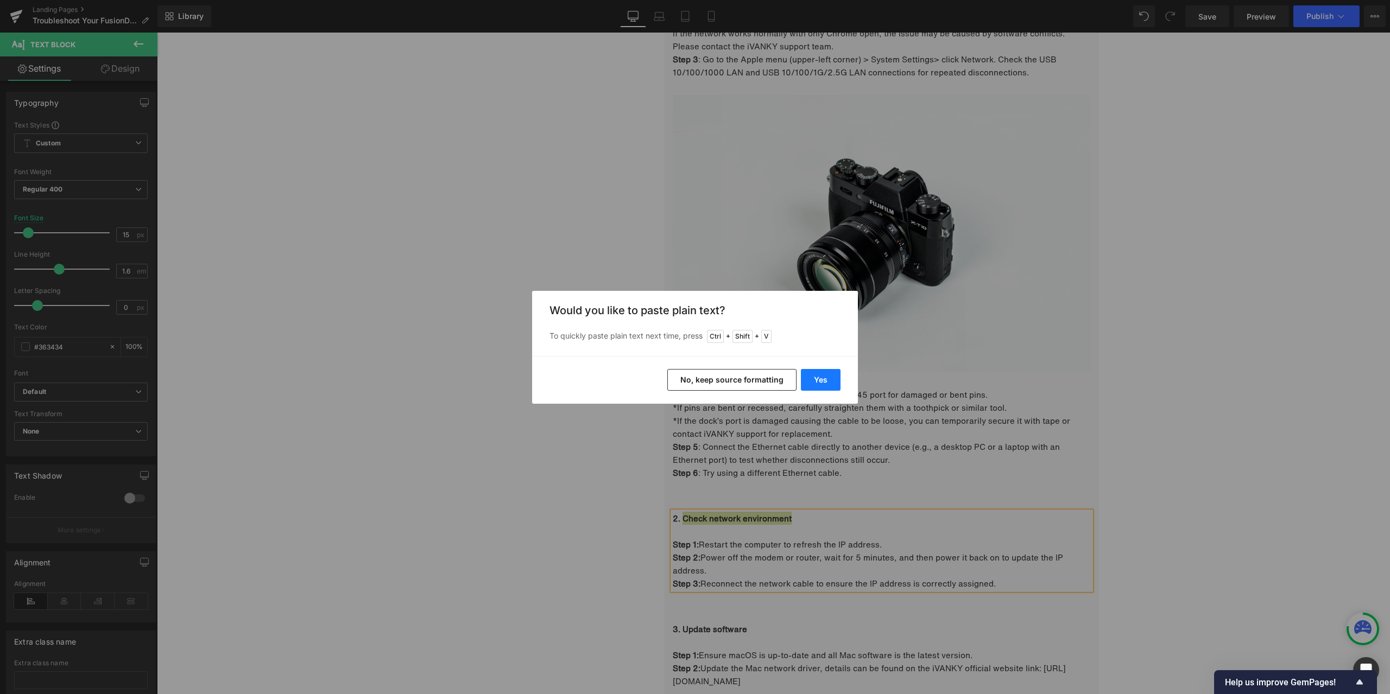
click at [824, 375] on button "Yes" at bounding box center [821, 380] width 40 height 22
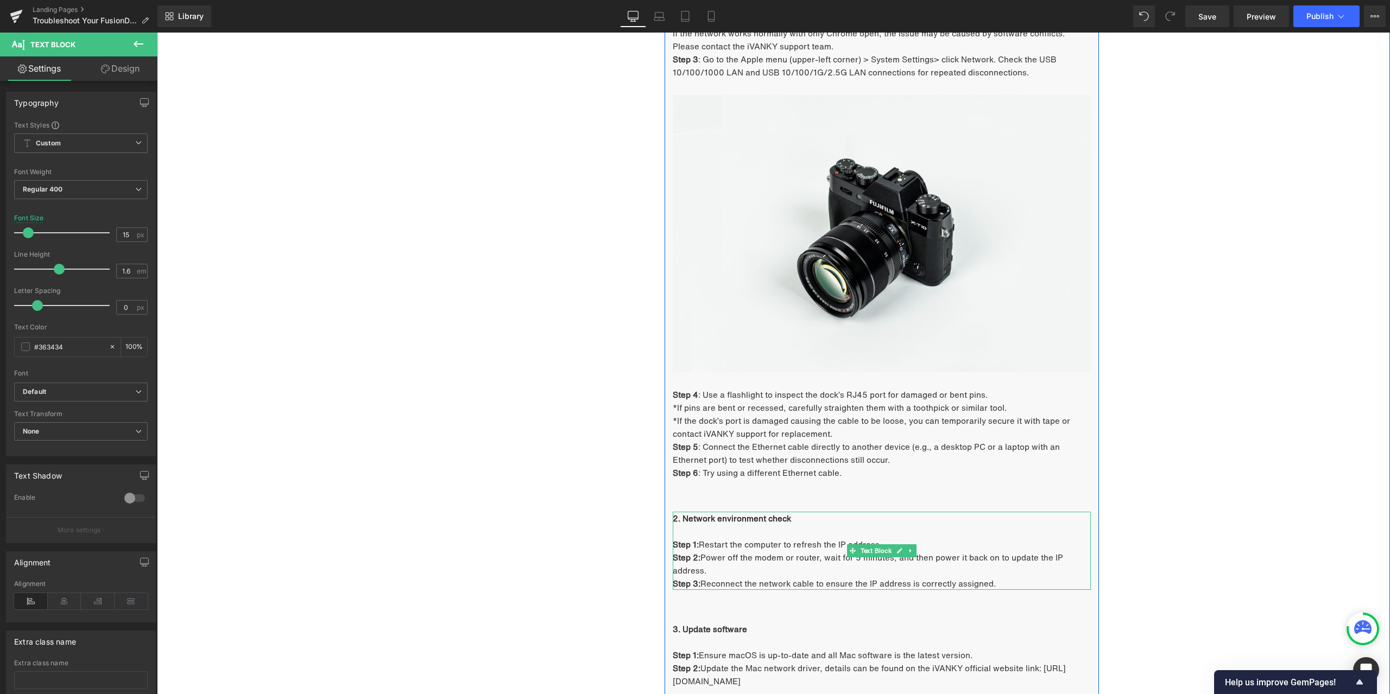
click at [719, 549] on p "Step 1: Restart the computer to refresh the IP address." at bounding box center [882, 544] width 418 height 13
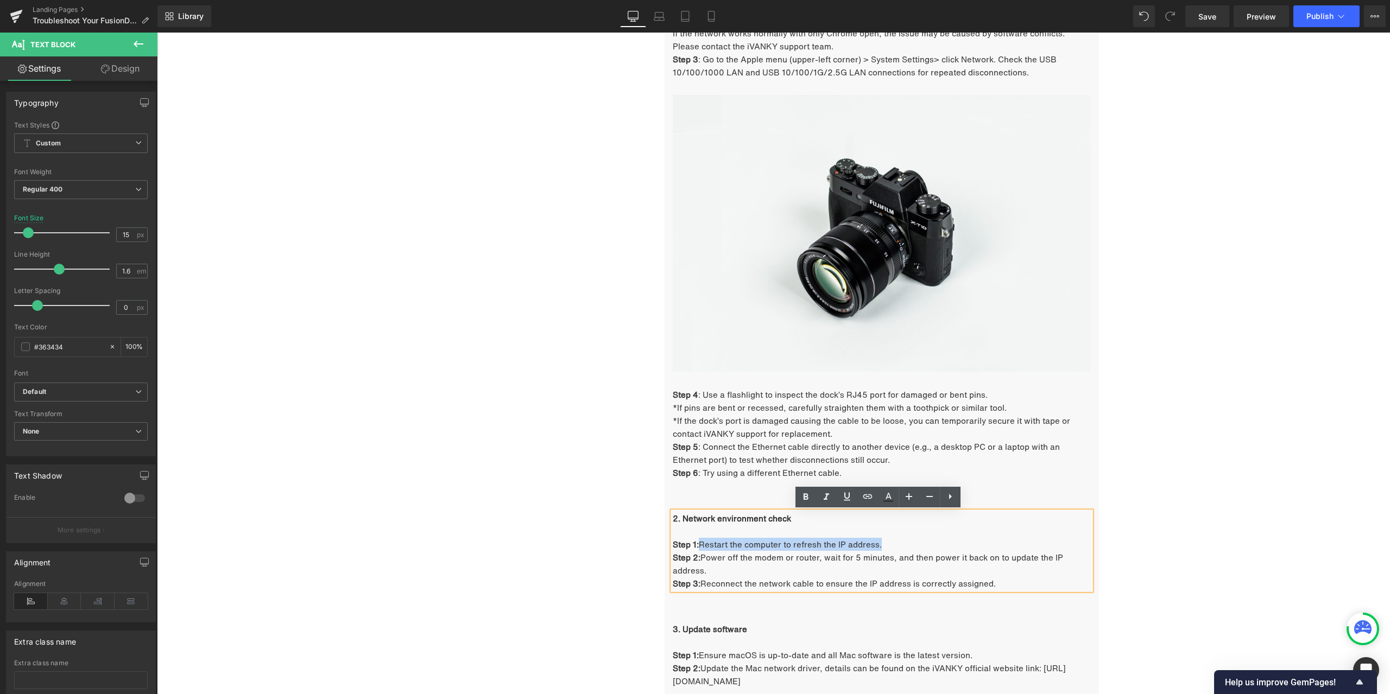
drag, startPoint x: 696, startPoint y: 544, endPoint x: 894, endPoint y: 541, distance: 197.1
click at [894, 541] on p "Step 1: Restart the computer to refresh the IP address." at bounding box center [882, 544] width 418 height 13
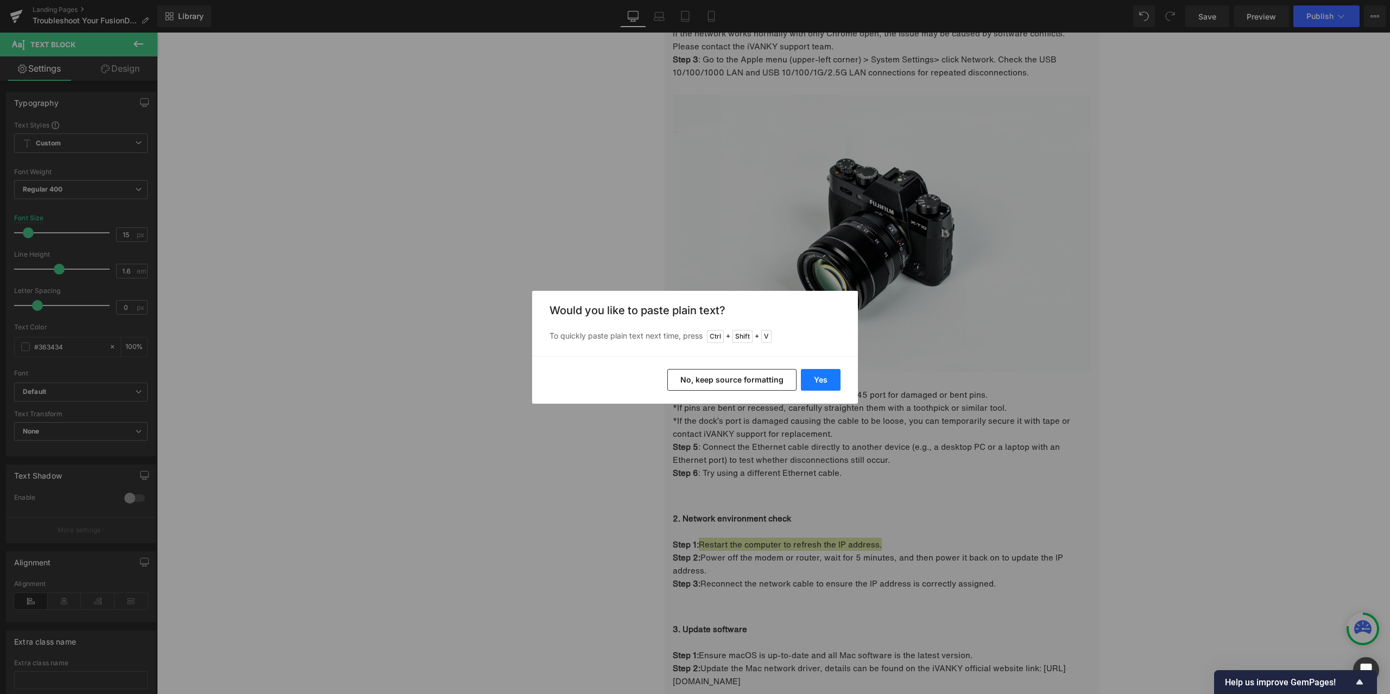
click at [827, 383] on button "Yes" at bounding box center [821, 380] width 40 height 22
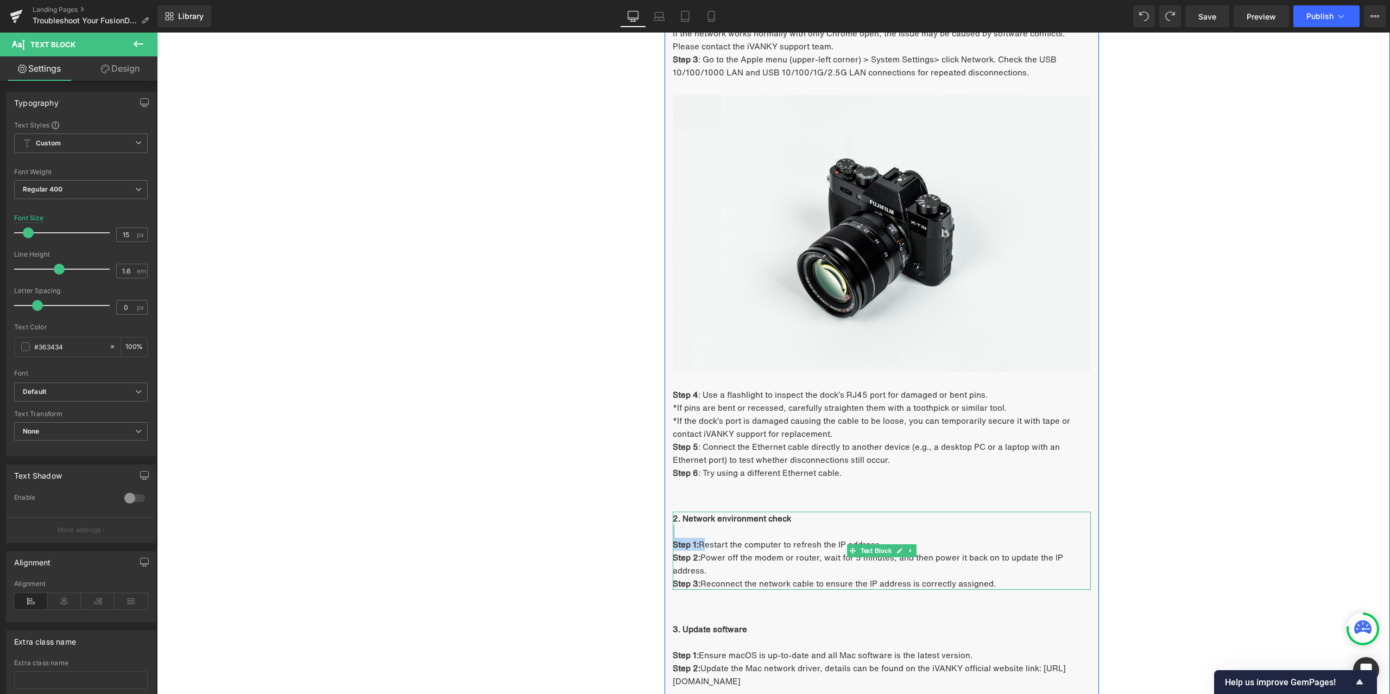
drag, startPoint x: 702, startPoint y: 544, endPoint x: 873, endPoint y: 537, distance: 171.2
click at [873, 537] on div "2. Network environment check Step 1: Restart the computer to refresh the IP add…" at bounding box center [882, 551] width 418 height 78
click at [708, 542] on p "Step 1: Restart the computer to refresh the IP address." at bounding box center [882, 544] width 418 height 13
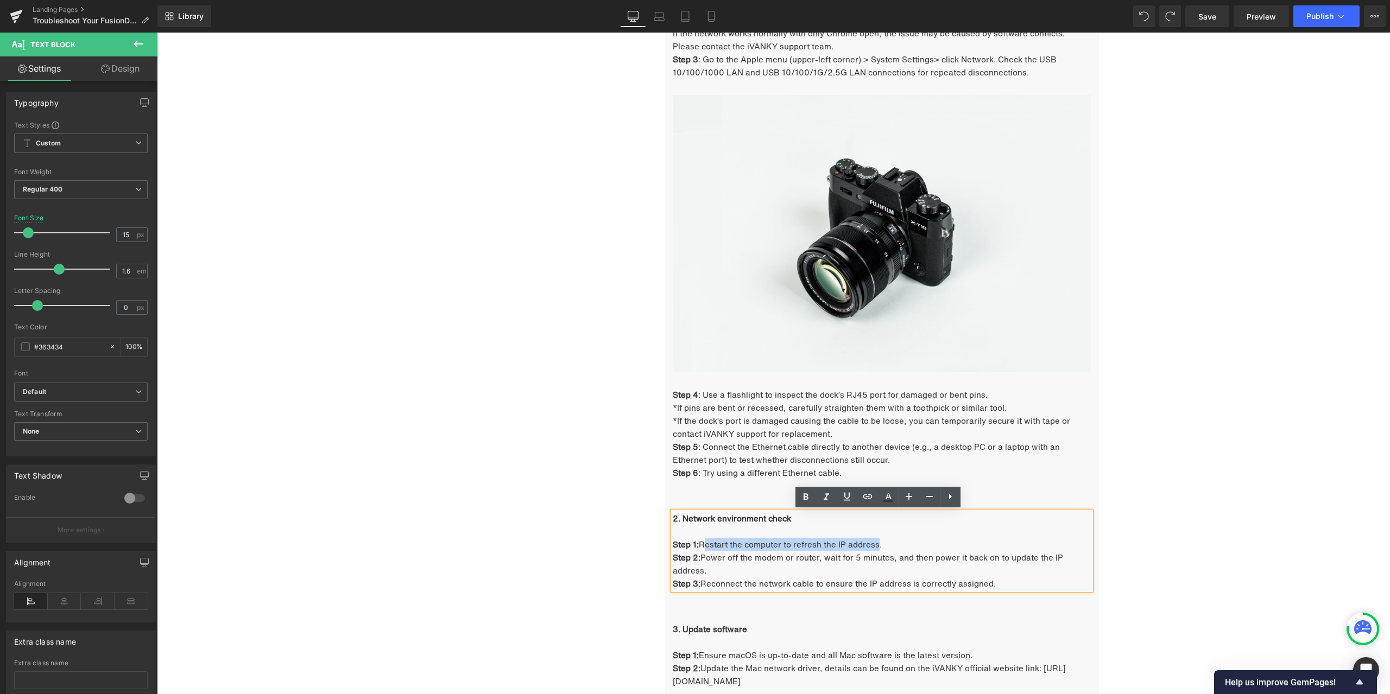
drag, startPoint x: 705, startPoint y: 544, endPoint x: 875, endPoint y: 541, distance: 169.9
click at [875, 541] on p "Step 1: Restart the computer to refresh the IP address." at bounding box center [882, 544] width 418 height 13
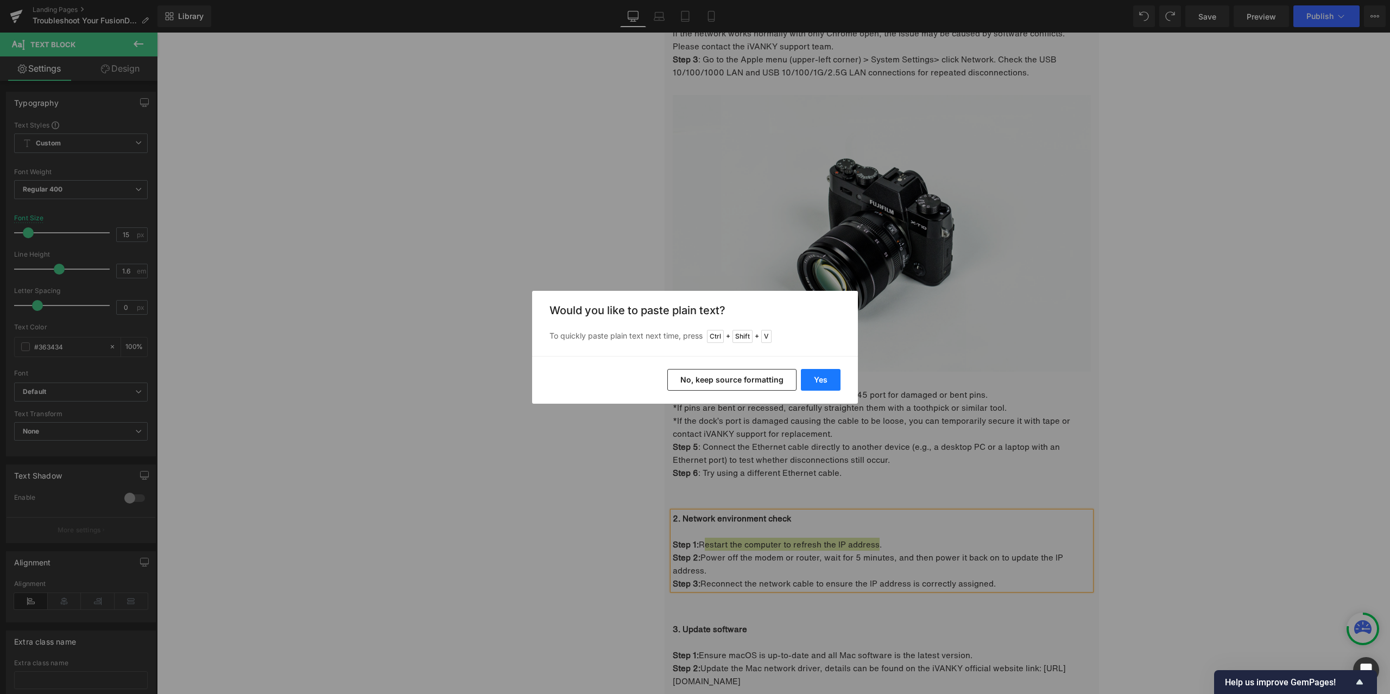
drag, startPoint x: 668, startPoint y: 345, endPoint x: 822, endPoint y: 377, distance: 157.9
click at [822, 377] on button "Yes" at bounding box center [821, 380] width 40 height 22
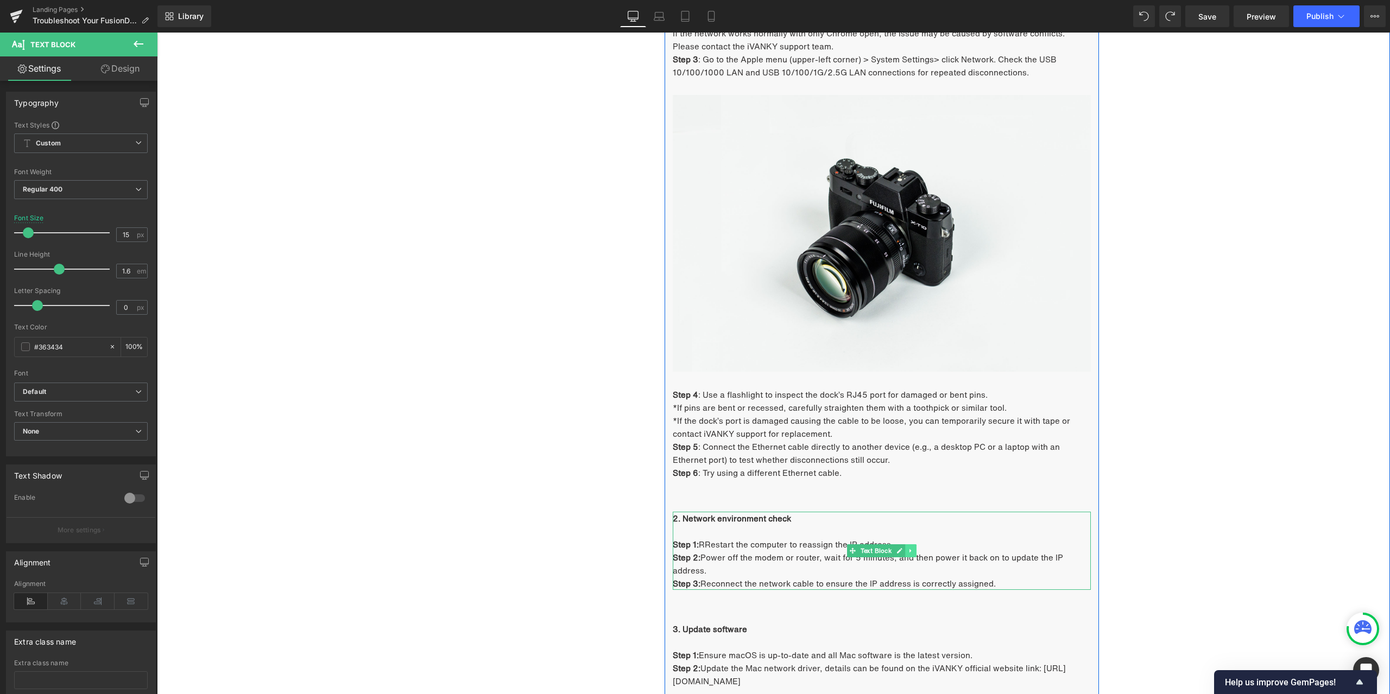
click at [905, 546] on link at bounding box center [910, 550] width 11 height 13
click at [928, 522] on p "2. Network environment check" at bounding box center [882, 518] width 418 height 13
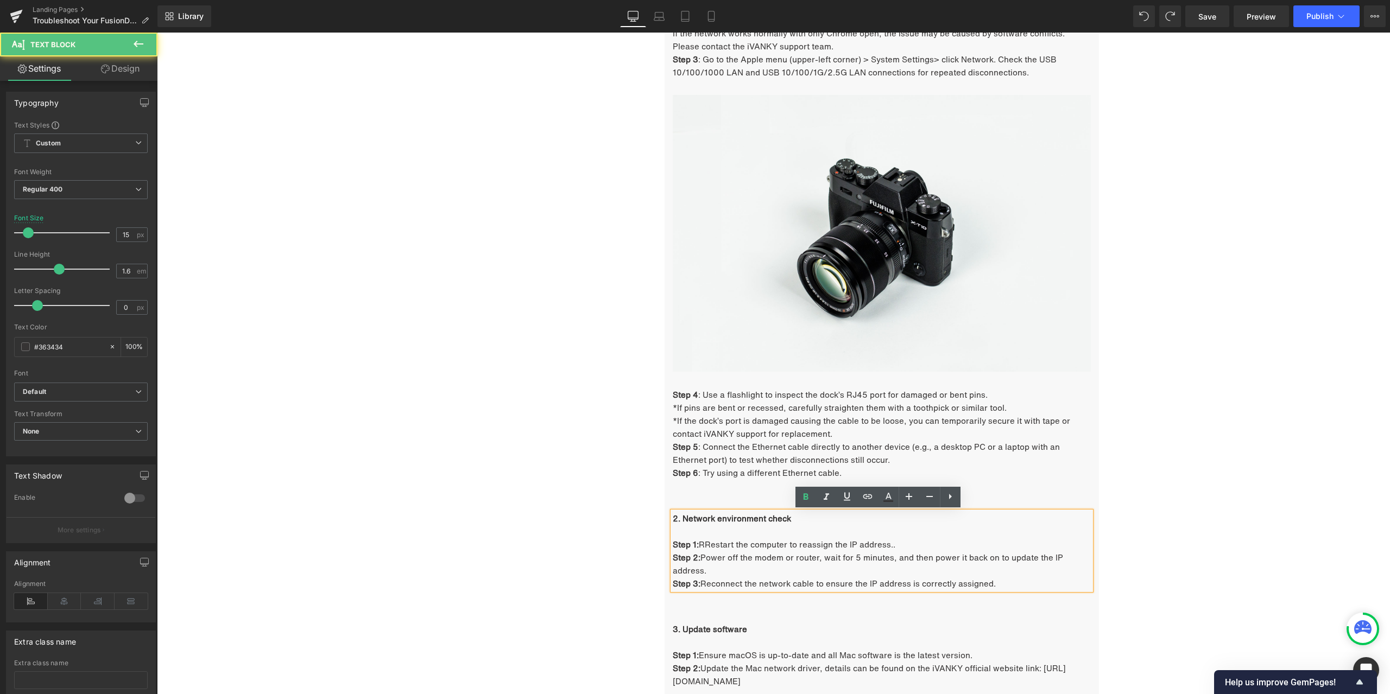
click at [904, 546] on p "Step 1: RRestart the computer to reassign the IP address.." at bounding box center [882, 544] width 418 height 13
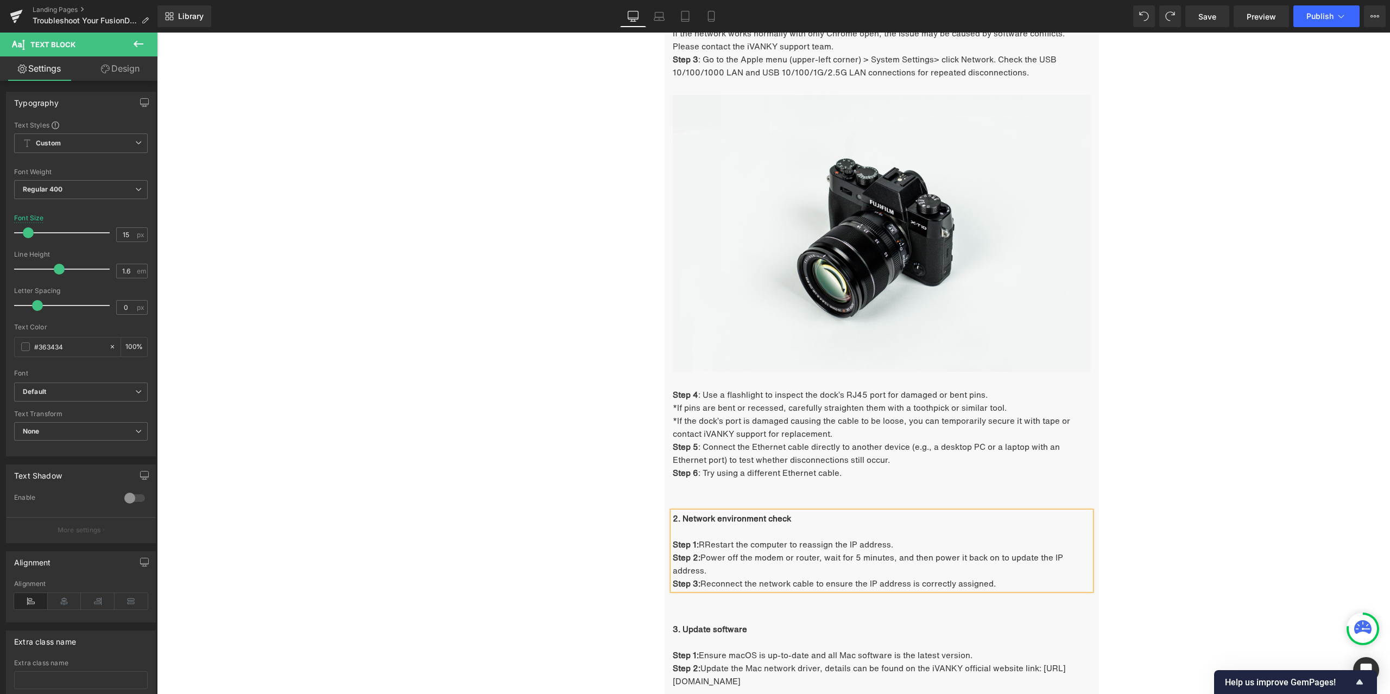
click at [704, 544] on p "Step 1: RRestart the computer to reassign the IP address." at bounding box center [882, 544] width 418 height 13
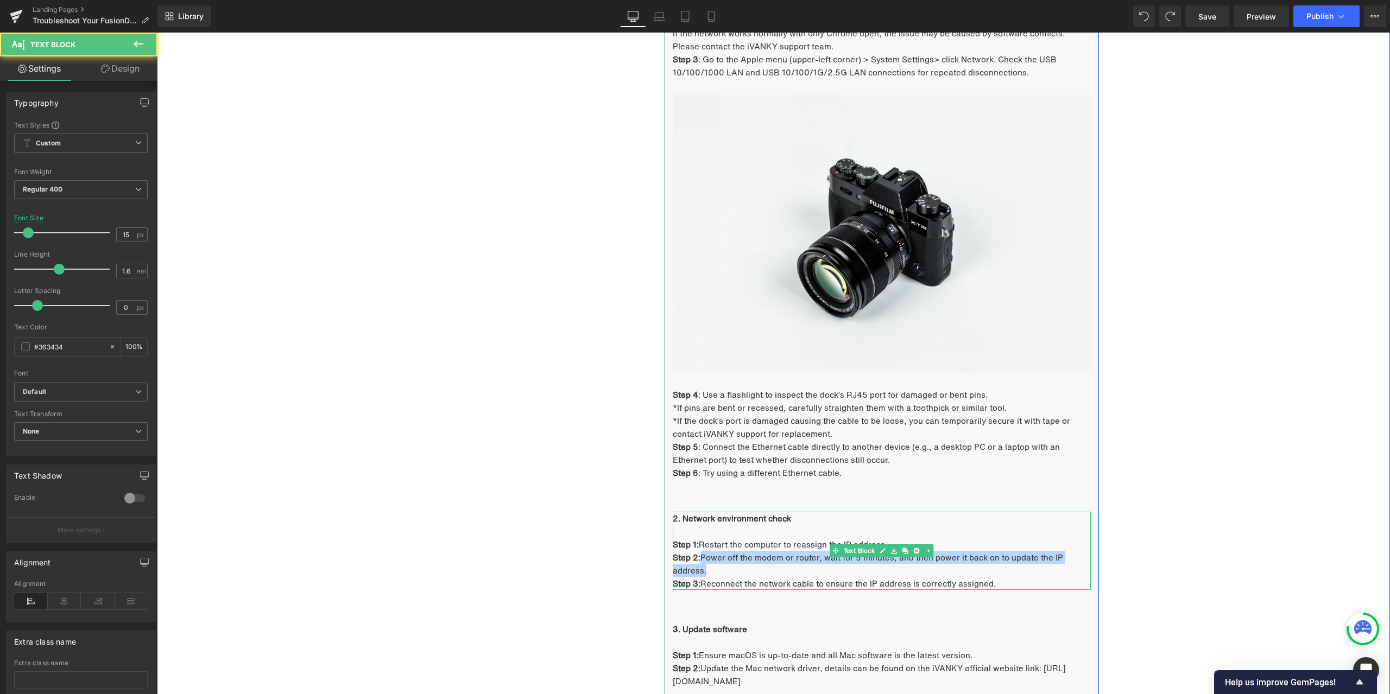
drag, startPoint x: 699, startPoint y: 558, endPoint x: 702, endPoint y: 569, distance: 11.5
click at [702, 569] on p "Step 2: Power off the modem or router, wait for 5 minutes, and then power it ba…" at bounding box center [882, 564] width 418 height 26
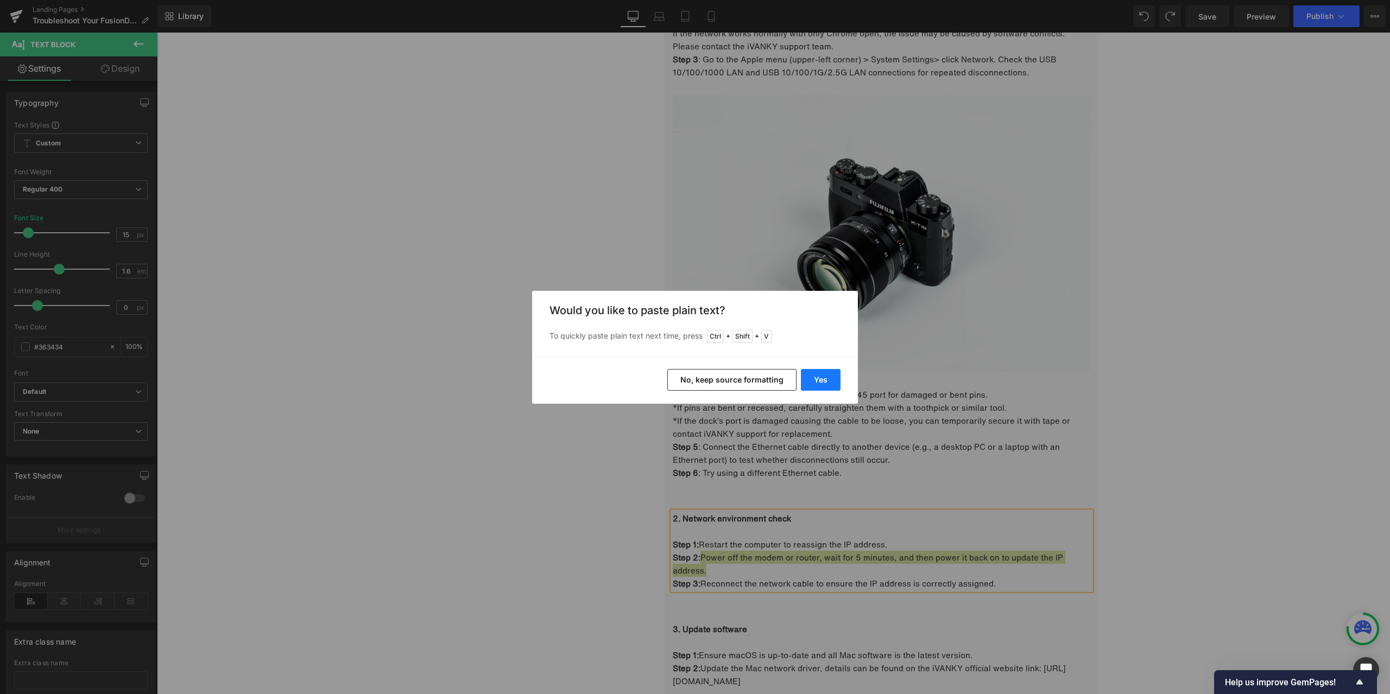
click at [826, 384] on button "Yes" at bounding box center [821, 380] width 40 height 22
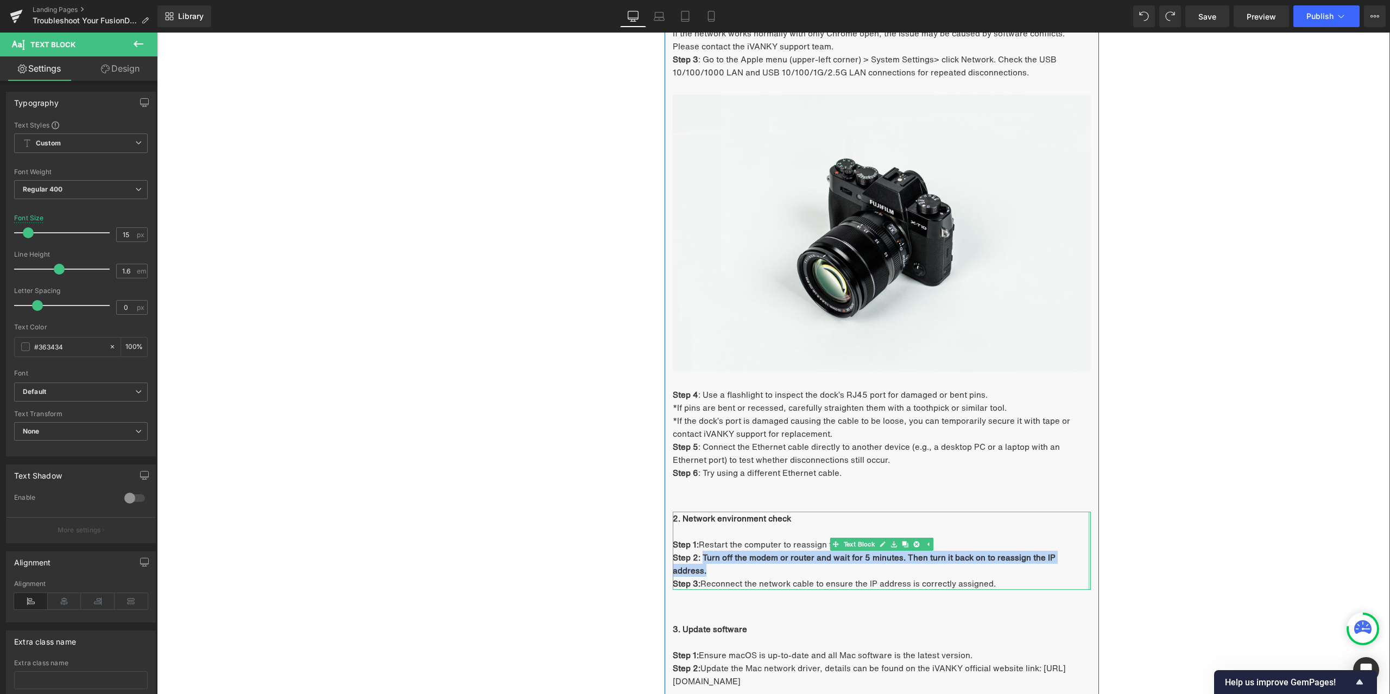
drag, startPoint x: 700, startPoint y: 557, endPoint x: 1084, endPoint y: 555, distance: 383.8
click at [1084, 555] on div "2. Network environment check Step 1: Restart the computer to reassign the IP ad…" at bounding box center [882, 551] width 418 height 78
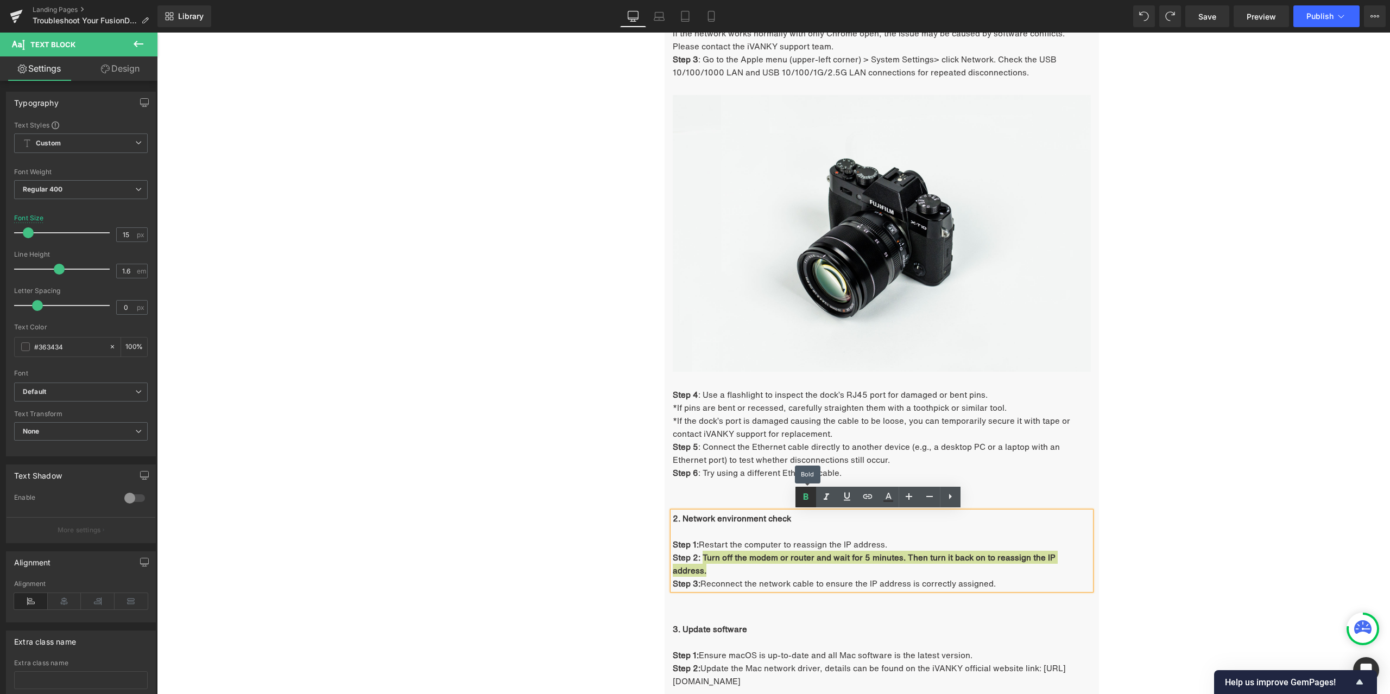
click at [803, 503] on icon at bounding box center [805, 497] width 13 height 13
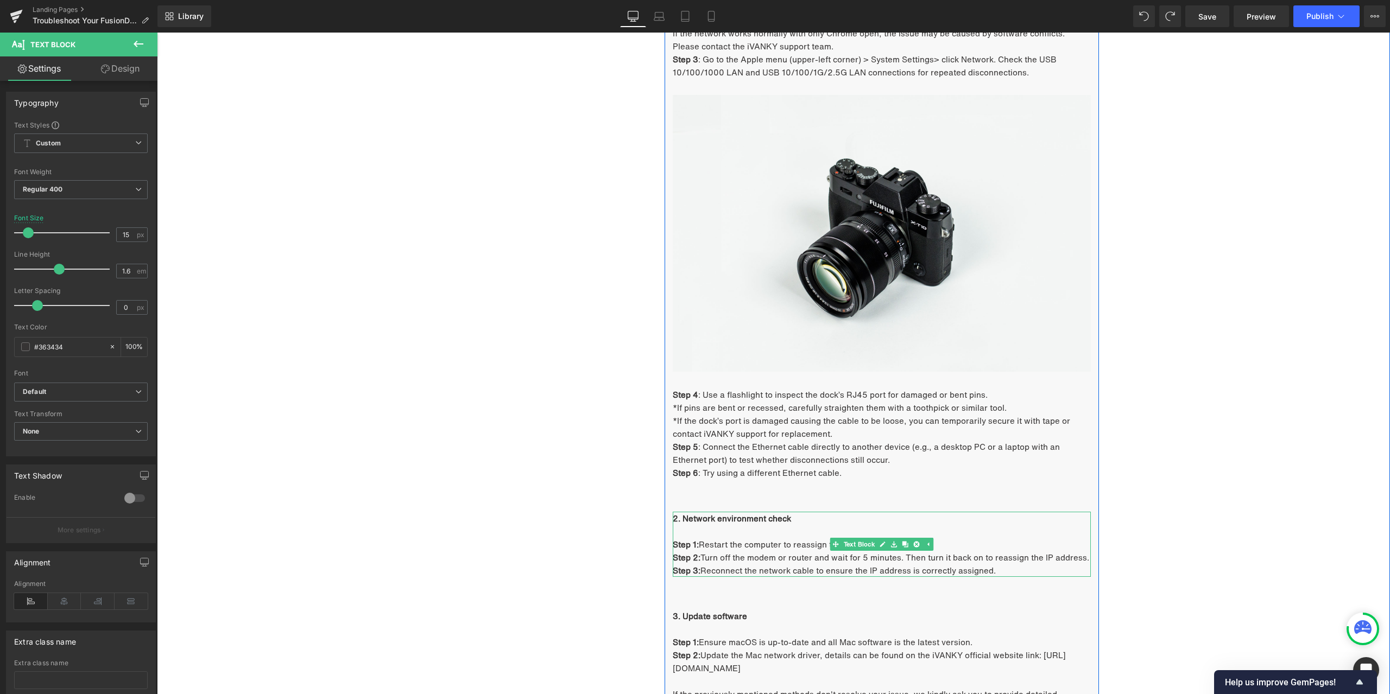
click at [764, 568] on span "Reconnect the network cable to ensure the IP address is correctly assigned." at bounding box center [847, 571] width 295 height 12
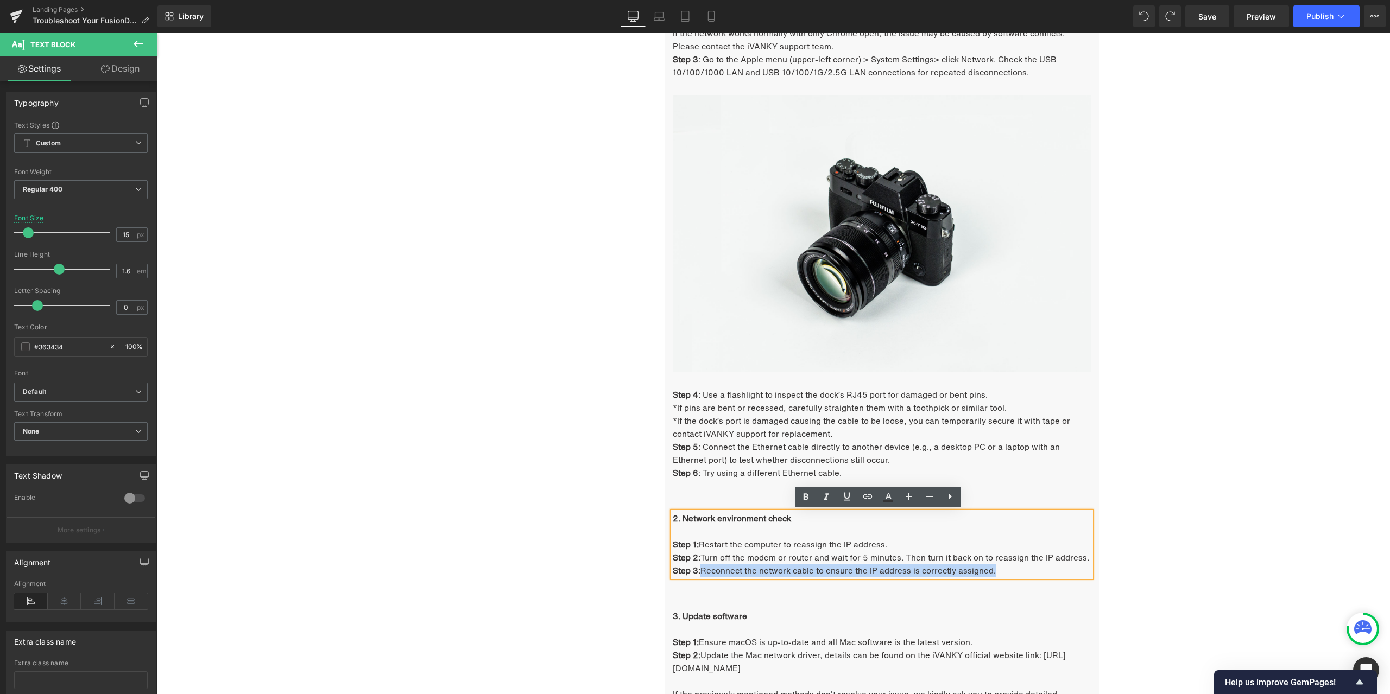
drag, startPoint x: 701, startPoint y: 571, endPoint x: 992, endPoint y: 571, distance: 291.0
click at [992, 571] on p "Step 3: Reconnect the network cable to ensure the IP address is correctly assig…" at bounding box center [882, 570] width 418 height 13
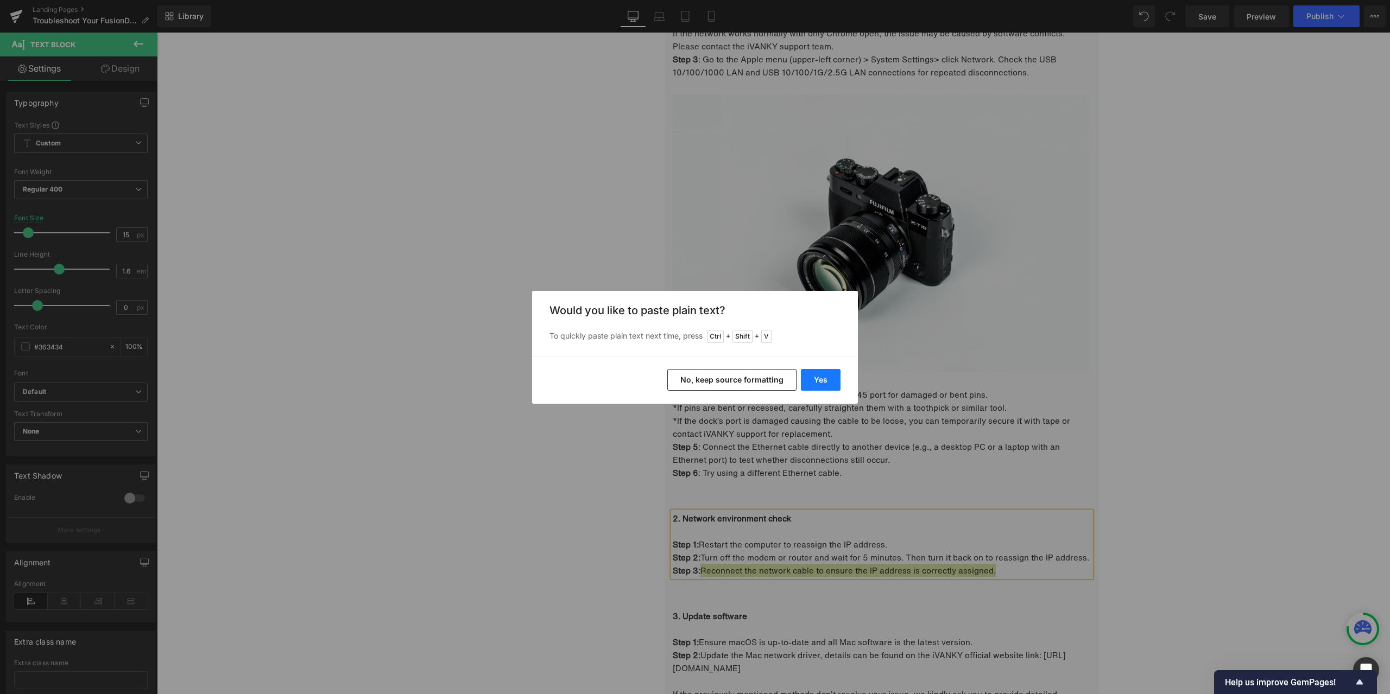
click at [834, 384] on button "Yes" at bounding box center [821, 380] width 40 height 22
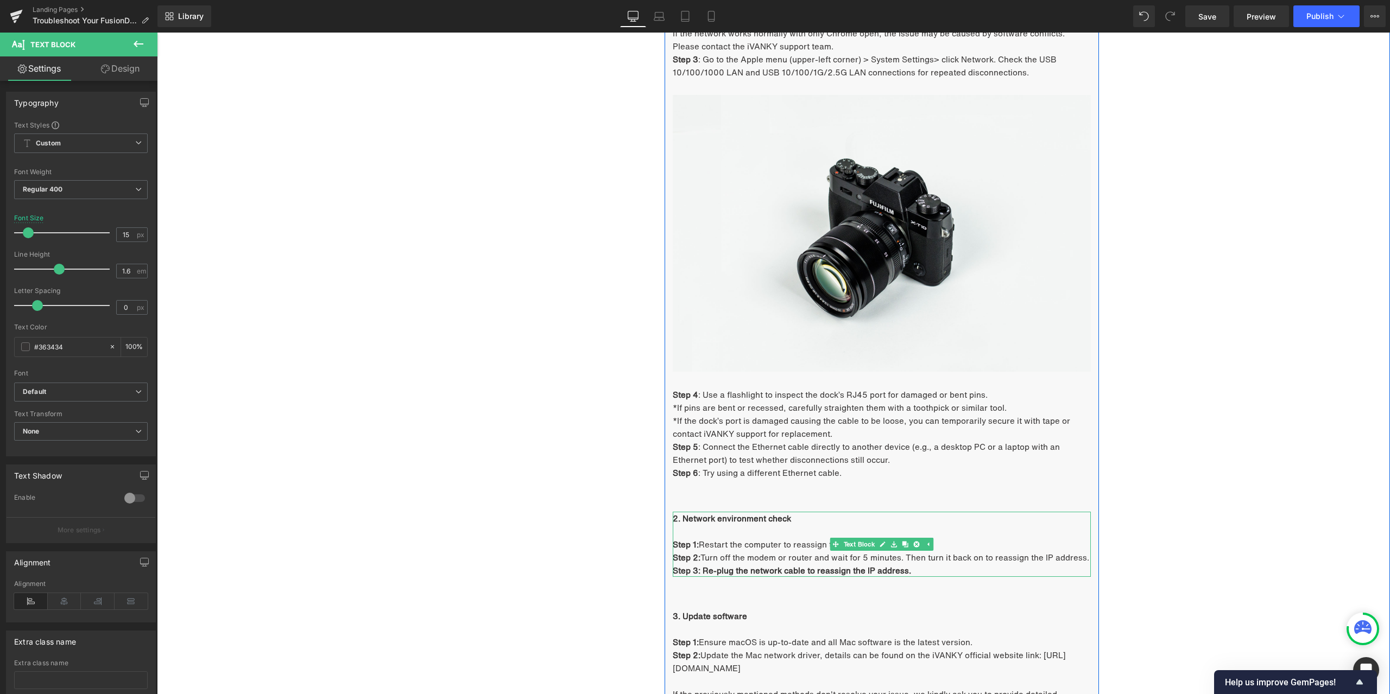
drag, startPoint x: 733, startPoint y: 570, endPoint x: 726, endPoint y: 571, distance: 7.1
click at [733, 570] on b "Step 3: Re-plug the network cable to reassign the IP address." at bounding box center [792, 571] width 238 height 12
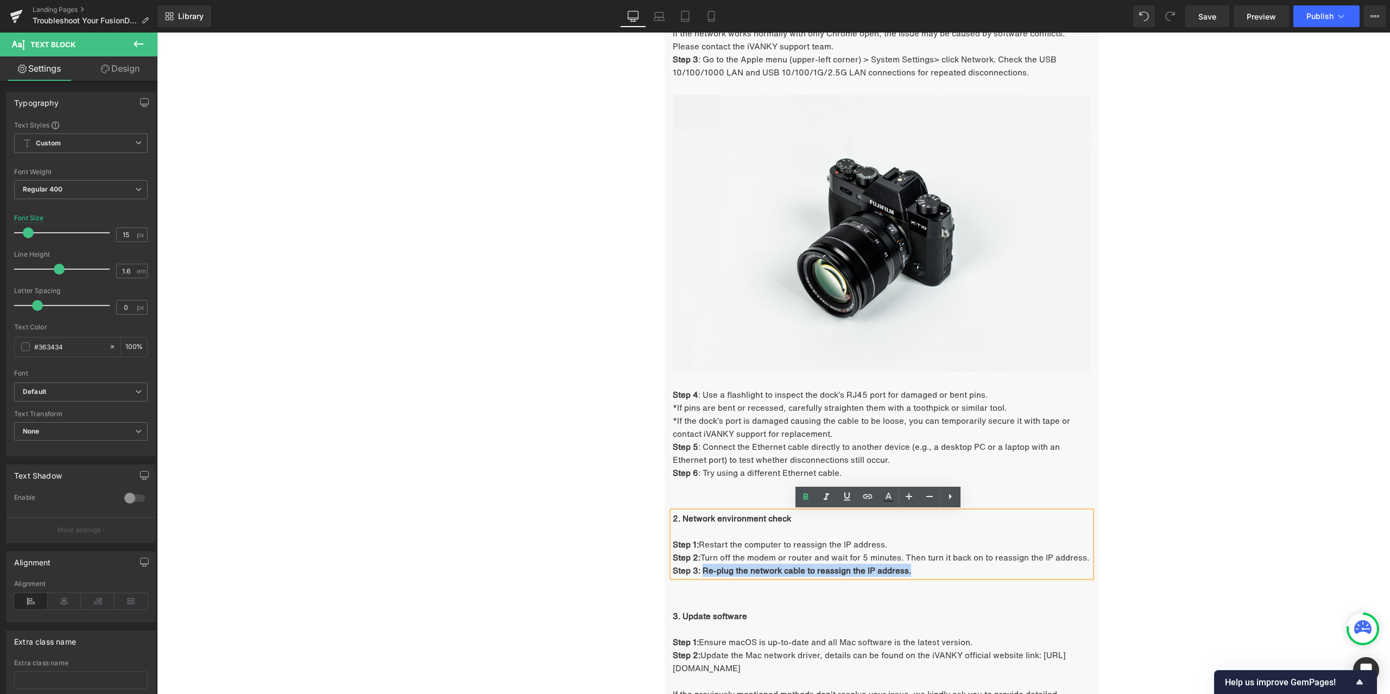
drag, startPoint x: 699, startPoint y: 572, endPoint x: 909, endPoint y: 570, distance: 210.1
click at [909, 570] on p "Step 3: Re-plug the network cable to reassign the IP address." at bounding box center [882, 570] width 418 height 13
click at [802, 503] on icon at bounding box center [805, 497] width 13 height 13
click at [557, 508] on div "Troubleshooting Heading Video Ports Issues Button Network Connectivity Issues B…" at bounding box center [773, 409] width 651 height 1668
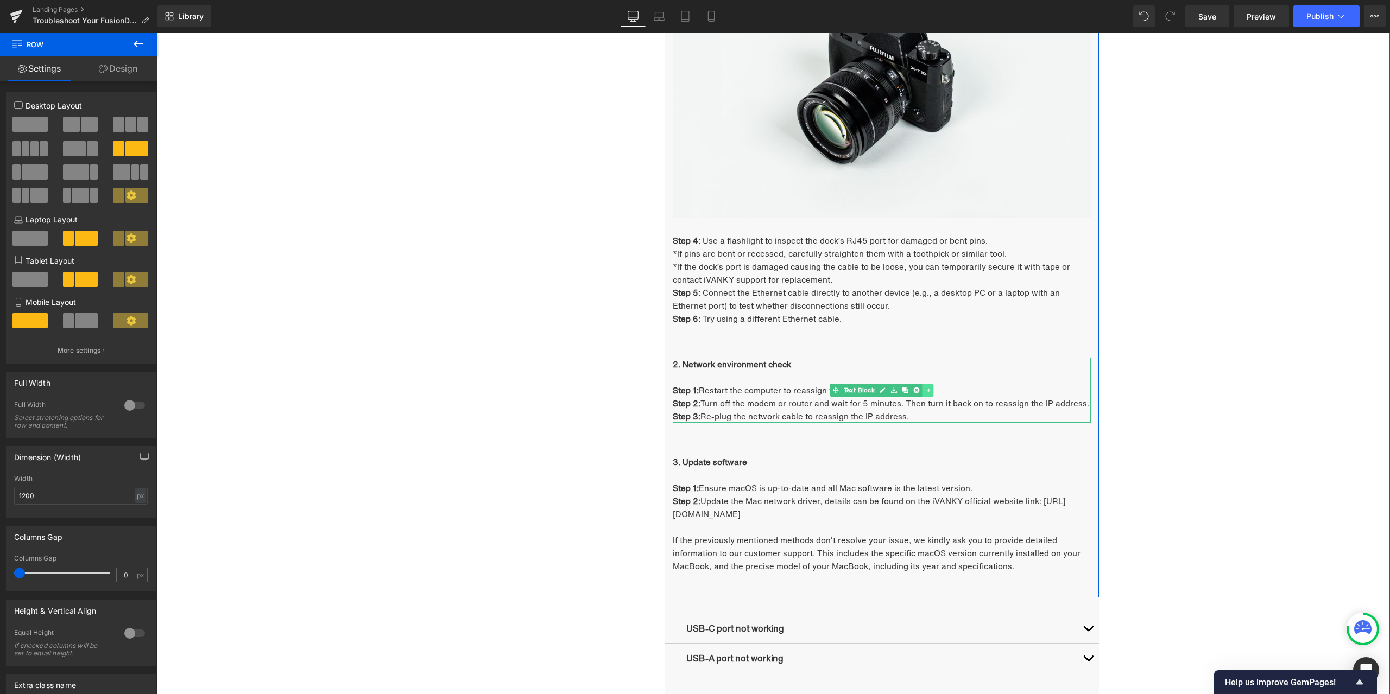
scroll to position [1197, 0]
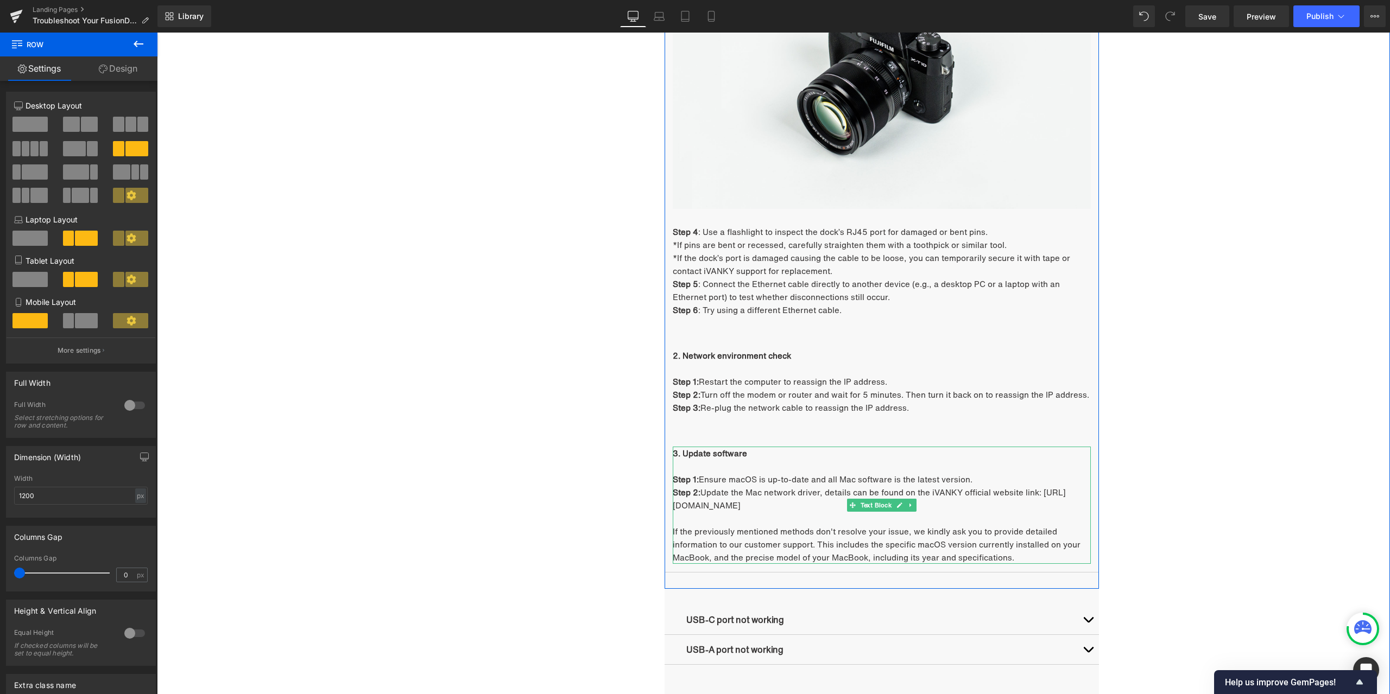
click at [709, 459] on b "3. Update software" at bounding box center [710, 453] width 74 height 12
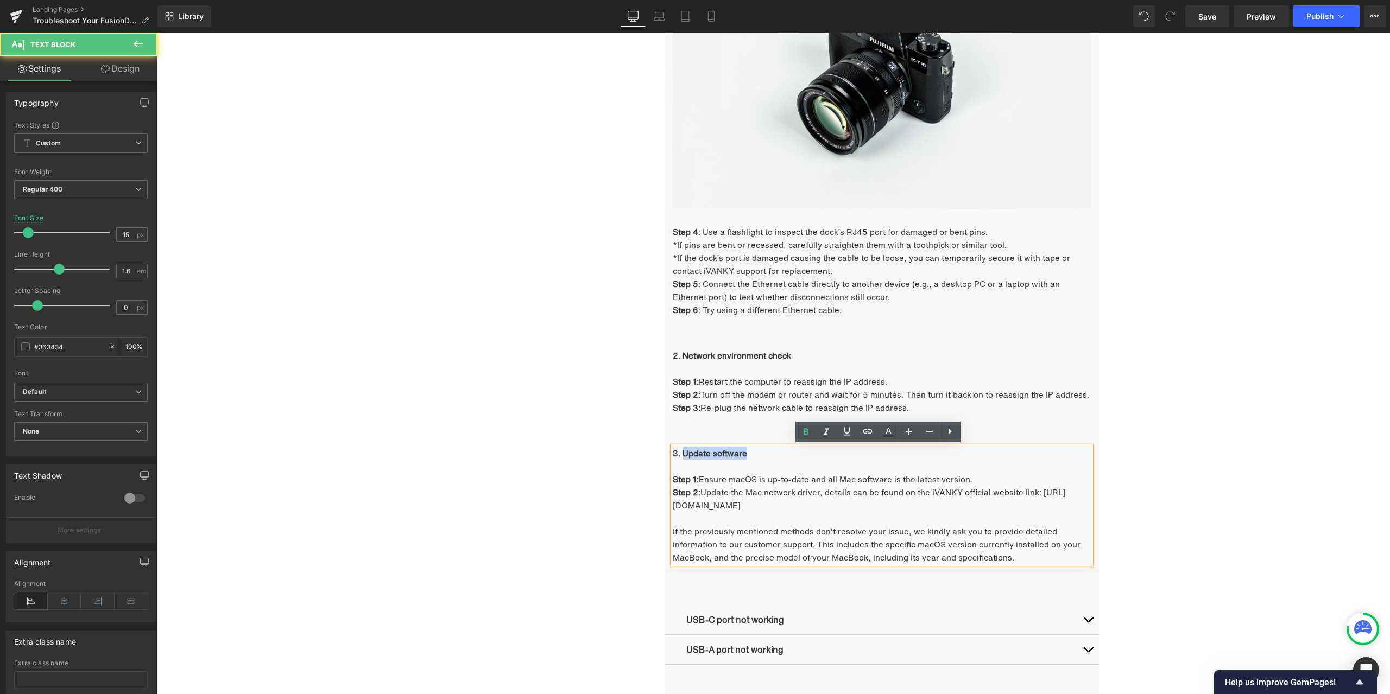
drag, startPoint x: 678, startPoint y: 452, endPoint x: 740, endPoint y: 451, distance: 61.9
click at [740, 451] on b "3. Update software" at bounding box center [710, 453] width 74 height 12
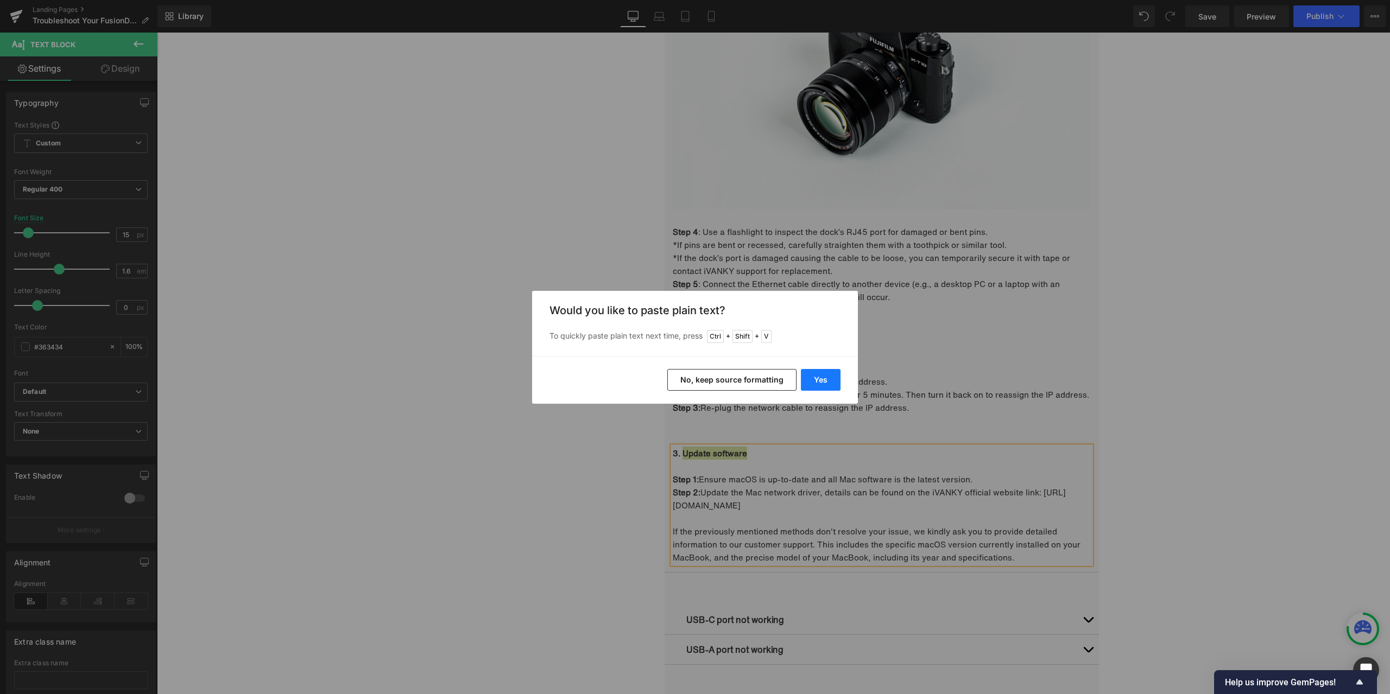
click at [813, 376] on button "Yes" at bounding box center [821, 380] width 40 height 22
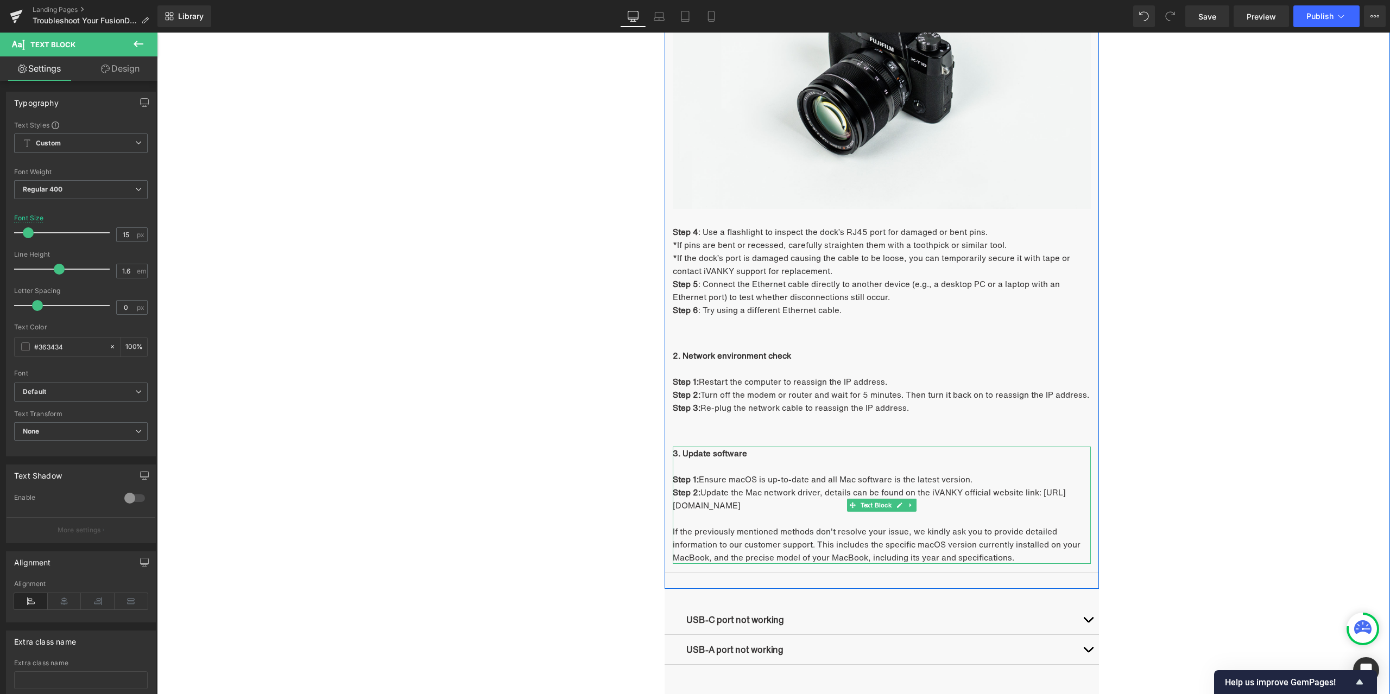
click at [739, 480] on p "Step 1: Ensure macOS is up-to-date and all Mac software is the latest version." at bounding box center [882, 479] width 418 height 13
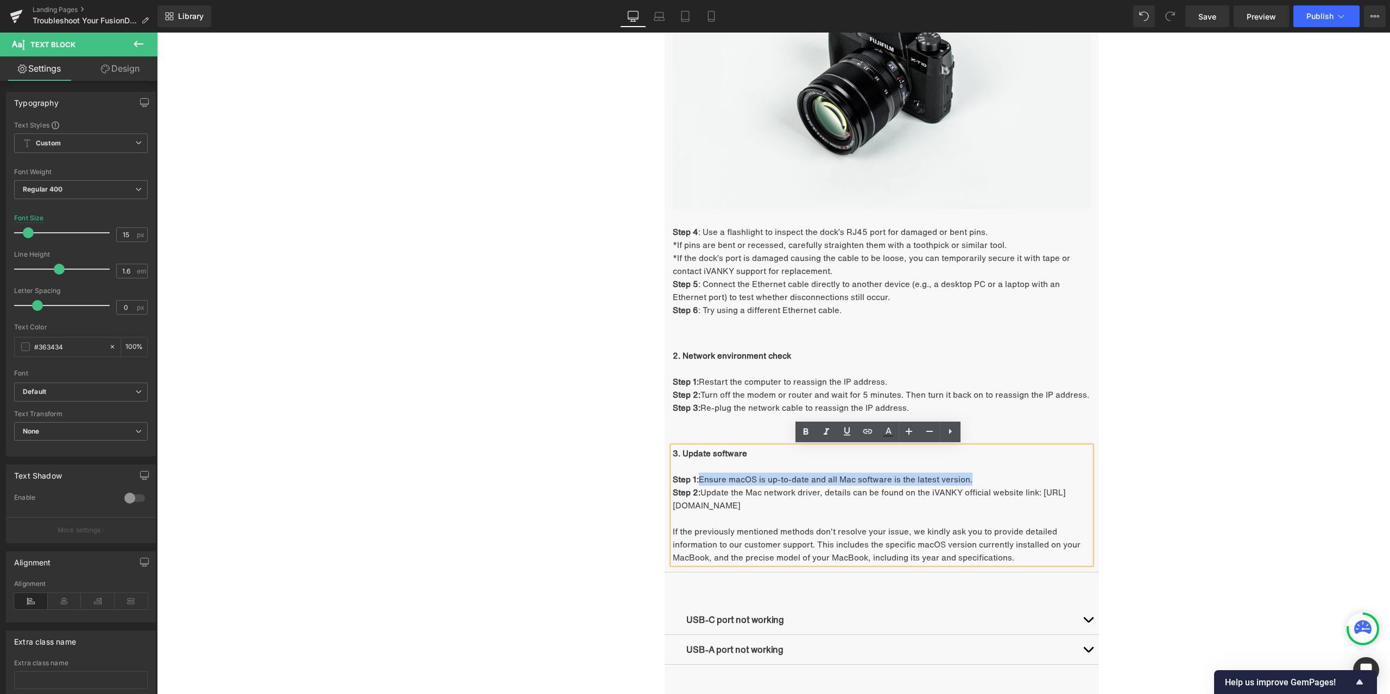
drag, startPoint x: 698, startPoint y: 479, endPoint x: 966, endPoint y: 476, distance: 268.7
click at [966, 476] on p "Step 1: Ensure macOS is up-to-date and all Mac software is the latest version." at bounding box center [882, 479] width 418 height 13
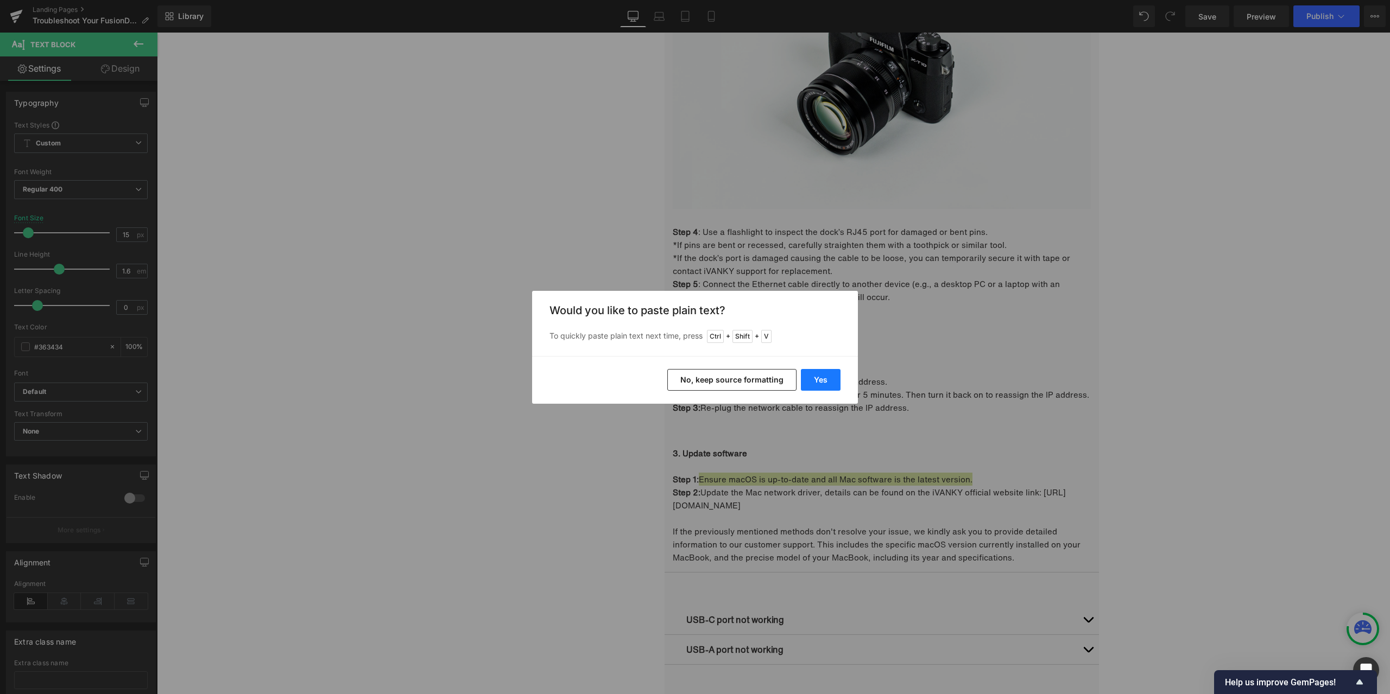
click at [827, 377] on button "Yes" at bounding box center [821, 380] width 40 height 22
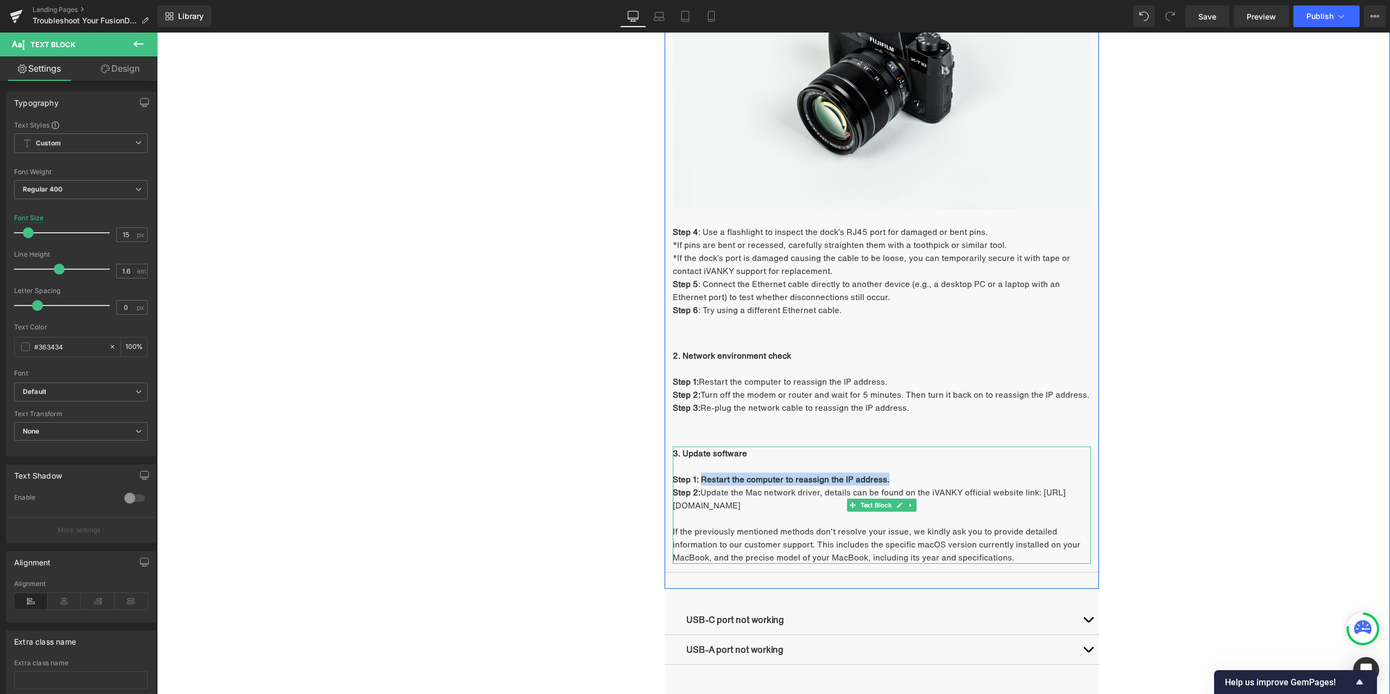
drag, startPoint x: 698, startPoint y: 478, endPoint x: 887, endPoint y: 476, distance: 189.5
click at [887, 476] on p "Step 1: Restart the computer to reassign the IP address." at bounding box center [882, 479] width 418 height 13
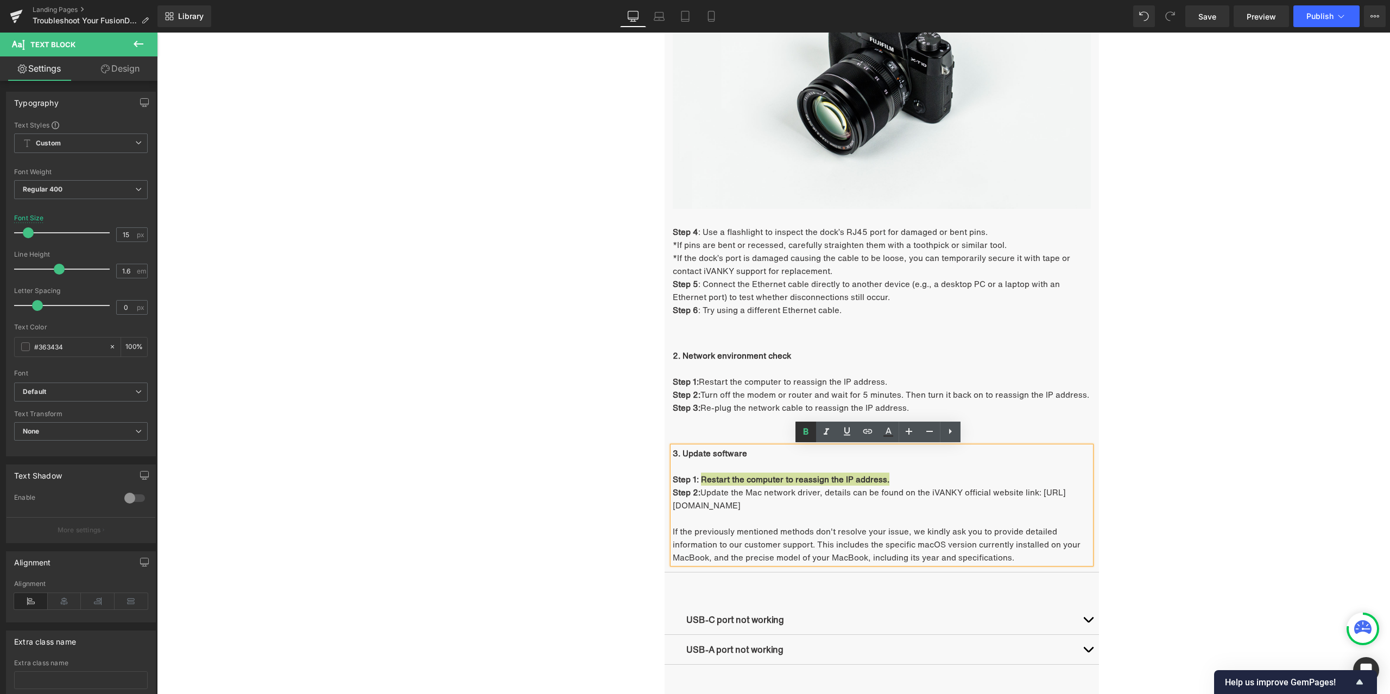
click at [804, 430] on icon at bounding box center [805, 431] width 5 height 7
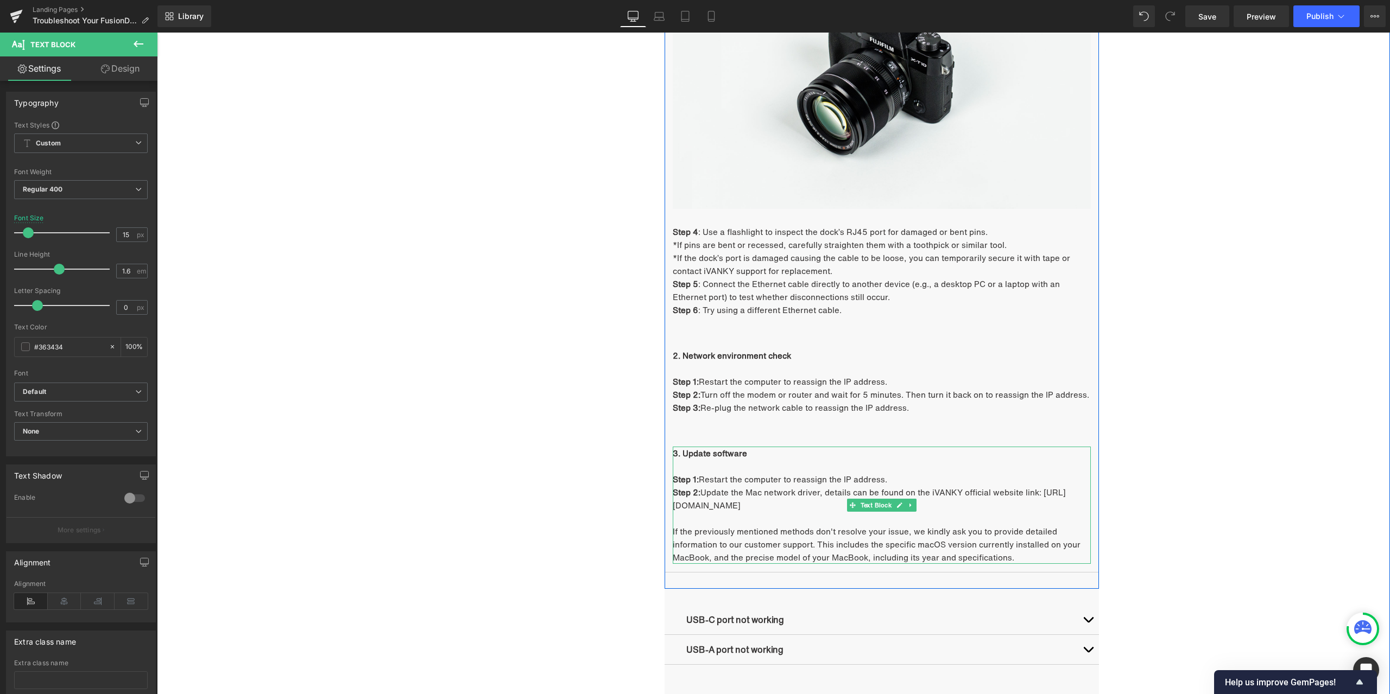
click at [708, 486] on p "Step 2: Update the Mac network driver, details can be found on the iVANKY offic…" at bounding box center [882, 499] width 418 height 26
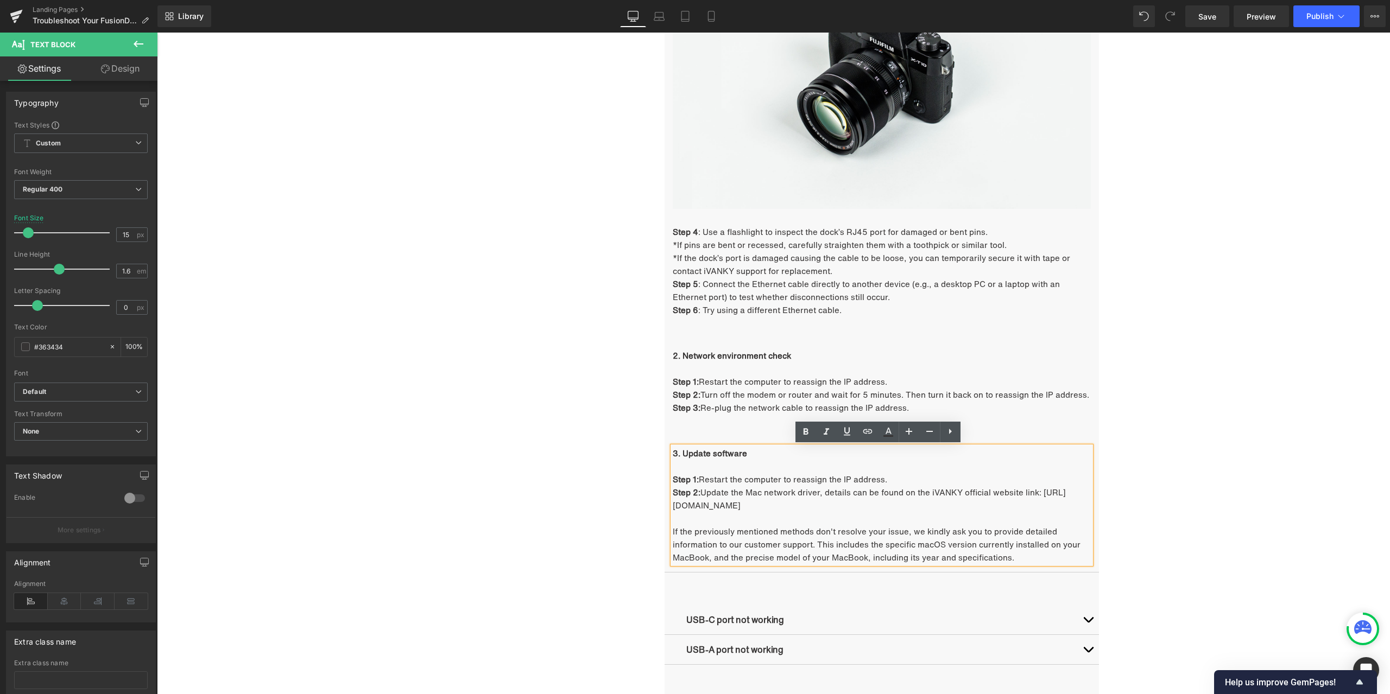
drag, startPoint x: 699, startPoint y: 494, endPoint x: 948, endPoint y: 508, distance: 250.1
click at [948, 508] on p "Step 2: Update the Mac network driver, details can be found on the iVANKY offic…" at bounding box center [882, 499] width 418 height 26
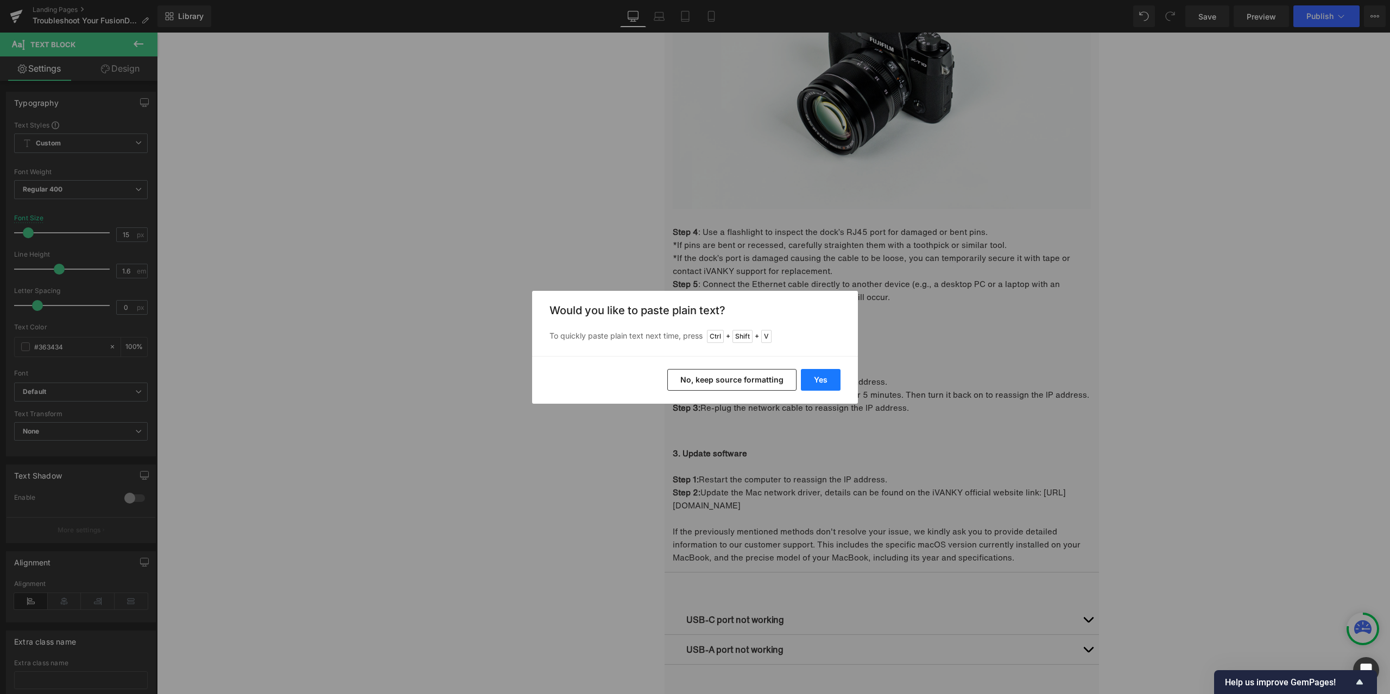
click at [837, 381] on button "Yes" at bounding box center [821, 380] width 40 height 22
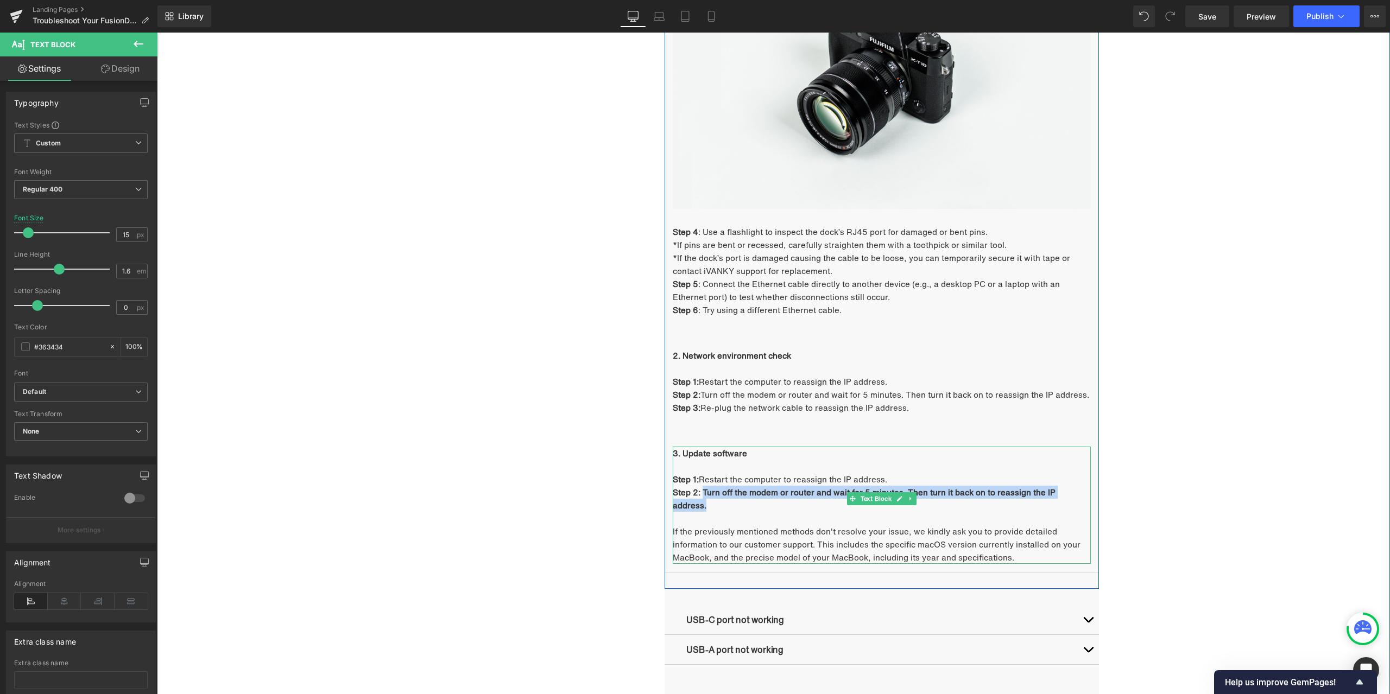
drag, startPoint x: 700, startPoint y: 491, endPoint x: 1082, endPoint y: 493, distance: 381.6
click at [1055, 493] on strong "Step 2: Turn off the modem or router and wait for 5 minutes. Then turn it back …" at bounding box center [864, 498] width 383 height 25
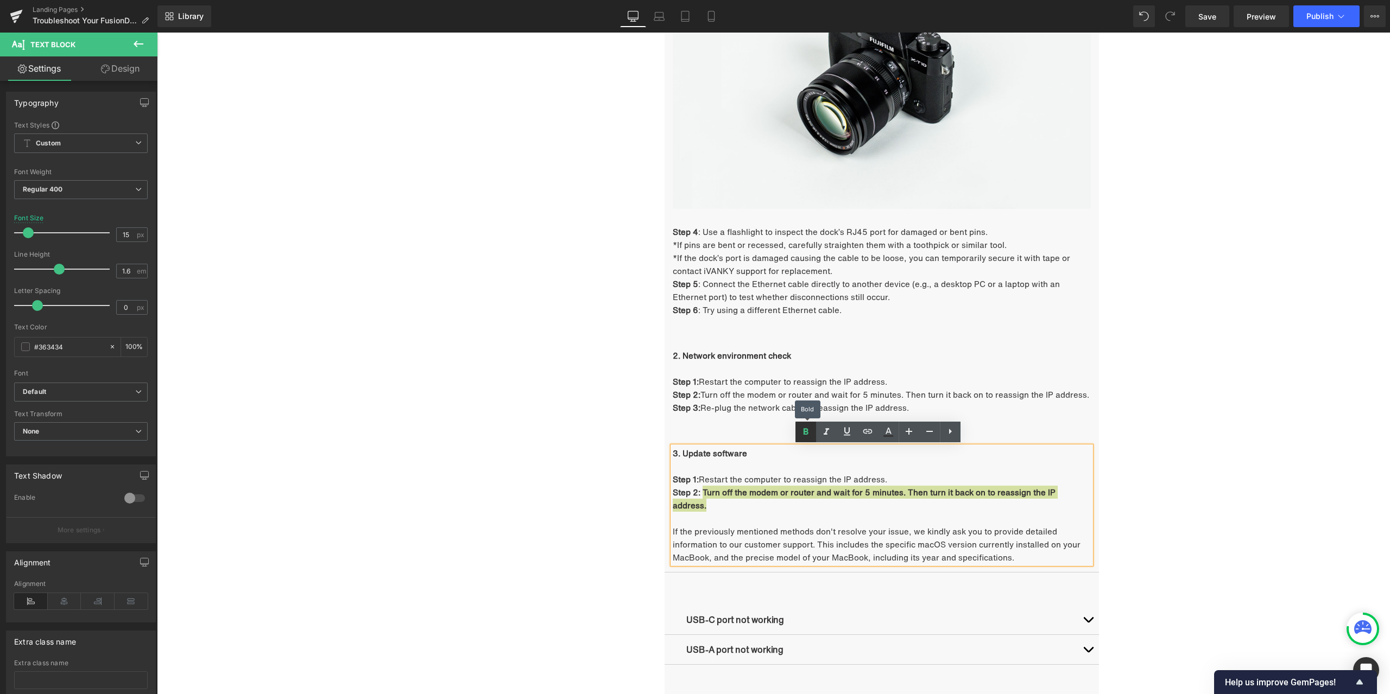
click at [809, 436] on icon at bounding box center [805, 432] width 13 height 13
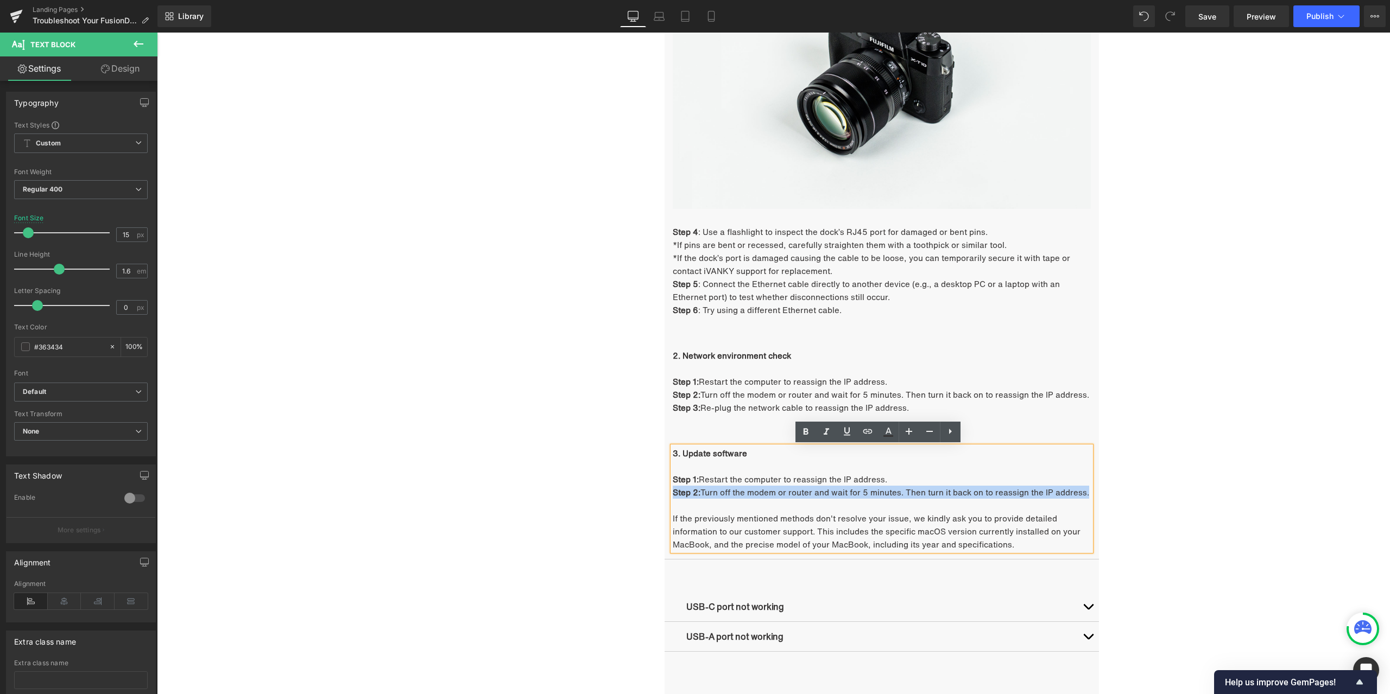
drag, startPoint x: 670, startPoint y: 492, endPoint x: 1086, endPoint y: 490, distance: 415.8
click at [1086, 490] on p "Step 2: Turn off the modem or router and wait for 5 minutes. Then turn it back …" at bounding box center [882, 492] width 418 height 13
copy p "Step 2: Turn off the modem or router and wait for 5 minutes. Then turn it back …"
click at [1083, 491] on p "Step 2: Turn off the modem or router and wait for 5 minutes. Then turn it back …" at bounding box center [882, 492] width 418 height 13
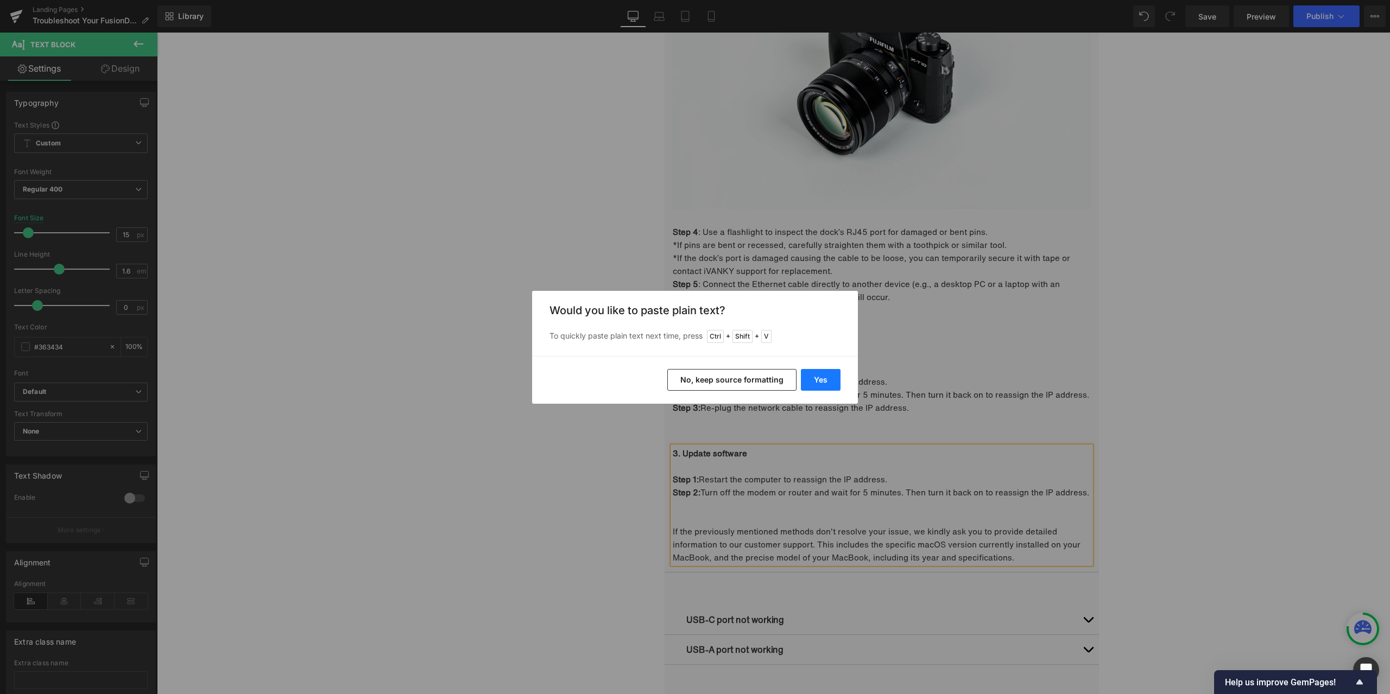
click at [820, 381] on button "Yes" at bounding box center [821, 380] width 40 height 22
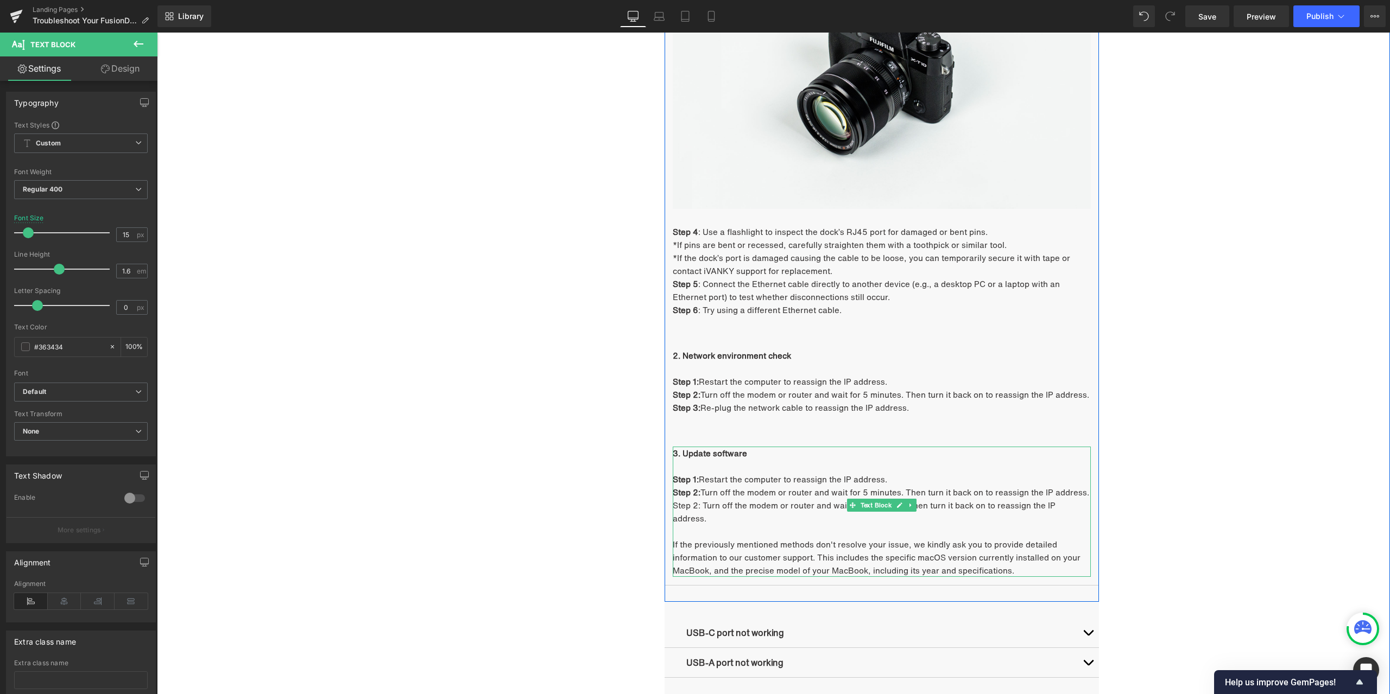
drag, startPoint x: 1006, startPoint y: 555, endPoint x: 679, endPoint y: 512, distance: 330.1
click at [679, 512] on div "3. Update software Step 1: Restart the computer to reassign the IP address. Ste…" at bounding box center [882, 512] width 418 height 130
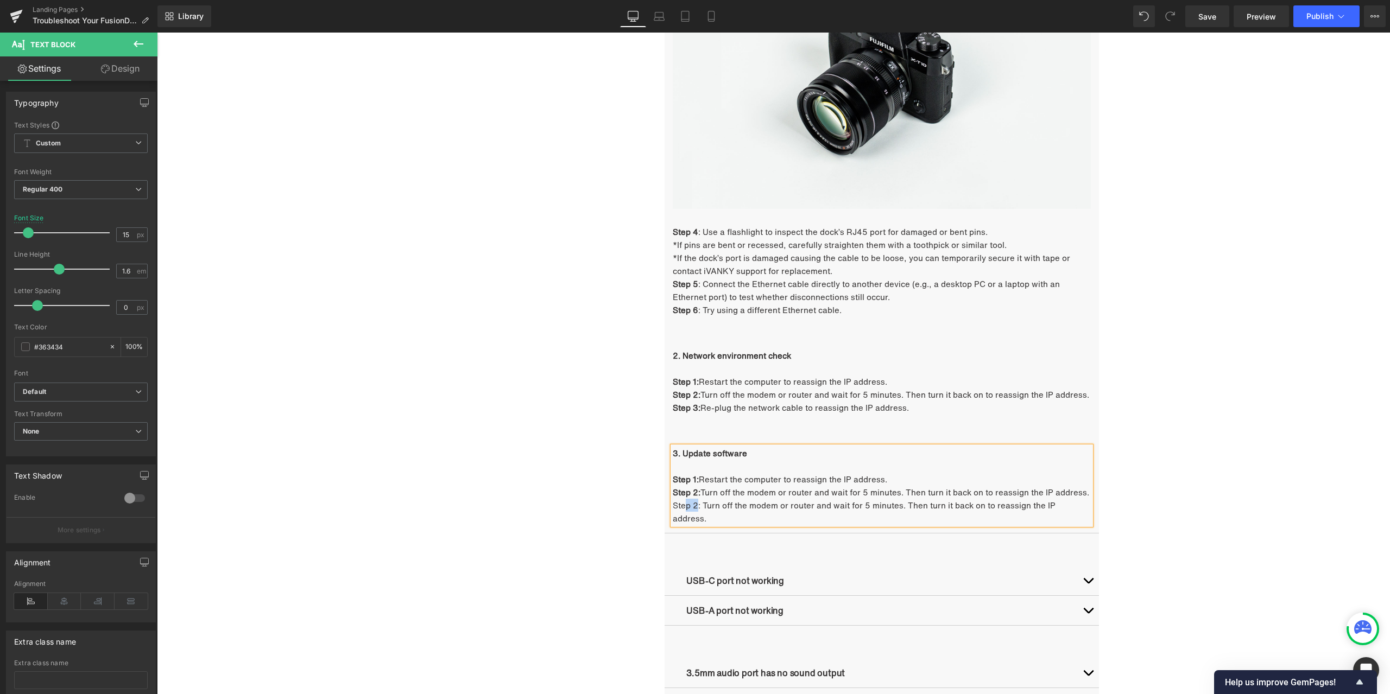
drag, startPoint x: 694, startPoint y: 505, endPoint x: 683, endPoint y: 503, distance: 11.0
click at [683, 503] on p "Step 2: Turn off the modem or router and wait for 5 minutes. Then turn it back …" at bounding box center [882, 512] width 418 height 26
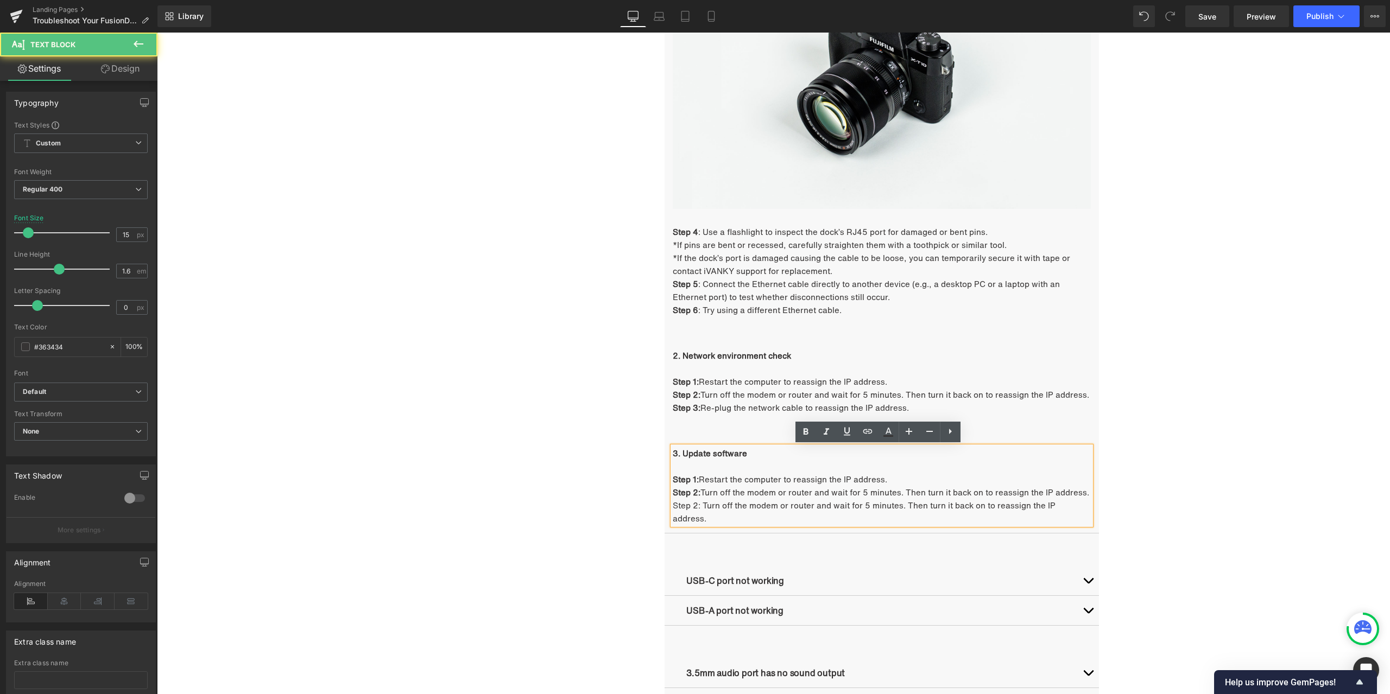
click at [698, 504] on p "Step 2: Turn off the modem or router and wait for 5 minutes. Then turn it back …" at bounding box center [882, 512] width 418 height 26
drag, startPoint x: 696, startPoint y: 504, endPoint x: 668, endPoint y: 504, distance: 27.7
click at [673, 504] on p "Step 2: Turn off the modem or router and wait for 5 minutes. Then turn it back …" at bounding box center [882, 512] width 418 height 26
click at [802, 431] on icon at bounding box center [805, 432] width 13 height 13
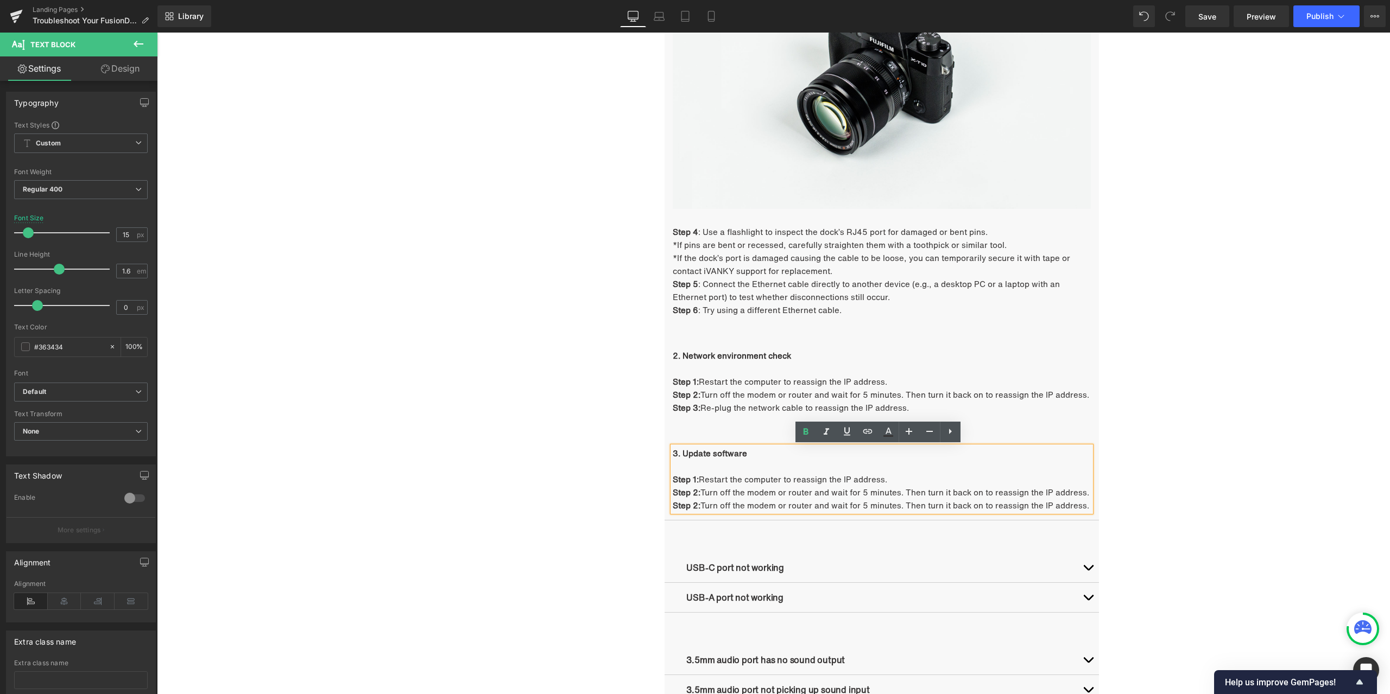
click at [692, 504] on strong "Step 2:" at bounding box center [687, 505] width 28 height 12
drag, startPoint x: 700, startPoint y: 503, endPoint x: 1082, endPoint y: 503, distance: 381.6
click at [1082, 503] on p "Step 3: Turn off the modem or router and wait for 5 minutes. Then turn it back …" at bounding box center [882, 505] width 418 height 13
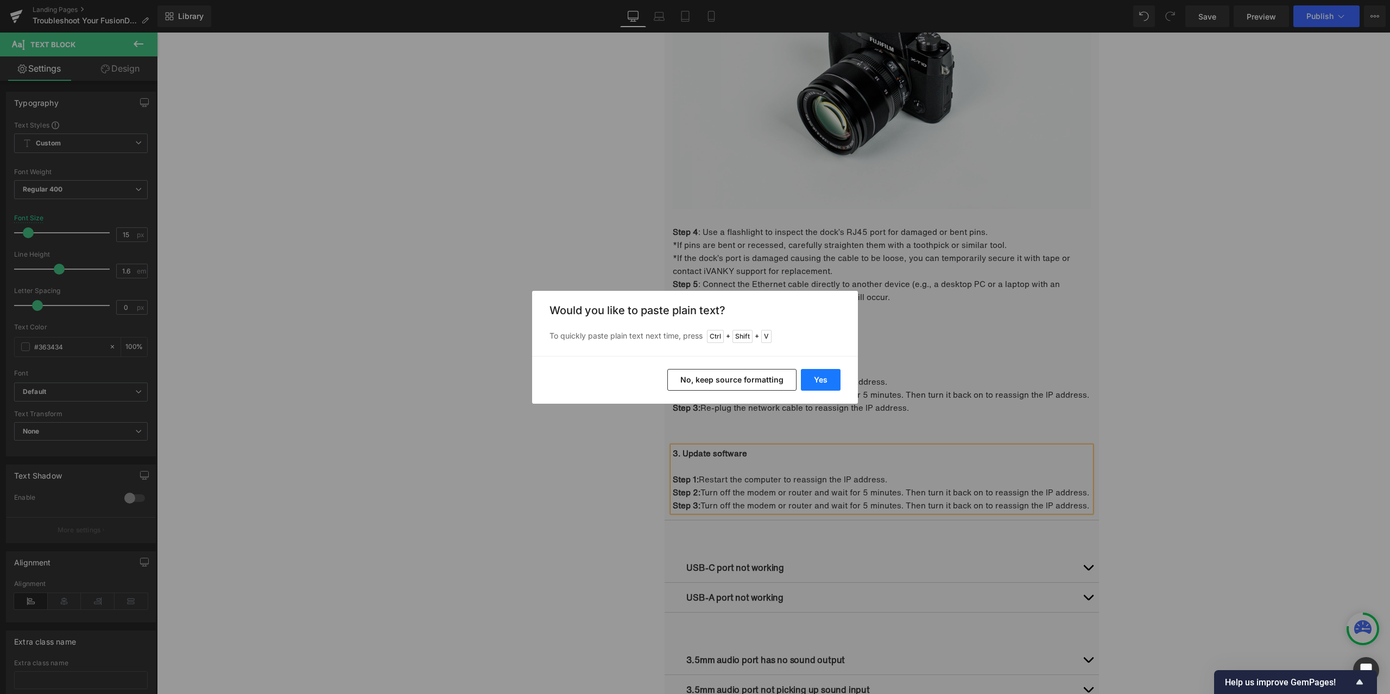
click at [826, 383] on button "Yes" at bounding box center [821, 380] width 40 height 22
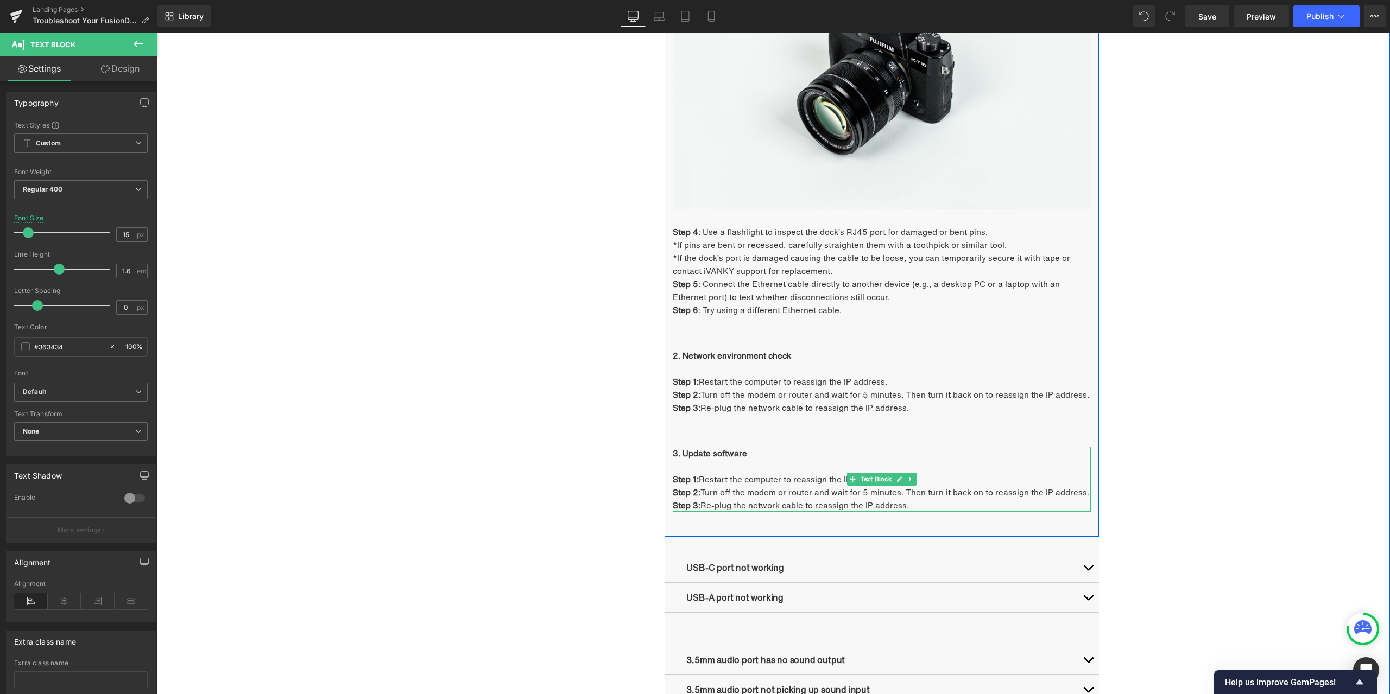
click at [709, 455] on b "3. Update software" at bounding box center [710, 453] width 74 height 12
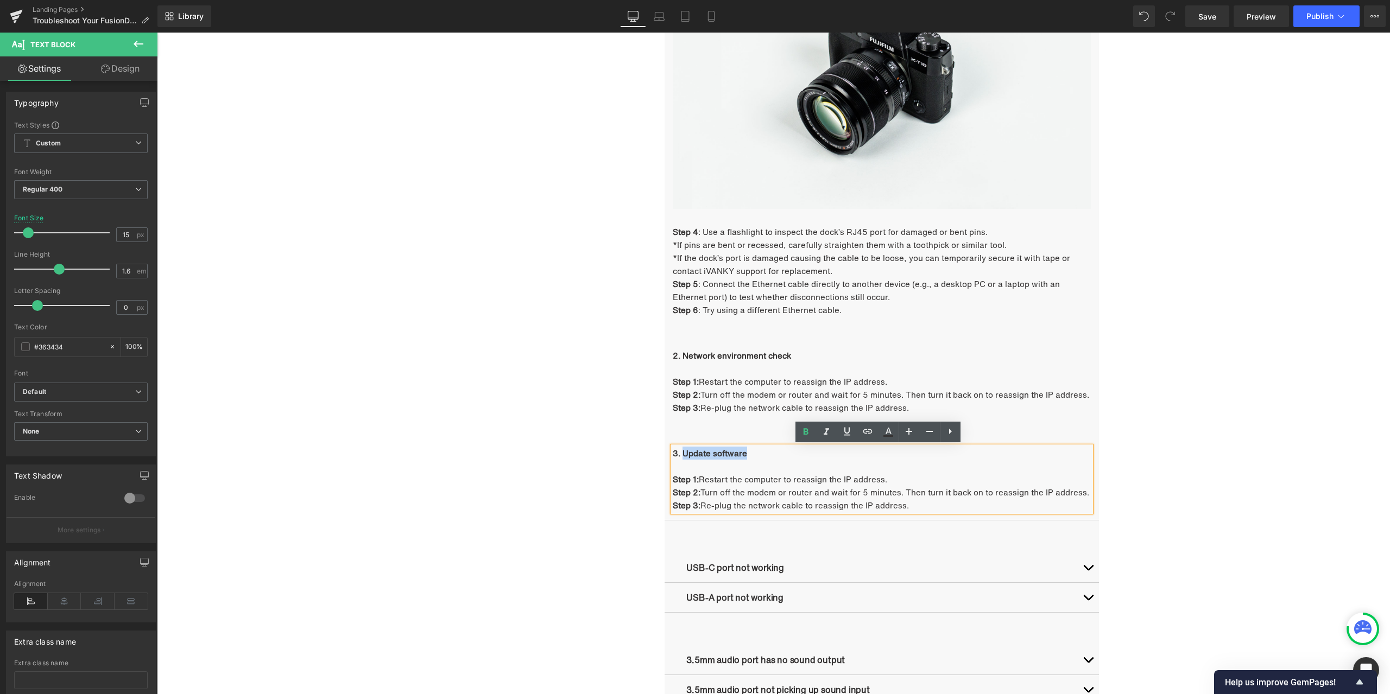
drag, startPoint x: 682, startPoint y: 452, endPoint x: 744, endPoint y: 454, distance: 61.9
click at [743, 454] on p "3. Update software" at bounding box center [882, 453] width 418 height 13
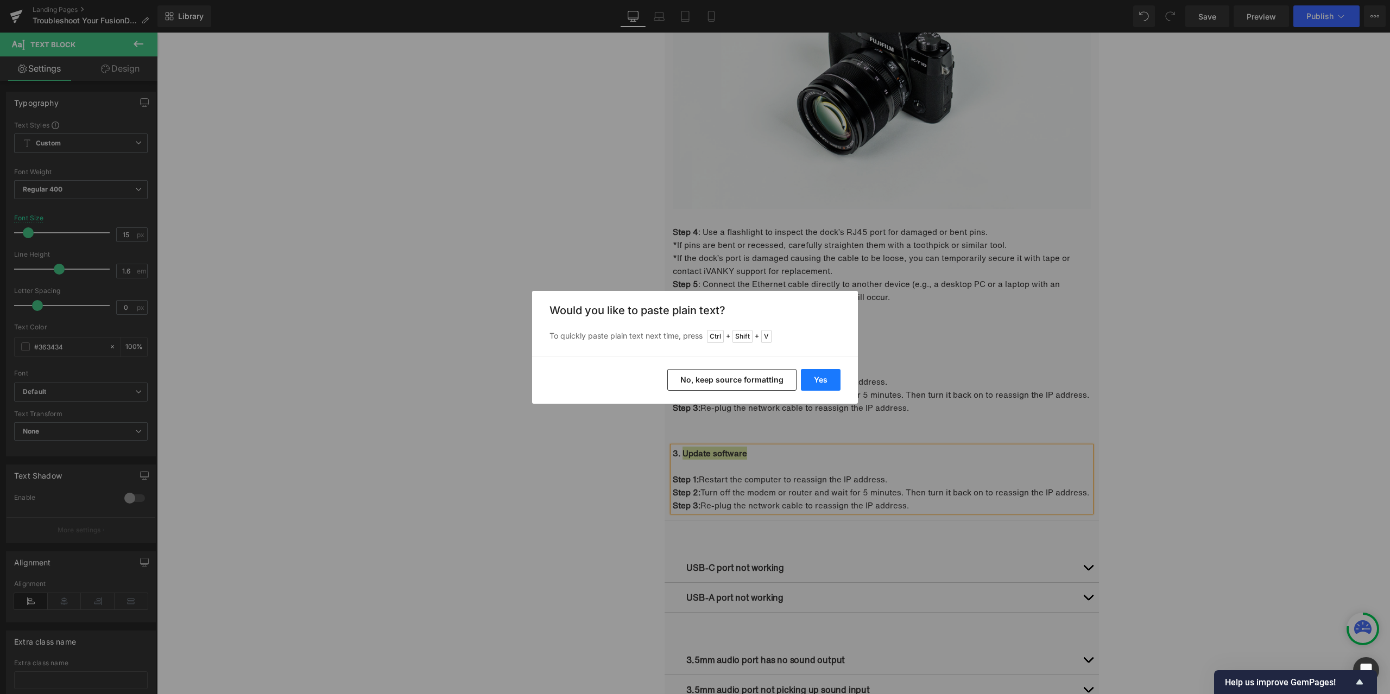
click at [825, 372] on button "Yes" at bounding box center [821, 380] width 40 height 22
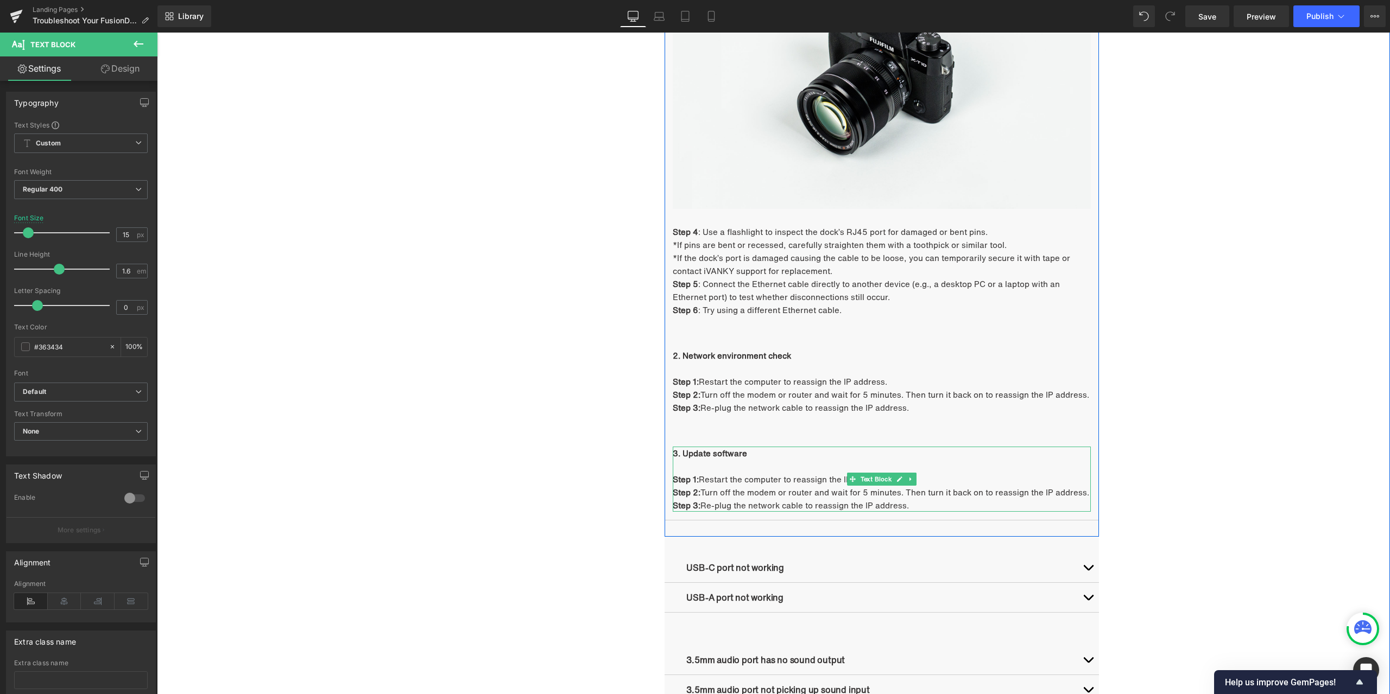
click at [723, 488] on p "Step 2: Turn off the modem or router and wait for 5 minutes. Then turn it back …" at bounding box center [882, 492] width 418 height 13
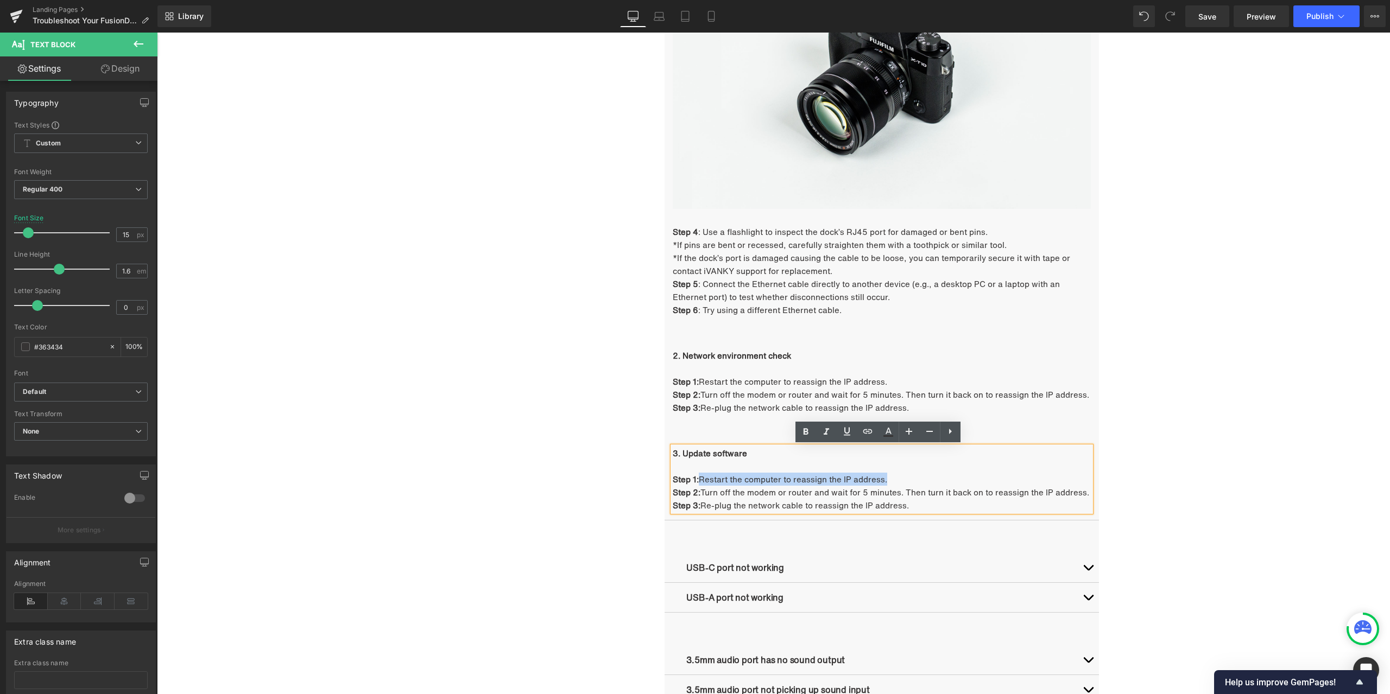
drag, startPoint x: 698, startPoint y: 479, endPoint x: 885, endPoint y: 481, distance: 187.3
click at [885, 481] on p "Step 1: Restart the computer to reassign the IP address." at bounding box center [882, 479] width 418 height 13
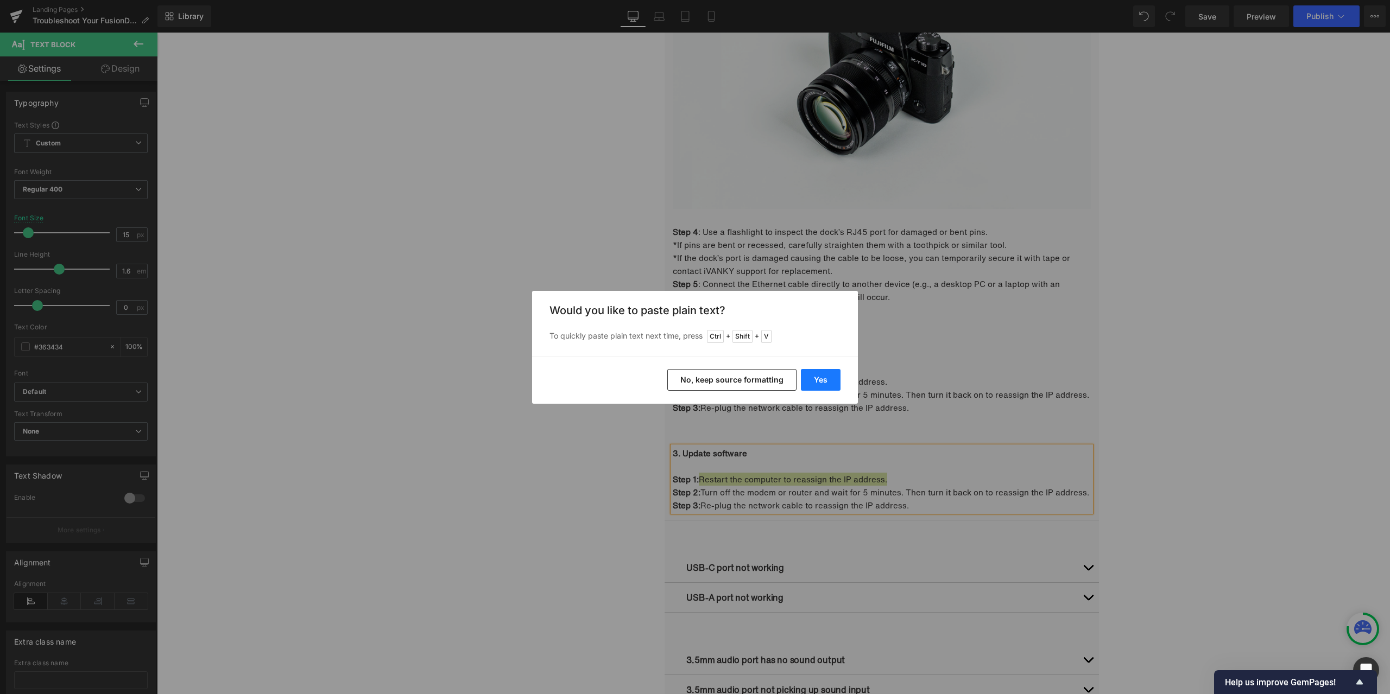
click at [821, 384] on button "Yes" at bounding box center [821, 380] width 40 height 22
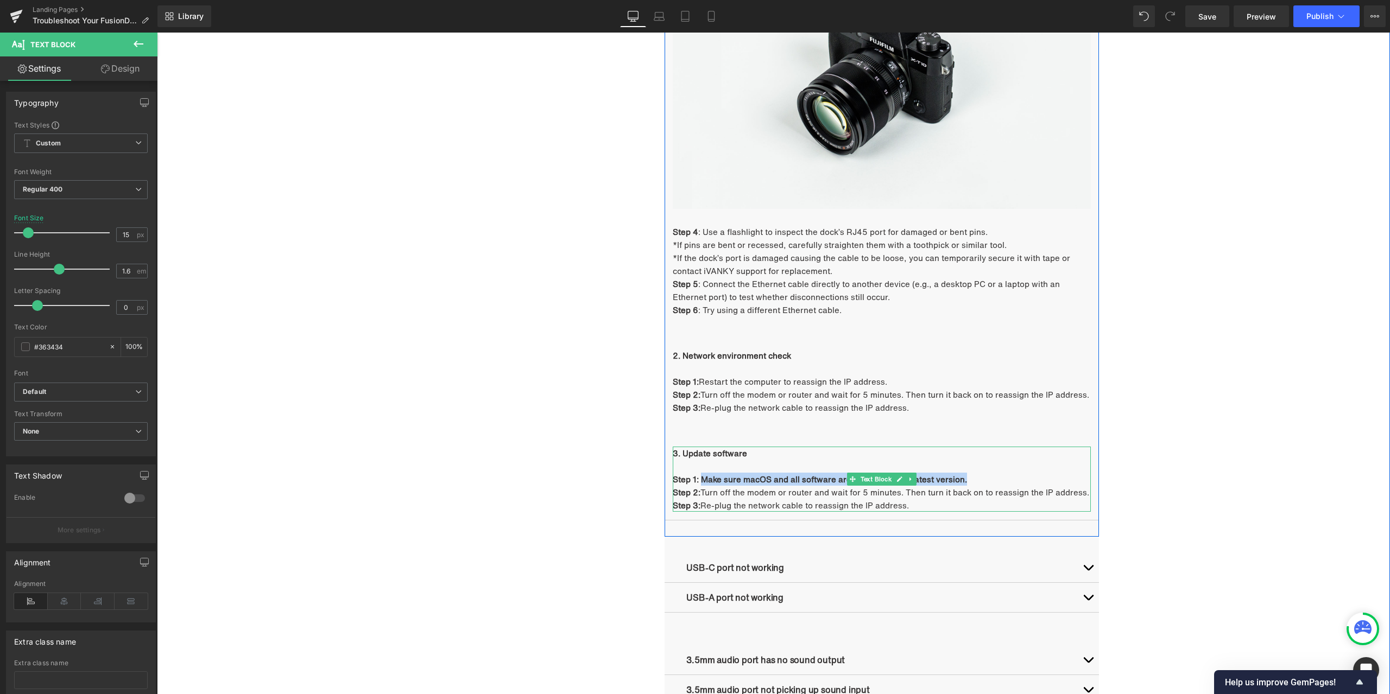
drag, startPoint x: 698, startPoint y: 479, endPoint x: 958, endPoint y: 477, distance: 260.0
click at [958, 477] on strong "Step 1: Make sure macOS and all software are updated to the latest version." at bounding box center [820, 479] width 294 height 12
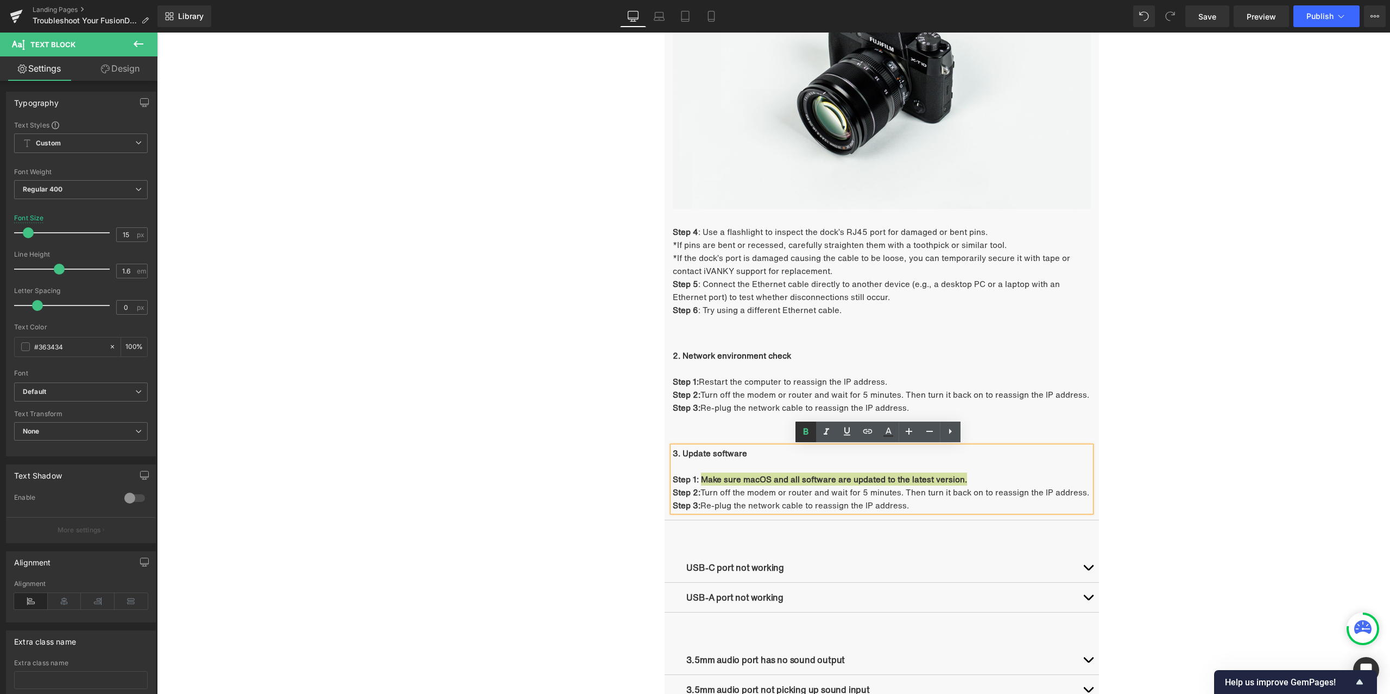
click at [807, 434] on icon at bounding box center [805, 431] width 5 height 7
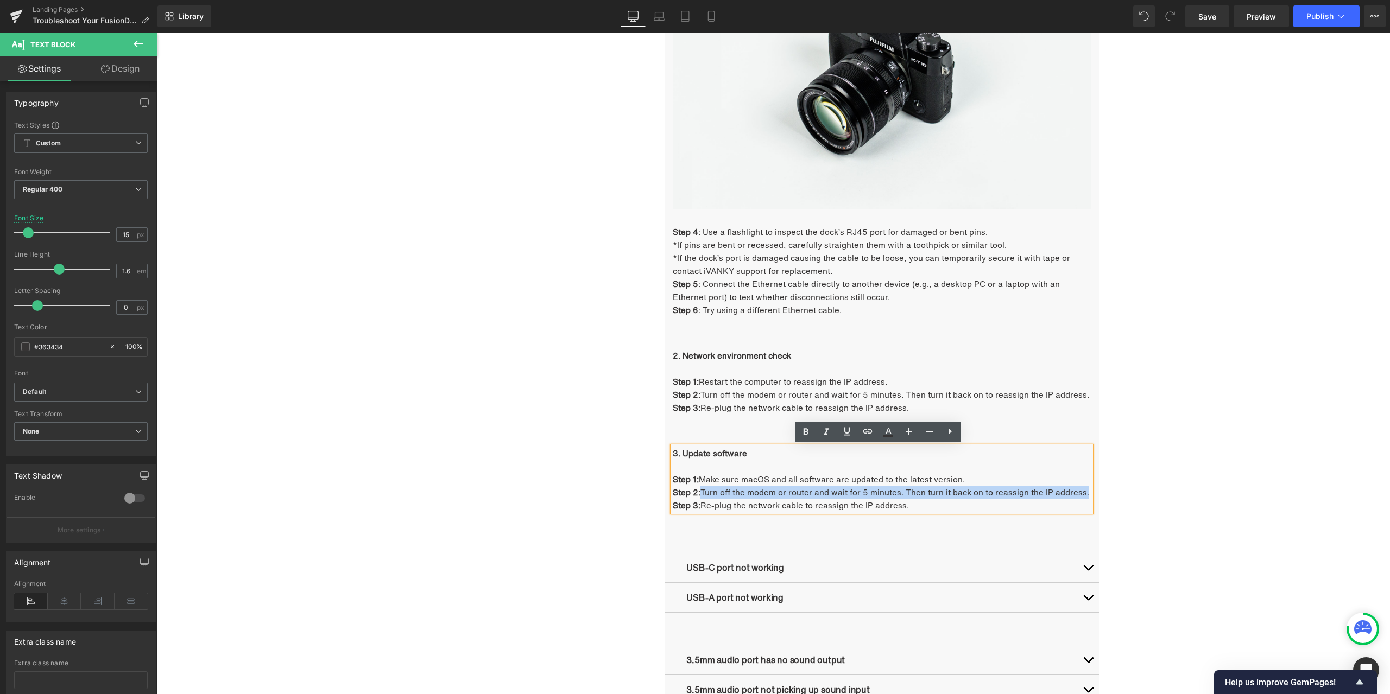
drag, startPoint x: 699, startPoint y: 492, endPoint x: 1082, endPoint y: 489, distance: 383.8
click at [1082, 489] on p "Step 2: Turn off the modem or router and wait for 5 minutes. Then turn it back …" at bounding box center [882, 492] width 418 height 13
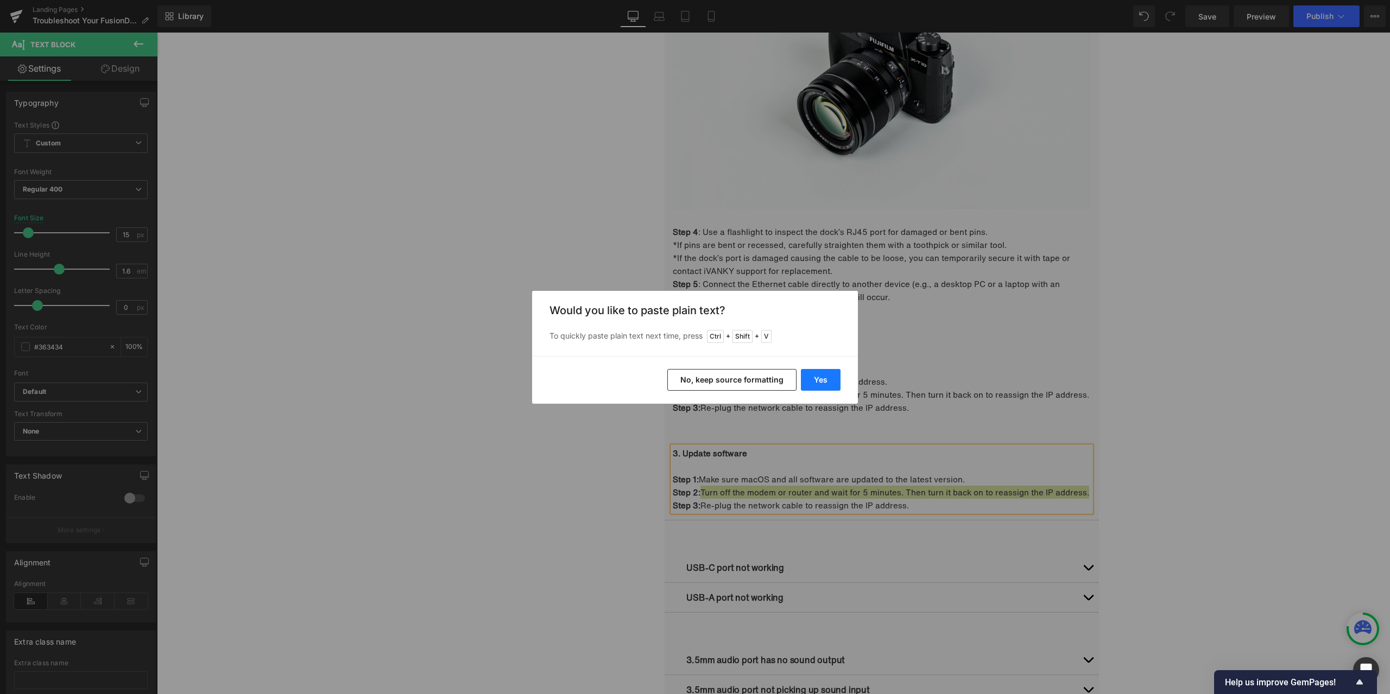
click at [818, 383] on button "Yes" at bounding box center [821, 380] width 40 height 22
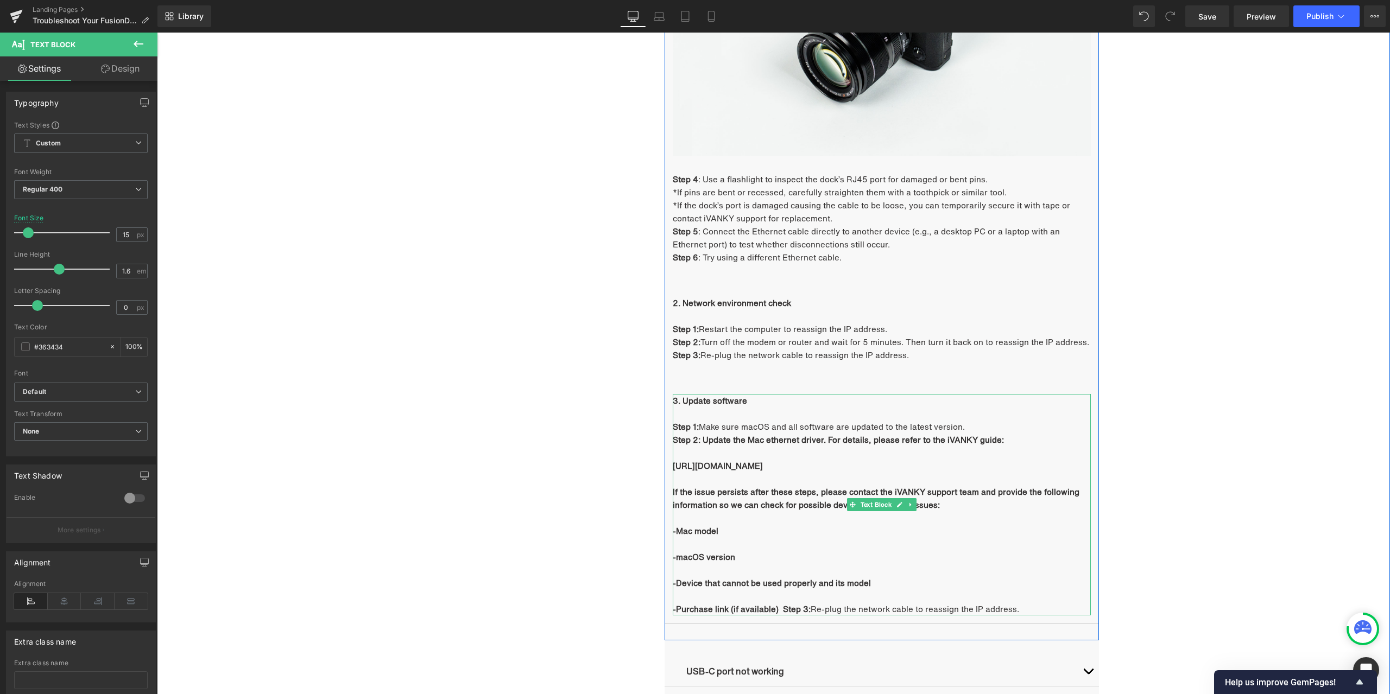
scroll to position [1252, 0]
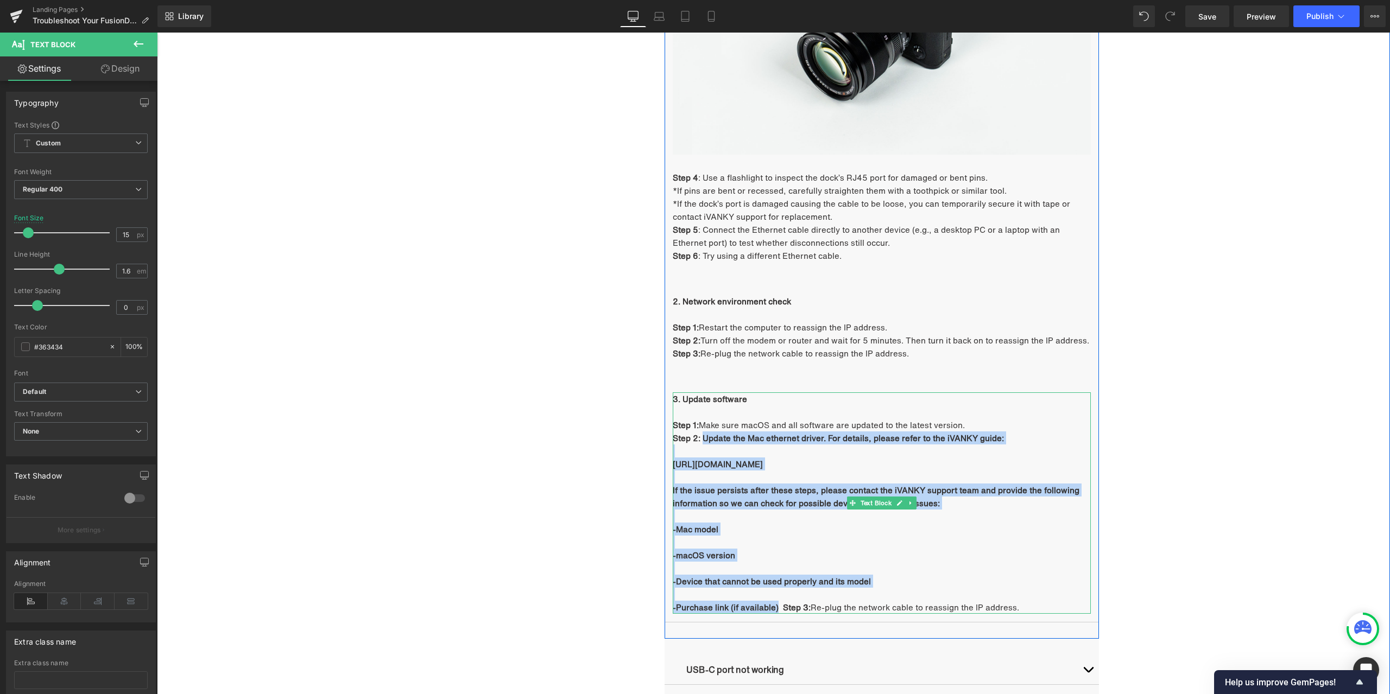
drag, startPoint x: 699, startPoint y: 440, endPoint x: 771, endPoint y: 606, distance: 181.1
click at [771, 606] on div "3. Update software Step 1: Make sure macOS and all software are updated to the …" at bounding box center [882, 502] width 418 height 221
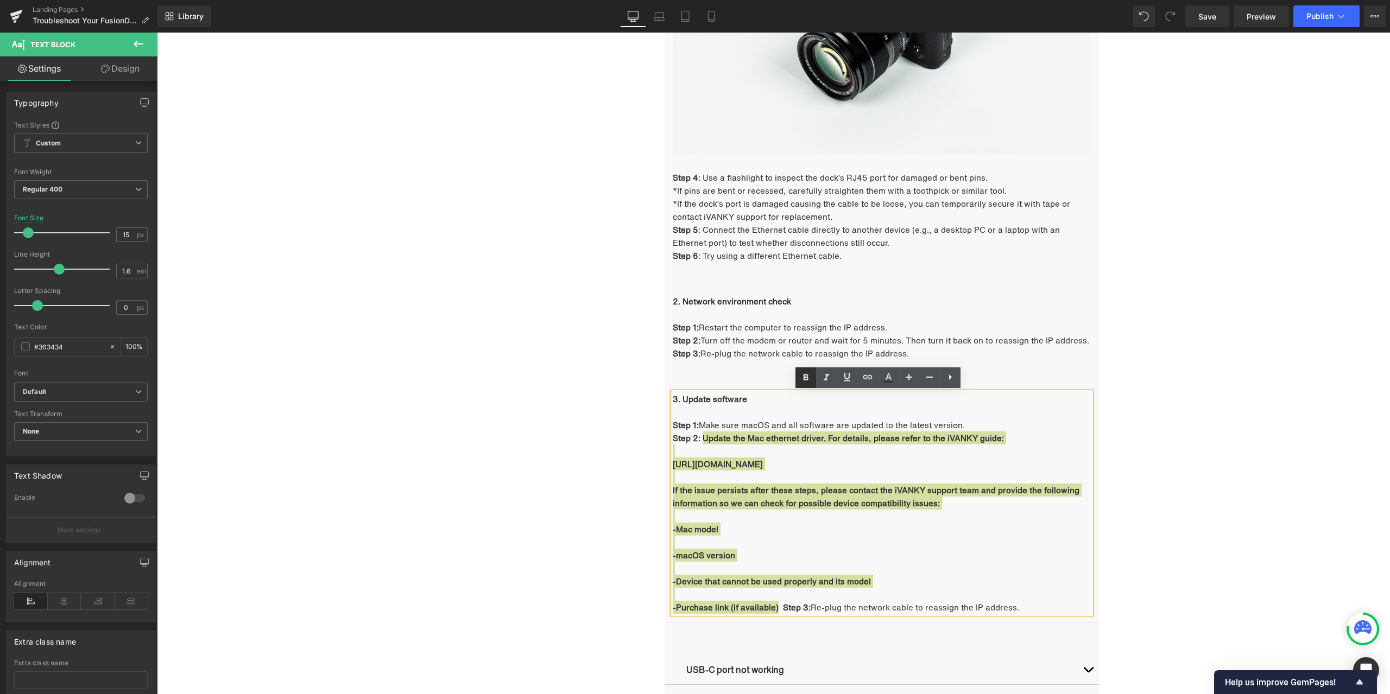
click at [804, 372] on icon at bounding box center [805, 377] width 13 height 13
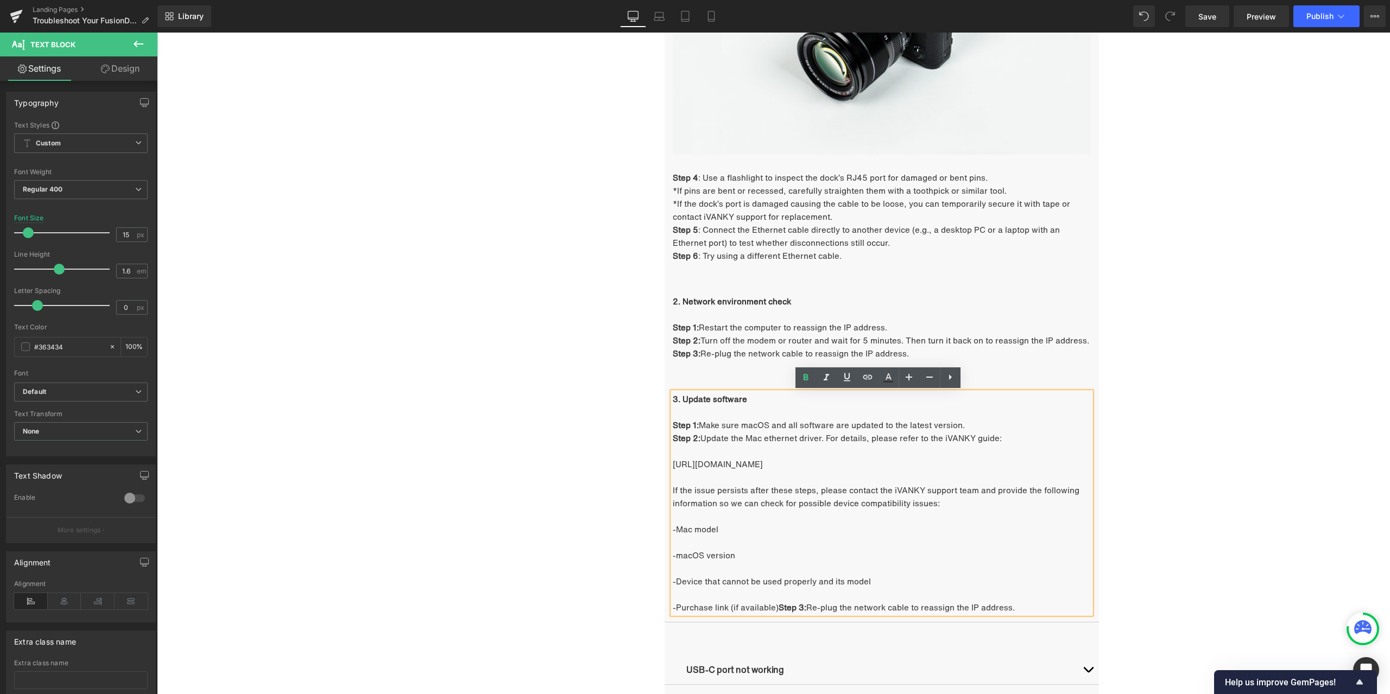
drag, startPoint x: 773, startPoint y: 609, endPoint x: 1036, endPoint y: 607, distance: 263.3
click at [1036, 607] on p "-Purchase link (if available) Step 3: Re-plug the network cable to reassign the…" at bounding box center [882, 607] width 418 height 13
click at [698, 594] on p at bounding box center [882, 594] width 418 height 13
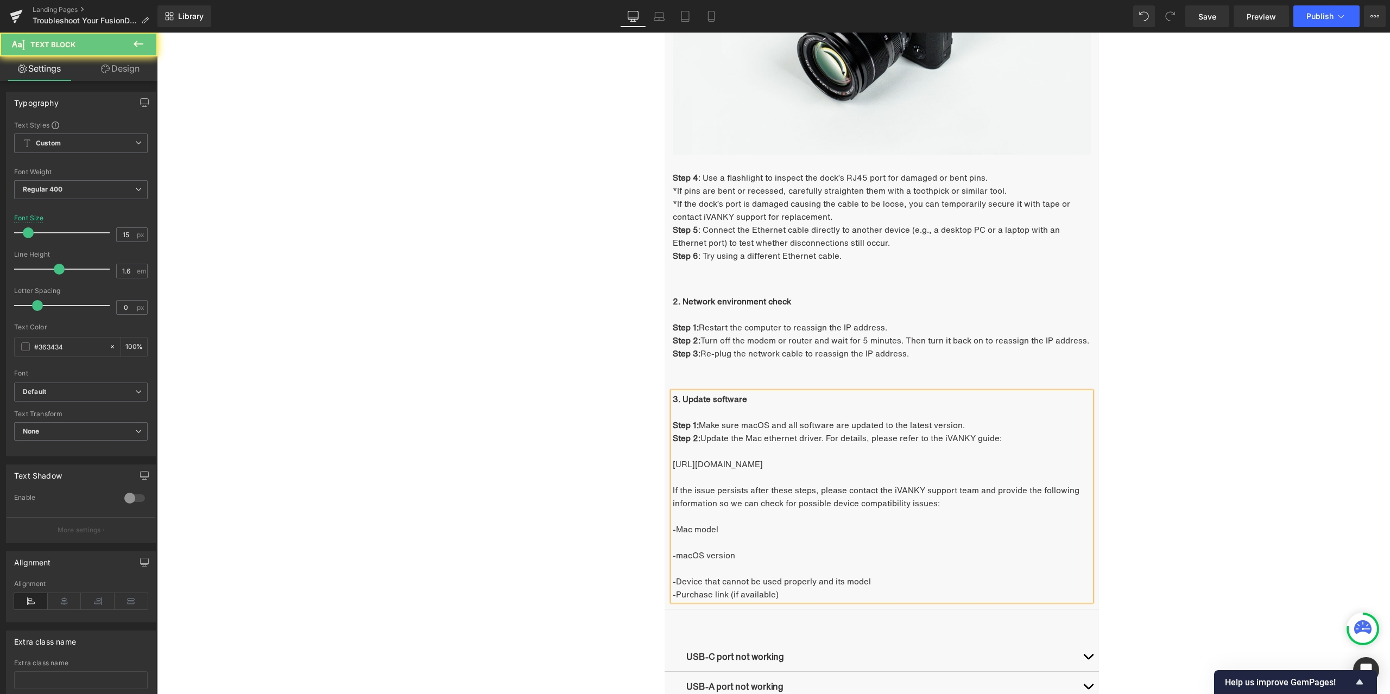
click at [689, 568] on p at bounding box center [882, 568] width 418 height 13
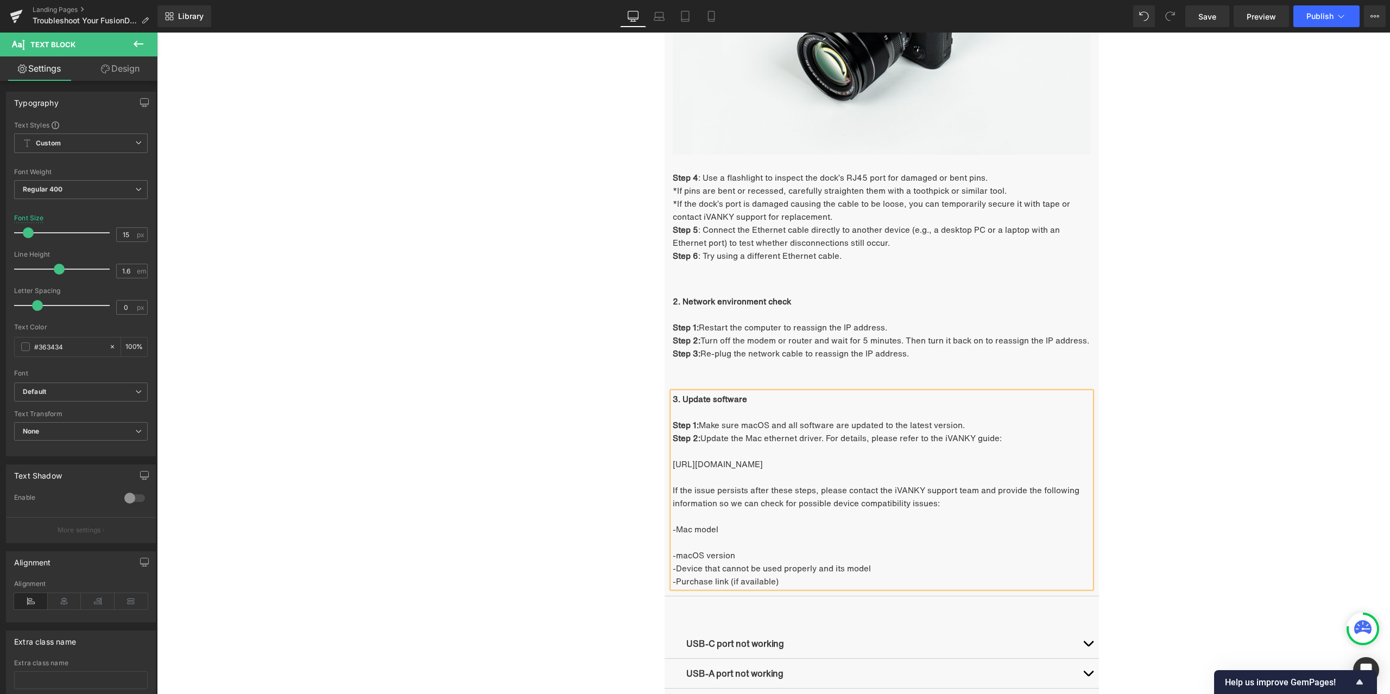
click at [689, 547] on p at bounding box center [882, 542] width 418 height 13
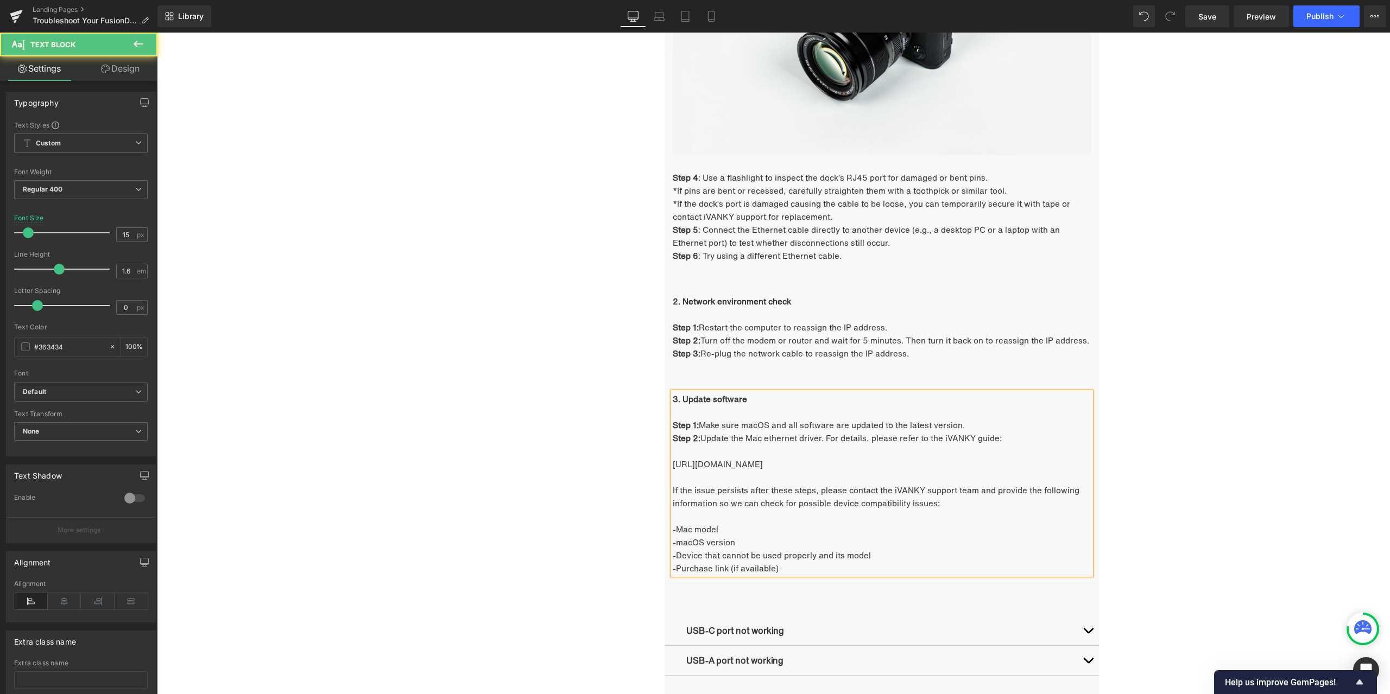
click at [687, 518] on p at bounding box center [882, 516] width 418 height 13
click at [746, 473] on p at bounding box center [882, 477] width 418 height 13
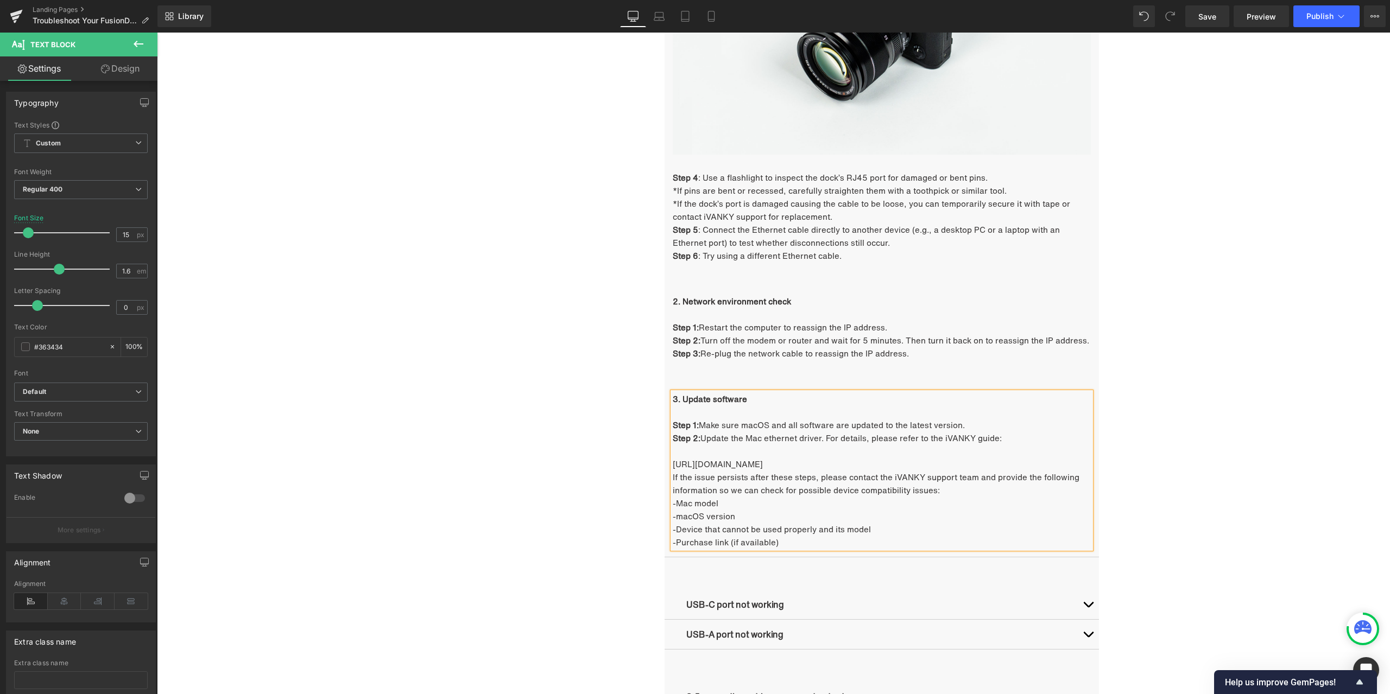
click at [710, 455] on p at bounding box center [882, 451] width 418 height 13
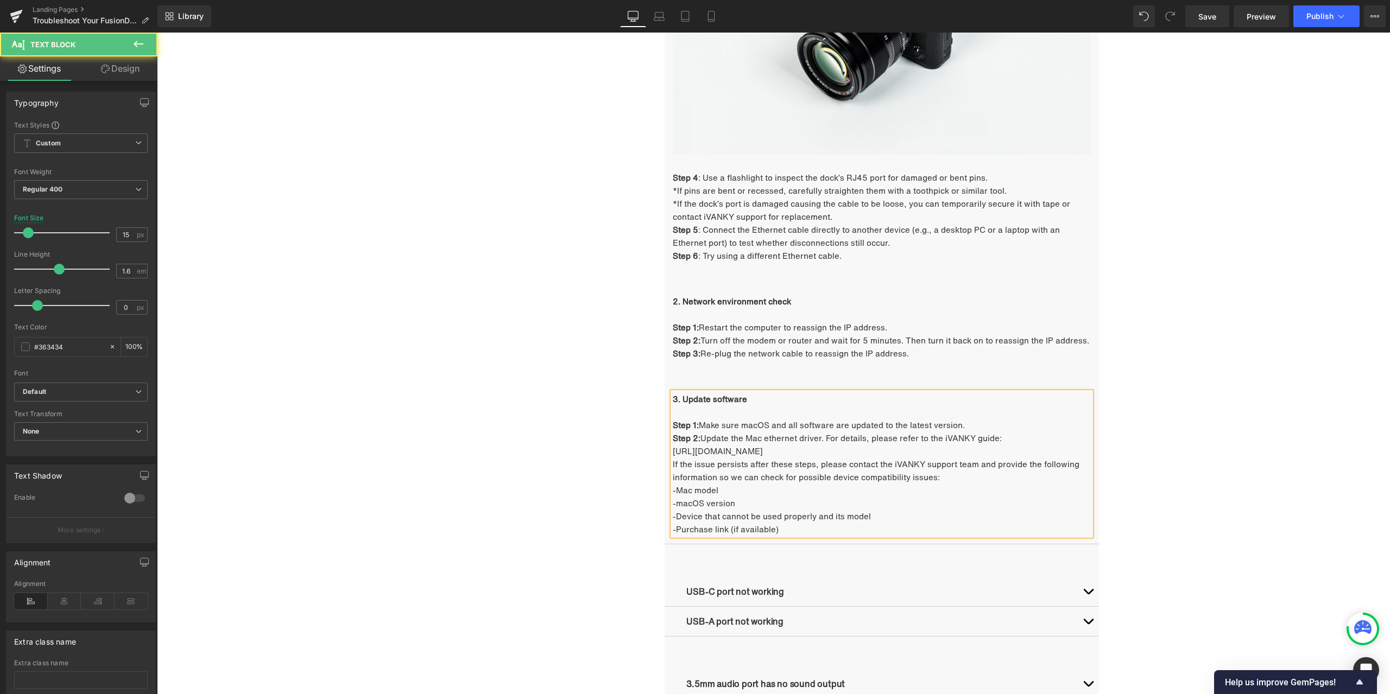
click at [945, 449] on p "[URL][DOMAIN_NAME]" at bounding box center [882, 451] width 418 height 13
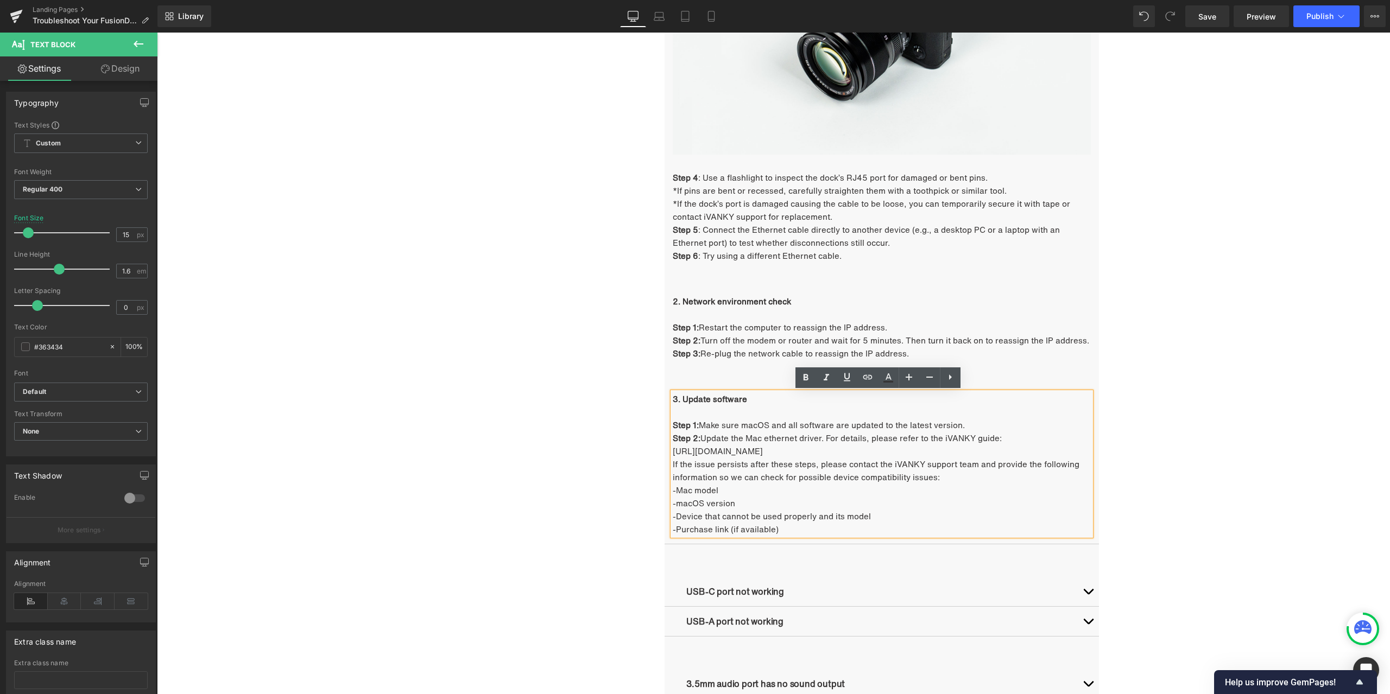
click at [1233, 376] on div "Troubleshooting Heading Video Ports Issues Button Network Connectivity Issues B…" at bounding box center [773, 218] width 1233 height 1721
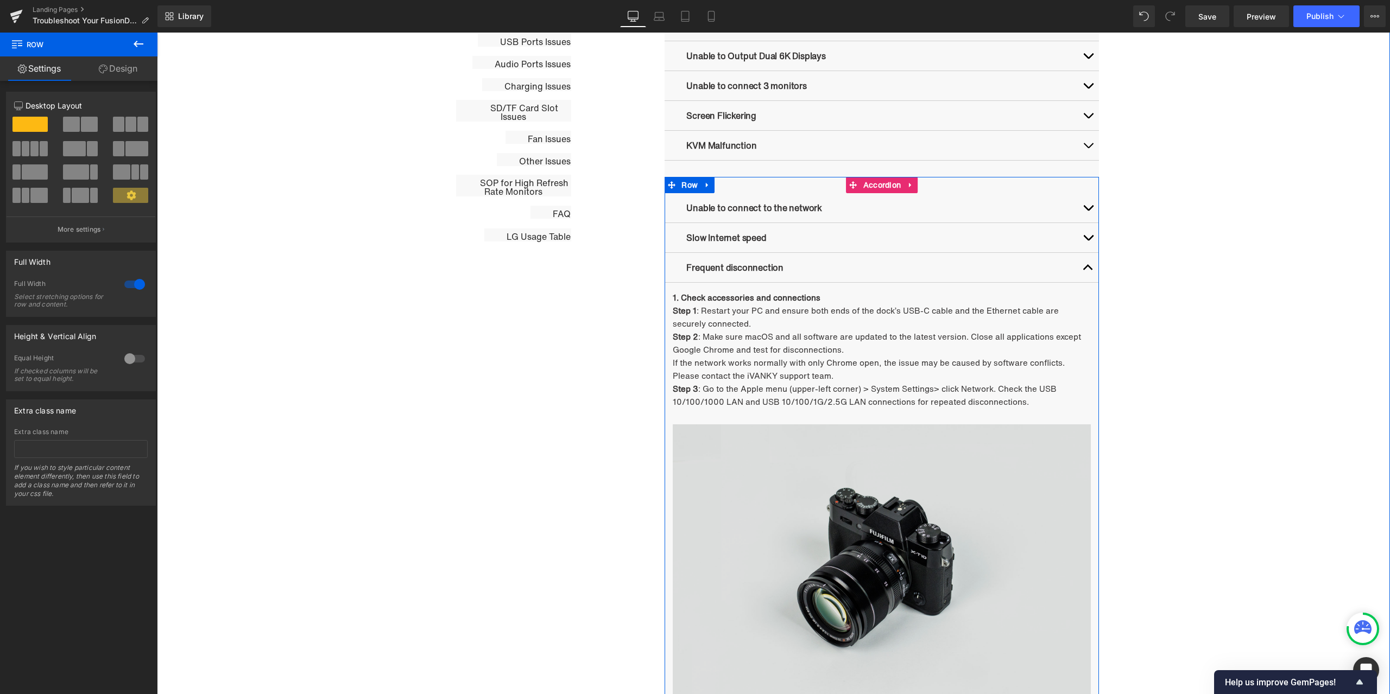
scroll to position [655, 0]
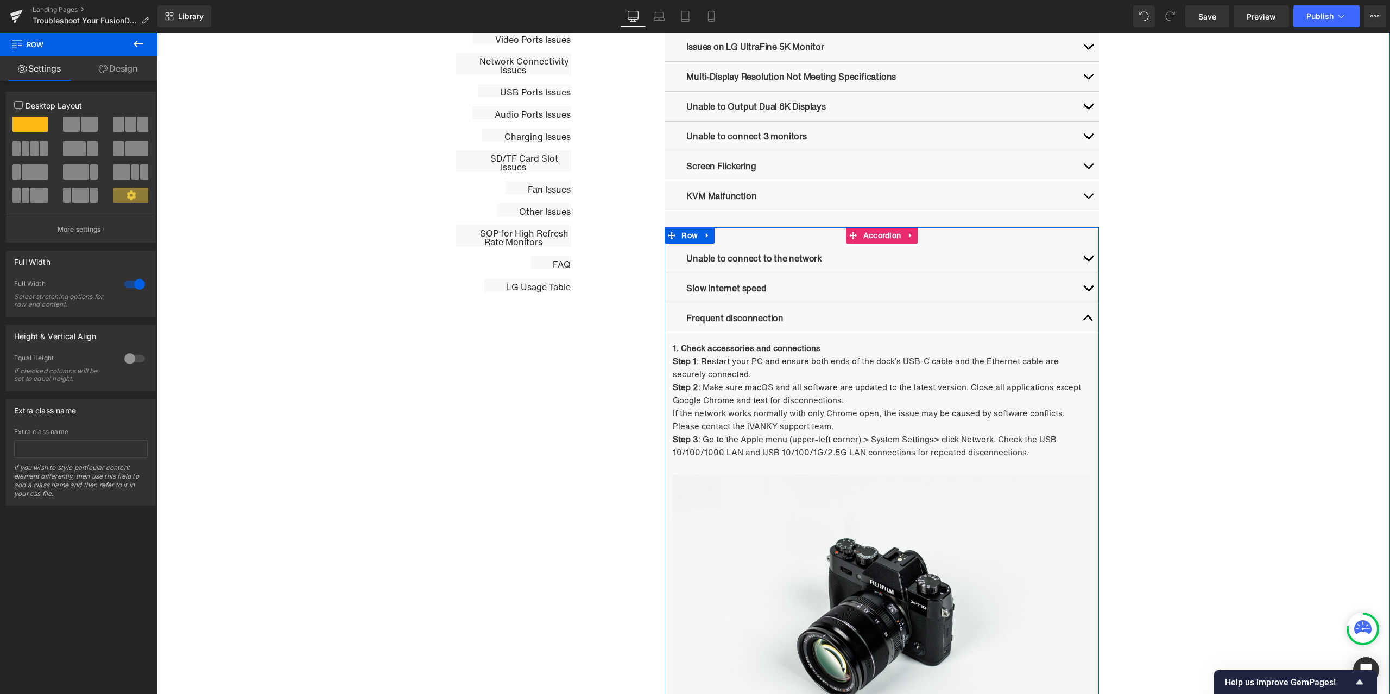
click at [1088, 315] on button "button" at bounding box center [1088, 317] width 22 height 29
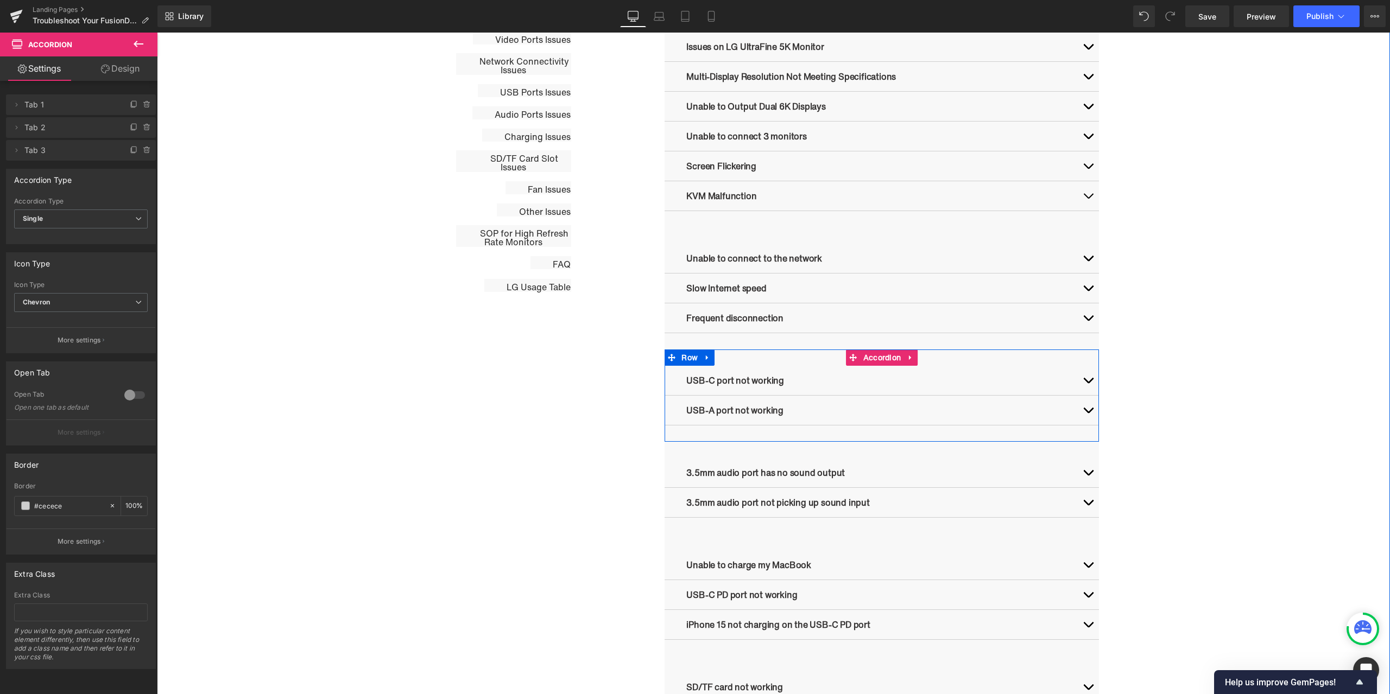
click at [1079, 382] on button "button" at bounding box center [1088, 380] width 22 height 29
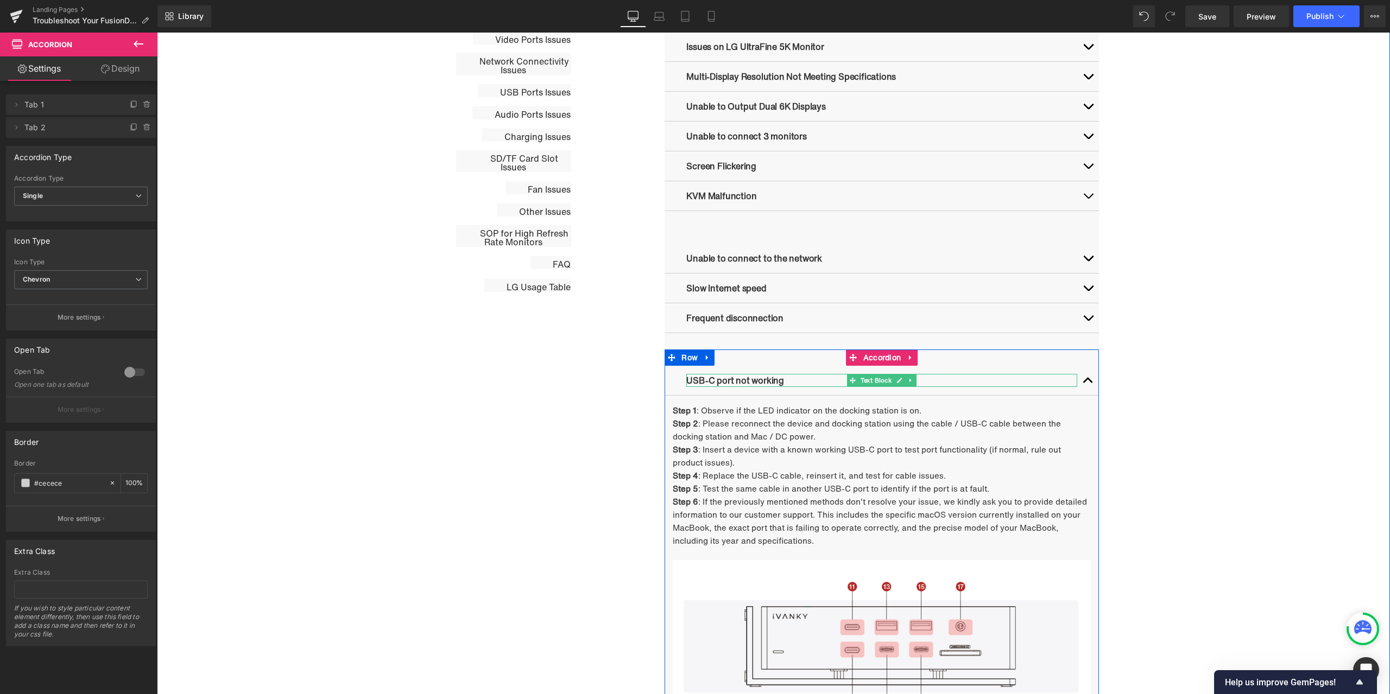
drag, startPoint x: 891, startPoint y: 378, endPoint x: 884, endPoint y: 379, distance: 7.1
click at [894, 378] on link at bounding box center [899, 380] width 11 height 13
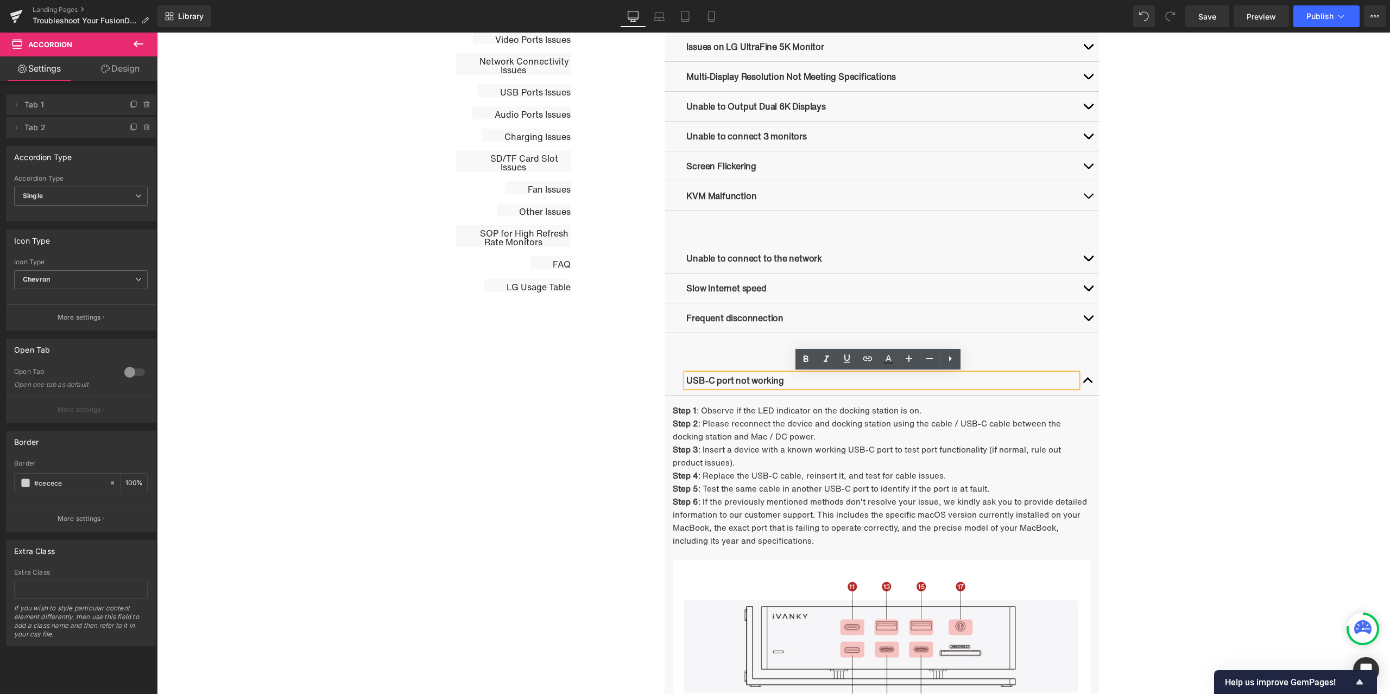
click at [809, 384] on p "USB-C port not working" at bounding box center [881, 380] width 391 height 13
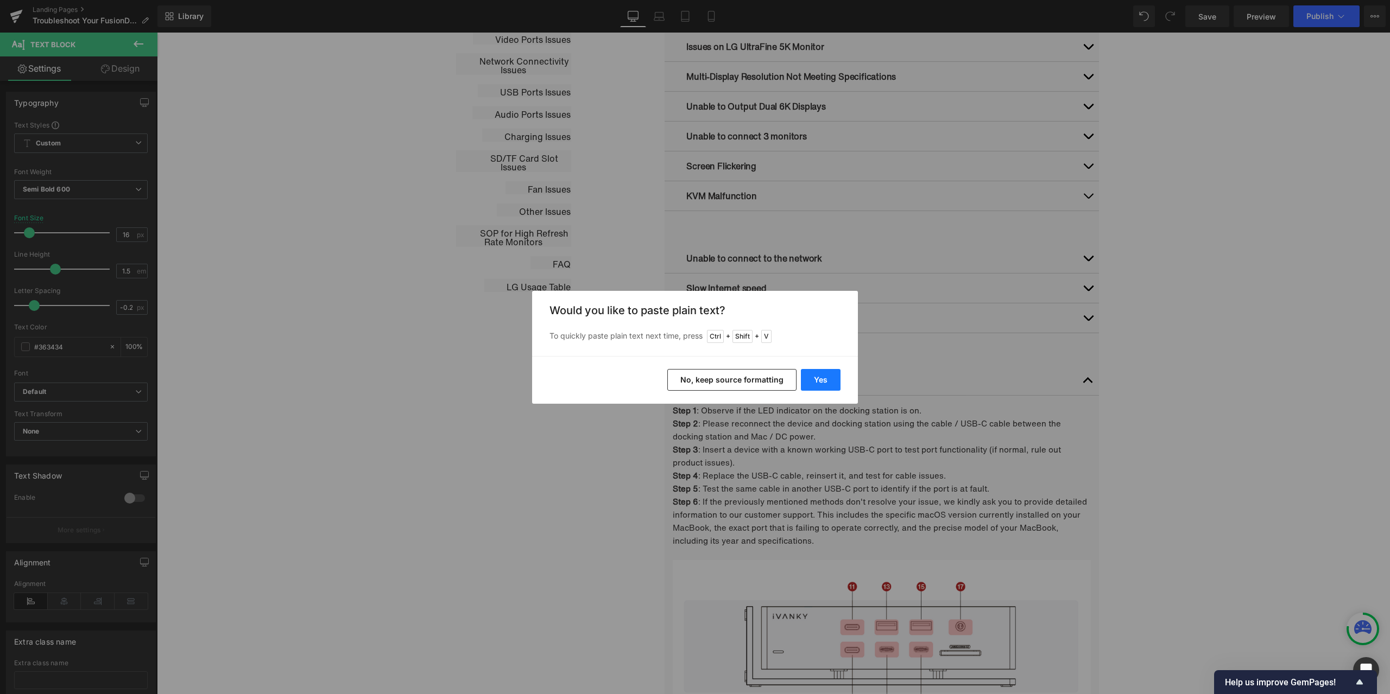
click at [830, 374] on button "Yes" at bounding box center [821, 380] width 40 height 22
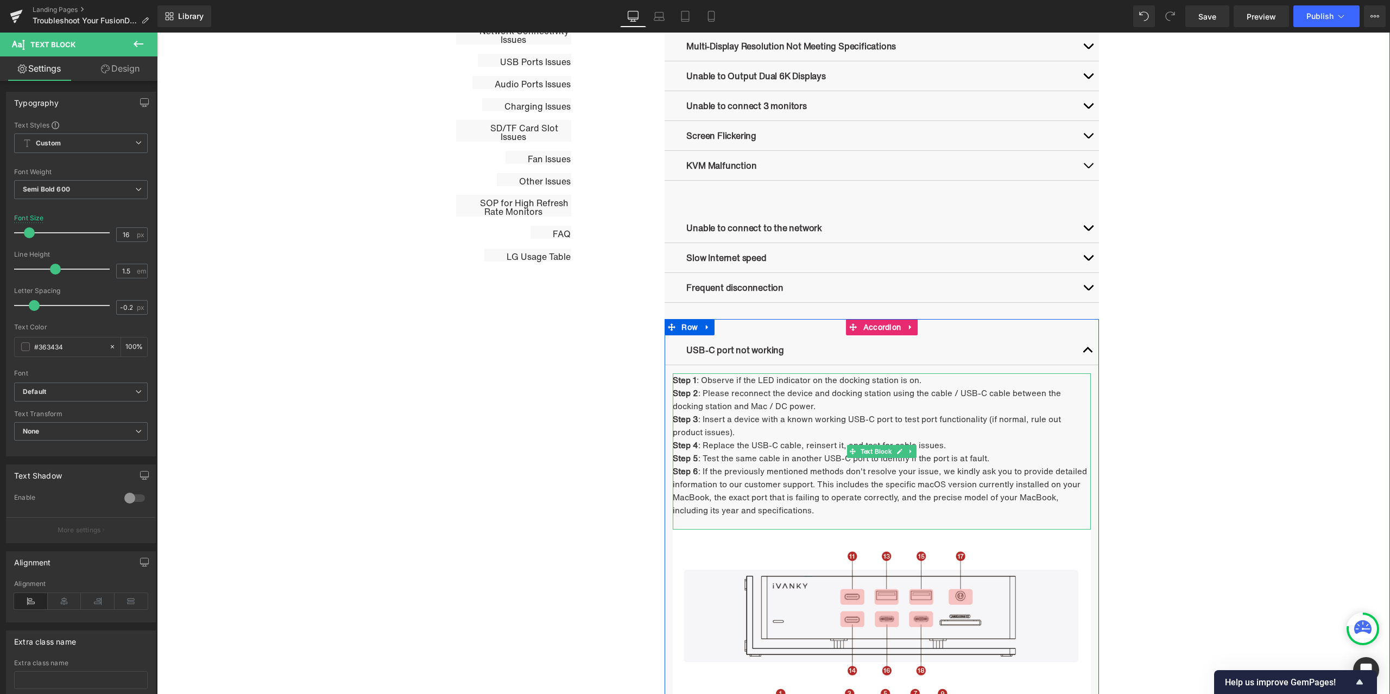
scroll to position [709, 0]
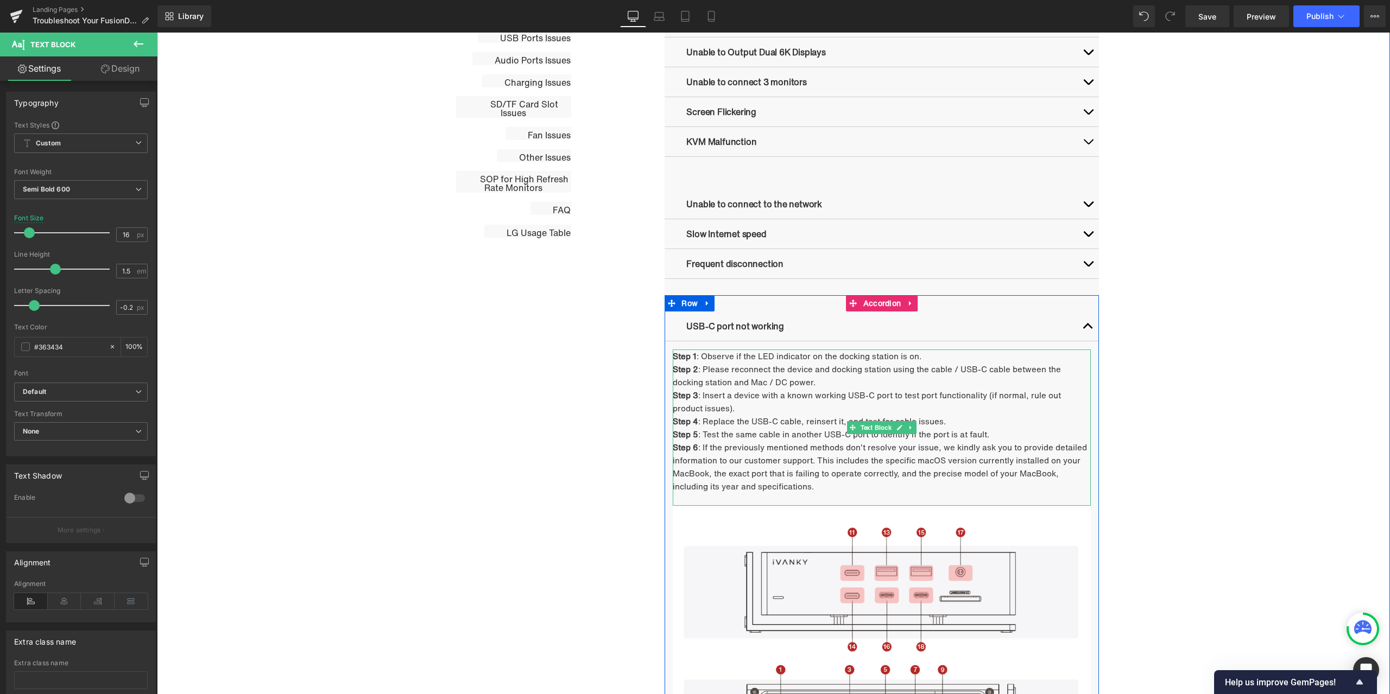
click at [747, 360] on p "Step 1 : Observe if the LED indicator on the docking station is on." at bounding box center [882, 356] width 418 height 13
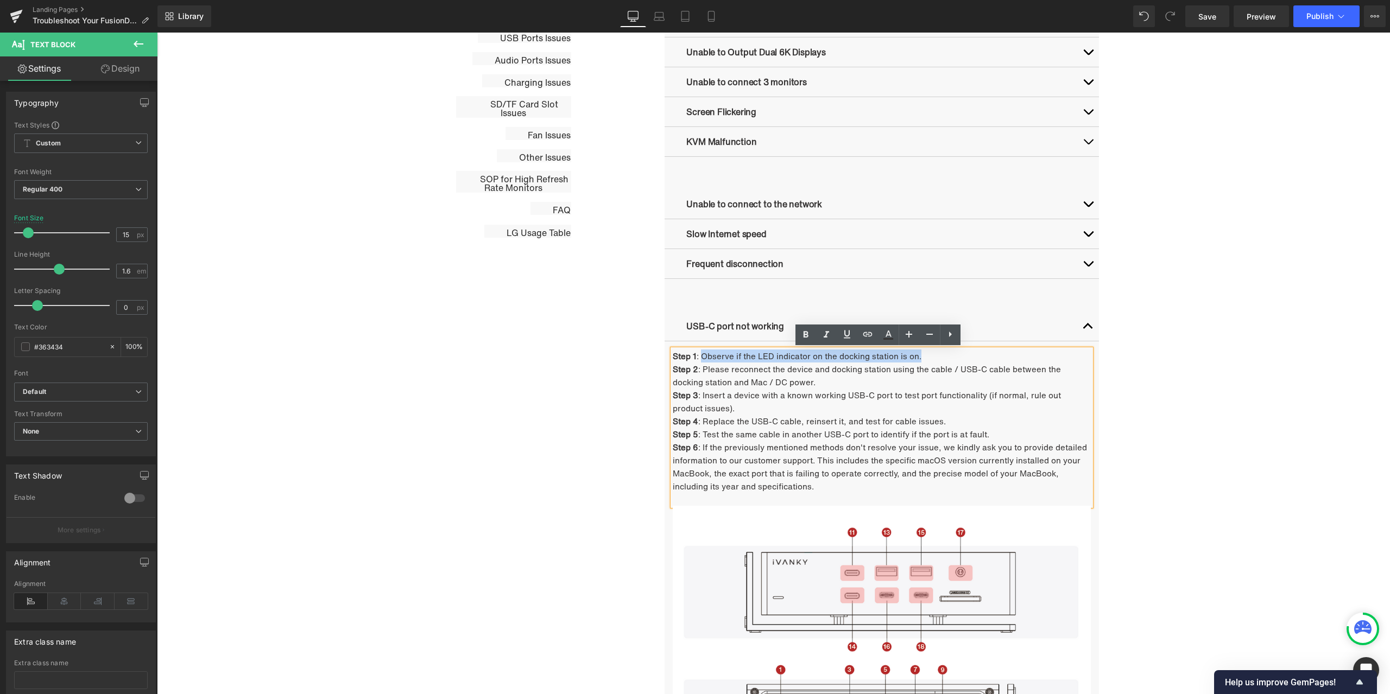
drag, startPoint x: 698, startPoint y: 358, endPoint x: 916, endPoint y: 359, distance: 218.2
click at [916, 359] on p "Step 1 : Observe if the LED indicator on the docking station is on." at bounding box center [882, 356] width 418 height 13
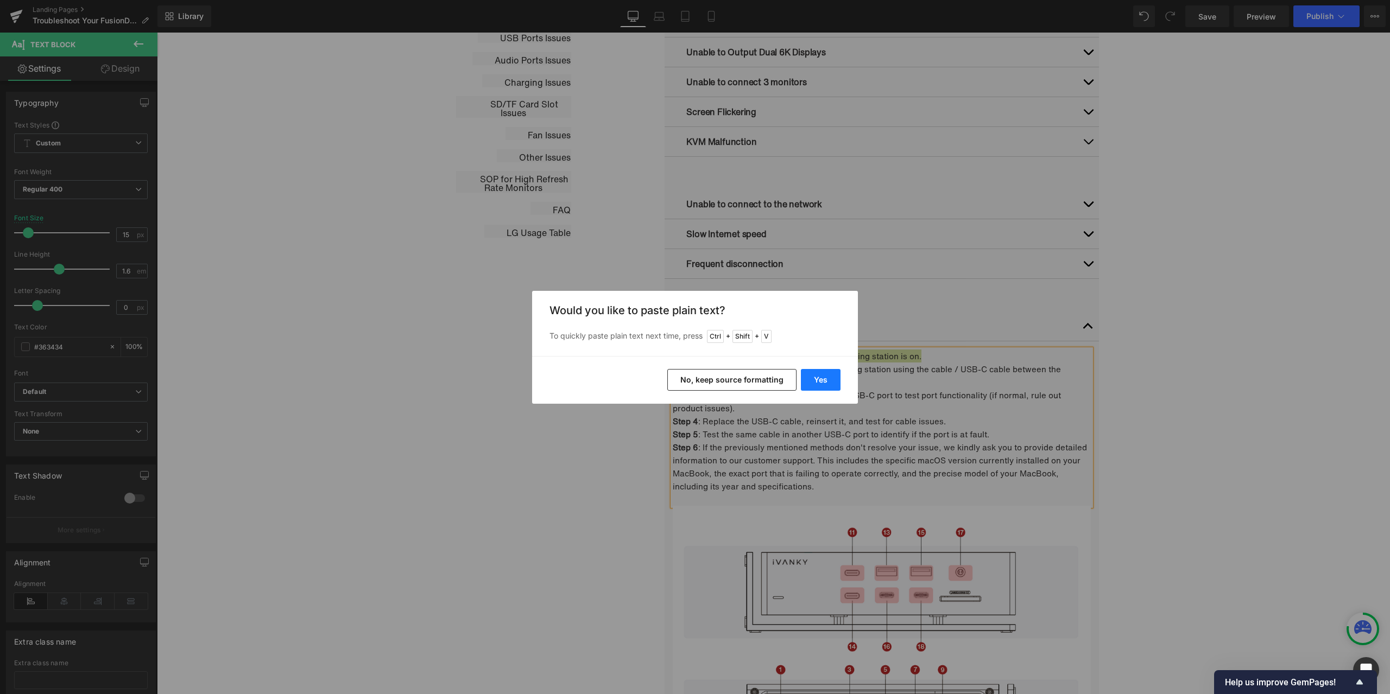
click at [827, 379] on button "Yes" at bounding box center [821, 380] width 40 height 22
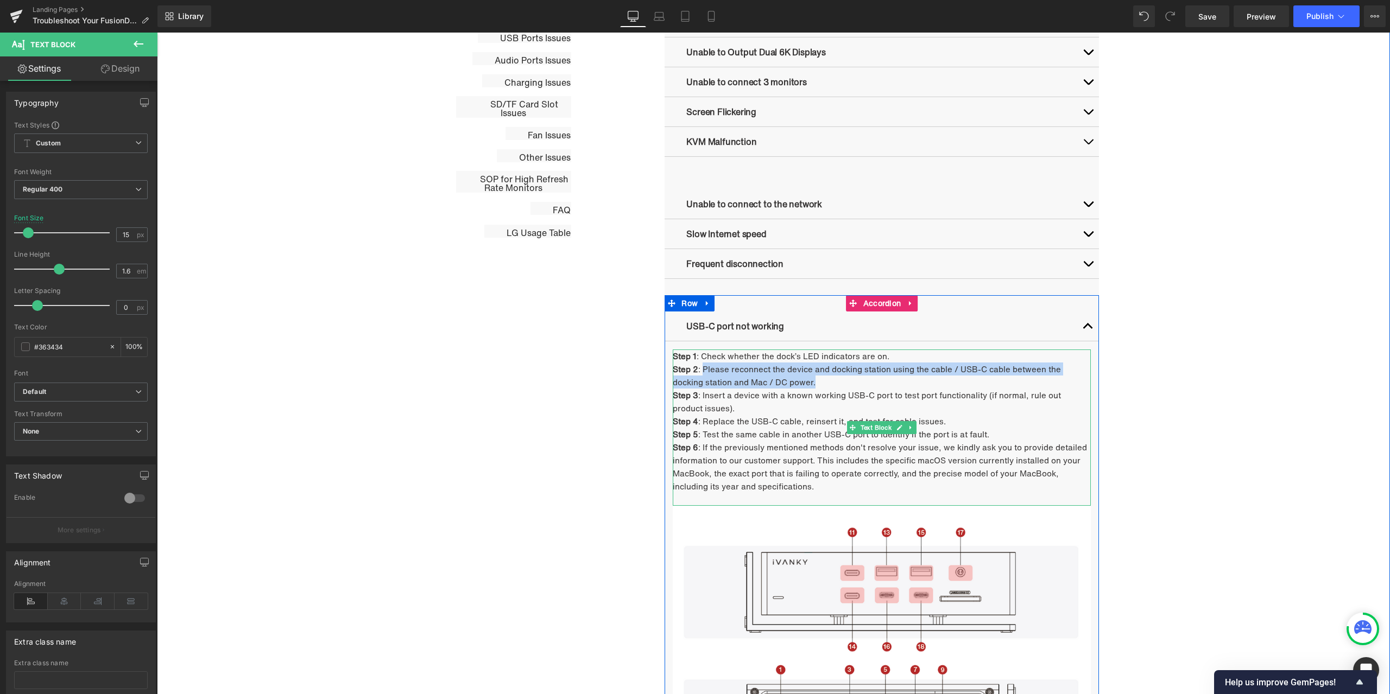
drag, startPoint x: 700, startPoint y: 368, endPoint x: 794, endPoint y: 384, distance: 95.8
click at [794, 384] on p "Step 2 : Please reconnect the device and docking station using the cable / USB-…" at bounding box center [882, 376] width 418 height 26
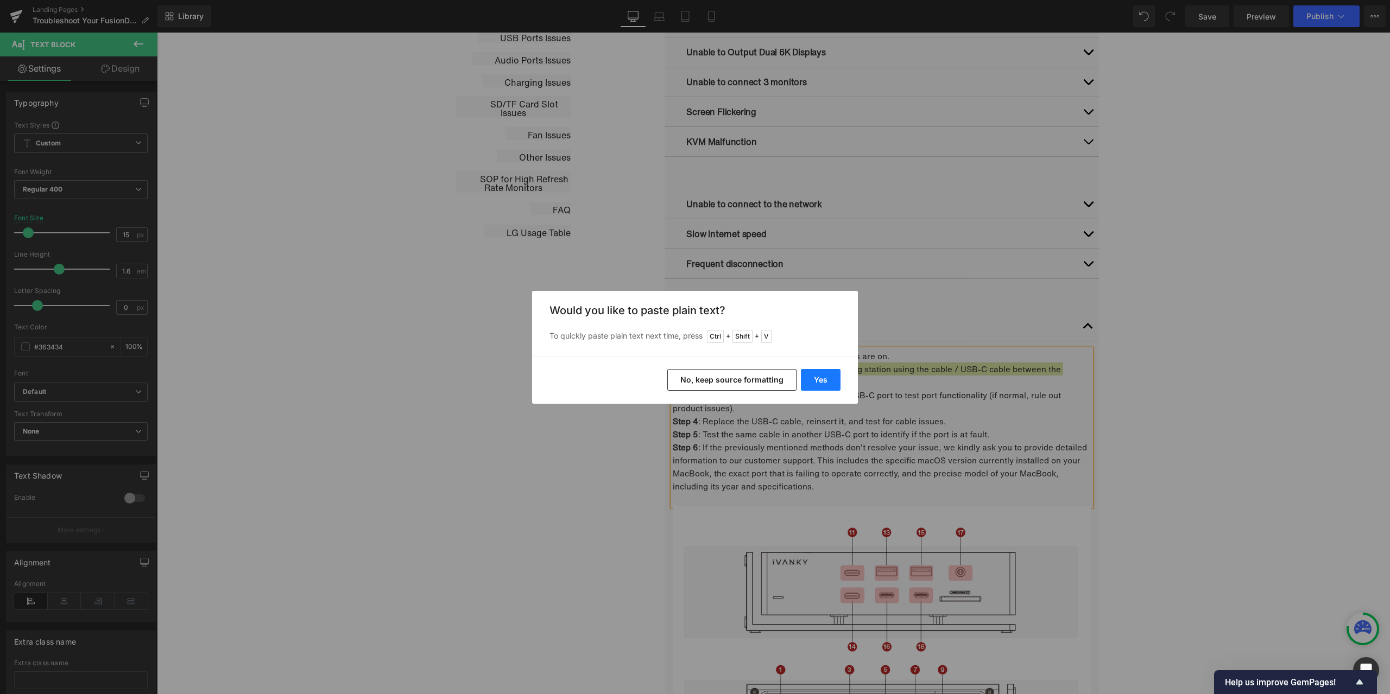
click at [829, 382] on button "Yes" at bounding box center [821, 380] width 40 height 22
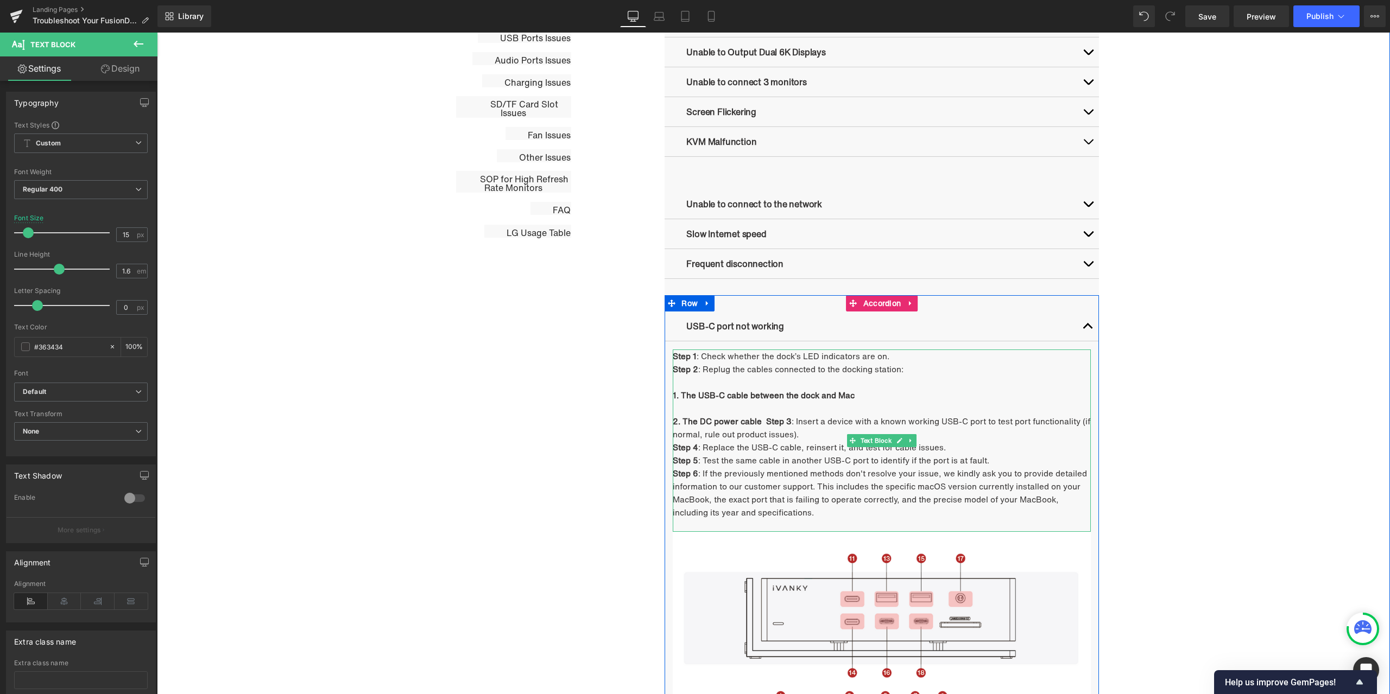
click at [761, 421] on strong "2. The DC power cable Step 3" at bounding box center [732, 421] width 119 height 12
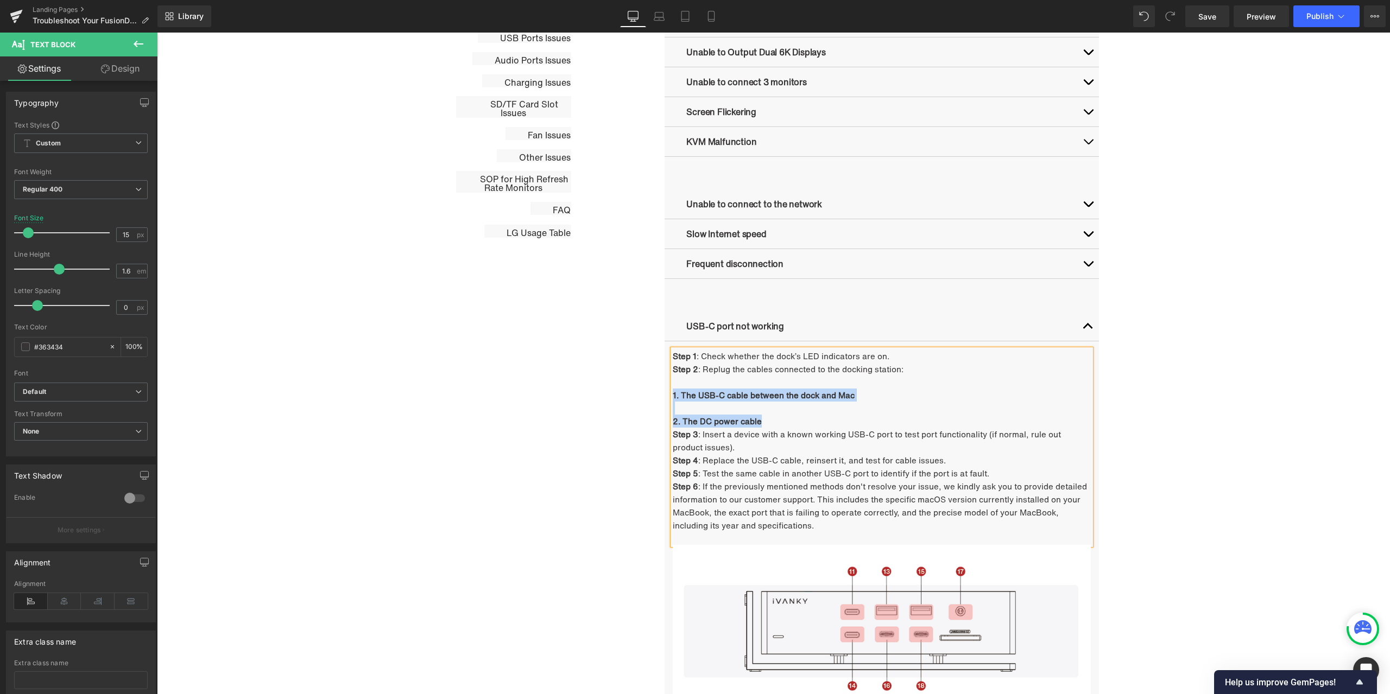
drag, startPoint x: 756, startPoint y: 421, endPoint x: 669, endPoint y: 390, distance: 91.5
click at [673, 390] on div "Step 1 : Check whether the dock’s LED indicators are on. Step 2 : Replug the ca…" at bounding box center [882, 447] width 418 height 195
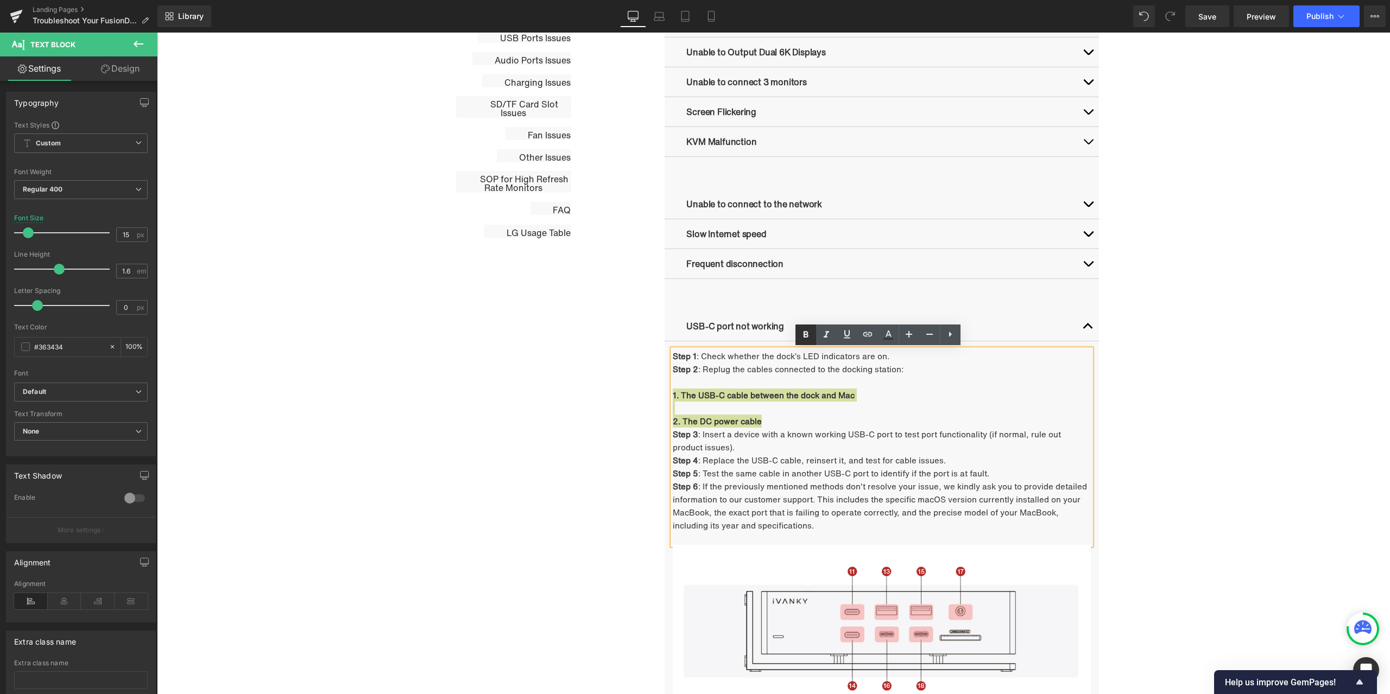
click at [802, 337] on icon at bounding box center [805, 334] width 13 height 13
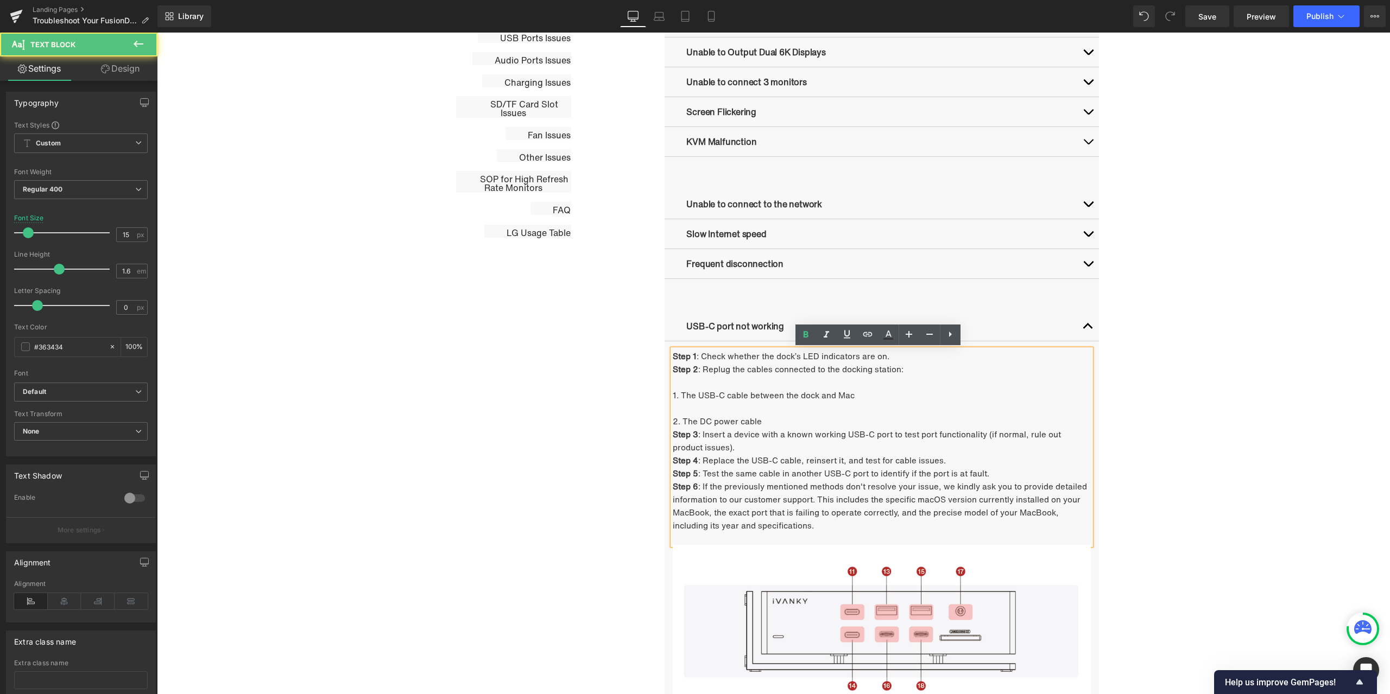
click at [693, 407] on p at bounding box center [882, 408] width 418 height 13
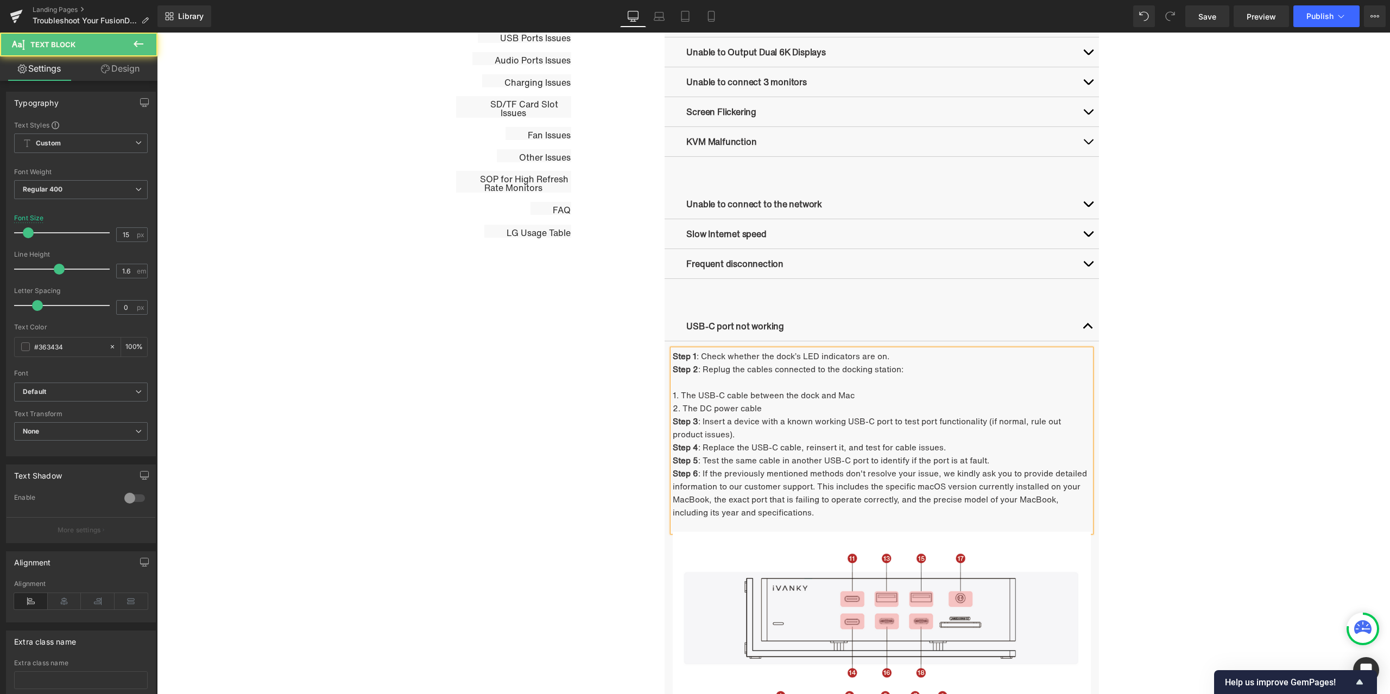
click at [689, 388] on div "Step 1 : Check whether the dock’s LED indicators are on. Step 2 : Replug the ca…" at bounding box center [882, 441] width 418 height 182
click at [691, 382] on p at bounding box center [882, 382] width 418 height 13
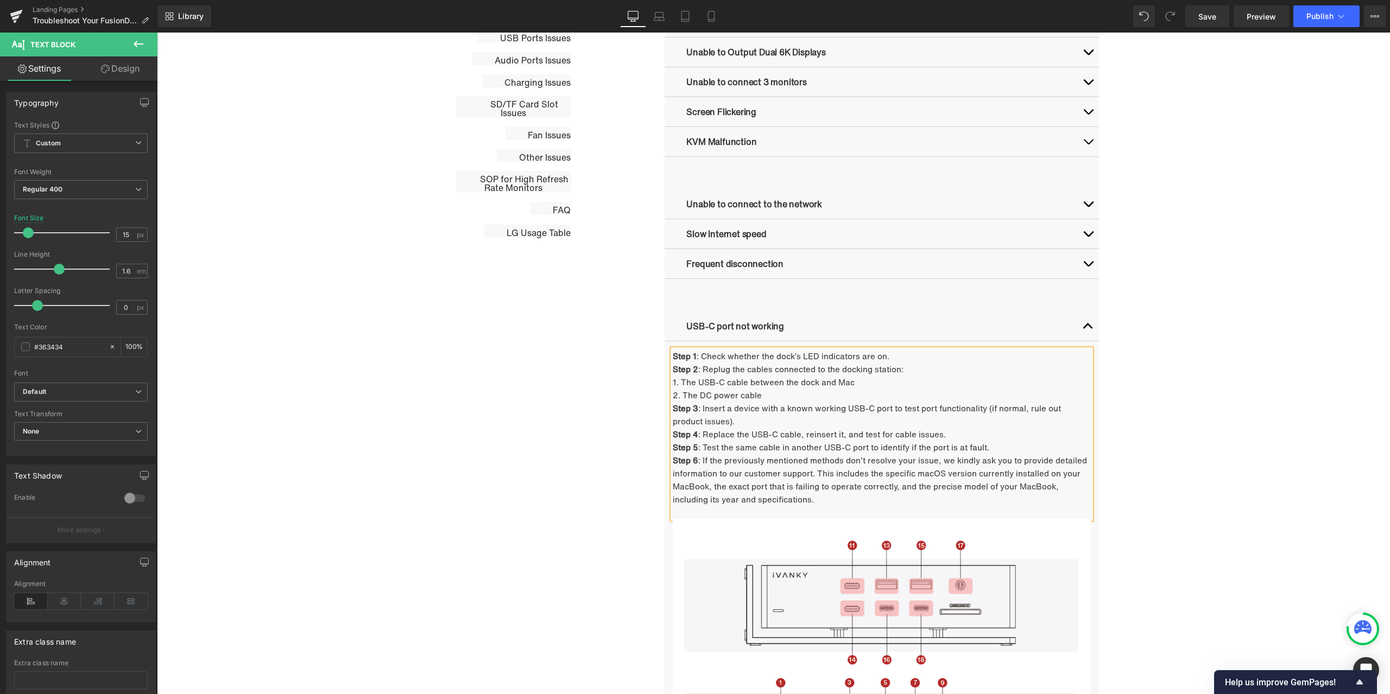
click at [790, 393] on p "2. The DC power cable" at bounding box center [882, 395] width 418 height 13
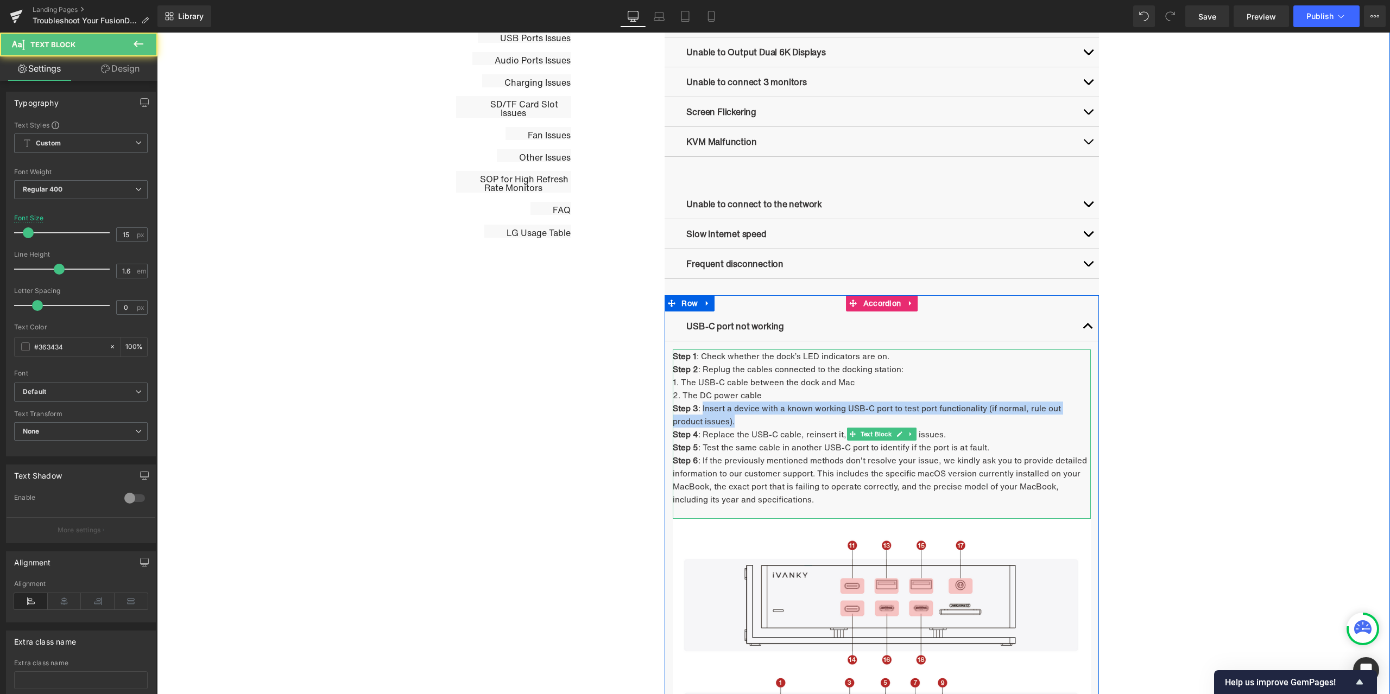
drag, startPoint x: 699, startPoint y: 408, endPoint x: 704, endPoint y: 425, distance: 17.4
click at [703, 423] on p "Step 3 : Insert a device with a known working USB-C port to test port functiona…" at bounding box center [882, 415] width 418 height 26
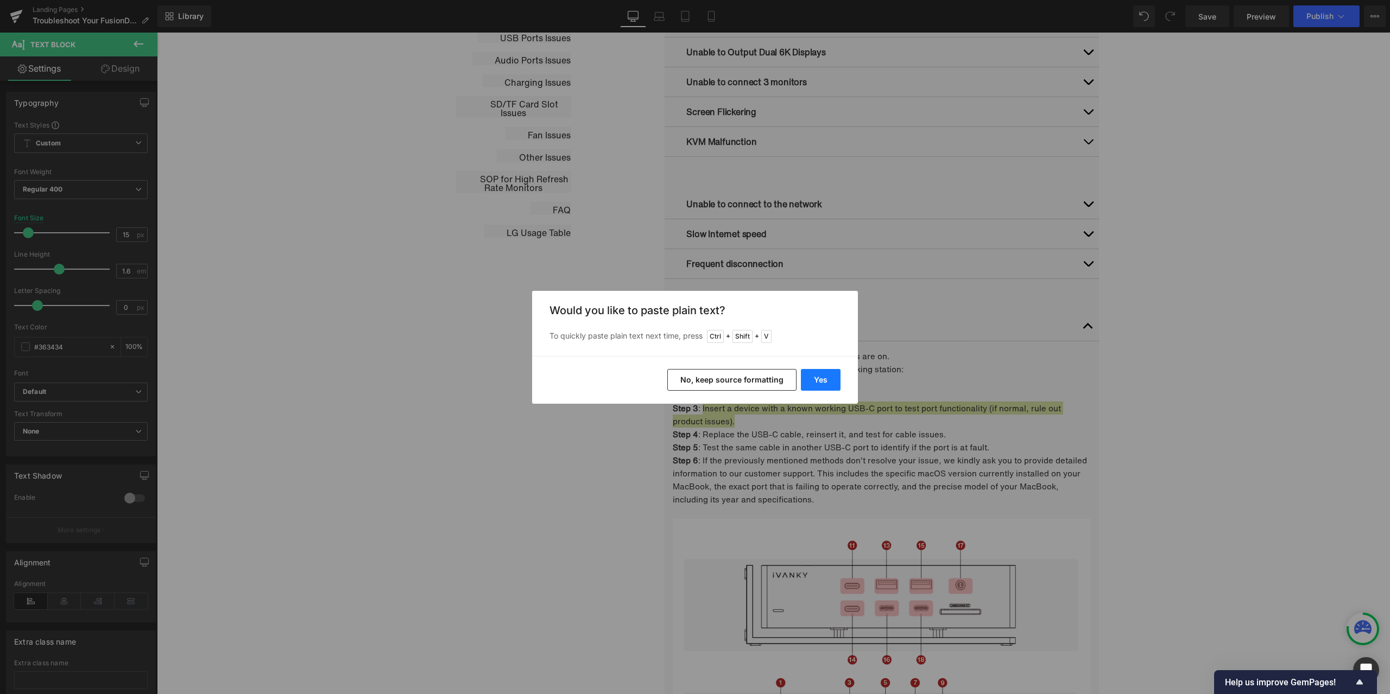
click at [829, 379] on button "Yes" at bounding box center [821, 380] width 40 height 22
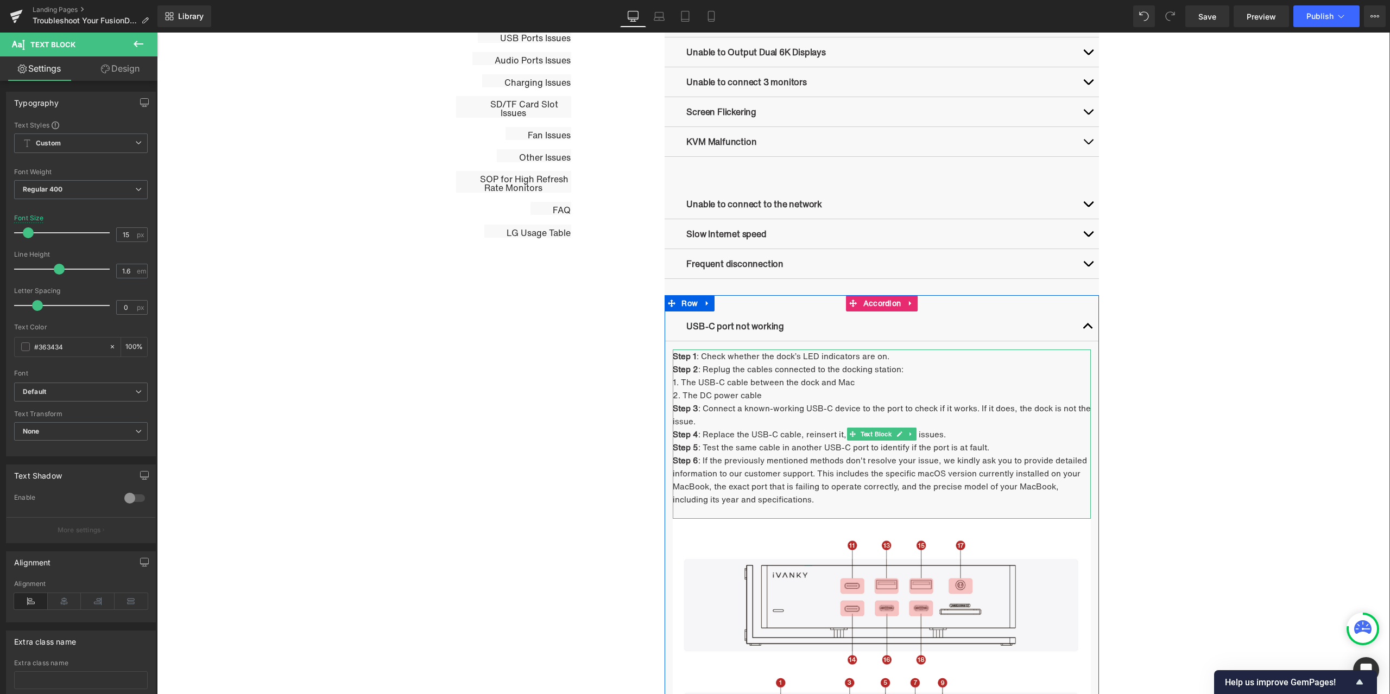
click at [701, 432] on p "Step 4 : Replace the USB-C cable, reinsert it, and test for cable issues." at bounding box center [882, 434] width 418 height 13
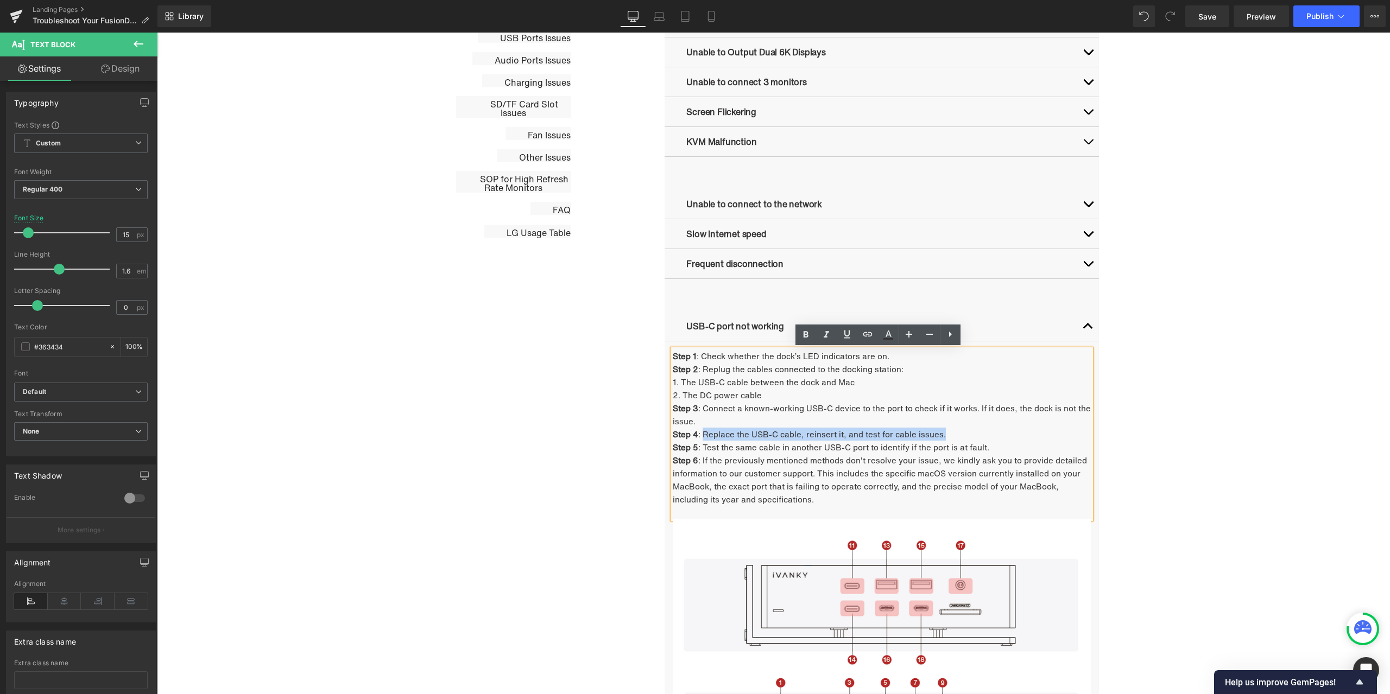
drag, startPoint x: 699, startPoint y: 433, endPoint x: 954, endPoint y: 433, distance: 255.7
click at [954, 433] on p "Step 4 : Replace the USB-C cable, reinsert it, and test for cable issues." at bounding box center [882, 434] width 418 height 13
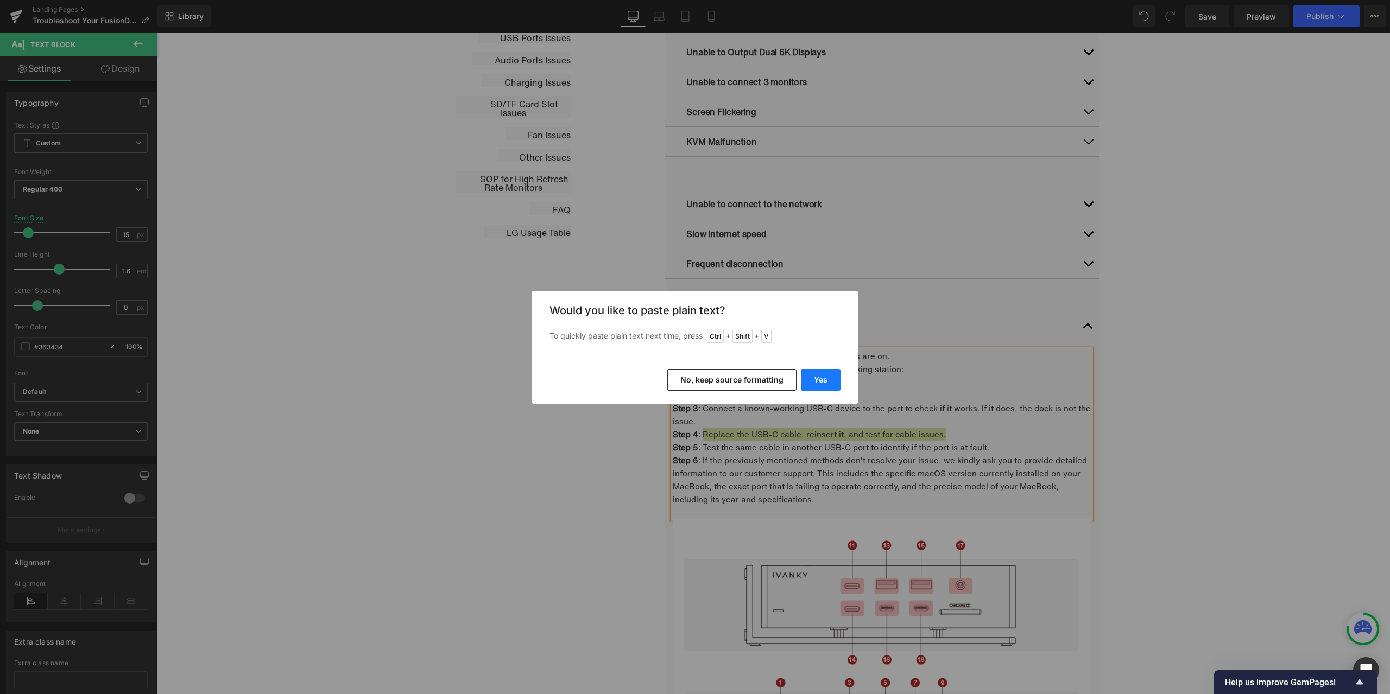
click at [820, 375] on button "Yes" at bounding box center [821, 380] width 40 height 22
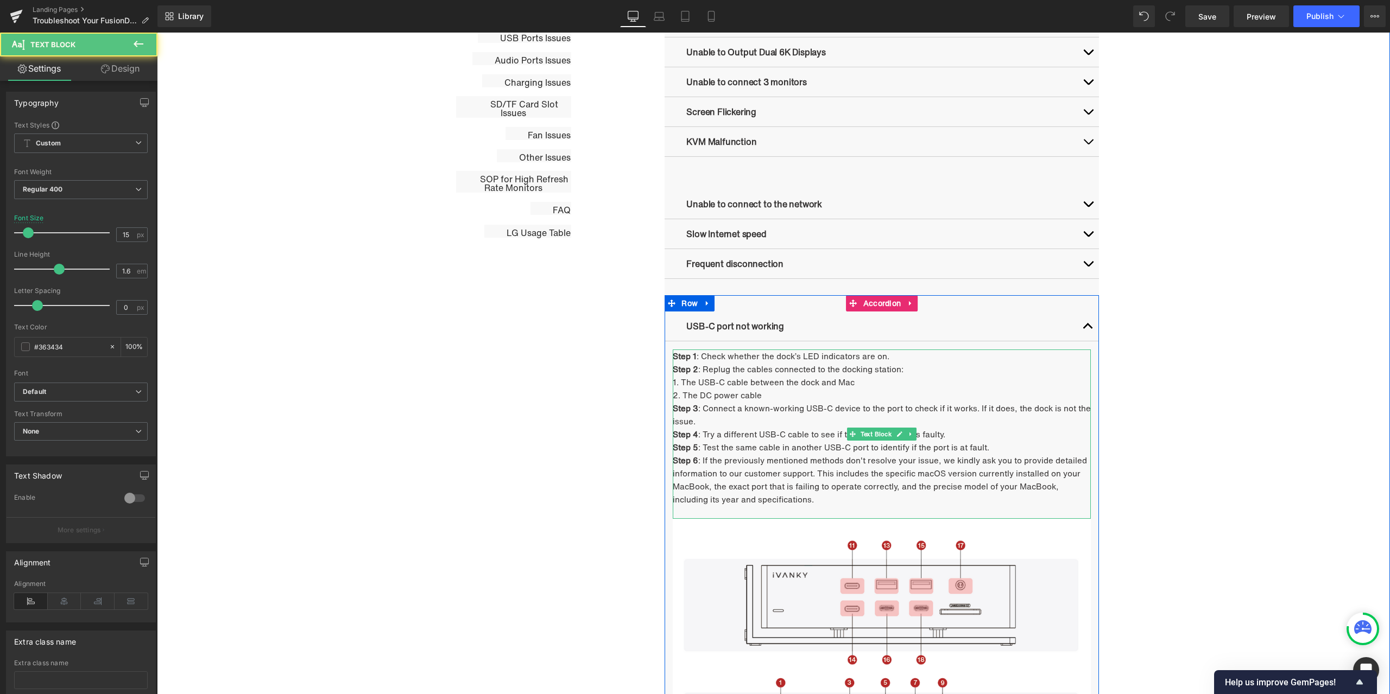
click at [710, 448] on p "Step 5 : Test the same cable in another USB-C port to identify if the port is a…" at bounding box center [882, 447] width 418 height 13
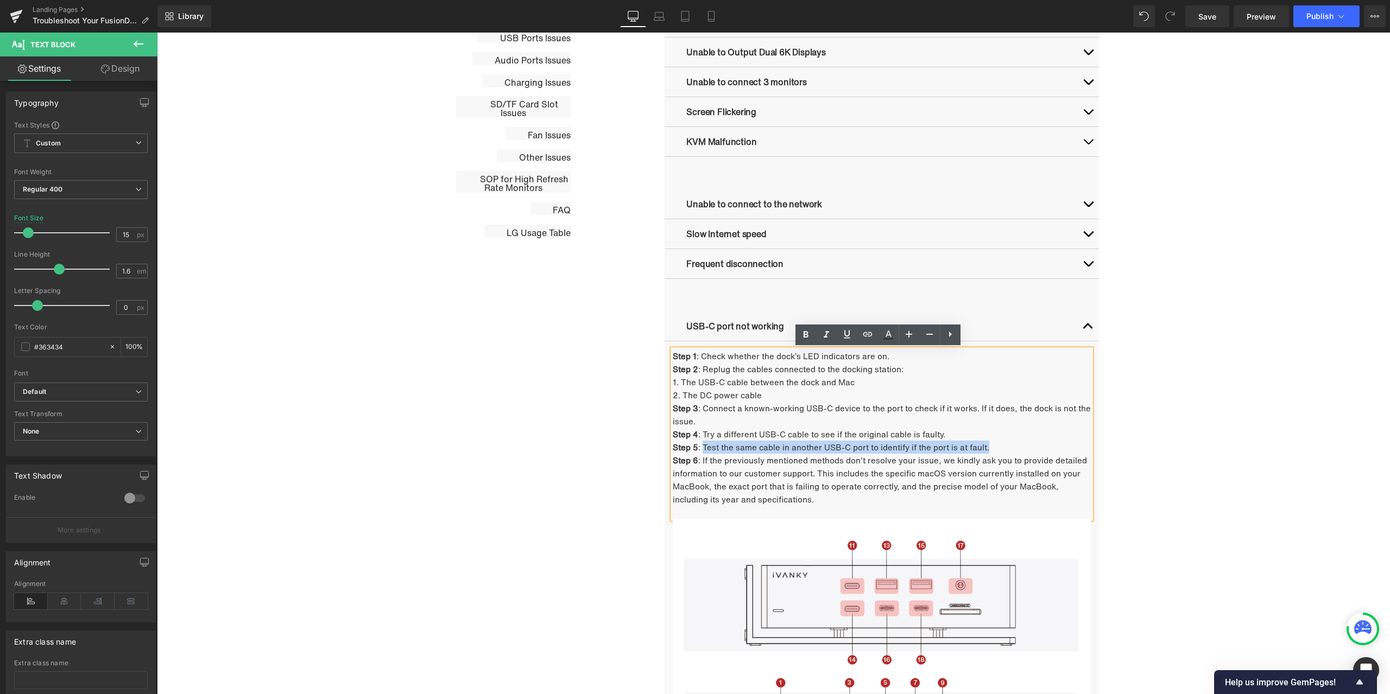
drag, startPoint x: 700, startPoint y: 448, endPoint x: 986, endPoint y: 448, distance: 286.1
click at [986, 448] on p "Step 5 : Test the same cable in another USB-C port to identify if the port is a…" at bounding box center [882, 447] width 418 height 13
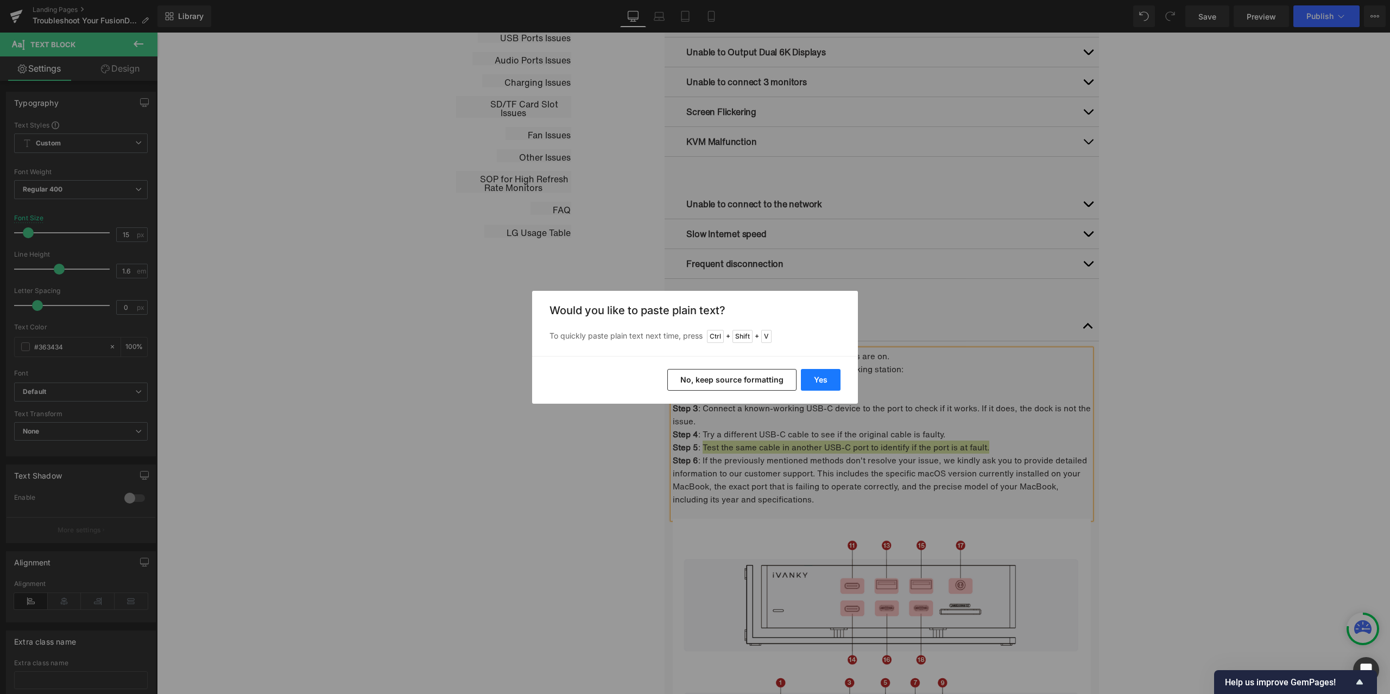
click at [837, 382] on button "Yes" at bounding box center [821, 380] width 40 height 22
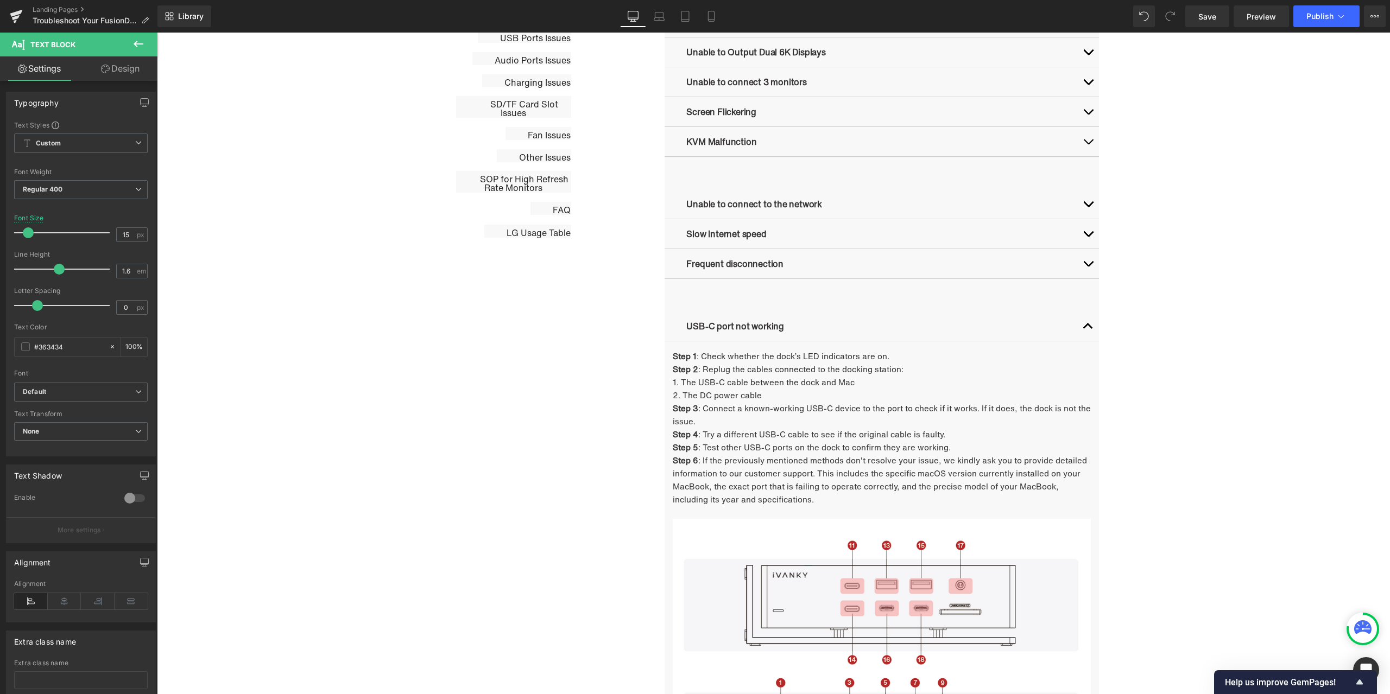
click at [1170, 347] on div "Troubleshooting Heading Video Ports Issues Button Network Connectivity Issues B…" at bounding box center [773, 632] width 1233 height 1463
